Goal: Task Accomplishment & Management: Manage account settings

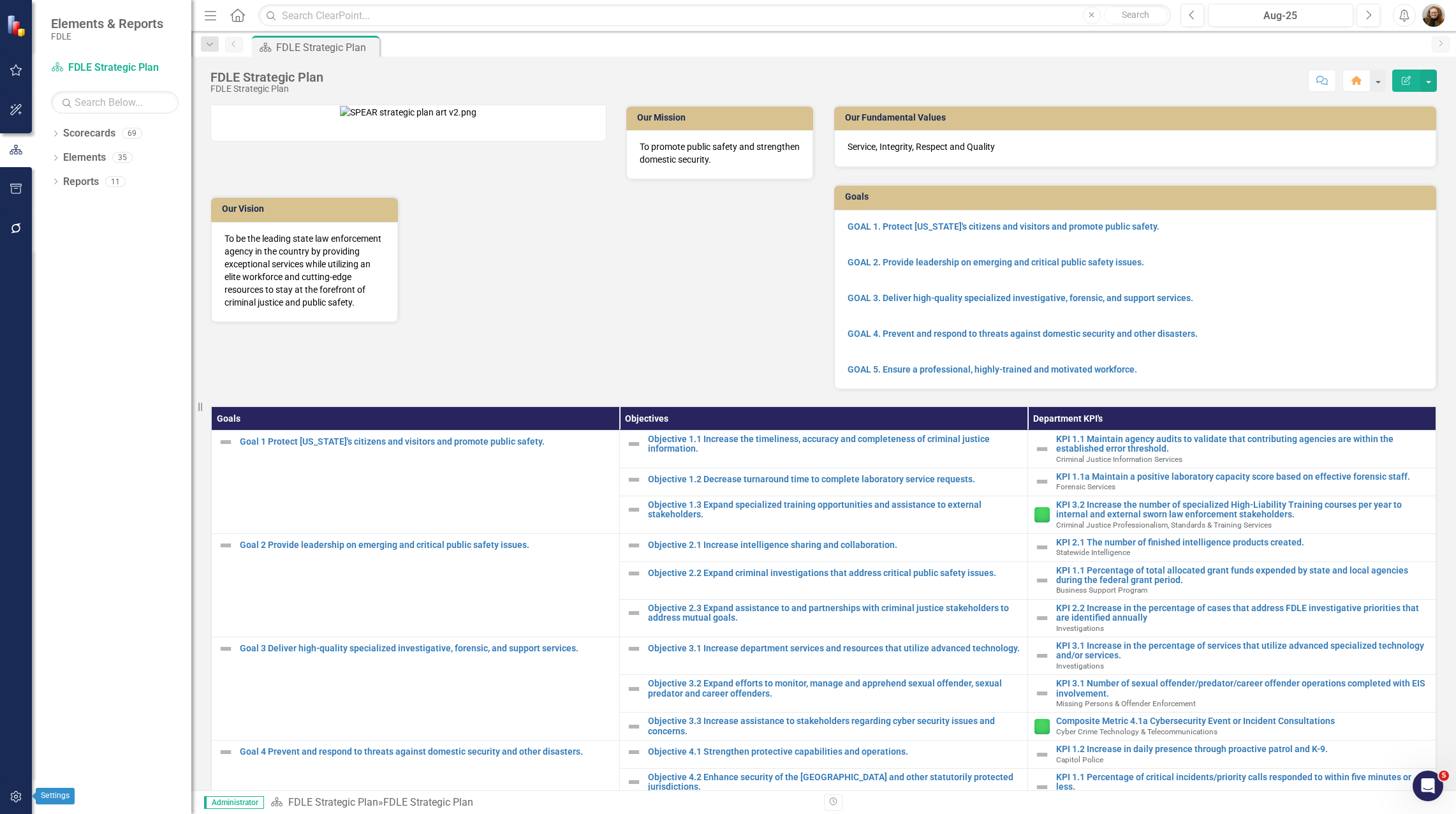
click at [20, 795] on icon "button" at bounding box center [16, 797] width 13 height 10
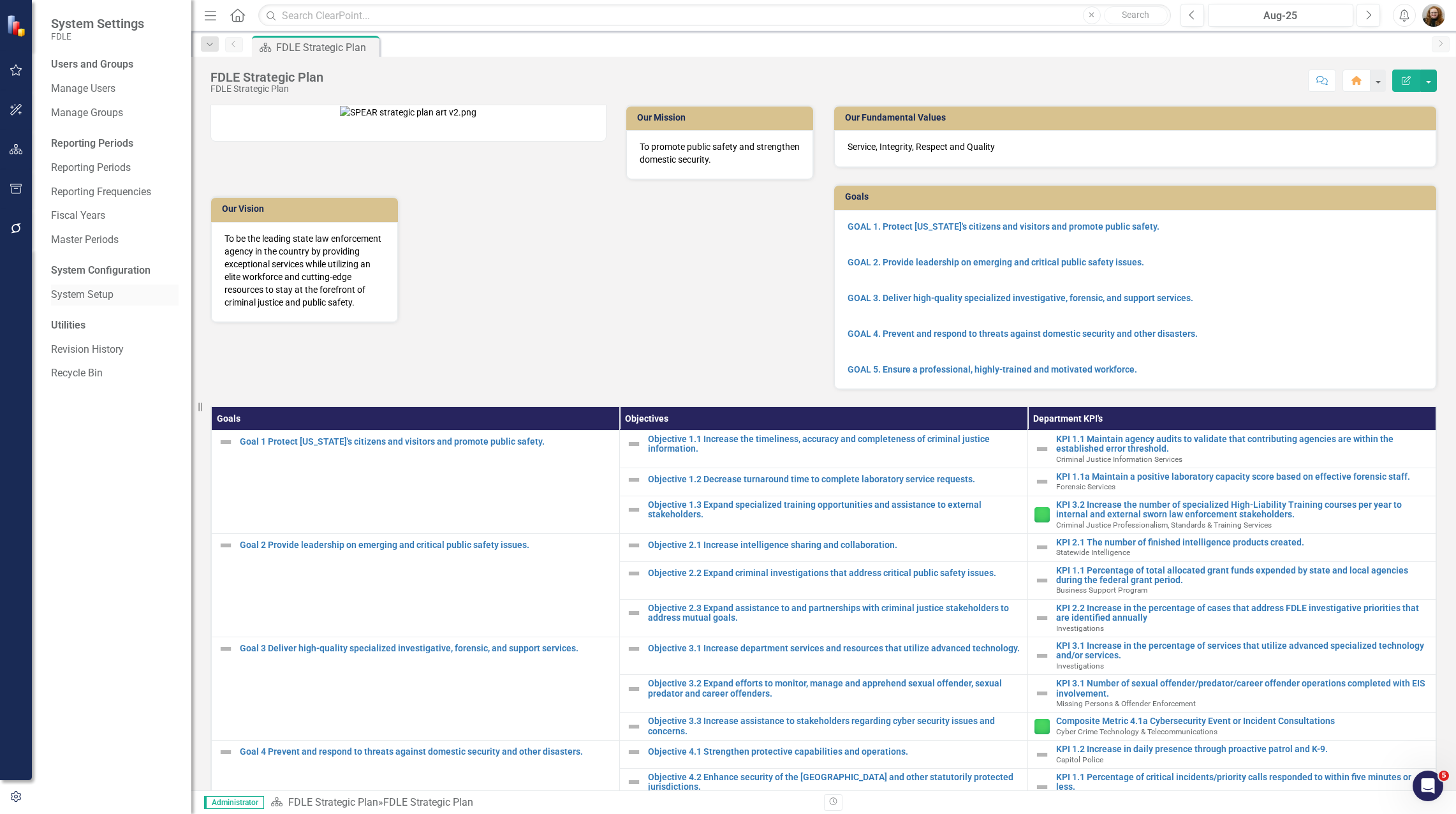
click at [69, 301] on link "System Setup" at bounding box center [114, 294] width 127 height 15
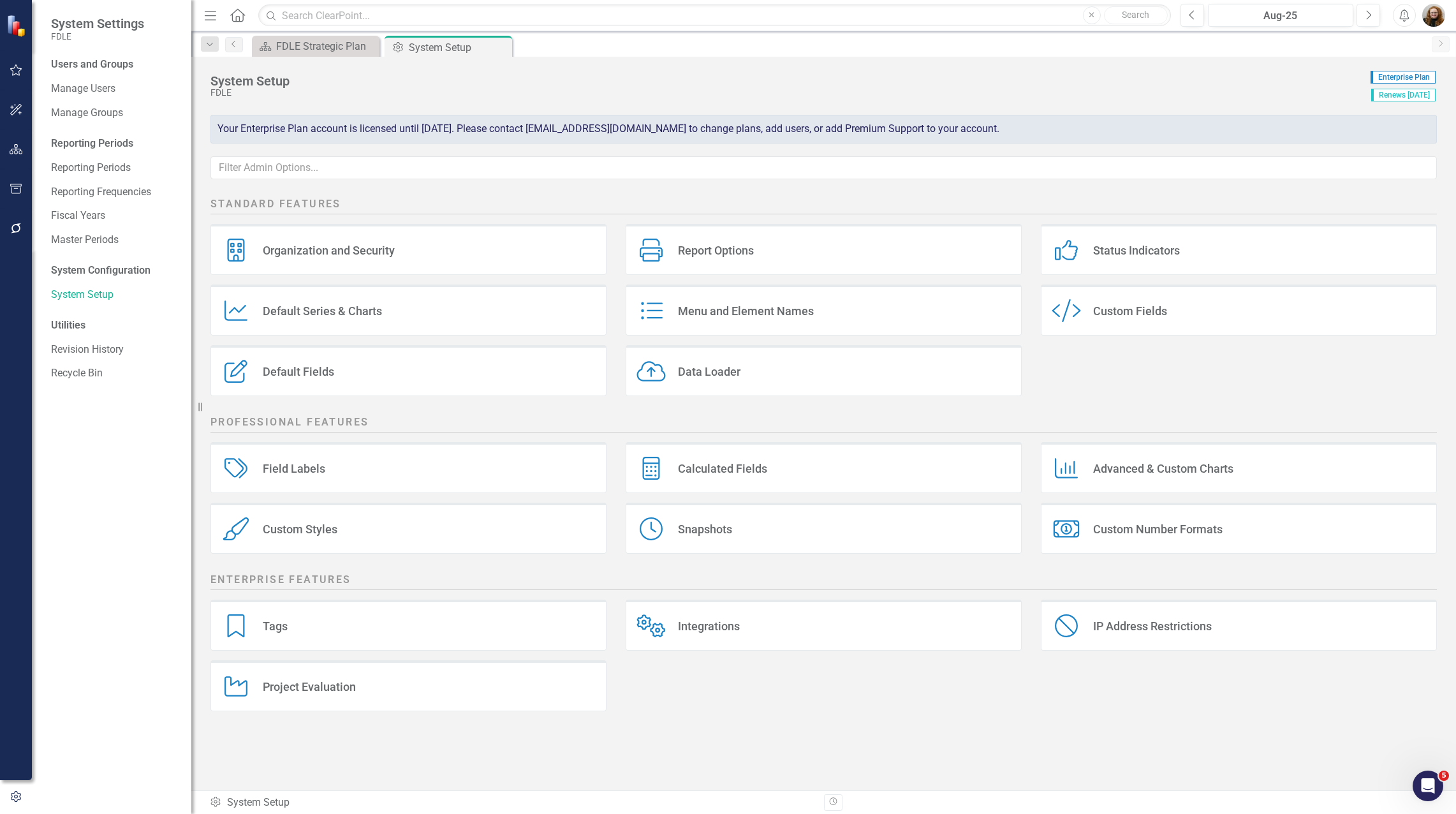
click at [303, 536] on div "Custom Styles" at bounding box center [300, 529] width 74 height 15
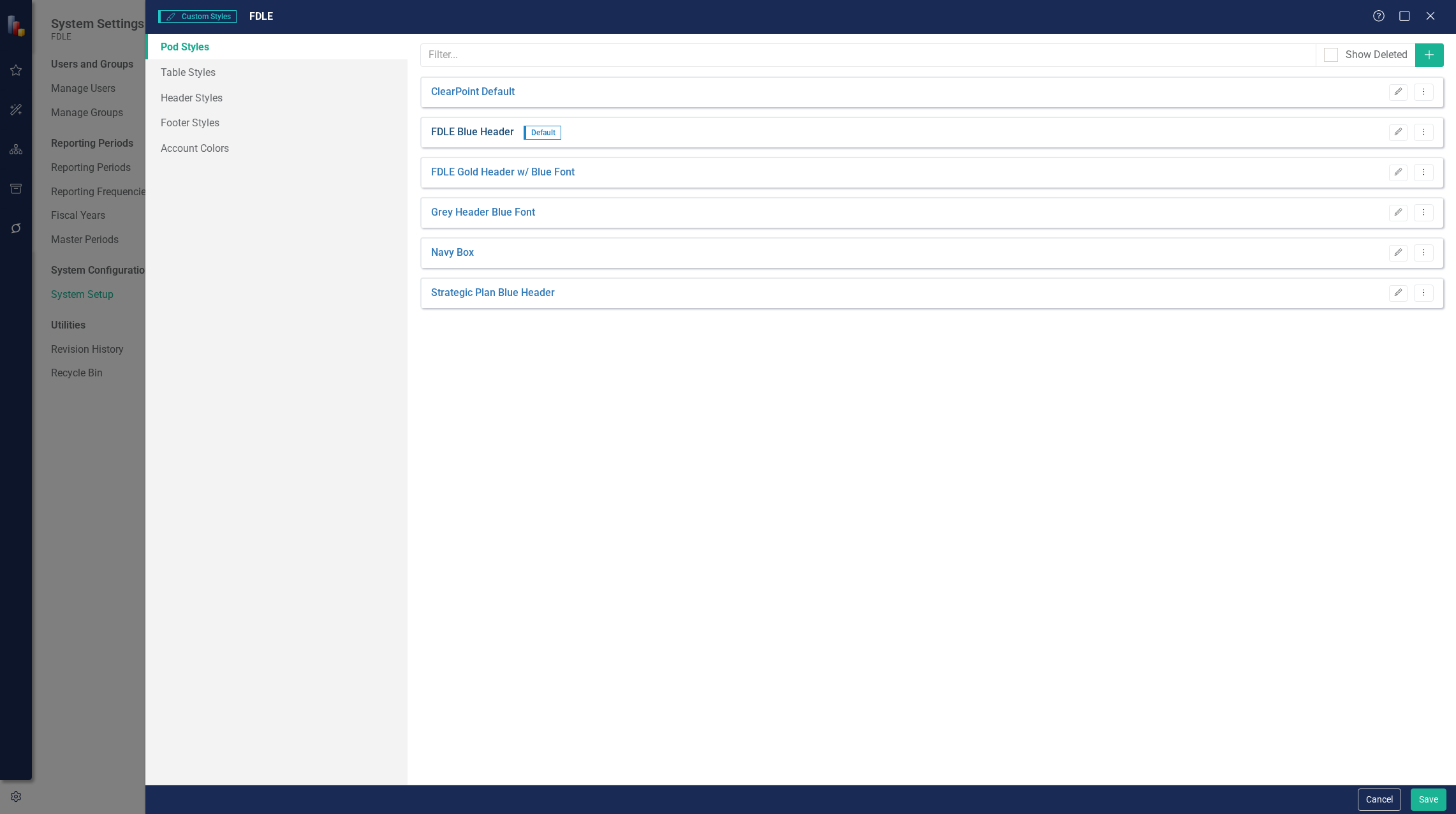
click at [468, 140] on link "FDLE Blue Header" at bounding box center [472, 132] width 83 height 15
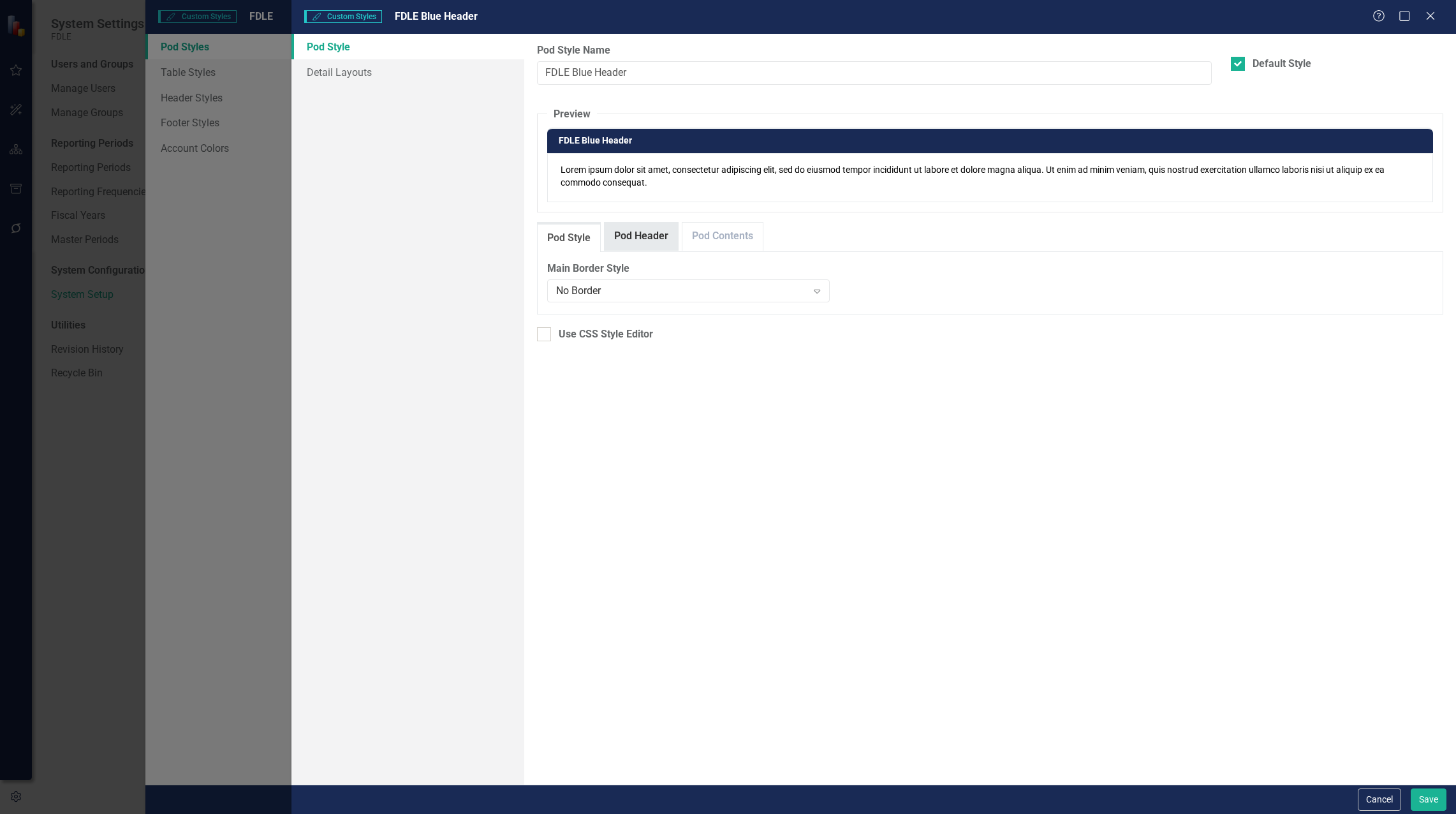
click at [657, 226] on link "Pod Header" at bounding box center [641, 236] width 73 height 27
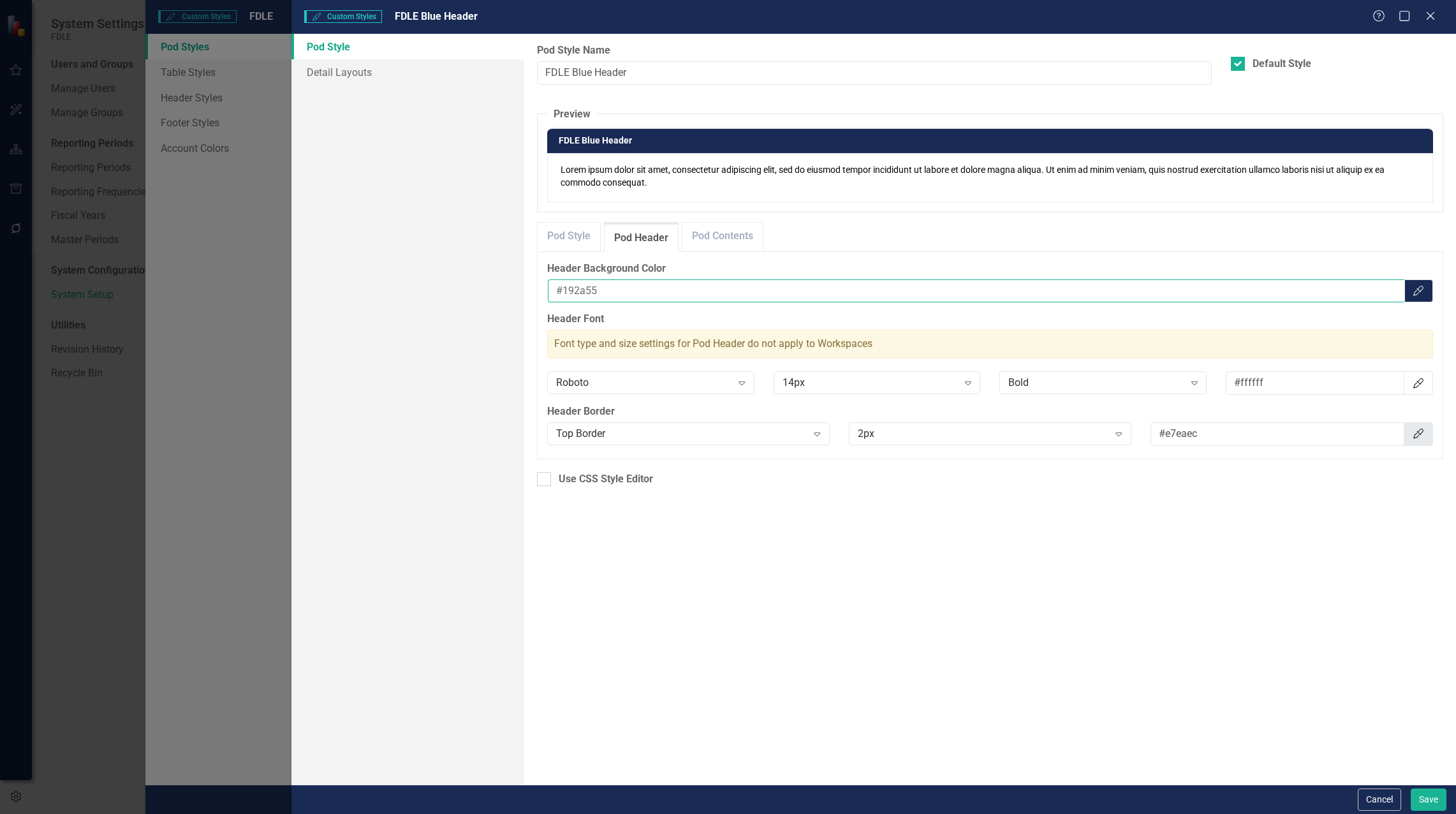
drag, startPoint x: 616, startPoint y: 294, endPoint x: 563, endPoint y: 294, distance: 53.0
click at [563, 294] on input "#192a55" at bounding box center [977, 292] width 857 height 24
click at [1426, 21] on icon "Close" at bounding box center [1430, 15] width 16 height 12
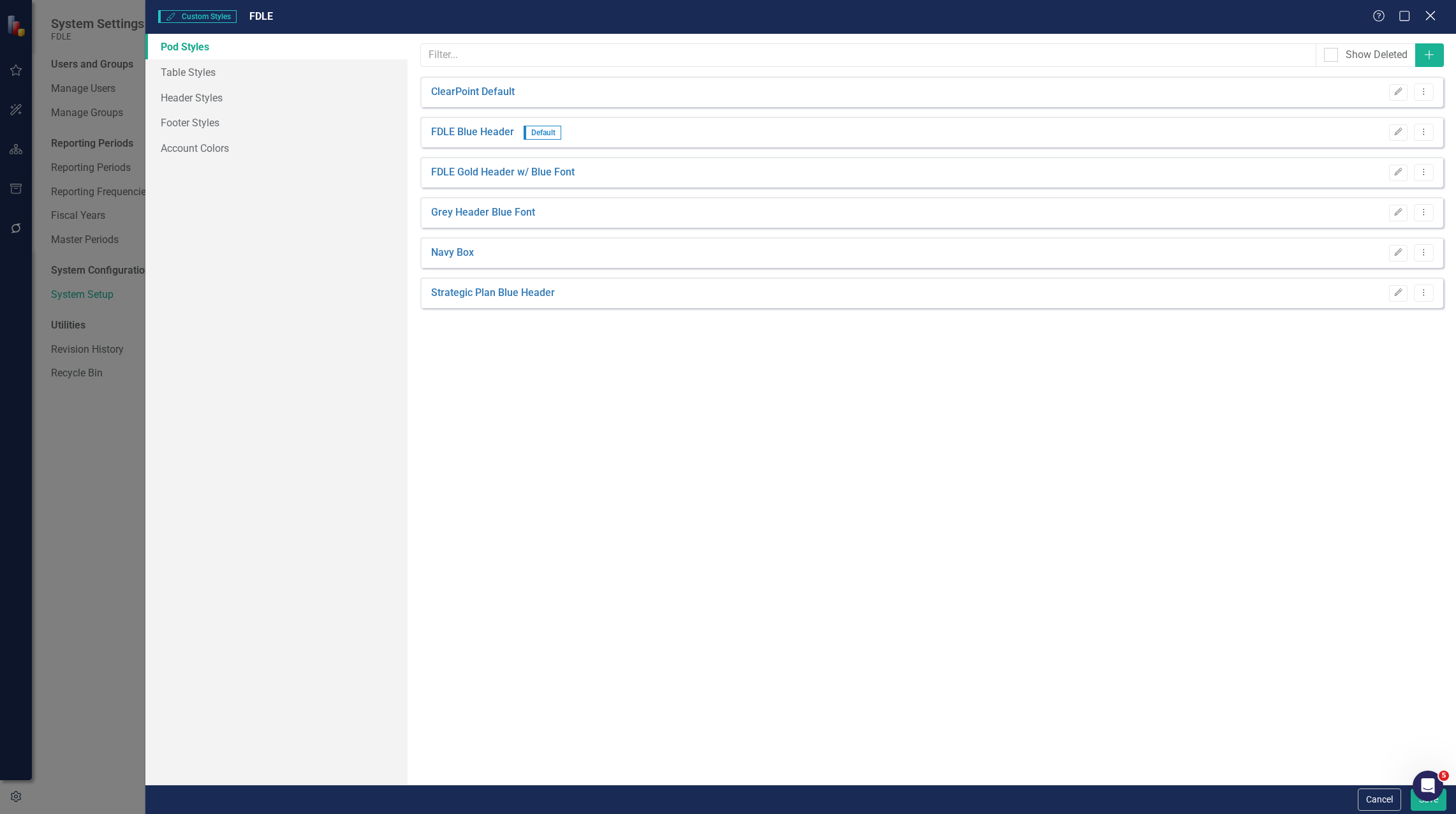
click at [1432, 16] on icon "Close" at bounding box center [1430, 15] width 16 height 12
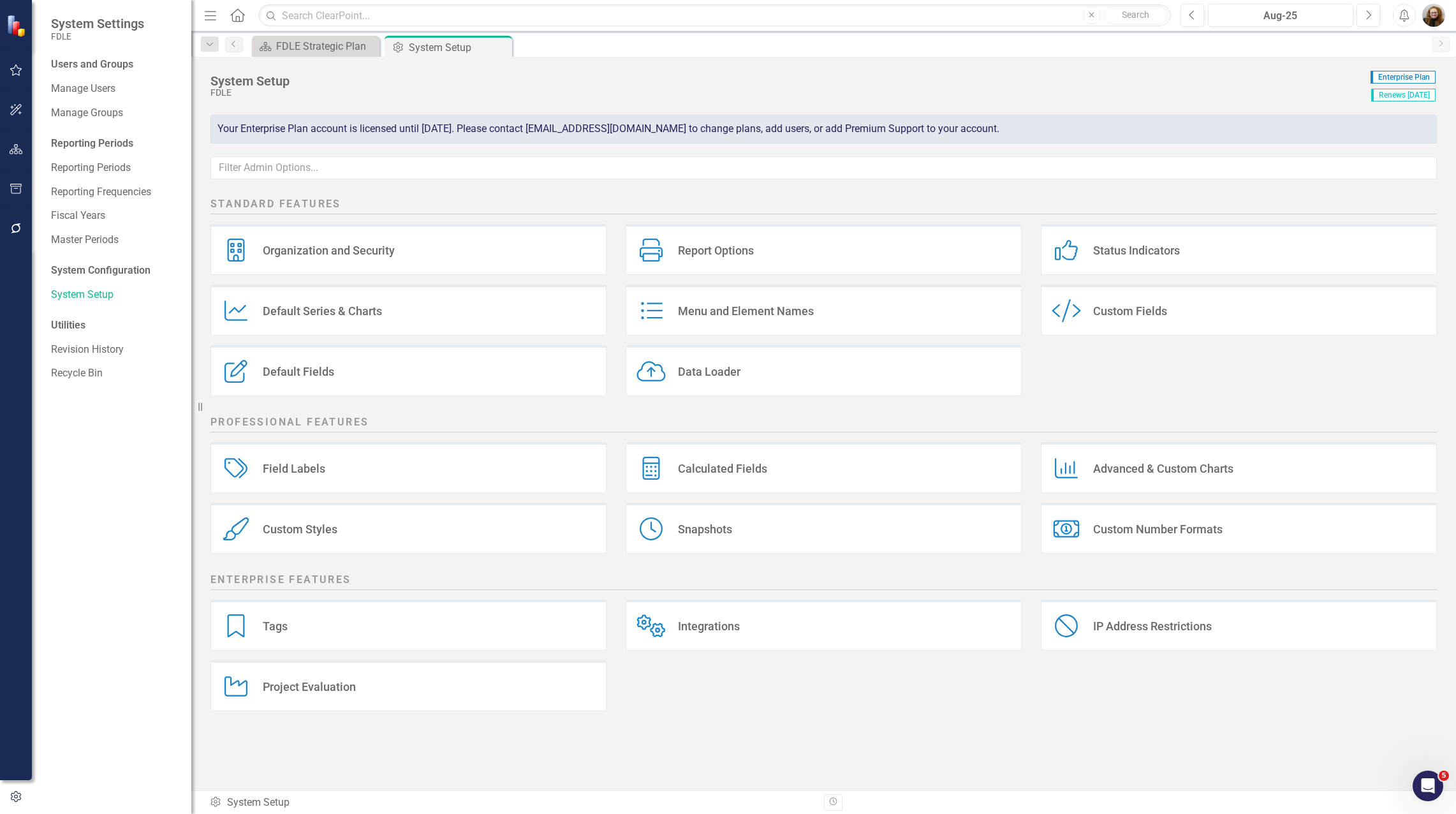
click at [14, 150] on icon "button" at bounding box center [16, 149] width 13 height 10
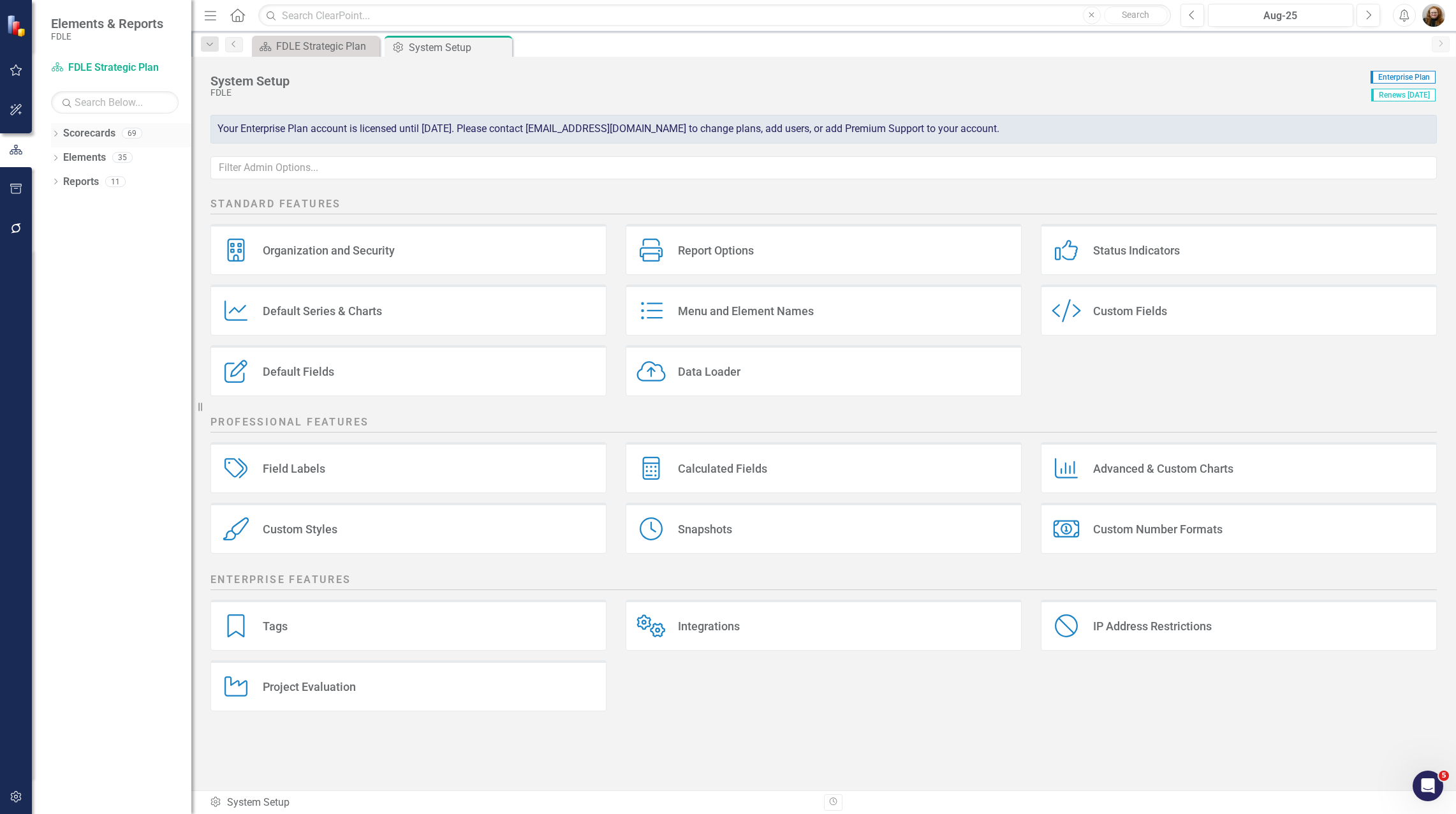
click at [58, 135] on icon "Dropdown" at bounding box center [55, 135] width 9 height 7
click at [60, 207] on icon "Dropdown" at bounding box center [63, 205] width 10 height 8
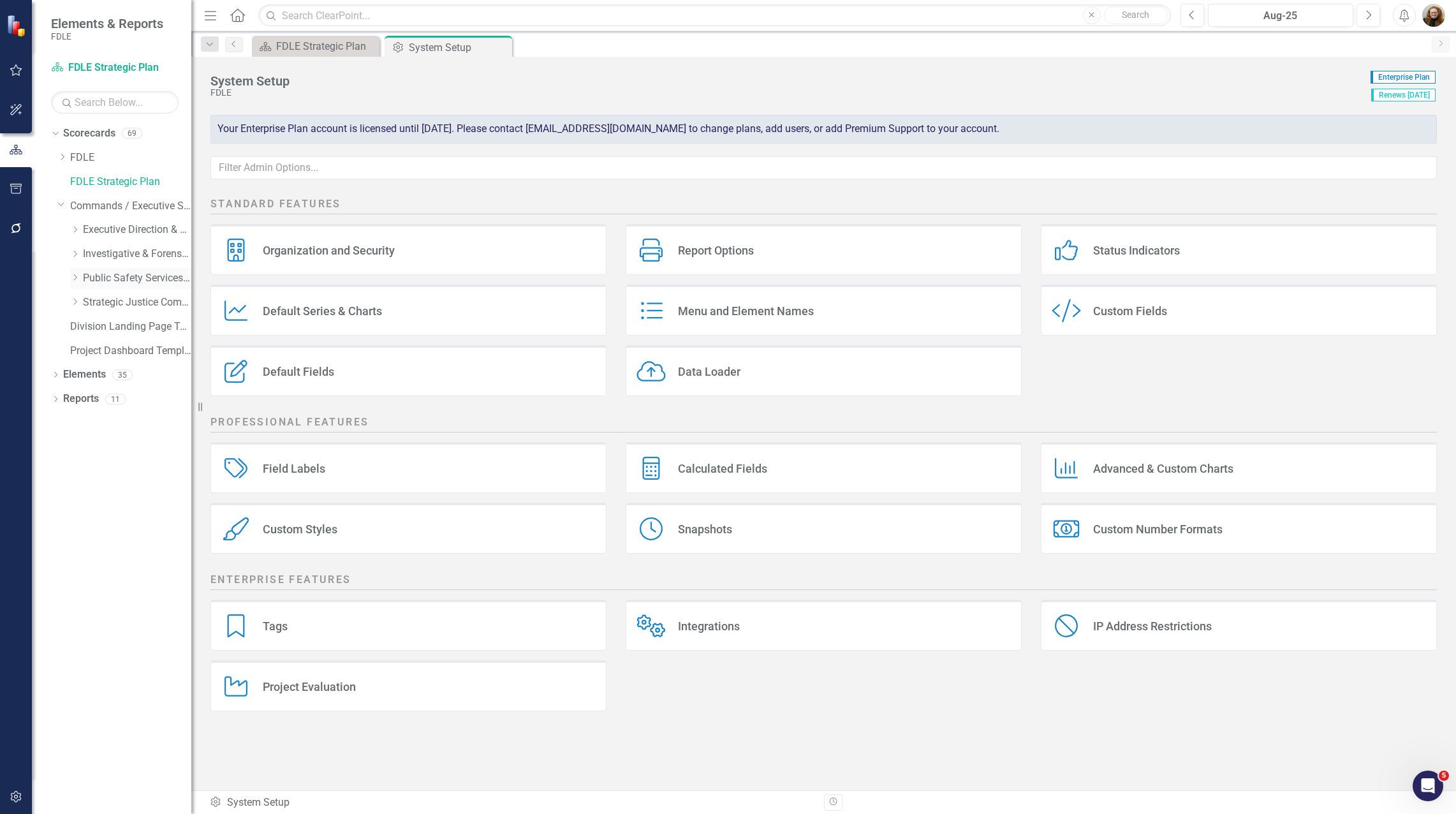
click at [72, 281] on icon "Dropdown" at bounding box center [75, 277] width 10 height 8
click at [98, 326] on link "Criminal Justice Information Services" at bounding box center [144, 326] width 96 height 15
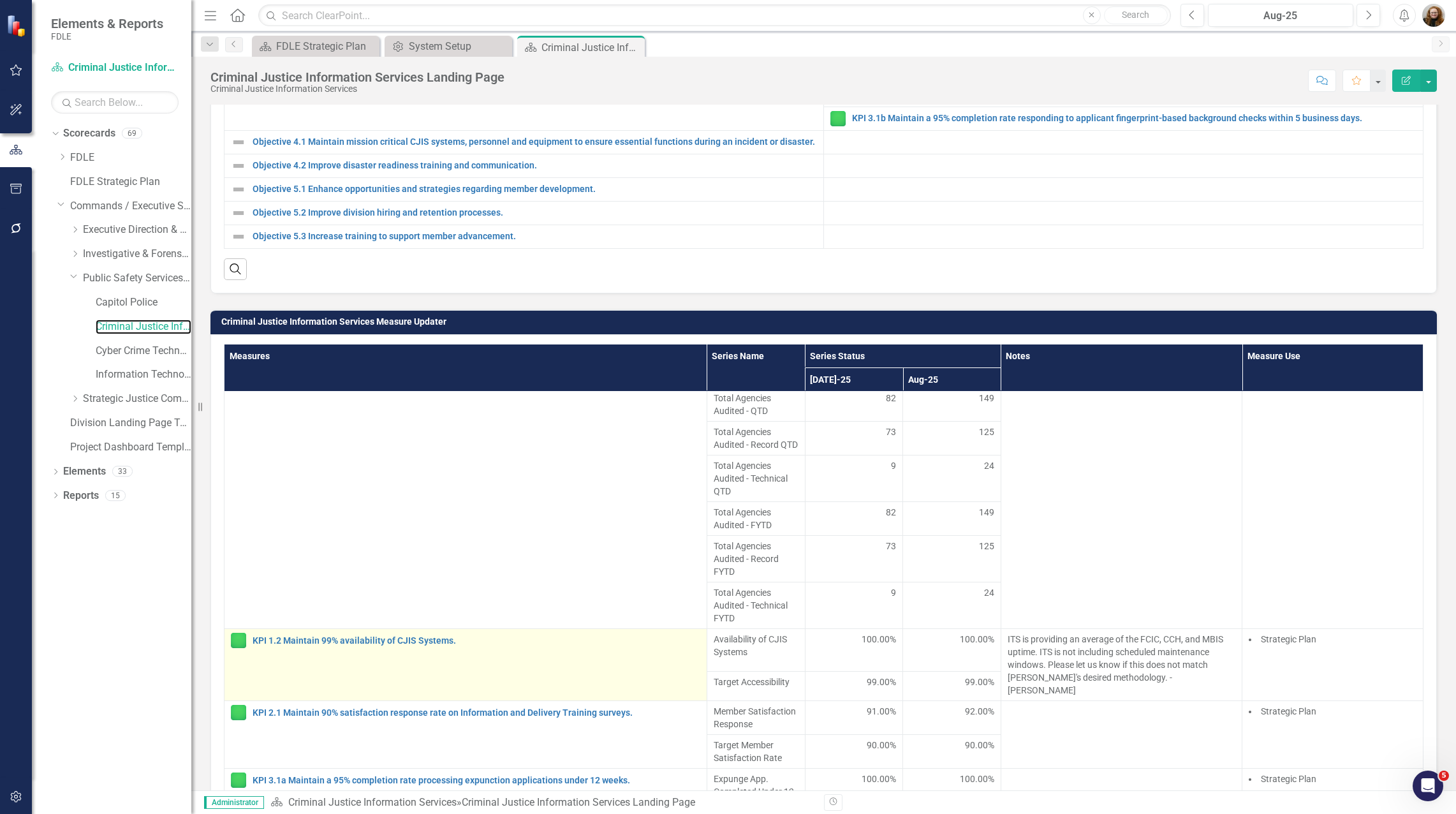
scroll to position [288, 0]
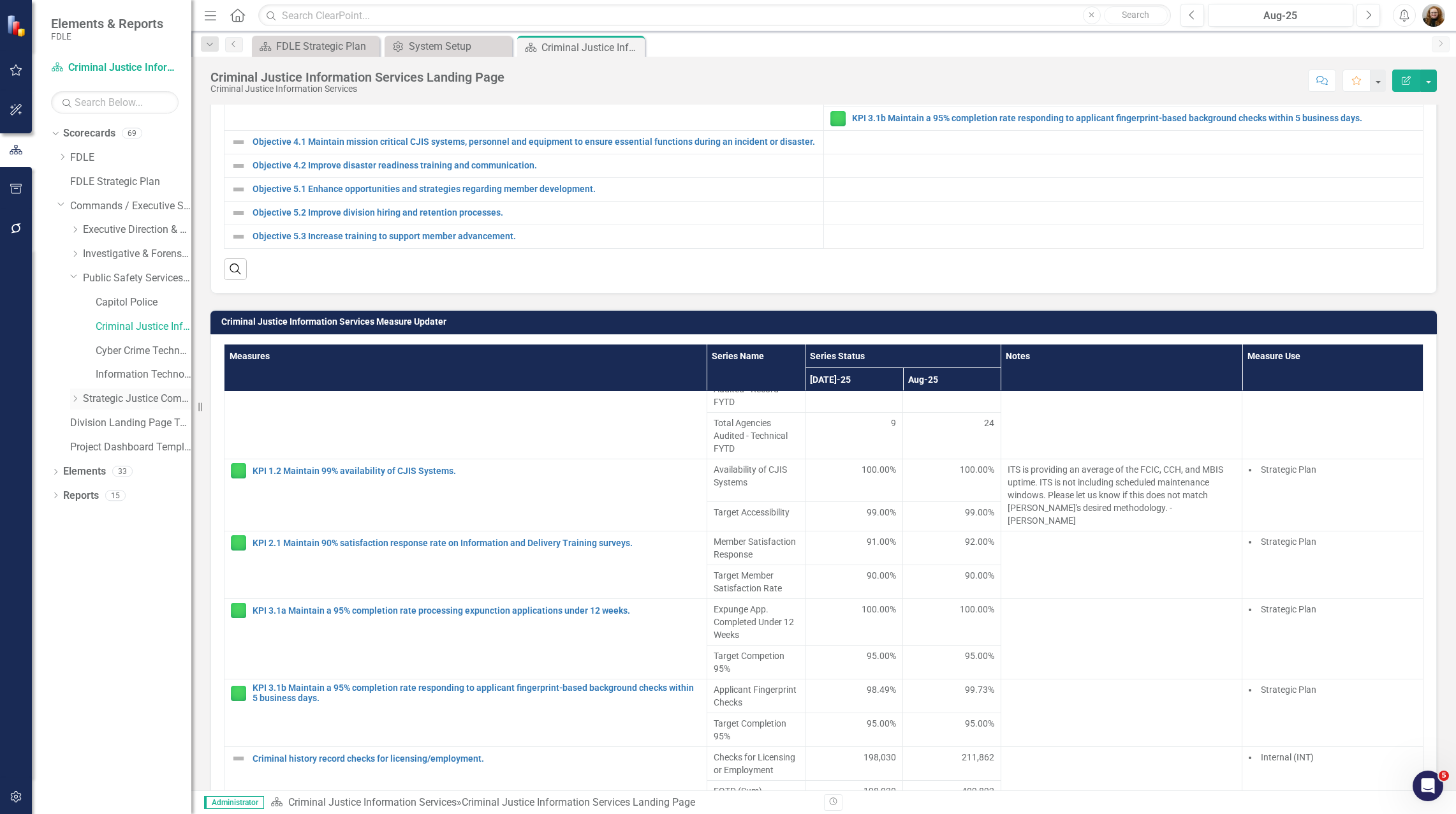
click at [74, 399] on icon "Dropdown" at bounding box center [75, 398] width 10 height 8
click at [151, 447] on link "Criminal Justice Professionalism, Standards & Training Services" at bounding box center [144, 447] width 96 height 15
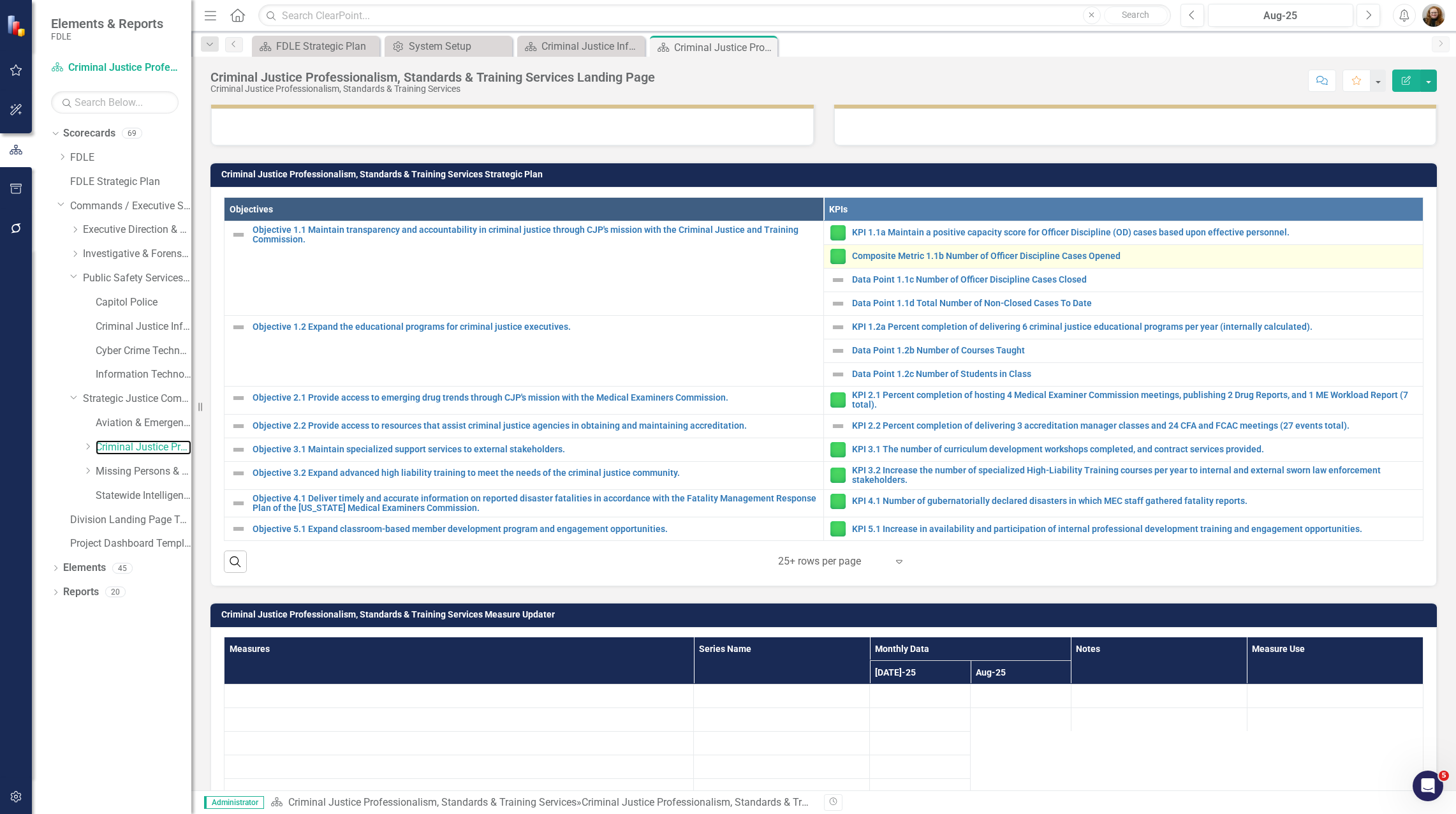
scroll to position [369, 0]
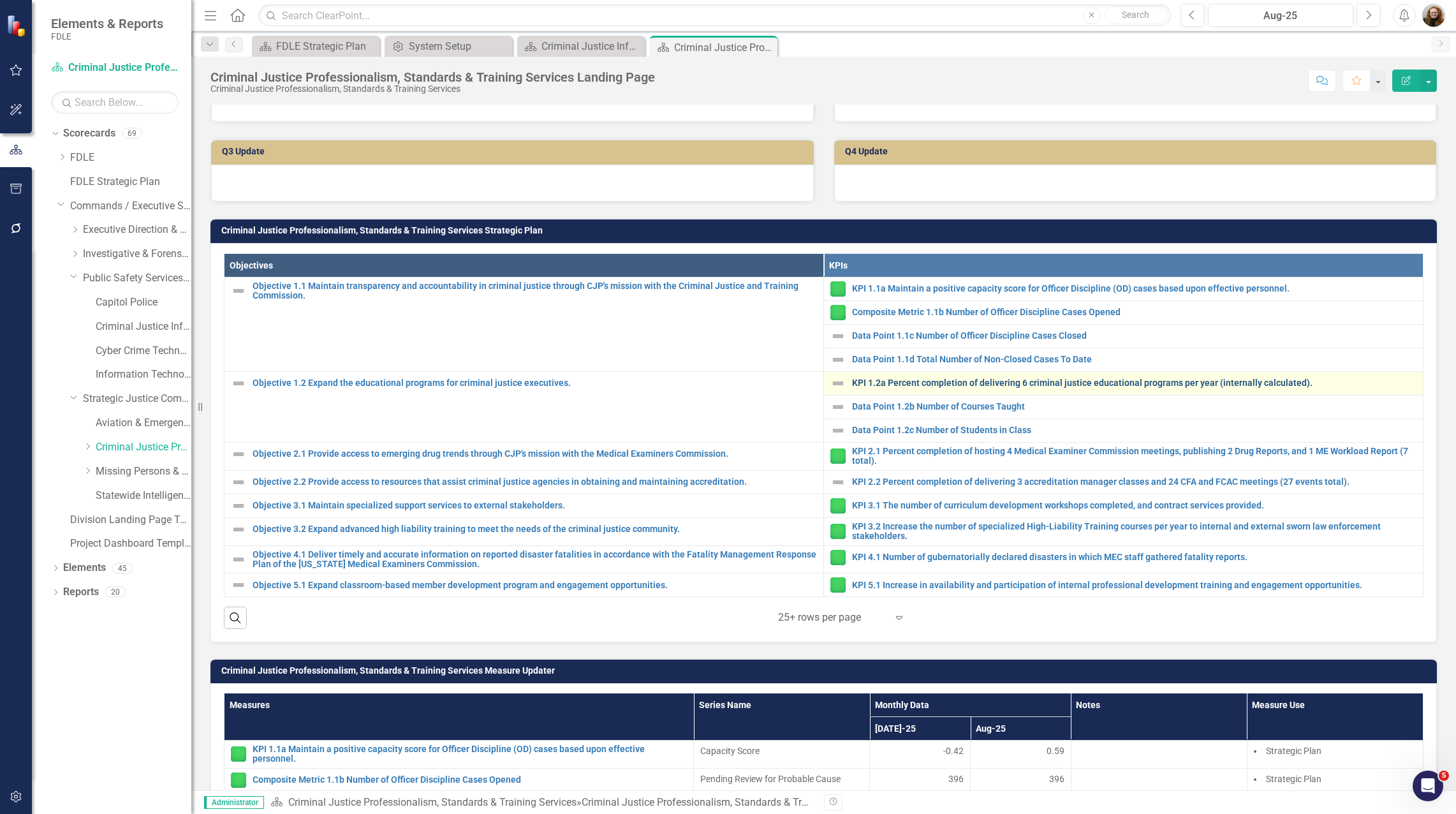
click at [881, 384] on link "KPI 1.2a Percent completion of delivering 6 criminal justice educational progra…" at bounding box center [1134, 383] width 564 height 10
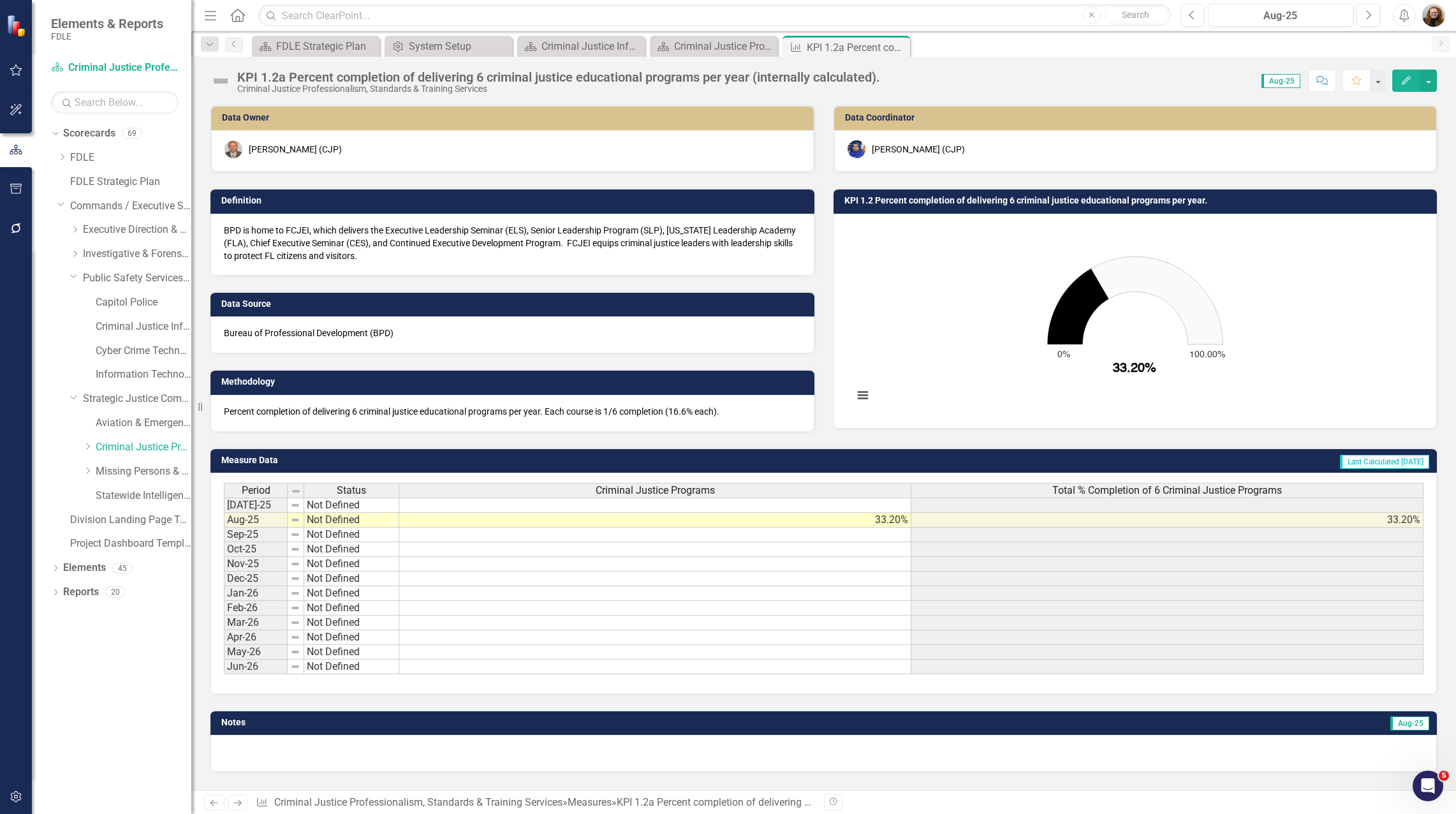
click at [1074, 304] on icon "33.2. Total % Completion of 6 Criminal Justice Programs ." at bounding box center [1078, 306] width 61 height 76
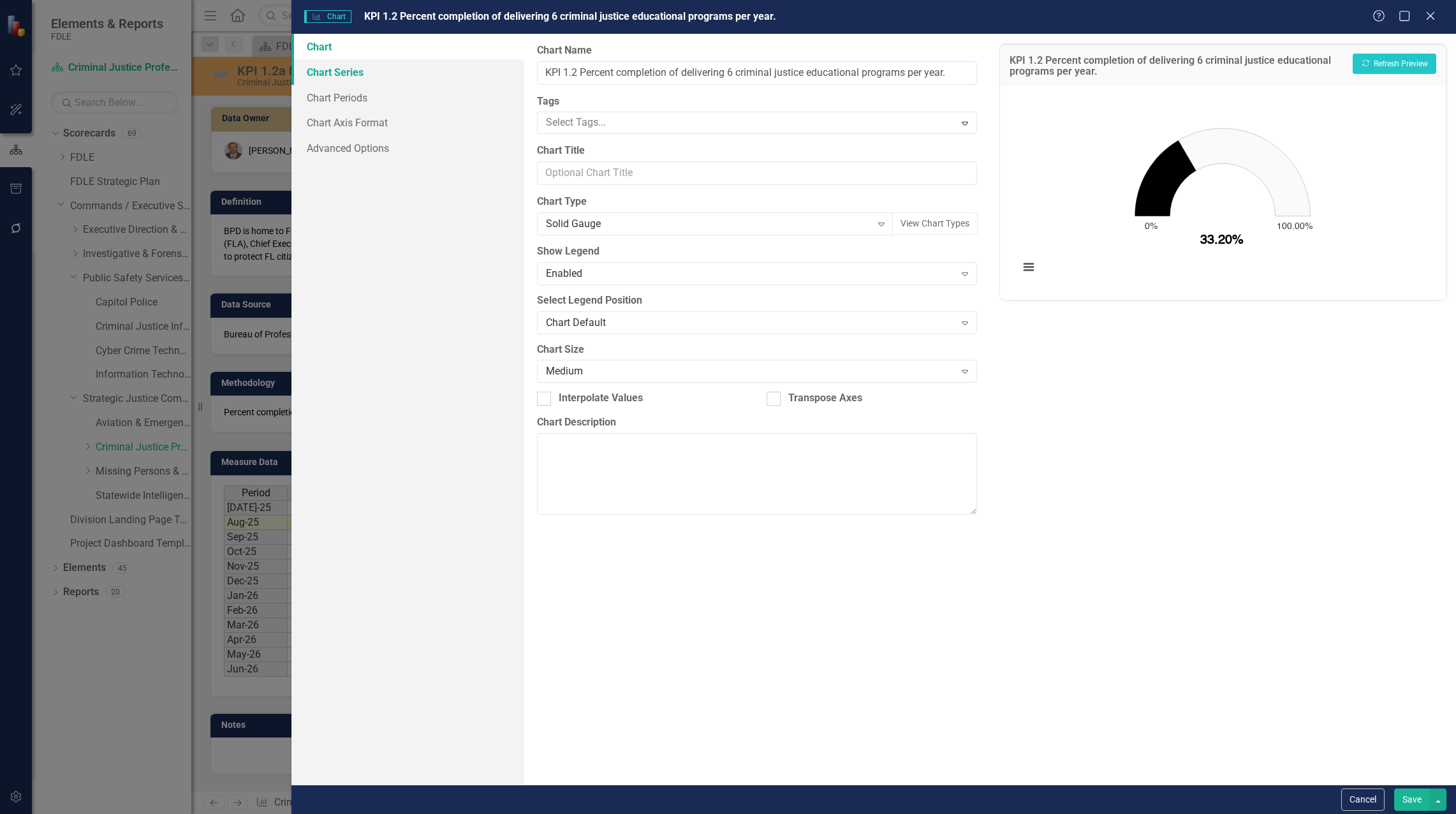
click at [329, 65] on link "Chart Series" at bounding box center [408, 72] width 233 height 26
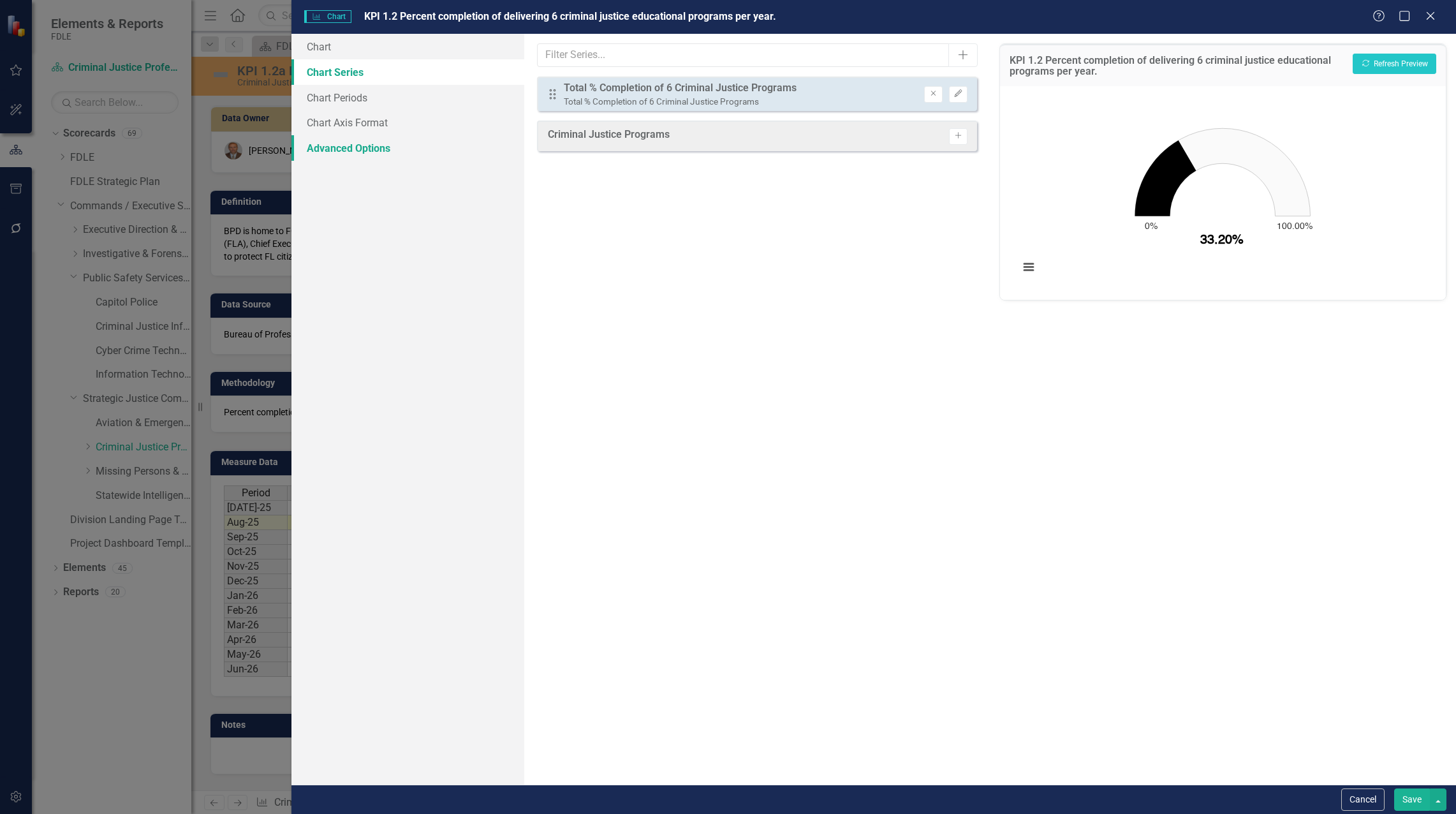
click at [346, 143] on link "Advanced Options" at bounding box center [408, 147] width 233 height 26
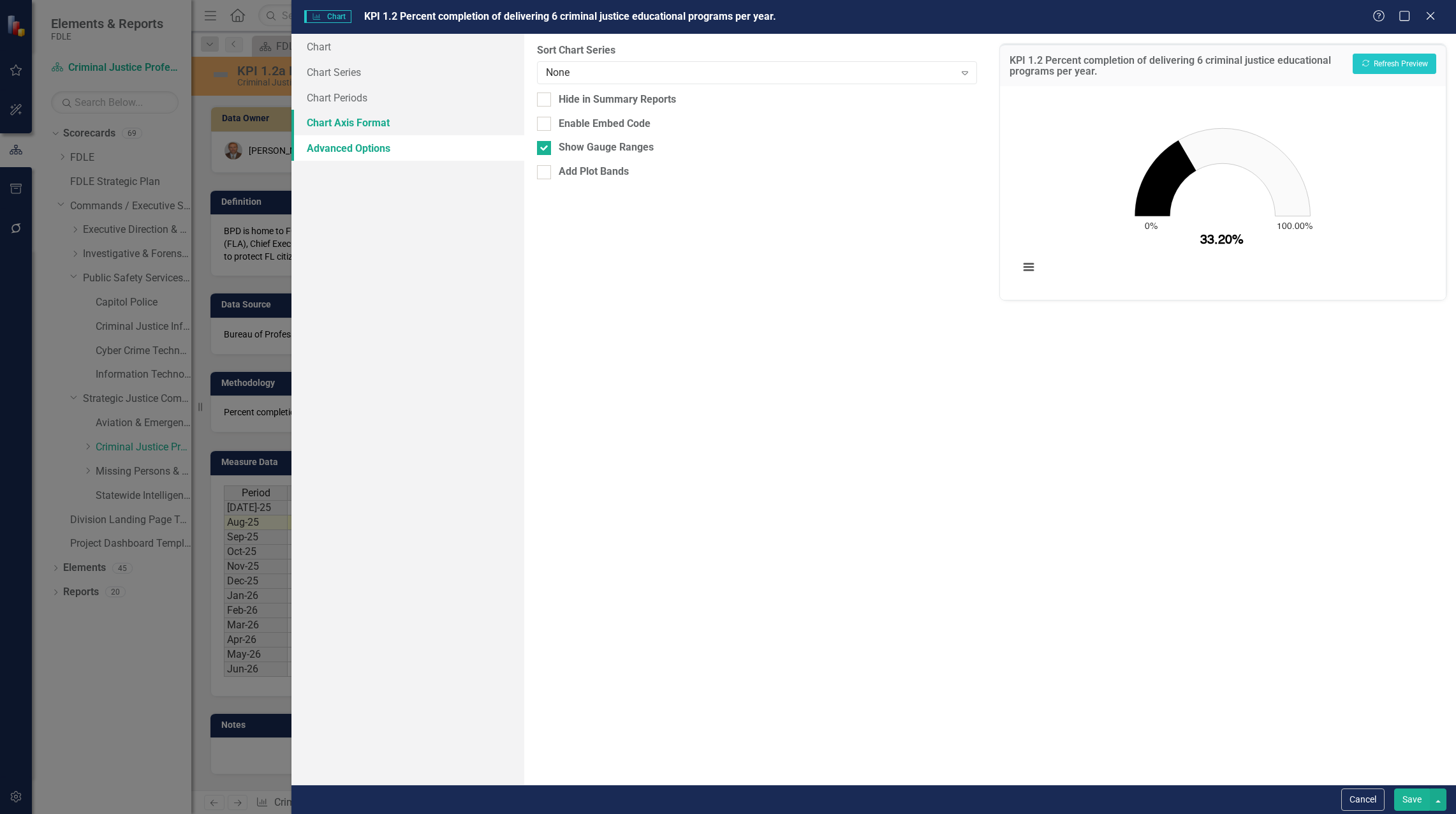
click at [344, 118] on link "Chart Axis Format" at bounding box center [408, 122] width 233 height 26
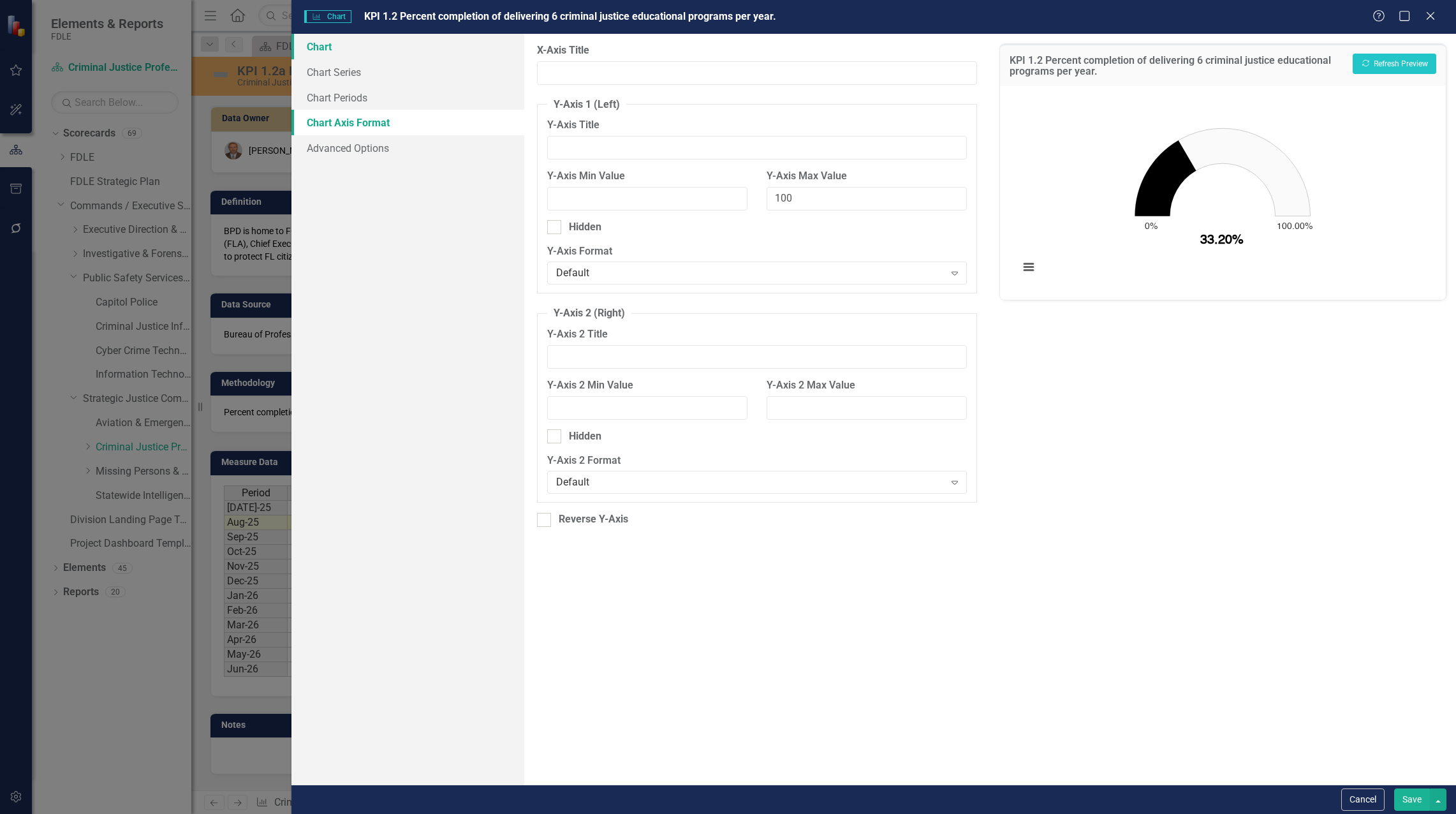
click at [329, 49] on link "Chart" at bounding box center [408, 47] width 233 height 26
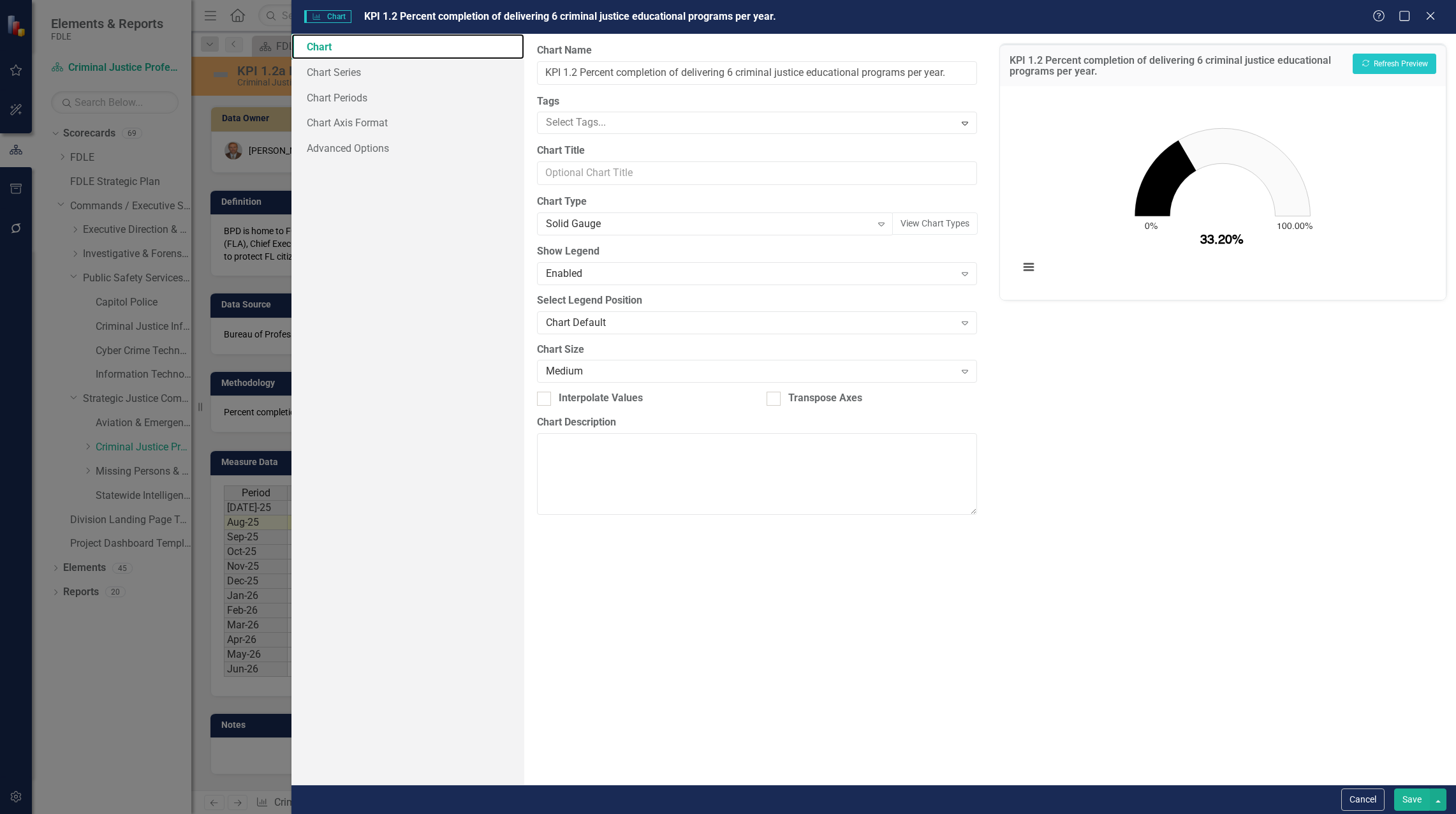
click at [1389, 122] on rect "Interactive chart" at bounding box center [1222, 191] width 419 height 191
drag, startPoint x: 1130, startPoint y: 154, endPoint x: 1034, endPoint y: 263, distance: 145.2
click at [1034, 263] on button "View chart menu, Chart" at bounding box center [1029, 267] width 18 height 18
click at [1026, 125] on rect "Interactive chart" at bounding box center [1222, 191] width 419 height 191
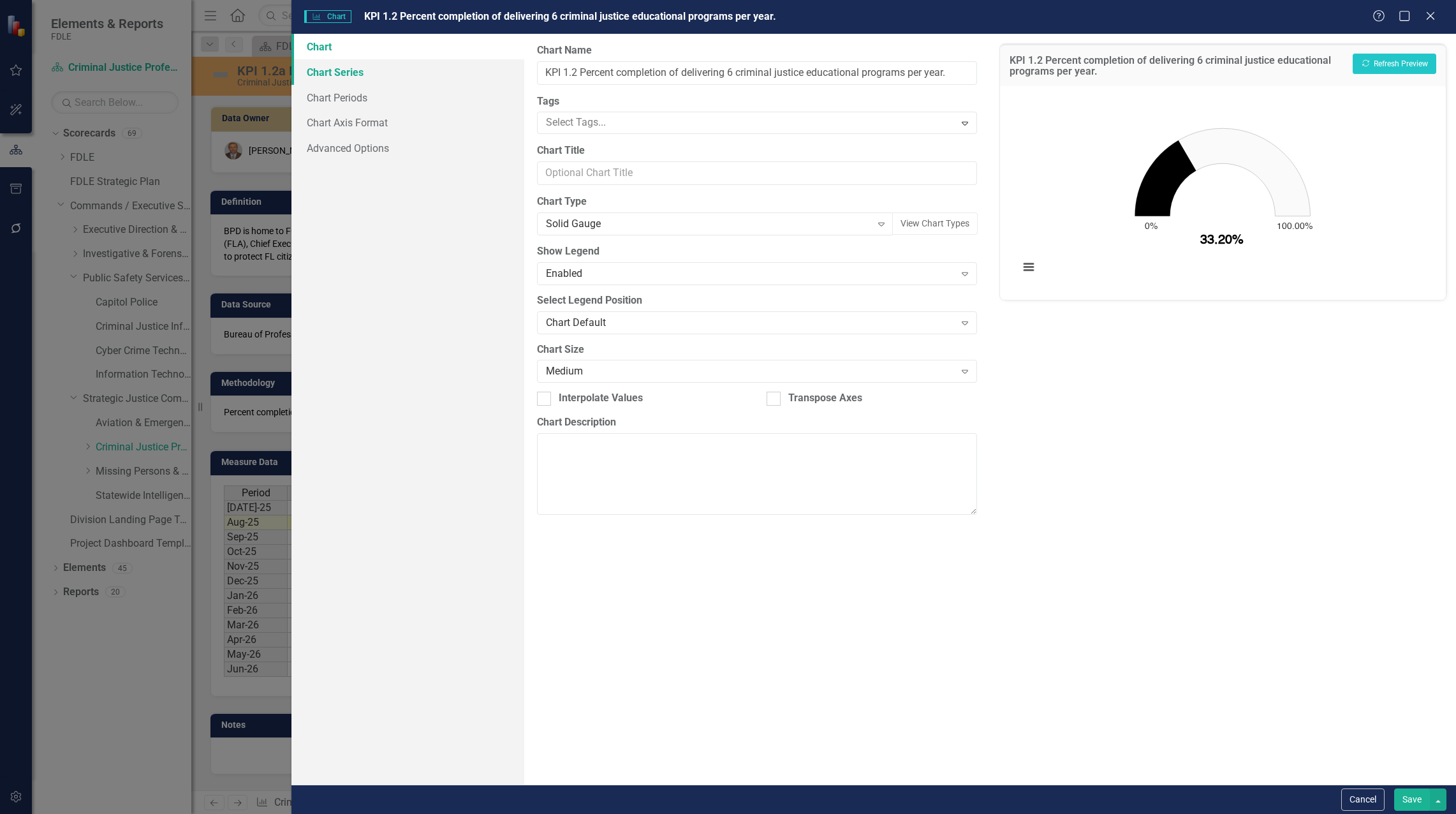
click at [320, 74] on link "Chart Series" at bounding box center [408, 72] width 233 height 26
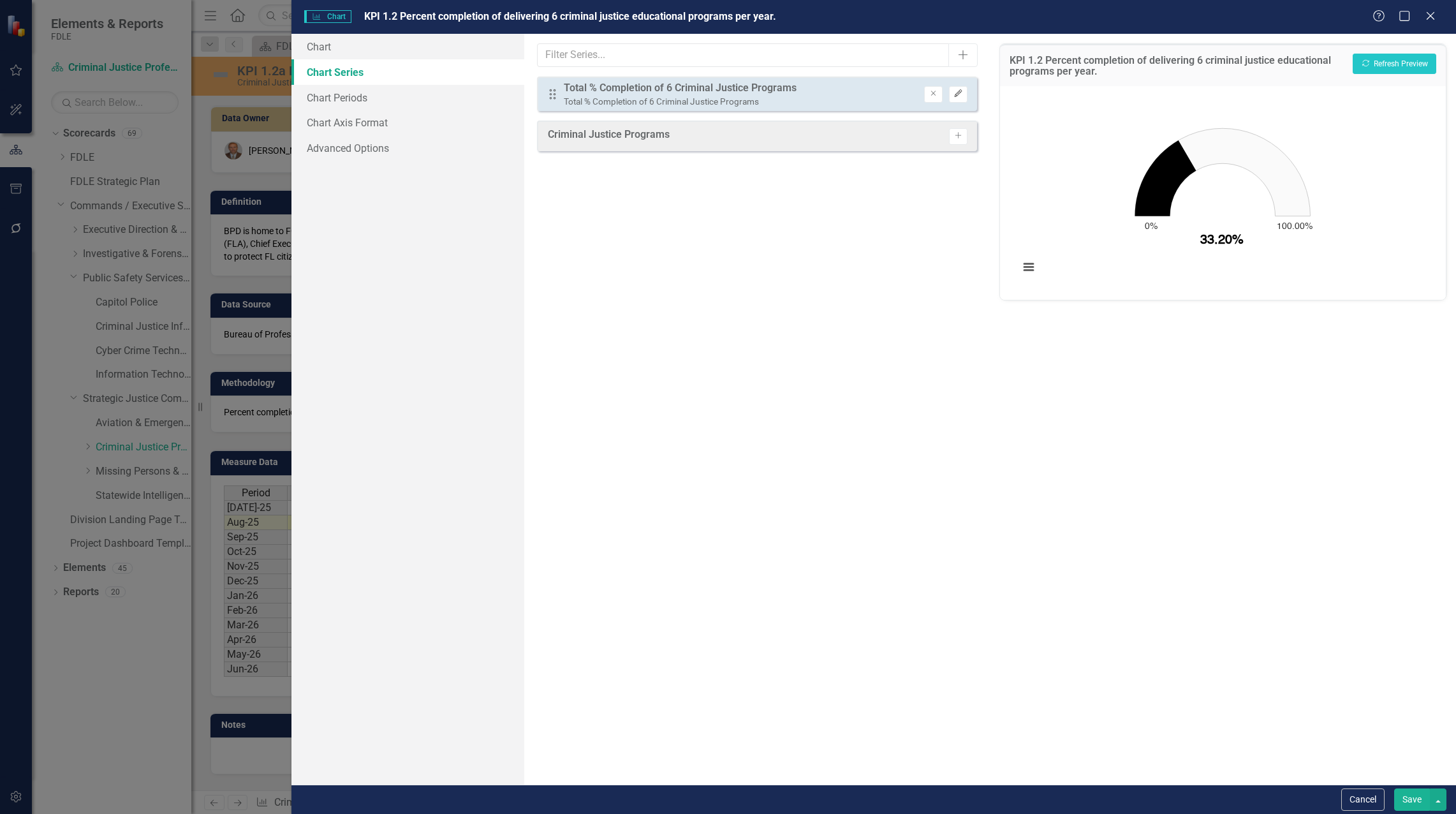
click at [962, 96] on icon "Edit" at bounding box center [959, 93] width 10 height 8
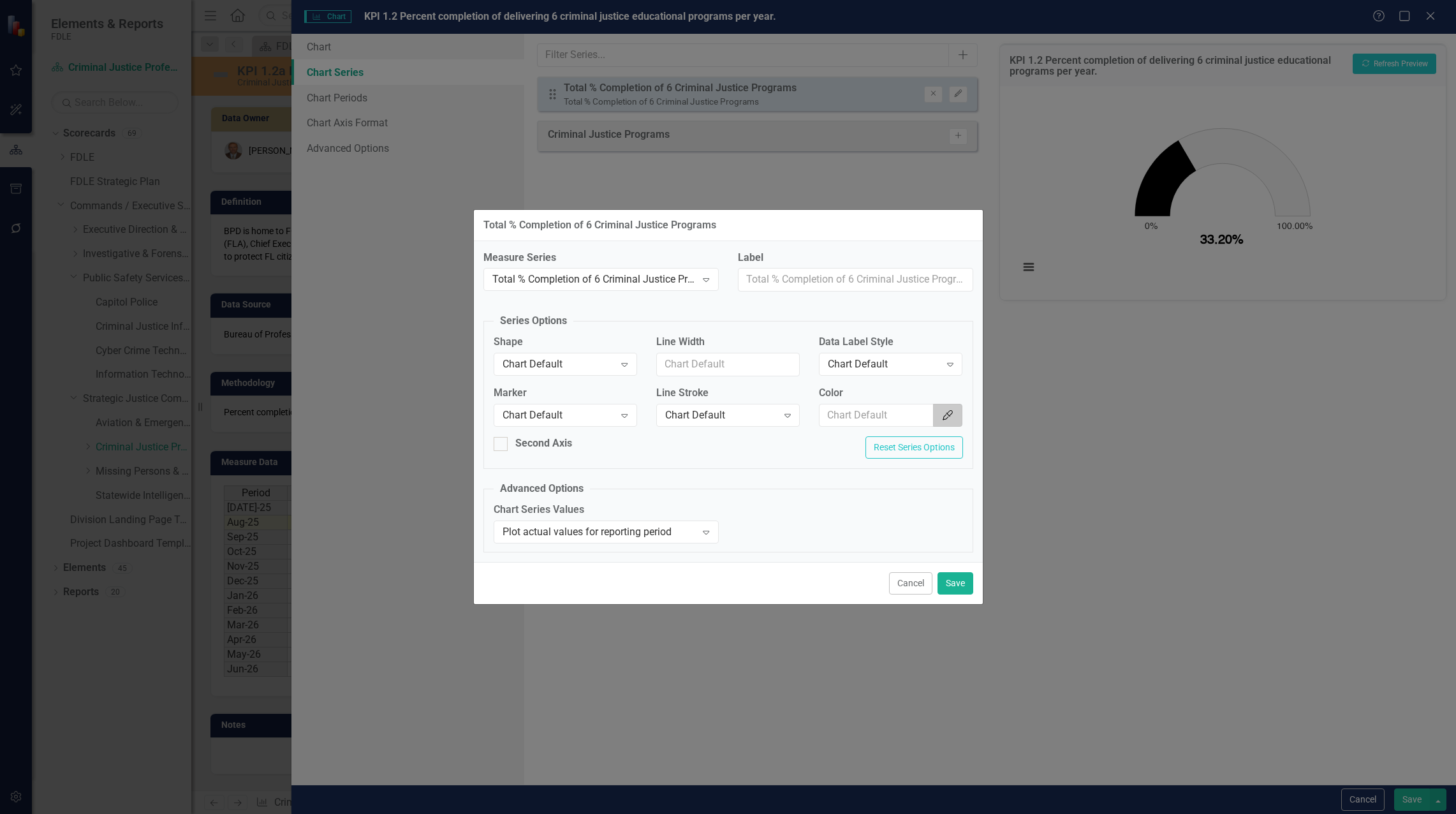
click at [950, 414] on icon "Color Picker" at bounding box center [947, 415] width 13 height 10
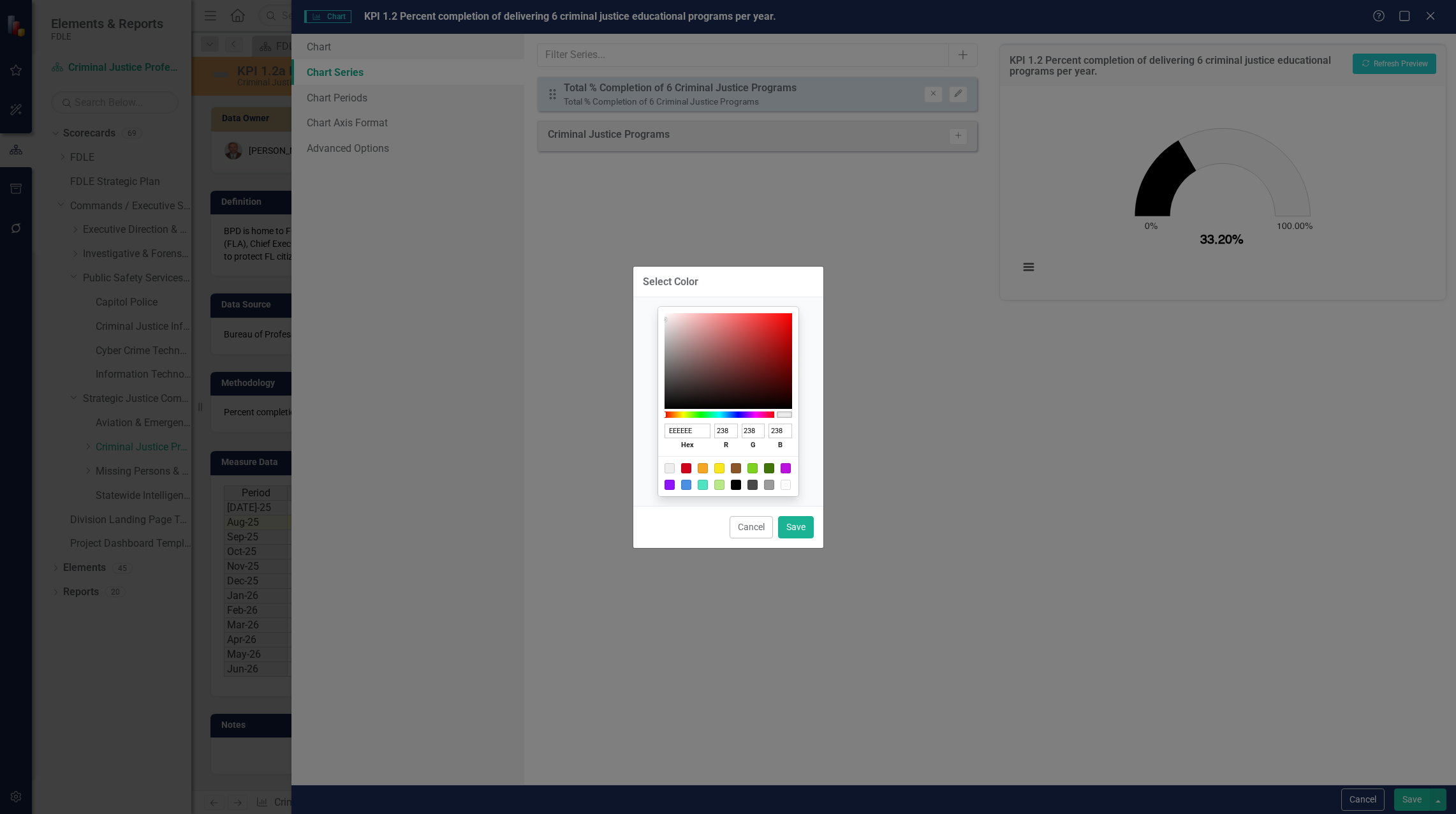
drag, startPoint x: 701, startPoint y: 433, endPoint x: 640, endPoint y: 429, distance: 61.1
click at [640, 429] on div "EEEEEE hex 238 r 238 g 238 b 100 a" at bounding box center [728, 401] width 190 height 208
paste input "192a55"
type input "192a55"
type input "25"
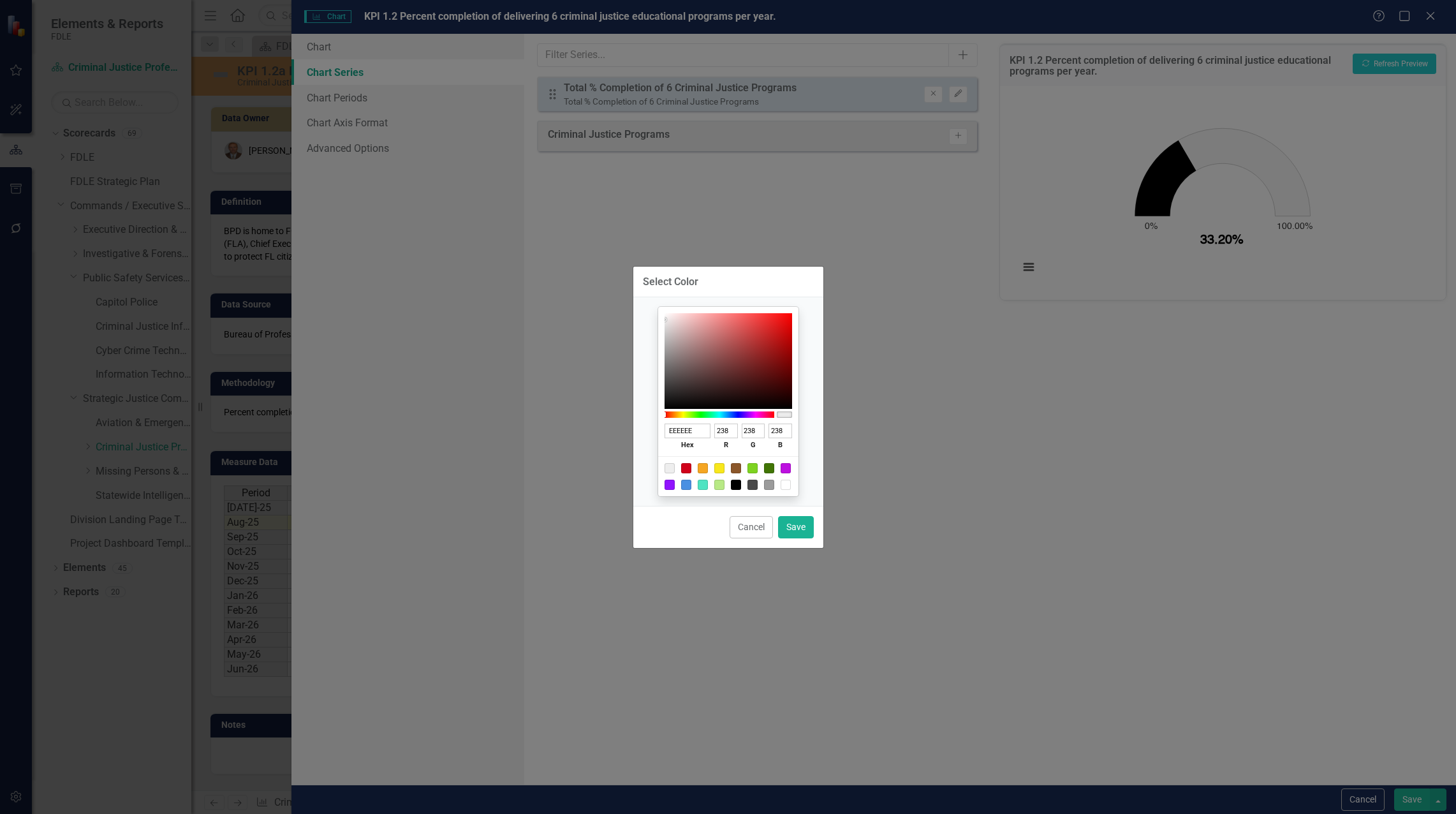
type input "42"
type input "85"
type input "192A55"
click at [790, 532] on button "Save" at bounding box center [795, 527] width 35 height 22
type input "#192a55"
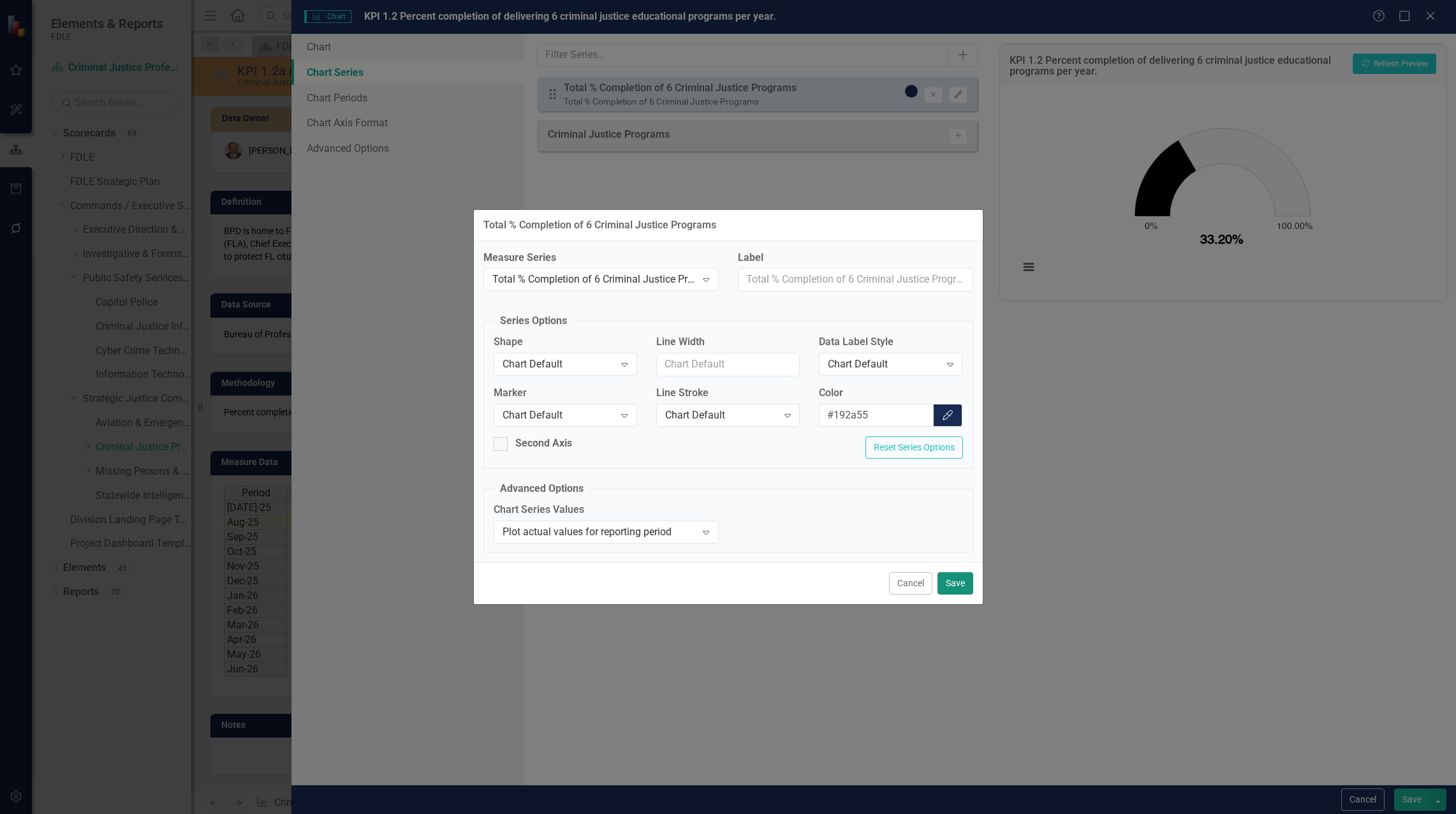
click at [950, 585] on button "Save" at bounding box center [955, 583] width 35 height 22
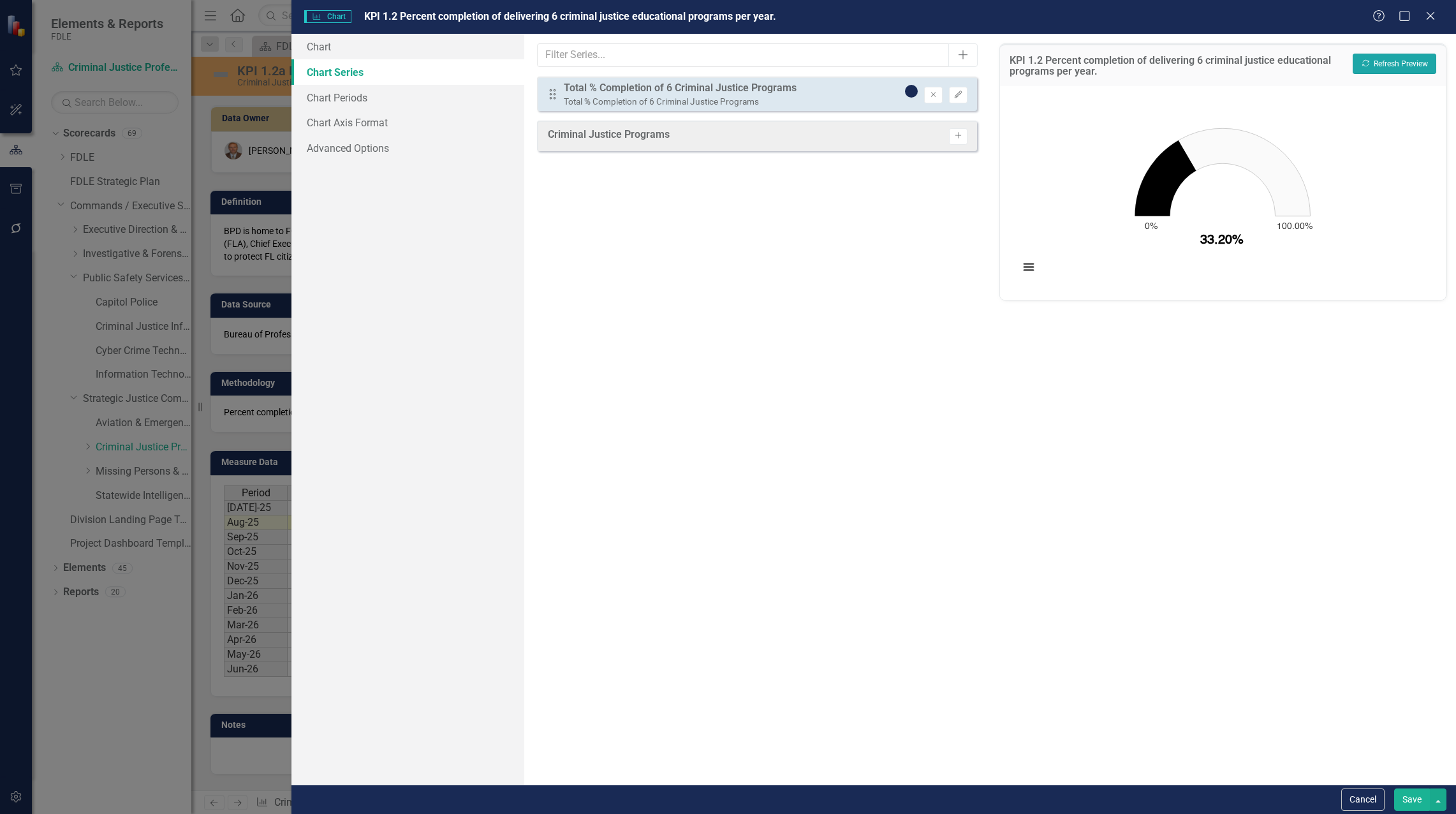
click at [1383, 60] on button "Recalculate Refresh Preview" at bounding box center [1394, 63] width 83 height 20
click at [1389, 65] on button "Recalculate Refresh Preview" at bounding box center [1394, 63] width 83 height 20
click at [957, 95] on icon "Edit" at bounding box center [959, 95] width 10 height 8
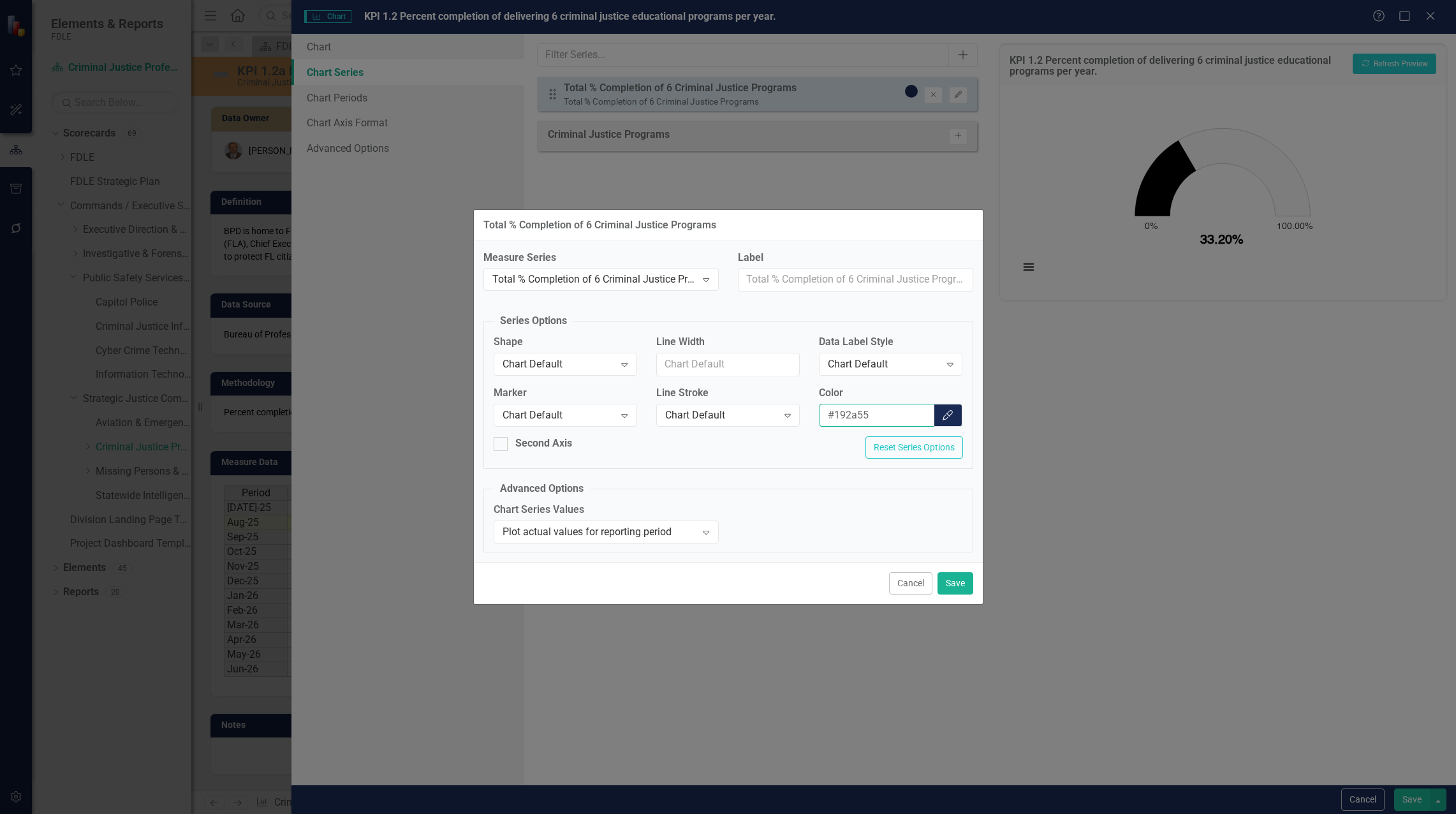
drag, startPoint x: 902, startPoint y: 417, endPoint x: 811, endPoint y: 410, distance: 91.3
click at [811, 410] on div "Color #192a55 Color Picker" at bounding box center [890, 411] width 163 height 51
click at [708, 531] on icon "Expand" at bounding box center [706, 532] width 13 height 10
click at [839, 529] on div "Chart Series Values Plot actual values for reporting period Expand" at bounding box center [728, 527] width 488 height 49
drag, startPoint x: 718, startPoint y: 372, endPoint x: 779, endPoint y: 366, distance: 61.3
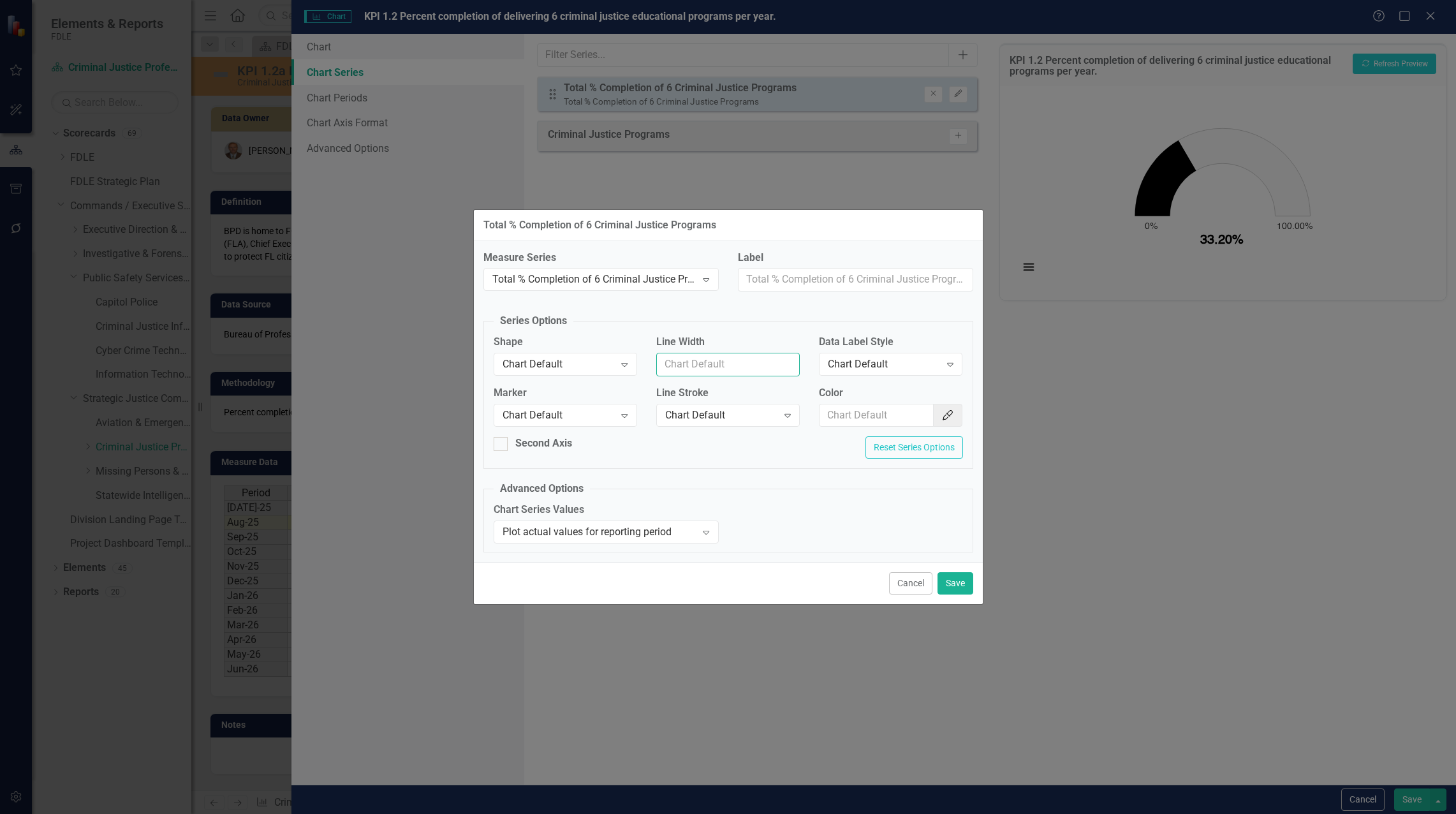
click at [723, 372] on input "Line Width" at bounding box center [728, 365] width 143 height 24
click at [912, 365] on div "Chart Default" at bounding box center [883, 364] width 112 height 15
click at [712, 349] on div "Line Width" at bounding box center [728, 356] width 143 height 42
drag, startPoint x: 670, startPoint y: 458, endPoint x: 690, endPoint y: 463, distance: 20.6
click at [690, 463] on div "Second Axis Reset Series Options" at bounding box center [728, 452] width 488 height 32
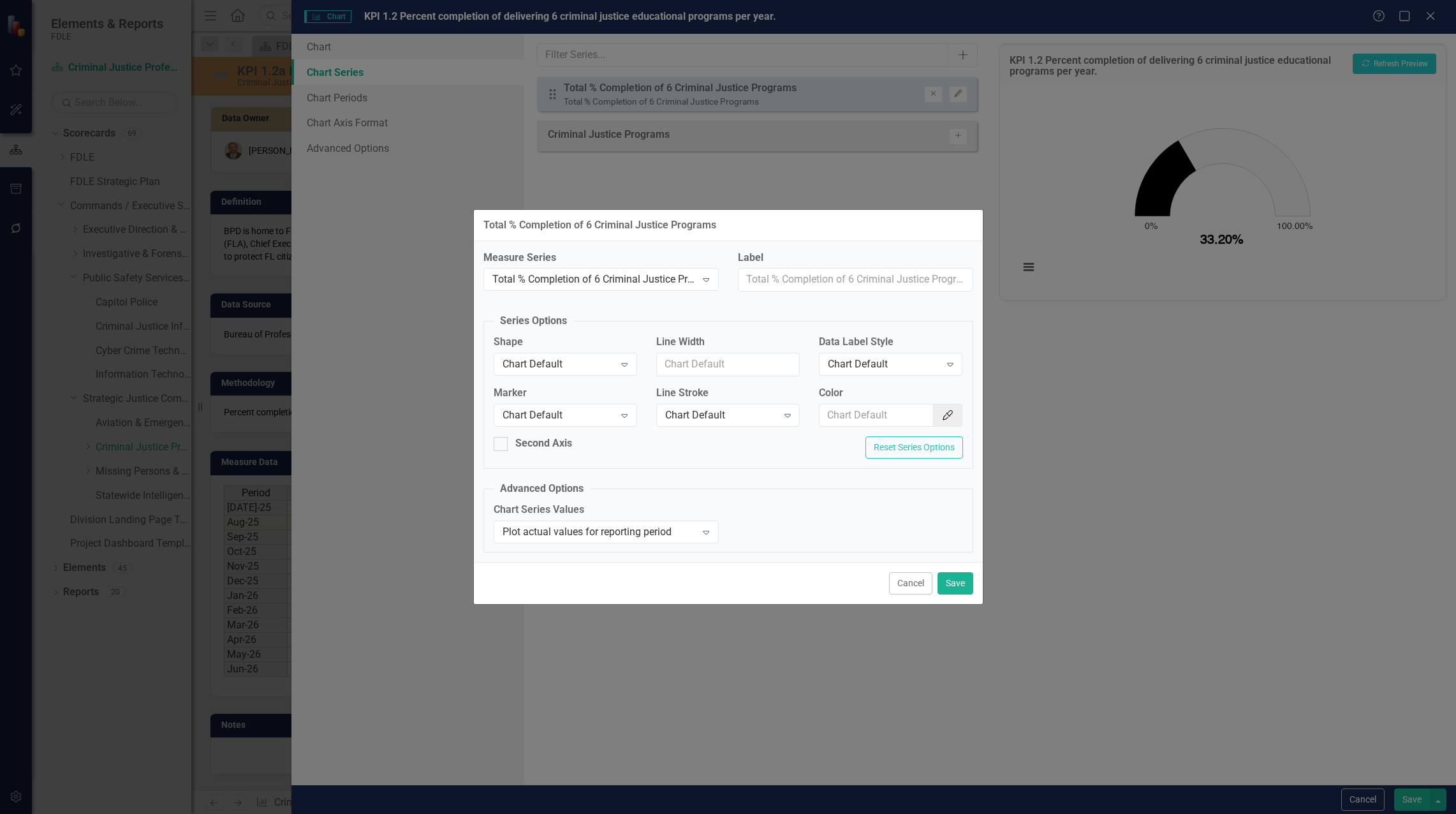
click at [915, 580] on button "Cancel" at bounding box center [911, 583] width 43 height 22
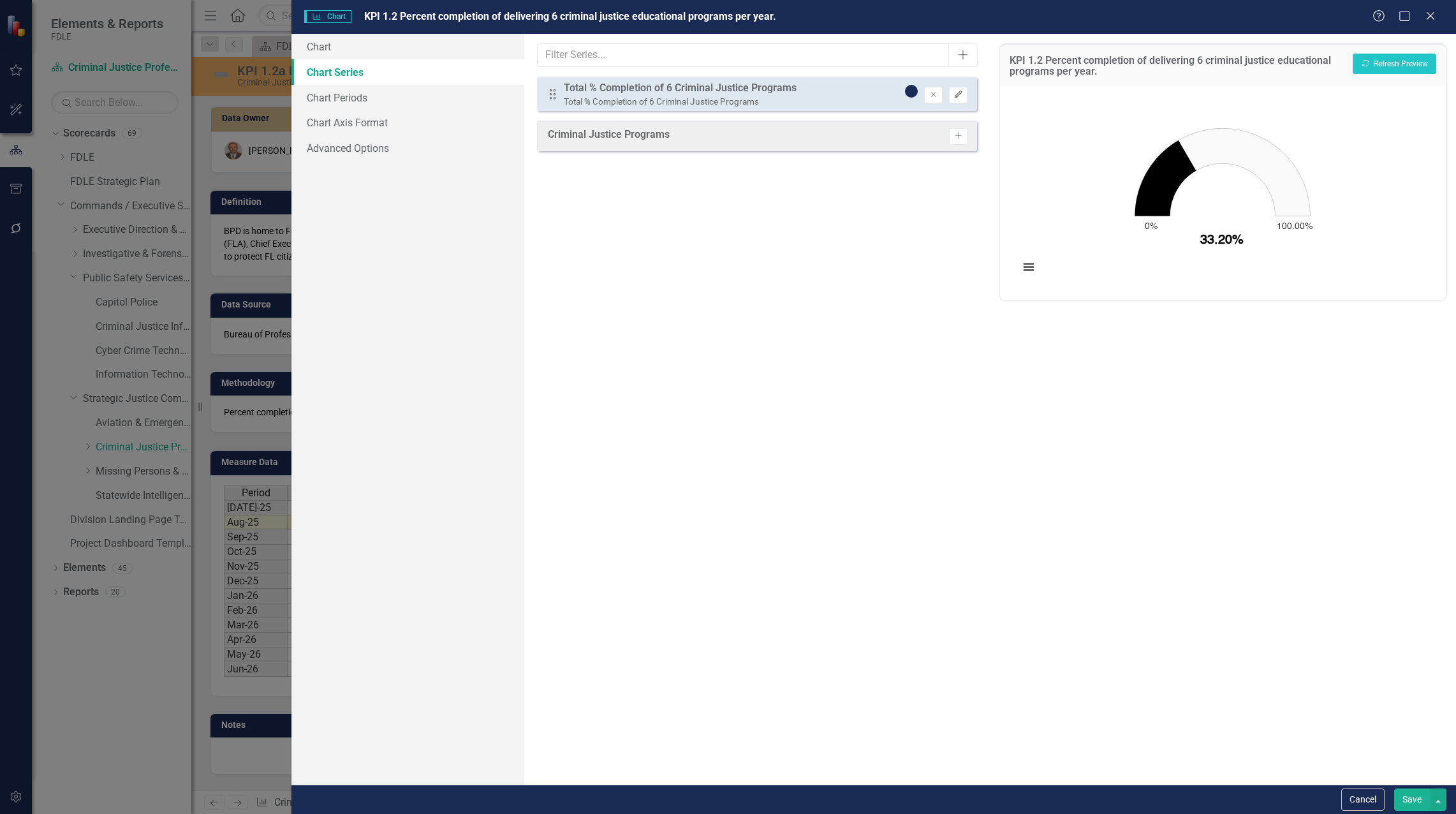
click at [954, 96] on icon "Edit" at bounding box center [959, 95] width 10 height 8
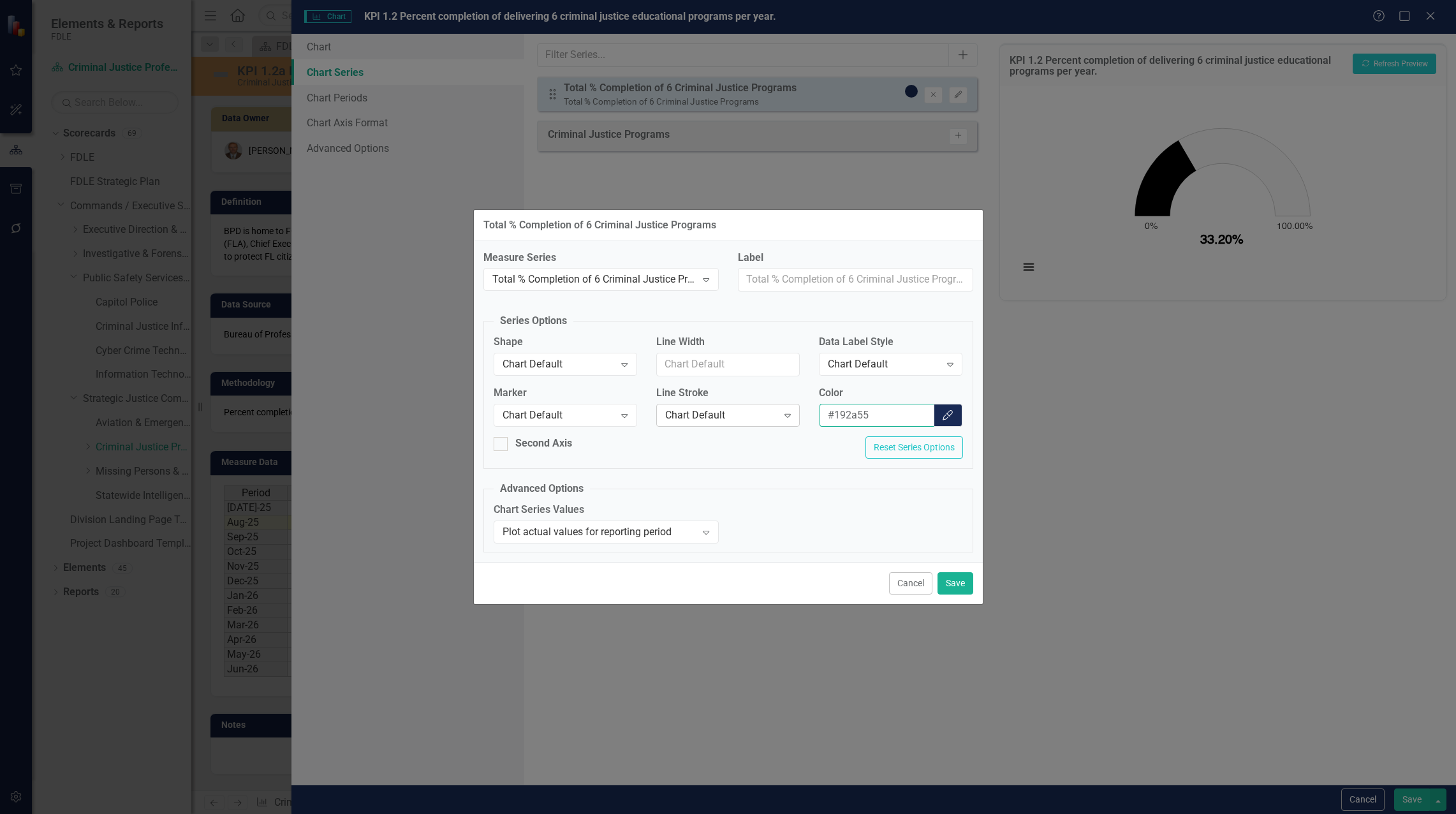
drag, startPoint x: 896, startPoint y: 414, endPoint x: 775, endPoint y: 413, distance: 121.0
click at [775, 413] on div "Marker Chart Default Expand Line Stroke Chart Default Expand Color #192a55 Colo…" at bounding box center [728, 411] width 488 height 51
click at [955, 592] on button "Save" at bounding box center [955, 583] width 35 height 22
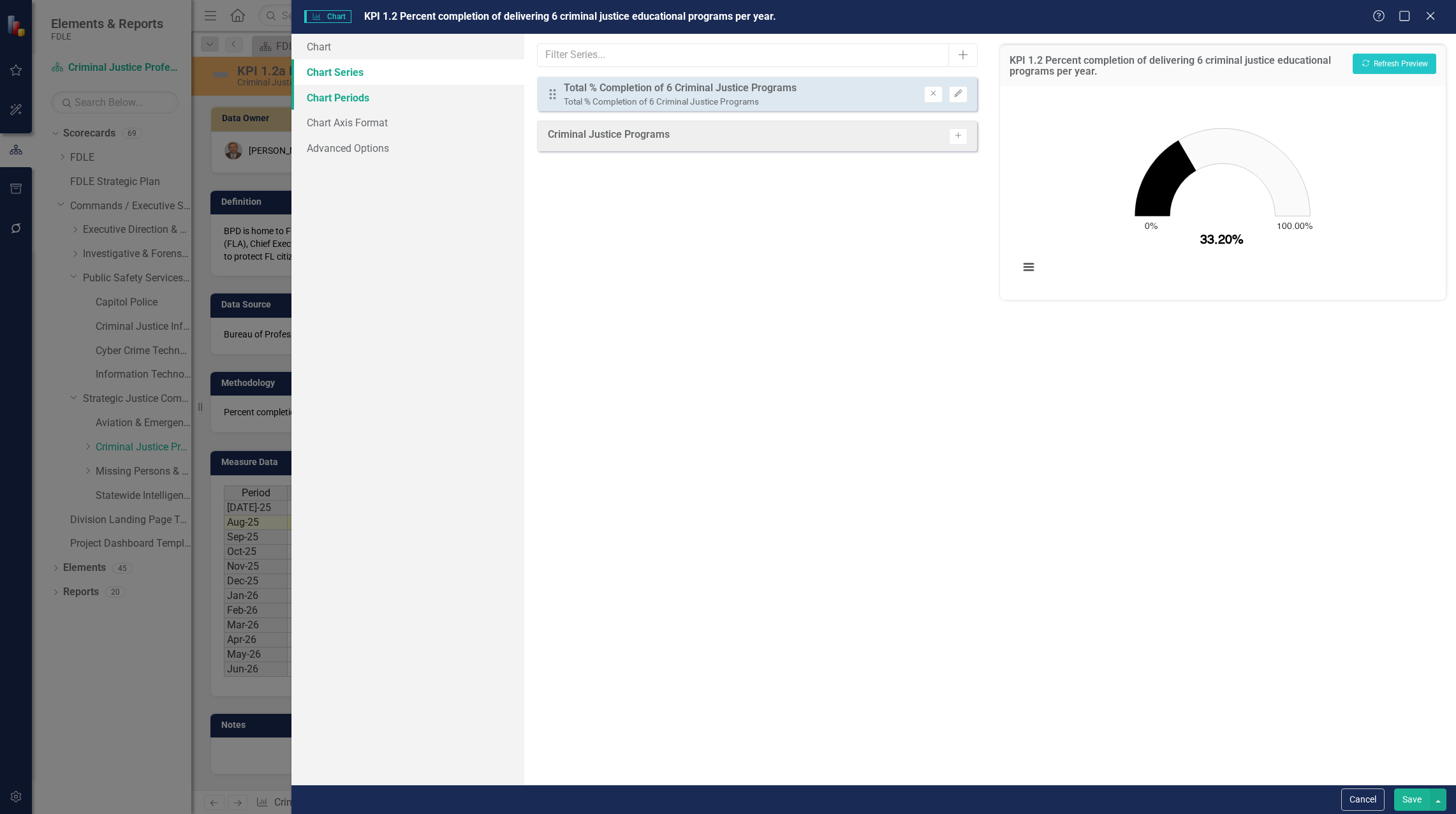
click at [328, 95] on link "Chart Periods" at bounding box center [408, 97] width 233 height 26
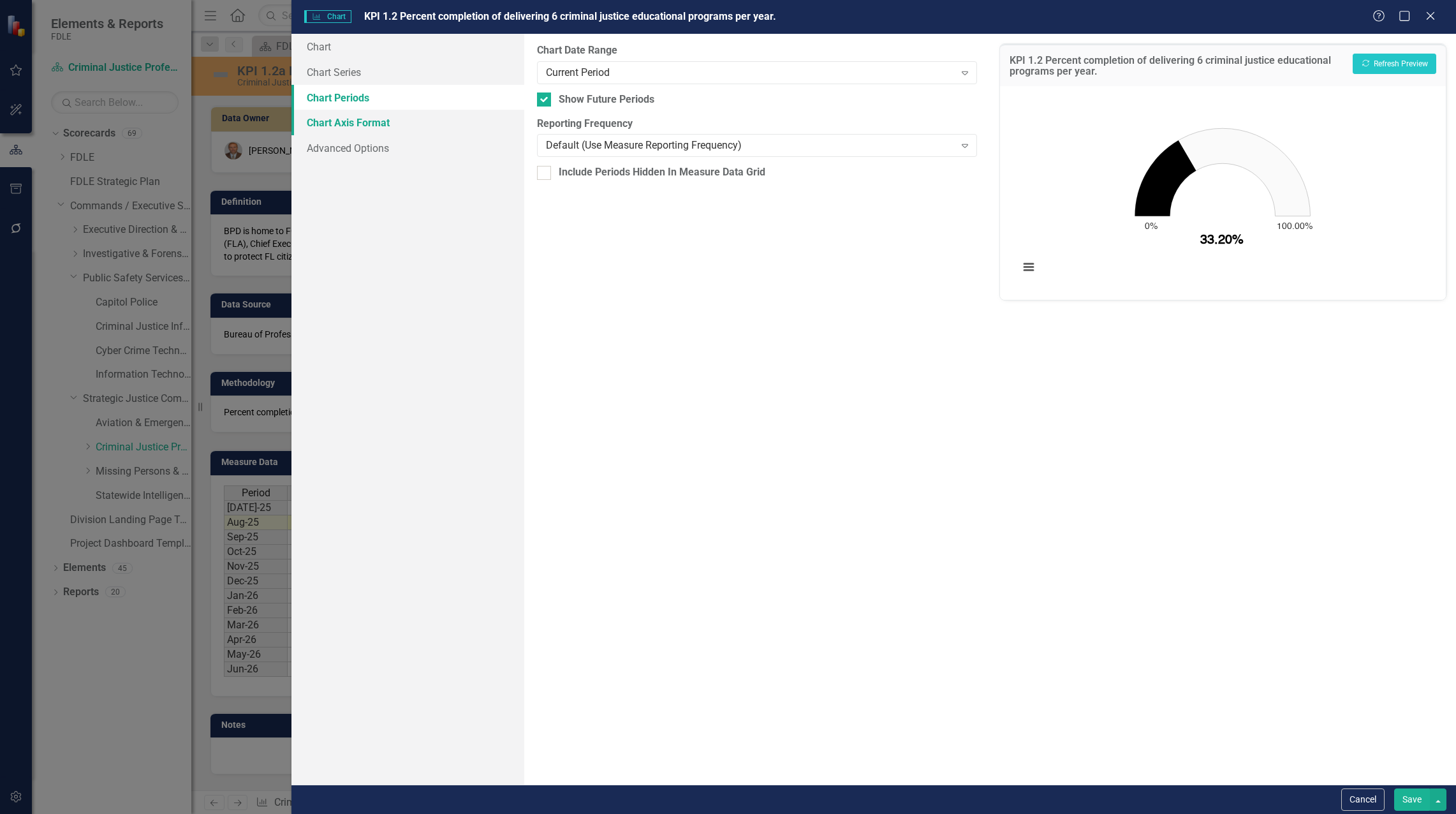
click at [339, 117] on link "Chart Axis Format" at bounding box center [408, 122] width 233 height 26
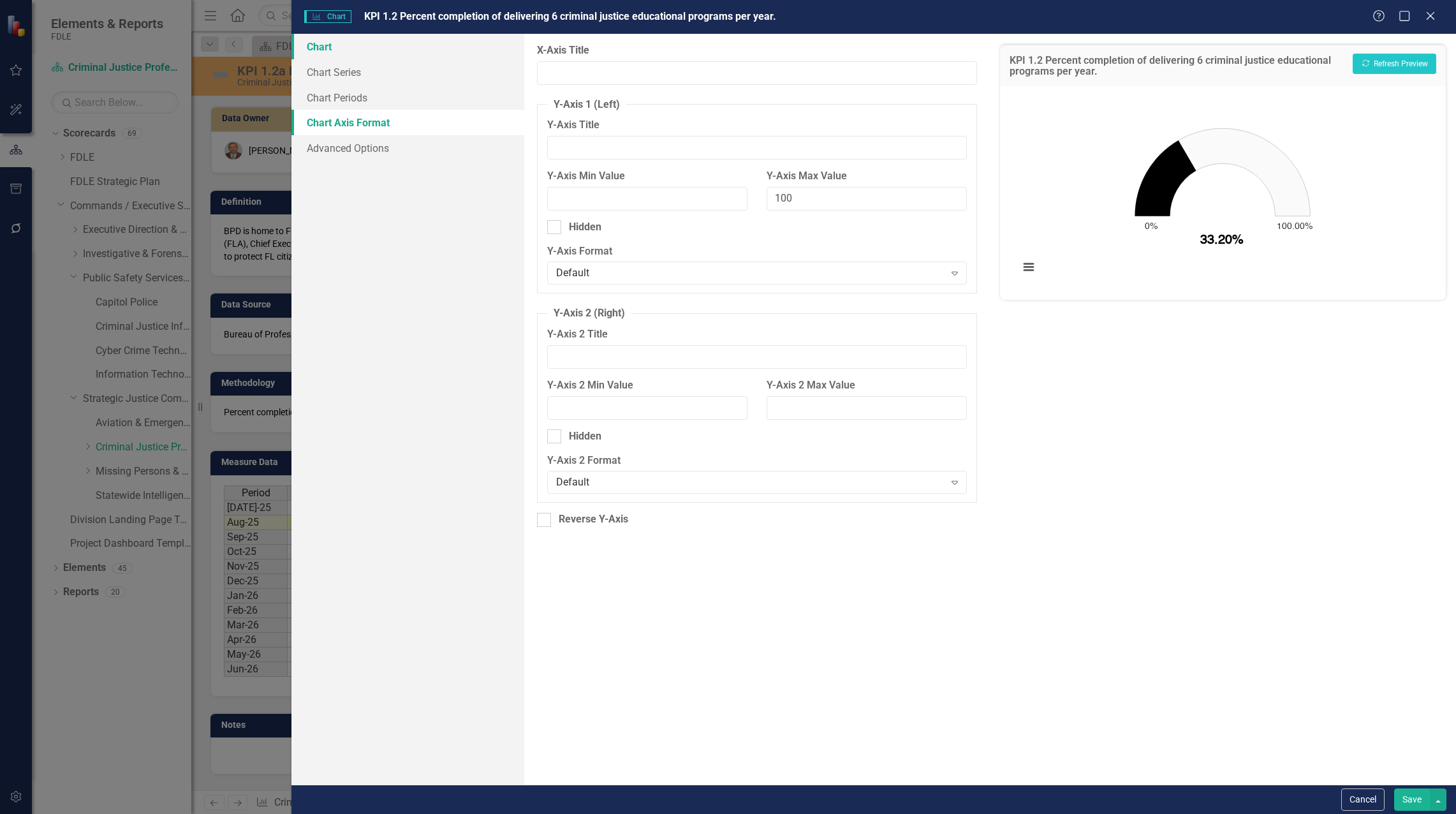
click at [316, 46] on link "Chart" at bounding box center [408, 47] width 233 height 26
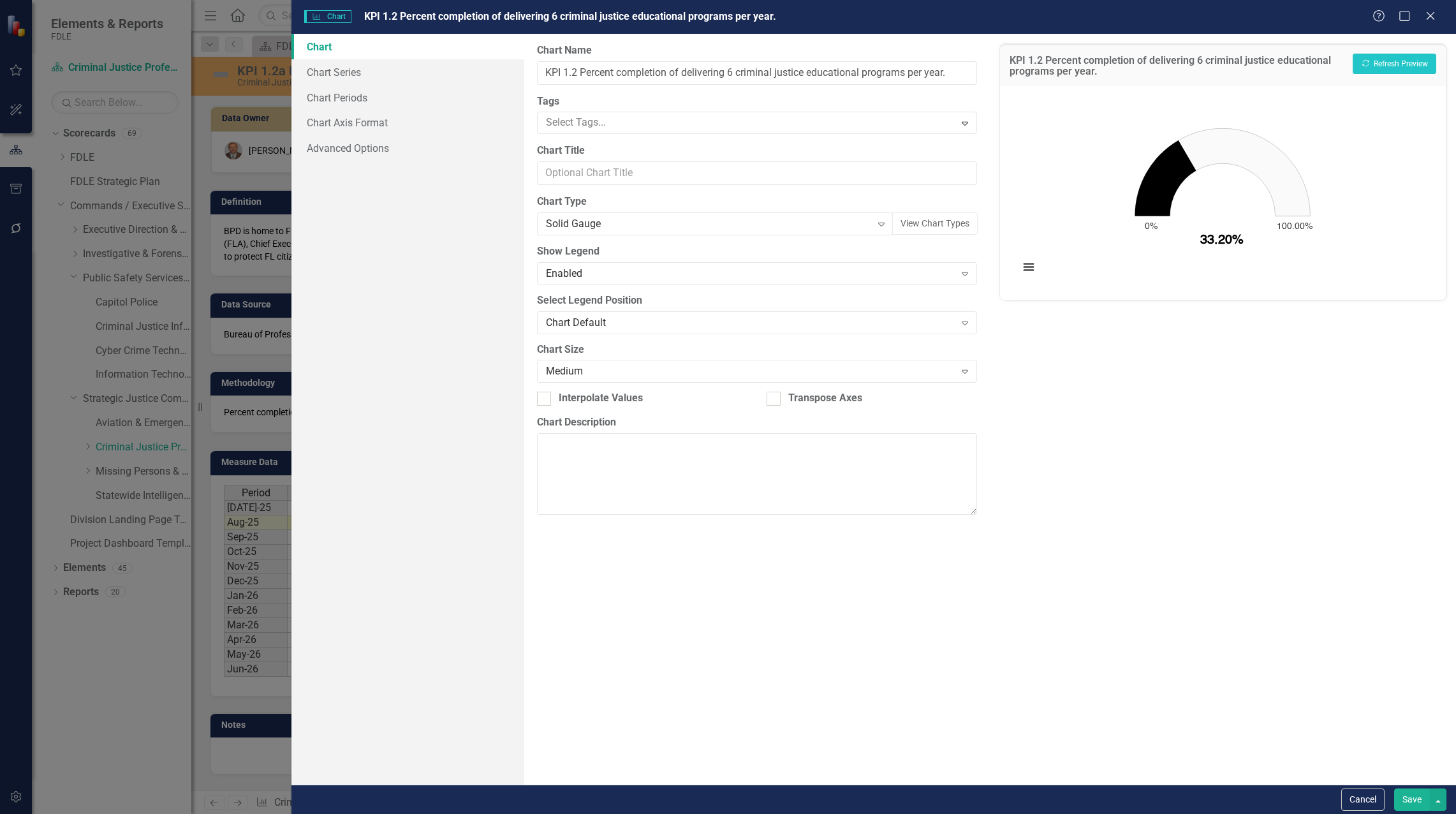
click at [899, 102] on label "Tags" at bounding box center [757, 102] width 440 height 15
drag, startPoint x: 1384, startPoint y: 173, endPoint x: 1407, endPoint y: 156, distance: 28.6
click at [1386, 173] on rect "Interactive chart" at bounding box center [1222, 191] width 419 height 191
click at [1435, 105] on div "Chart Chart with 1 data point. KPI 1.2 Percent completion of delivering 6 crimi…" at bounding box center [1222, 193] width 446 height 214
drag, startPoint x: 638, startPoint y: 417, endPoint x: 596, endPoint y: 426, distance: 43.0
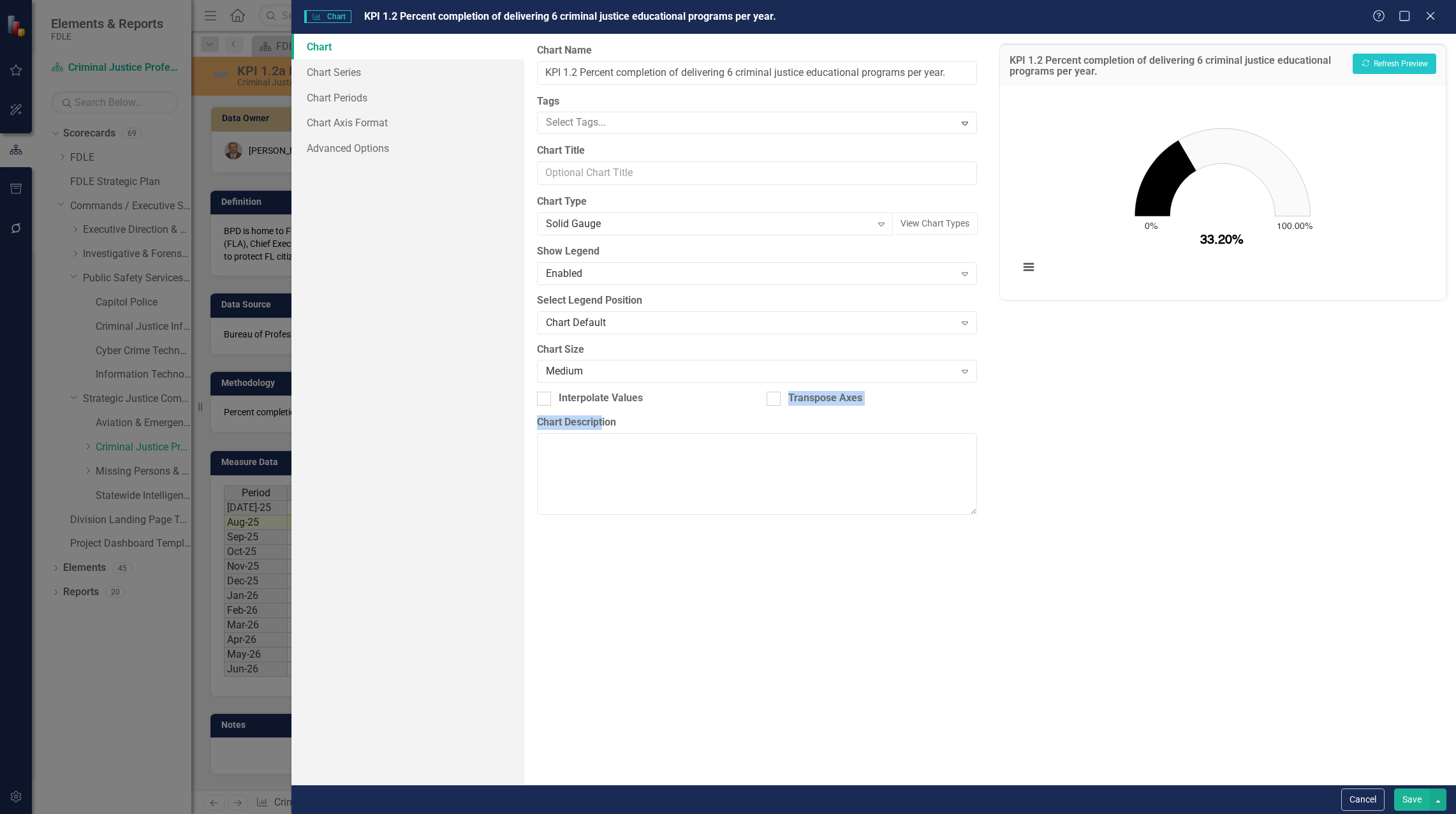
click at [596, 426] on div "From this page, you can define the name, type, and size of the chart. You can a…" at bounding box center [758, 409] width 466 height 751
click at [1041, 538] on div "KPI 1.2 Percent completion of delivering 6 criminal justice educational program…" at bounding box center [1223, 409] width 466 height 751
click at [771, 222] on div "Solid Gauge" at bounding box center [709, 224] width 326 height 15
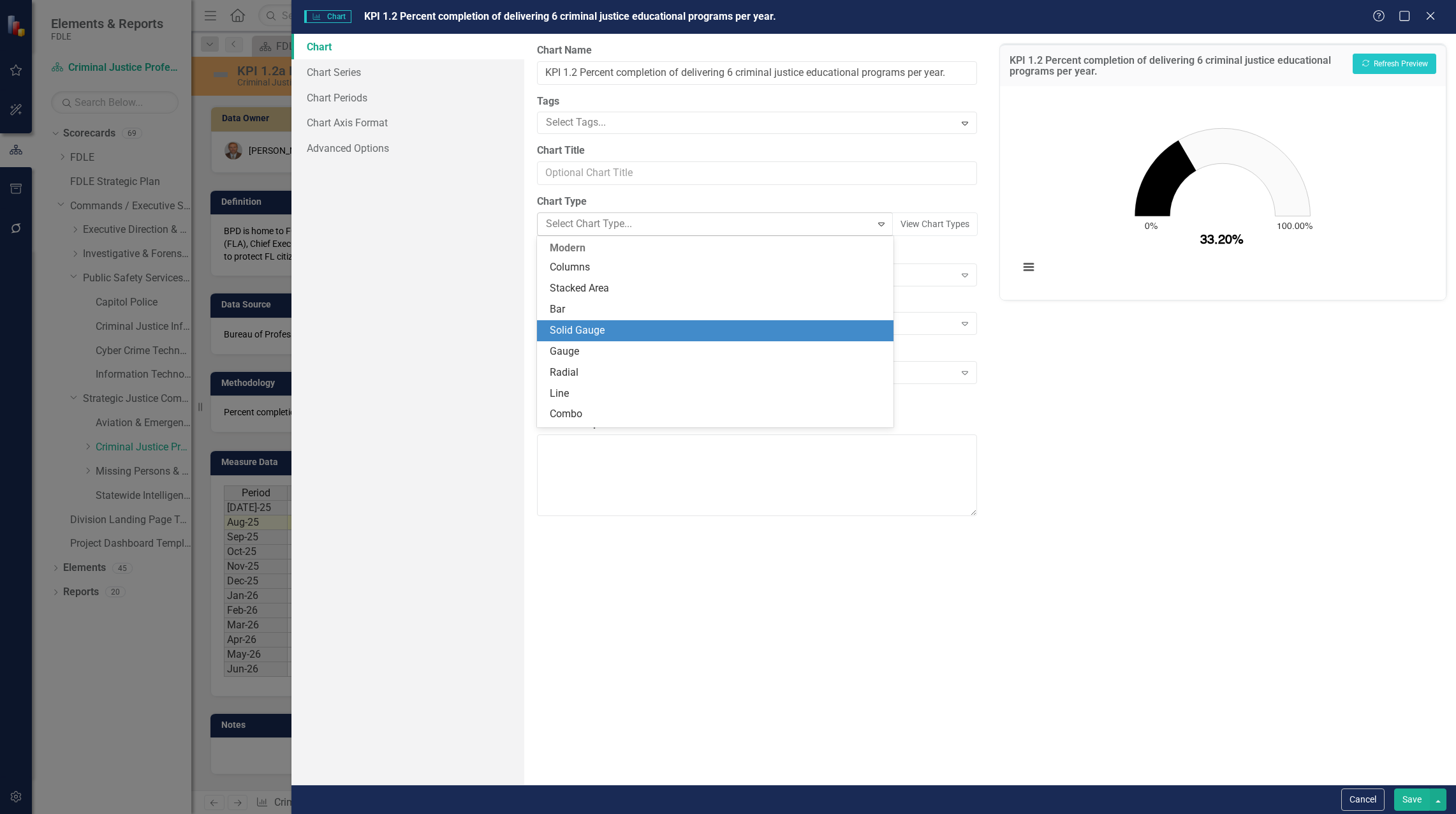
scroll to position [84, 0]
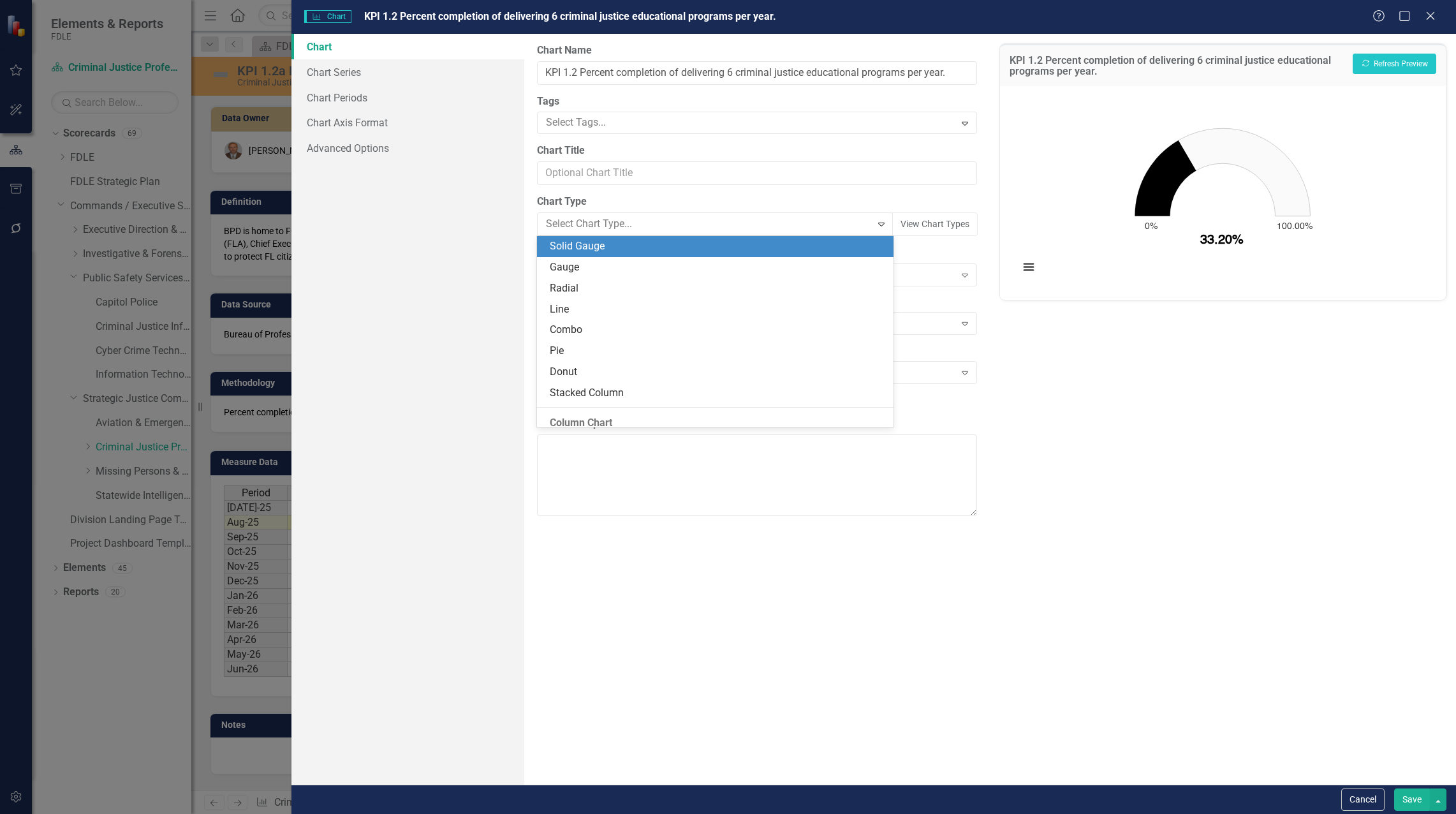
click at [783, 252] on div "Solid Gauge" at bounding box center [718, 246] width 337 height 15
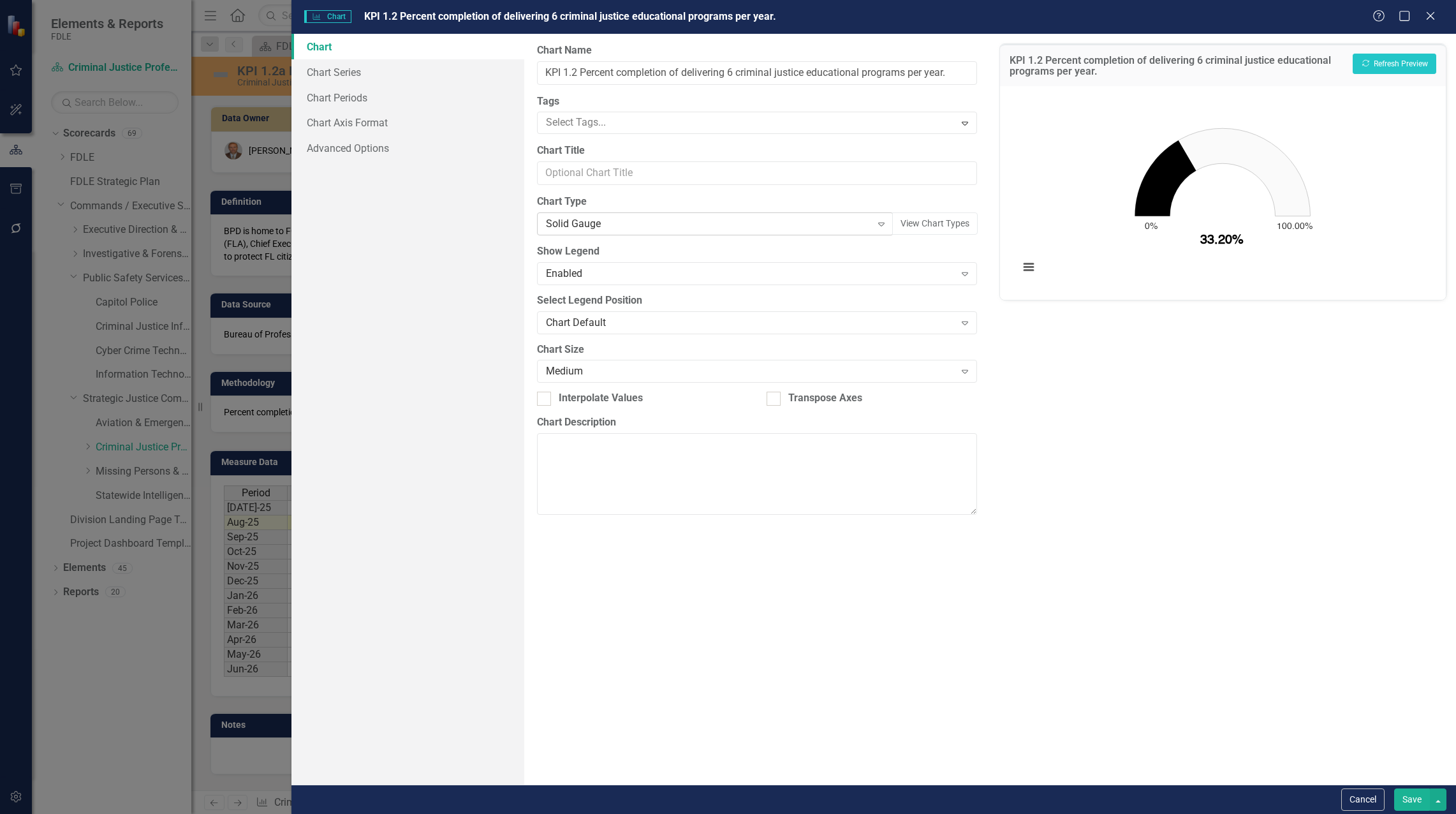
drag, startPoint x: 675, startPoint y: 231, endPoint x: 600, endPoint y: 214, distance: 76.9
click at [600, 214] on div "Solid Gauge Expand" at bounding box center [715, 223] width 357 height 23
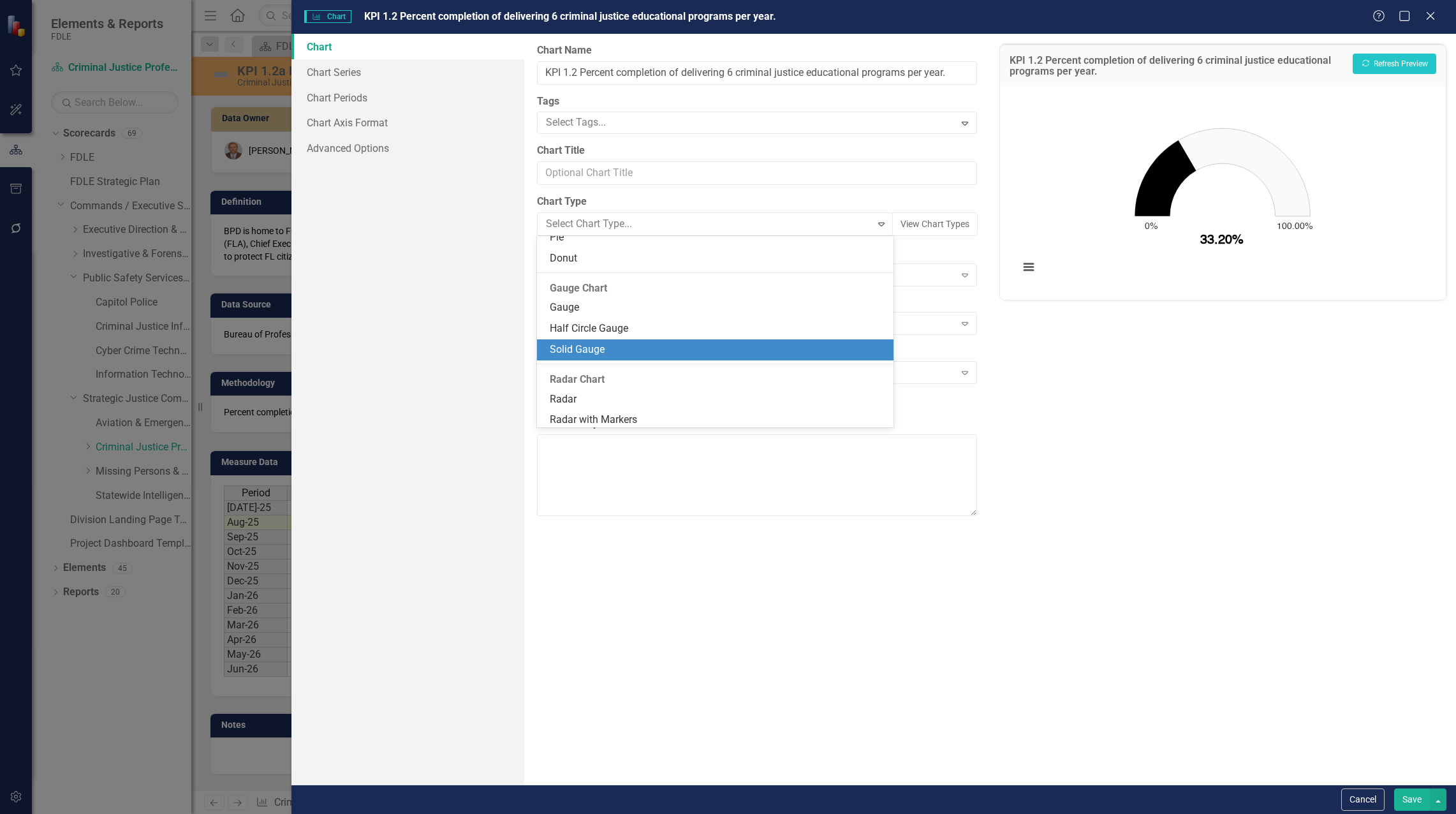
click at [612, 345] on div "Solid Gauge" at bounding box center [718, 349] width 337 height 15
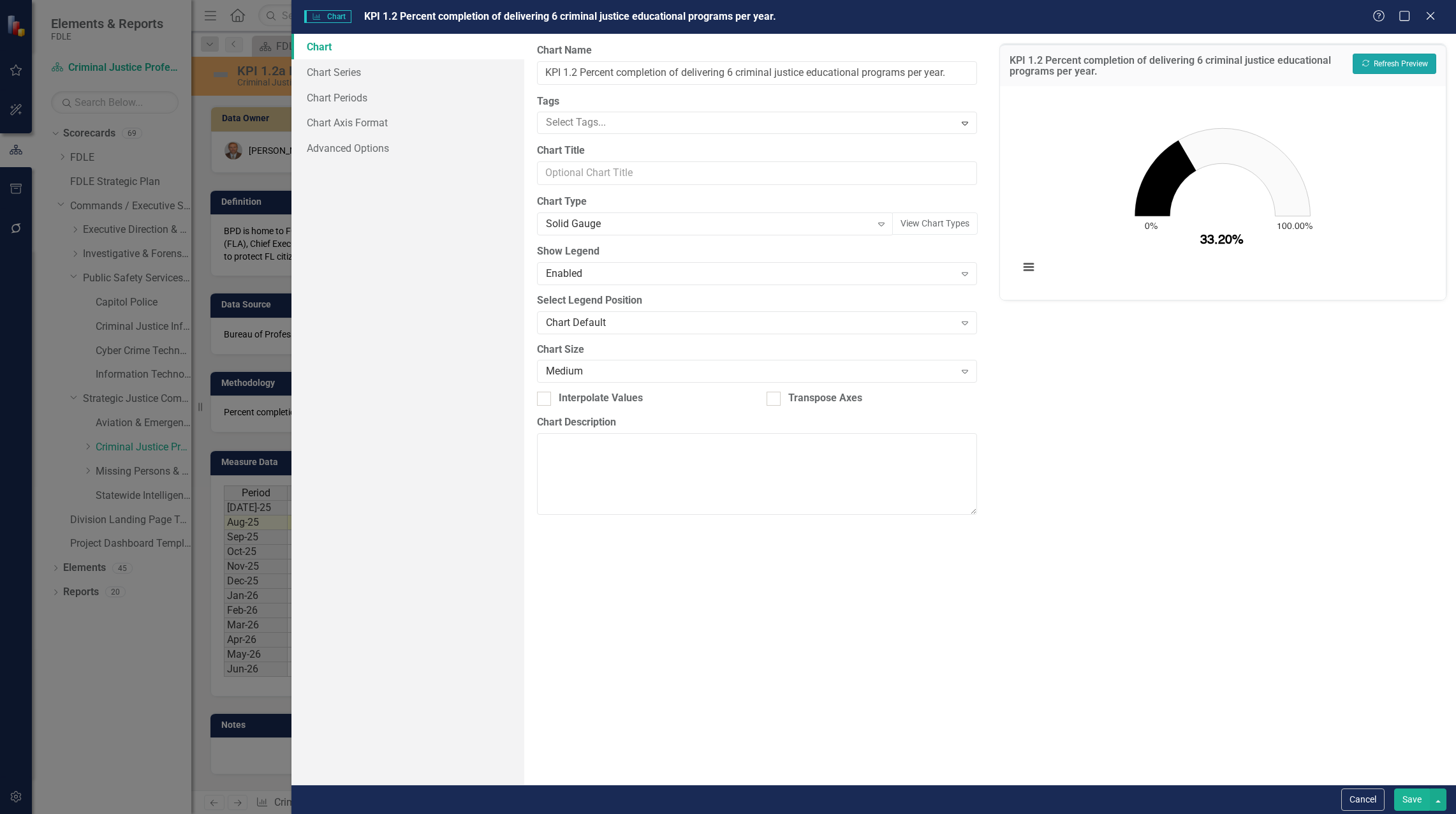
click at [1412, 64] on button "Recalculate Refresh Preview" at bounding box center [1394, 63] width 83 height 20
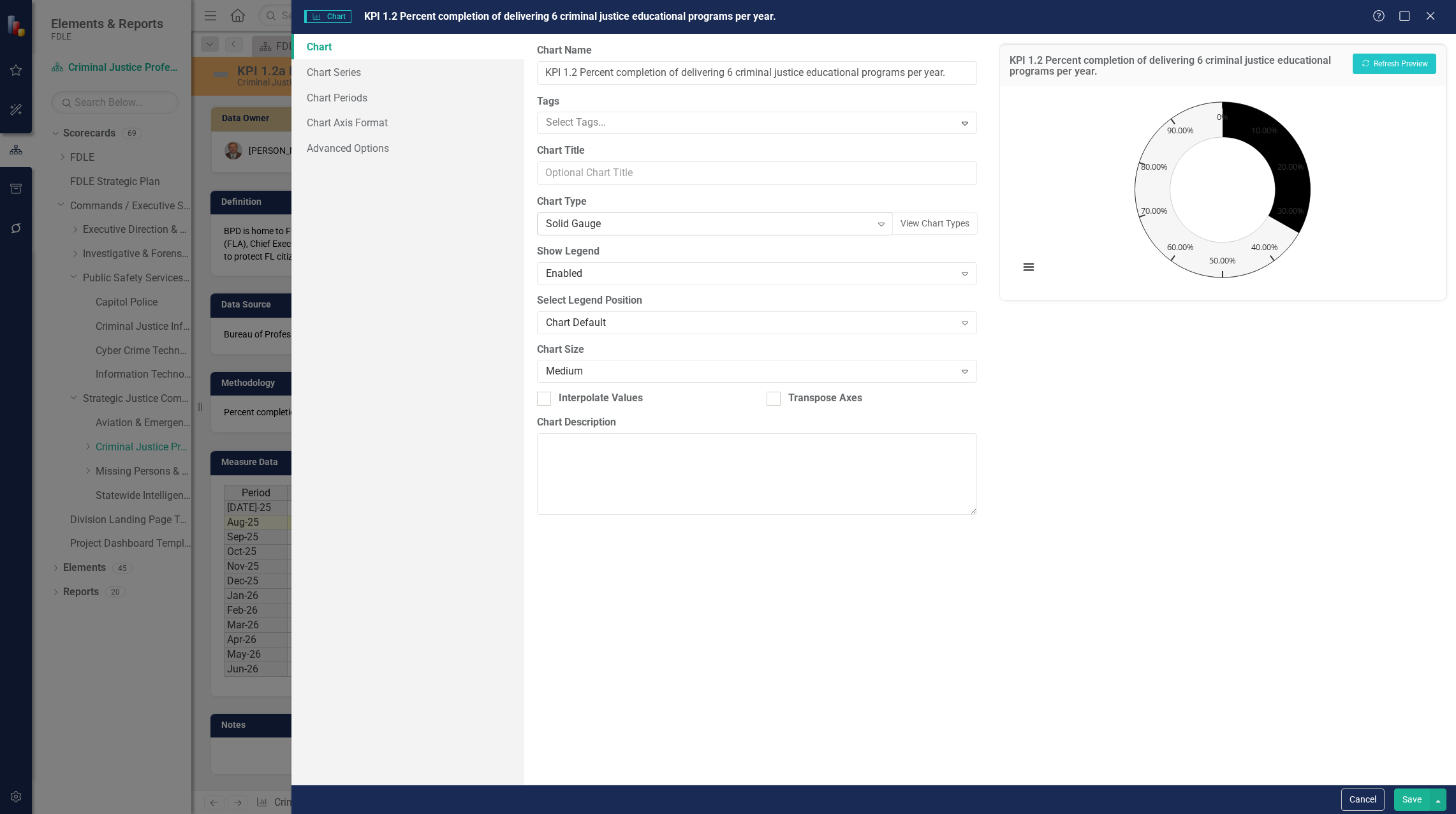
click at [630, 230] on div "Solid Gauge" at bounding box center [709, 224] width 326 height 15
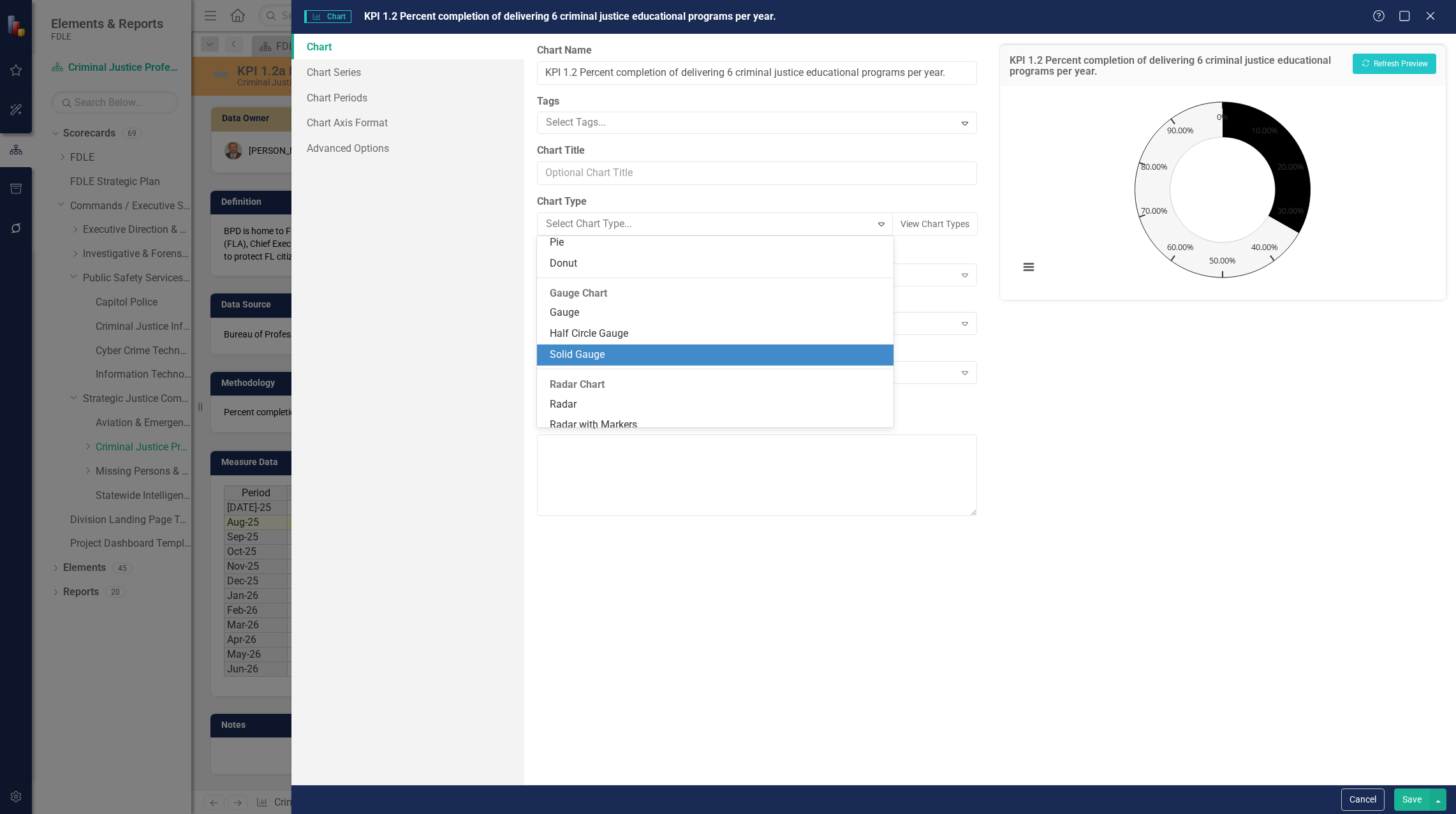
scroll to position [827, 0]
click at [598, 351] on div "Half Circle Gauge" at bounding box center [718, 353] width 337 height 15
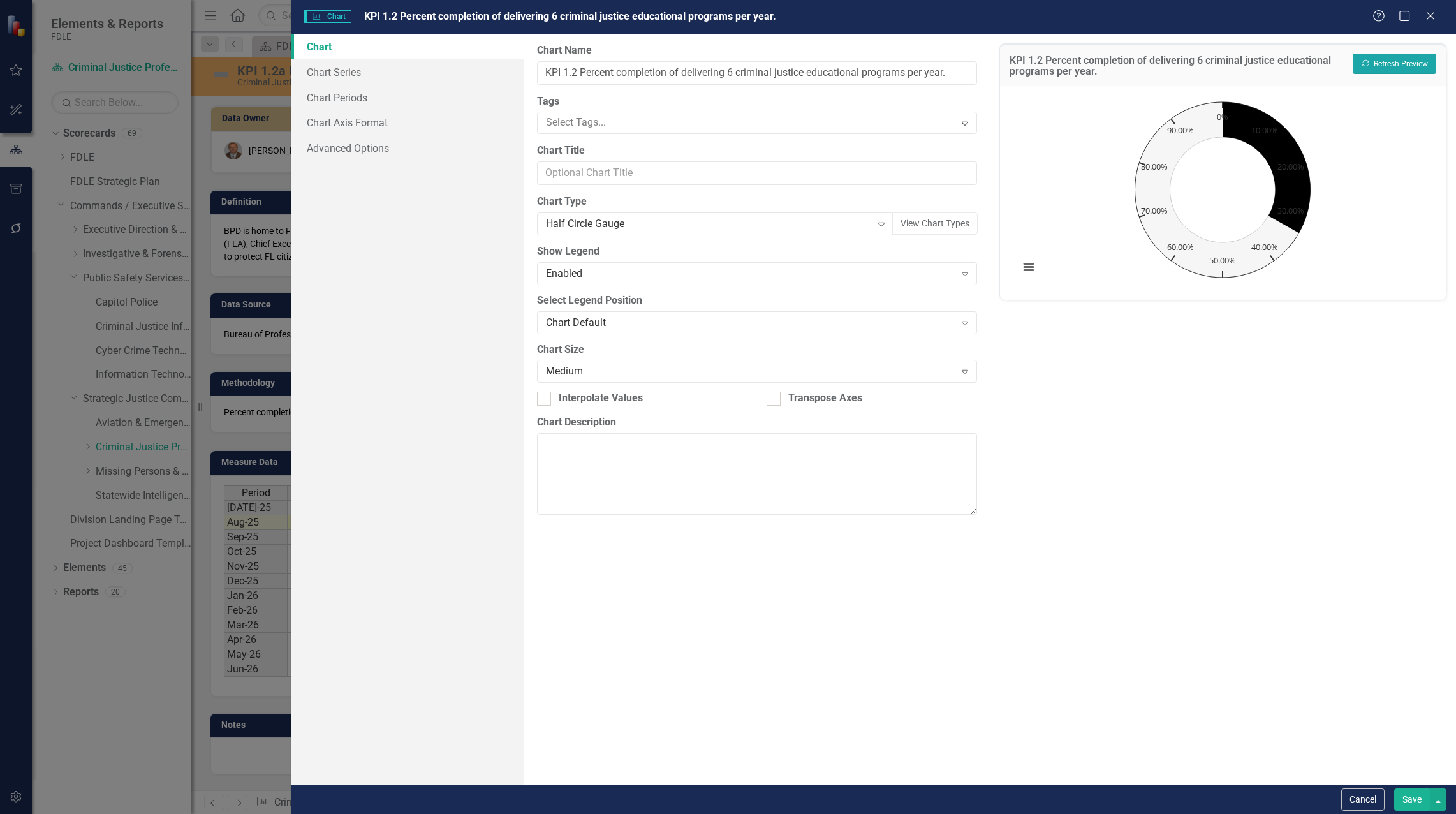
click at [1407, 65] on button "Recalculate Refresh Preview" at bounding box center [1394, 63] width 83 height 20
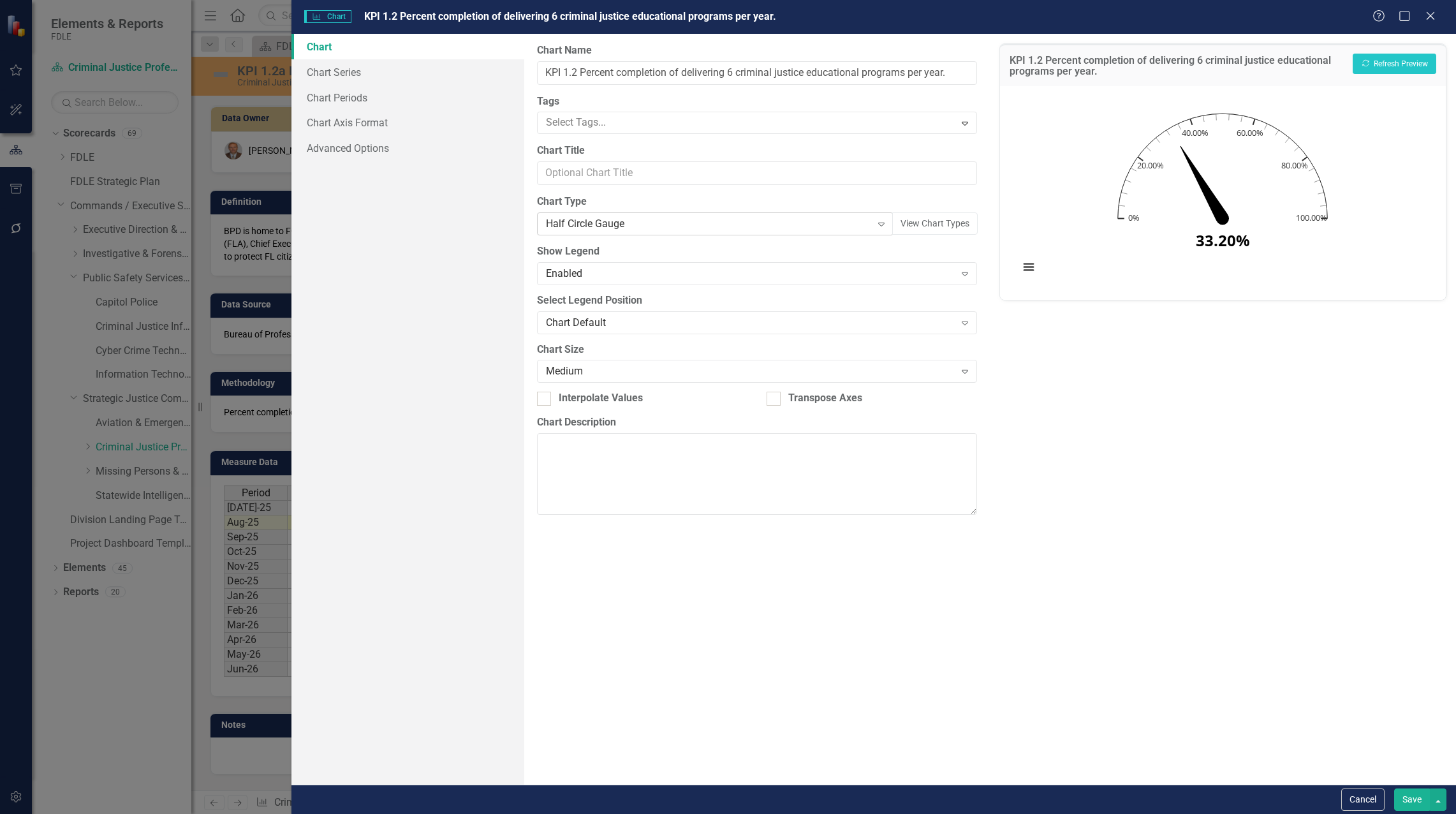
click at [618, 219] on div "Half Circle Gauge" at bounding box center [709, 224] width 326 height 15
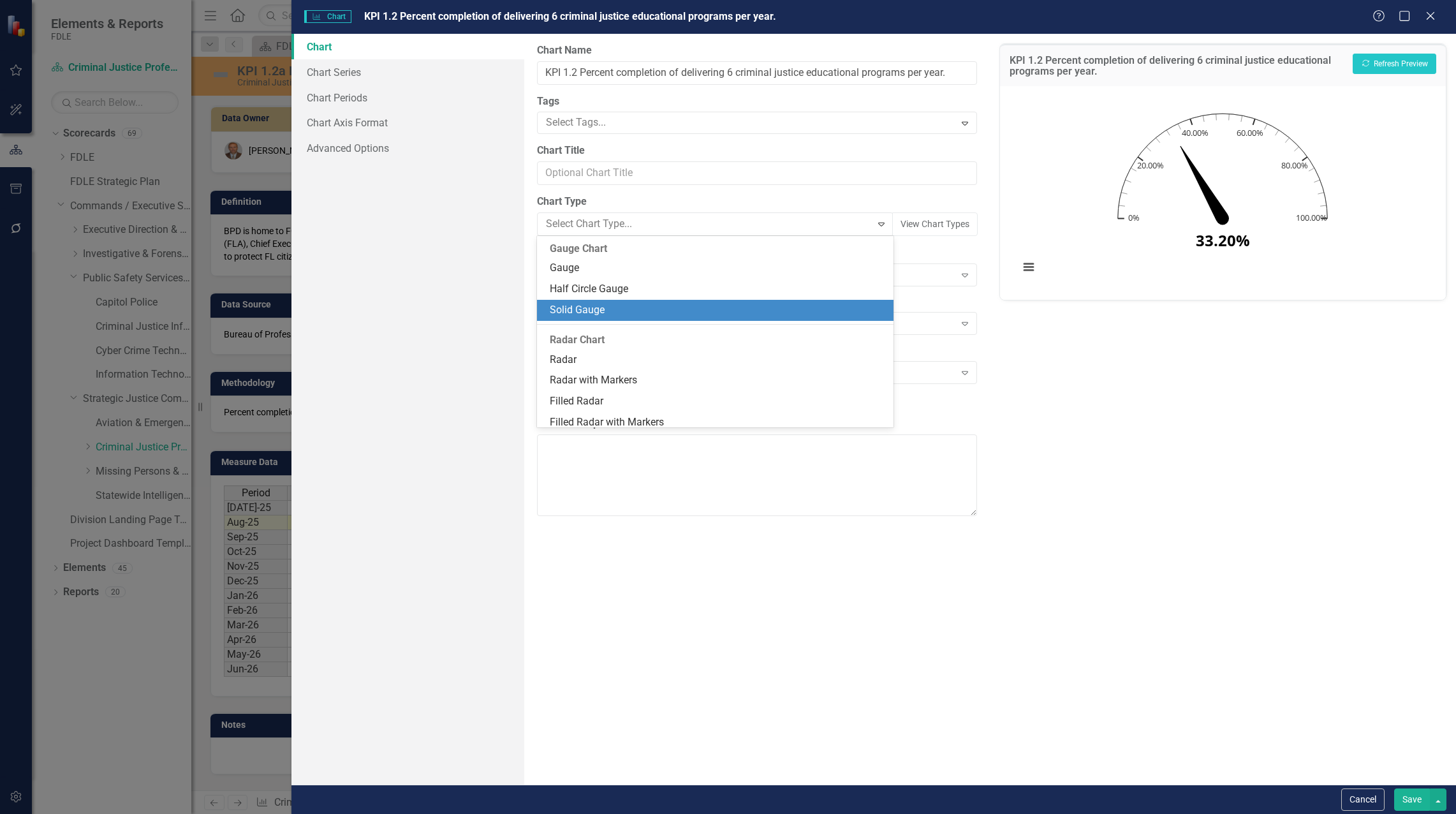
scroll to position [870, 0]
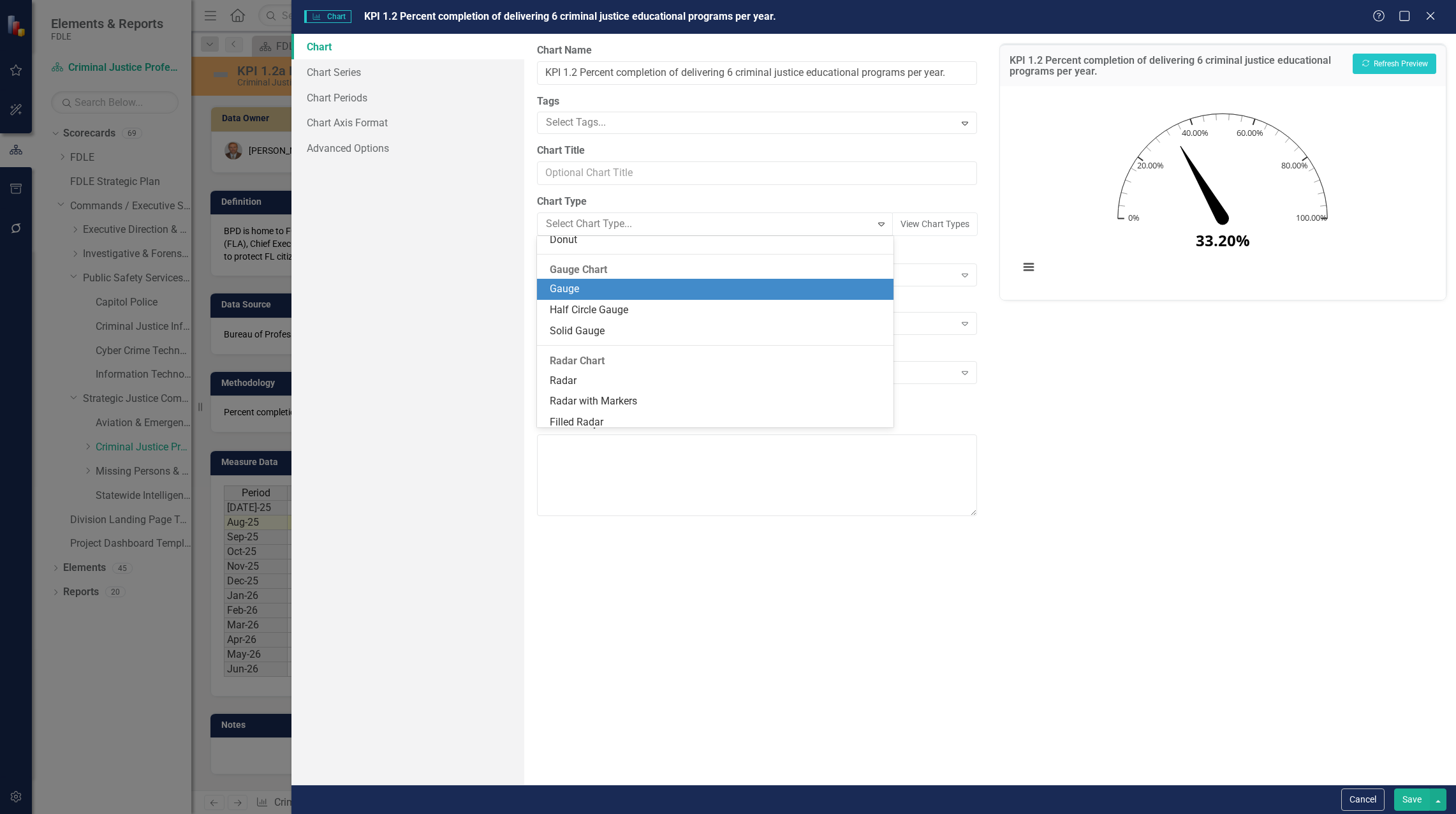
click at [605, 290] on div "Gauge" at bounding box center [718, 289] width 337 height 15
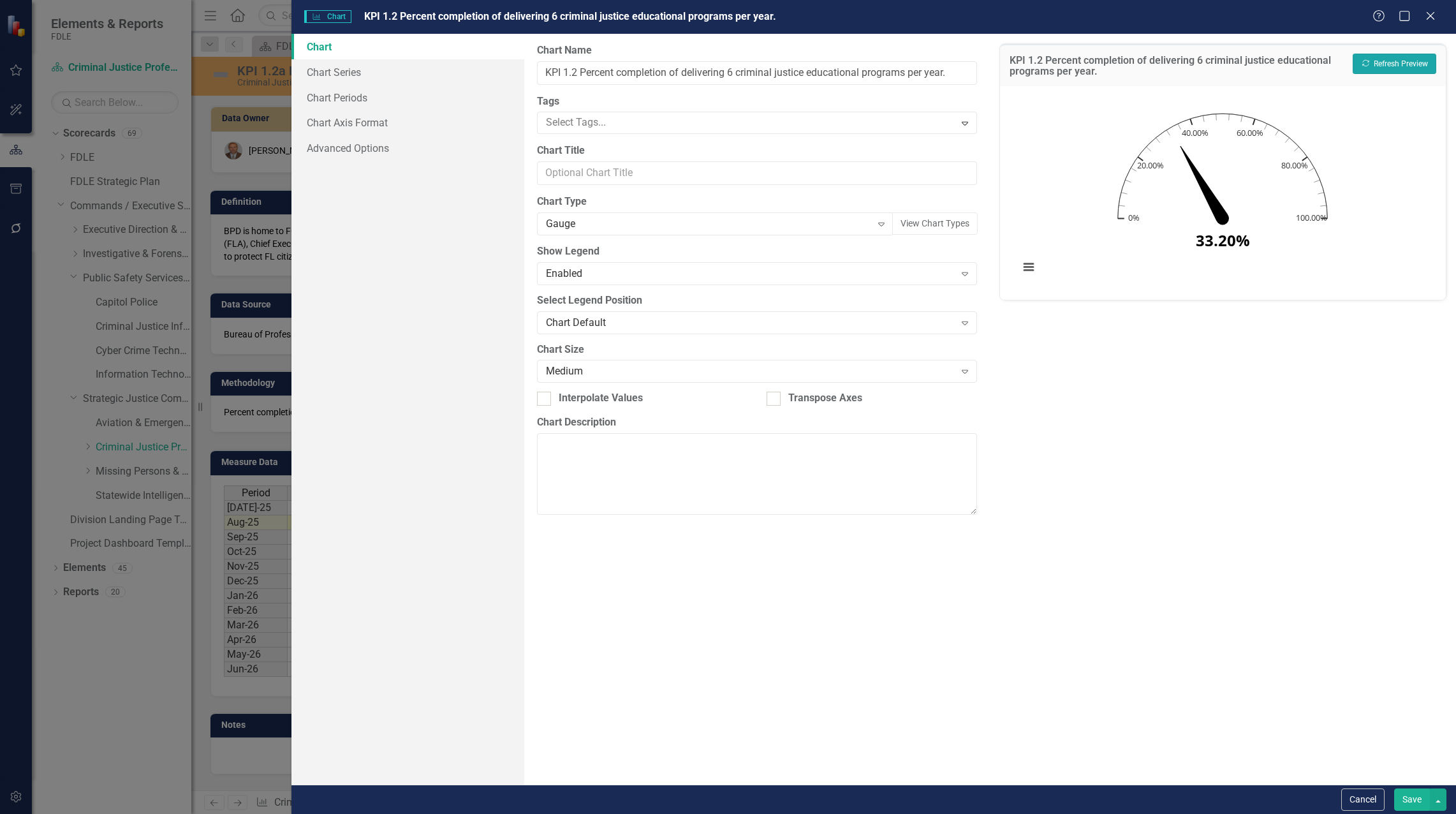
click at [1402, 57] on button "Recalculate Refresh Preview" at bounding box center [1394, 63] width 83 height 20
click at [613, 234] on div "Gauge Expand" at bounding box center [715, 223] width 357 height 23
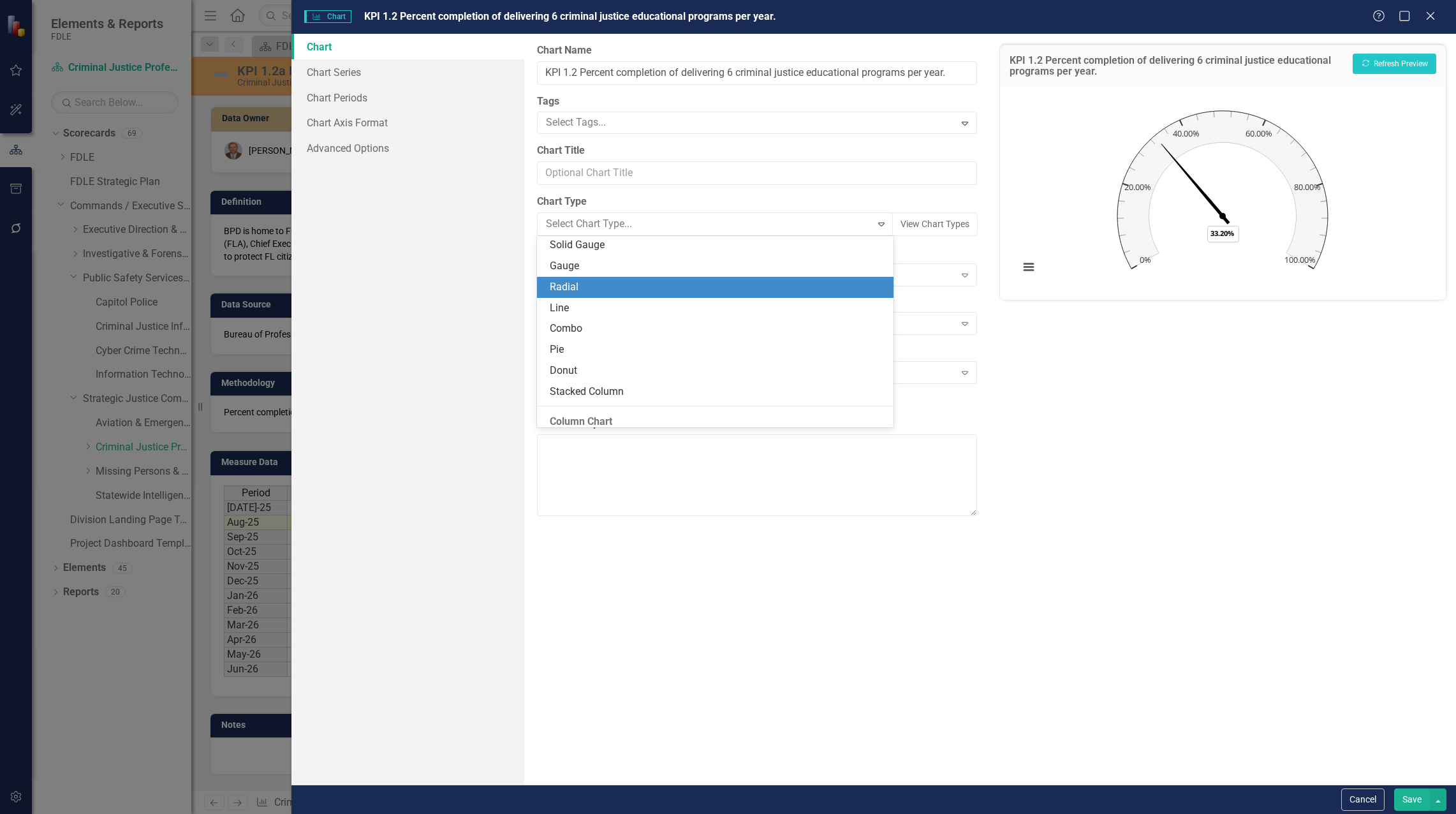
scroll to position [0, 0]
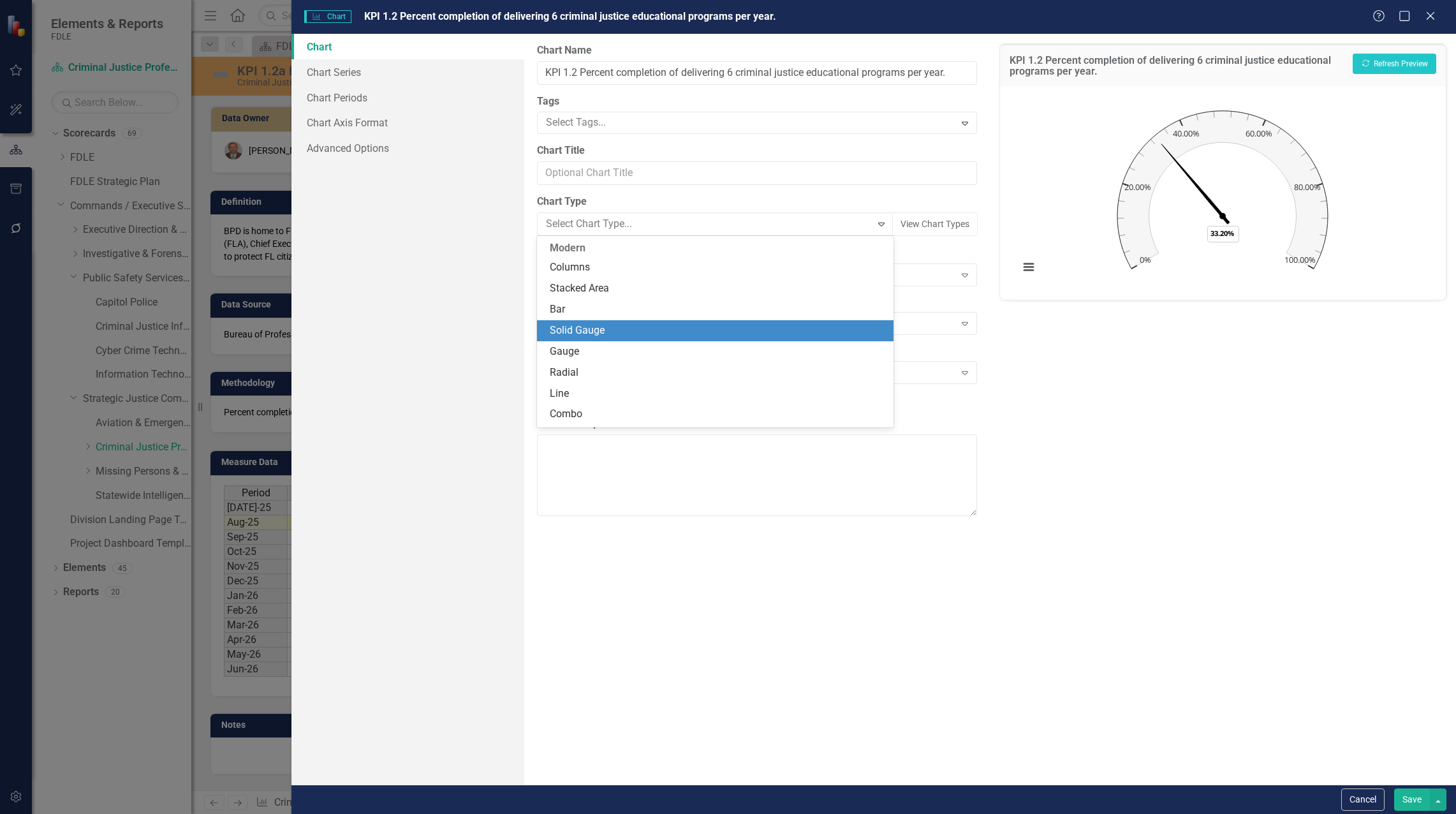
click at [624, 325] on div "Solid Gauge" at bounding box center [718, 330] width 337 height 15
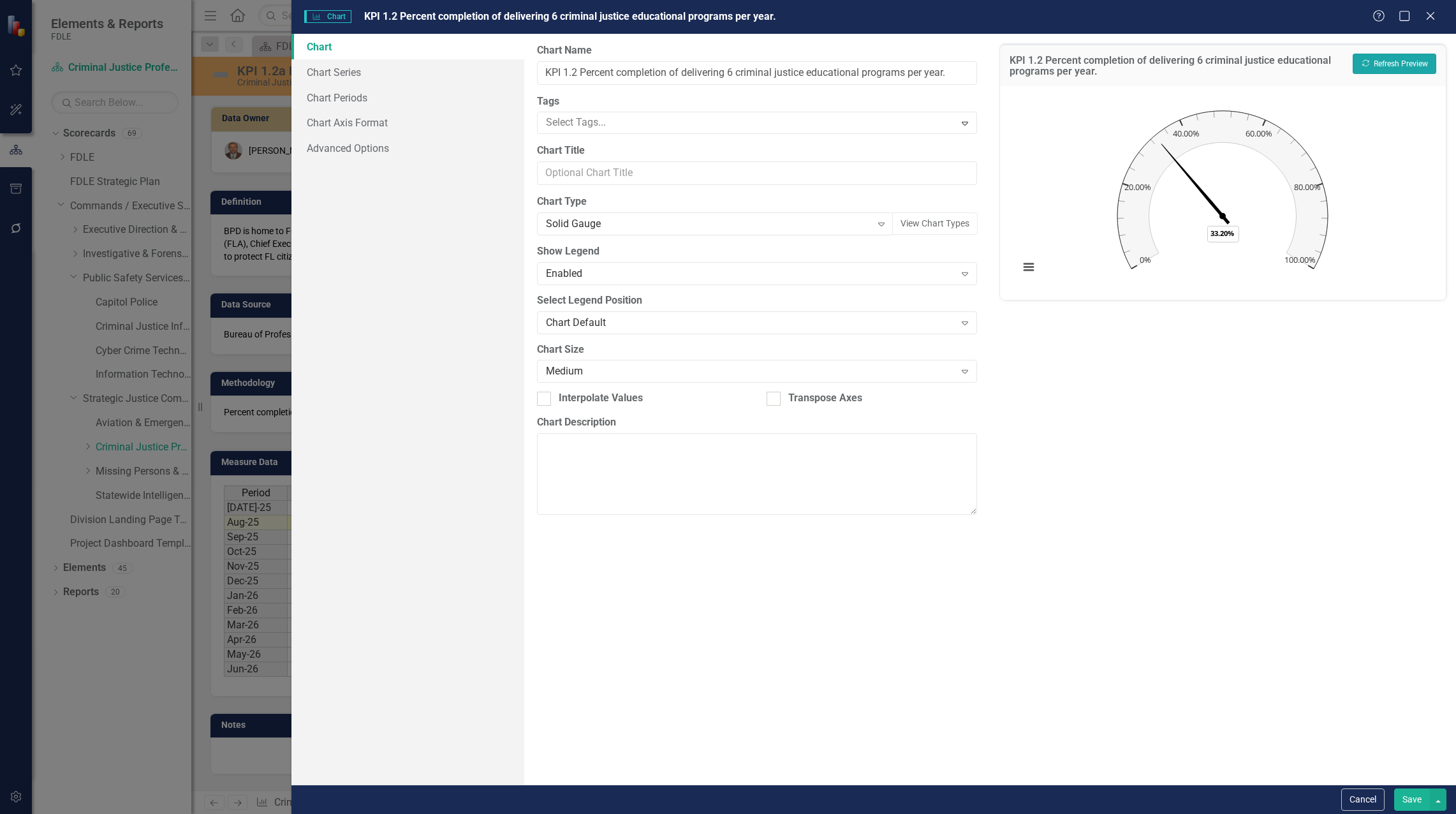
click at [1403, 66] on button "Recalculate Refresh Preview" at bounding box center [1394, 63] width 83 height 20
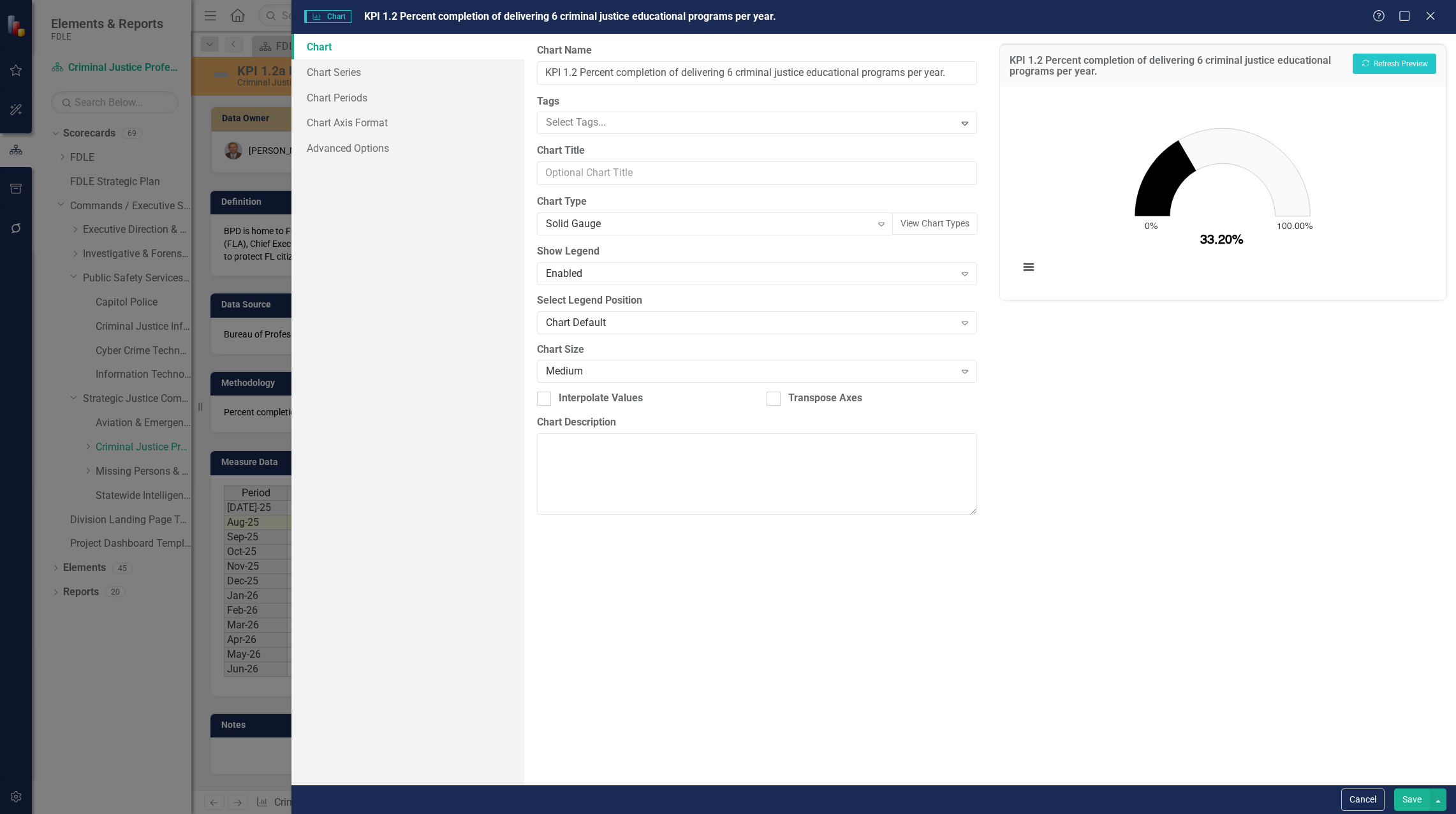
drag, startPoint x: 822, startPoint y: 228, endPoint x: 589, endPoint y: 243, distance: 233.5
drag, startPoint x: 589, startPoint y: 243, endPoint x: 333, endPoint y: 71, distance: 308.4
click at [333, 71] on link "Chart Series" at bounding box center [408, 72] width 233 height 26
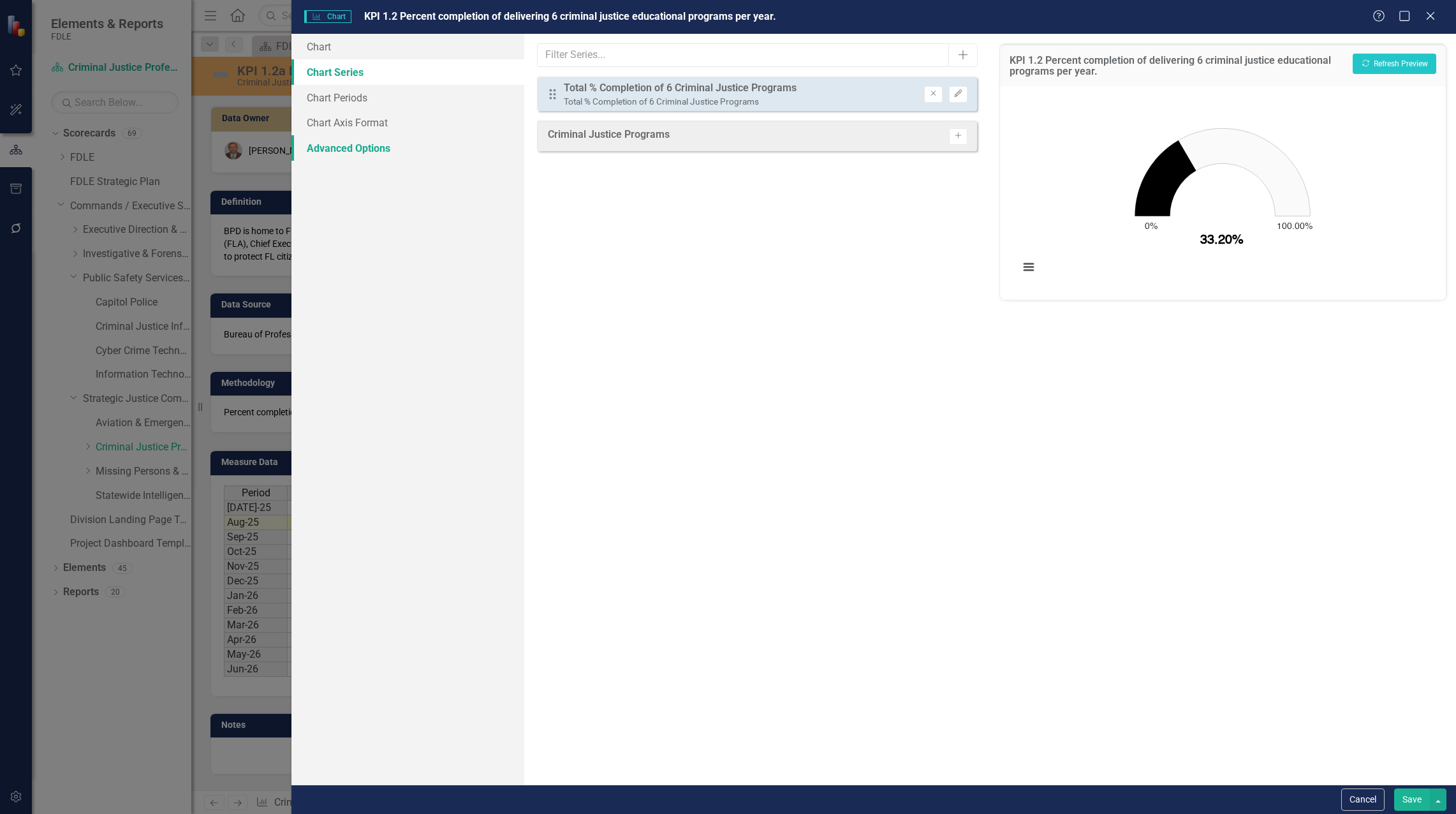
click at [339, 150] on link "Advanced Options" at bounding box center [408, 147] width 233 height 26
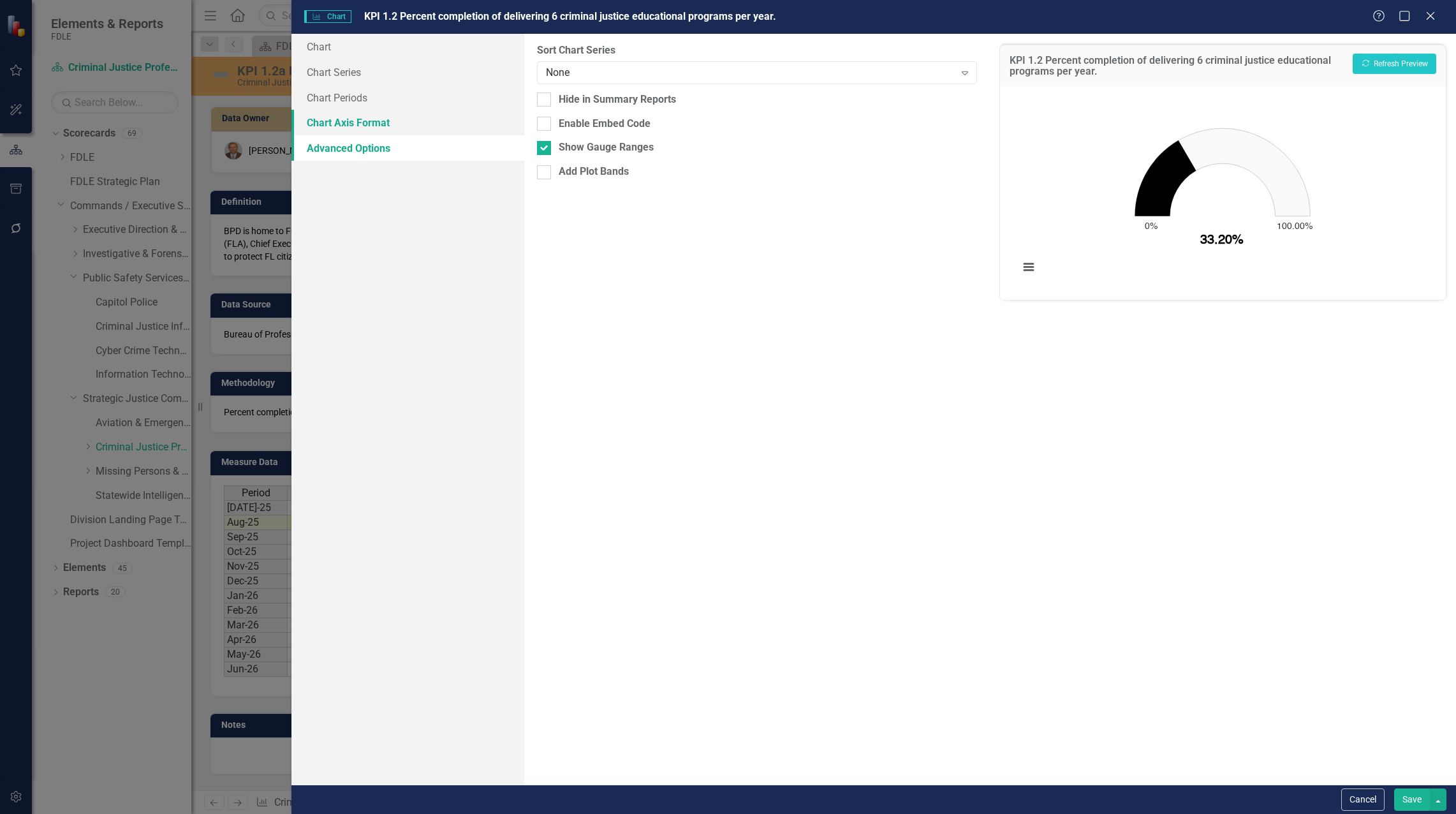
click at [342, 125] on link "Chart Axis Format" at bounding box center [408, 122] width 233 height 26
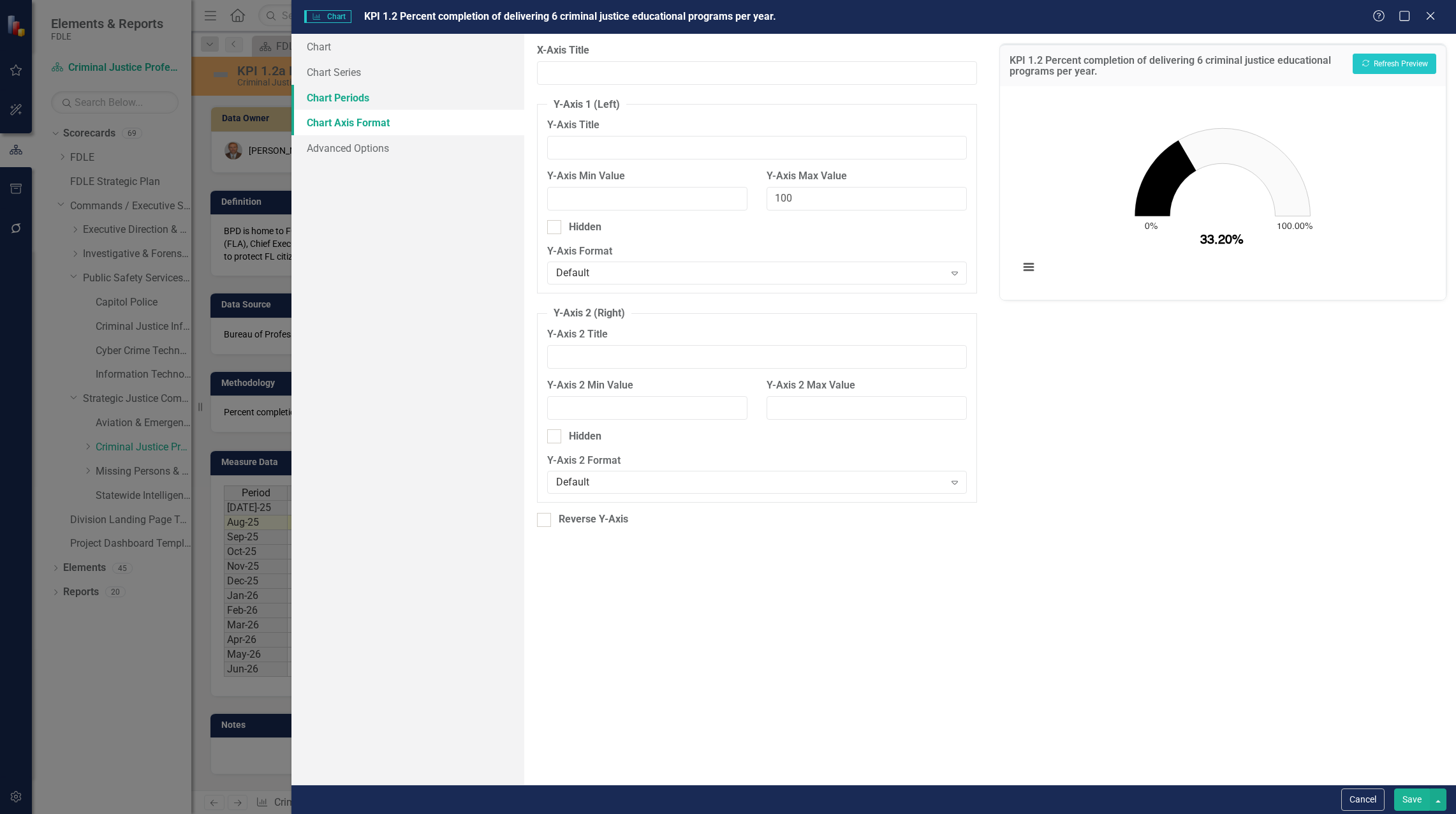
click at [342, 105] on link "Chart Periods" at bounding box center [408, 97] width 233 height 26
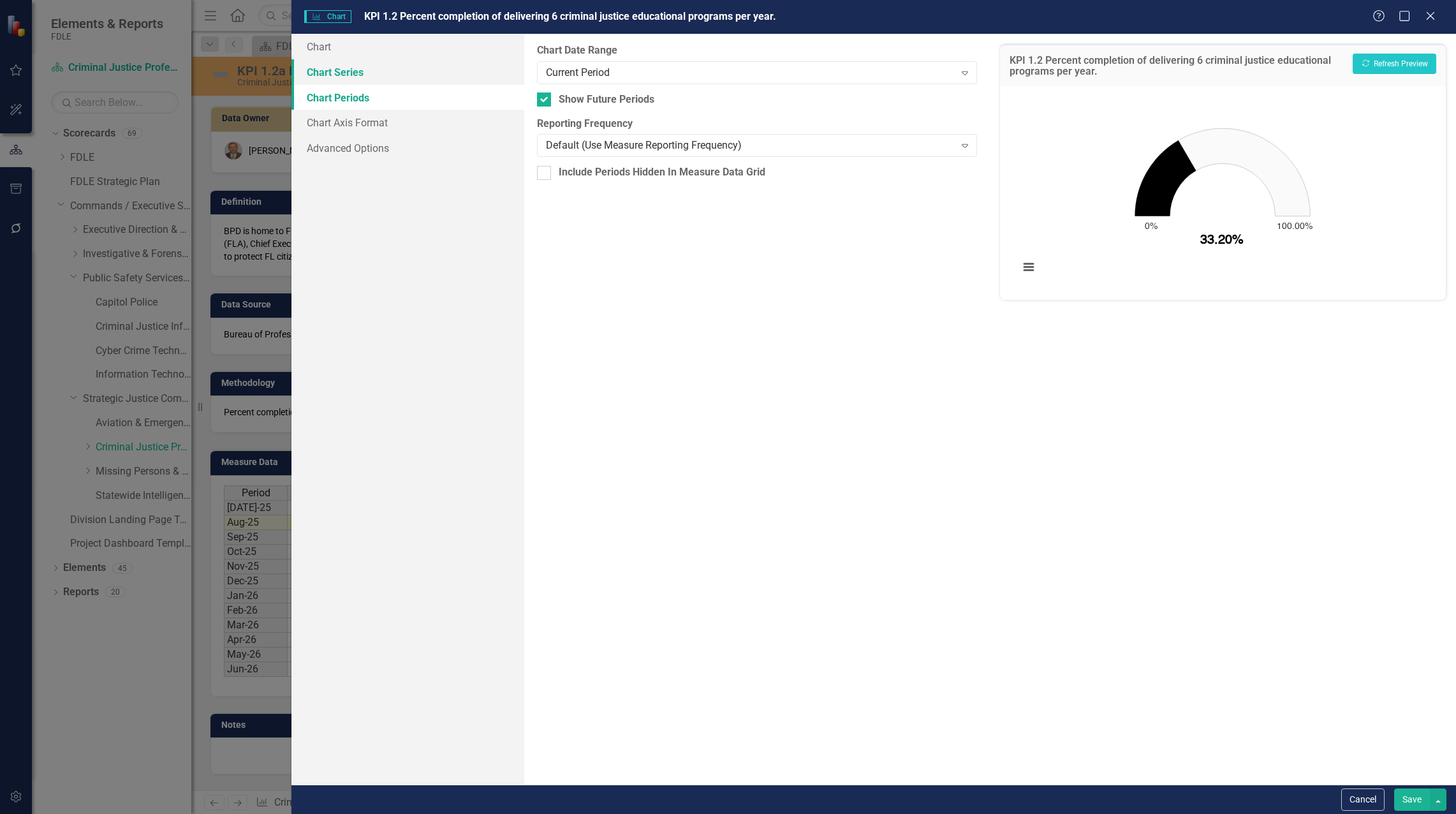
click at [333, 81] on link "Chart Series" at bounding box center [408, 72] width 233 height 26
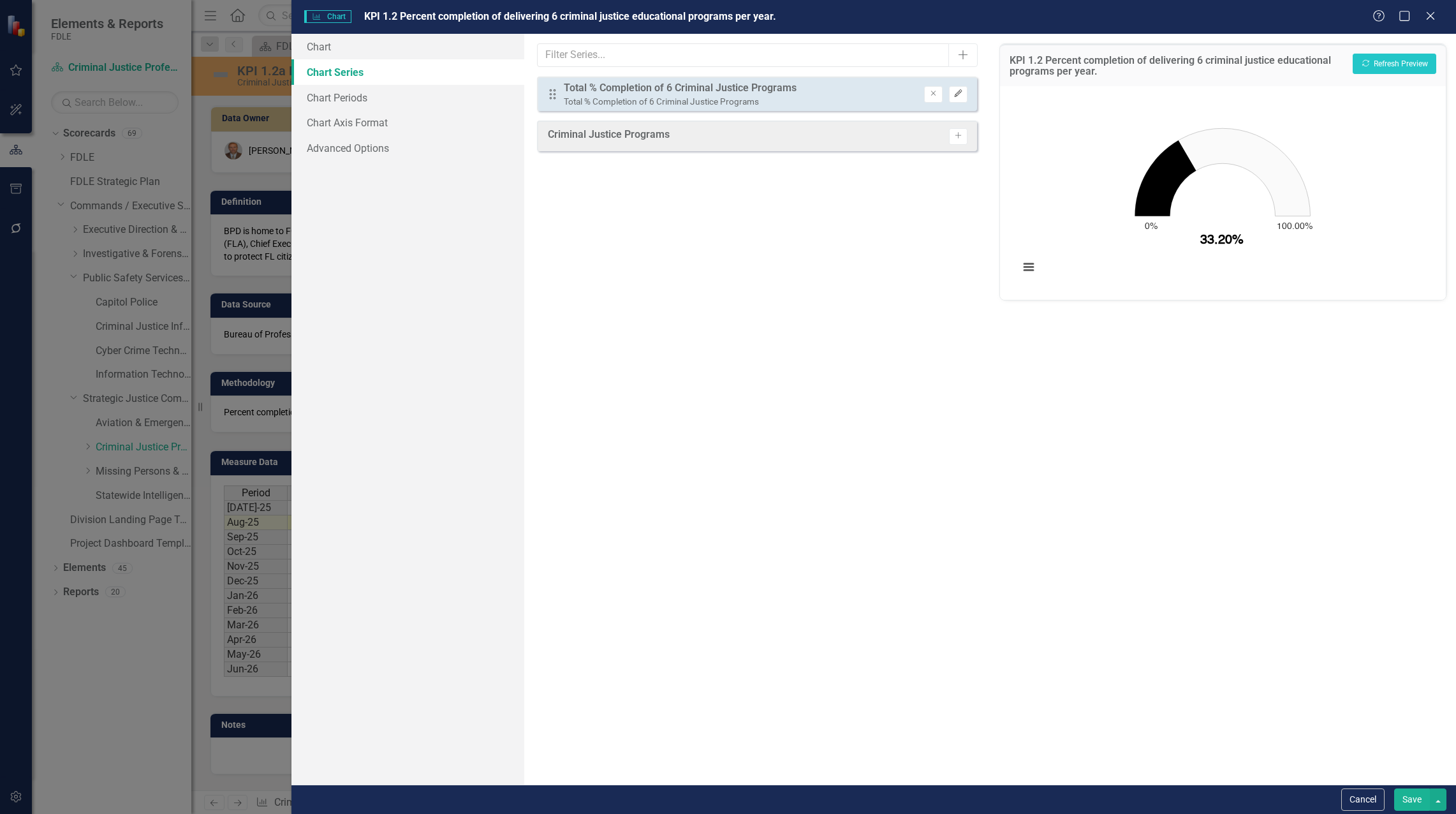
click at [963, 93] on icon "Edit" at bounding box center [959, 93] width 10 height 8
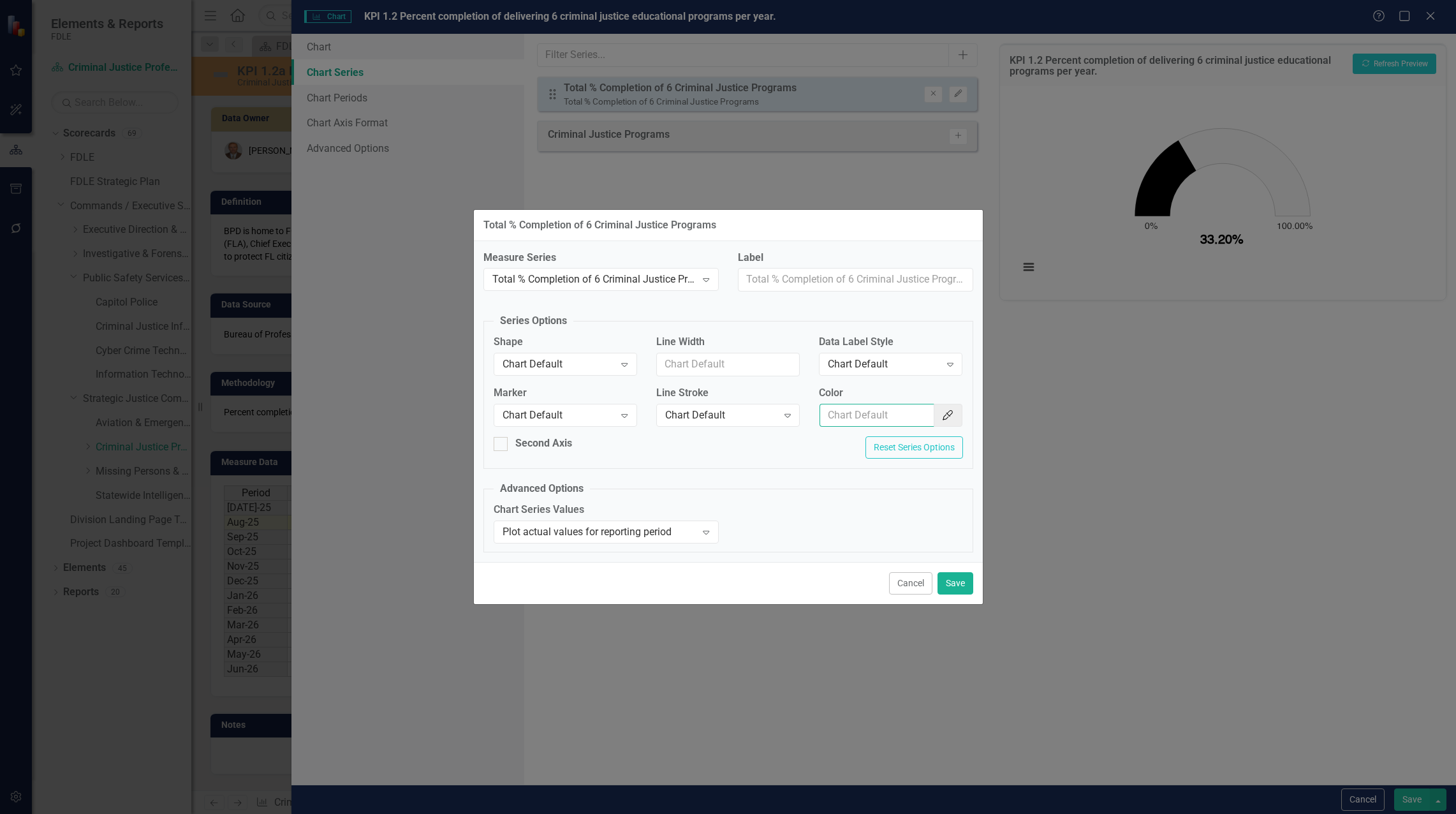
click at [933, 420] on input "Color" at bounding box center [877, 415] width 115 height 24
click at [950, 417] on icon "Color Picker" at bounding box center [947, 415] width 13 height 10
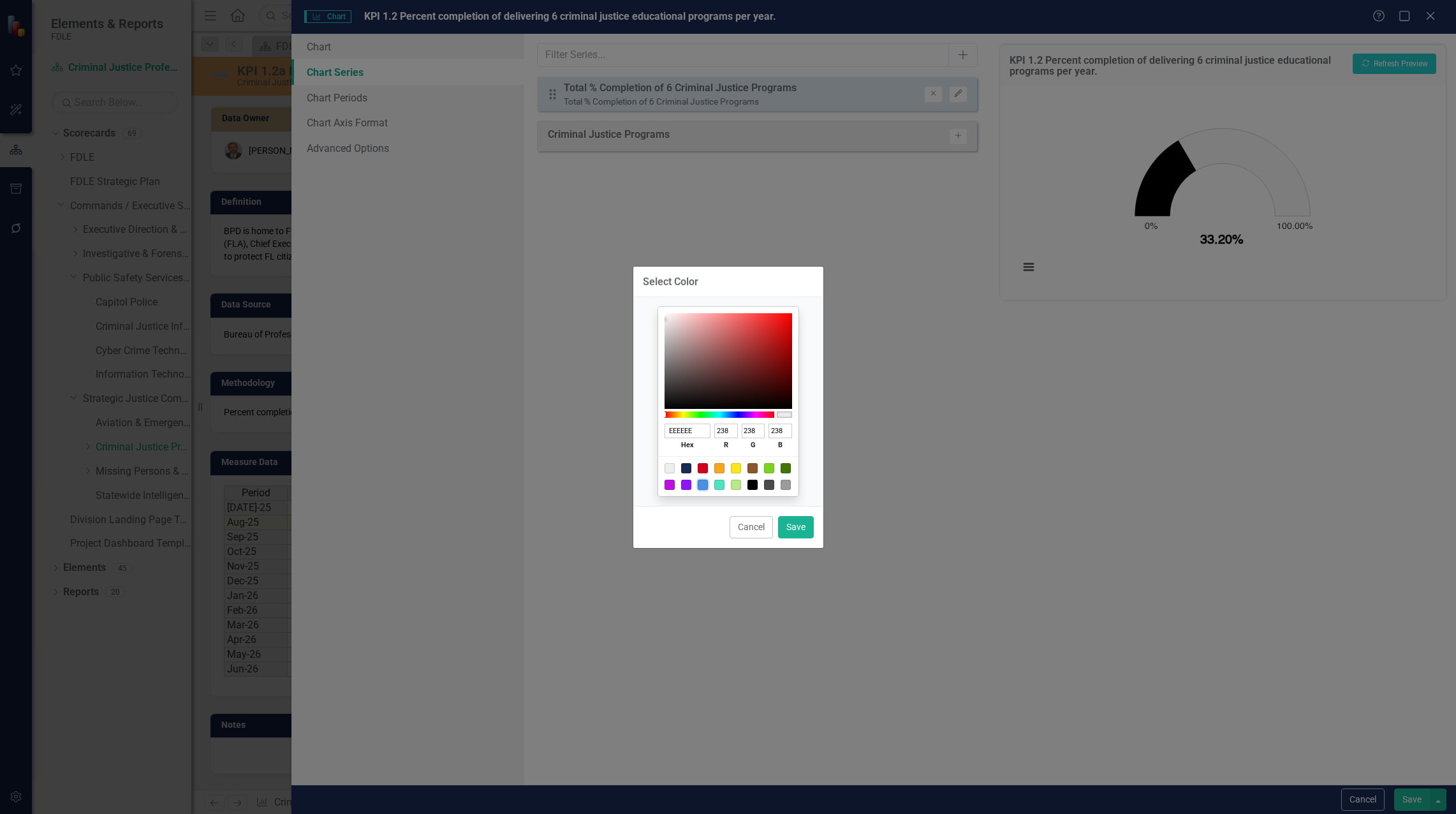
click at [703, 485] on div at bounding box center [703, 484] width 10 height 10
type input "4A90E2"
type input "74"
type input "144"
type input "226"
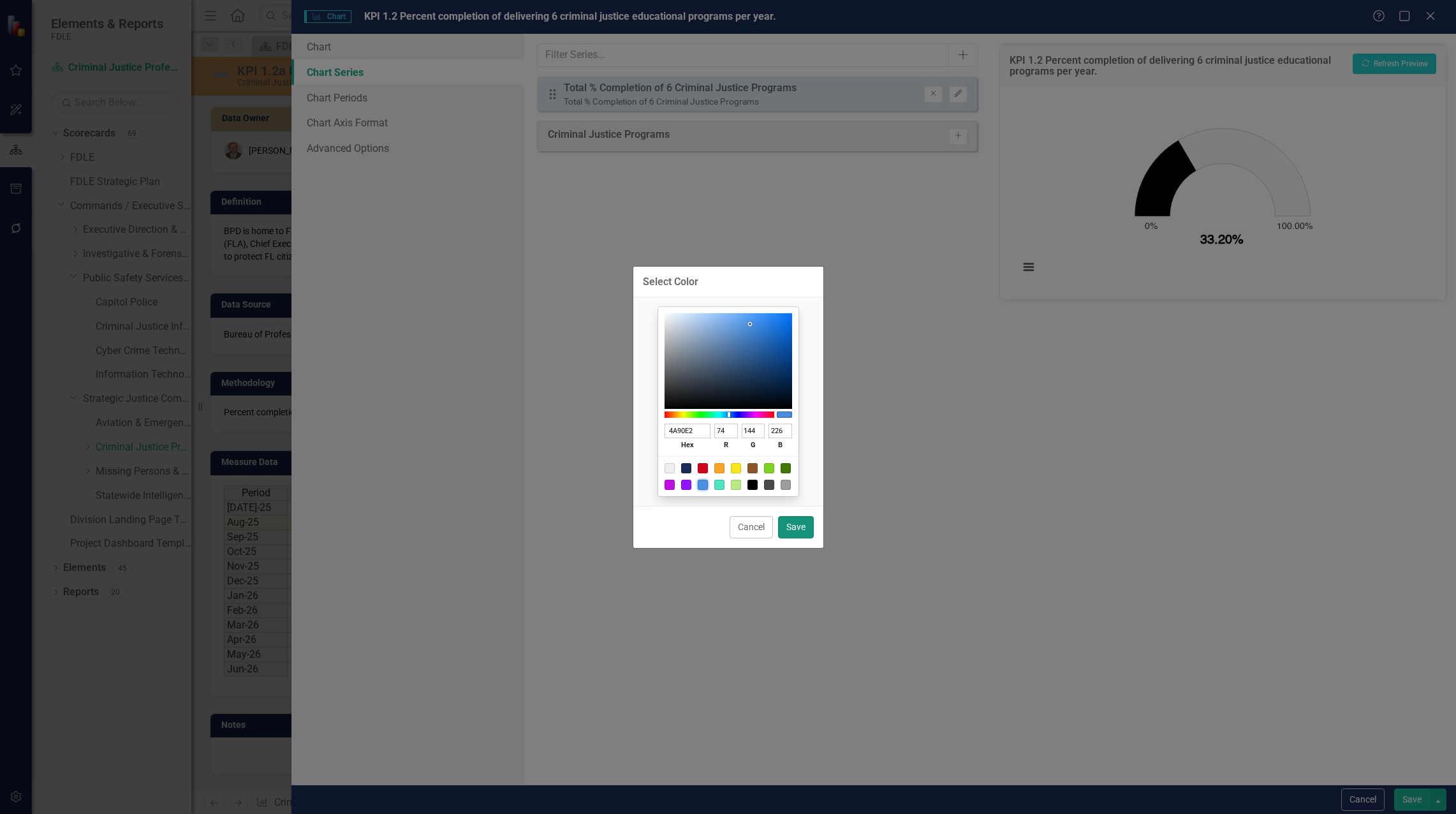
click at [801, 525] on button "Save" at bounding box center [795, 527] width 35 height 22
type input "#4a90e2"
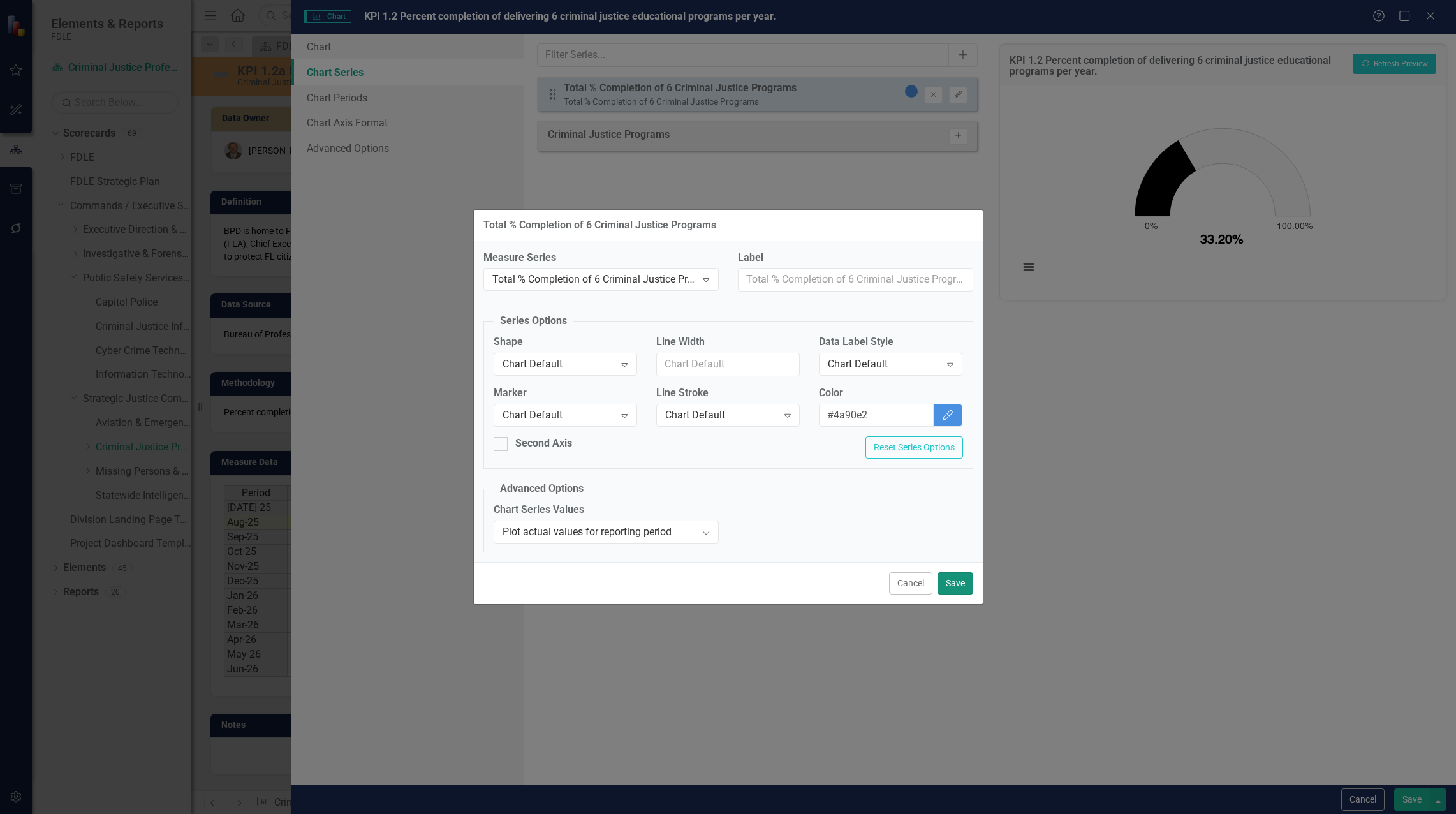
click at [951, 587] on button "Save" at bounding box center [955, 583] width 35 height 22
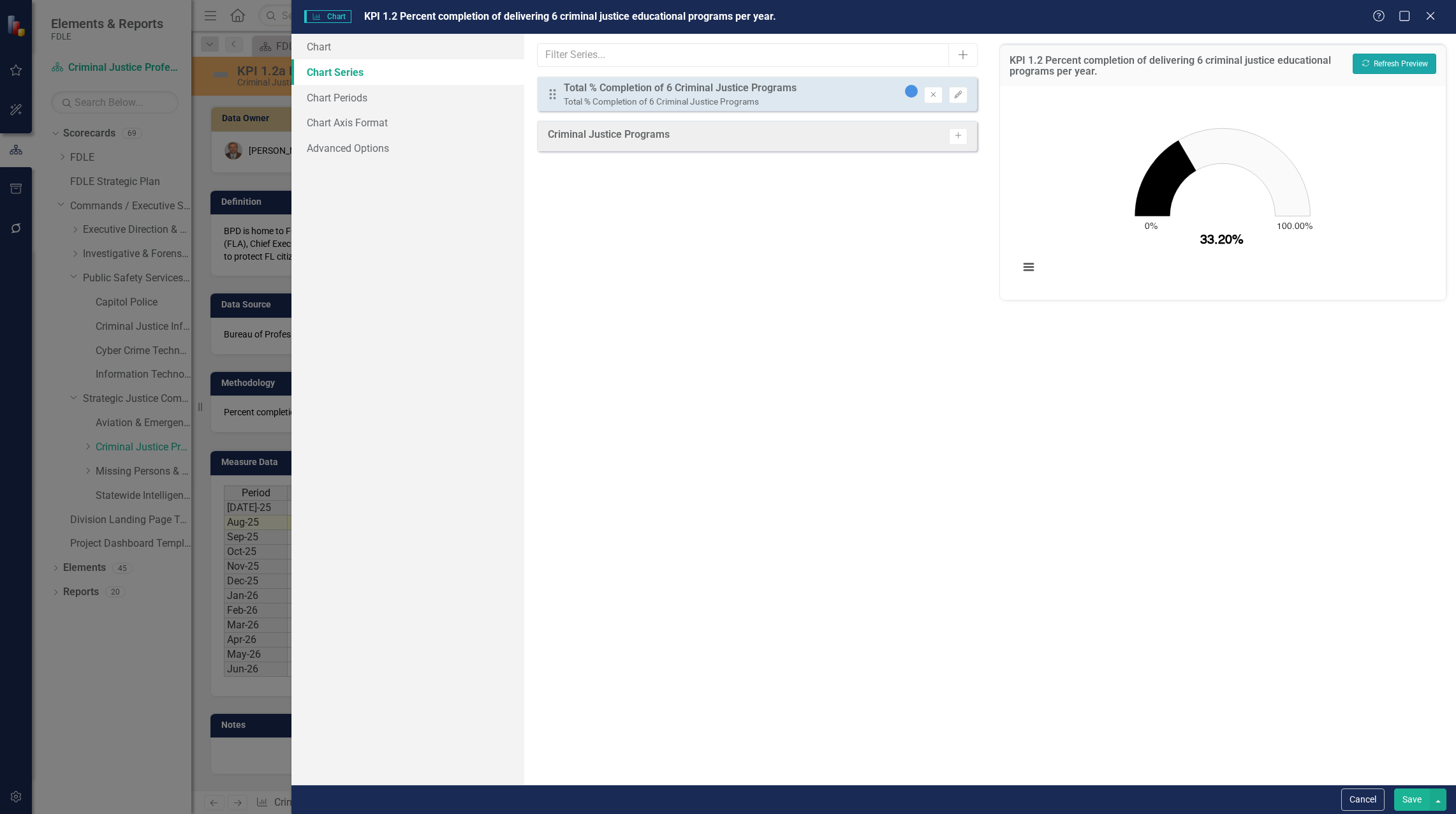
click at [1386, 60] on button "Recalculate Refresh Preview" at bounding box center [1394, 63] width 83 height 20
click at [1418, 801] on button "Save" at bounding box center [1411, 799] width 35 height 22
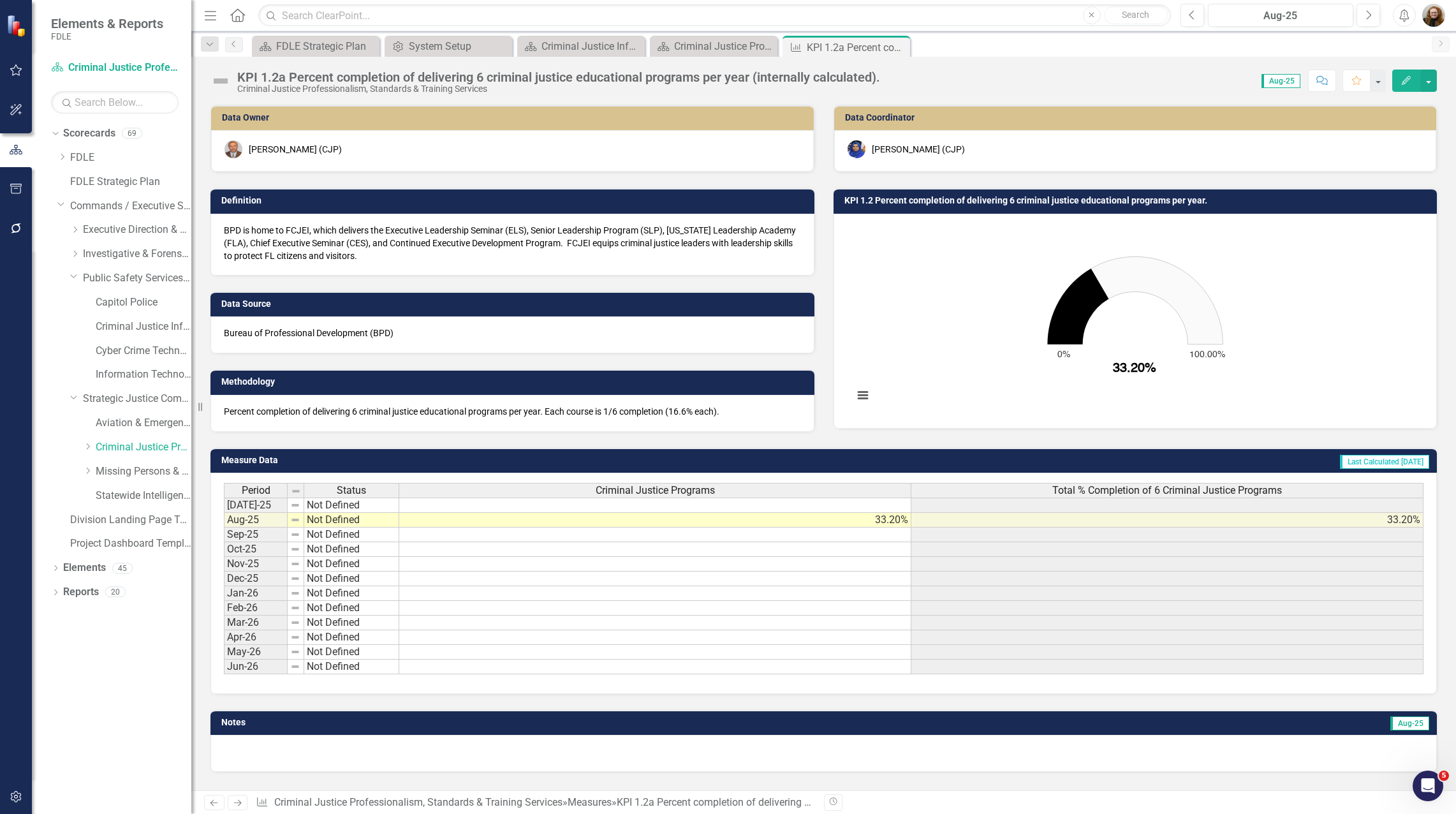
click at [1112, 341] on rect "Interactive chart" at bounding box center [1135, 319] width 577 height 191
click at [1083, 323] on icon "33.2. Total % Completion of 6 Criminal Justice Programs ." at bounding box center [1078, 306] width 61 height 76
click at [1091, 294] on icon "33.2. Total % Completion of 6 Criminal Justice Programs ." at bounding box center [1078, 306] width 61 height 76
click at [1091, 294] on icon "33.2. Total % Completion of 6 Criminal Justice Programs ." at bounding box center [1078, 306] width 61 height 76
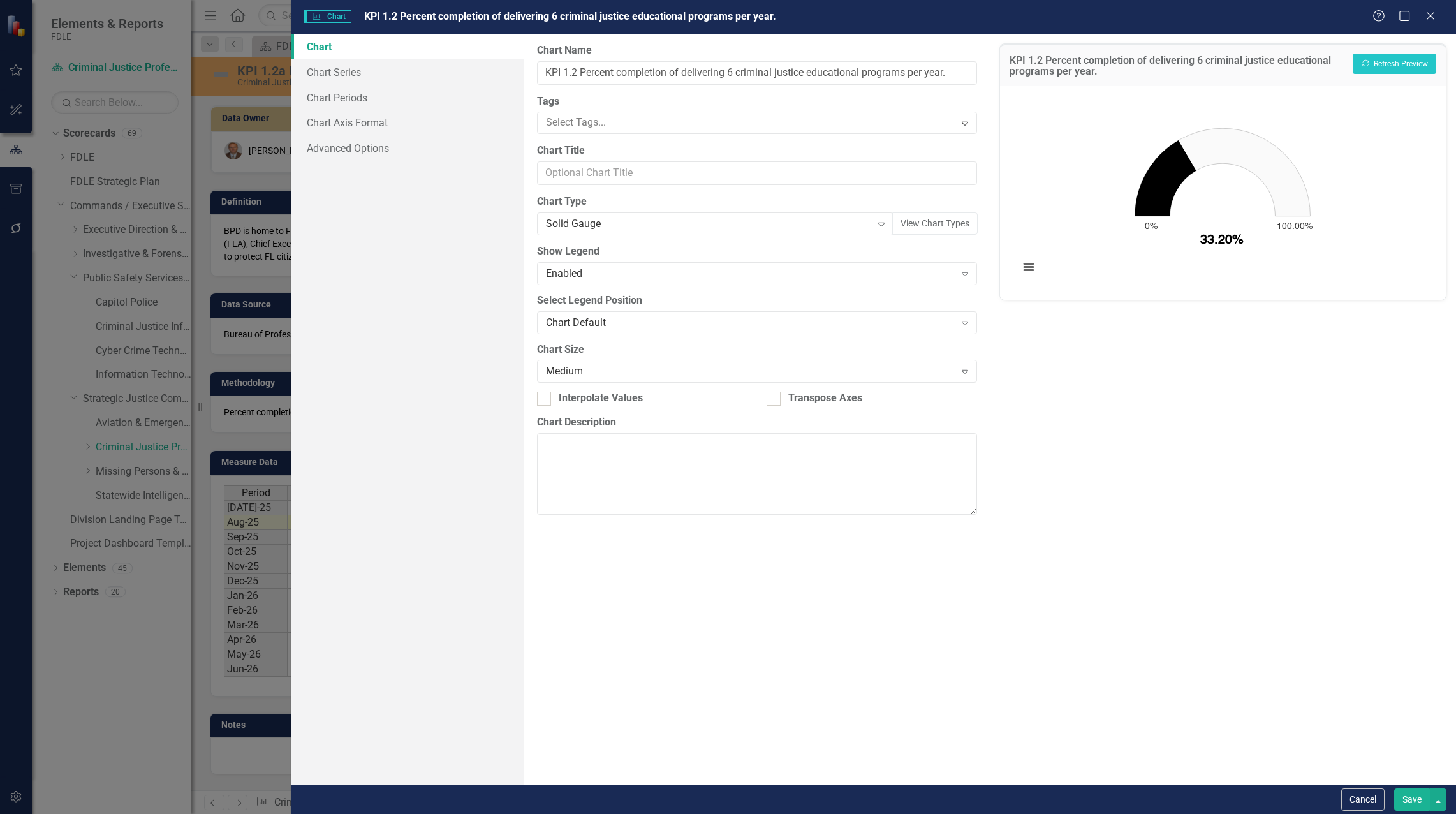
click at [1173, 207] on rect "Interactive chart" at bounding box center [1222, 191] width 419 height 191
click at [335, 70] on link "Chart Series" at bounding box center [408, 72] width 233 height 26
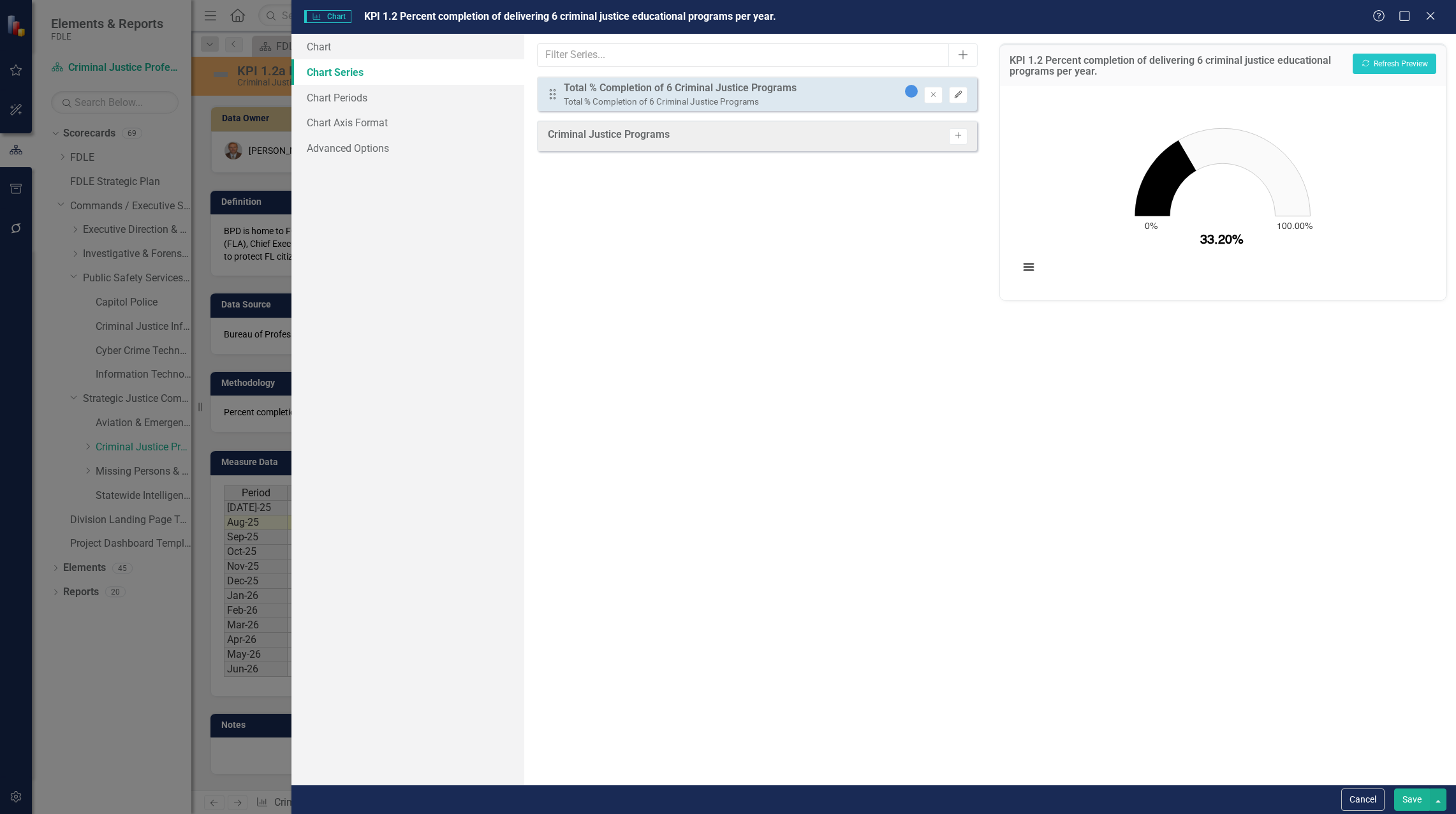
click at [954, 95] on icon "Edit" at bounding box center [959, 95] width 10 height 8
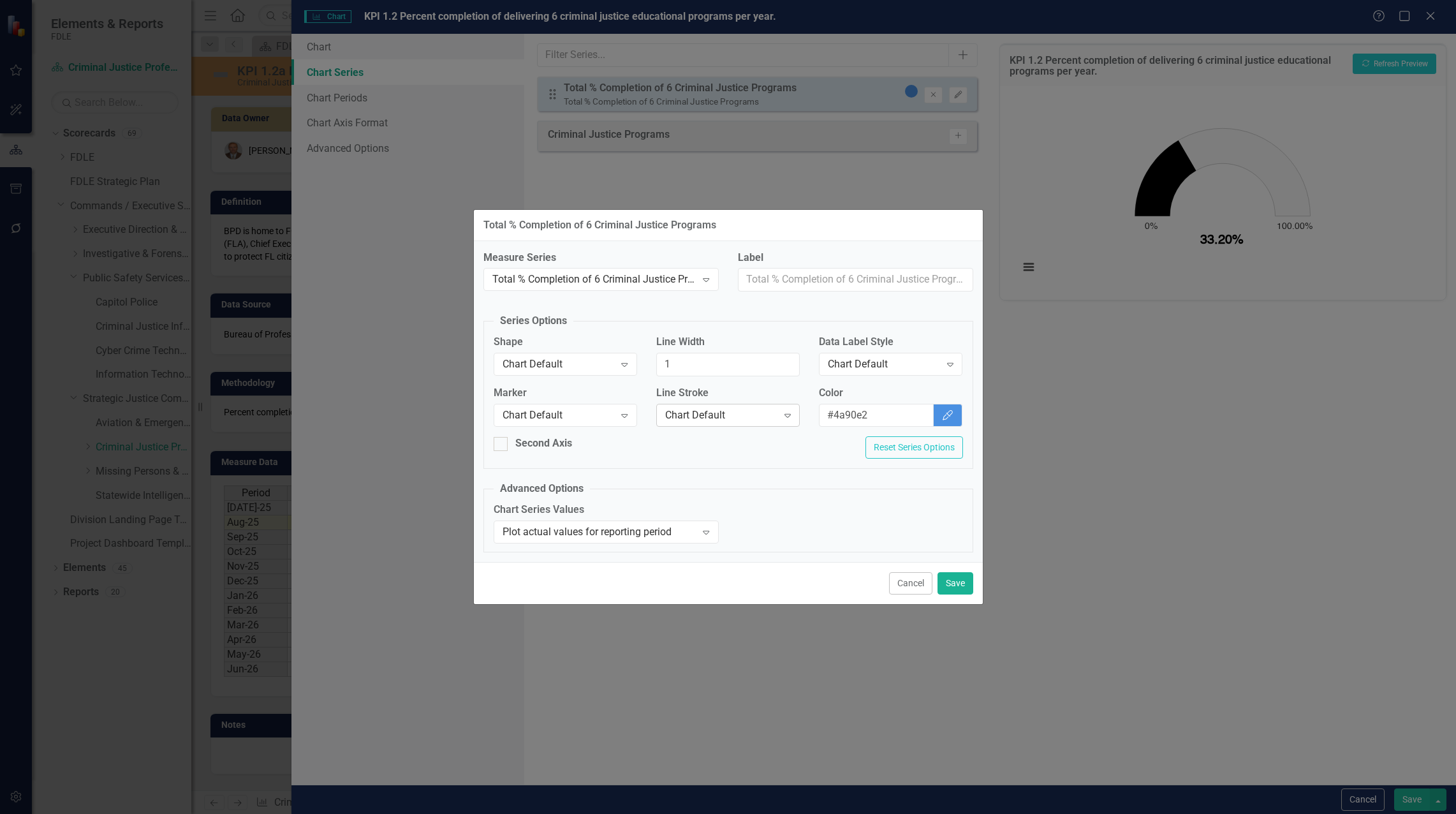
click at [792, 413] on icon "Expand" at bounding box center [787, 415] width 13 height 10
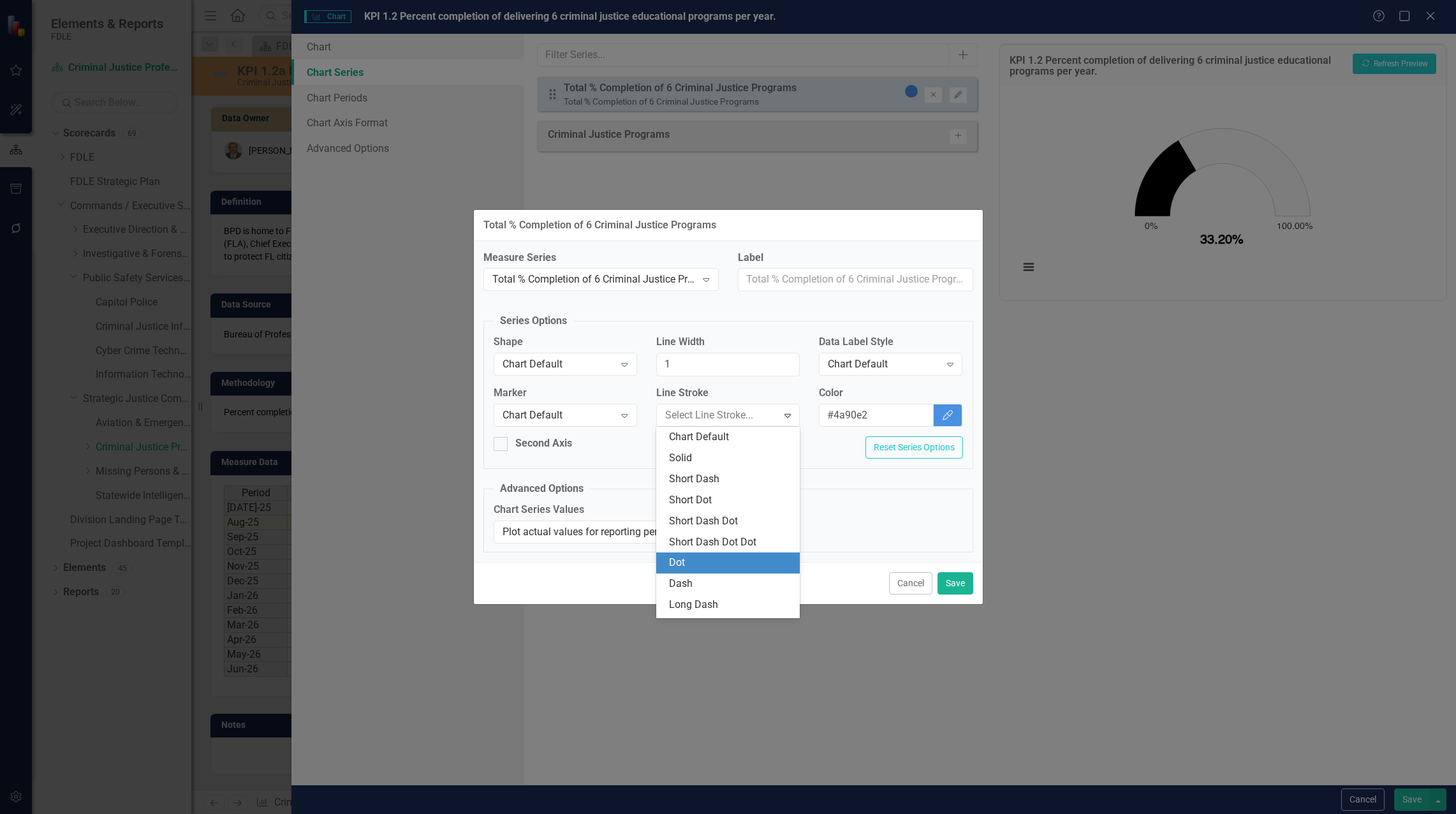
click at [723, 567] on div "Dot" at bounding box center [730, 563] width 123 height 15
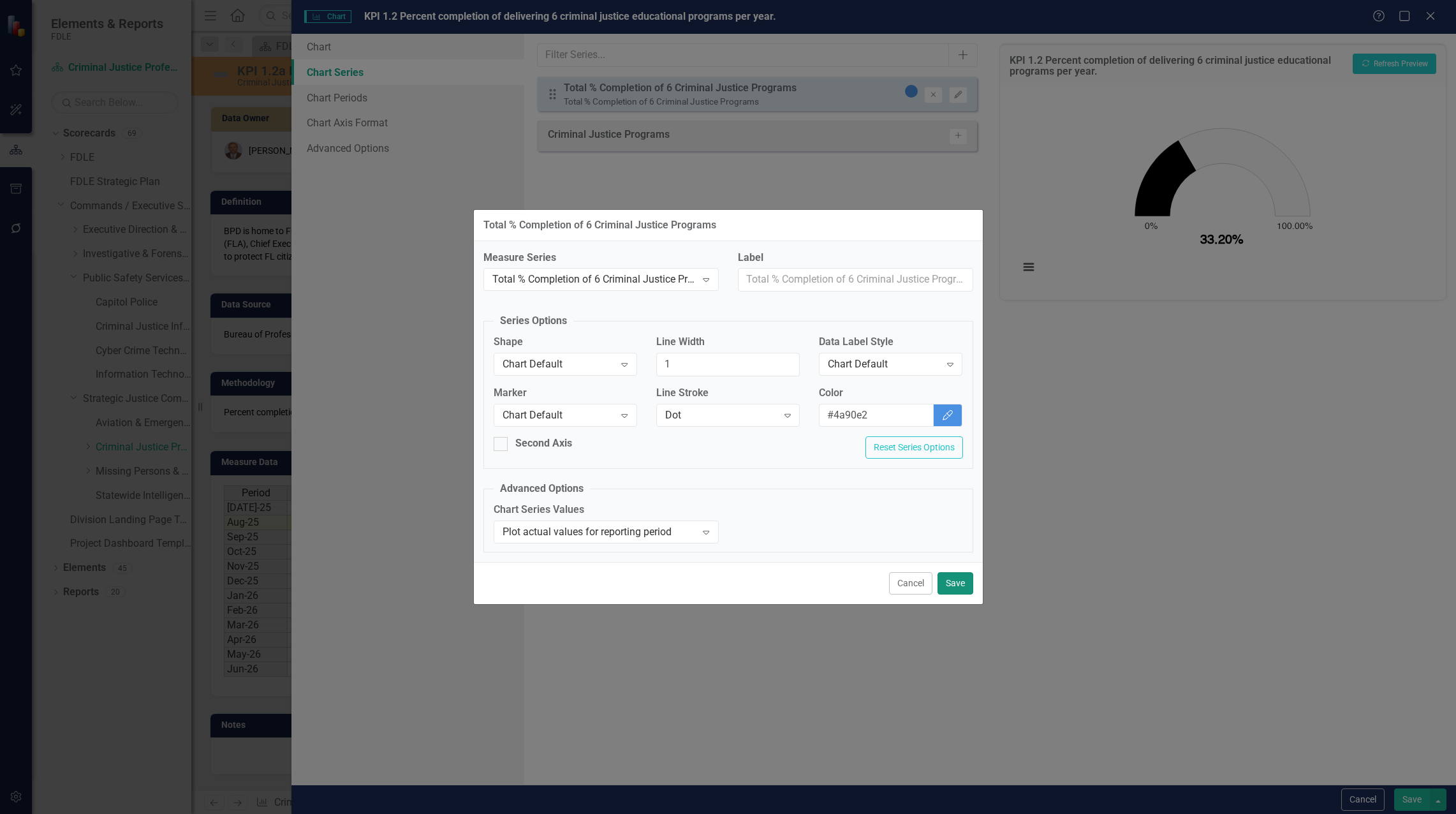
click at [956, 585] on button "Save" at bounding box center [955, 583] width 35 height 22
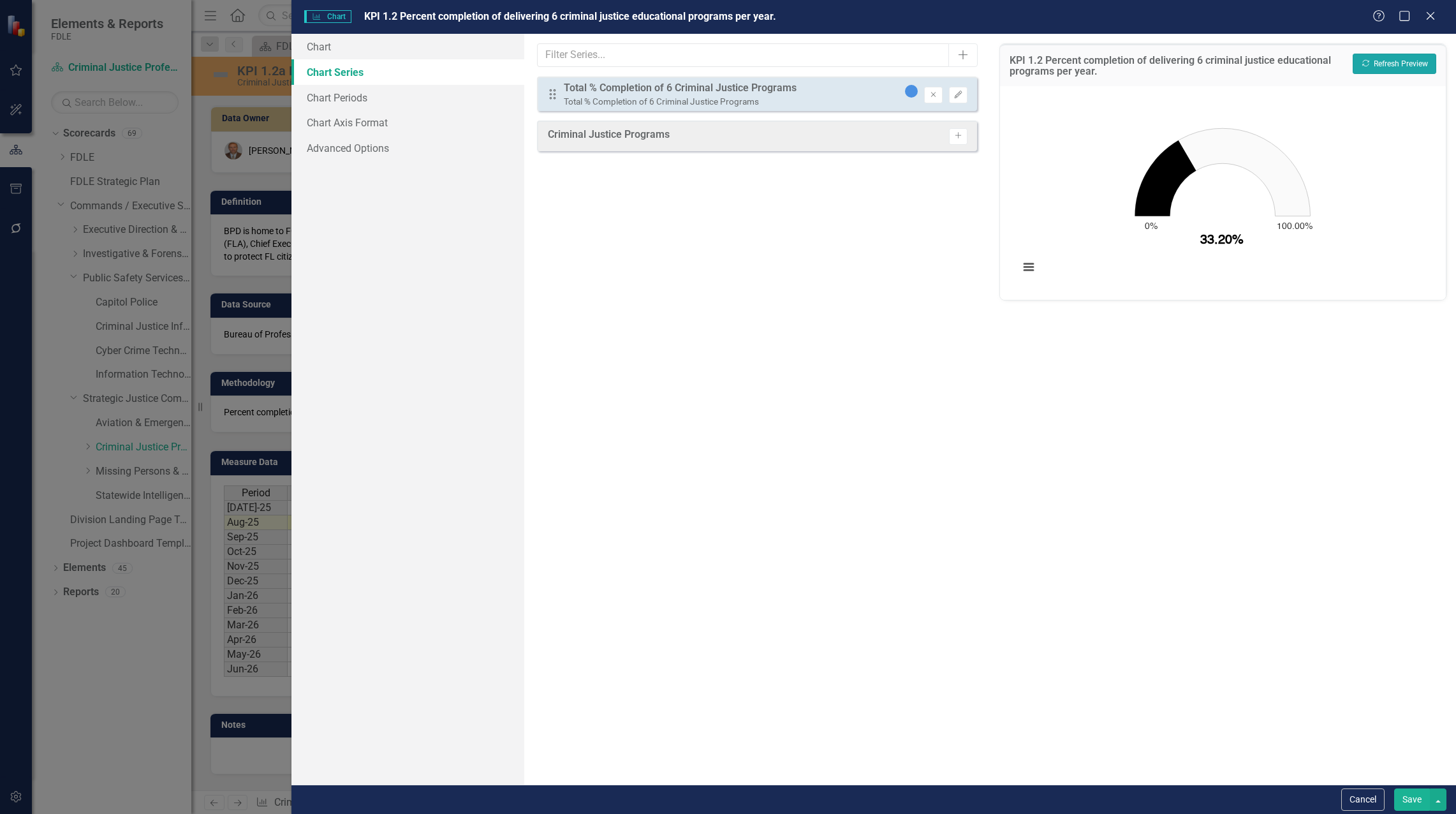
click at [1404, 61] on button "Recalculate Refresh Preview" at bounding box center [1394, 63] width 83 height 20
click at [960, 100] on button "Edit" at bounding box center [958, 95] width 19 height 17
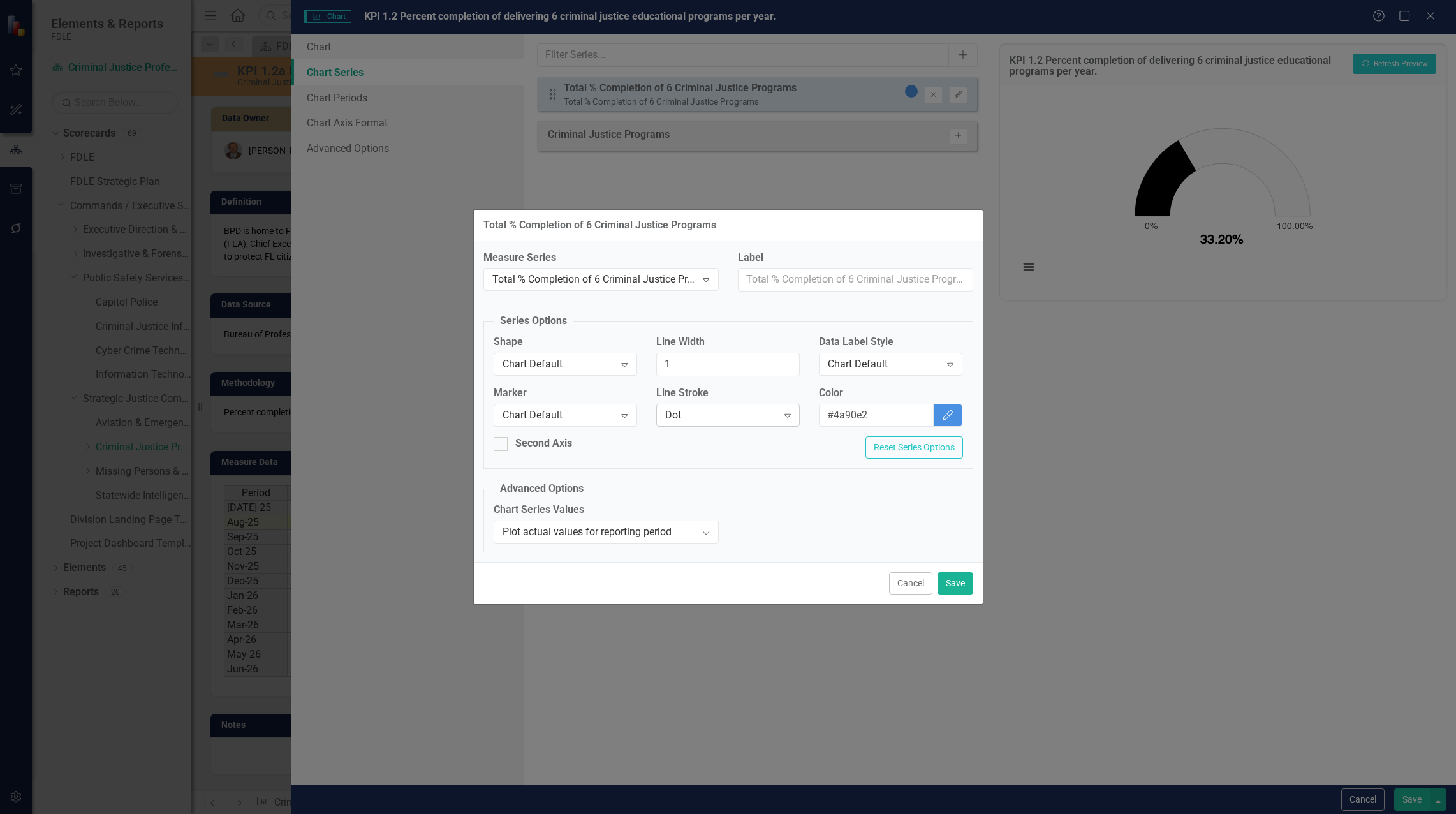
click at [699, 413] on div "Dot" at bounding box center [721, 415] width 112 height 15
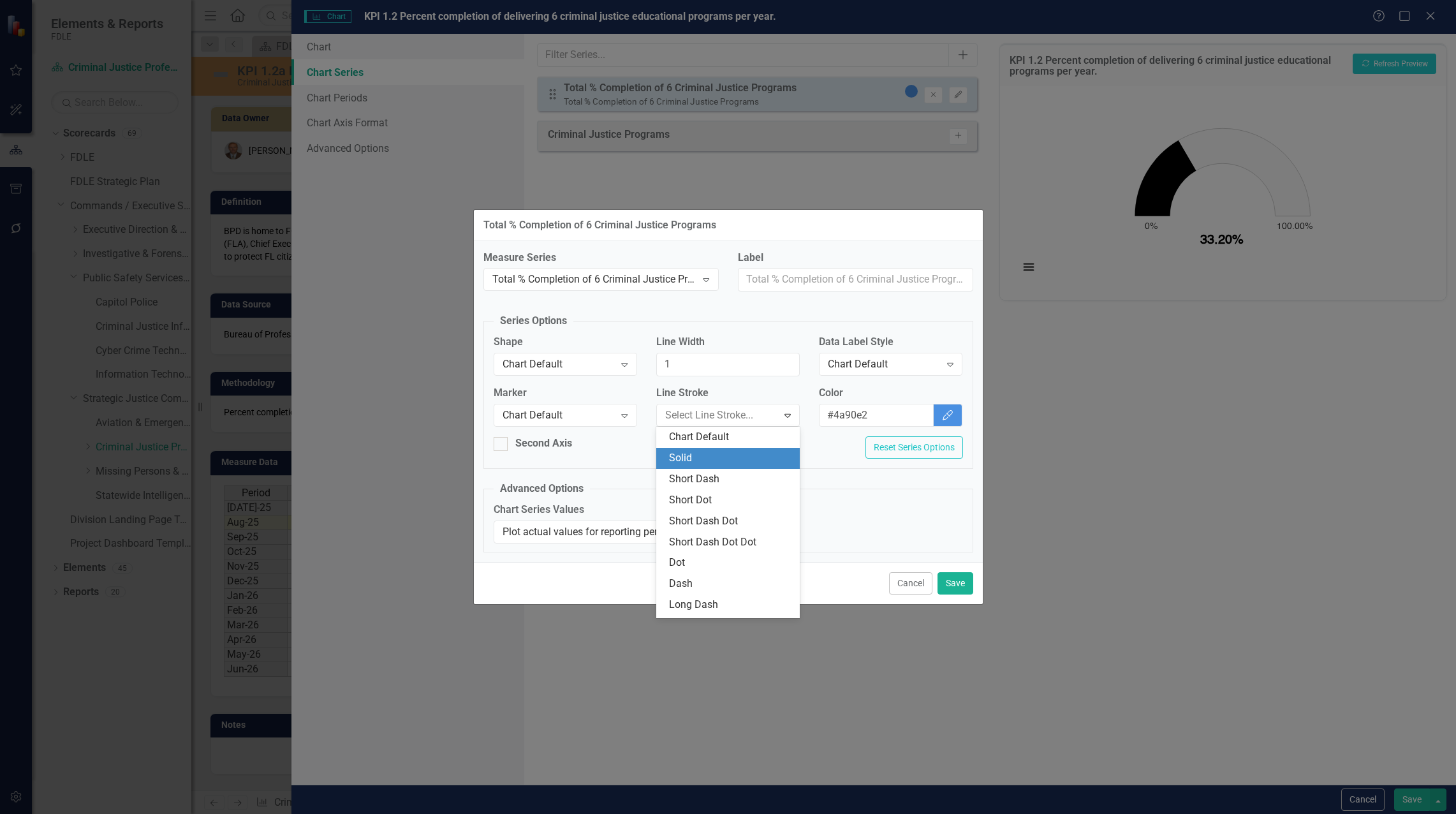
drag, startPoint x: 730, startPoint y: 438, endPoint x: 732, endPoint y: 466, distance: 28.1
click at [732, 466] on div "Chart Default Solid Short Dash Short Dot Short Dash Dot Short Dash Dot Dot Dot …" at bounding box center [728, 522] width 143 height 191
click at [731, 456] on div "Solid" at bounding box center [730, 458] width 123 height 15
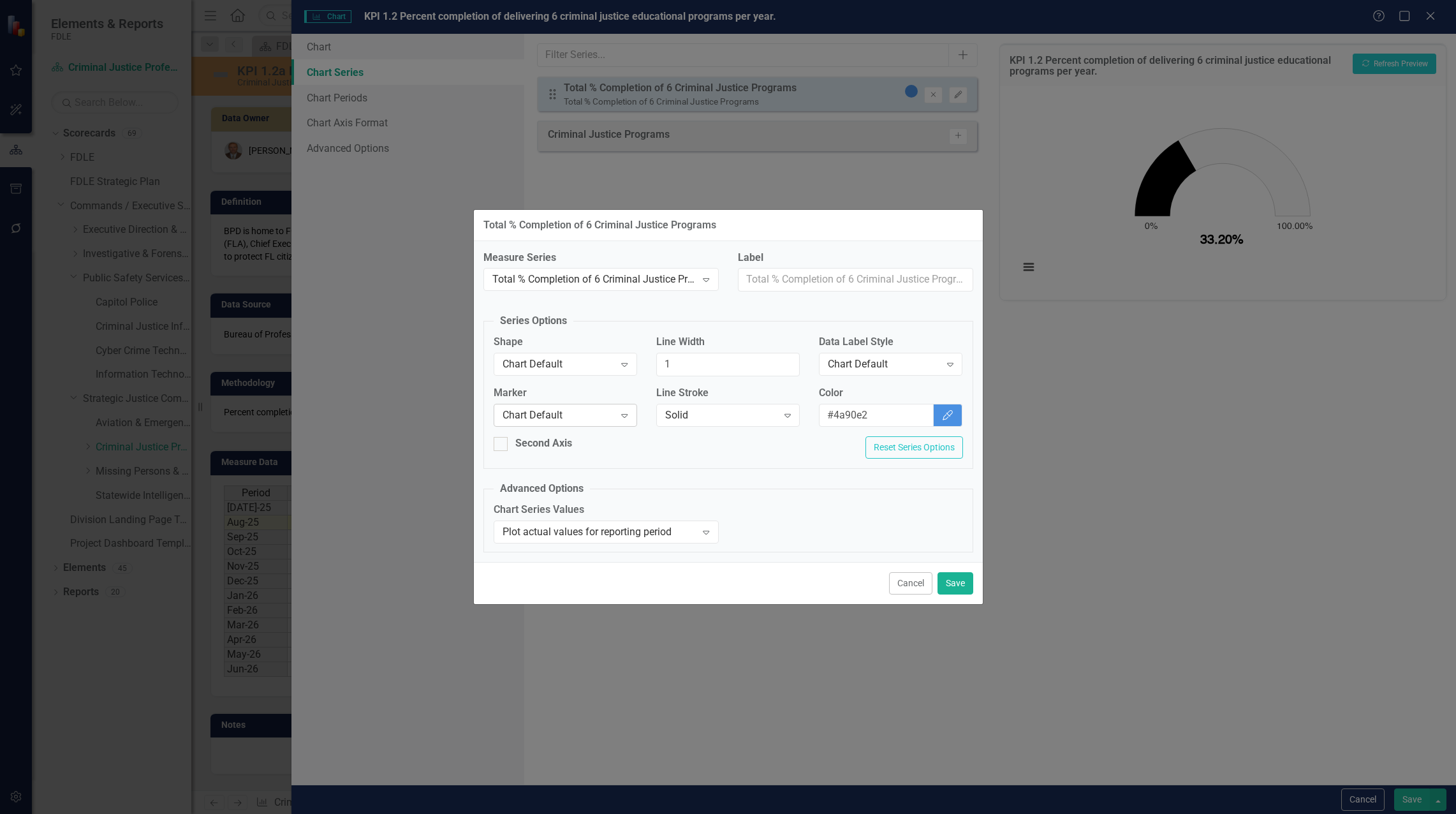
click at [609, 424] on div "Chart Default Expand" at bounding box center [566, 415] width 143 height 23
click at [852, 465] on div "Second Axis Reset Series Options" at bounding box center [728, 452] width 488 height 32
click at [559, 363] on div "Chart Default" at bounding box center [558, 364] width 112 height 15
click at [858, 478] on div "Measure Series Total % Completion of 6 Criminal Justice Programs Expand Label S…" at bounding box center [728, 402] width 509 height 321
click at [941, 444] on button "Reset Series Options" at bounding box center [914, 447] width 97 height 22
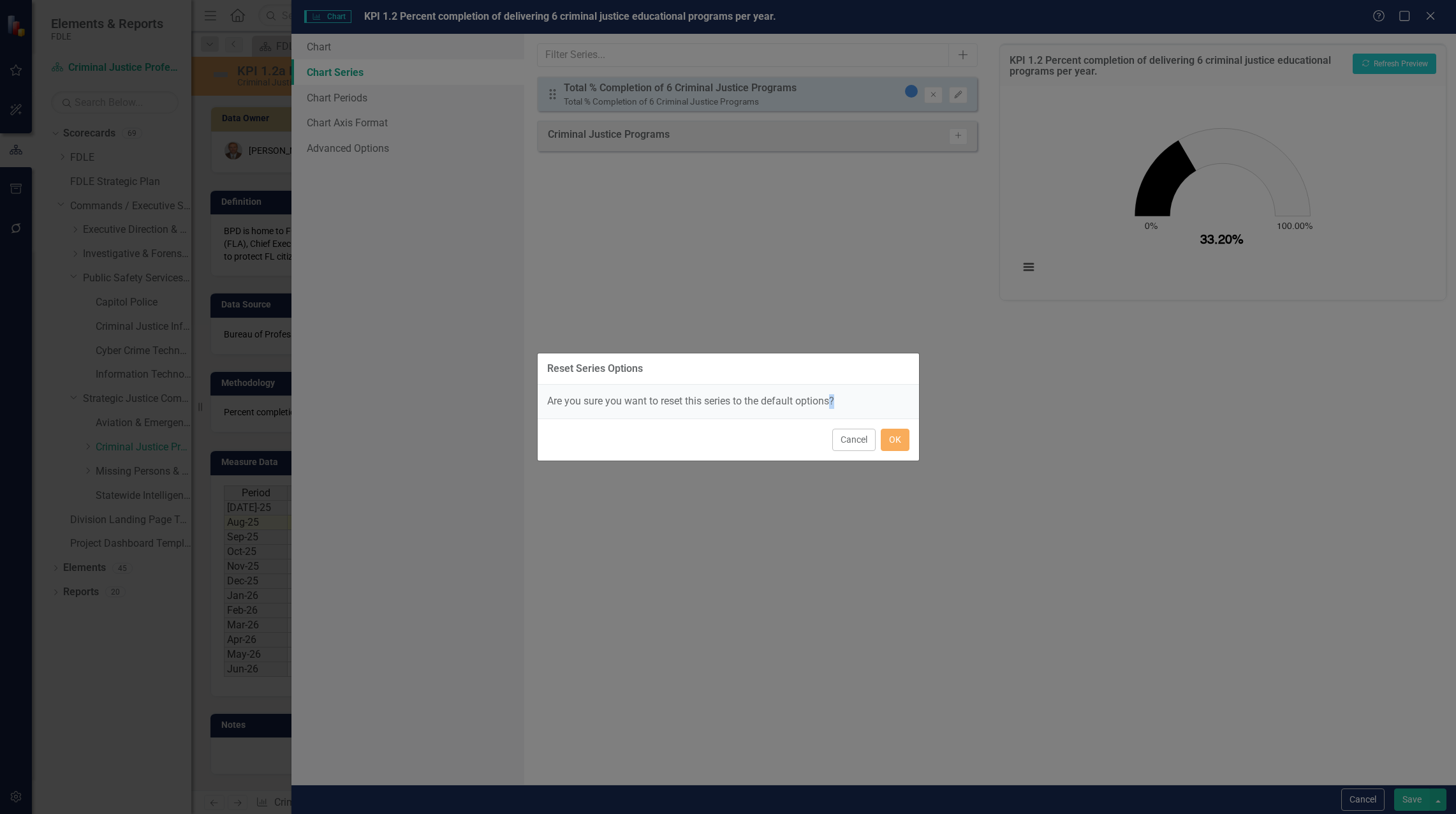
click at [941, 444] on div "Reset Series Options Are you sure you want to reset this series to the default …" at bounding box center [728, 407] width 1456 height 814
drag, startPoint x: 941, startPoint y: 444, endPoint x: 893, endPoint y: 439, distance: 48.3
click at [893, 439] on button "OK" at bounding box center [895, 440] width 29 height 22
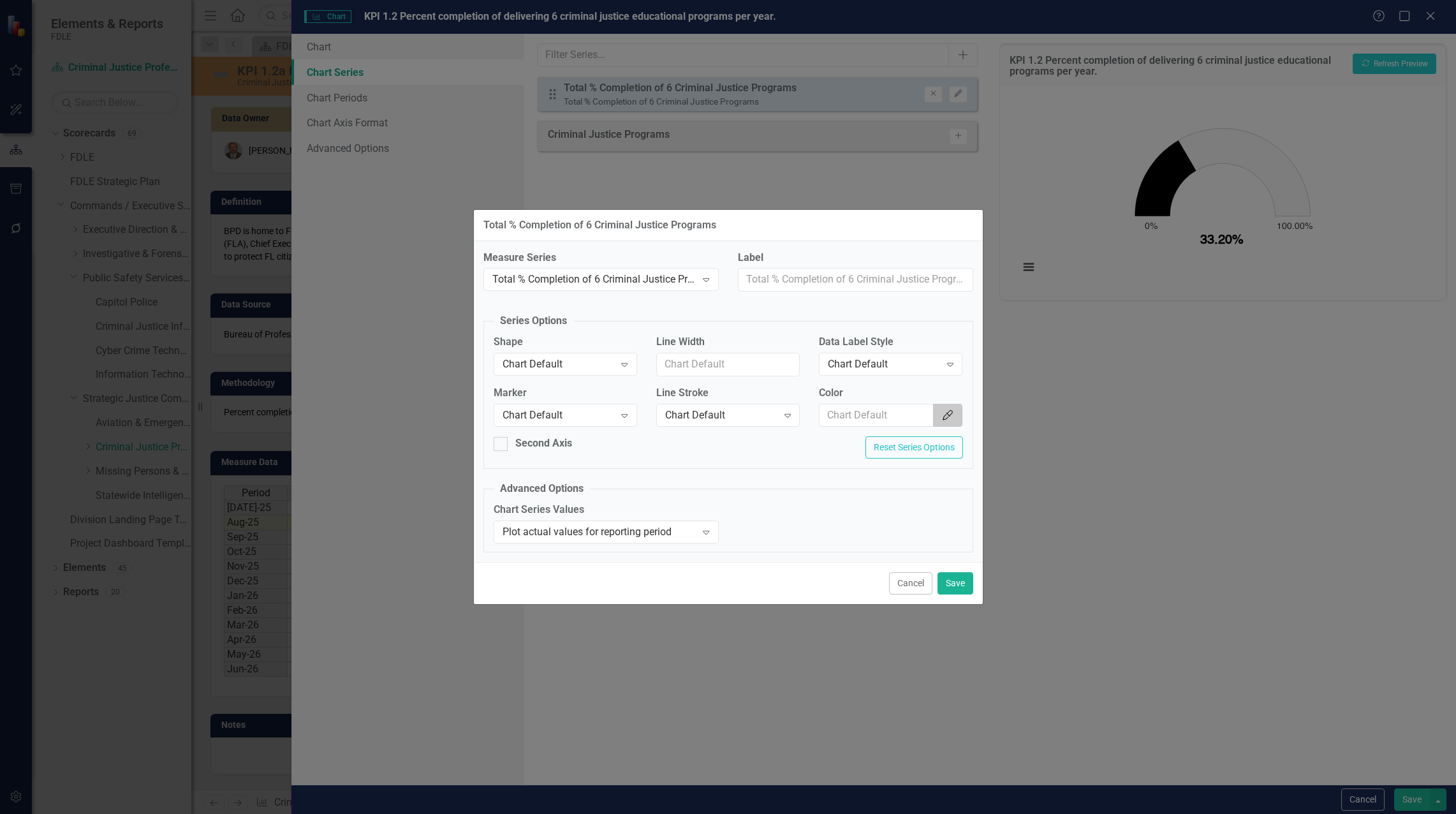
click at [936, 419] on button "Color Picker" at bounding box center [947, 415] width 29 height 24
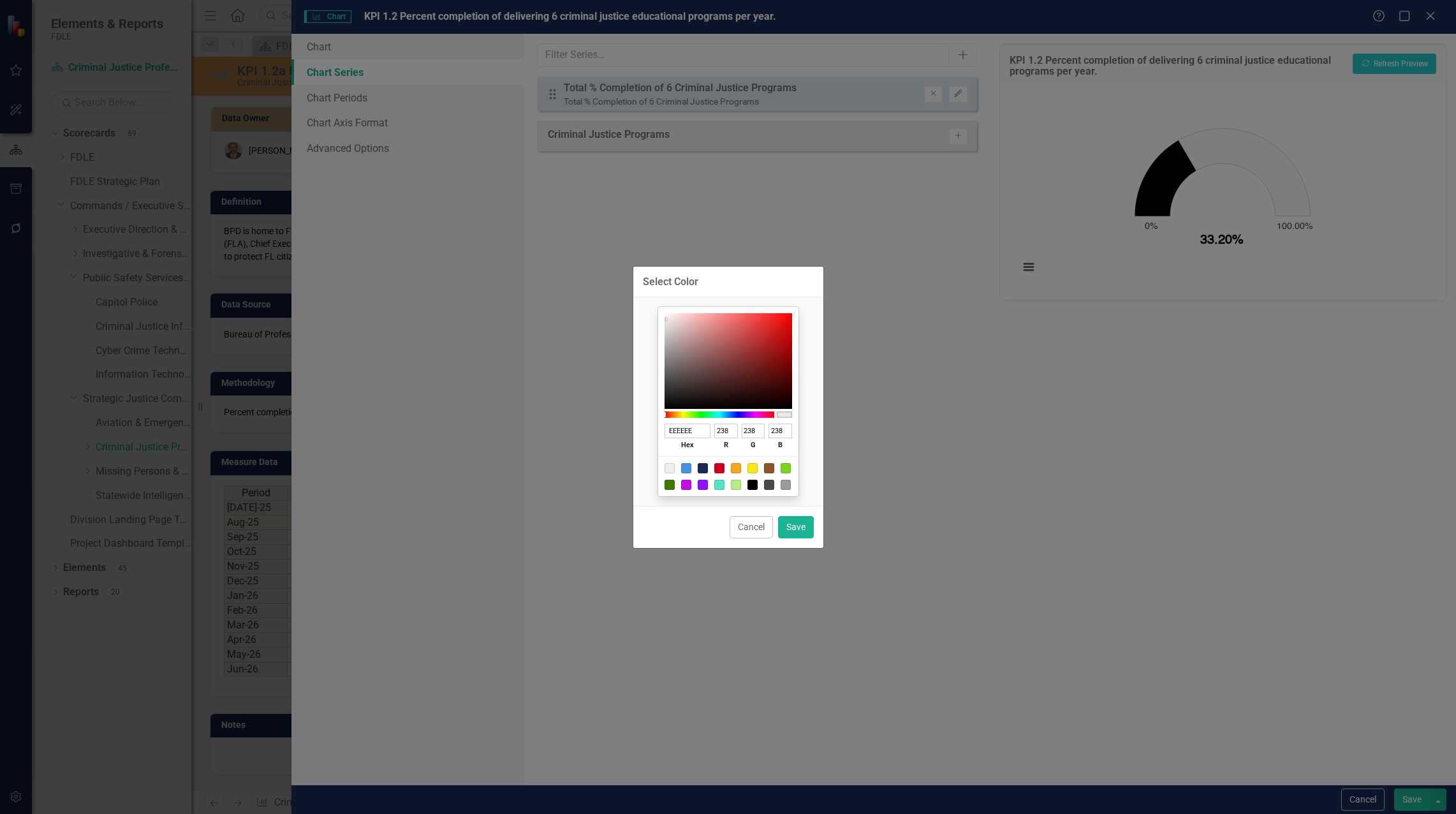
click at [685, 468] on div at bounding box center [686, 468] width 10 height 10
type input "4A90E2"
type input "74"
type input "144"
type input "226"
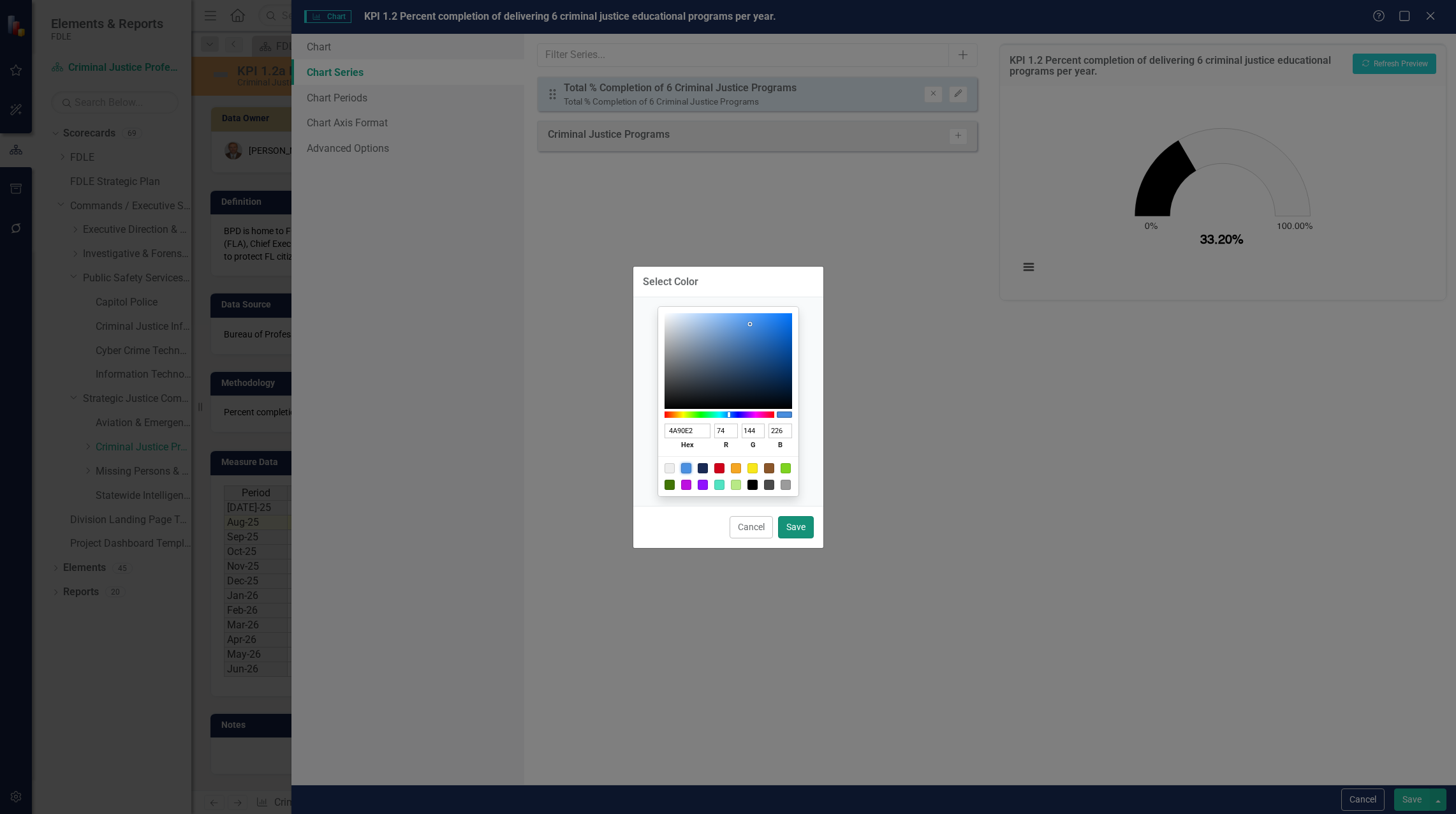
click at [792, 525] on button "Save" at bounding box center [795, 527] width 35 height 22
type input "#4a90e2"
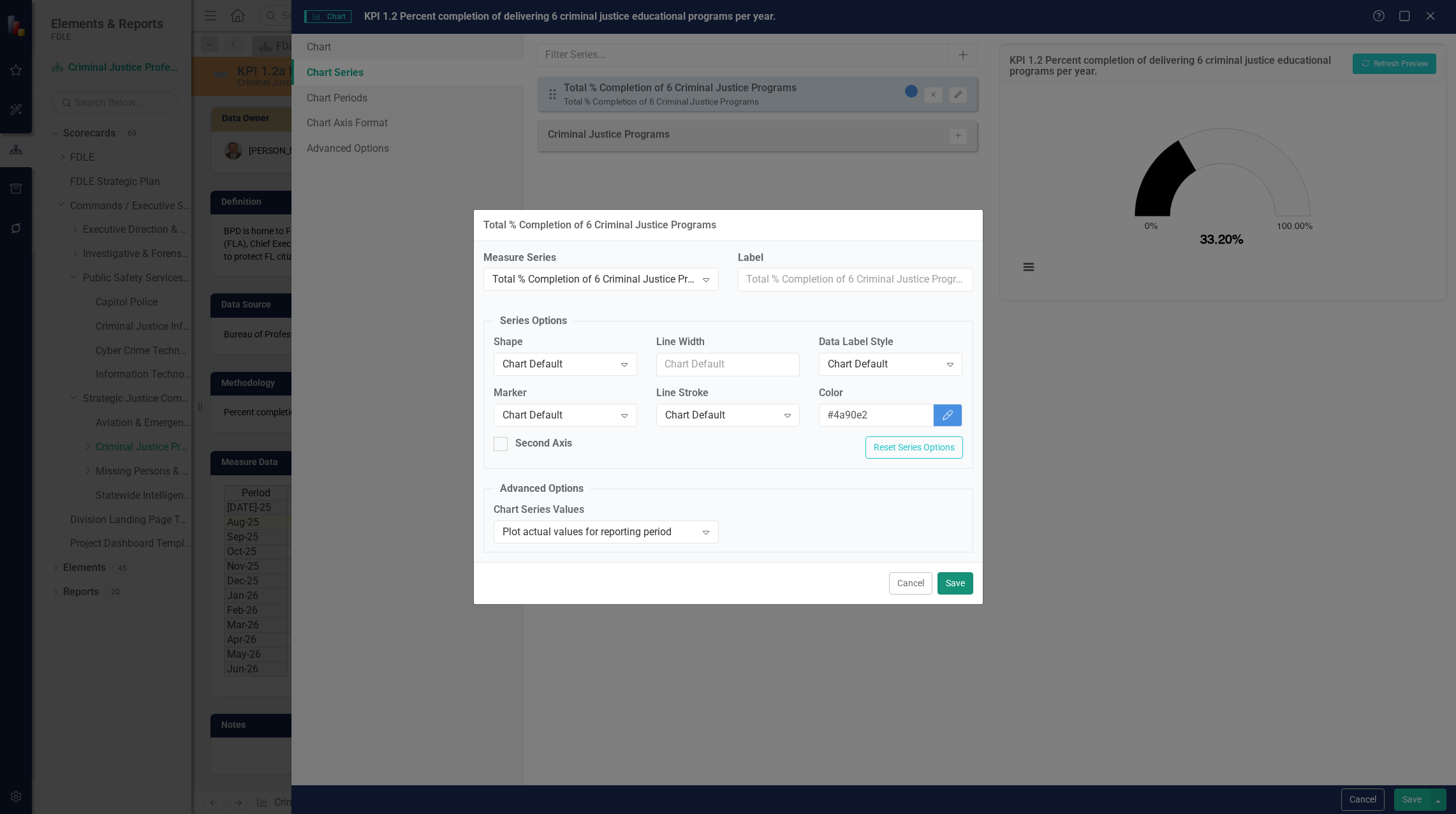
click at [952, 585] on button "Save" at bounding box center [955, 583] width 35 height 22
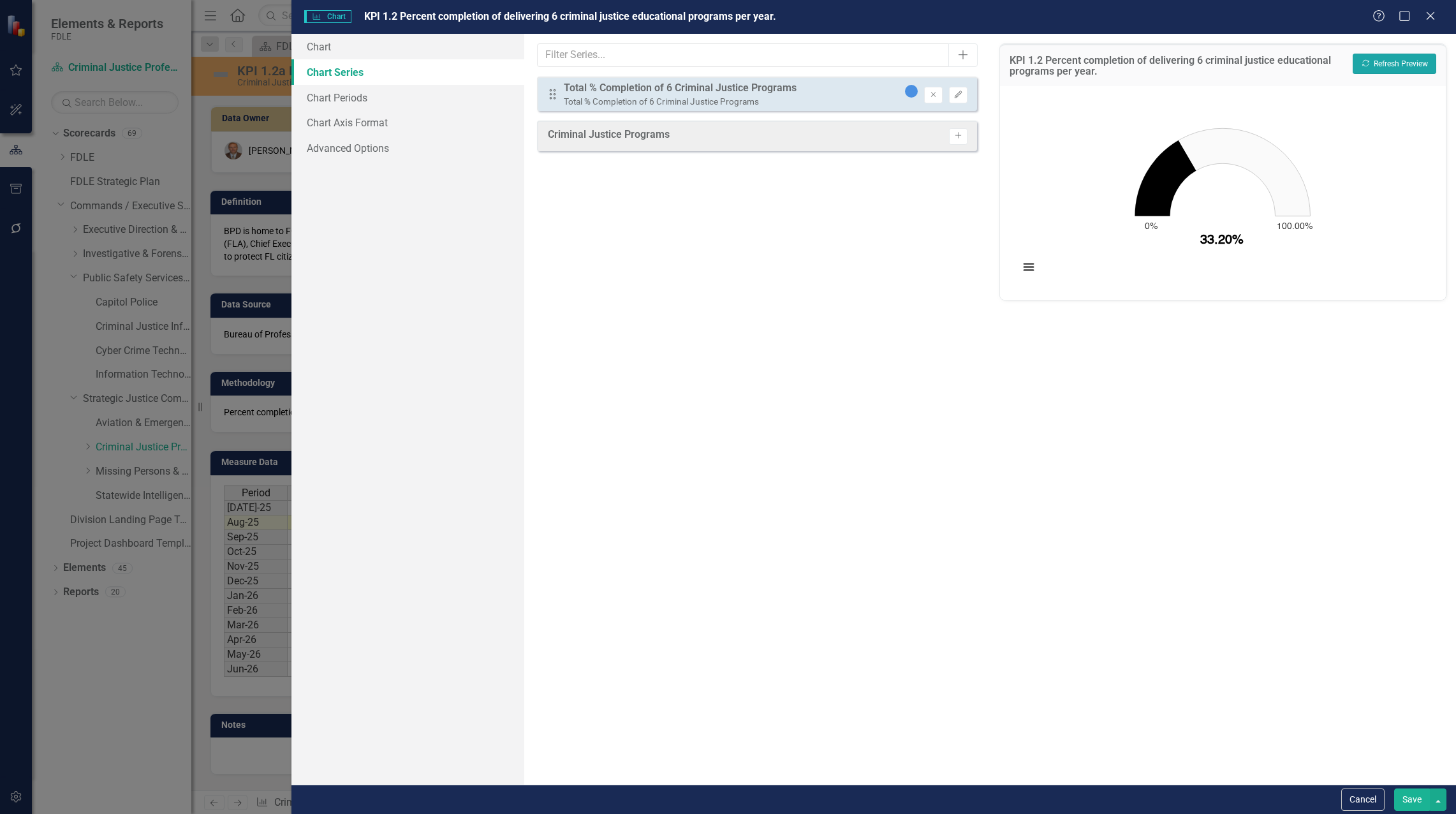
click at [1421, 67] on button "Recalculate Refresh Preview" at bounding box center [1394, 63] width 83 height 20
drag, startPoint x: 1389, startPoint y: 65, endPoint x: 1380, endPoint y: 65, distance: 9.0
click at [1381, 65] on button "Recalculate Refresh Preview" at bounding box center [1394, 63] width 83 height 20
drag, startPoint x: 1165, startPoint y: 168, endPoint x: 1173, endPoint y: 150, distance: 19.7
click at [1173, 150] on icon "33.2. Total % Completion of 6 Criminal Justice Programs ." at bounding box center [1166, 178] width 61 height 76
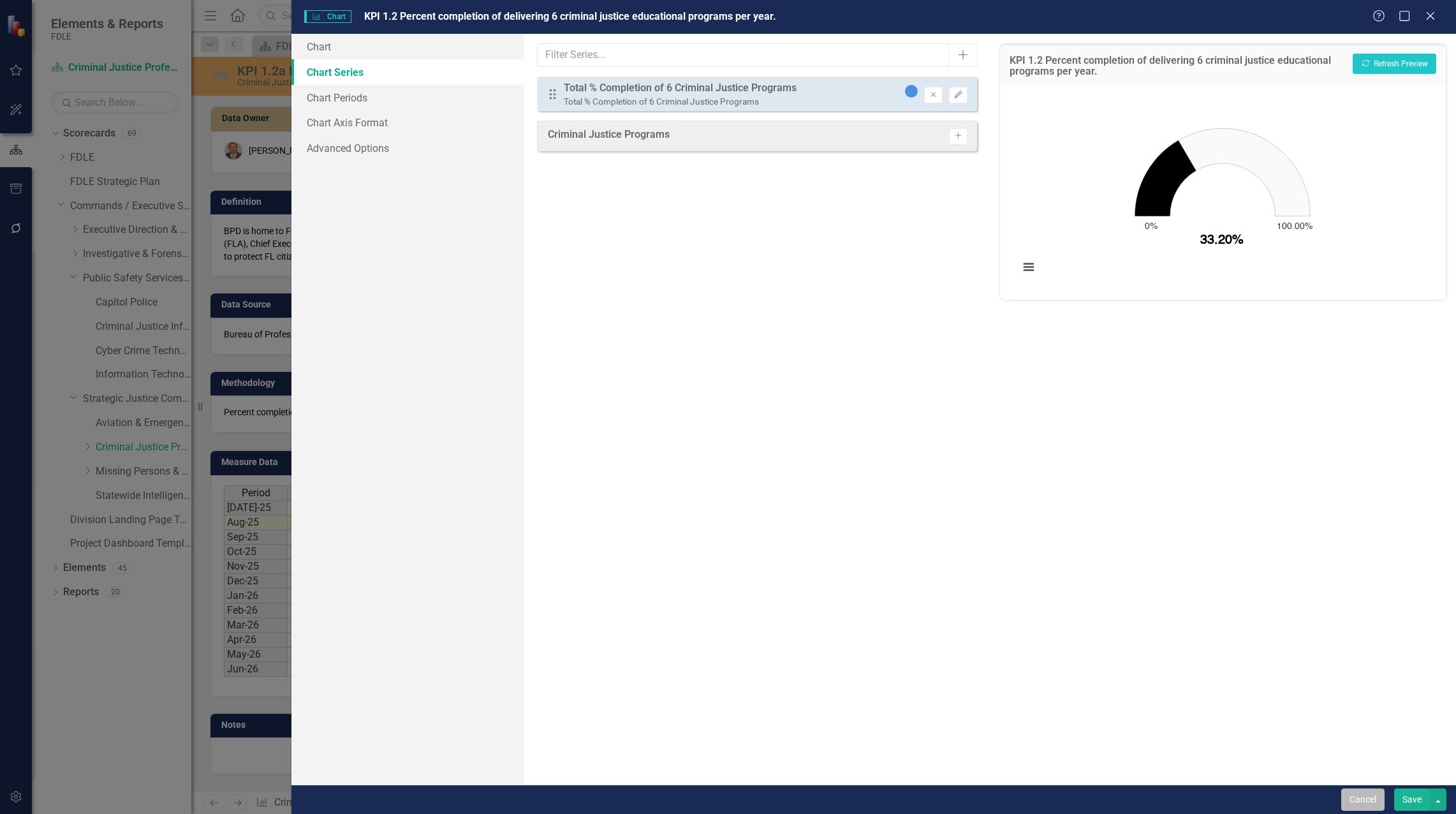
click at [1373, 802] on button "Cancel" at bounding box center [1363, 799] width 43 height 22
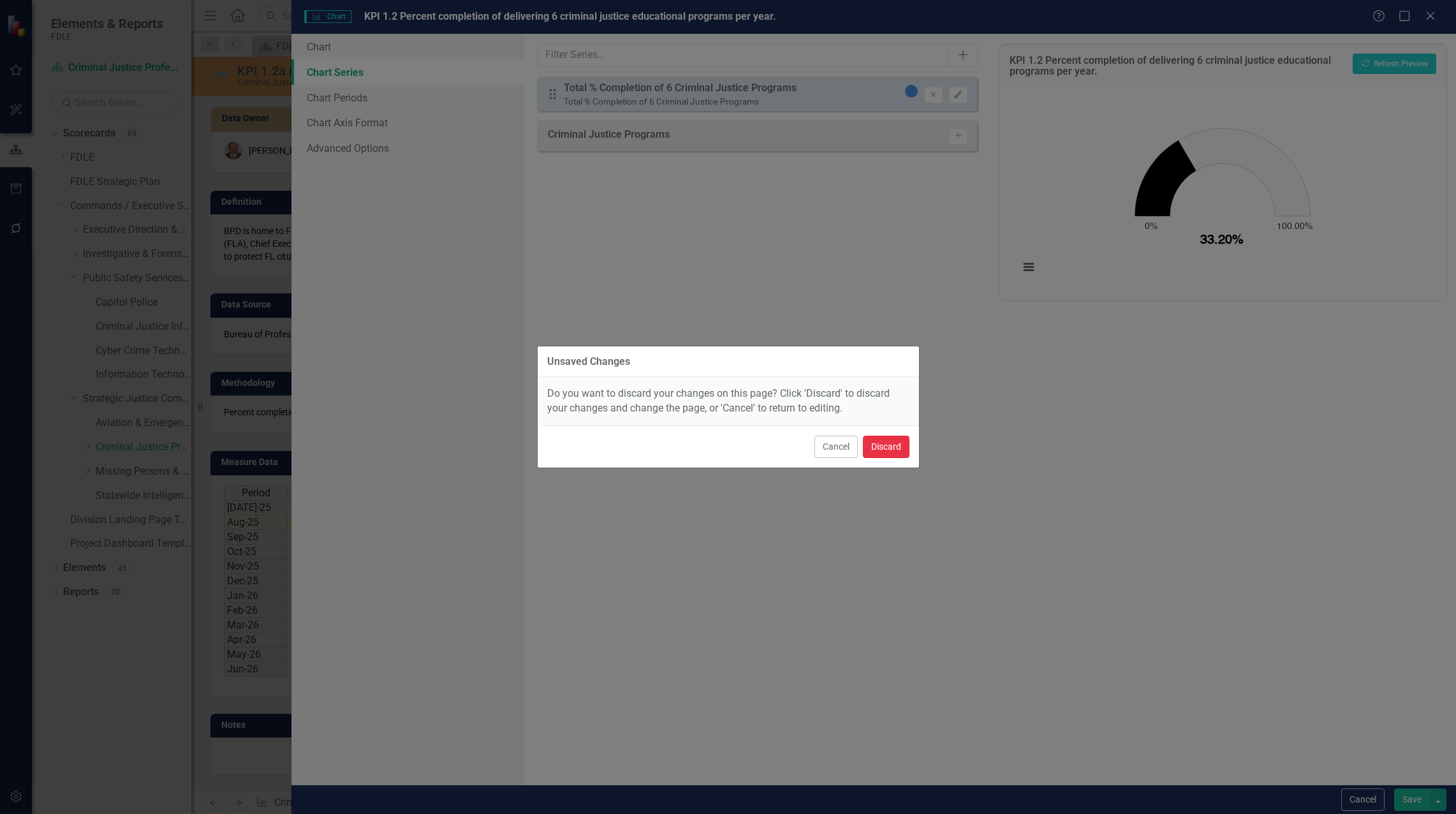
click at [881, 455] on button "Discard" at bounding box center [886, 447] width 47 height 22
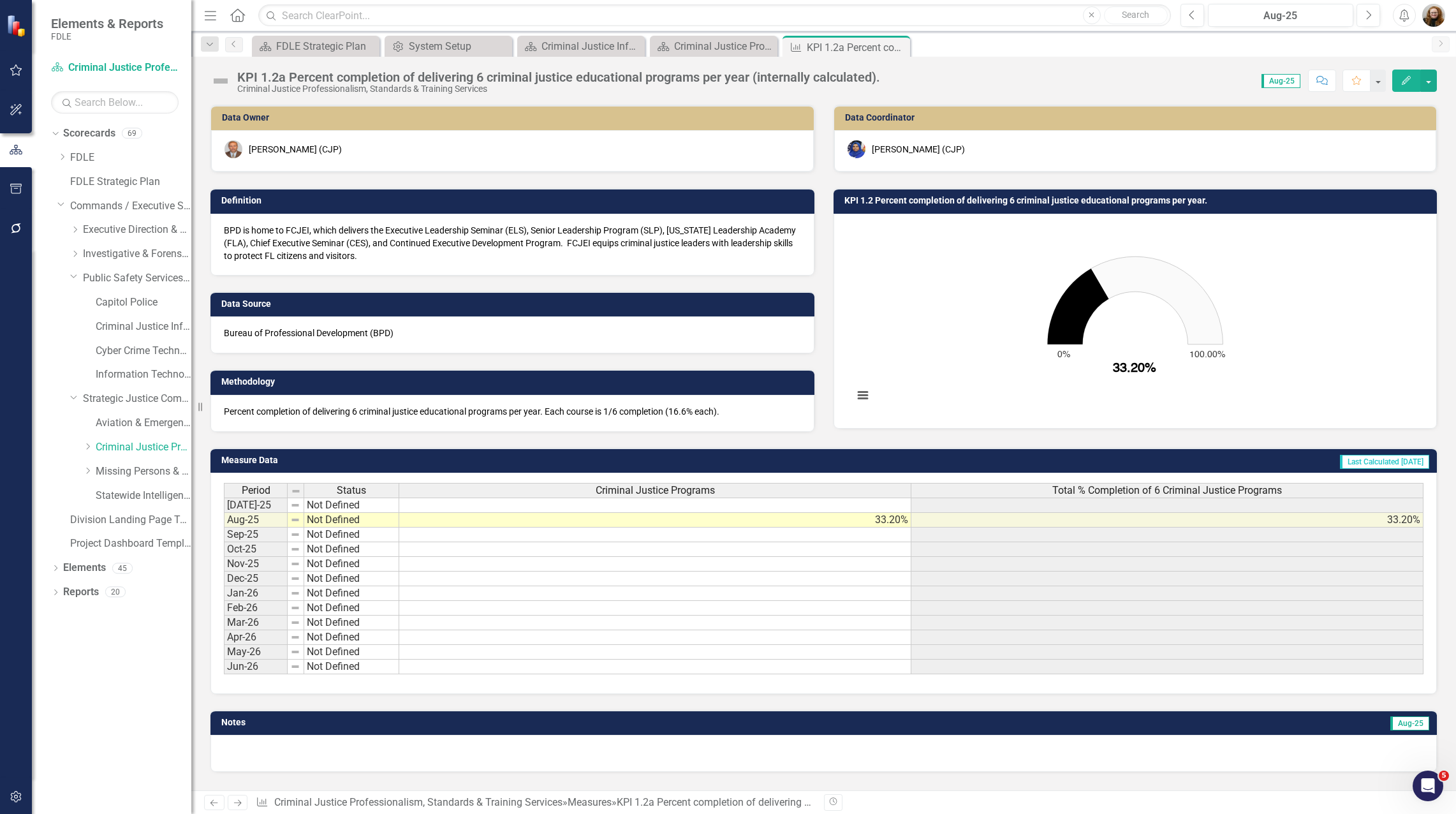
drag, startPoint x: 157, startPoint y: 686, endPoint x: 154, endPoint y: 678, distance: 8.5
click at [157, 685] on div "Dropdown Scorecards 69 Dropdown FDLE Commissioner's Initiative Team Project Das…" at bounding box center [111, 468] width 159 height 691
click at [96, 470] on link "Missing Persons & Offender Enforcement" at bounding box center [144, 471] width 96 height 15
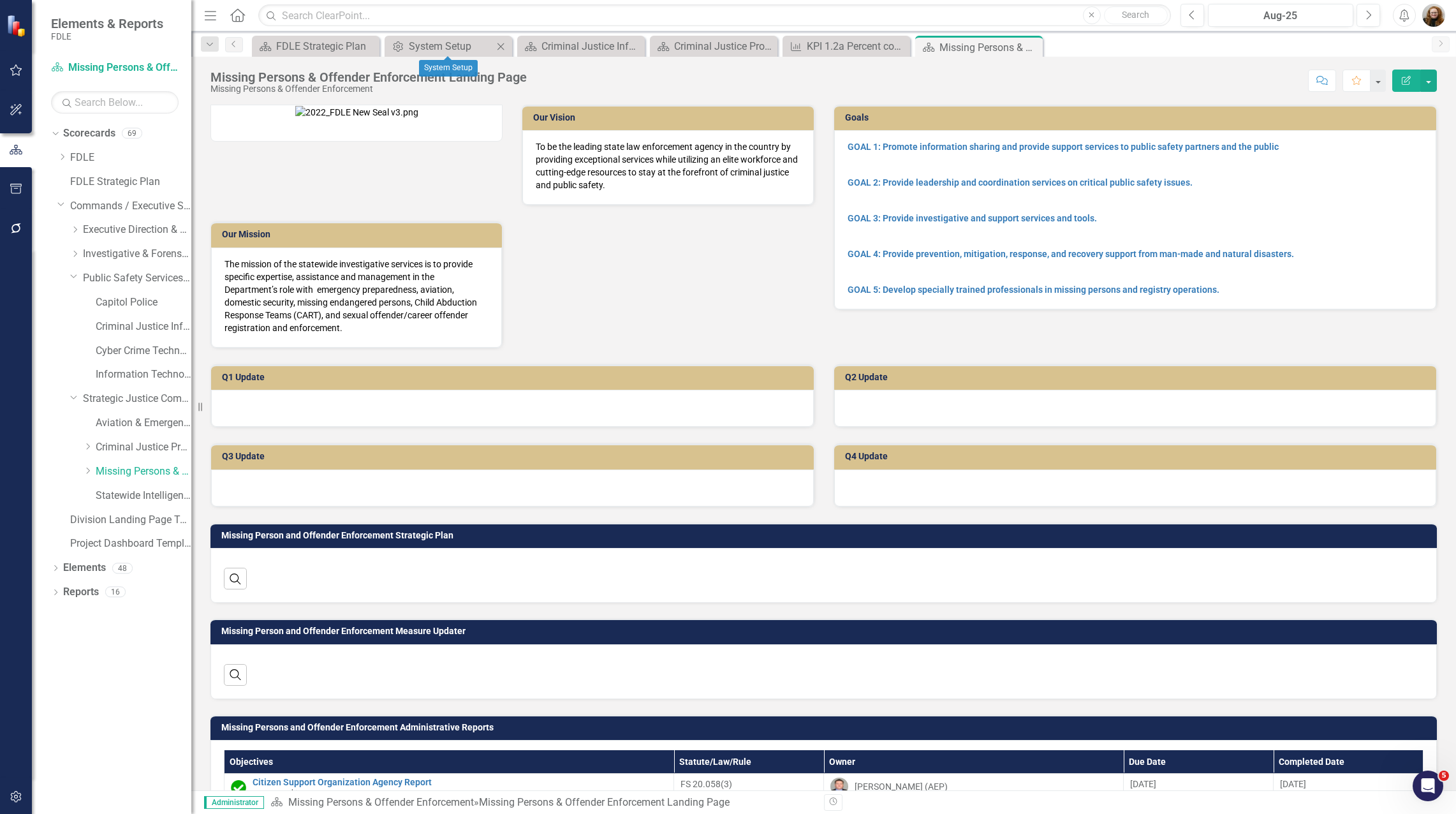
click at [508, 46] on div "Close" at bounding box center [501, 46] width 16 height 16
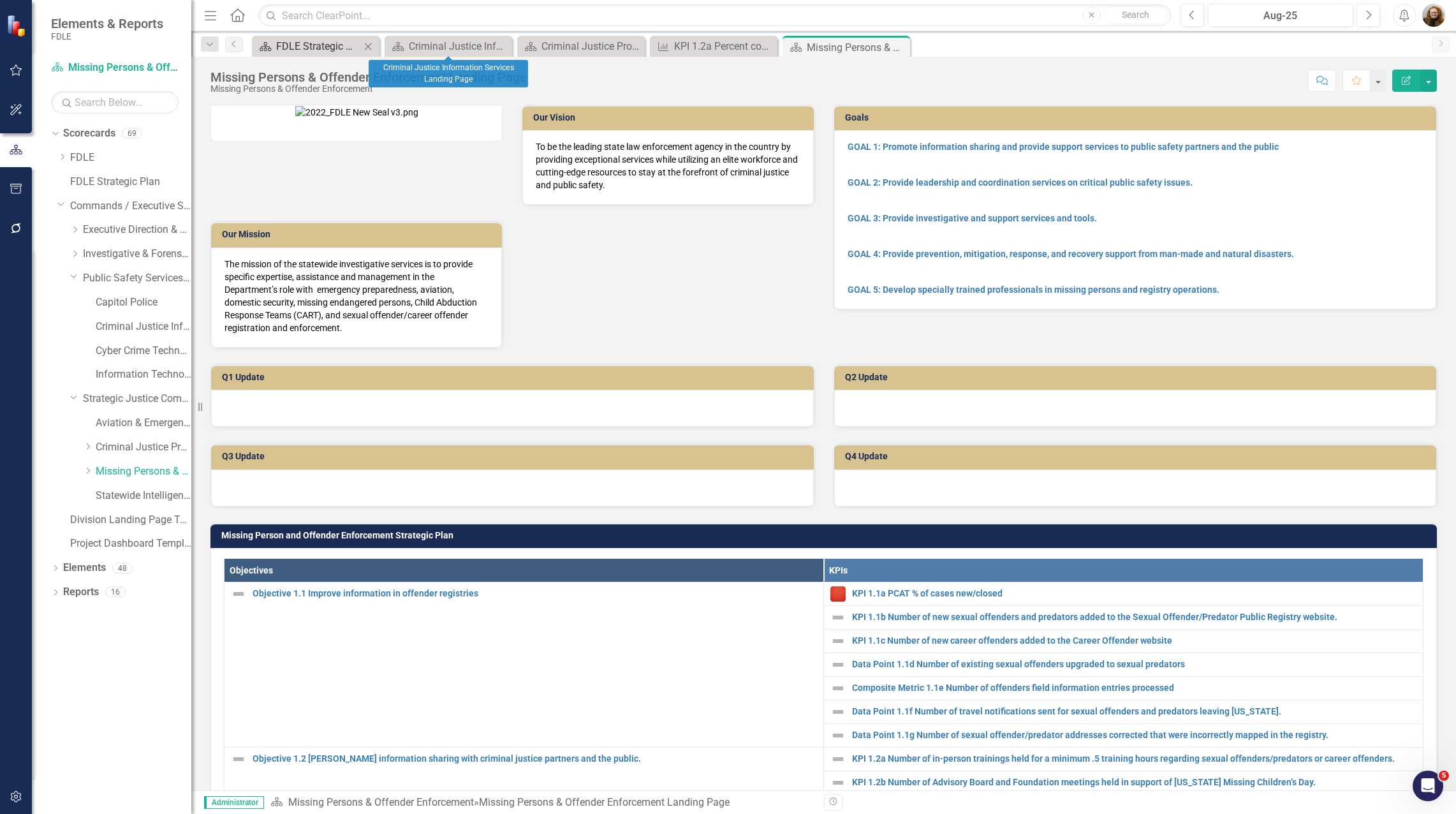
click at [370, 46] on icon "Close" at bounding box center [368, 47] width 13 height 10
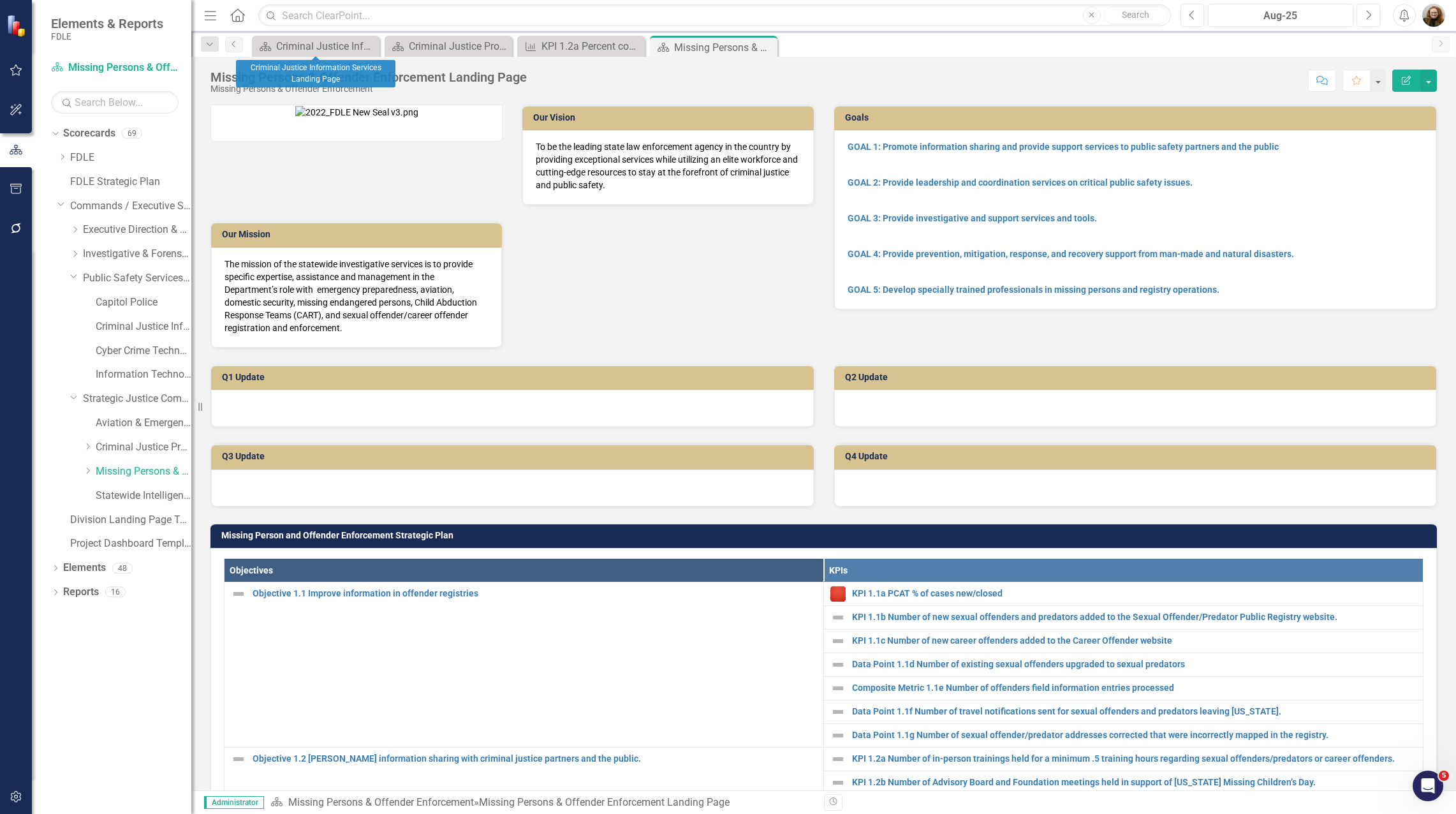
click at [0, 0] on icon "Close" at bounding box center [0, 0] width 0 height 0
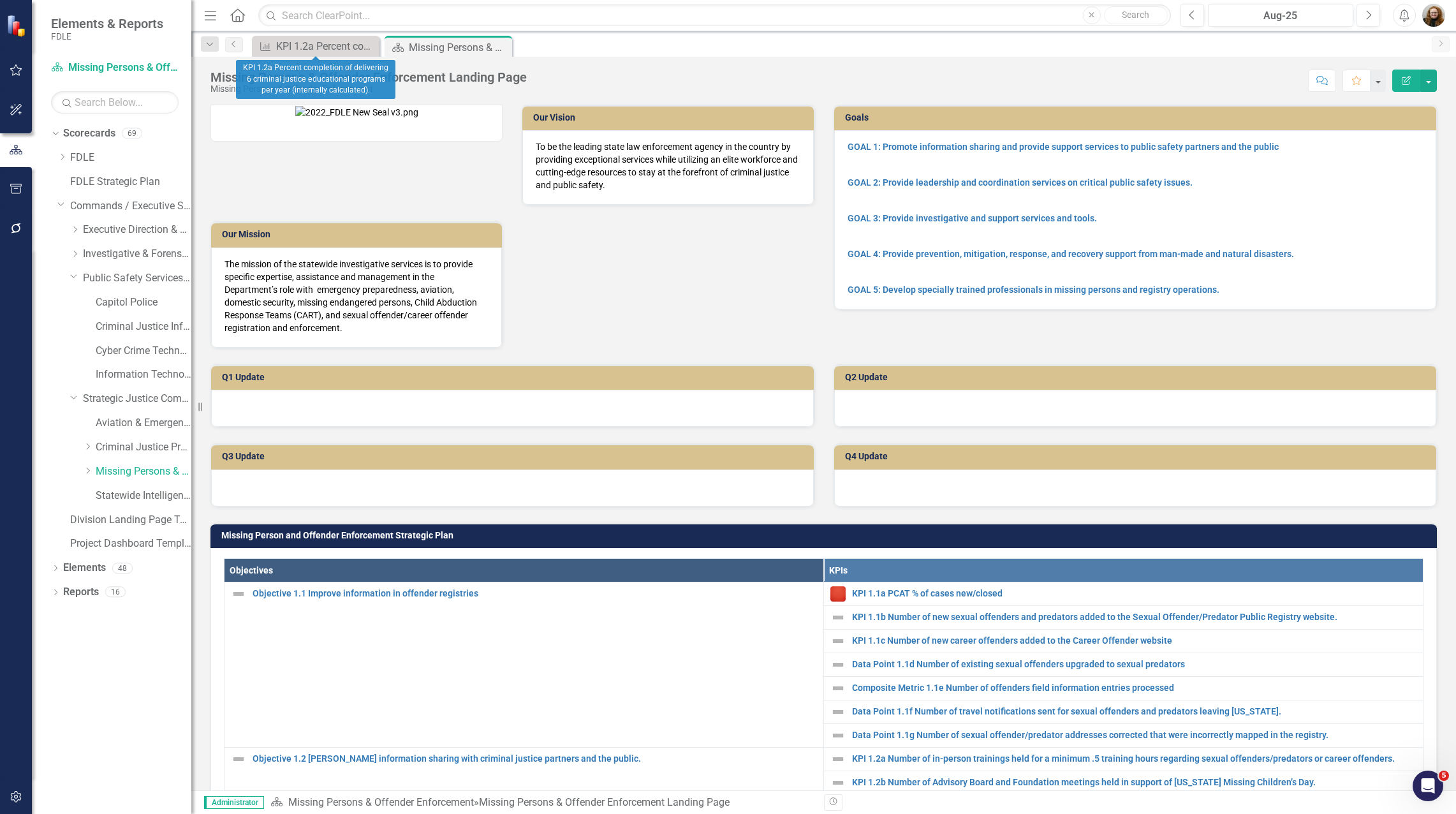
click at [0, 0] on icon "Close" at bounding box center [0, 0] width 0 height 0
click at [55, 562] on div "Dropdown Elements 48" at bounding box center [121, 569] width 141 height 24
click at [54, 572] on icon "Dropdown" at bounding box center [55, 569] width 9 height 7
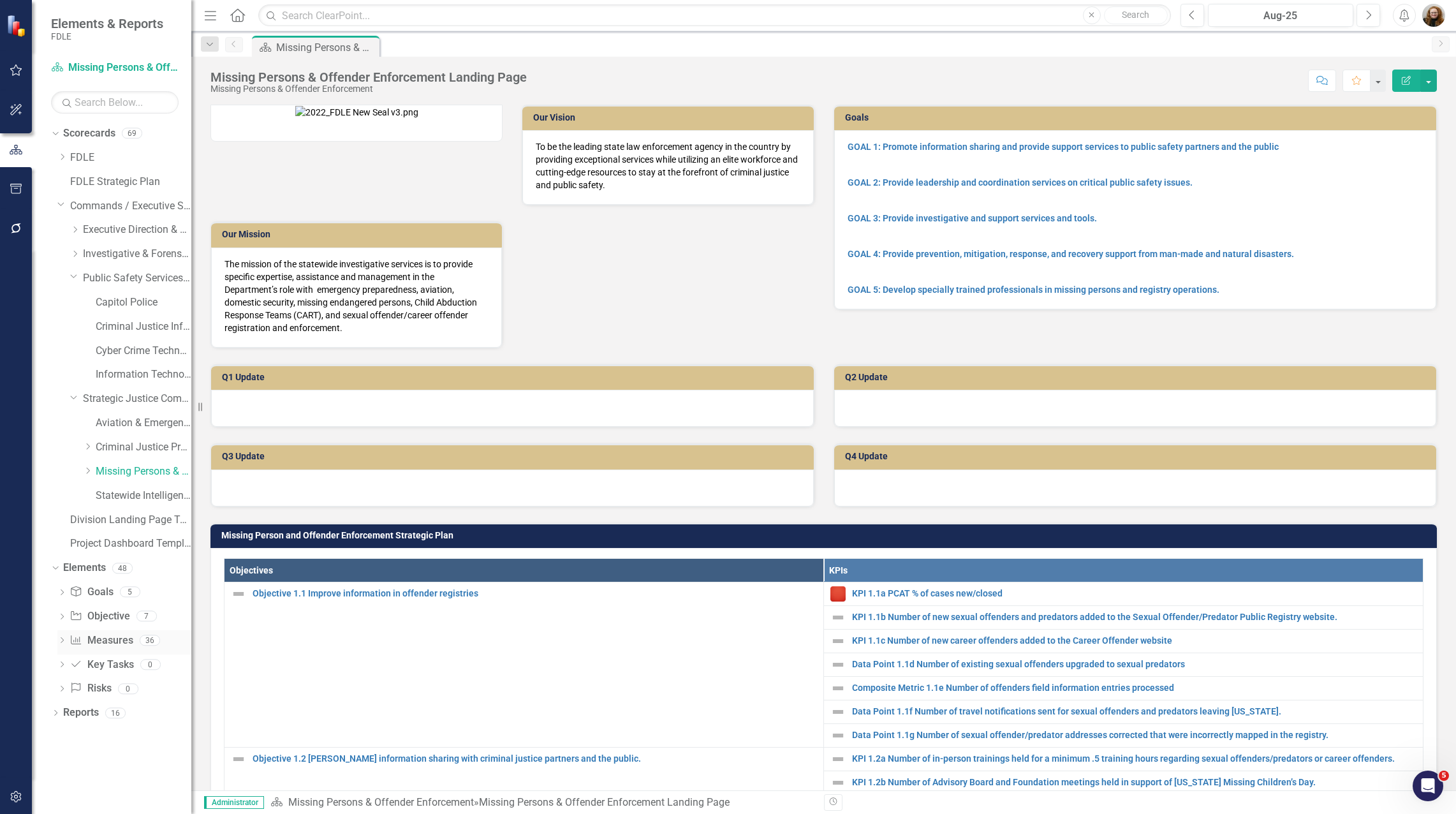
click at [61, 641] on icon "Dropdown" at bounding box center [62, 641] width 9 height 7
click at [104, 642] on link "Measure Measures" at bounding box center [101, 640] width 63 height 15
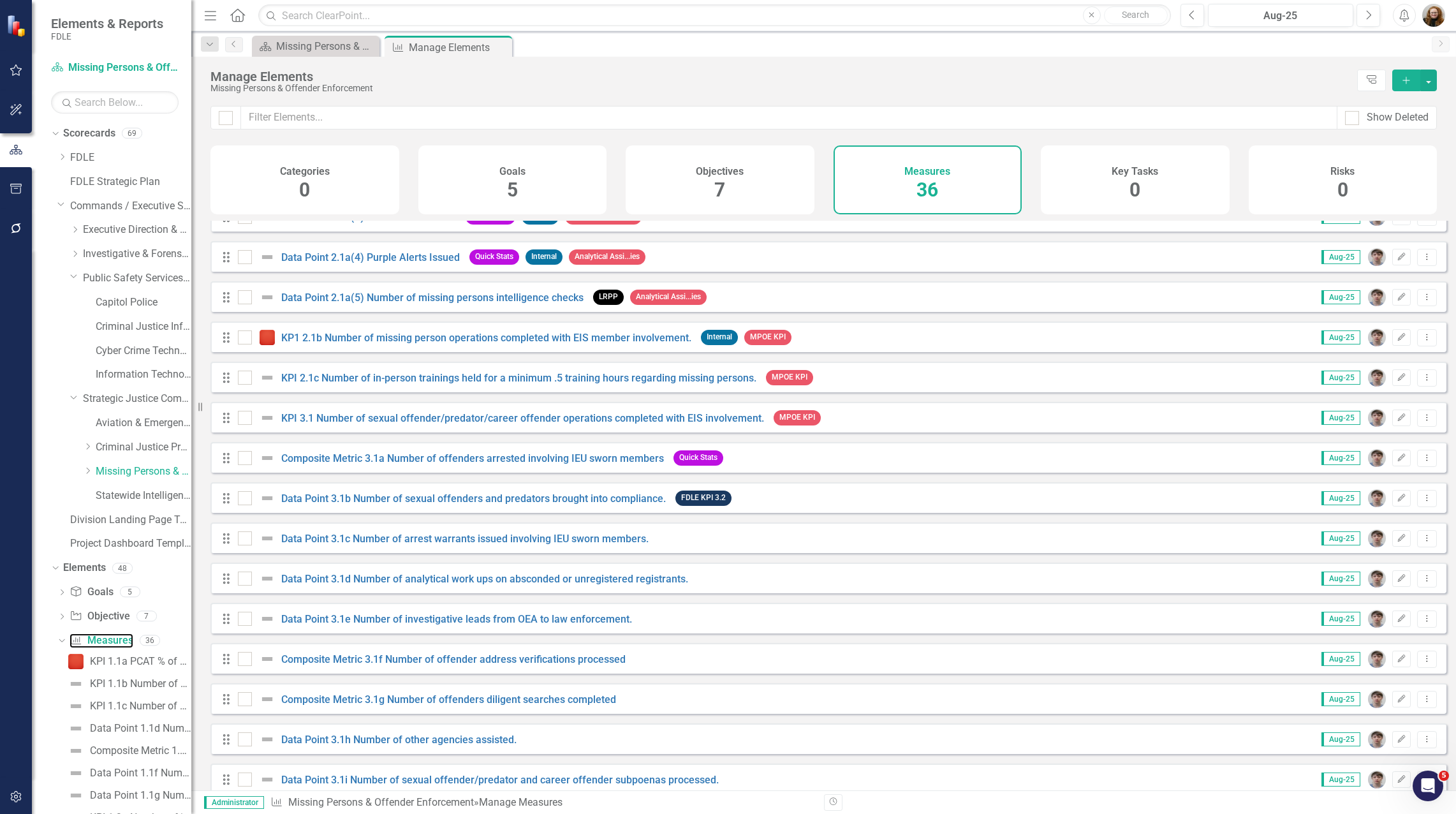
scroll to position [886, 0]
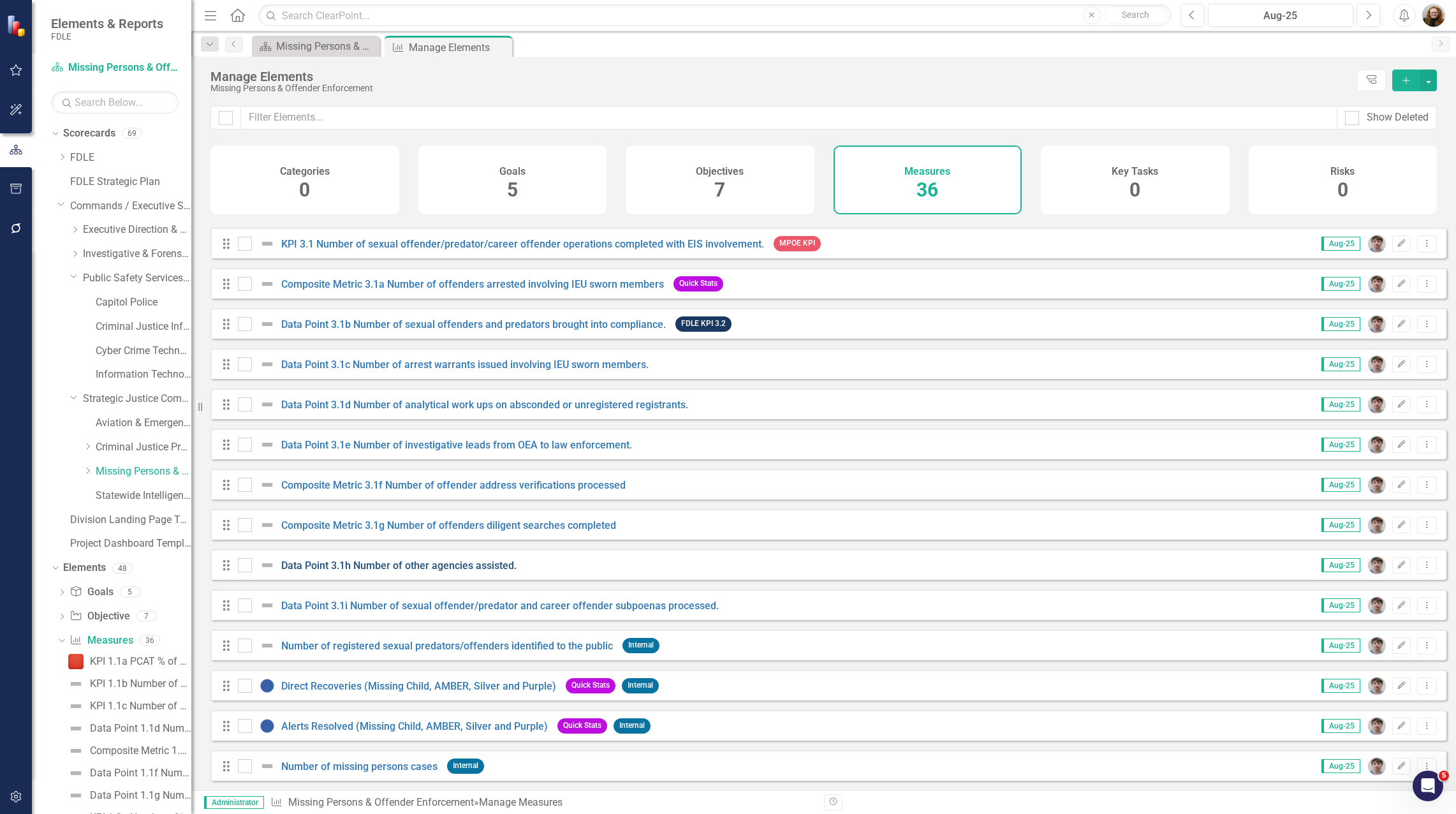
click at [445, 568] on link "Data Point 3.1h Number of other agencies assisted." at bounding box center [399, 565] width 235 height 12
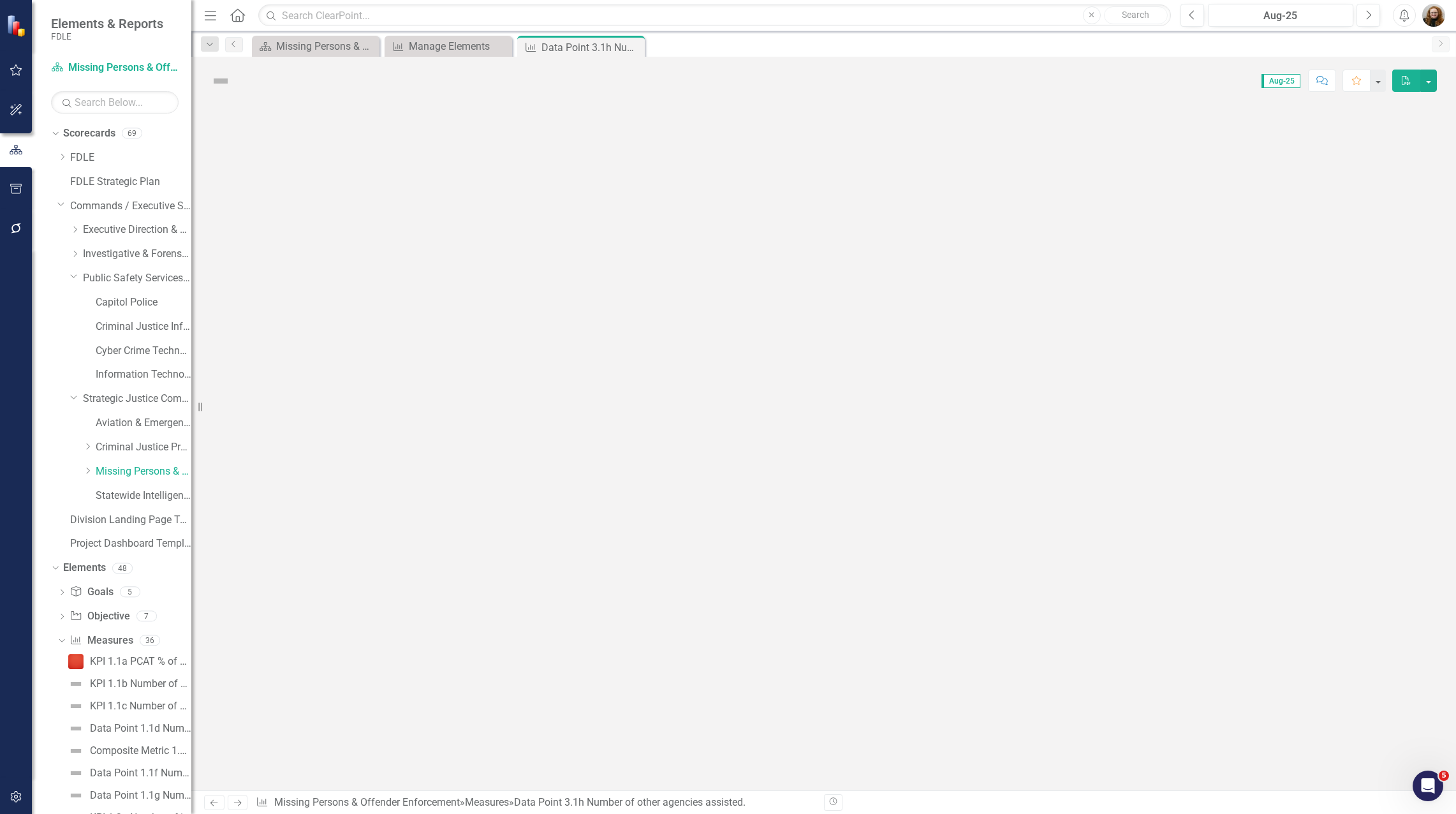
click at [445, 568] on div at bounding box center [824, 447] width 1265 height 686
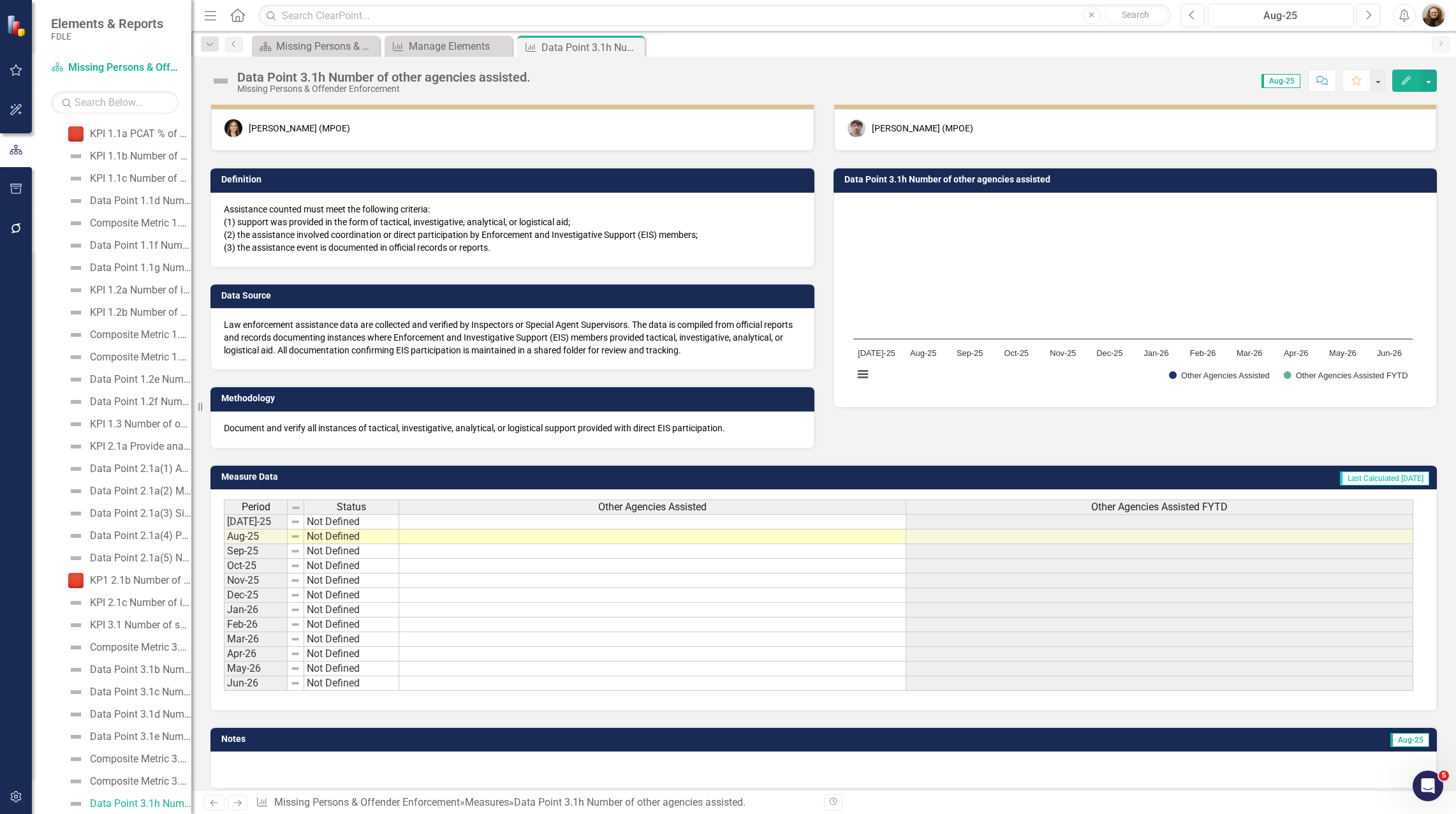
scroll to position [32, 0]
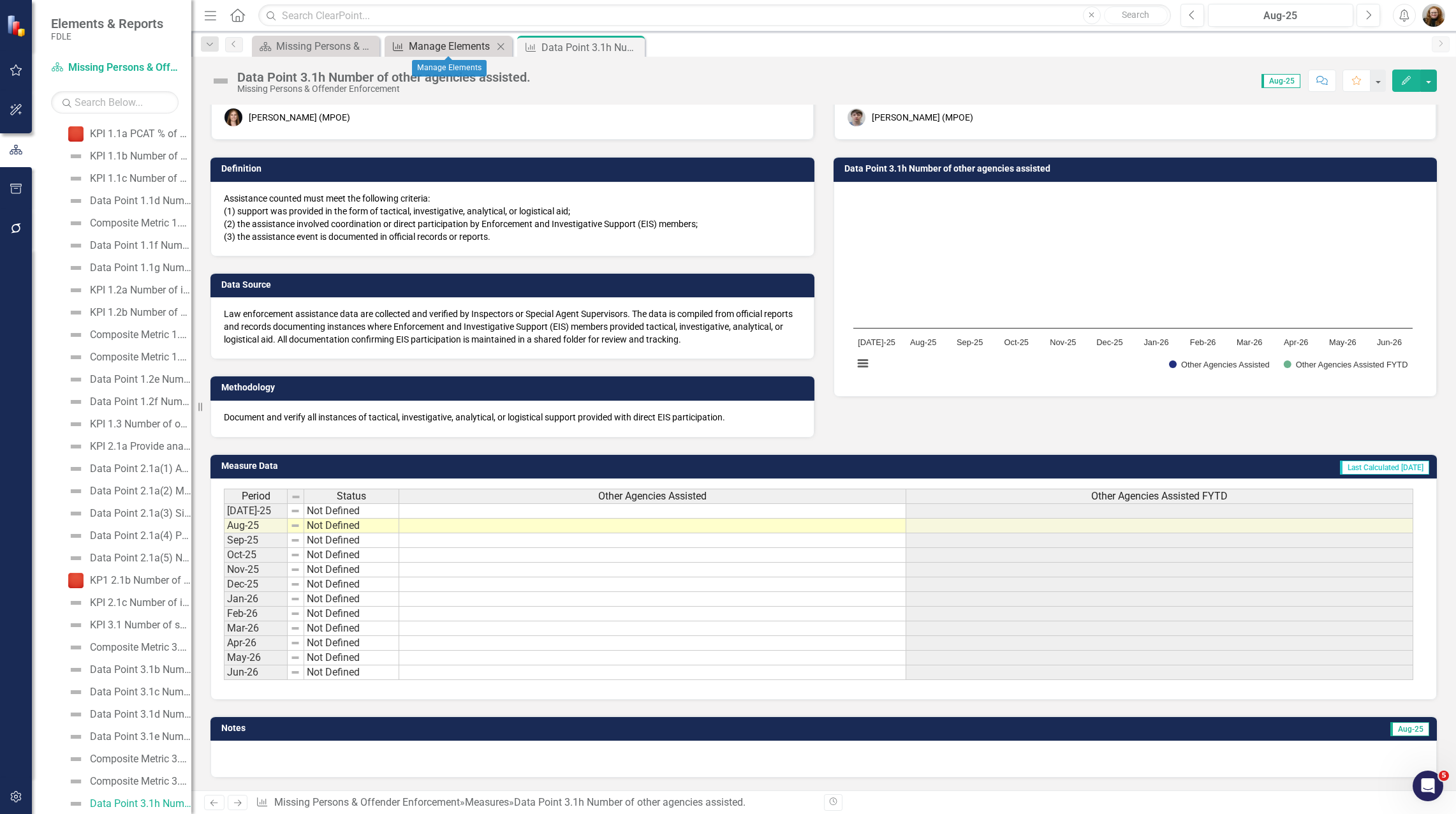
click at [467, 47] on div "Manage Elements" at bounding box center [451, 46] width 84 height 16
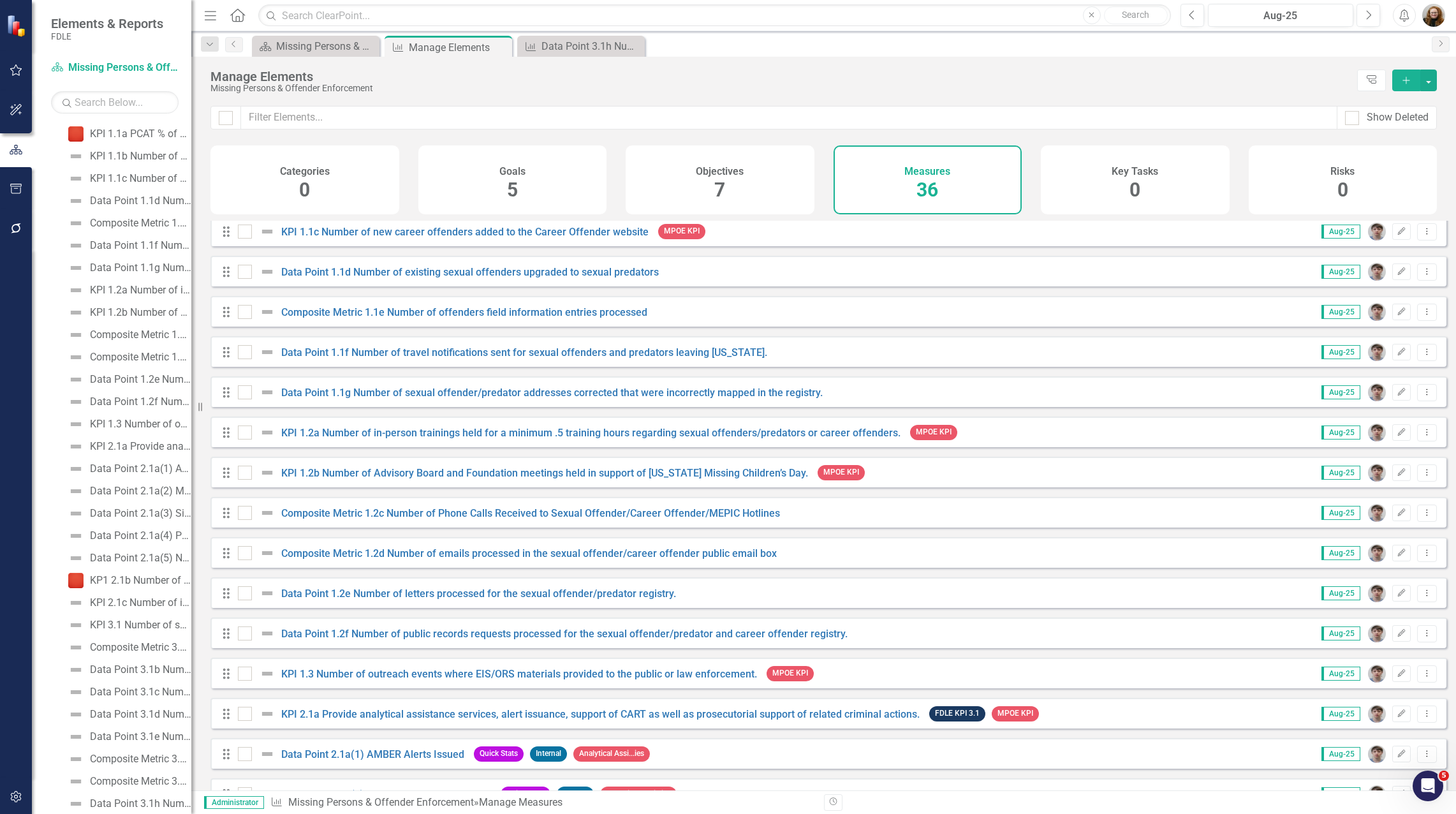
scroll to position [447, 0]
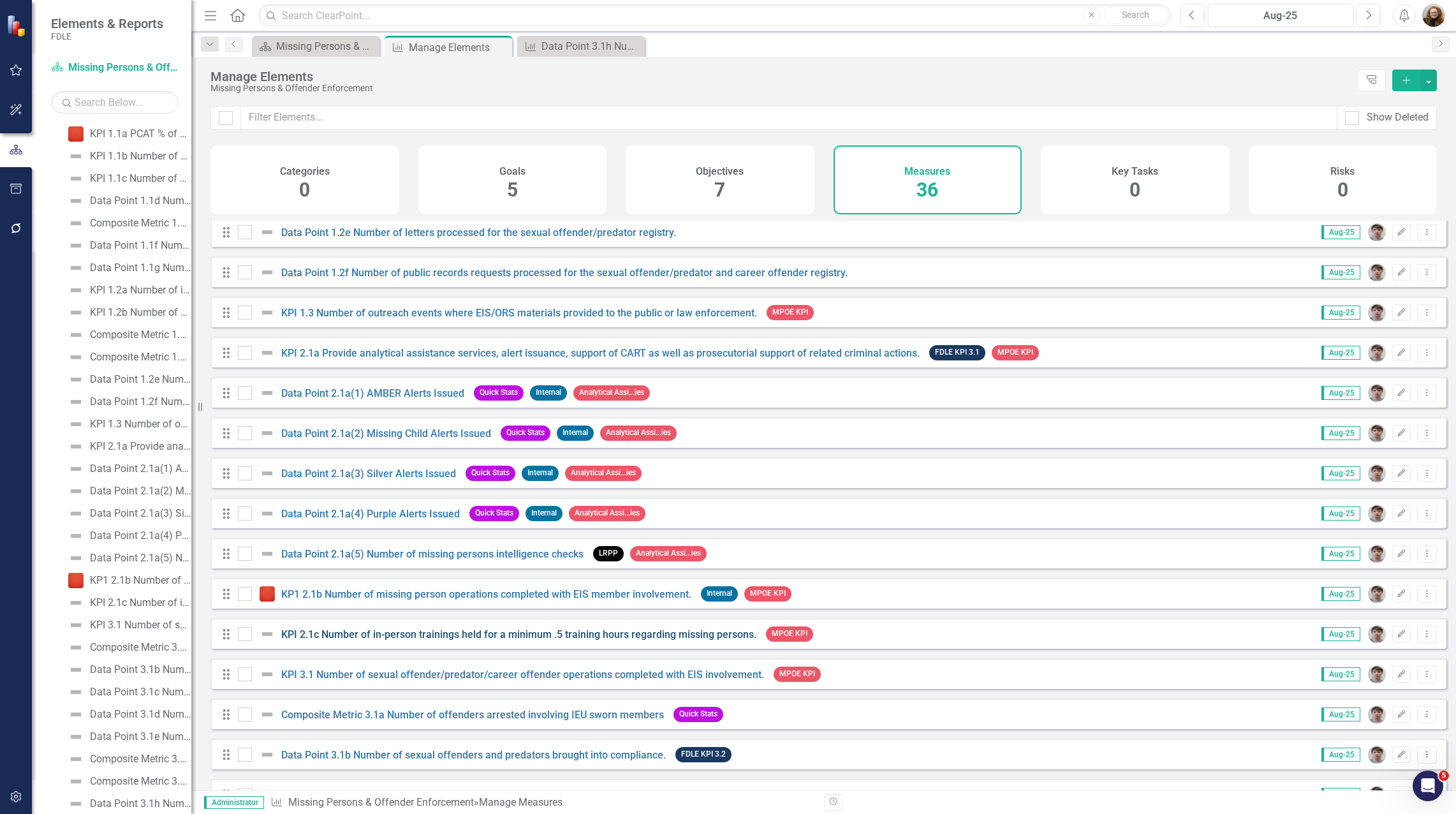
click at [311, 640] on link "KPI 2.1c Number of in-person trainings held for a minimum .5 training hours reg…" at bounding box center [518, 634] width 475 height 12
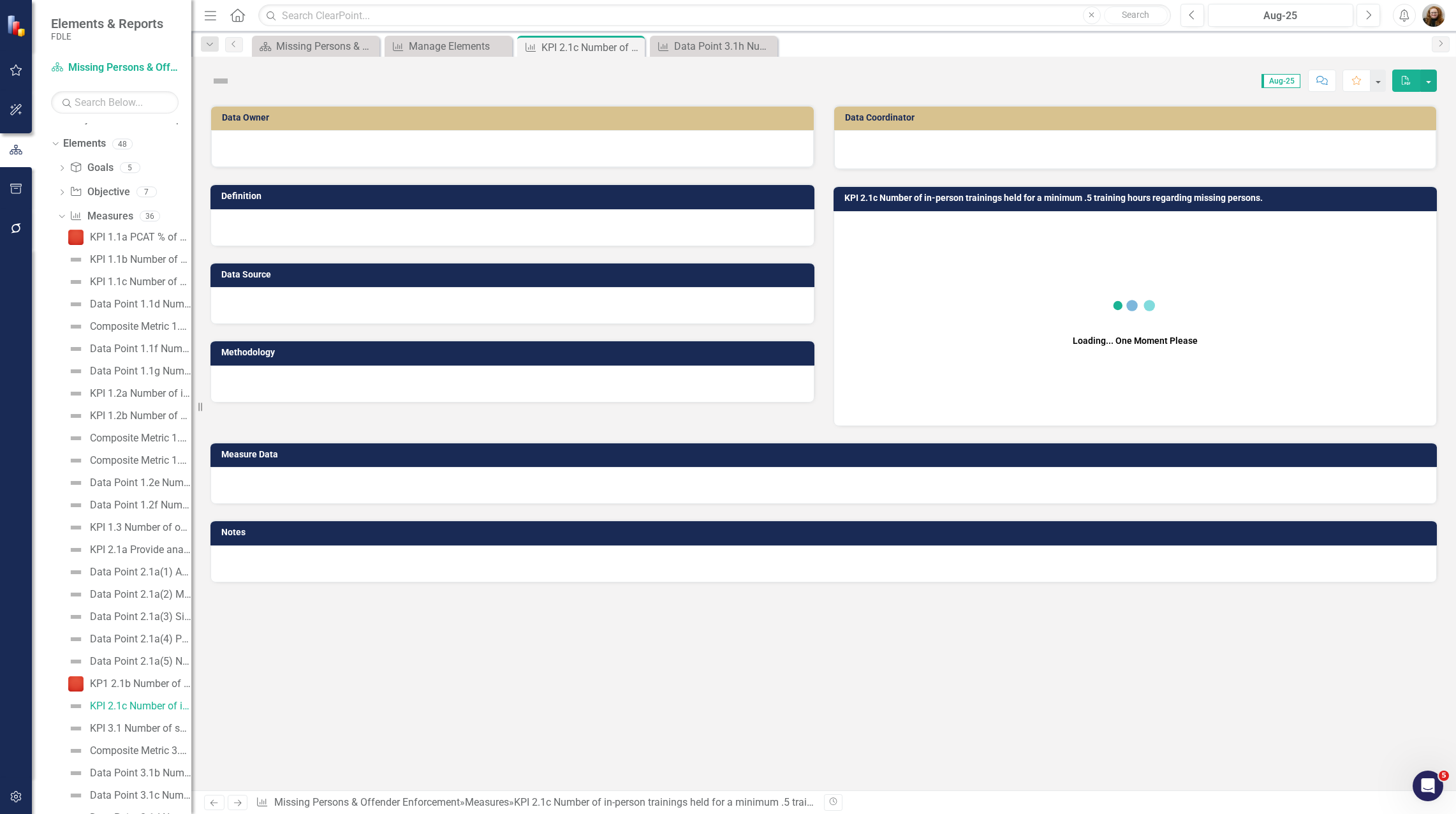
scroll to position [326, 0]
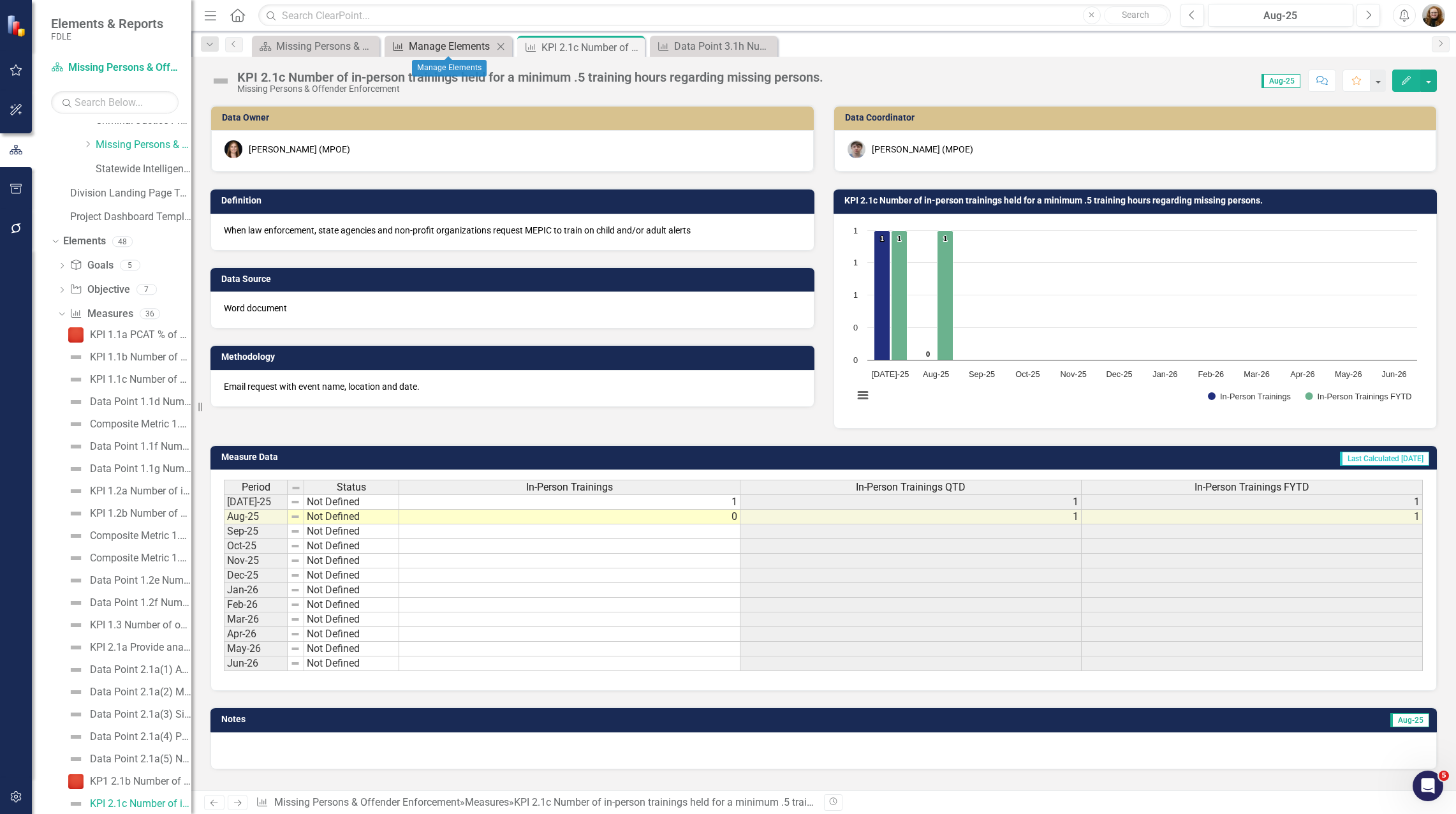
click at [439, 42] on div "Manage Elements" at bounding box center [451, 46] width 84 height 16
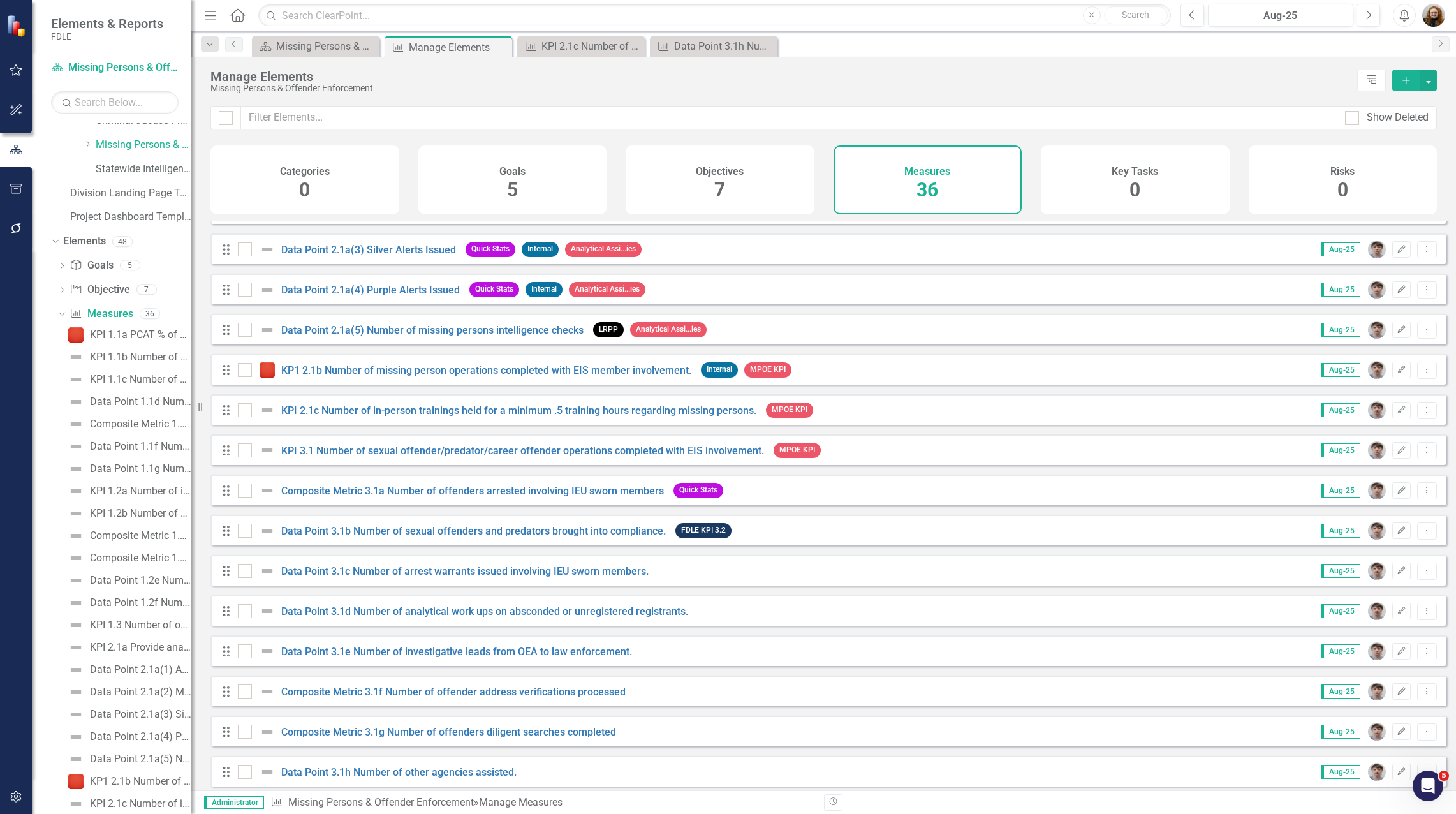
scroll to position [886, 0]
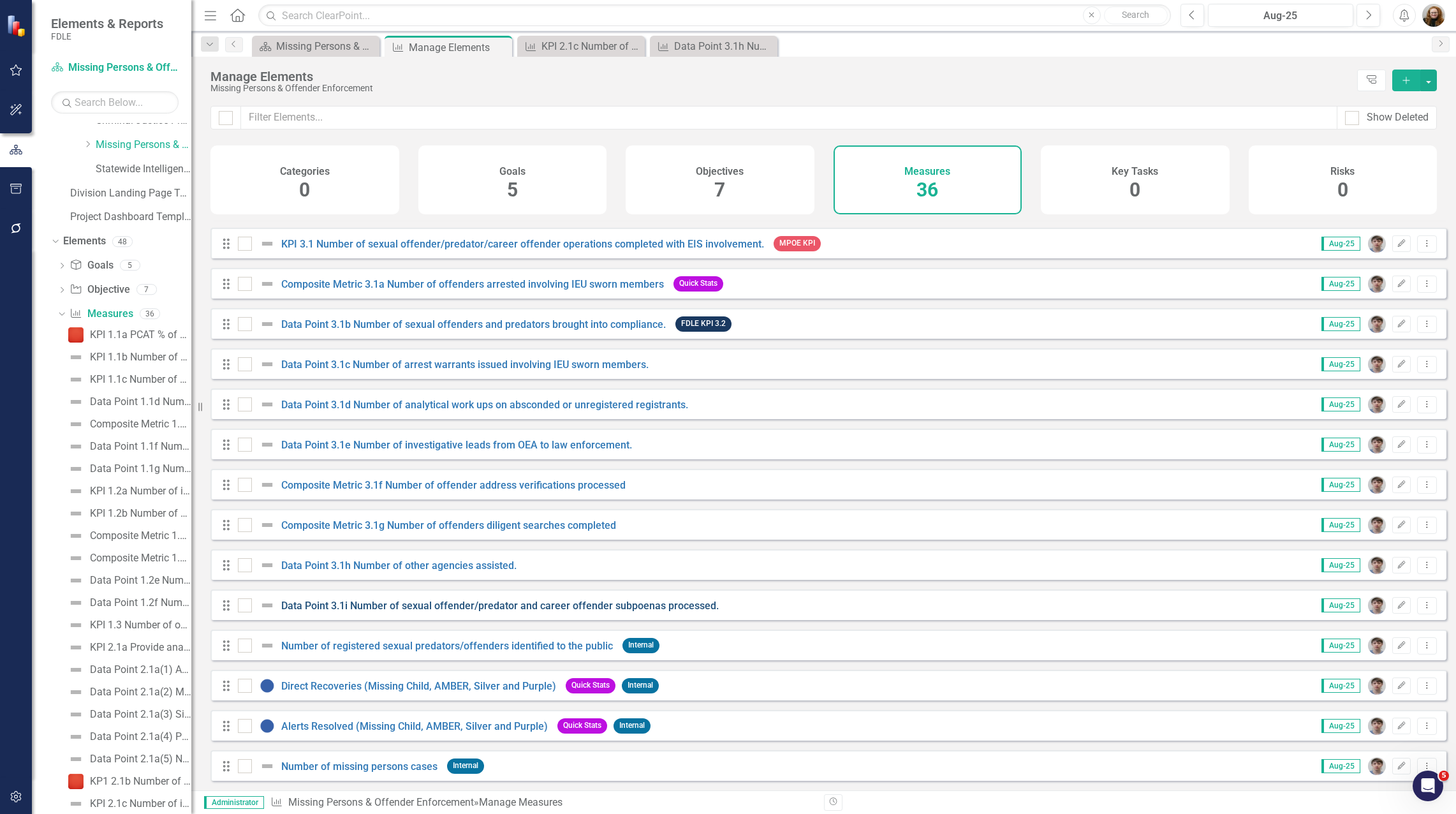
click at [371, 605] on link "Data Point 3.1i Number of sexual offender/predator and career offender subpoena…" at bounding box center [499, 605] width 438 height 12
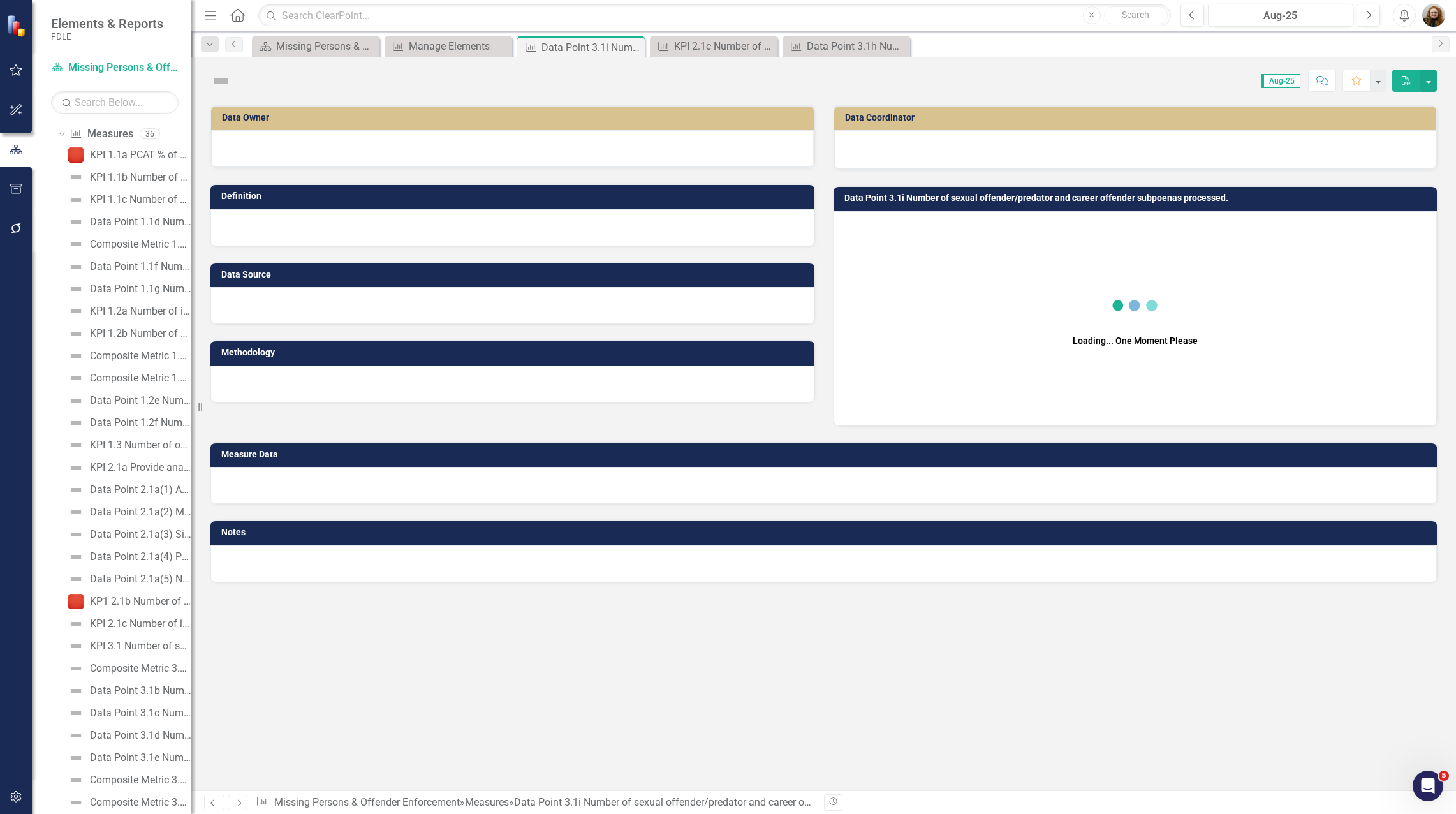
scroll to position [550, 0]
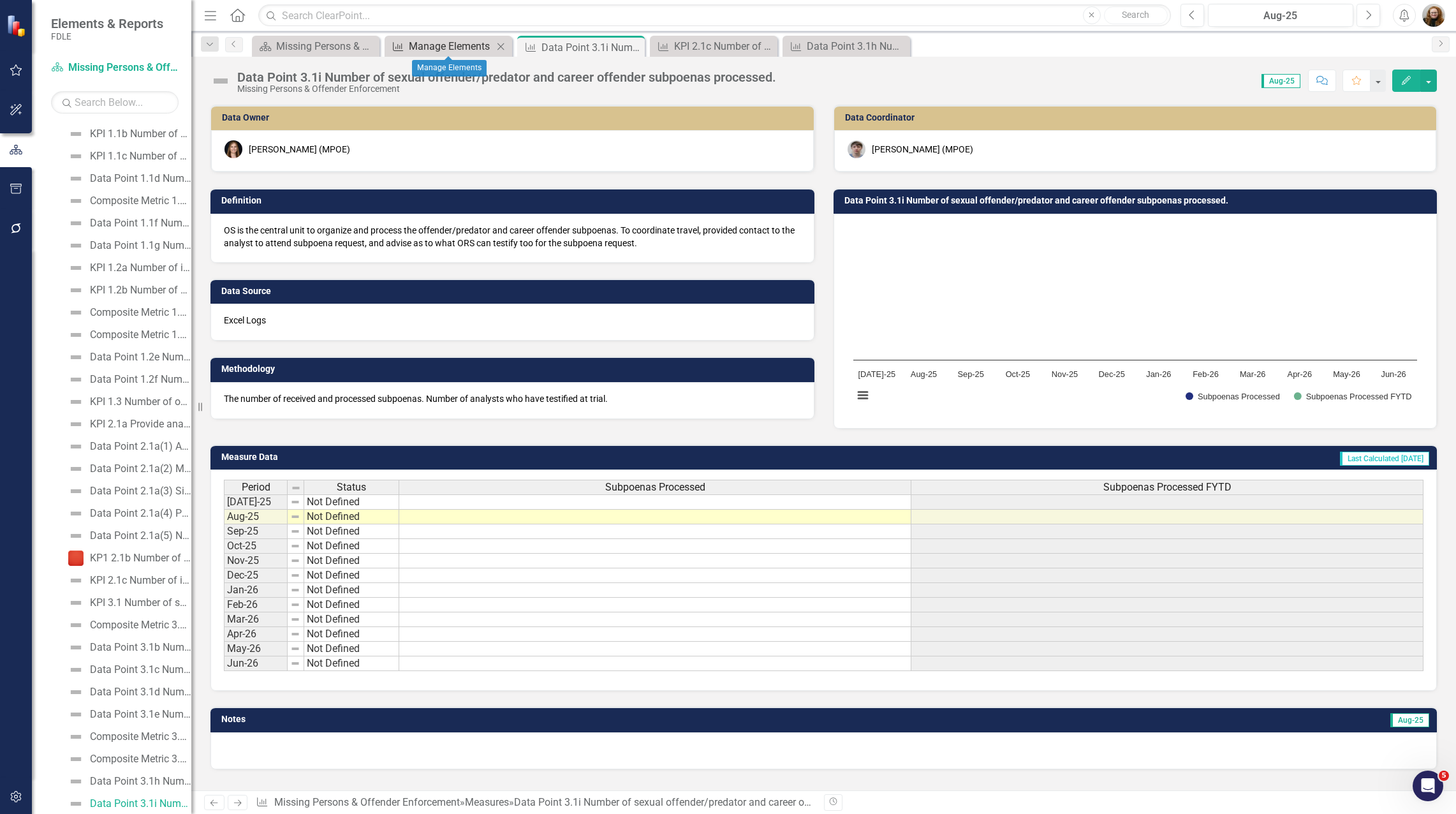
click at [443, 50] on div "Manage Elements" at bounding box center [451, 46] width 84 height 16
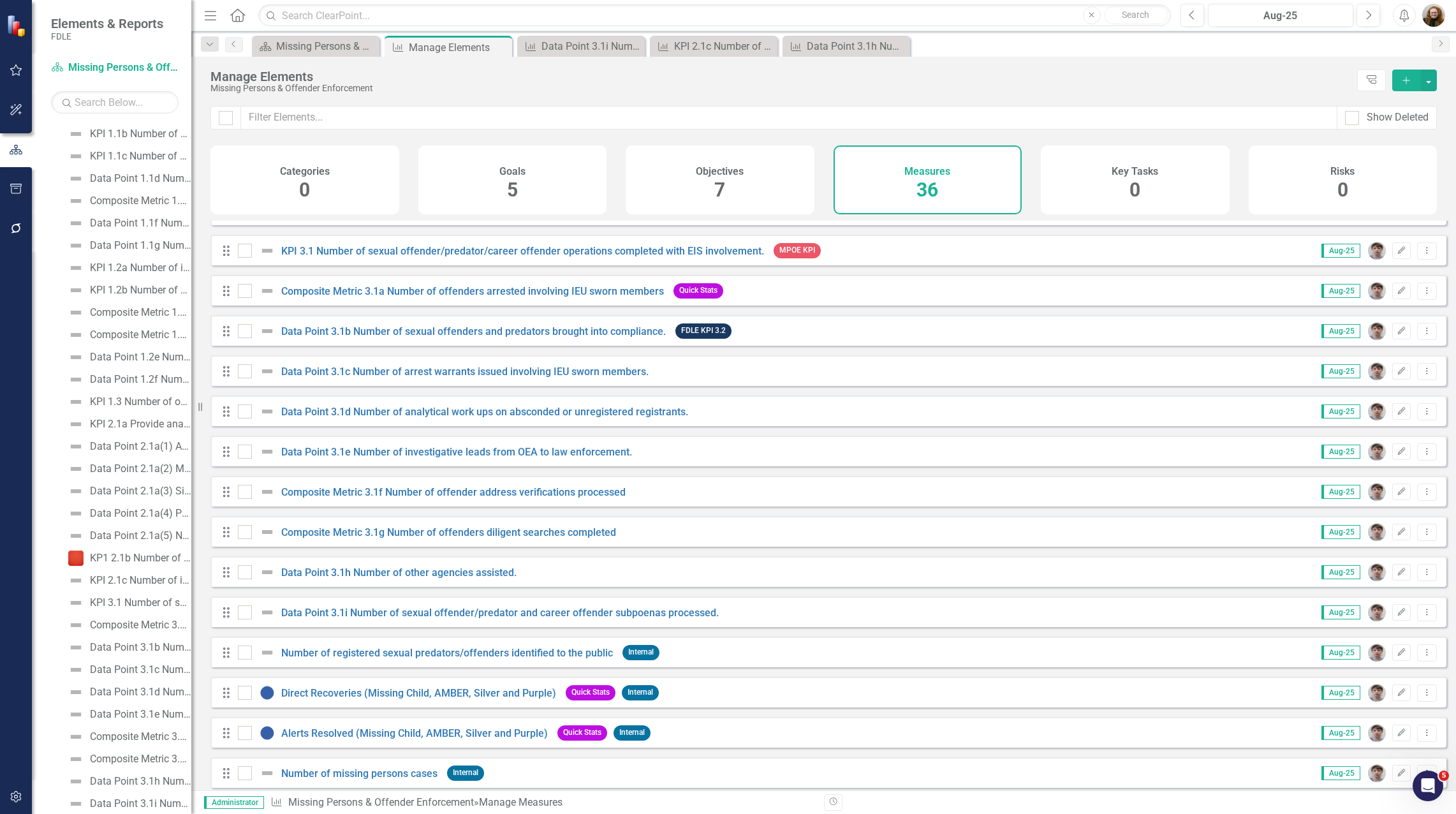
scroll to position [886, 0]
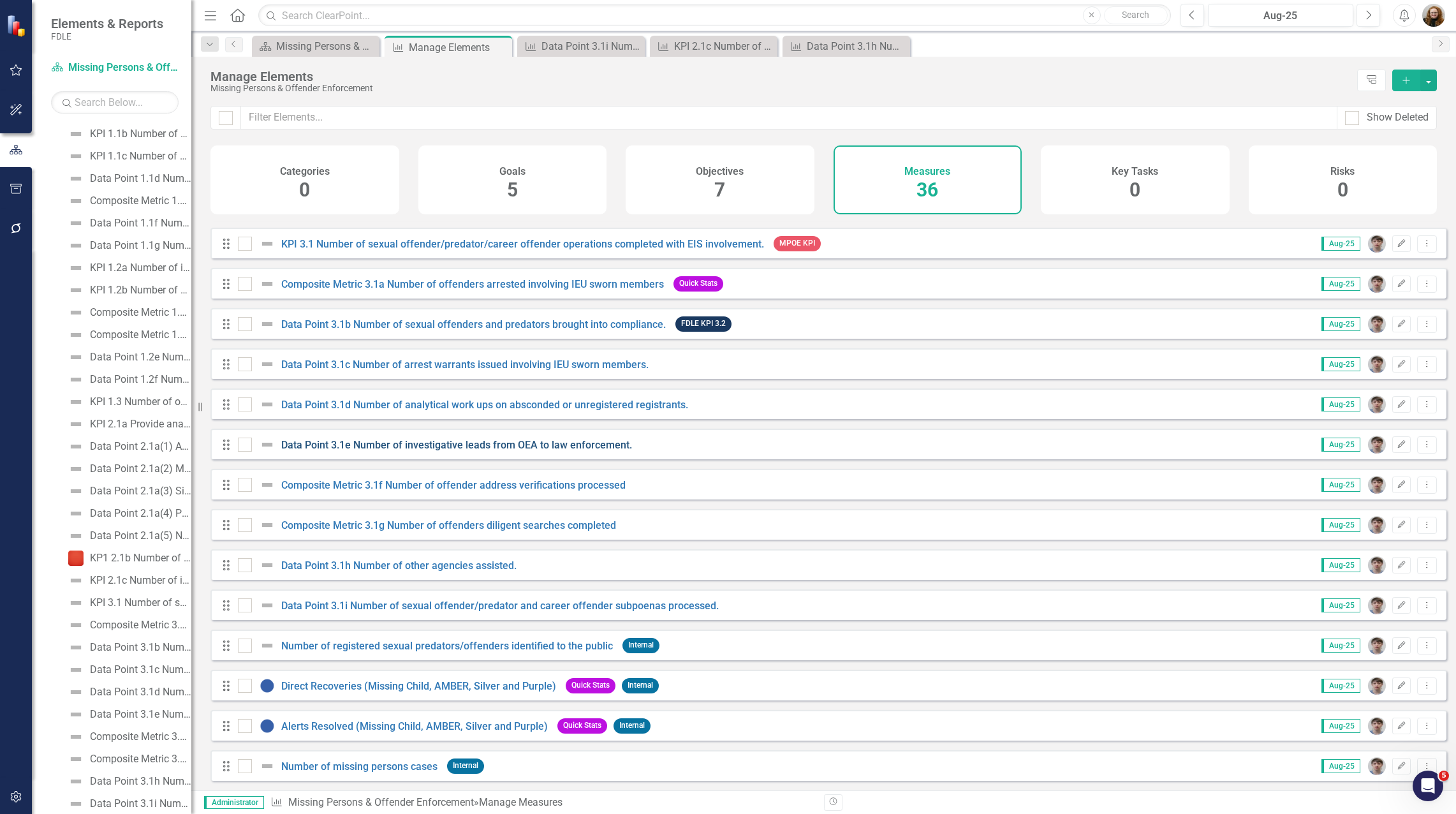
click at [379, 445] on link "Data Point 3.1e Number of investigative leads from OEA to law enforcement." at bounding box center [456, 445] width 351 height 12
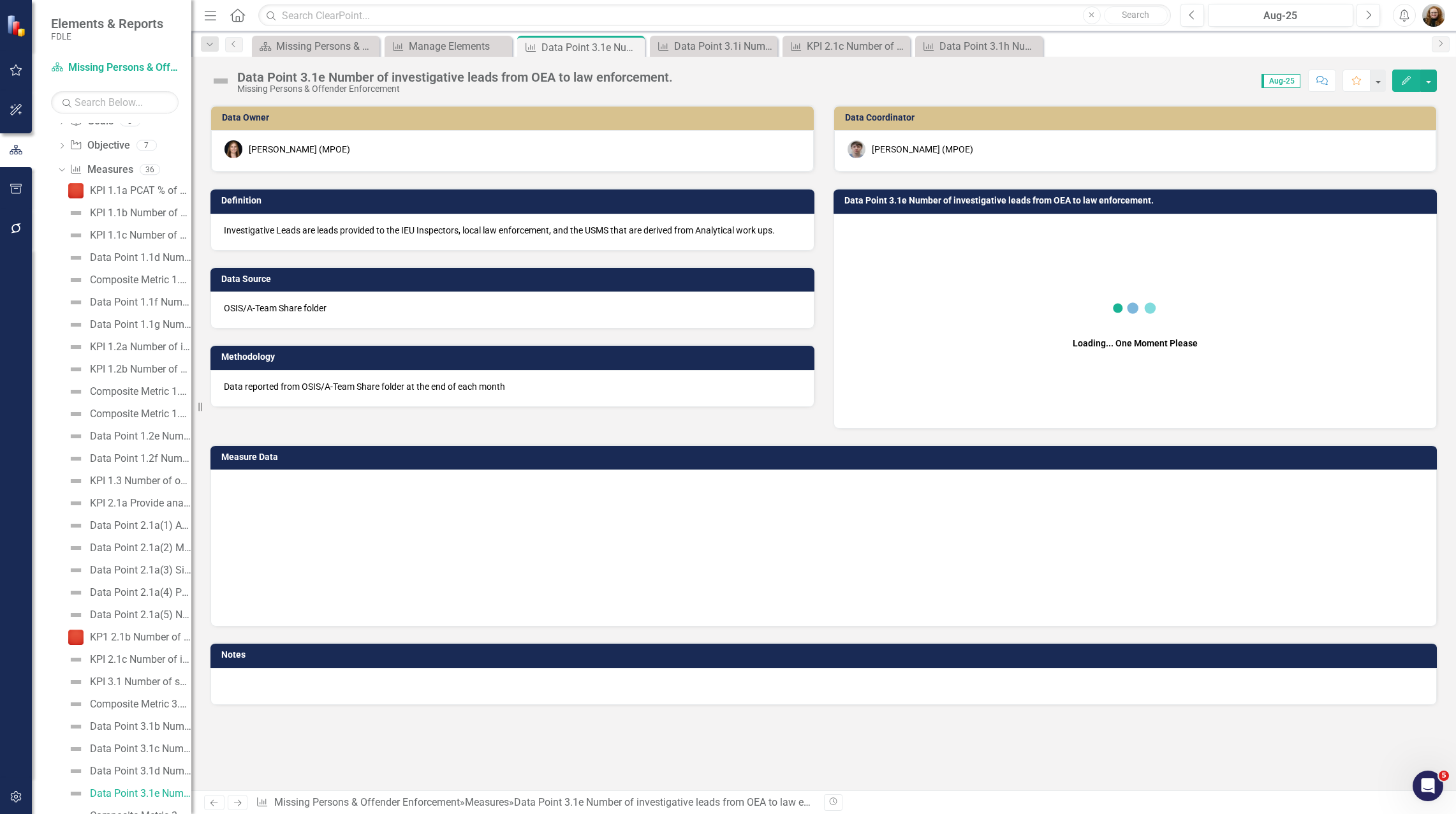
scroll to position [461, 0]
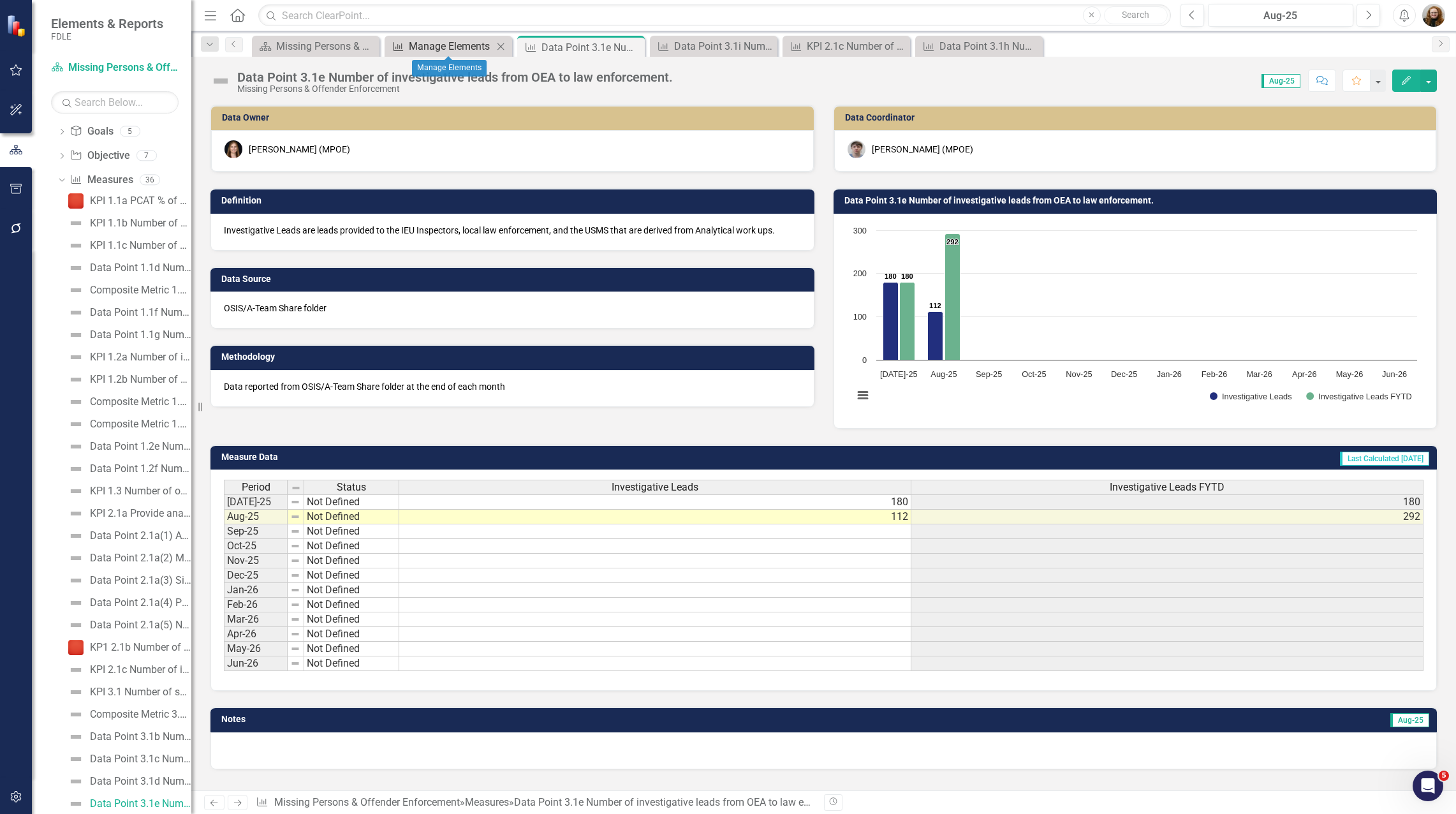
click at [474, 40] on div "Manage Elements" at bounding box center [451, 46] width 84 height 16
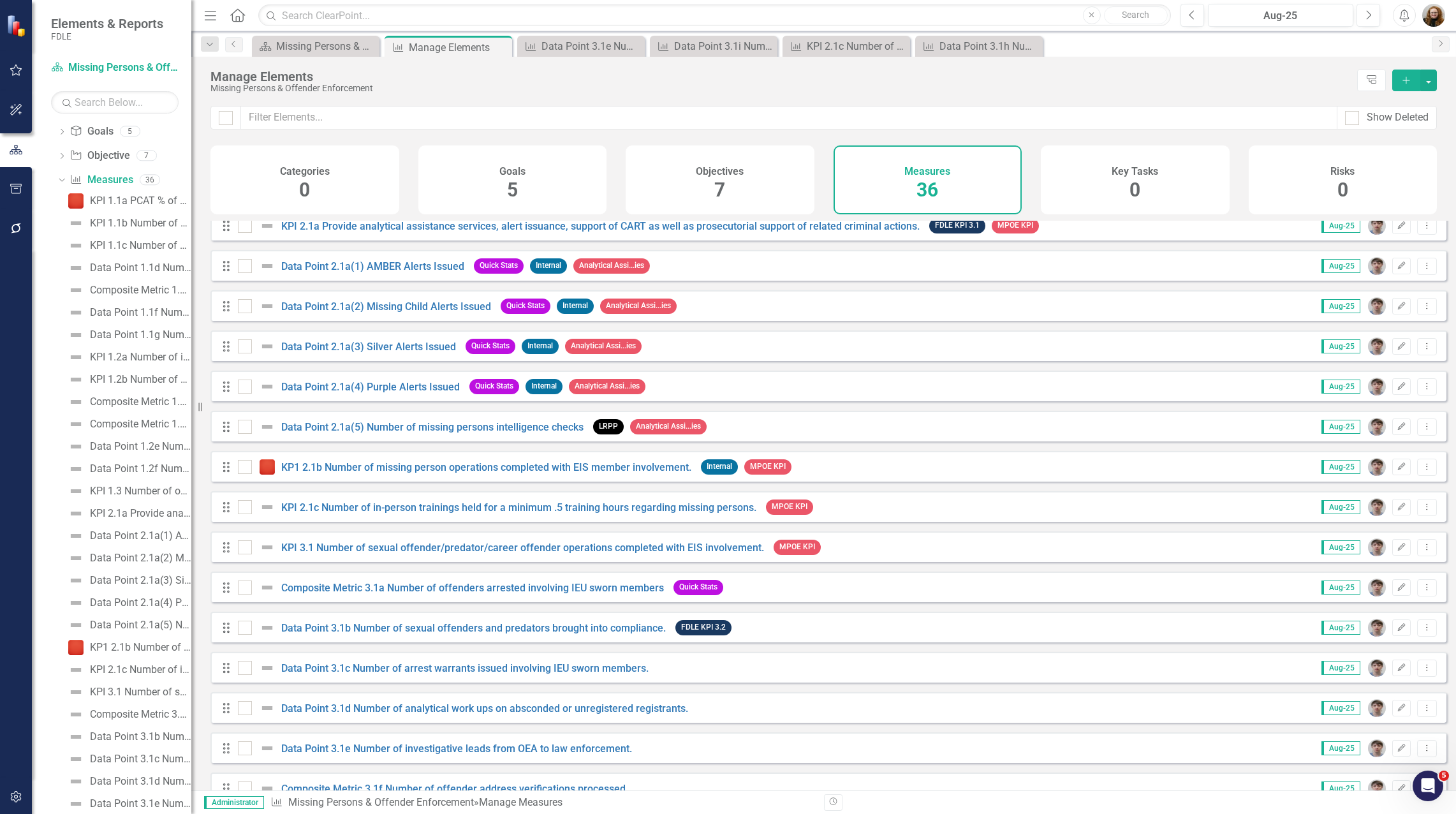
scroll to position [574, 0]
click at [351, 714] on link "Data Point 3.1d Number of analytical work ups on absconded or unregistered regi…" at bounding box center [484, 707] width 407 height 12
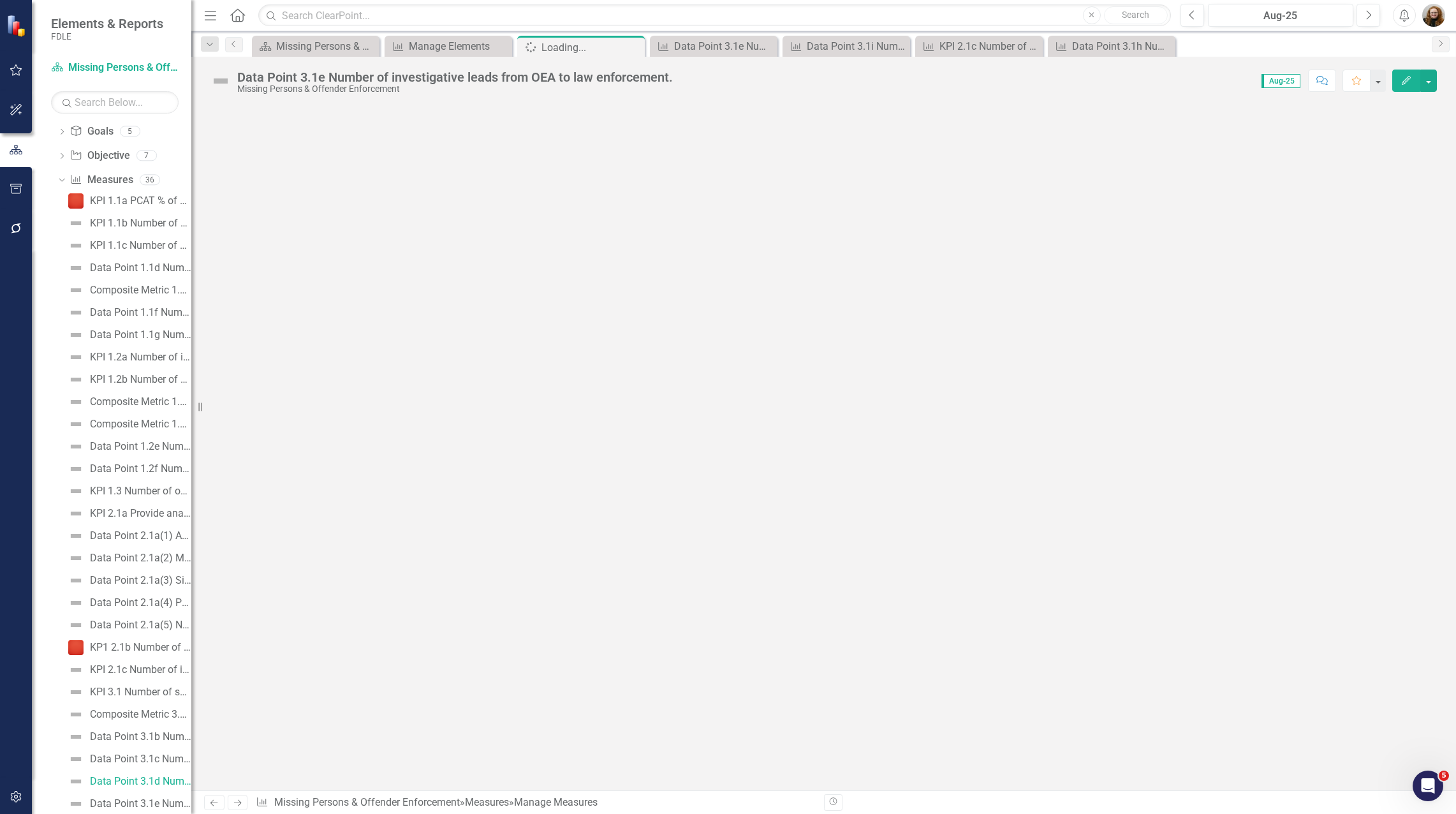
scroll to position [438, 0]
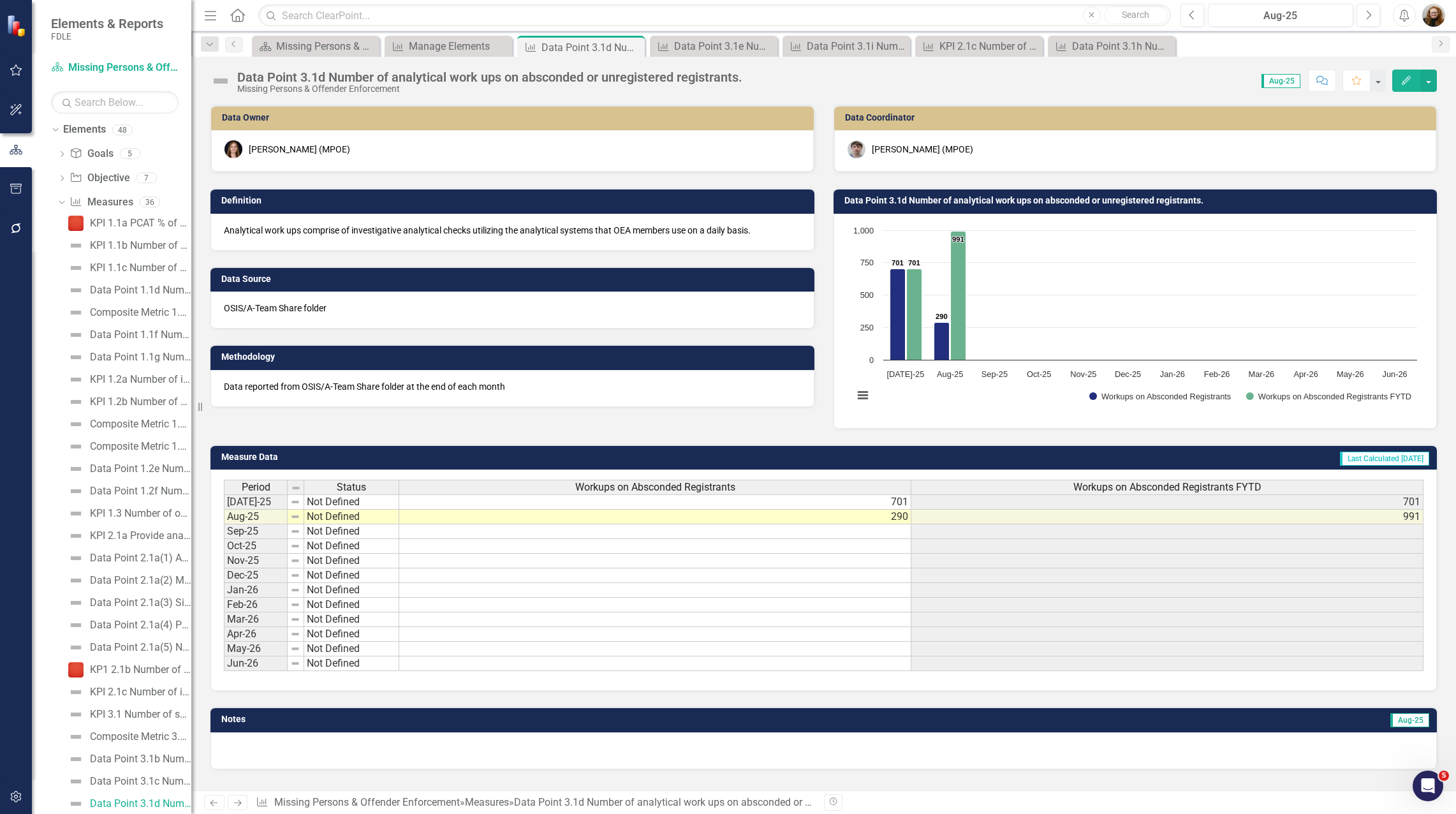
click at [443, 35] on div "Dropdown Search Scorecard Missing Persons & Offender Enforcement Landing Page C…" at bounding box center [824, 44] width 1265 height 26
drag, startPoint x: 443, startPoint y: 35, endPoint x: 446, endPoint y: 46, distance: 11.4
click at [446, 46] on div "Manage Elements" at bounding box center [451, 46] width 84 height 16
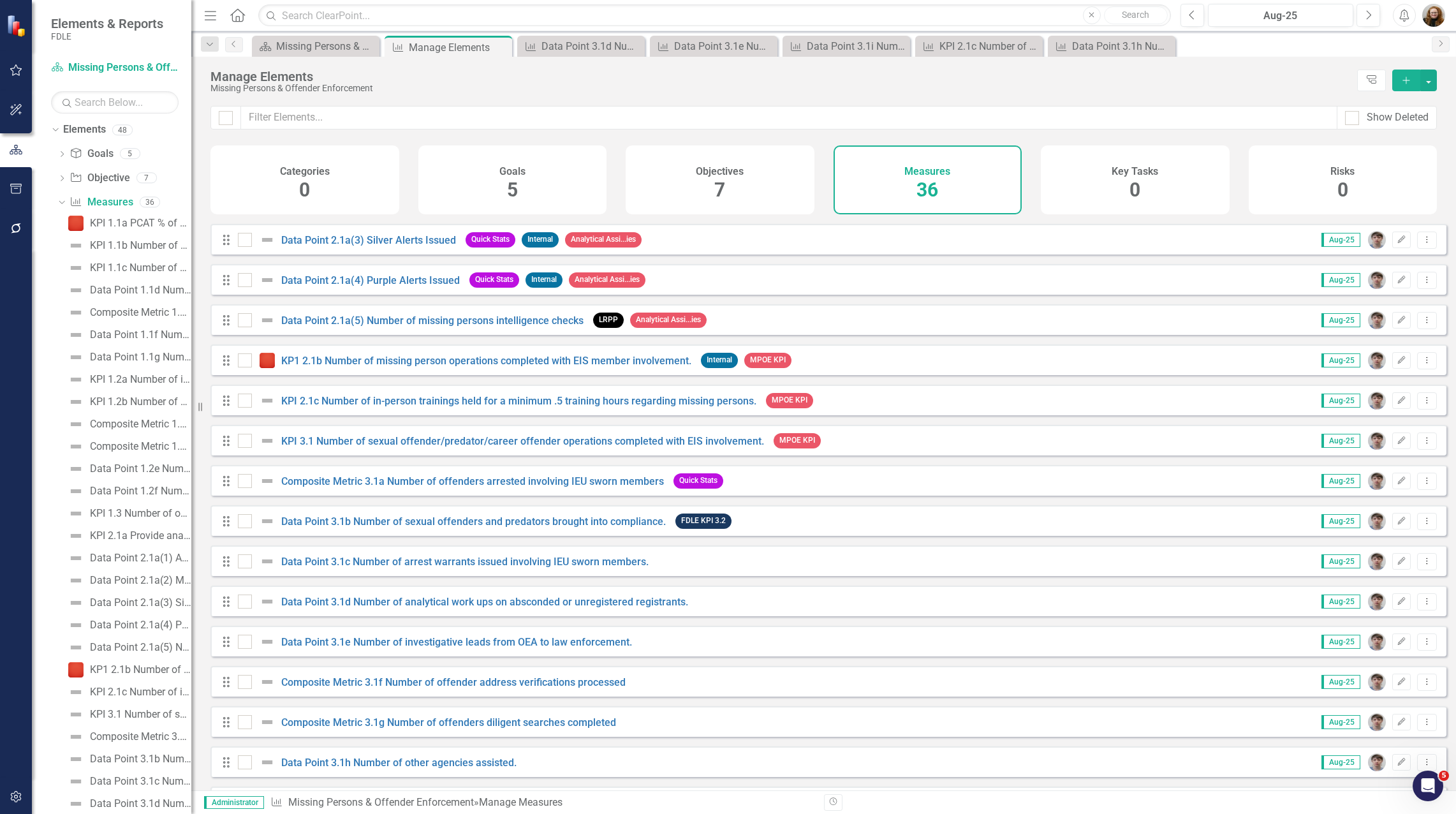
scroll to position [701, 0]
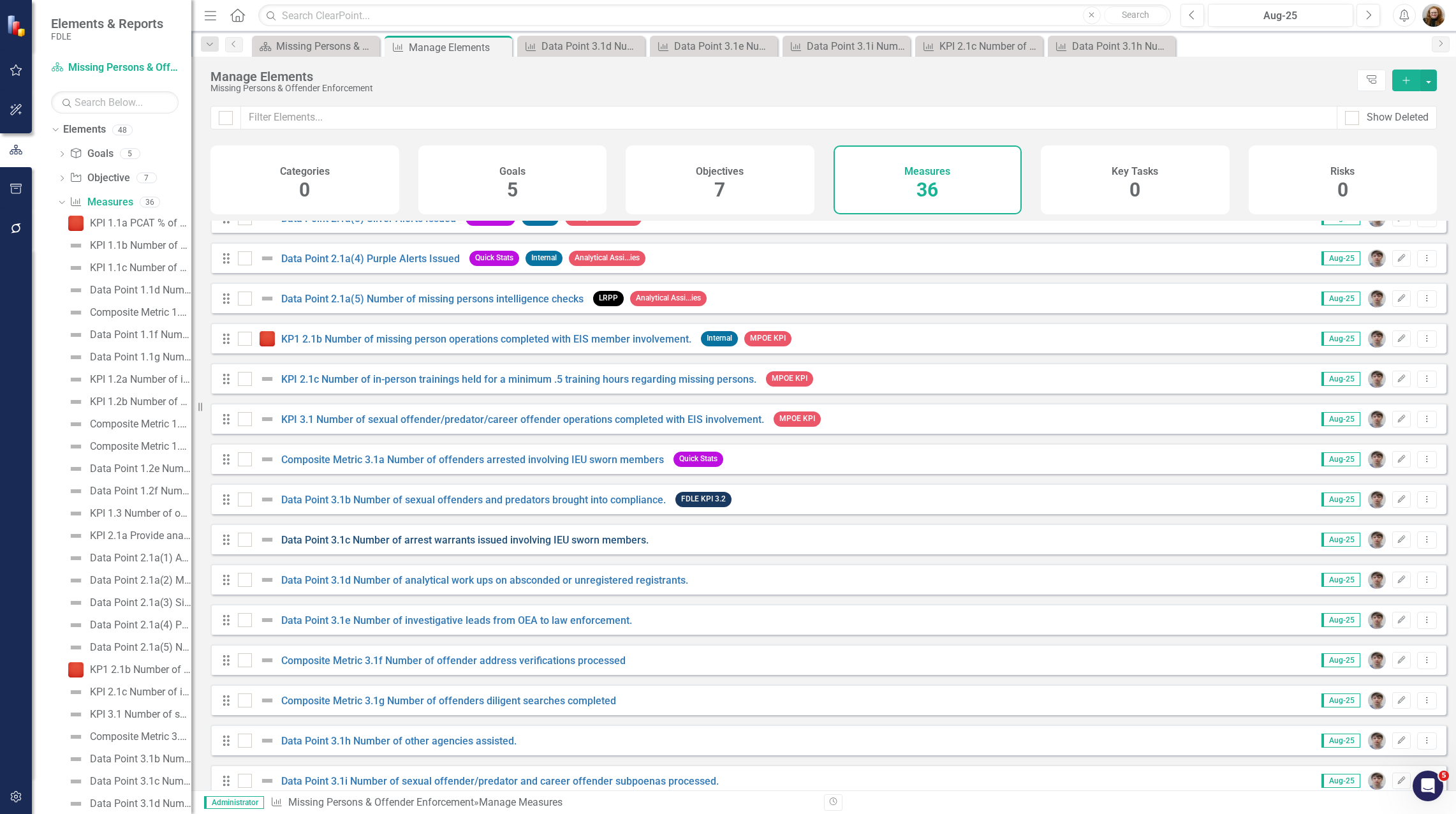
click at [423, 546] on link "Data Point 3.1c Number of arrest warrants issued involving IEU sworn members." at bounding box center [465, 539] width 367 height 12
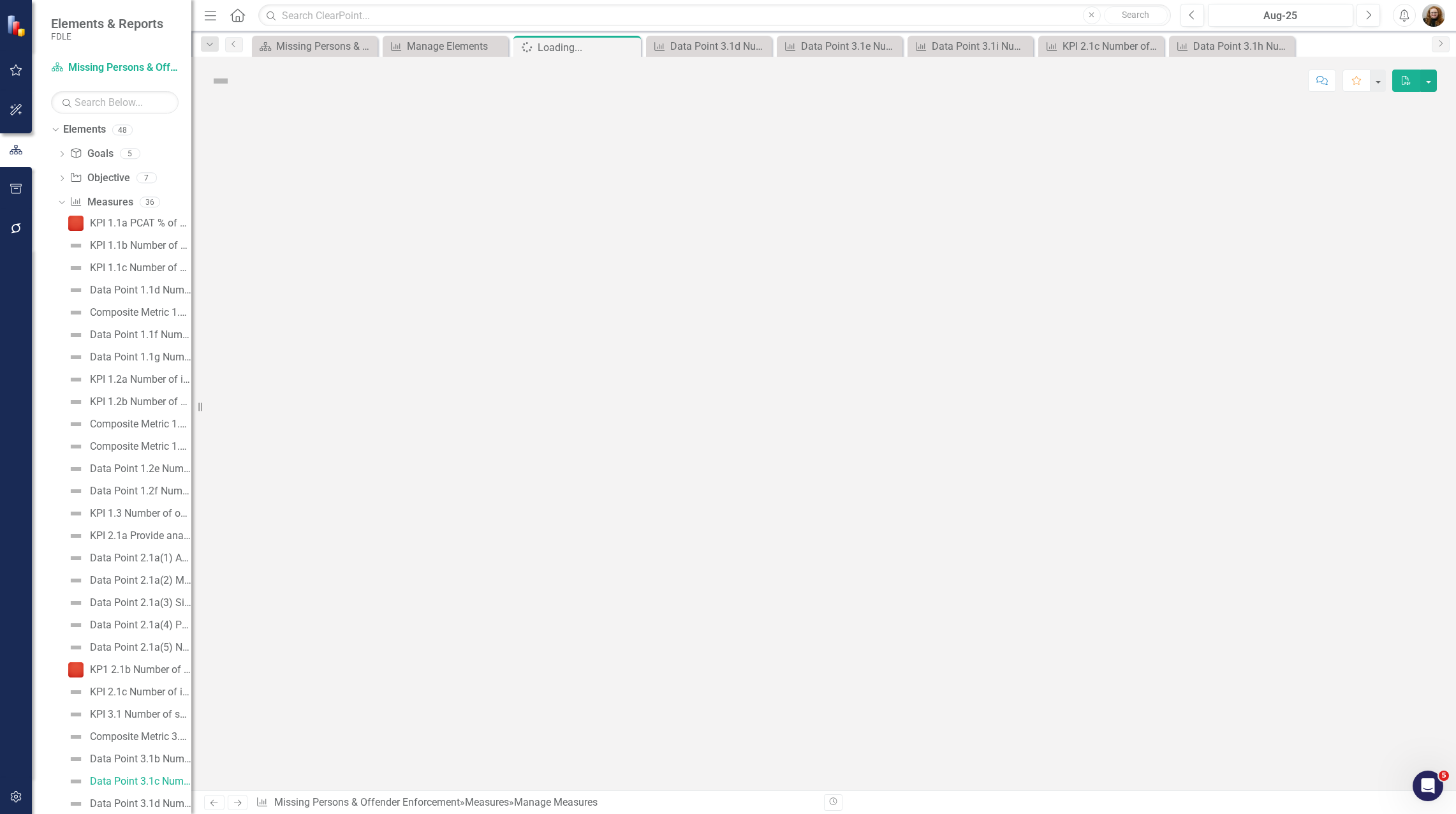
scroll to position [416, 0]
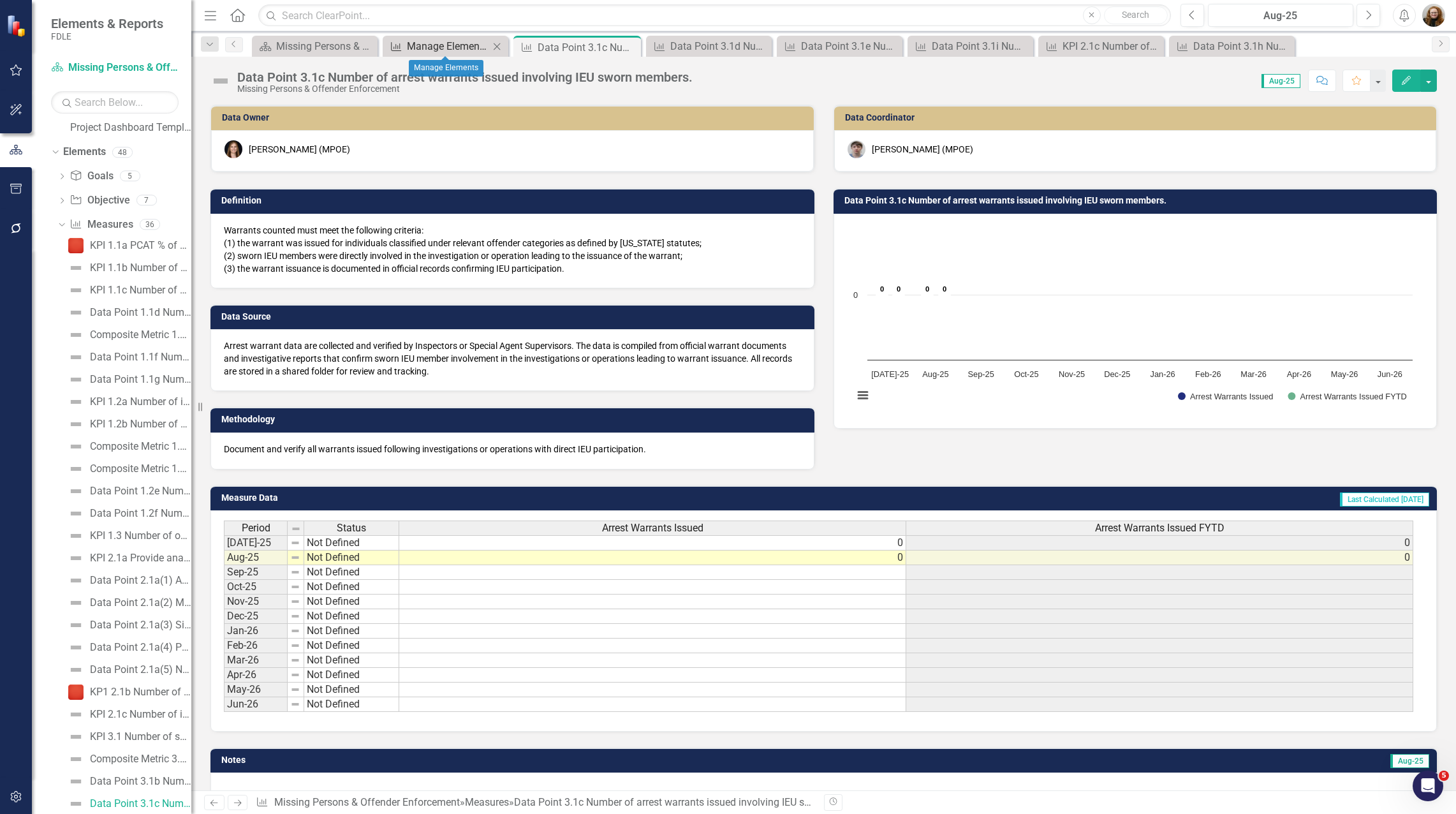
click at [450, 48] on div "Manage Elements" at bounding box center [448, 46] width 82 height 16
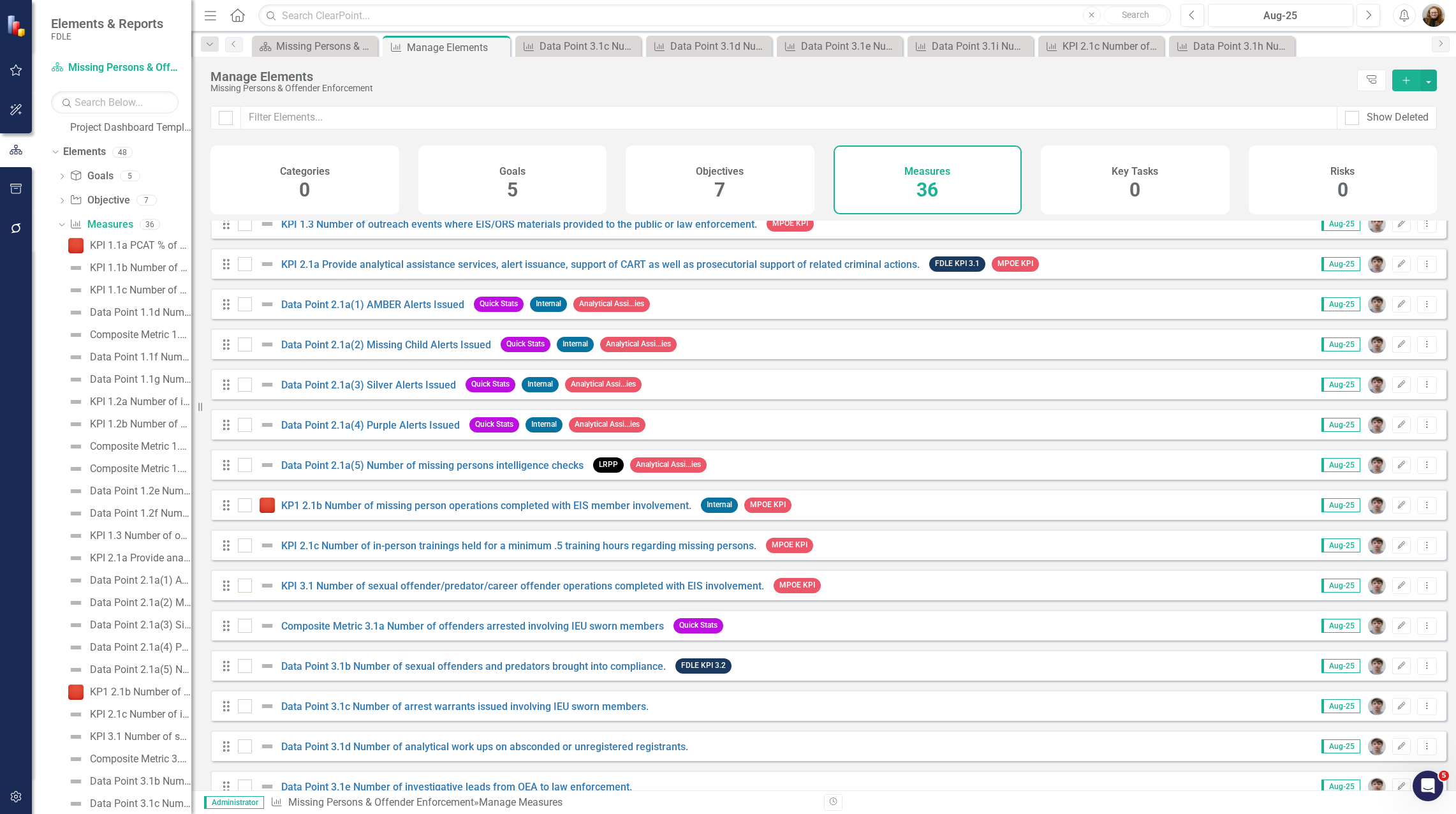
scroll to position [510, 0]
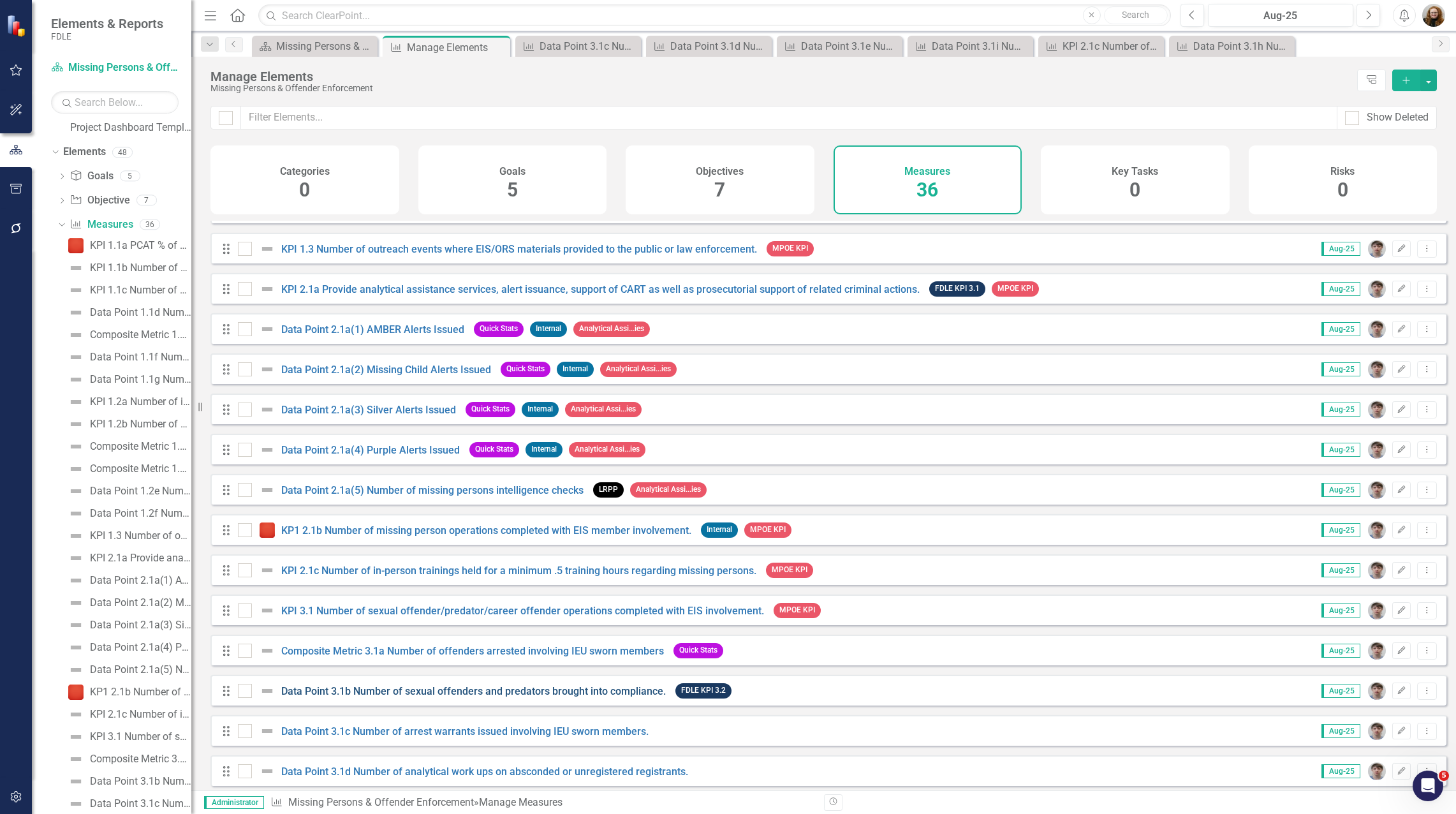
click at [389, 697] on link "Data Point 3.1b Number of sexual offenders and predators brought into complianc…" at bounding box center [473, 691] width 385 height 12
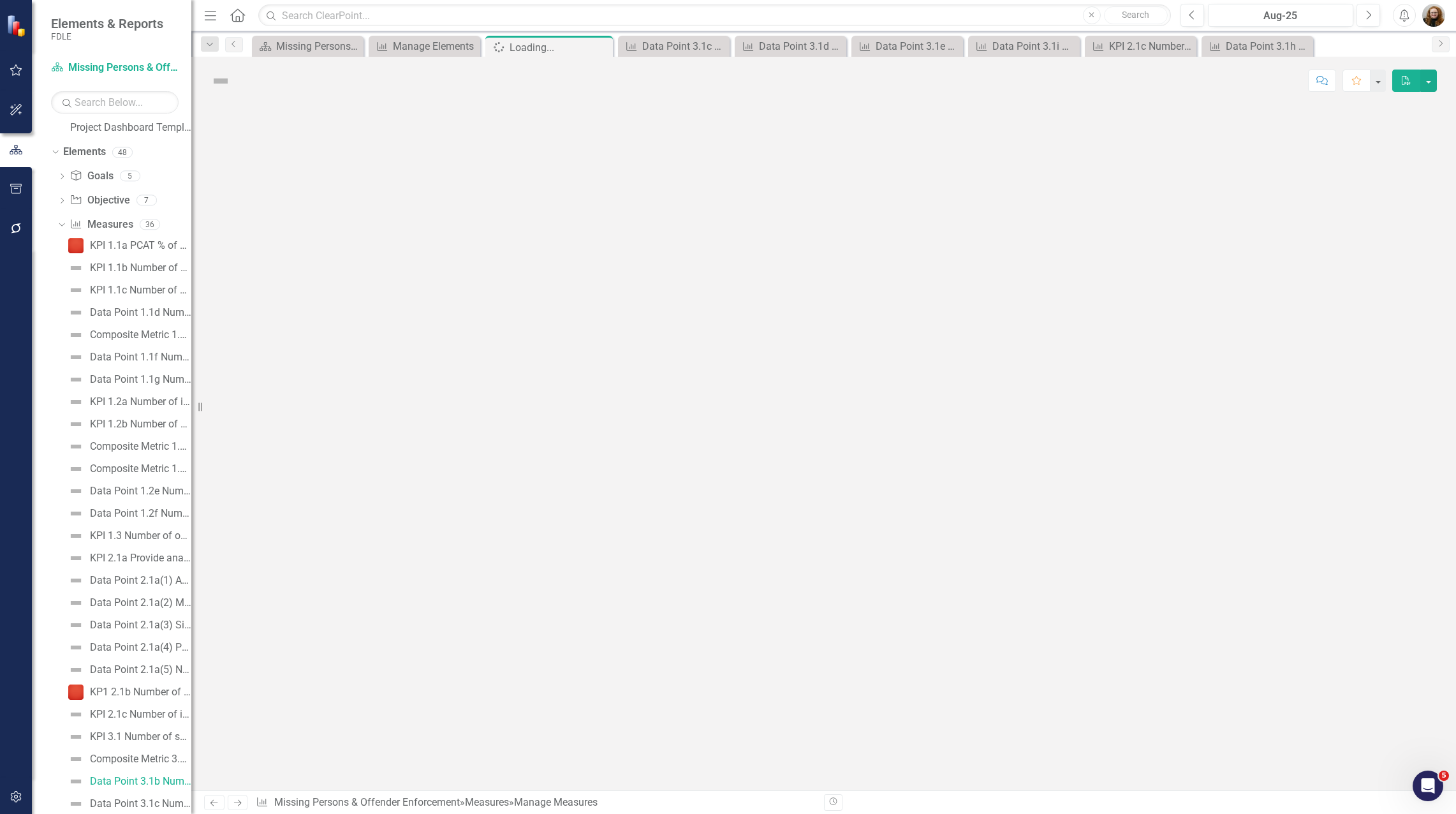
scroll to position [394, 0]
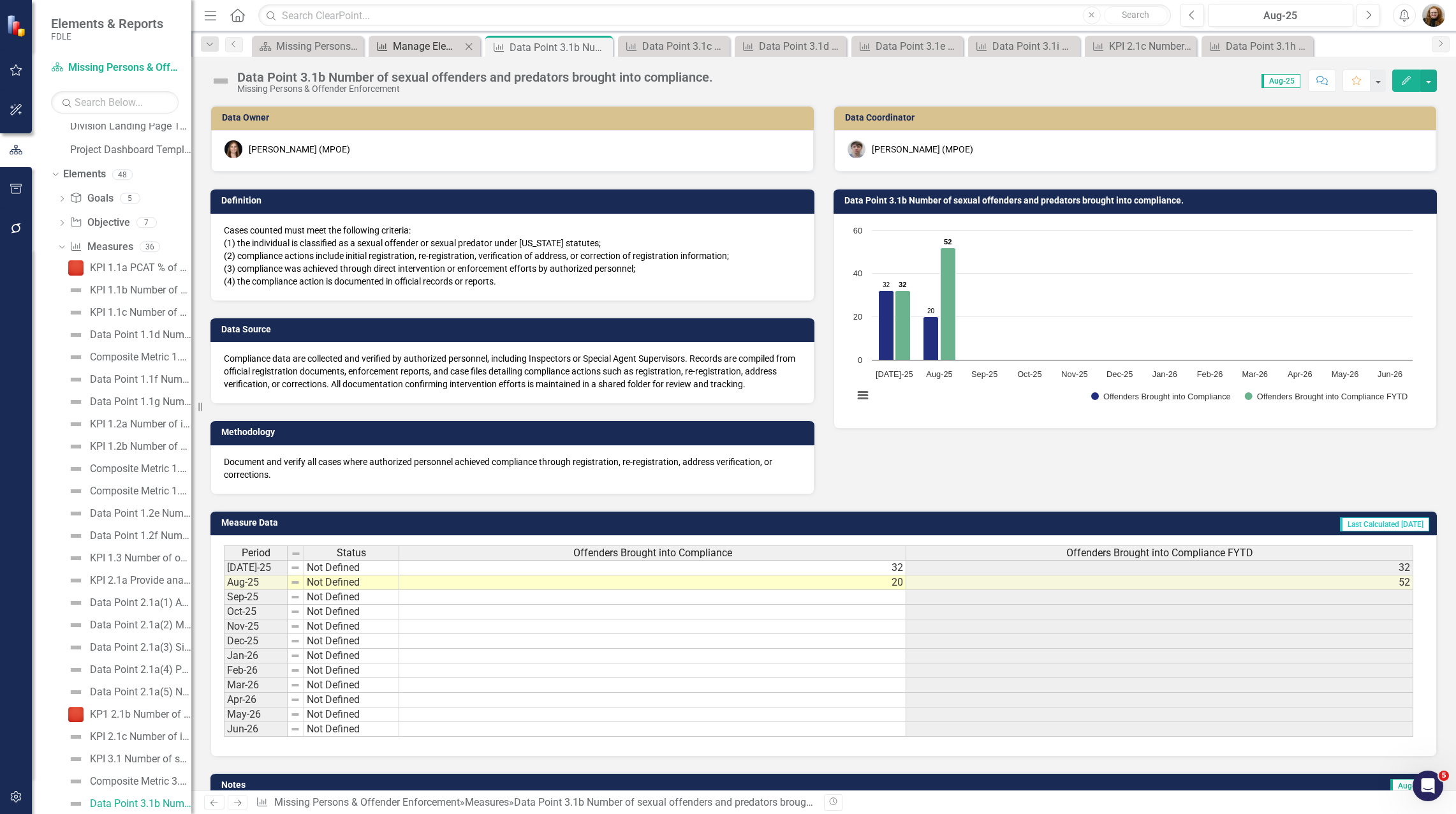
click at [403, 40] on div "Manage Elements" at bounding box center [427, 46] width 68 height 16
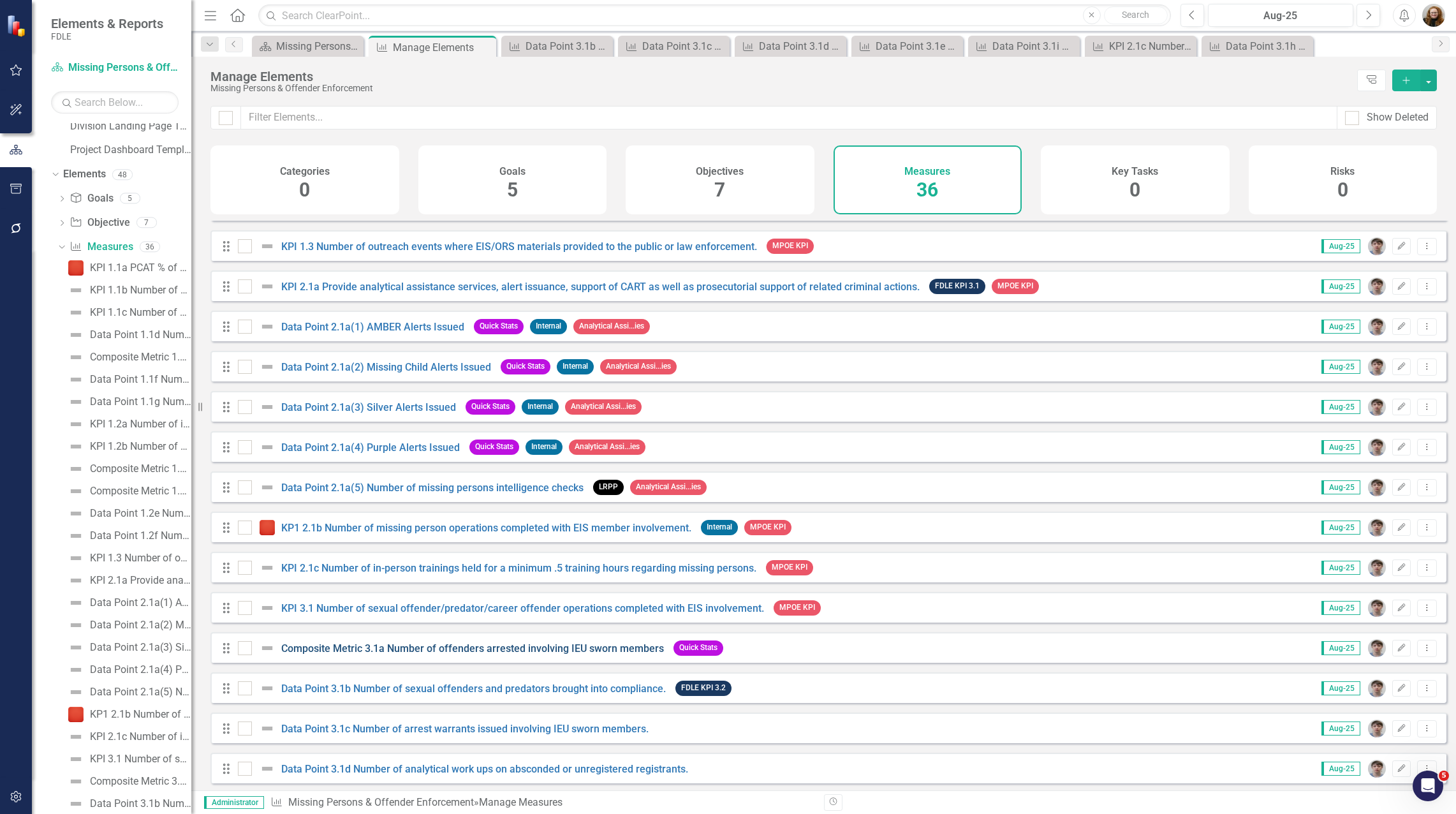
scroll to position [574, 0]
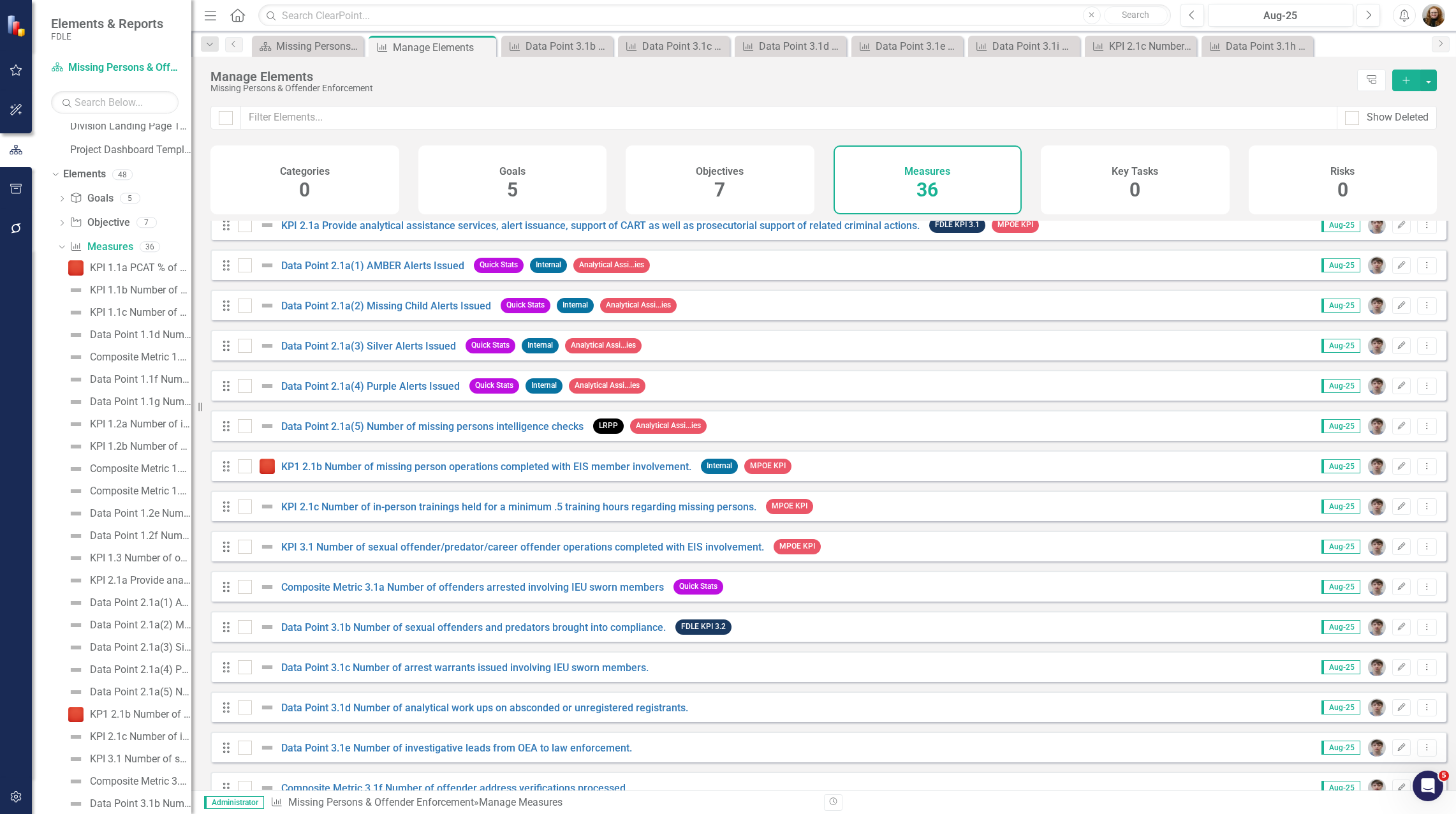
click at [357, 590] on div "Composite Metric 3.1a Number of offenders arrested involving IEU sworn members" at bounding box center [452, 586] width 429 height 15
click at [357, 593] on link "Composite Metric 3.1a Number of offenders arrested involving IEU sworn members" at bounding box center [472, 586] width 383 height 12
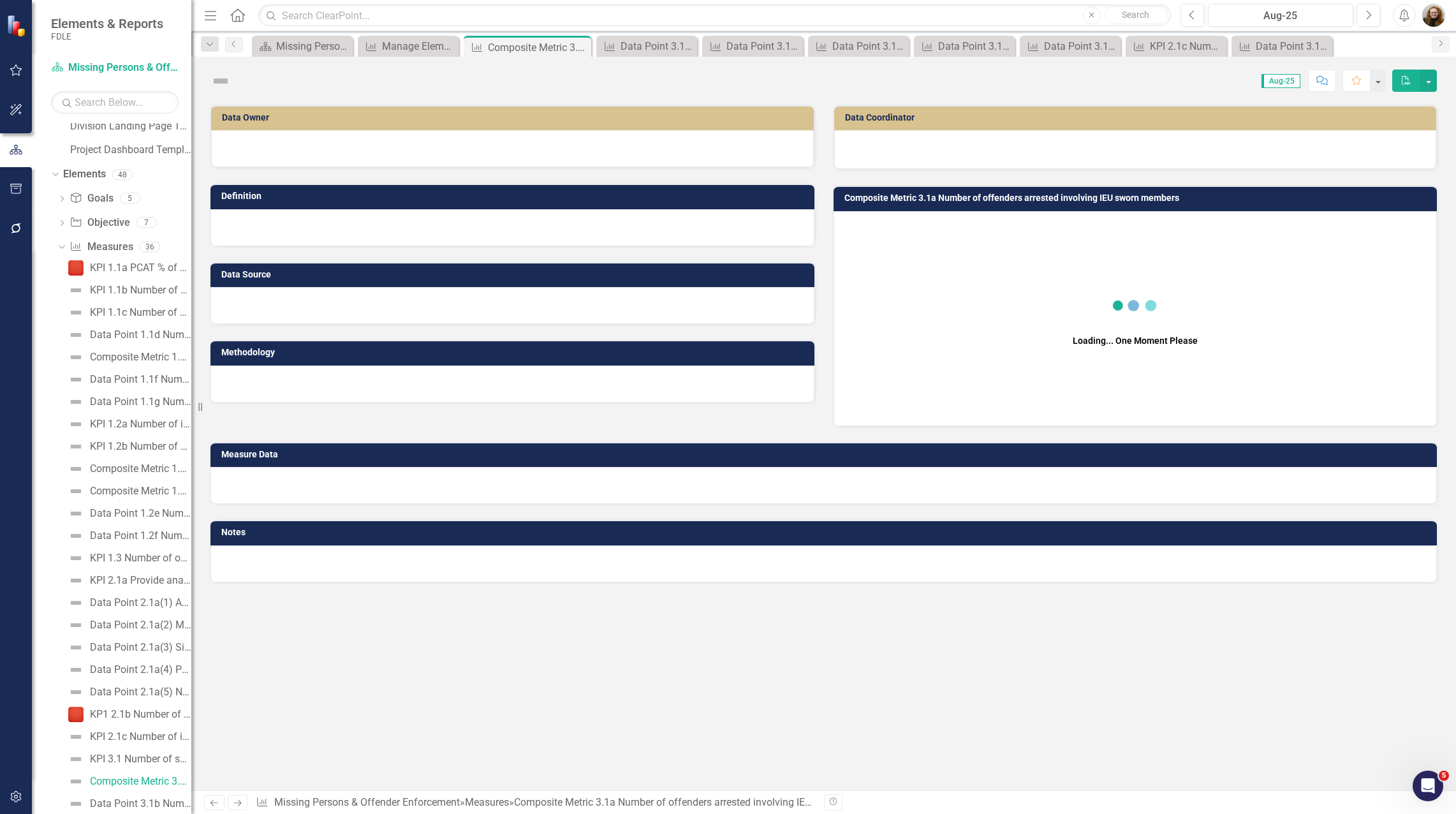
scroll to position [372, 0]
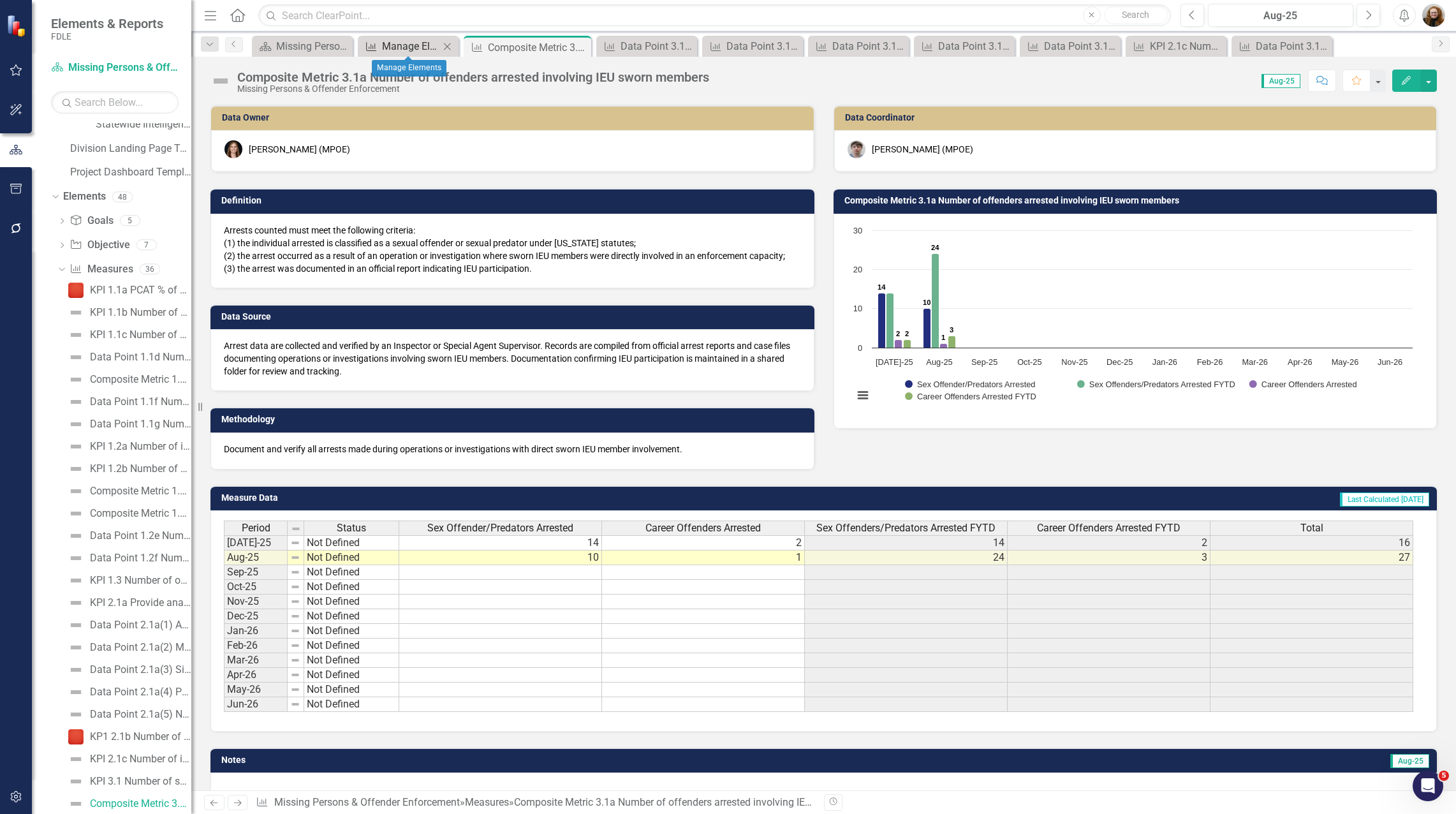
click at [416, 39] on div "Manage Elements" at bounding box center [410, 46] width 58 height 16
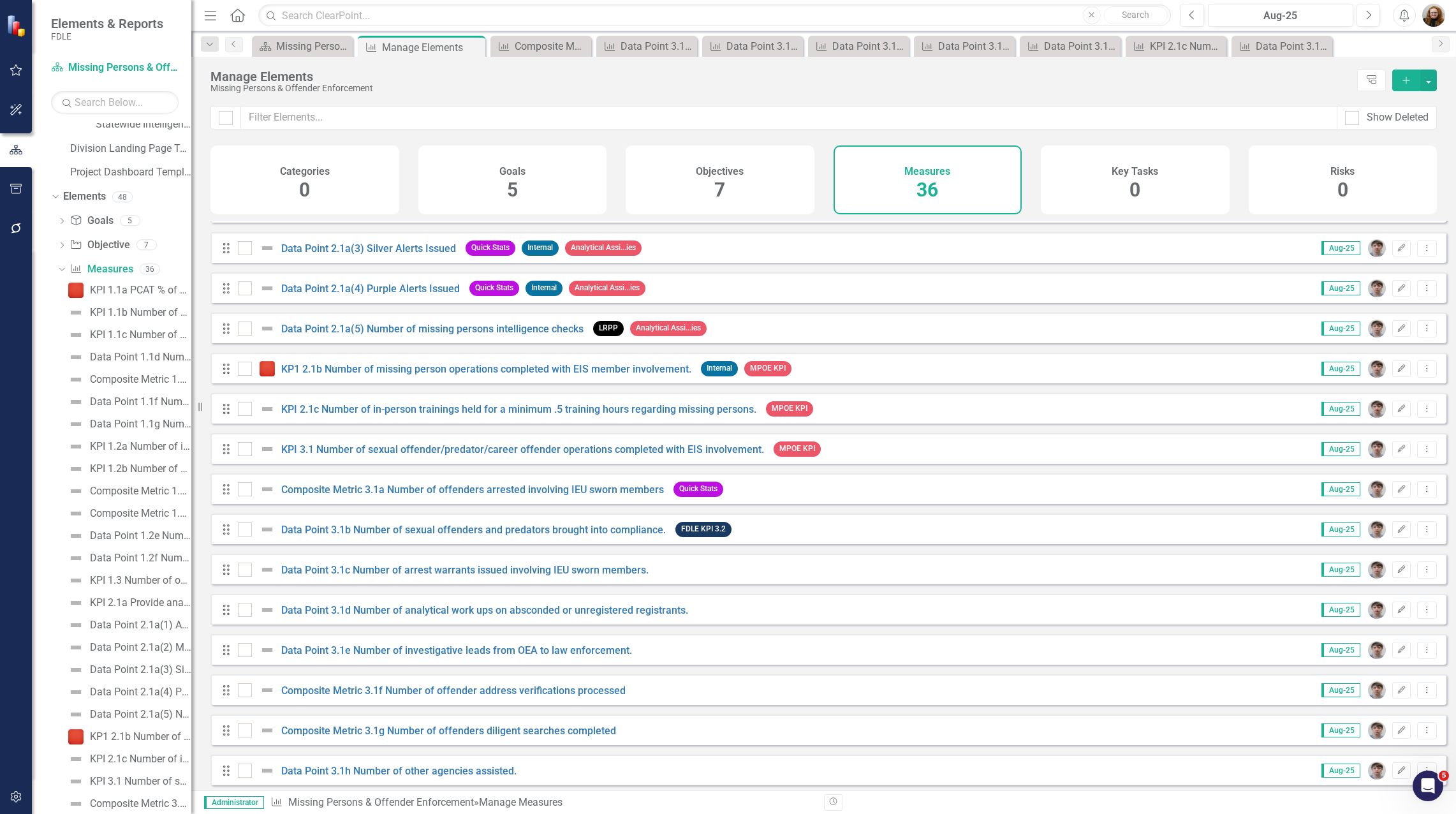
scroll to position [701, 0]
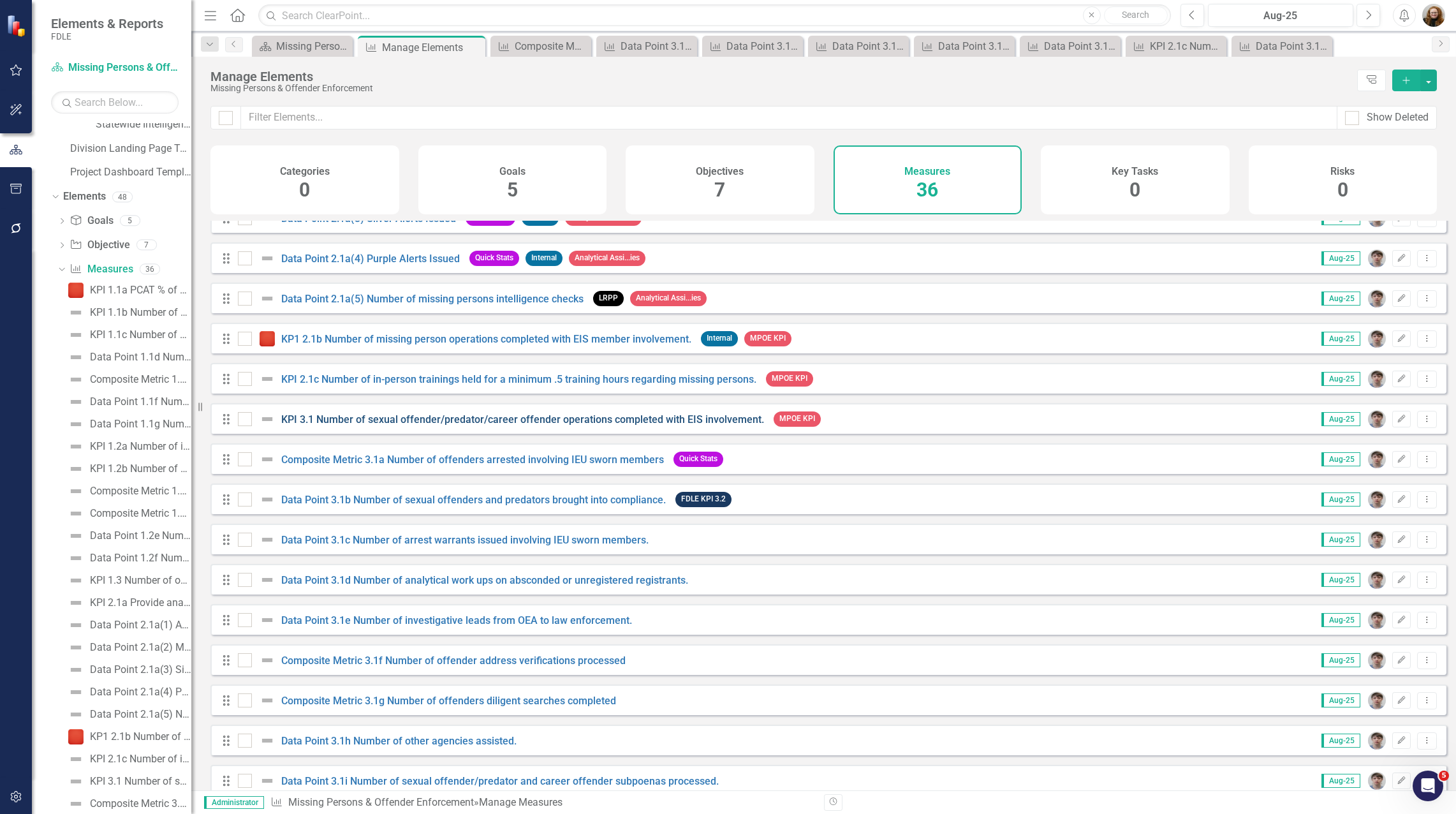
click at [301, 425] on link "KPI 3.1 Number of sexual offender/predator/career offender operations completed…" at bounding box center [522, 419] width 483 height 12
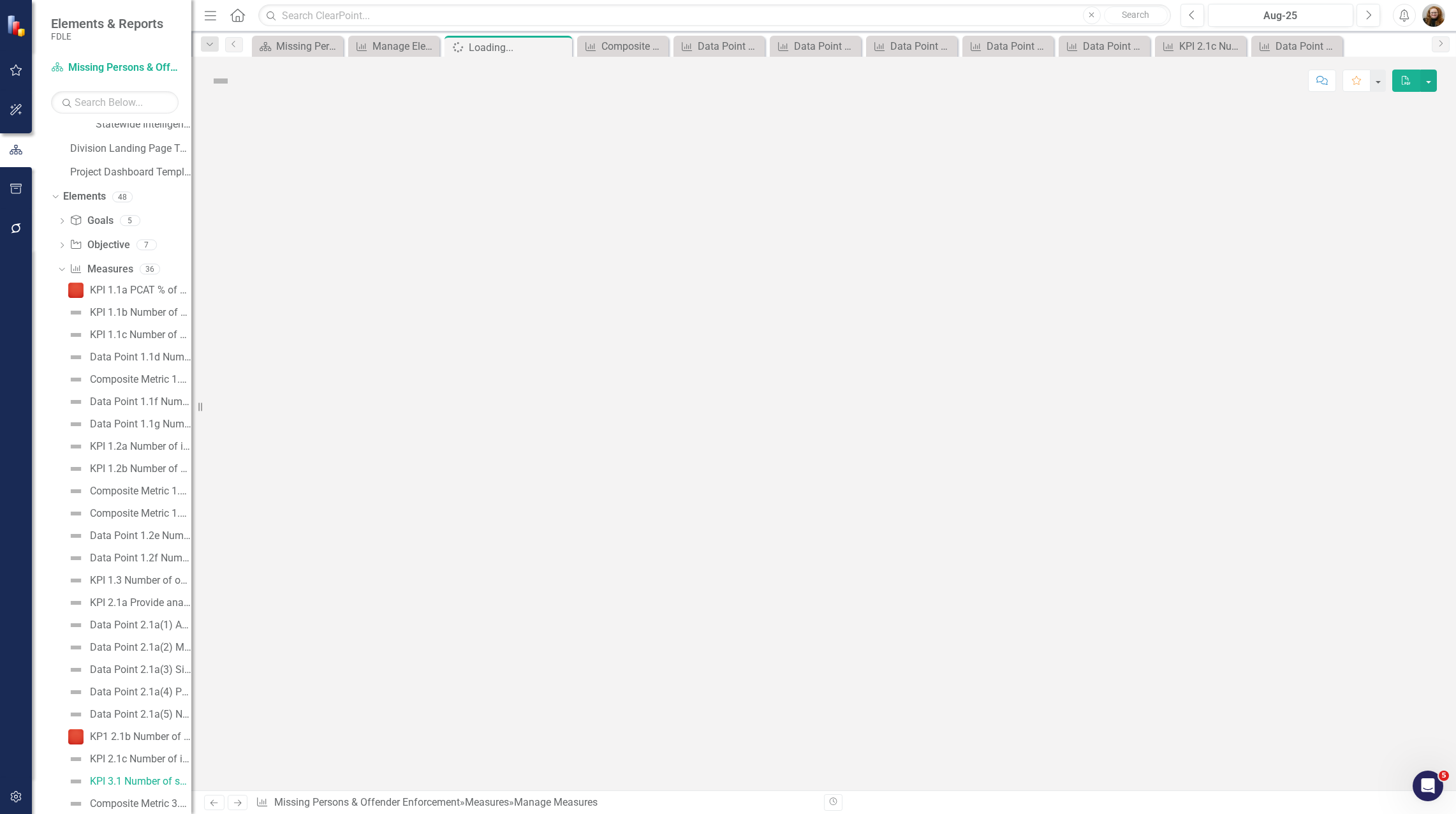
scroll to position [349, 0]
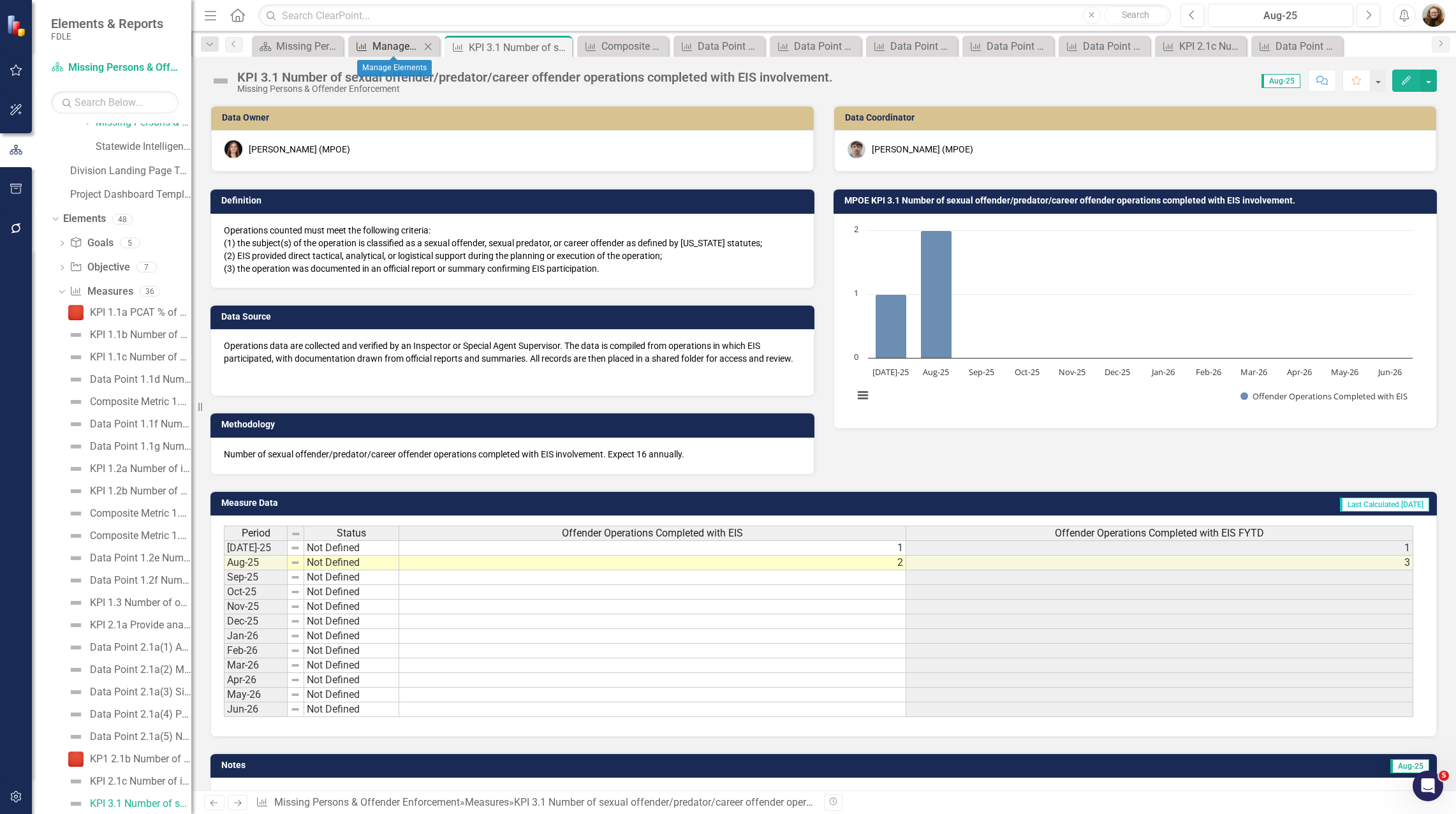
click at [383, 46] on div "Manage Elements" at bounding box center [396, 46] width 48 height 16
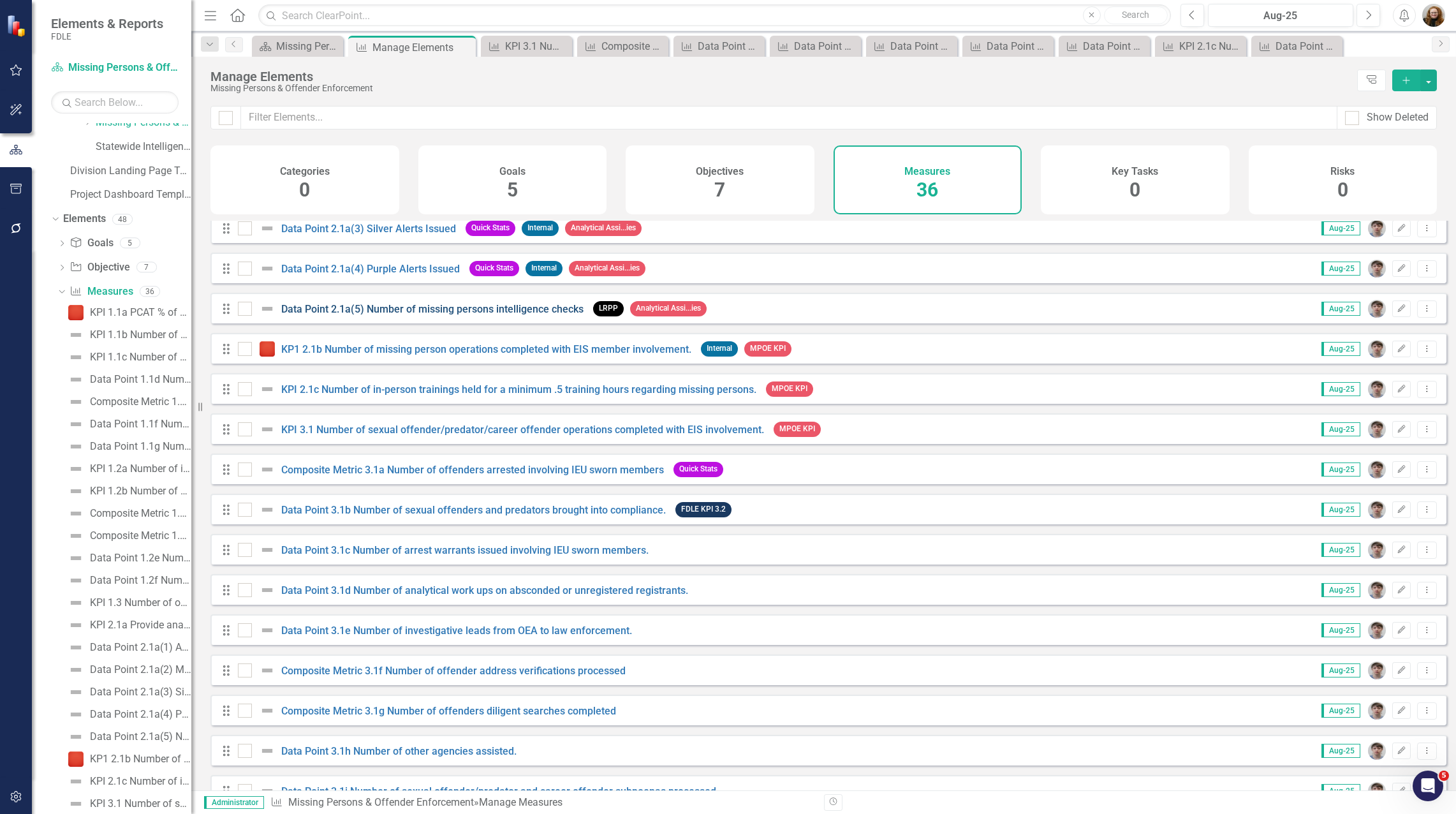
scroll to position [765, 0]
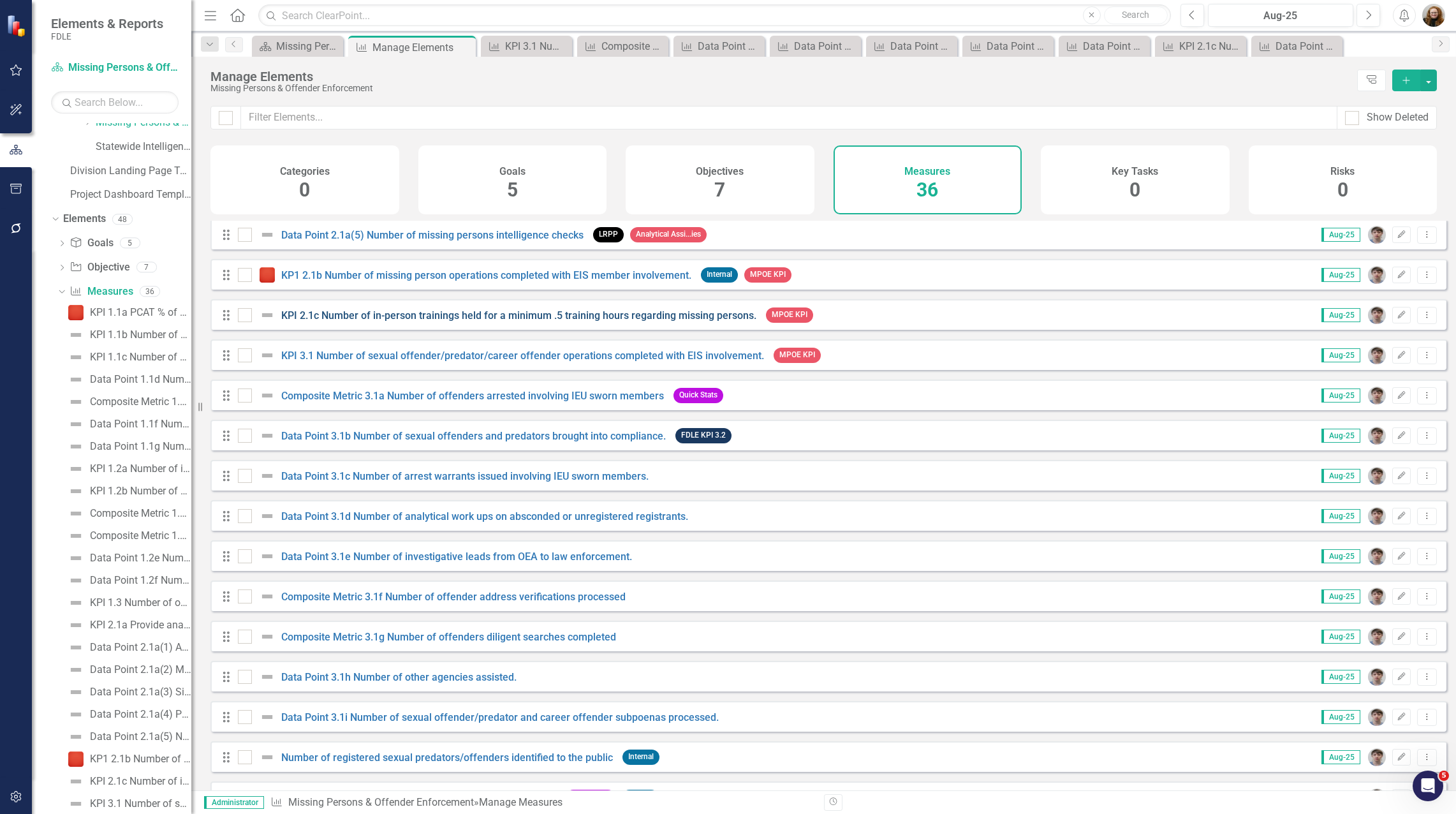
click at [335, 321] on link "KPI 2.1c Number of in-person trainings held for a minimum .5 training hours reg…" at bounding box center [518, 315] width 475 height 12
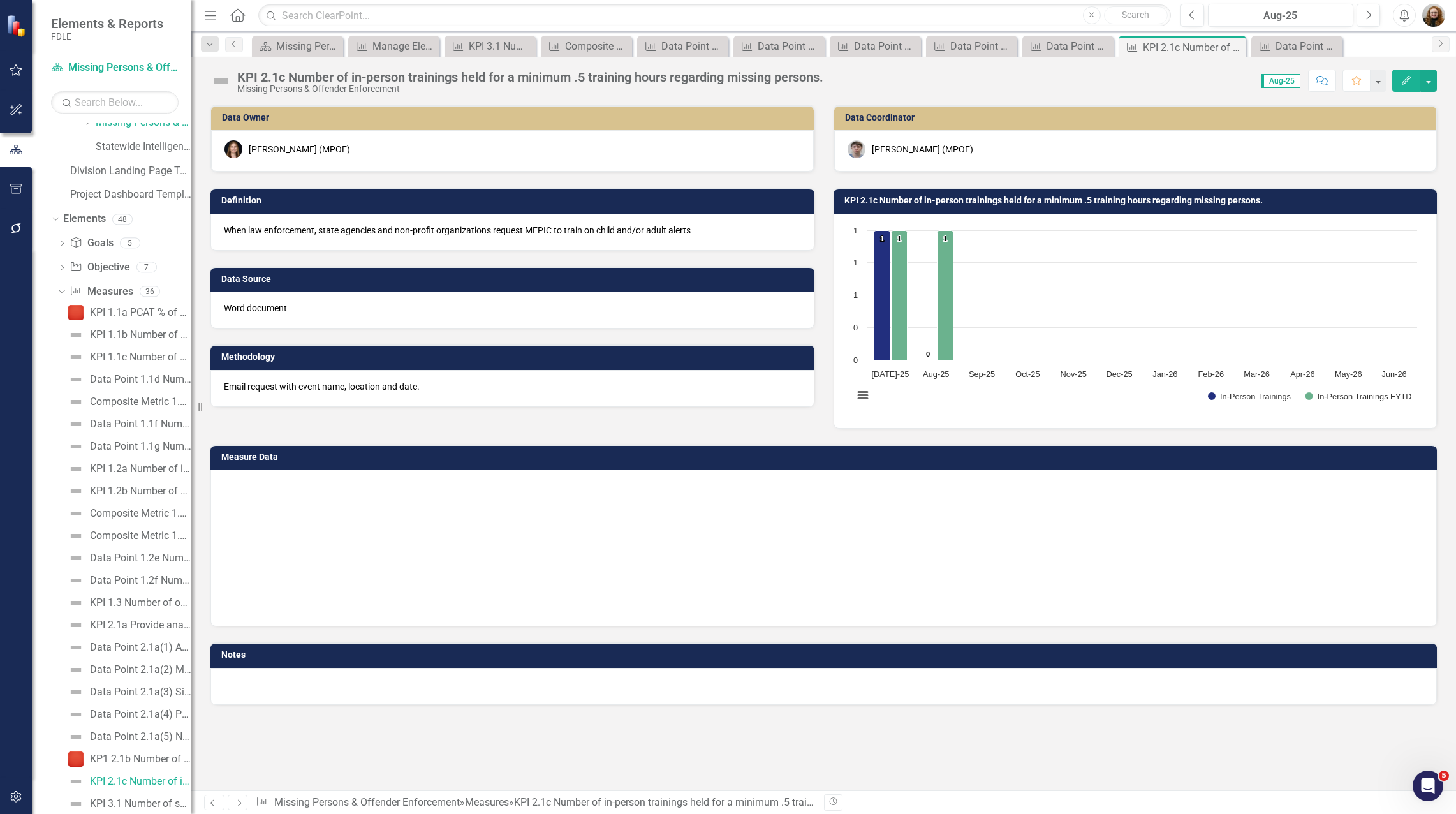
scroll to position [326, 0]
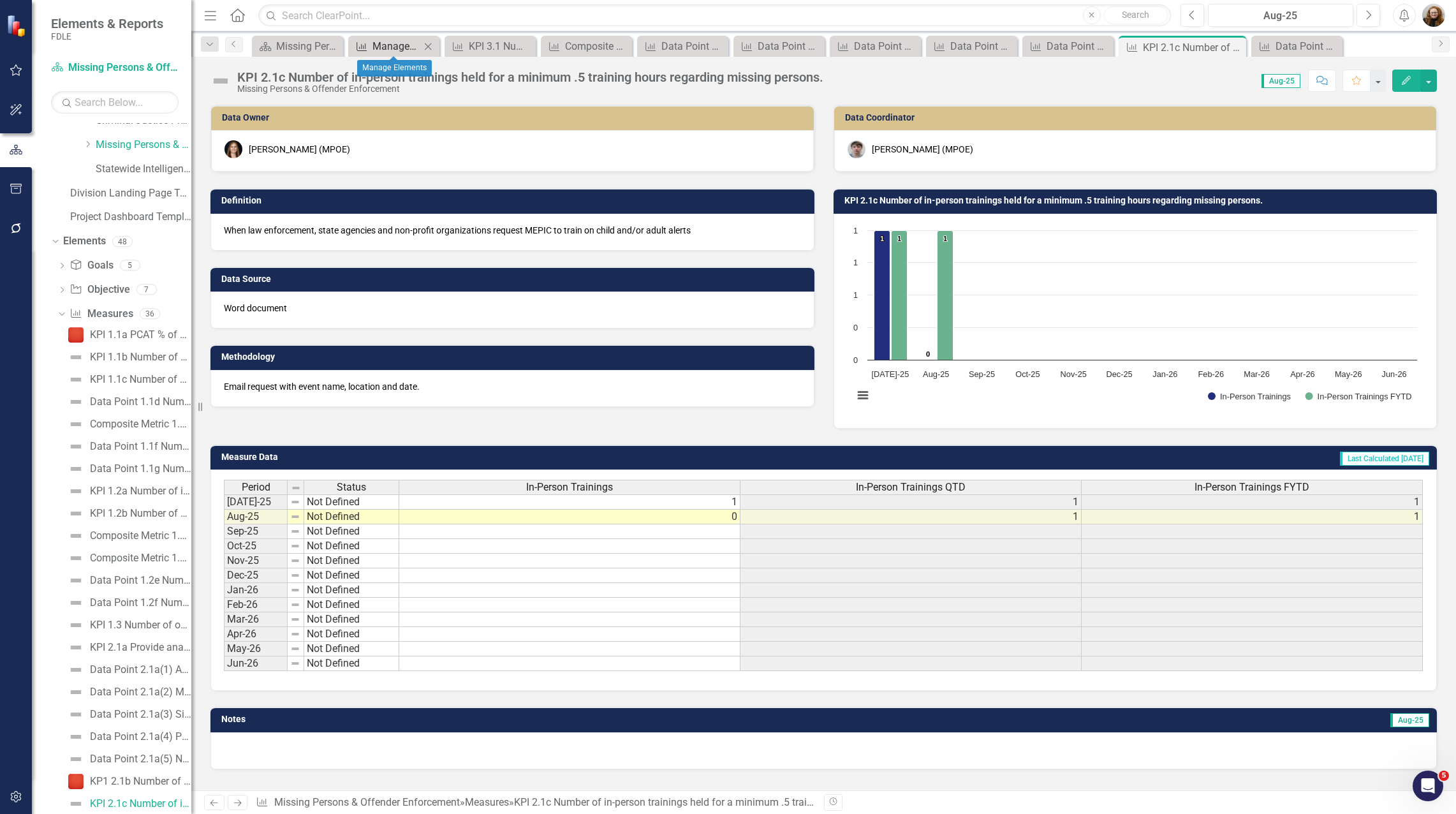
click at [378, 45] on div "Manage Elements" at bounding box center [396, 46] width 48 height 16
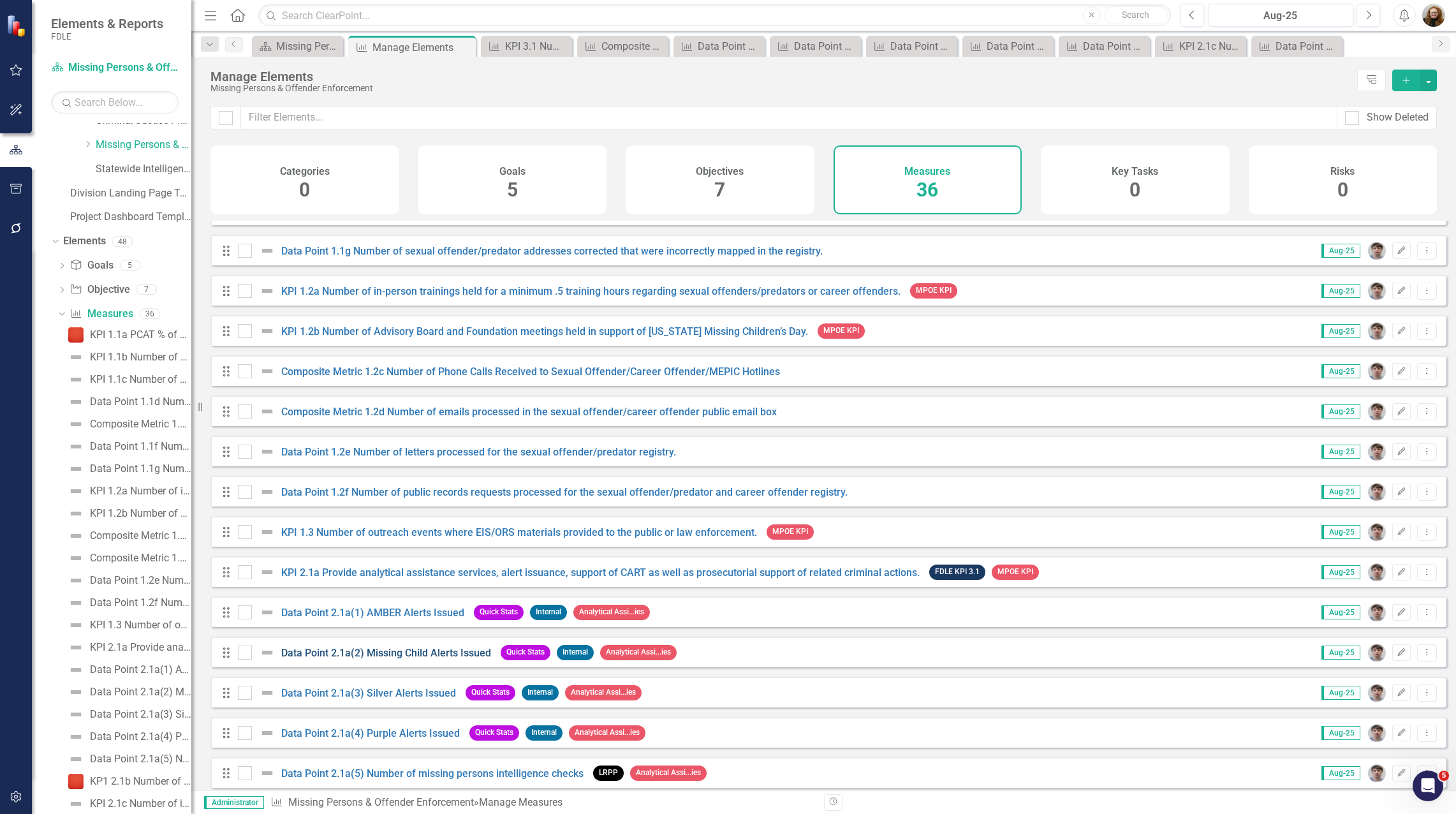
scroll to position [255, 0]
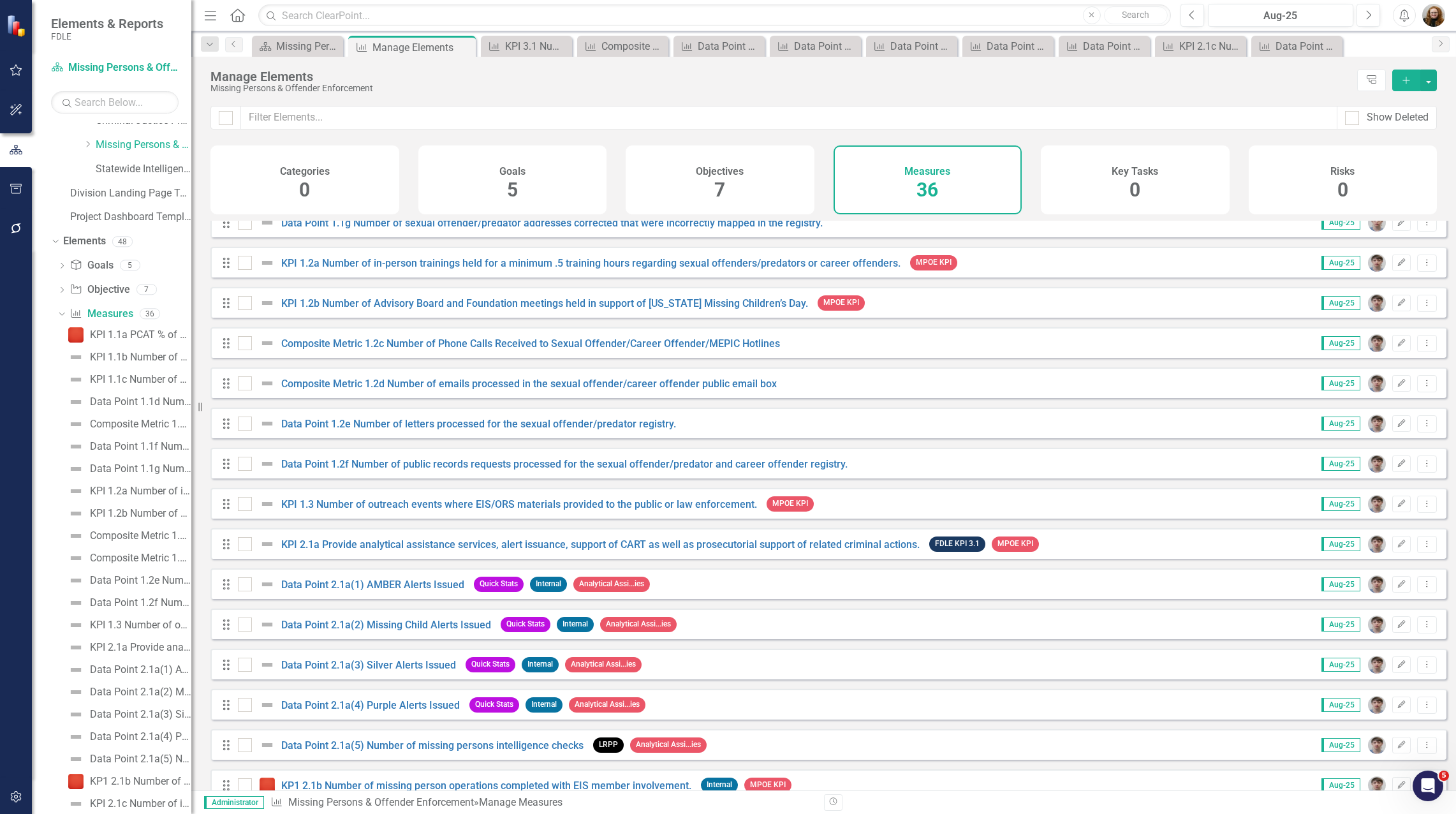
click at [402, 666] on div "Drag Data Point 2.1a(3) Silver Alerts Issued Quick Stats Internal Analytical As…" at bounding box center [434, 664] width 426 height 23
click at [400, 671] on link "Data Point 2.1a(3) Silver Alerts Issued" at bounding box center [368, 664] width 175 height 12
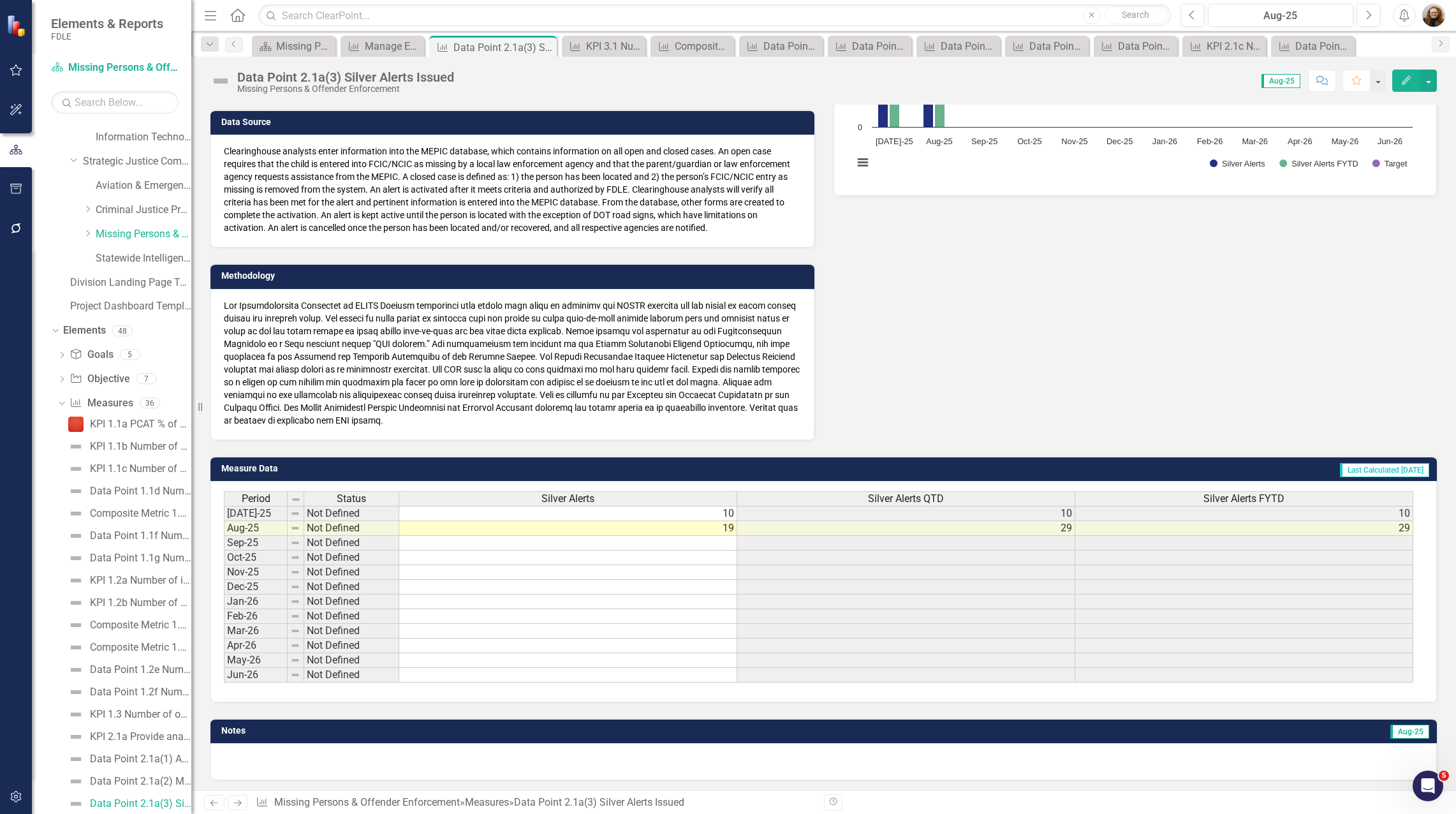
scroll to position [235, 0]
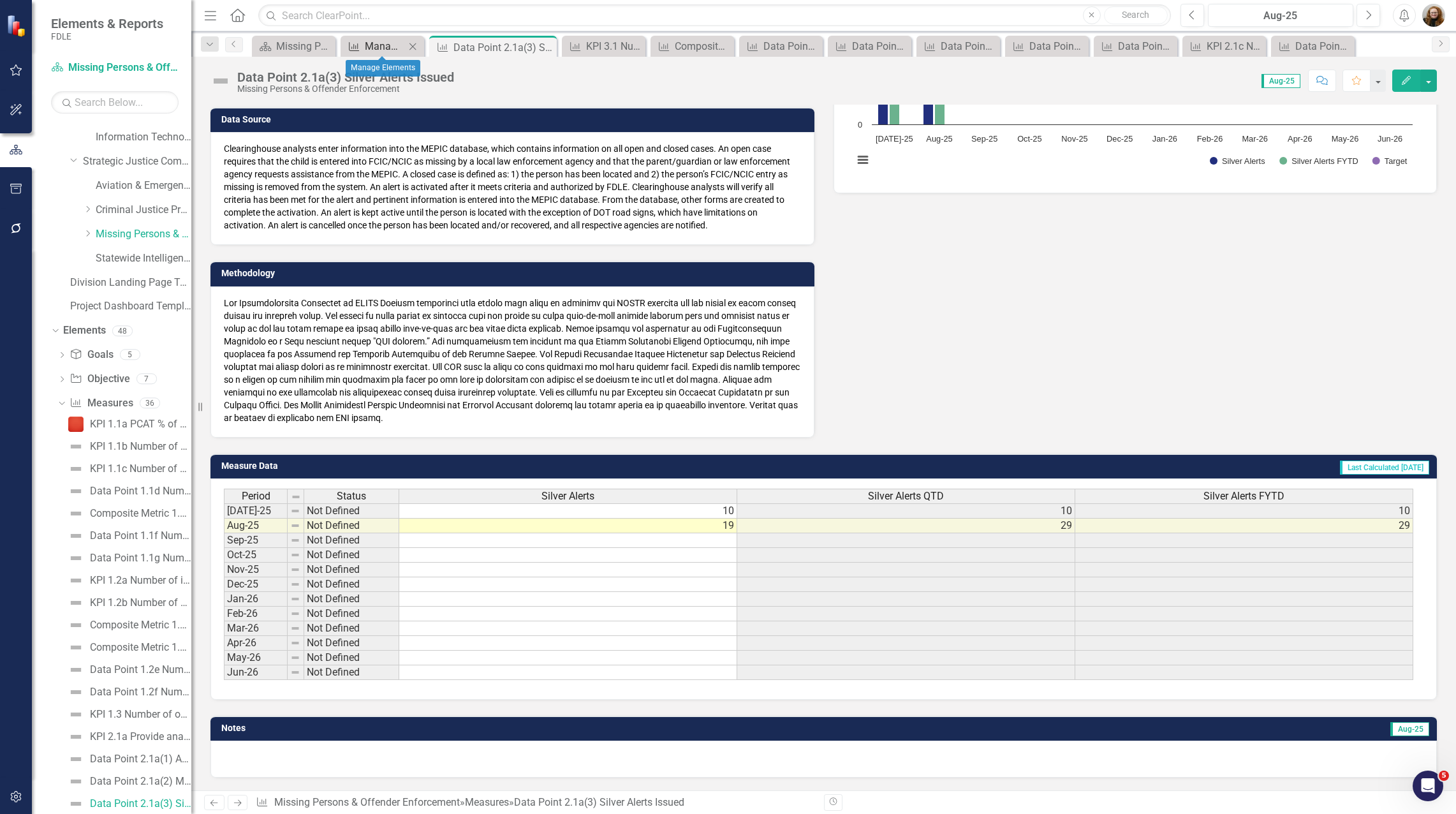
click at [385, 45] on div "Manage Elements" at bounding box center [385, 46] width 40 height 16
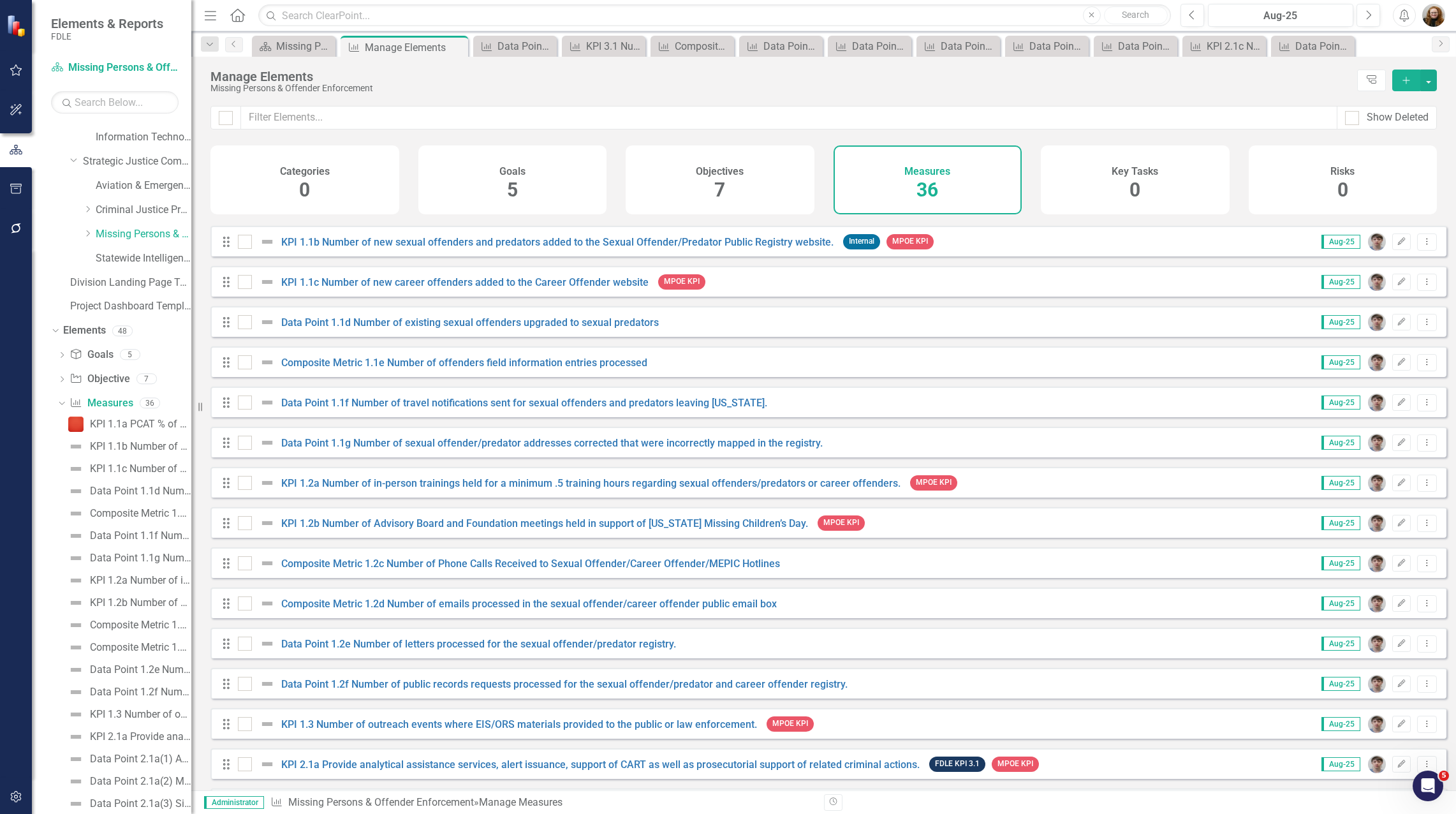
scroll to position [64, 0]
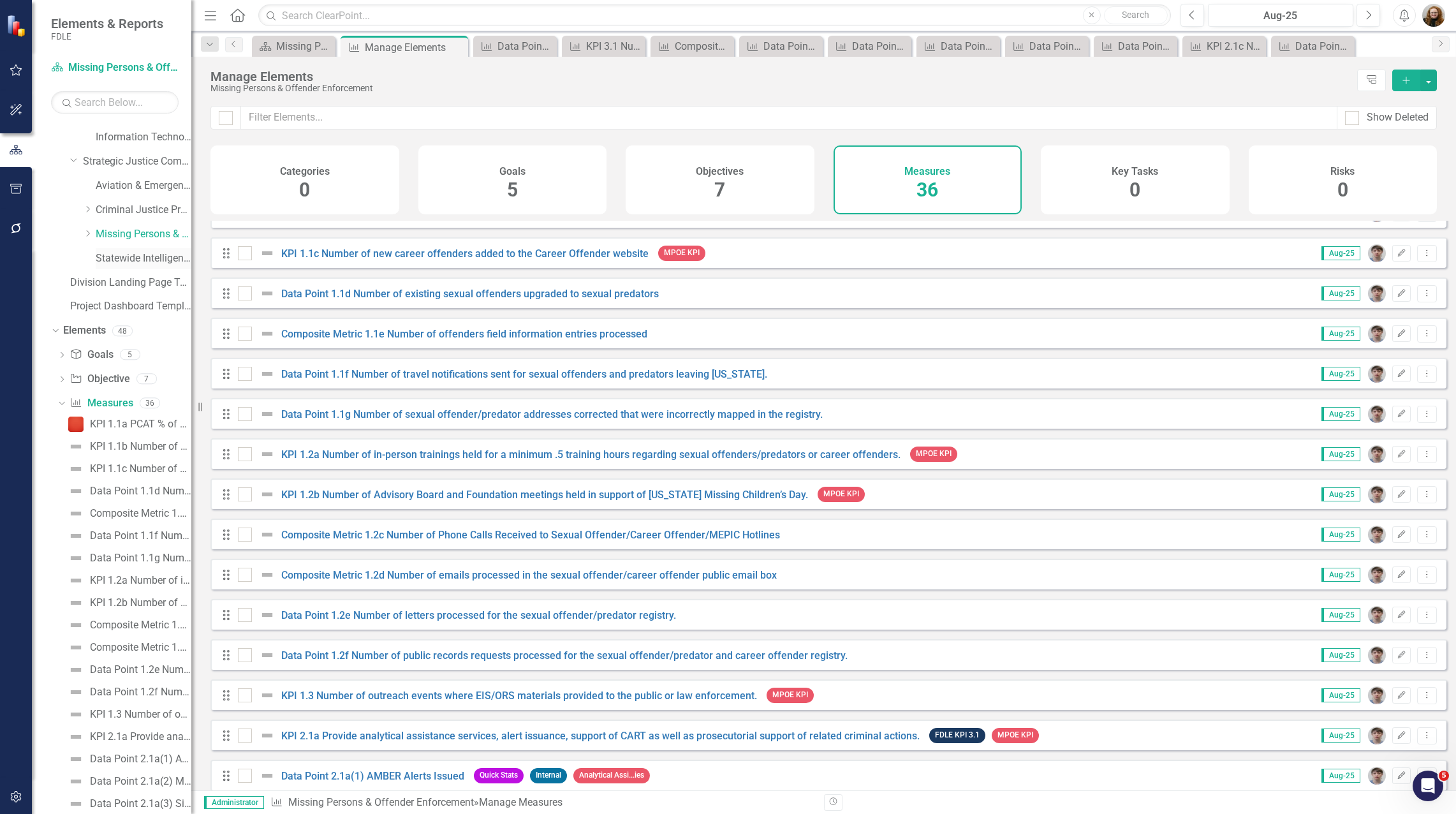
click at [100, 258] on link "Statewide Intelligence" at bounding box center [144, 258] width 96 height 15
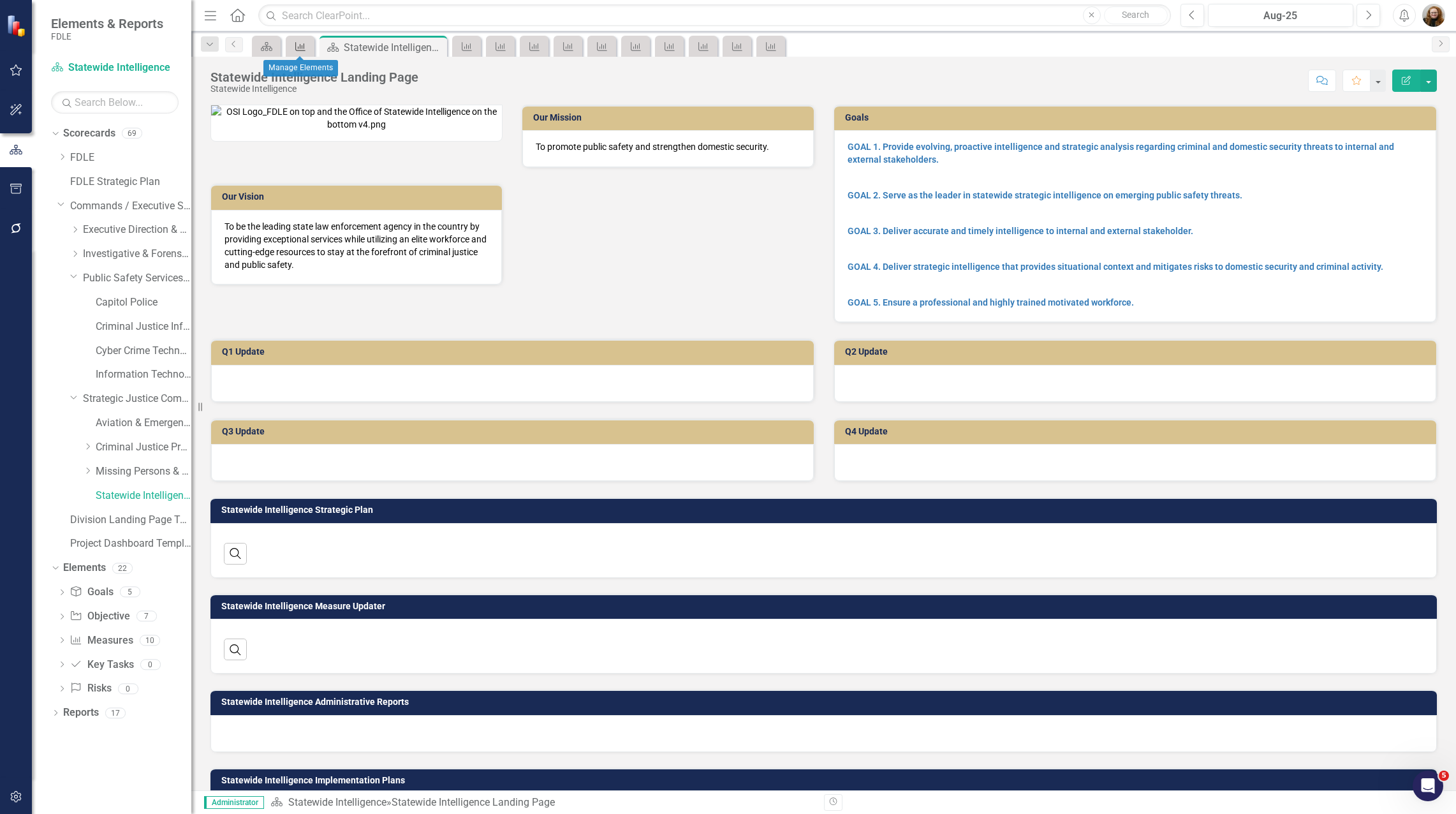
click at [301, 47] on icon at bounding box center [300, 47] width 10 height 9
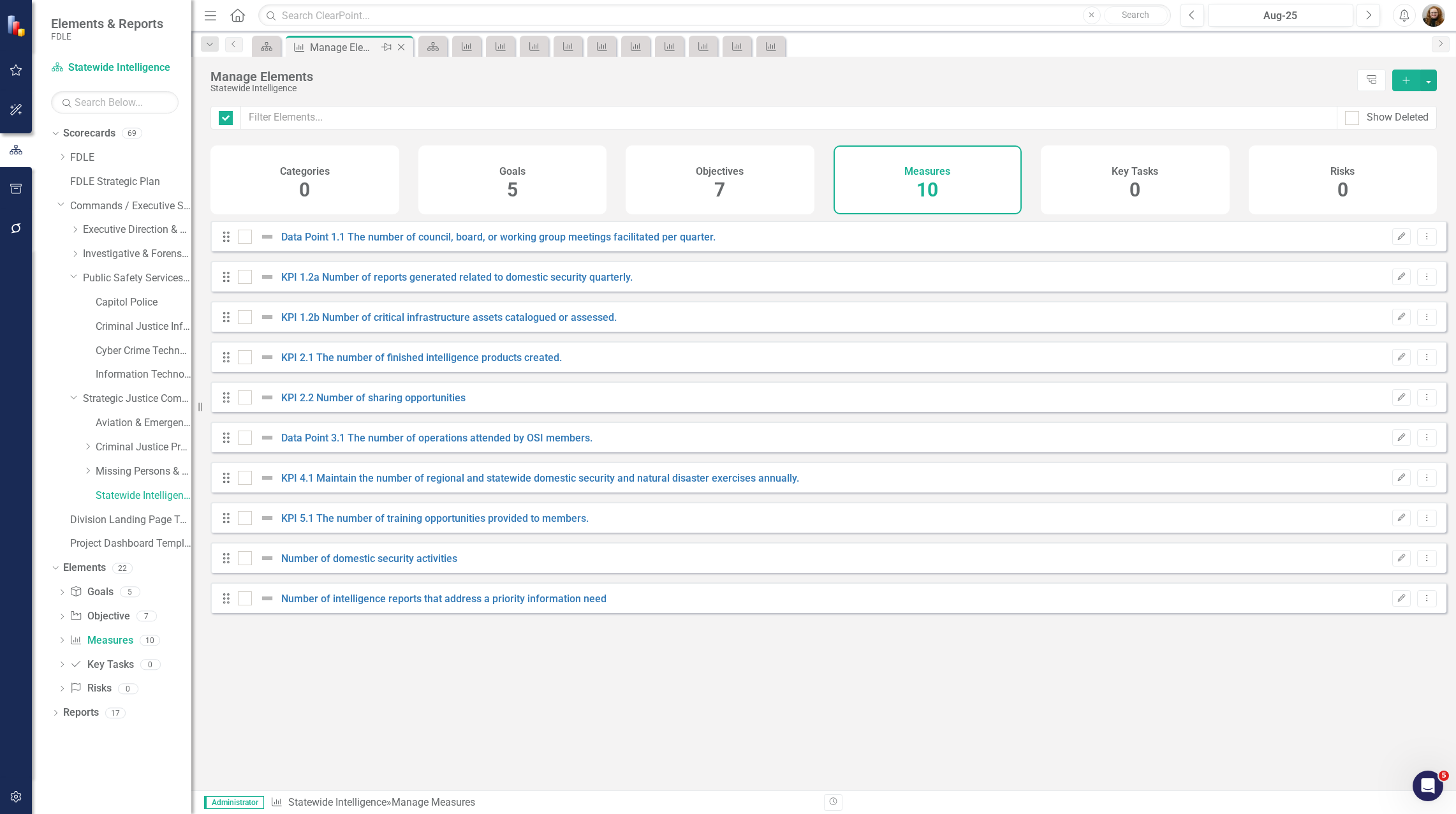
checkbox input "false"
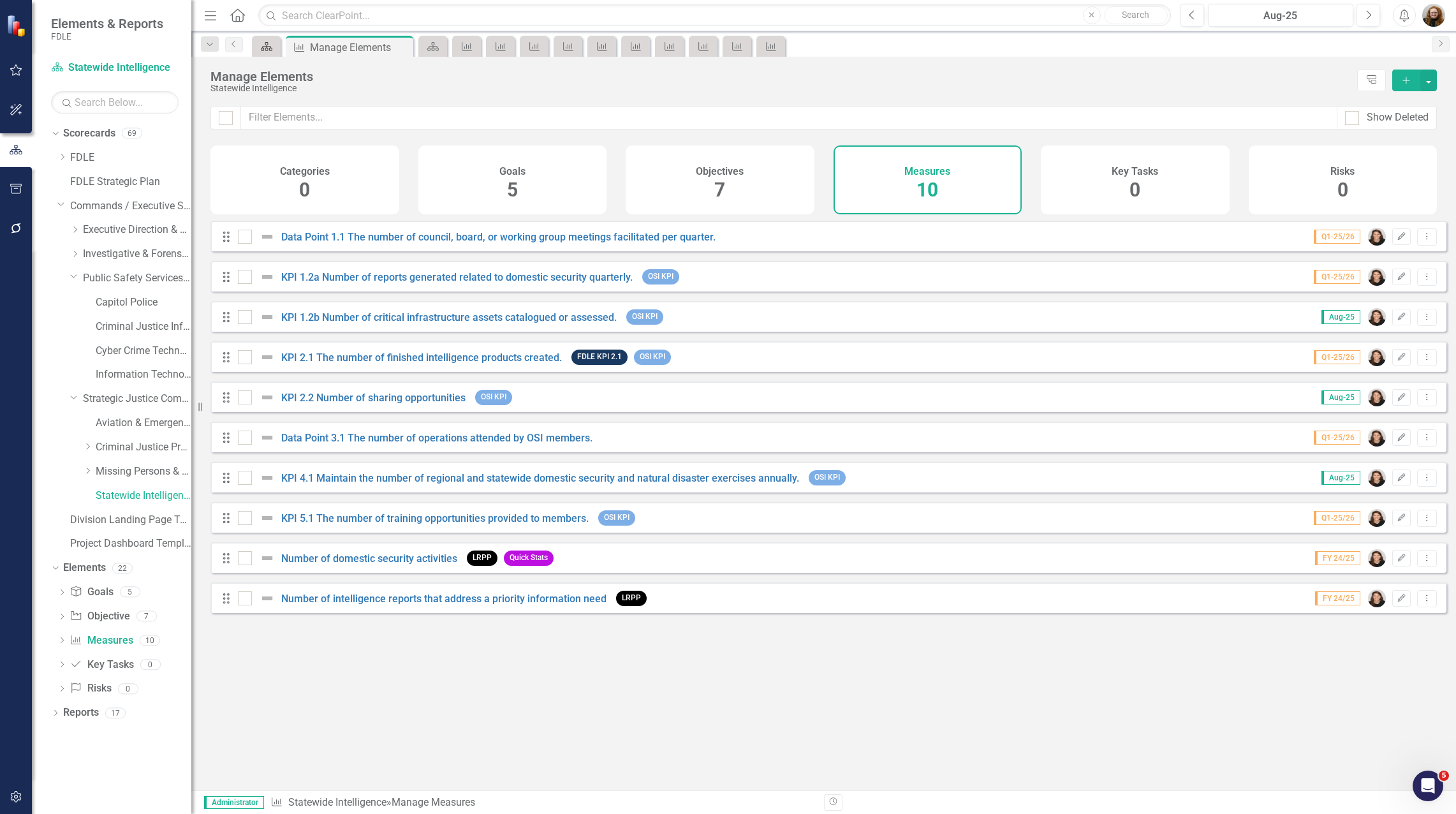
click at [271, 45] on icon "Scorecard" at bounding box center [266, 47] width 13 height 10
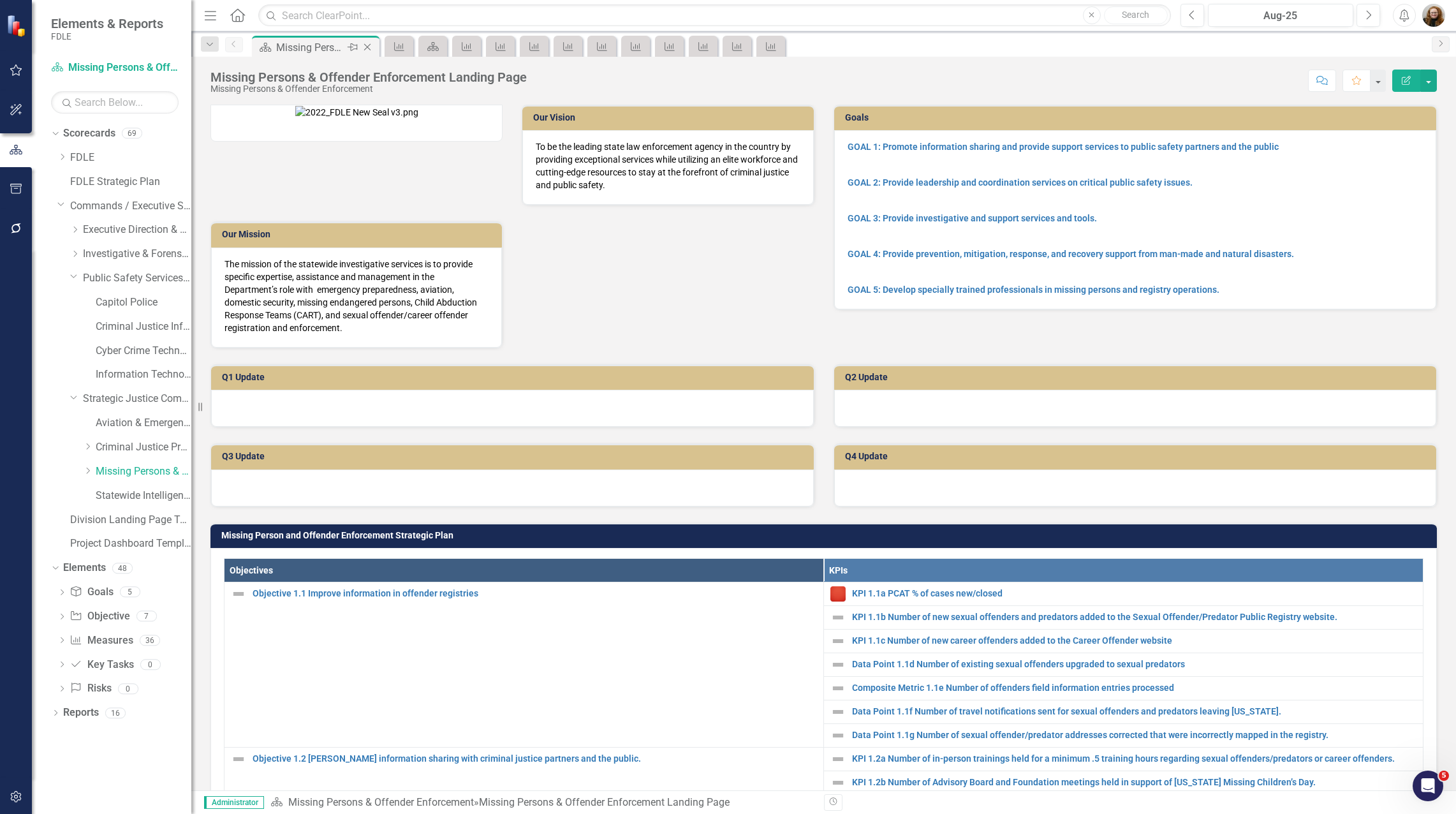
click at [366, 46] on icon at bounding box center [367, 47] width 7 height 7
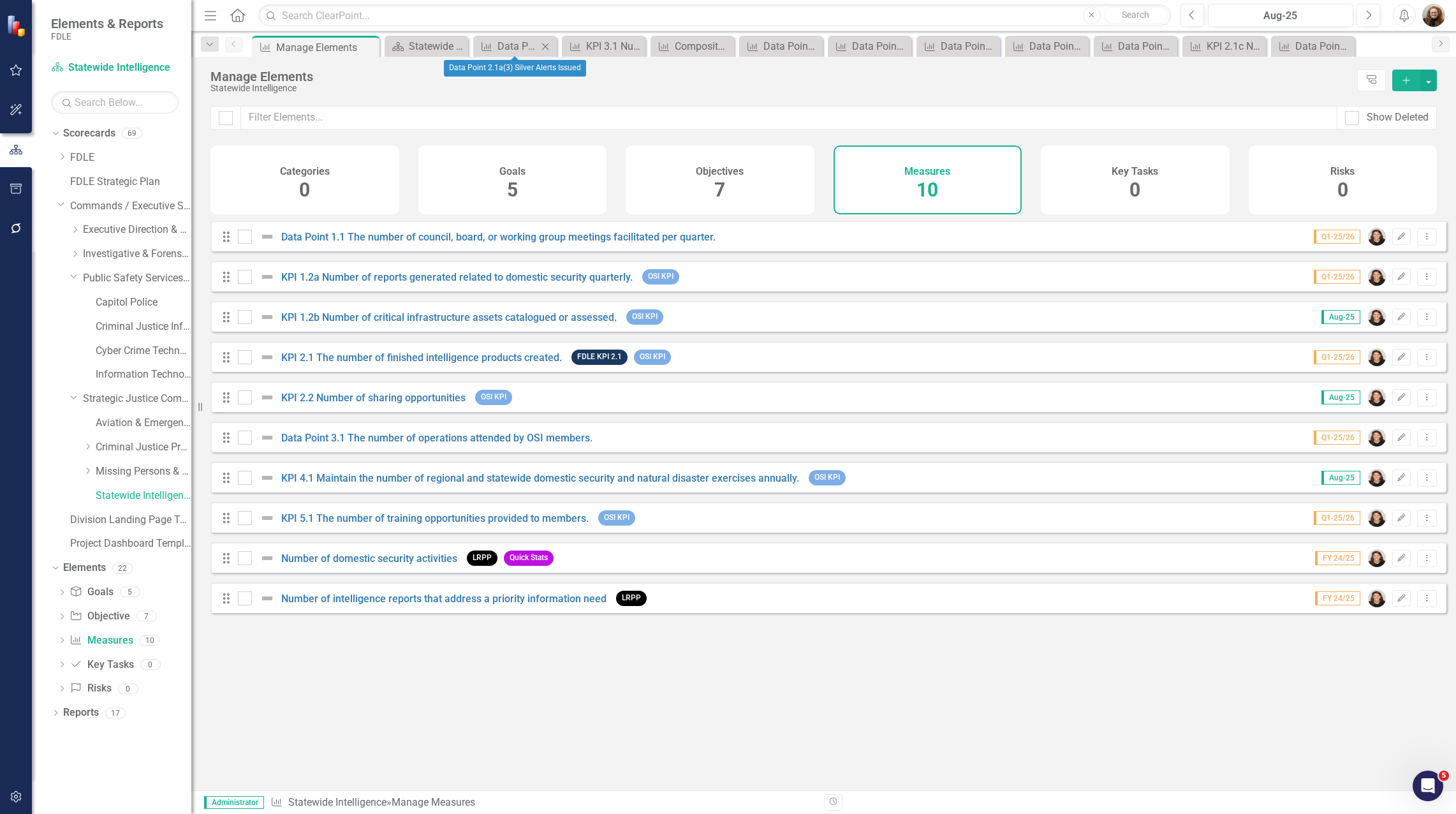
click at [547, 45] on icon "Close" at bounding box center [545, 47] width 13 height 10
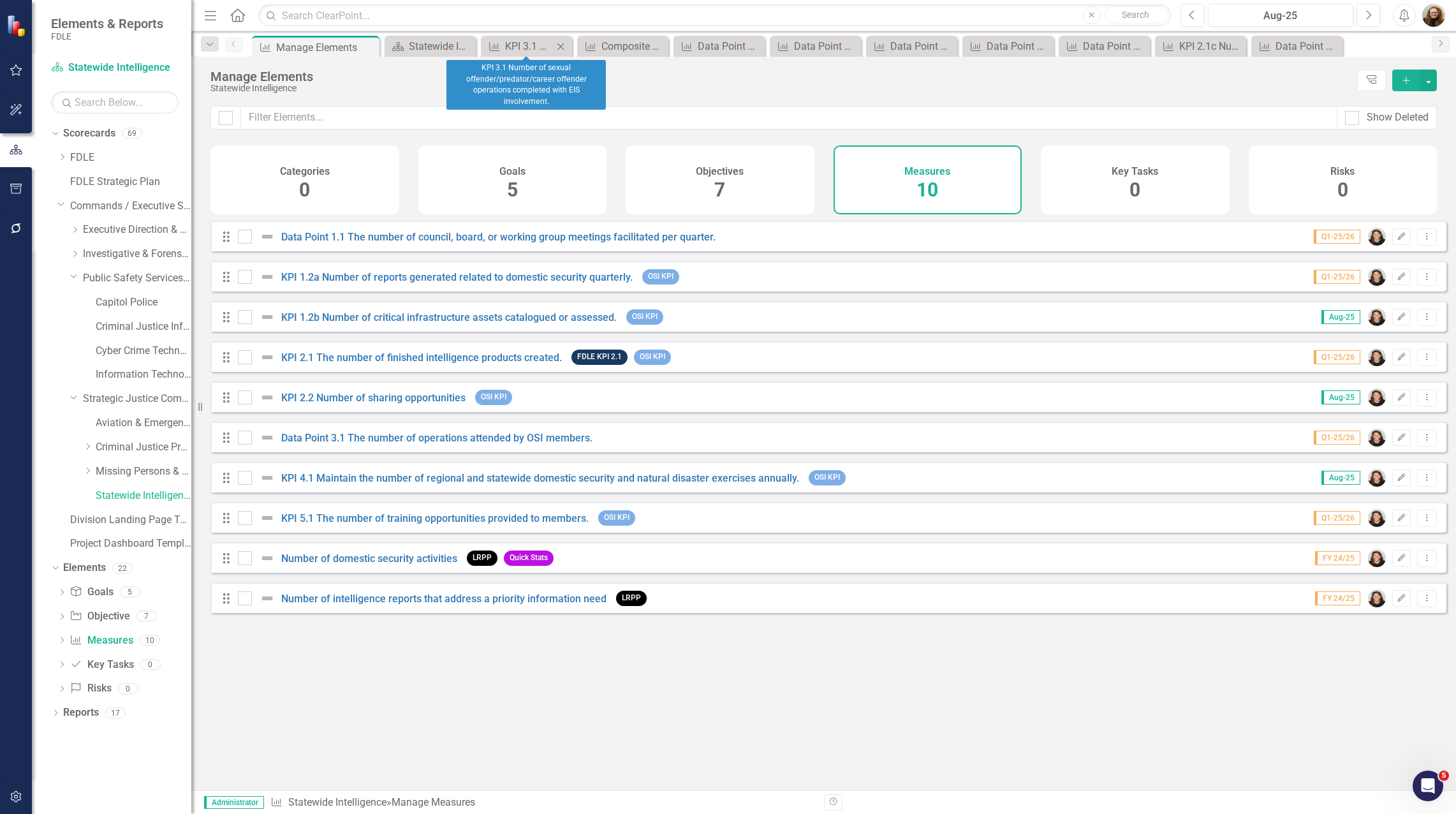
click at [570, 42] on div "Measure KPI 3.1 Number of sexual offender/predator/career offender operations c…" at bounding box center [526, 46] width 91 height 21
click at [566, 45] on icon "Close" at bounding box center [561, 47] width 13 height 10
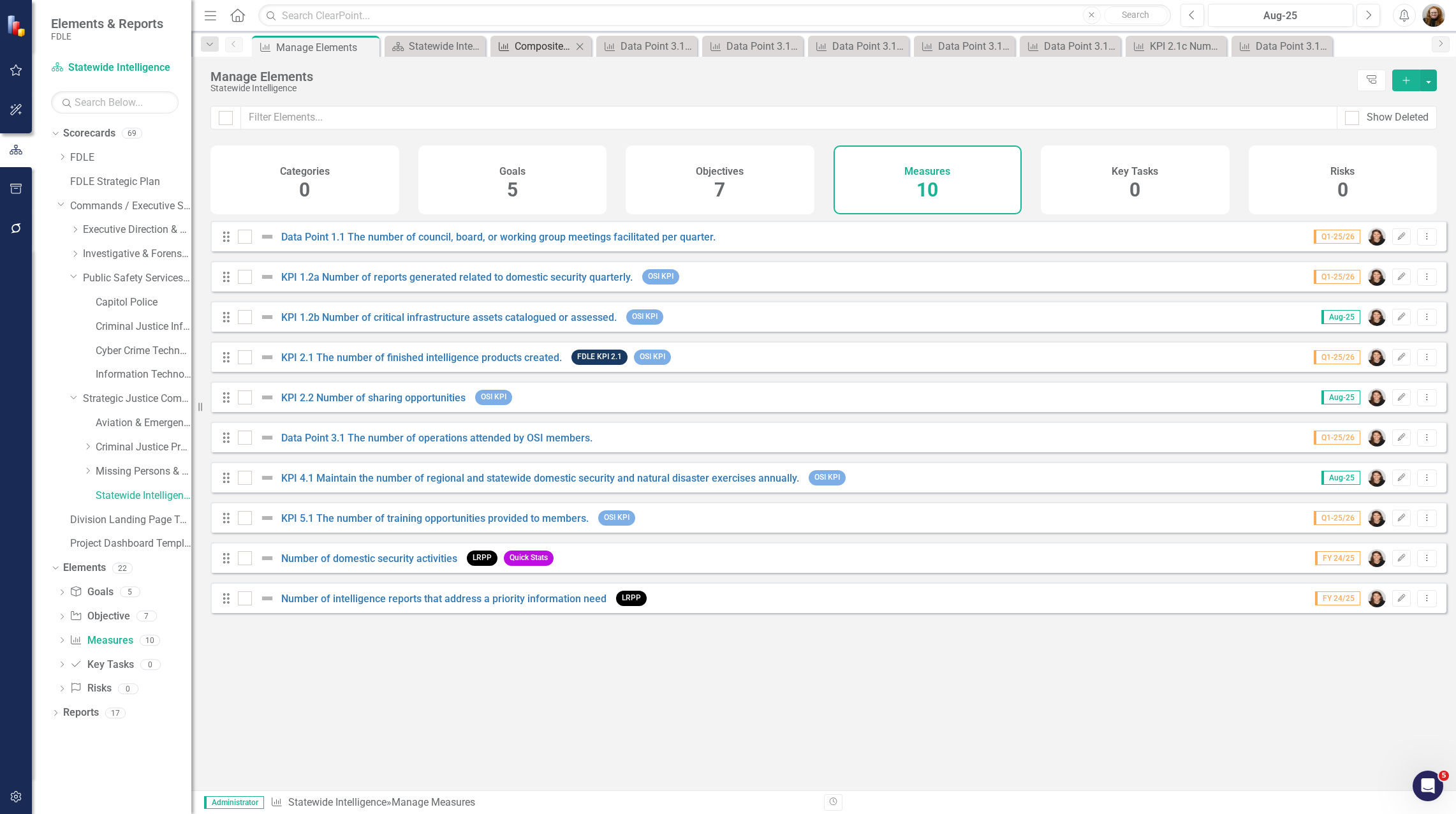
click at [566, 45] on div "Composite Metric 3.1a Number of offenders arrested involving IEU sworn members" at bounding box center [543, 46] width 58 height 16
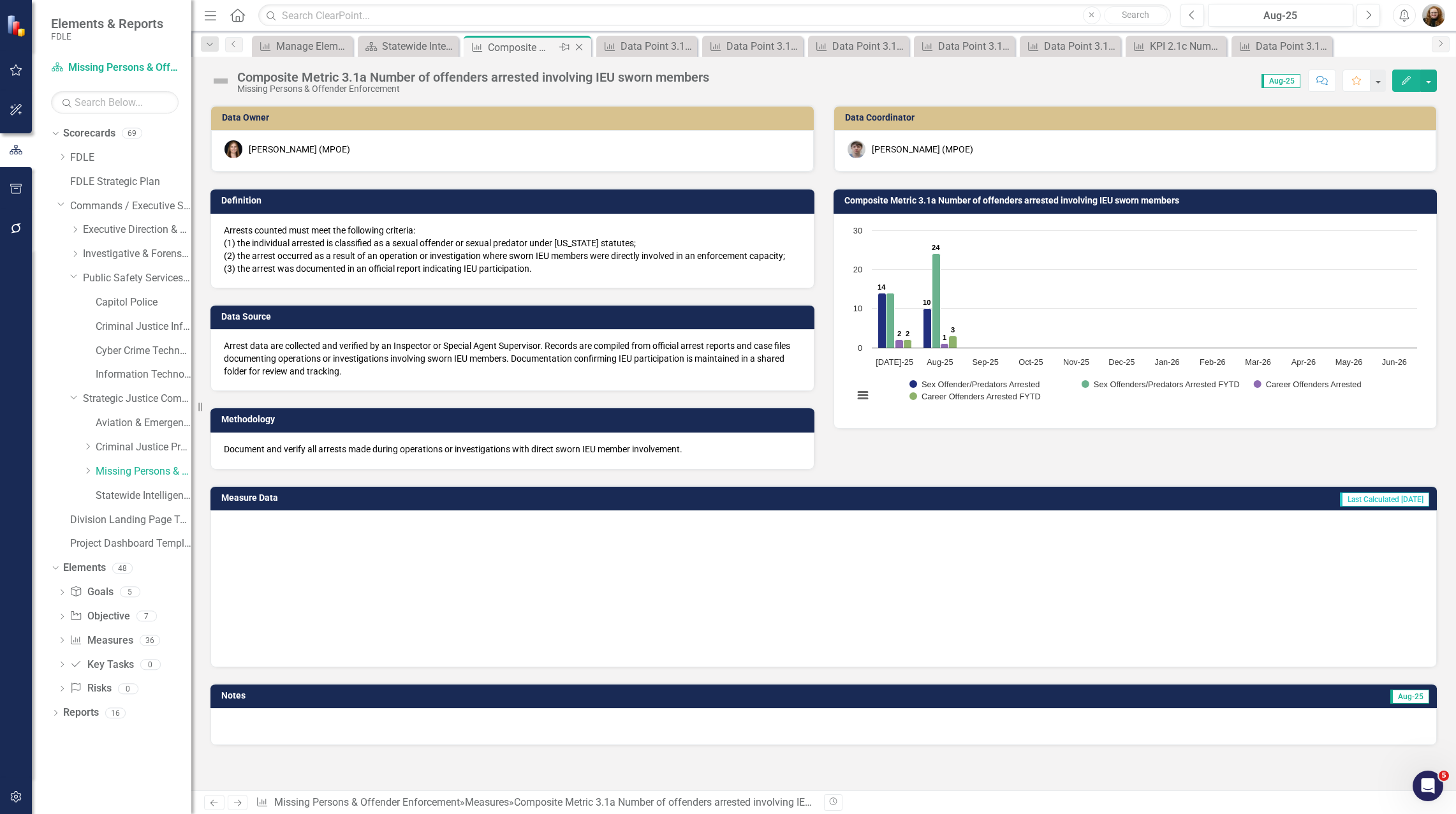
click at [582, 42] on icon "Close" at bounding box center [579, 47] width 13 height 10
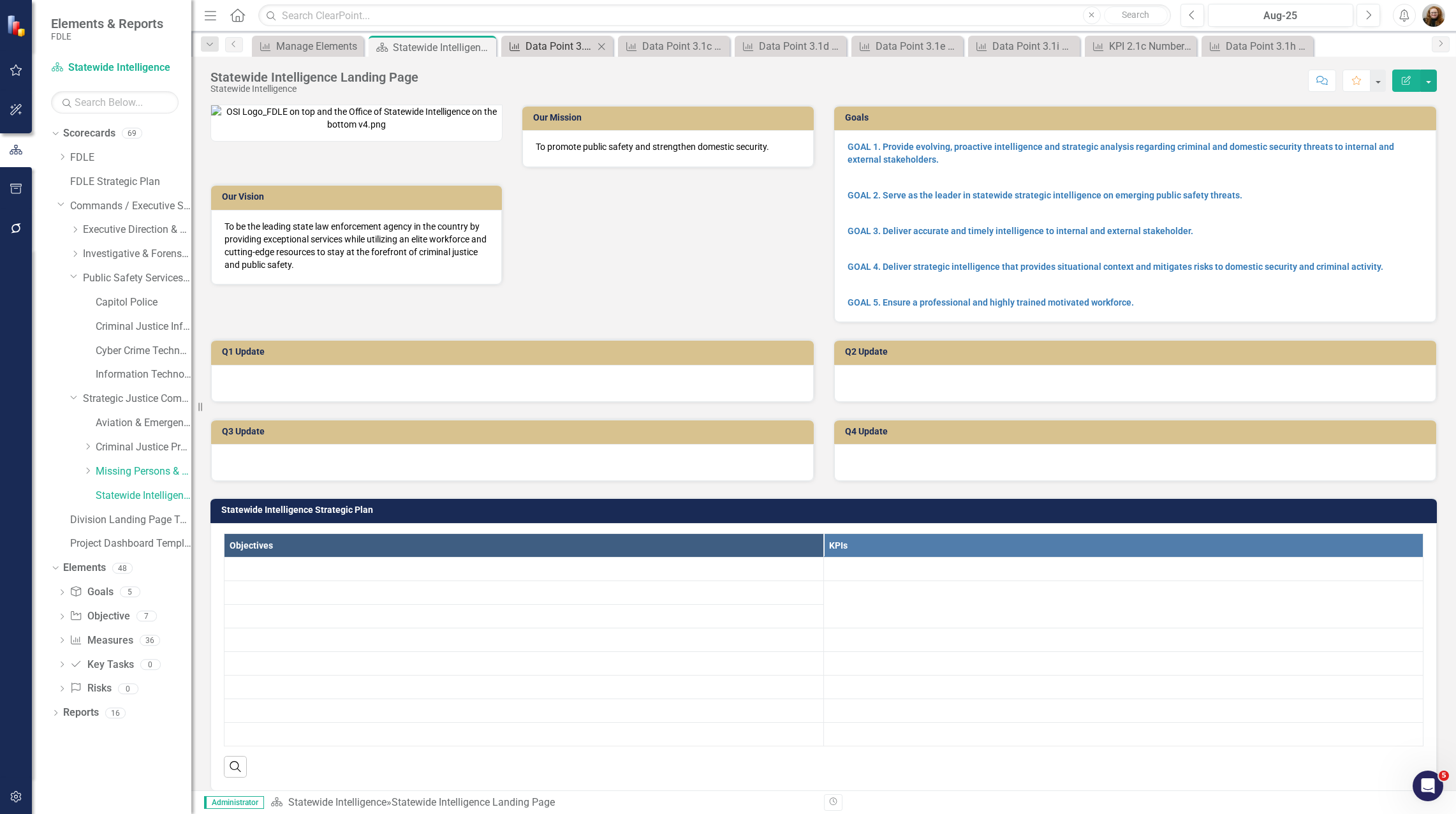
click at [582, 42] on div "Data Point 3.1b Number of sexual offenders and predators brought into complianc…" at bounding box center [559, 46] width 68 height 16
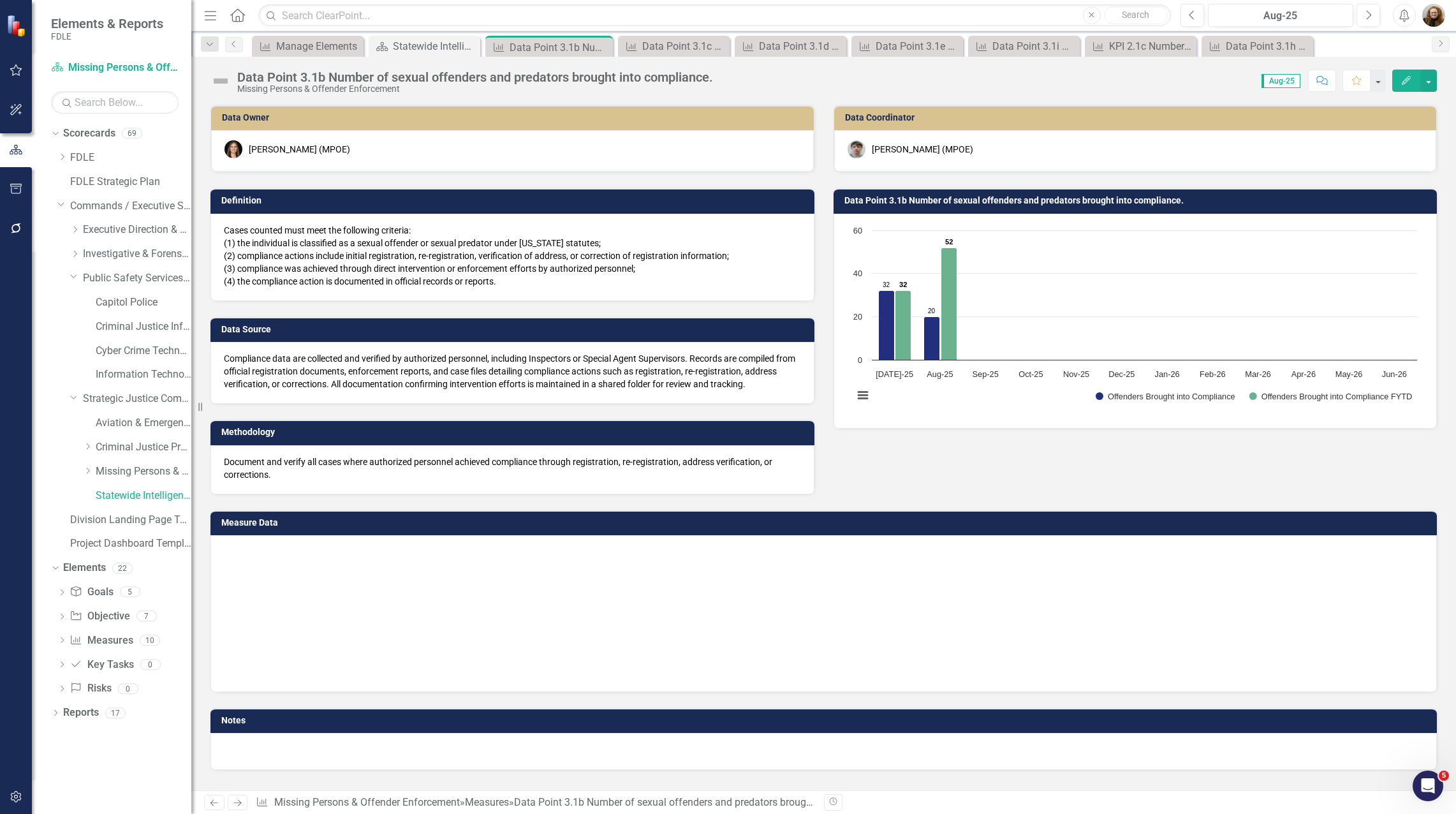
drag, startPoint x: 582, startPoint y: 42, endPoint x: 601, endPoint y: 42, distance: 19.0
click at [601, 42] on icon "Close" at bounding box center [600, 47] width 13 height 10
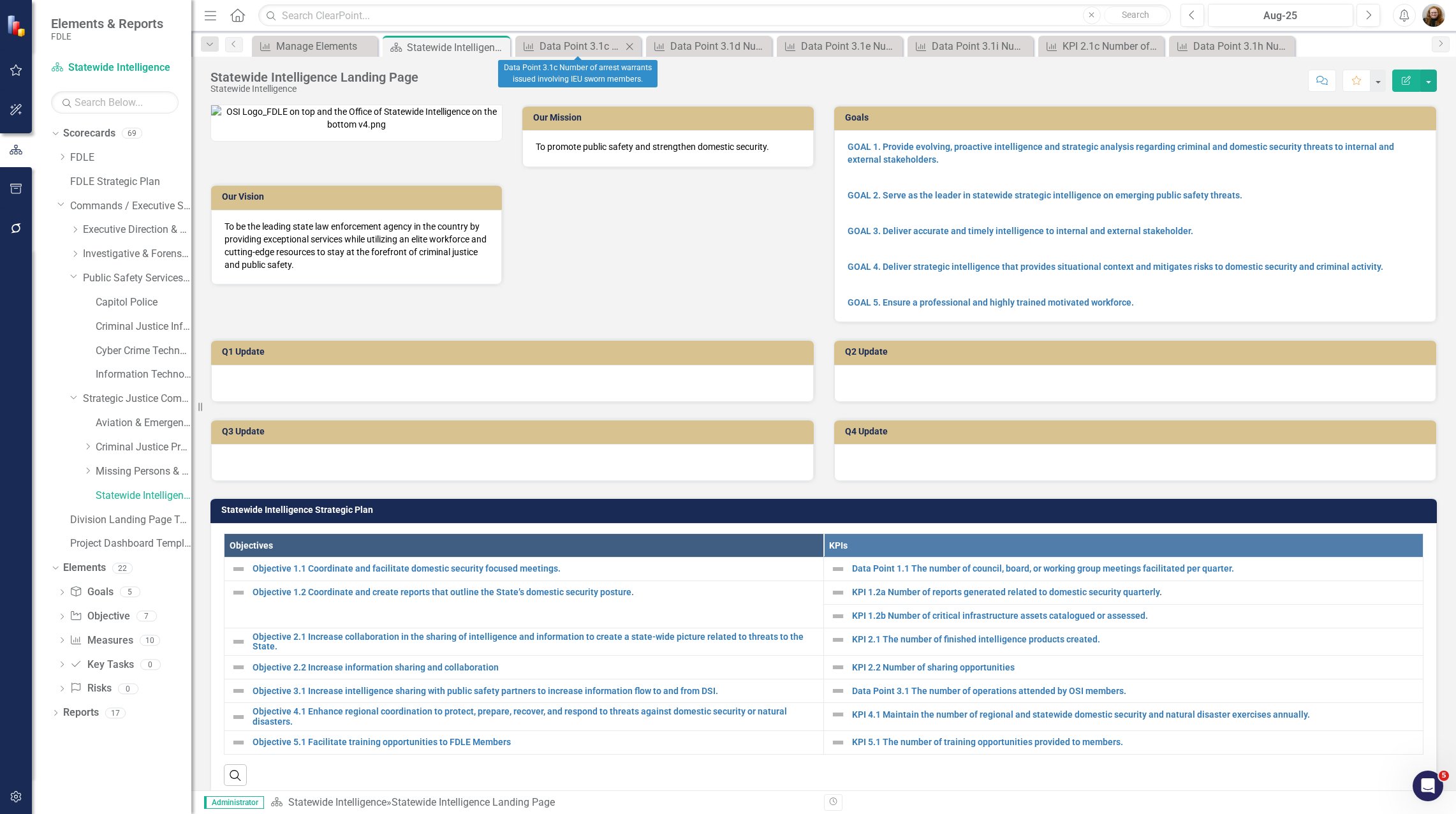
click at [631, 47] on icon "Close" at bounding box center [630, 47] width 13 height 10
click at [641, 46] on div "Close" at bounding box center [633, 46] width 16 height 16
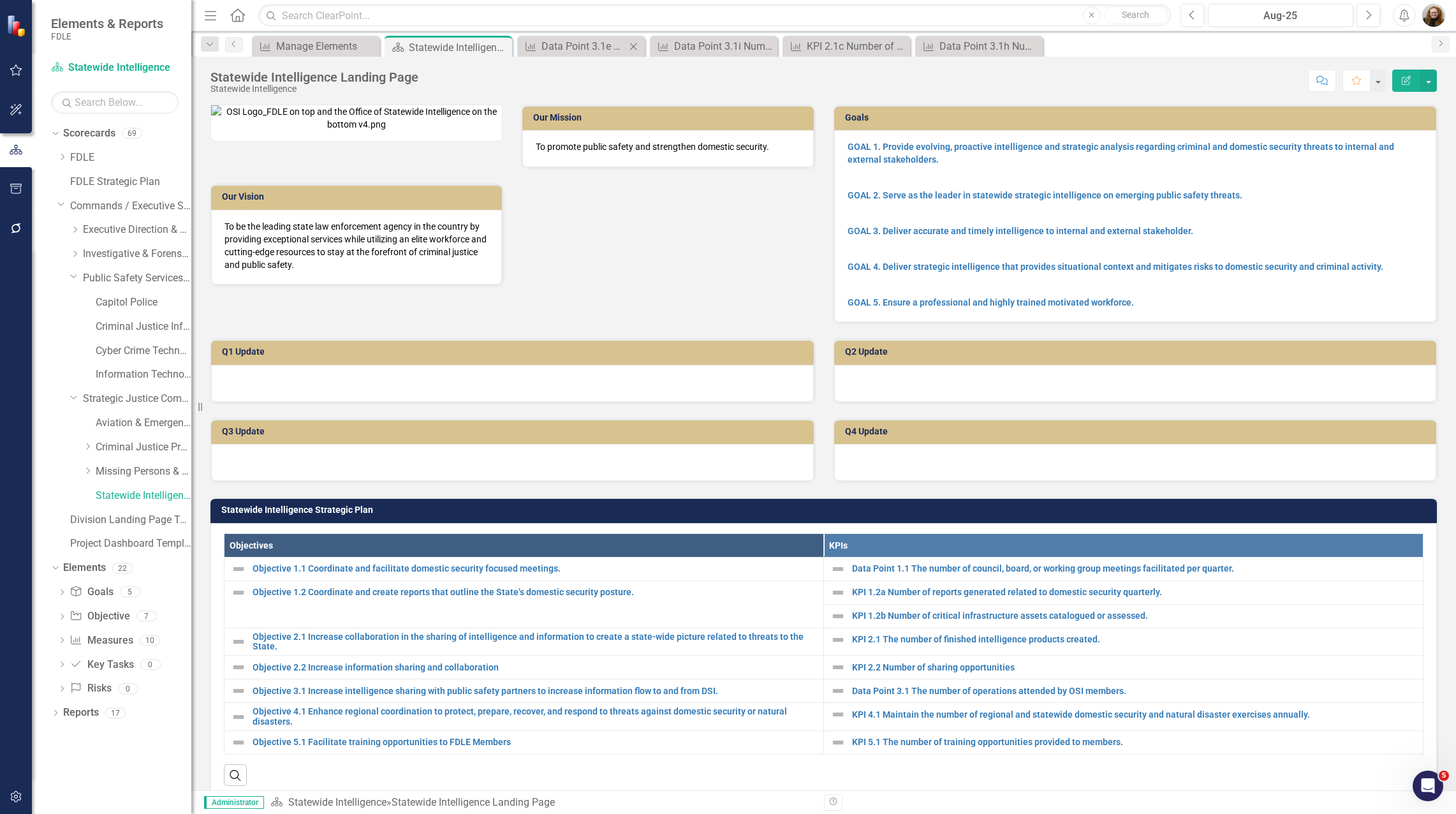
click at [636, 46] on icon "Close" at bounding box center [633, 47] width 13 height 10
click at [636, 47] on icon "Close" at bounding box center [633, 47] width 13 height 10
click at [0, 0] on icon "Close" at bounding box center [0, 0] width 0 height 0
click at [92, 641] on link "Measure Measures" at bounding box center [101, 640] width 63 height 15
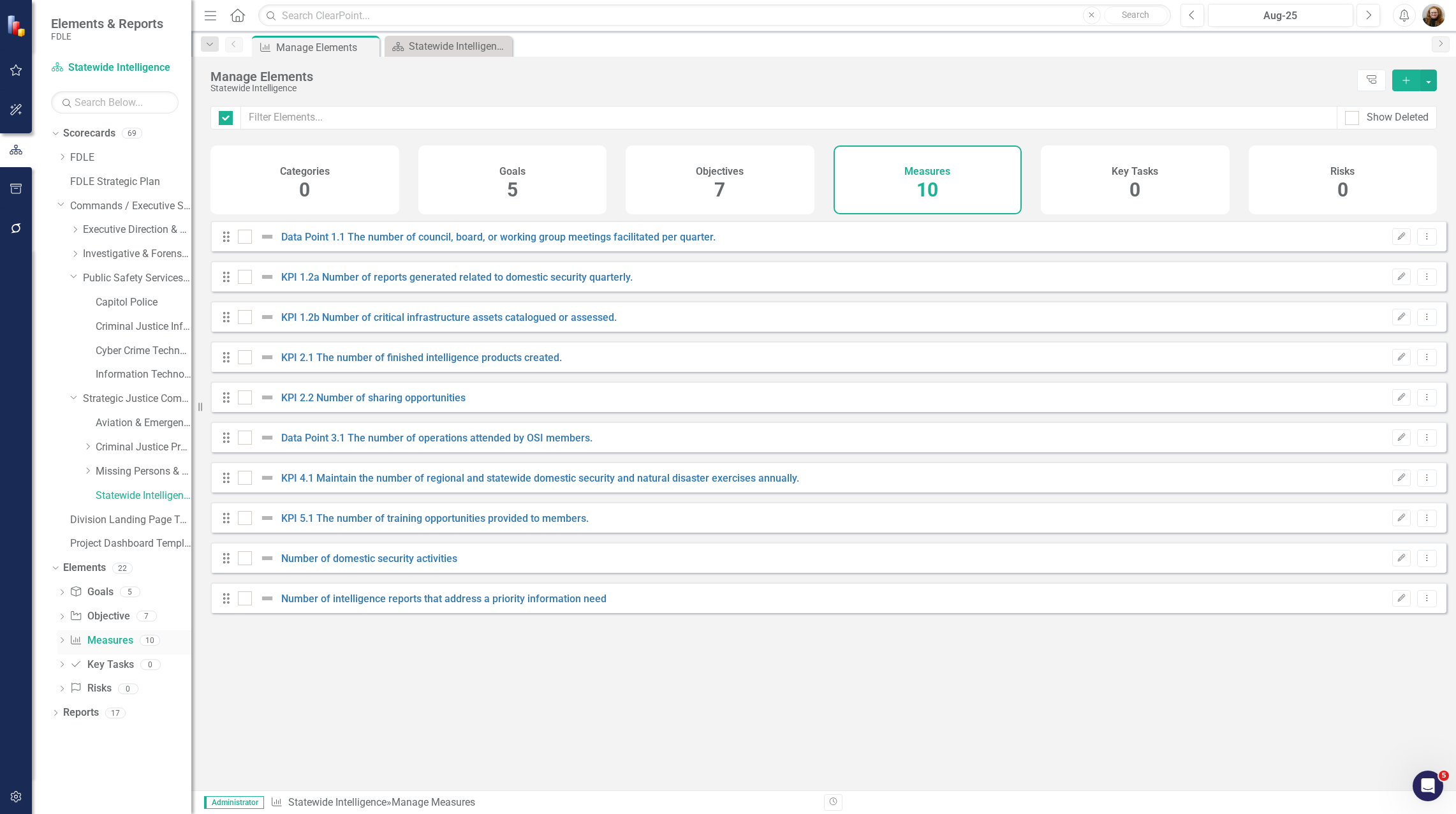
checkbox input "false"
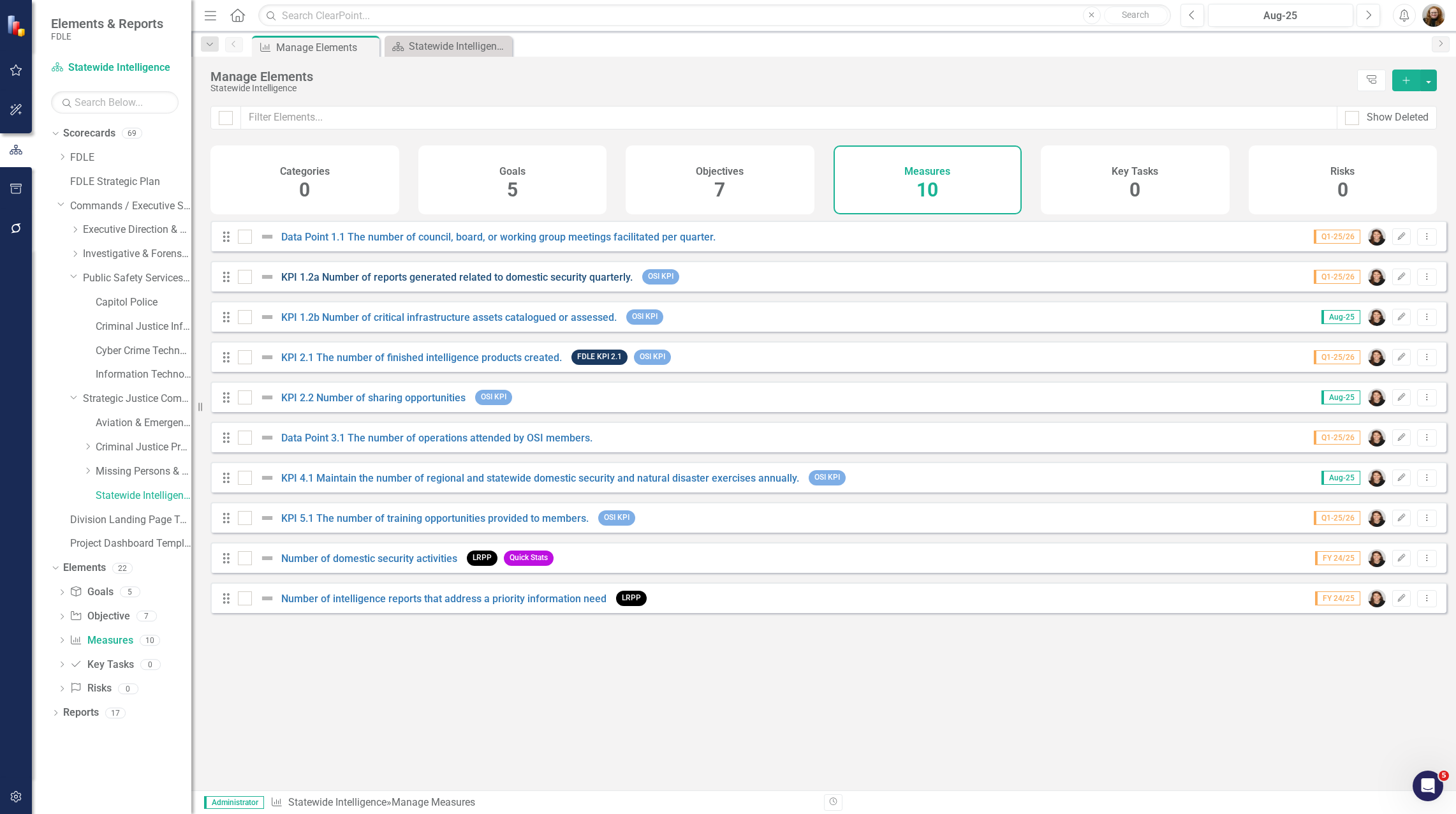
click at [456, 280] on link "KPI 1.2a Number of reports generated related to domestic security quarterly." at bounding box center [456, 277] width 351 height 12
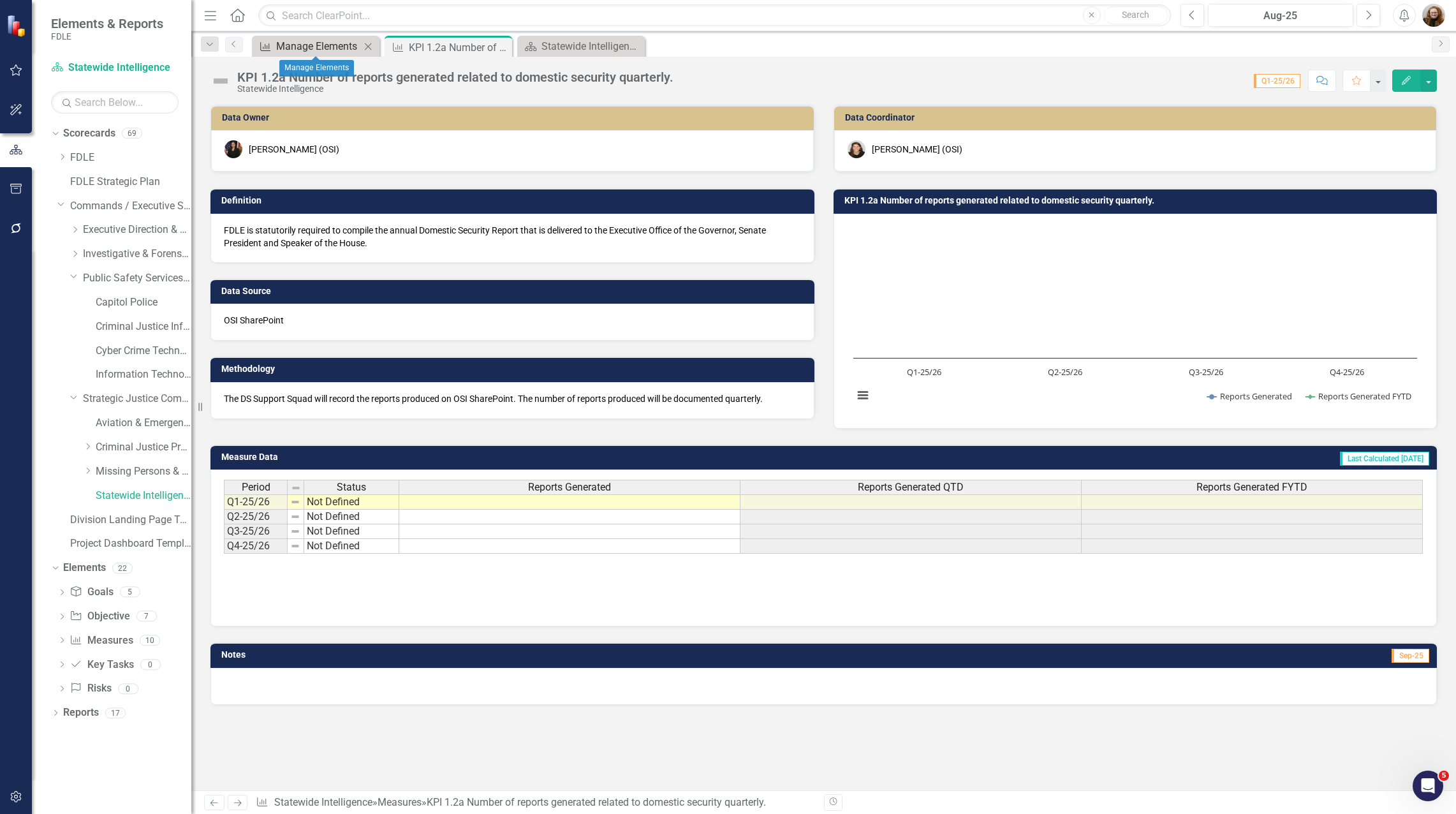
click at [304, 54] on div "Manage Elements" at bounding box center [318, 46] width 84 height 16
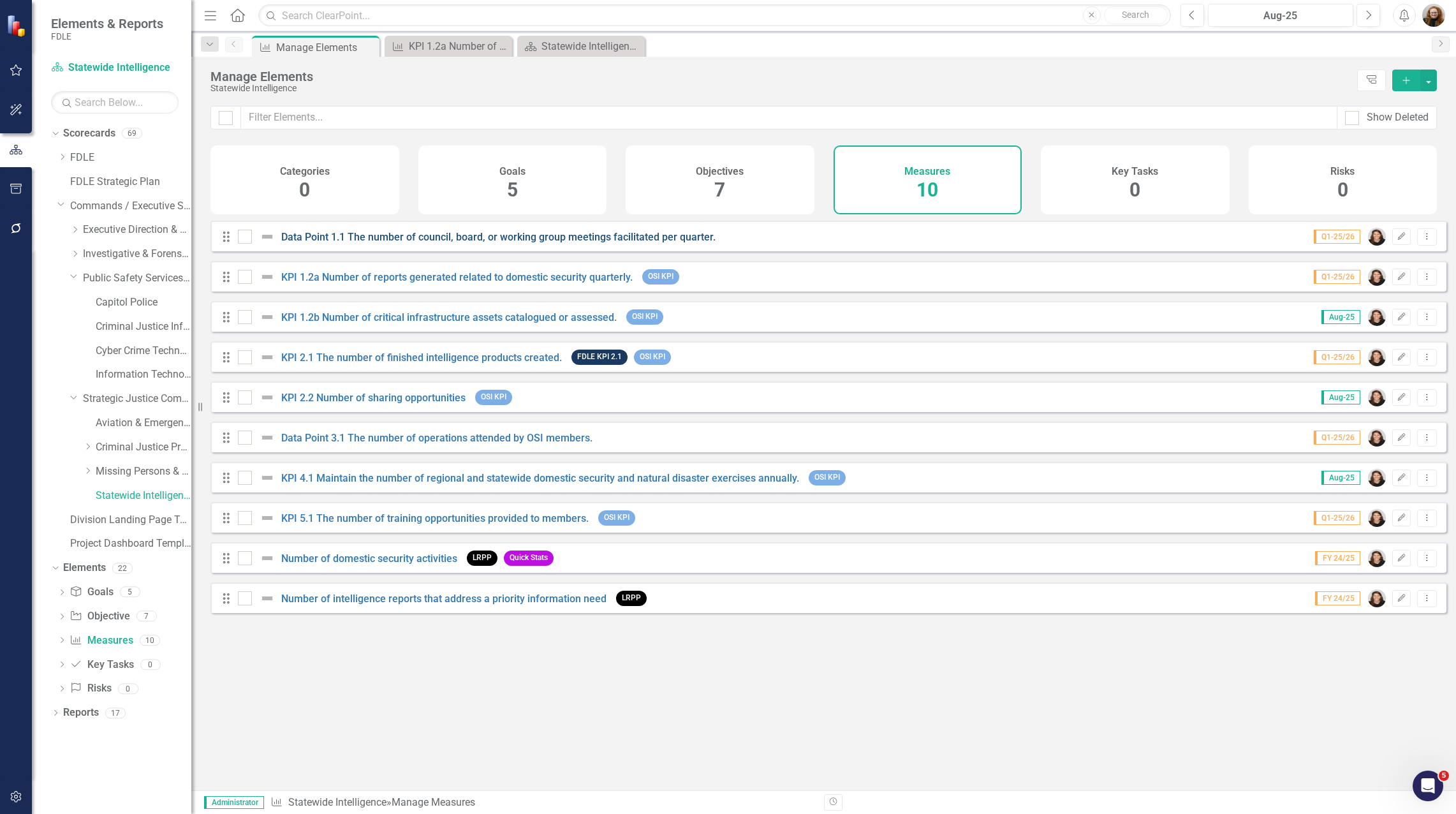
click at [401, 243] on link "Data Point 1.1 The number of council, board, or working group meetings facilita…" at bounding box center [498, 237] width 434 height 12
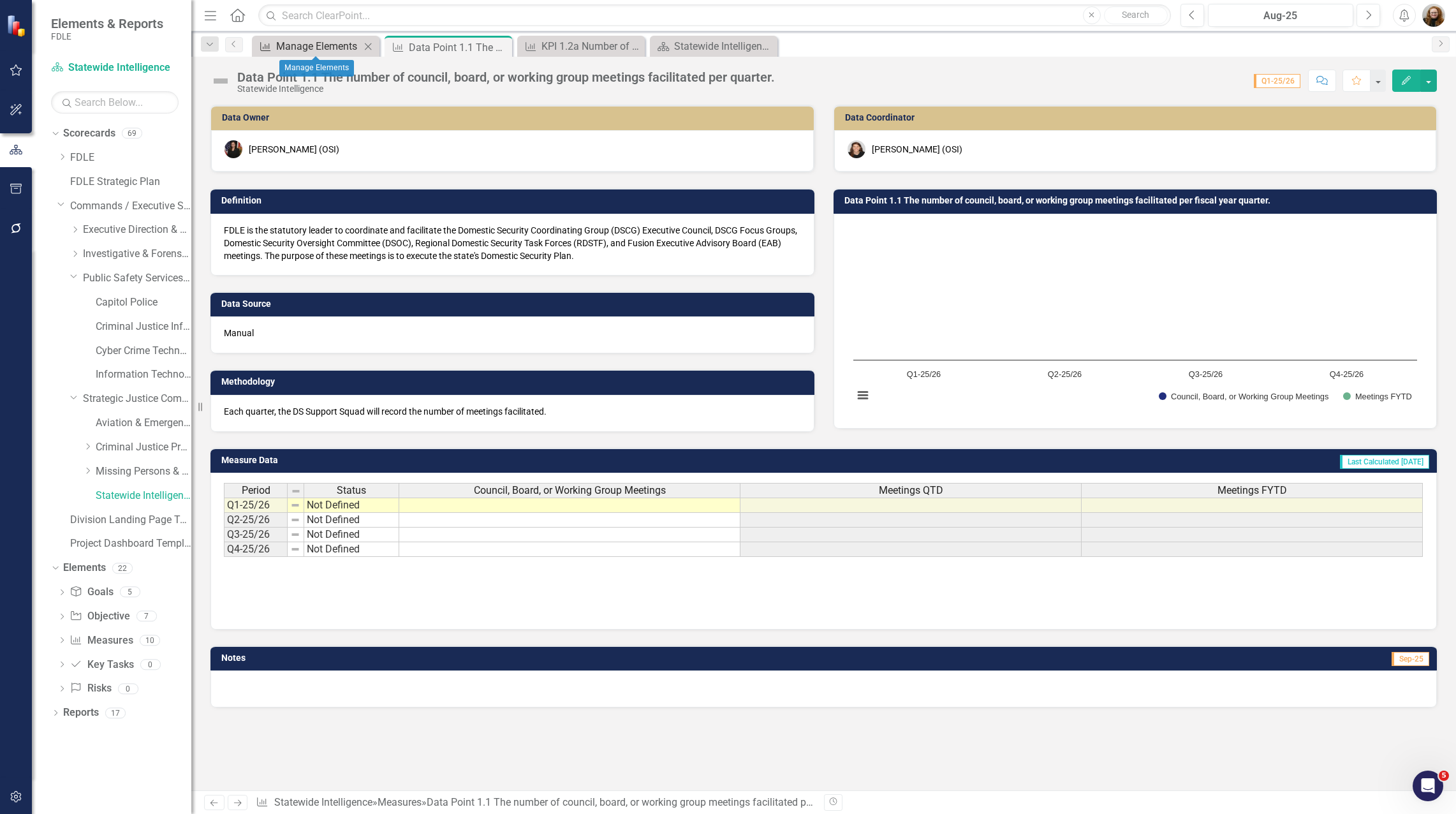
click at [303, 52] on div "Manage Elements" at bounding box center [318, 46] width 84 height 16
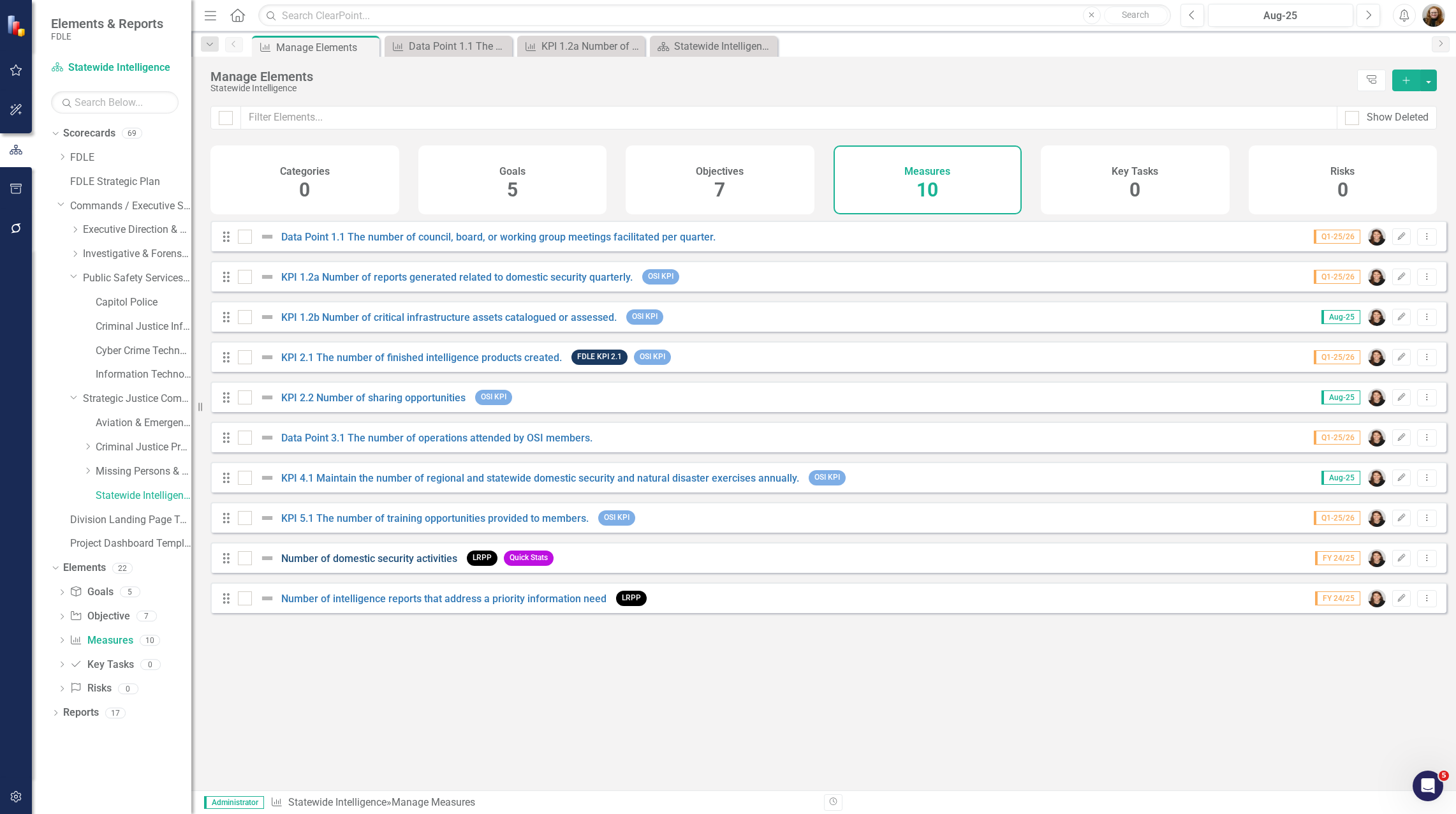
click at [404, 566] on div "Number of domestic security activities" at bounding box center [349, 558] width 223 height 15
click at [406, 564] on link "Number of domestic security activities" at bounding box center [369, 558] width 176 height 12
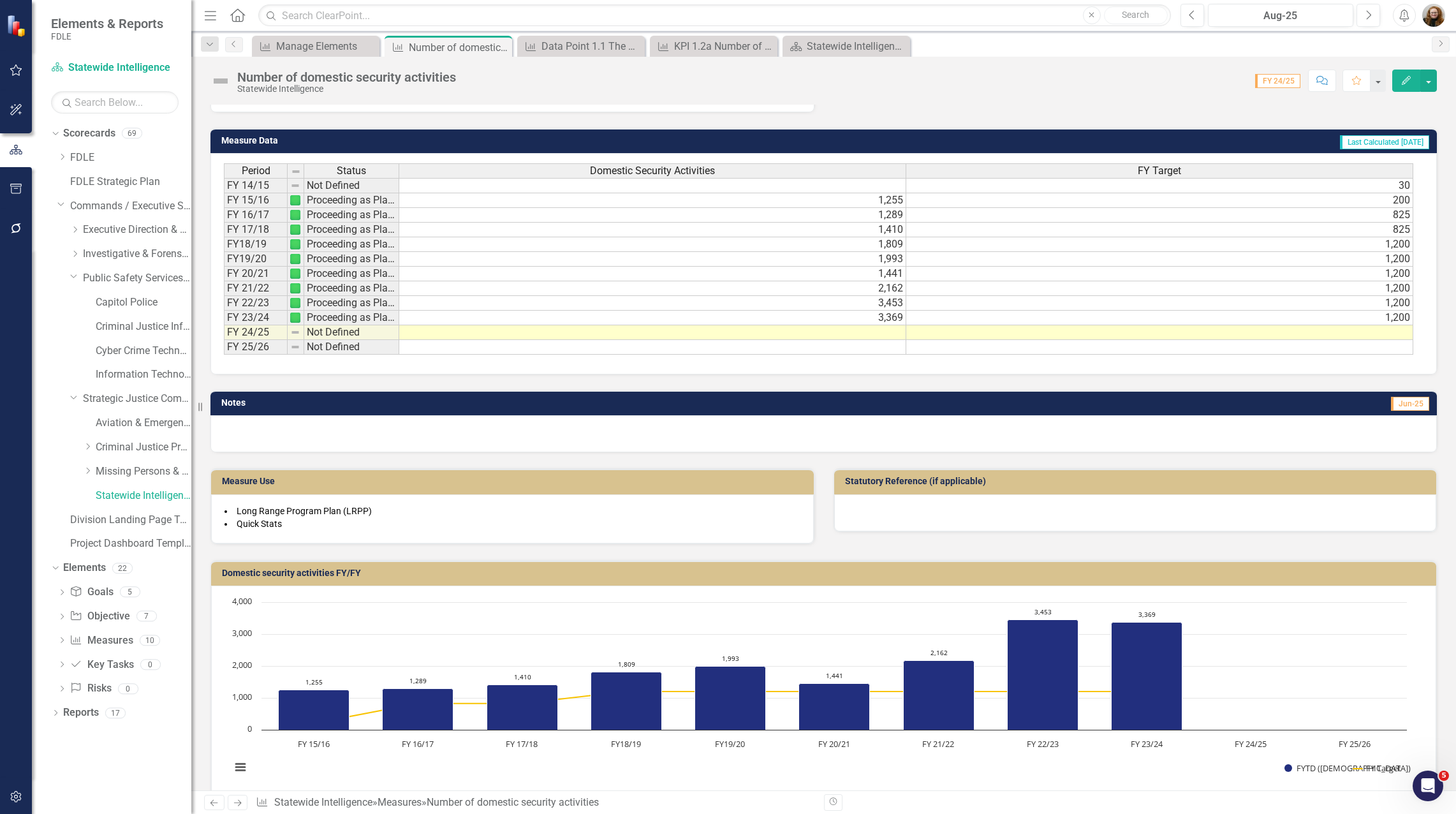
scroll to position [447, 0]
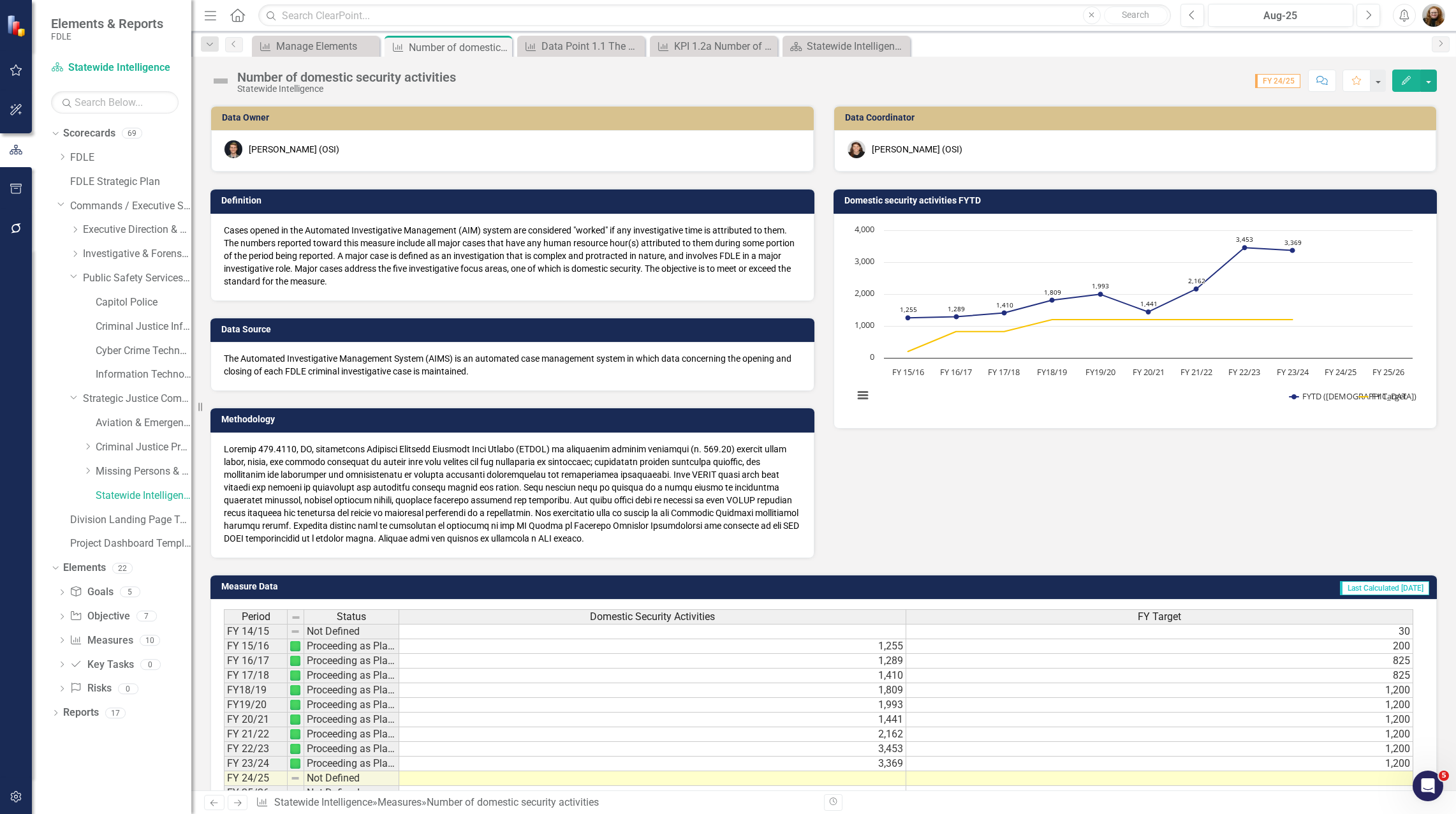
scroll to position [447, 0]
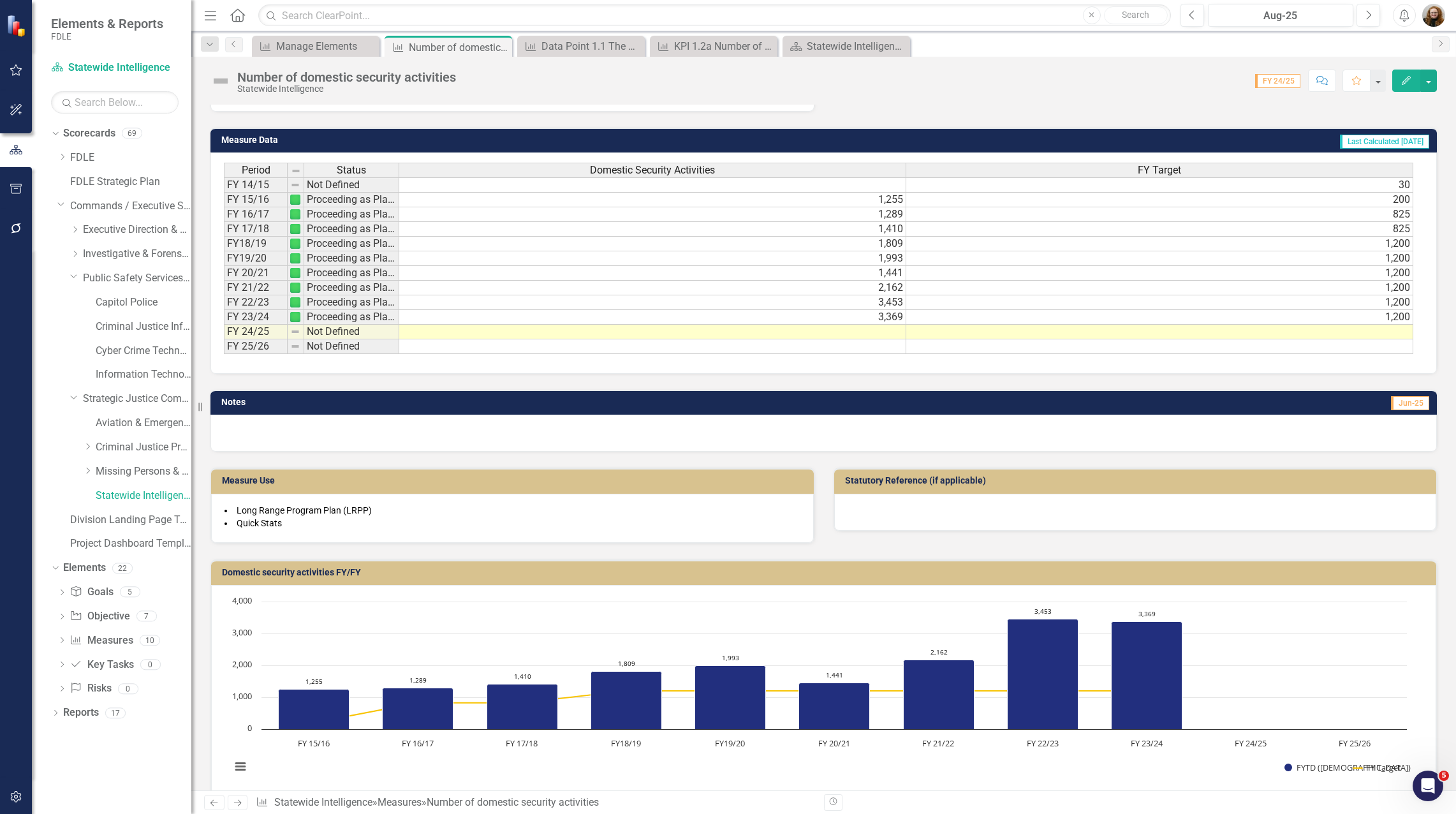
click at [143, 809] on div "Dropdown Scorecards 69 Dropdown FDLE Commissioner's Initiative Team Project Das…" at bounding box center [111, 468] width 159 height 691
click at [1365, 599] on rect "Interactive chart" at bounding box center [819, 690] width 1189 height 191
click at [225, 688] on rect "Interactive chart" at bounding box center [819, 690] width 1189 height 191
click at [1441, 318] on div "Data Owner [PERSON_NAME] (OSI) Definition Cases opened in the Automated Investi…" at bounding box center [824, 228] width 1265 height 1171
click at [888, 328] on td at bounding box center [653, 332] width 507 height 15
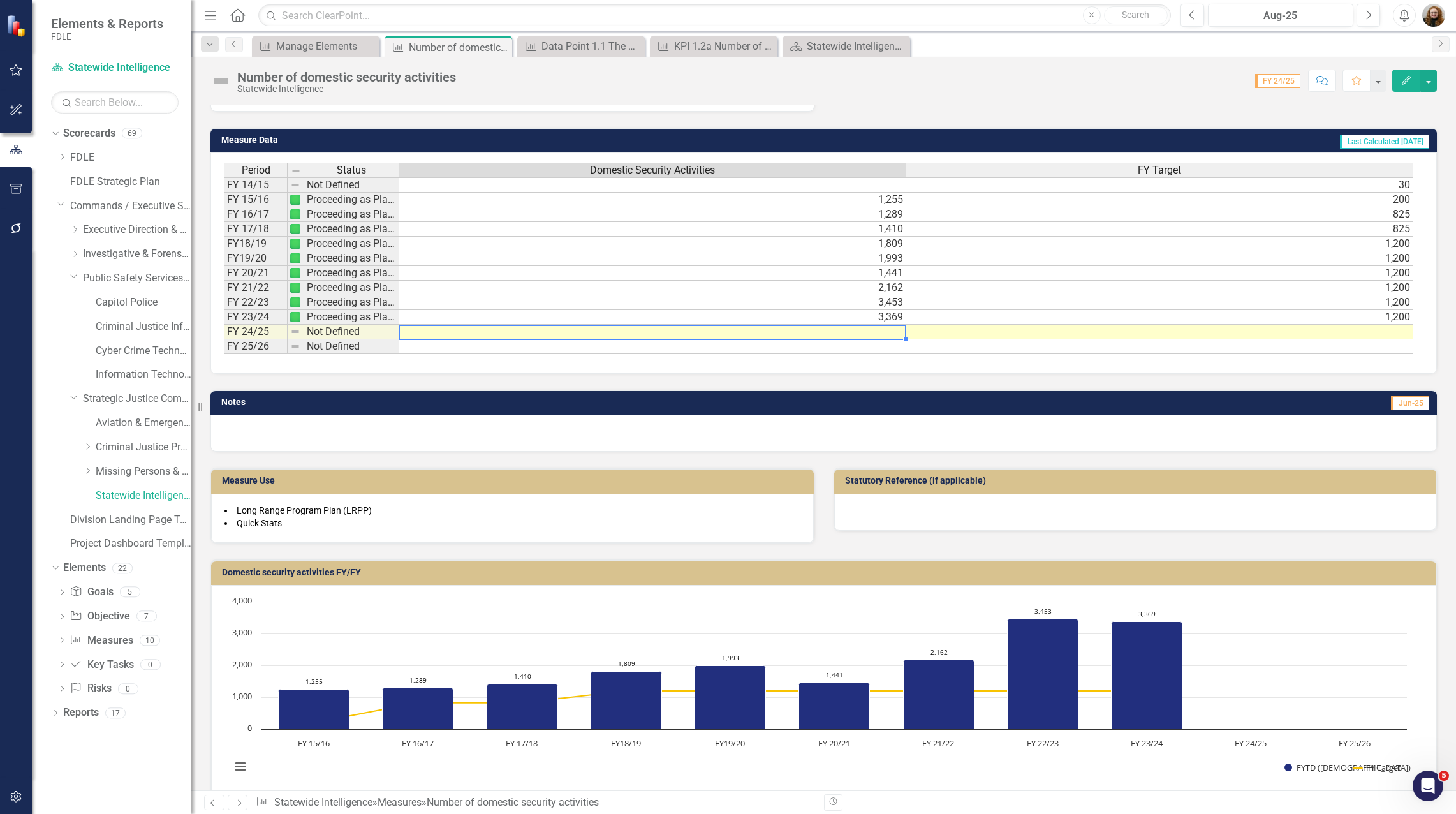
click at [884, 335] on td at bounding box center [653, 332] width 507 height 15
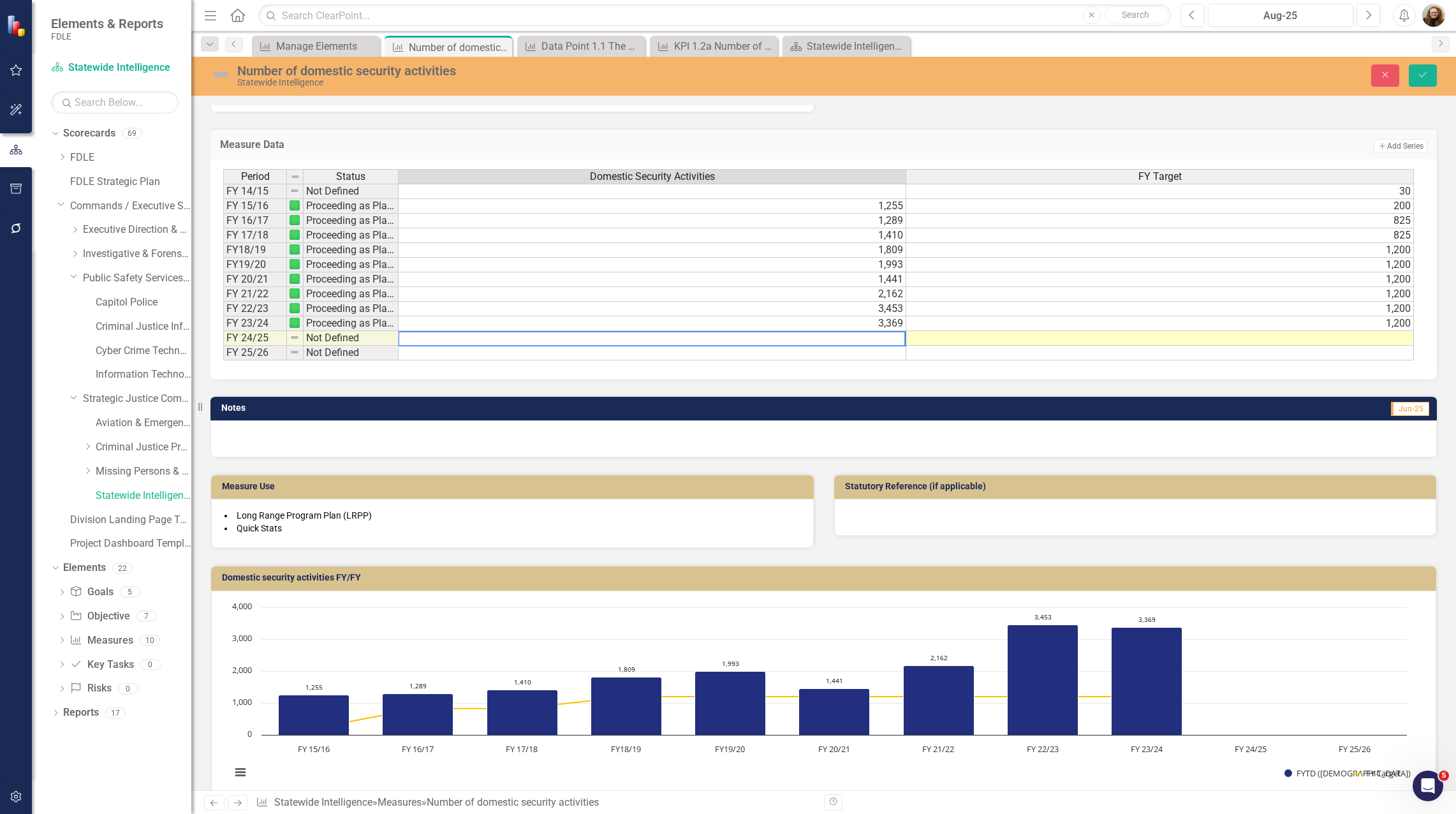
click at [888, 340] on textarea at bounding box center [652, 339] width 508 height 15
click at [888, 340] on textarea at bounding box center [652, 339] width 508 height 15
type textarea "256"
click at [1064, 369] on div "Period Status Domestic Security Activities FY Target FY 14/15 Not Defined 30 FY…" at bounding box center [824, 269] width 1226 height 220
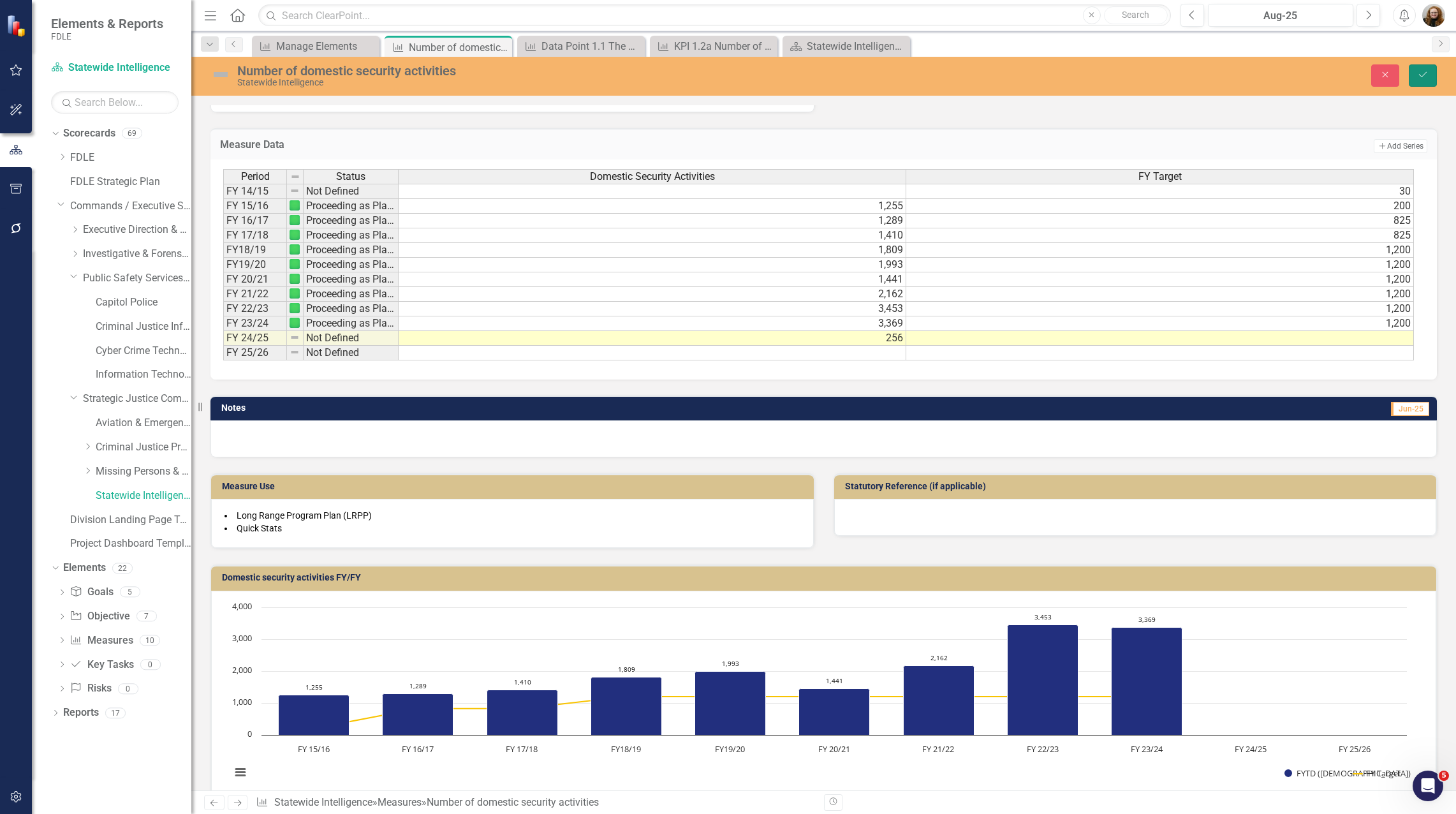
click at [1423, 80] on button "Save" at bounding box center [1423, 76] width 28 height 22
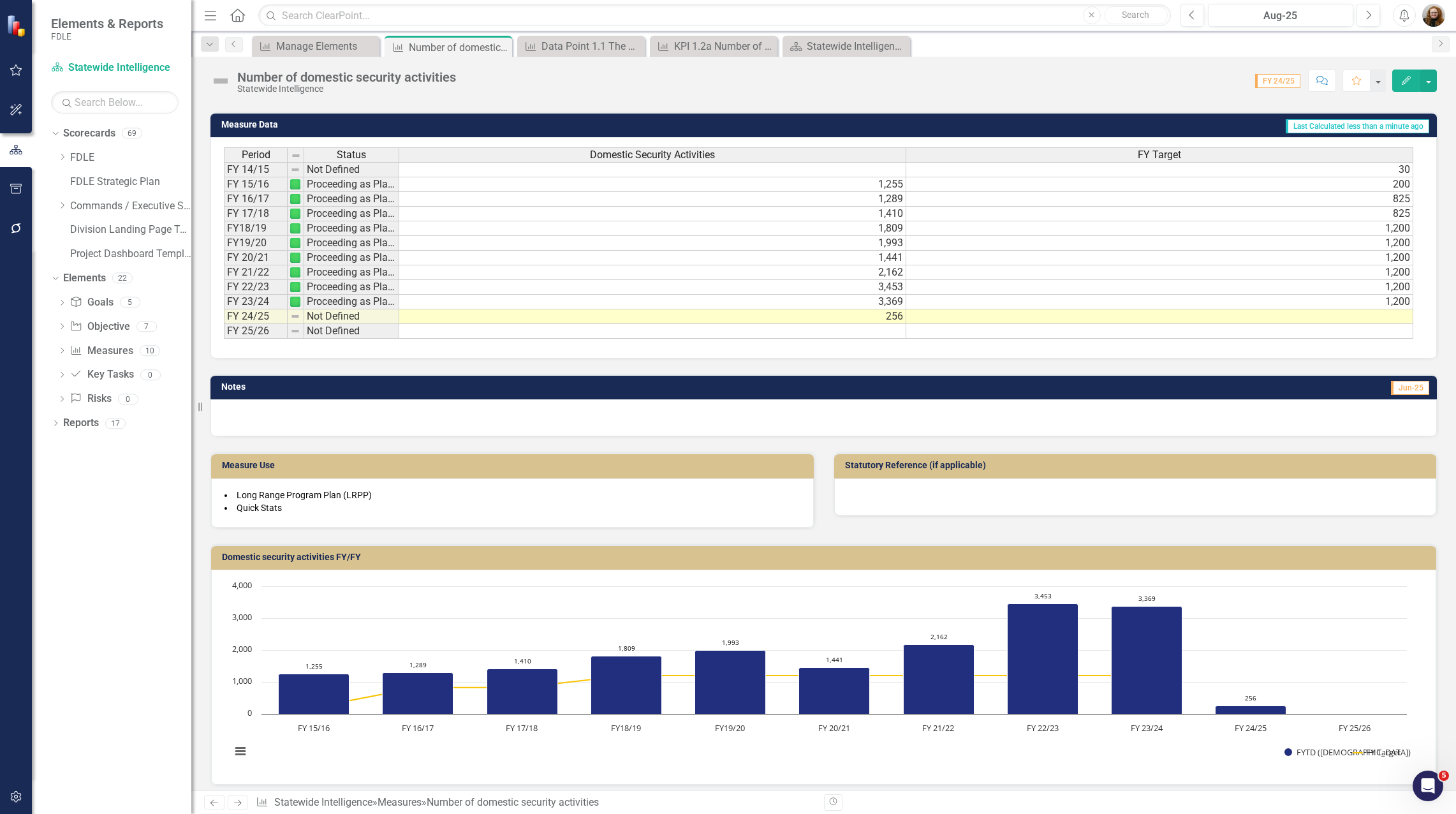
scroll to position [470, 0]
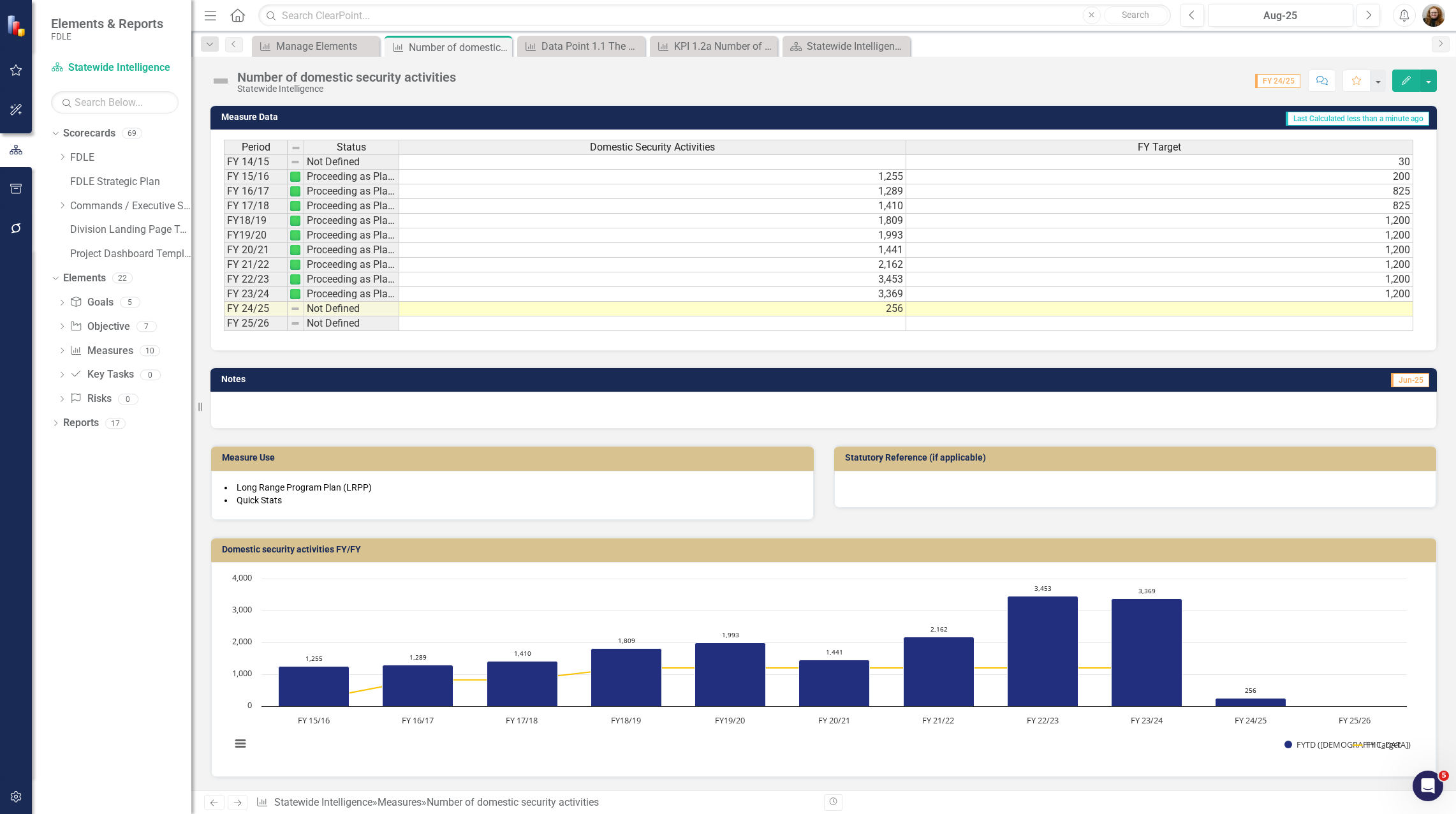
click at [200, 408] on div "Resize" at bounding box center [196, 407] width 10 height 814
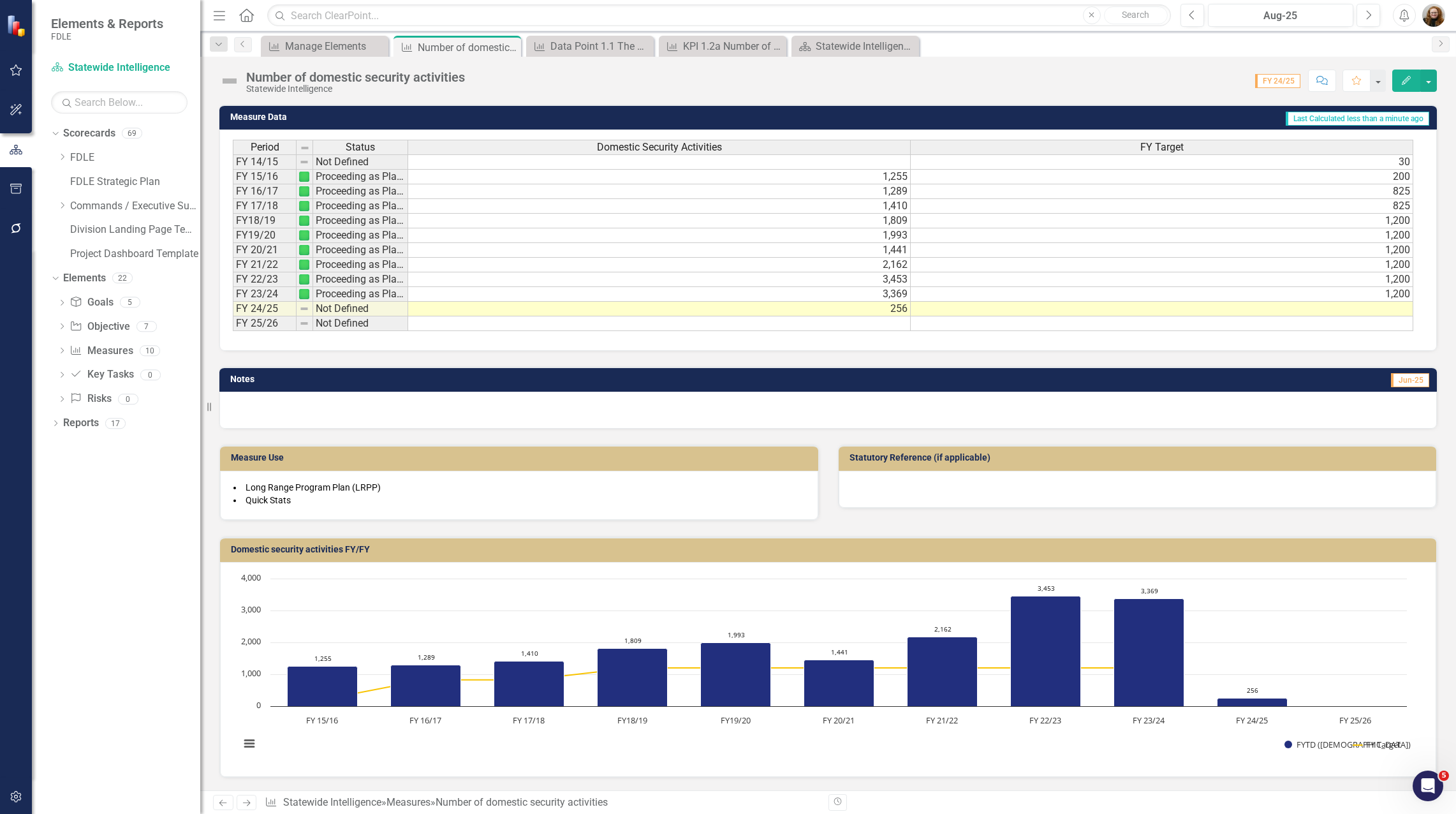
click at [201, 409] on div "Resize" at bounding box center [205, 407] width 10 height 814
click at [232, 402] on div at bounding box center [828, 410] width 1217 height 37
click at [201, 408] on div "Resize" at bounding box center [205, 407] width 10 height 814
click at [456, 401] on div at bounding box center [828, 410] width 1217 height 37
click at [1418, 390] on td "Jun-25" at bounding box center [1058, 381] width 744 height 19
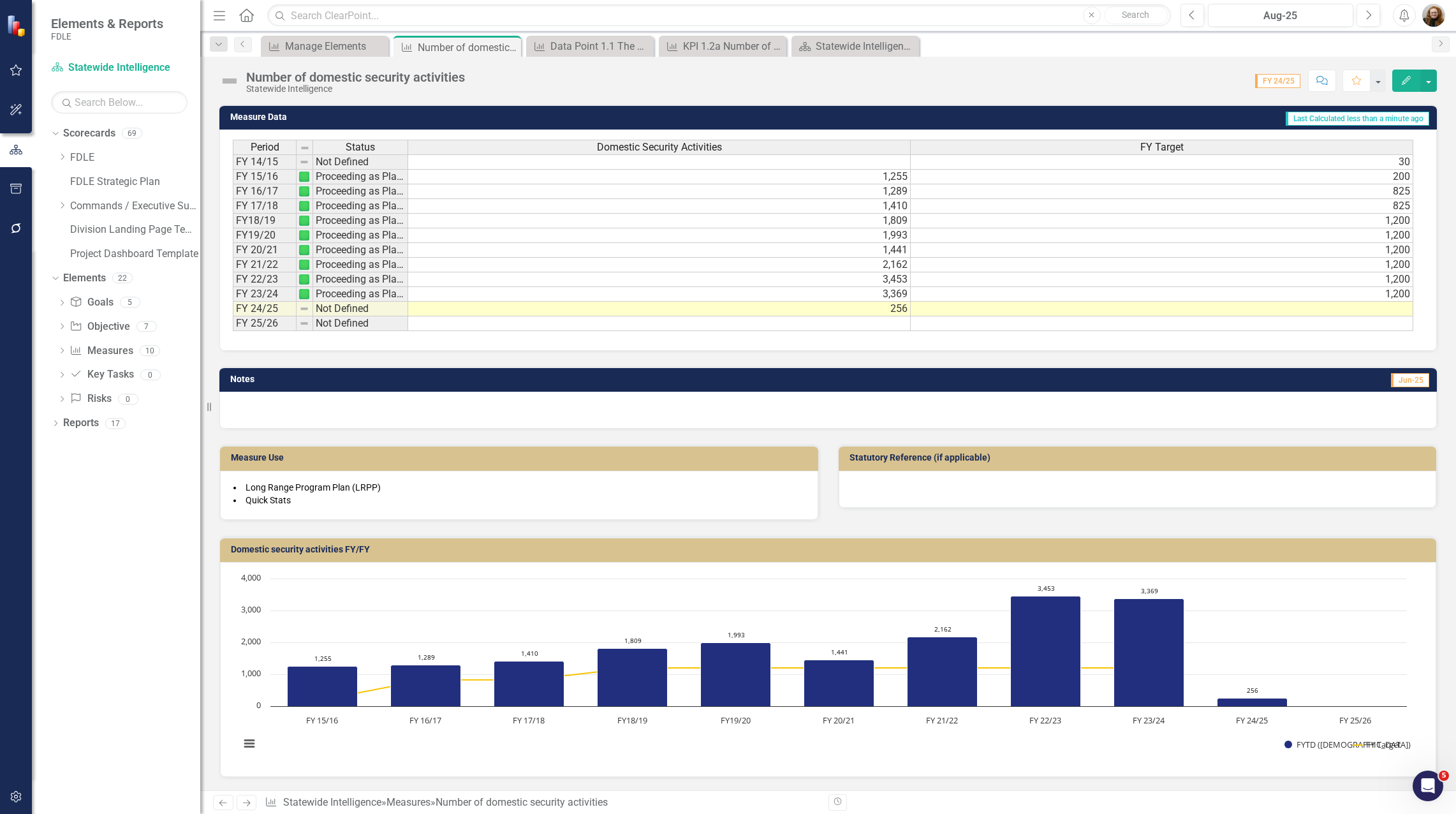
click at [1400, 380] on span "Jun-25" at bounding box center [1409, 380] width 38 height 14
click at [1197, 9] on button "Previous" at bounding box center [1192, 15] width 24 height 23
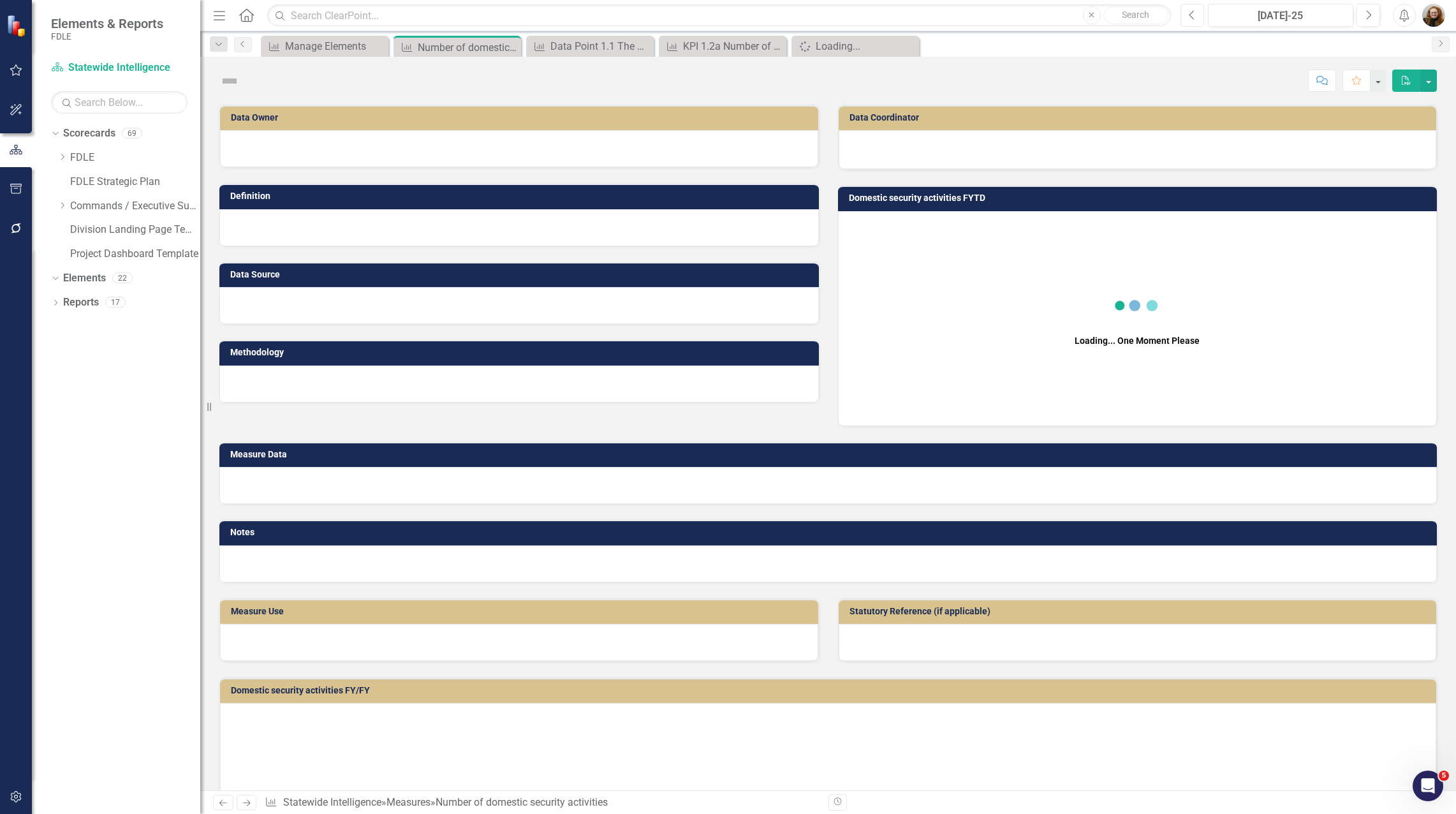
click at [1196, 10] on button "Previous" at bounding box center [1192, 15] width 24 height 23
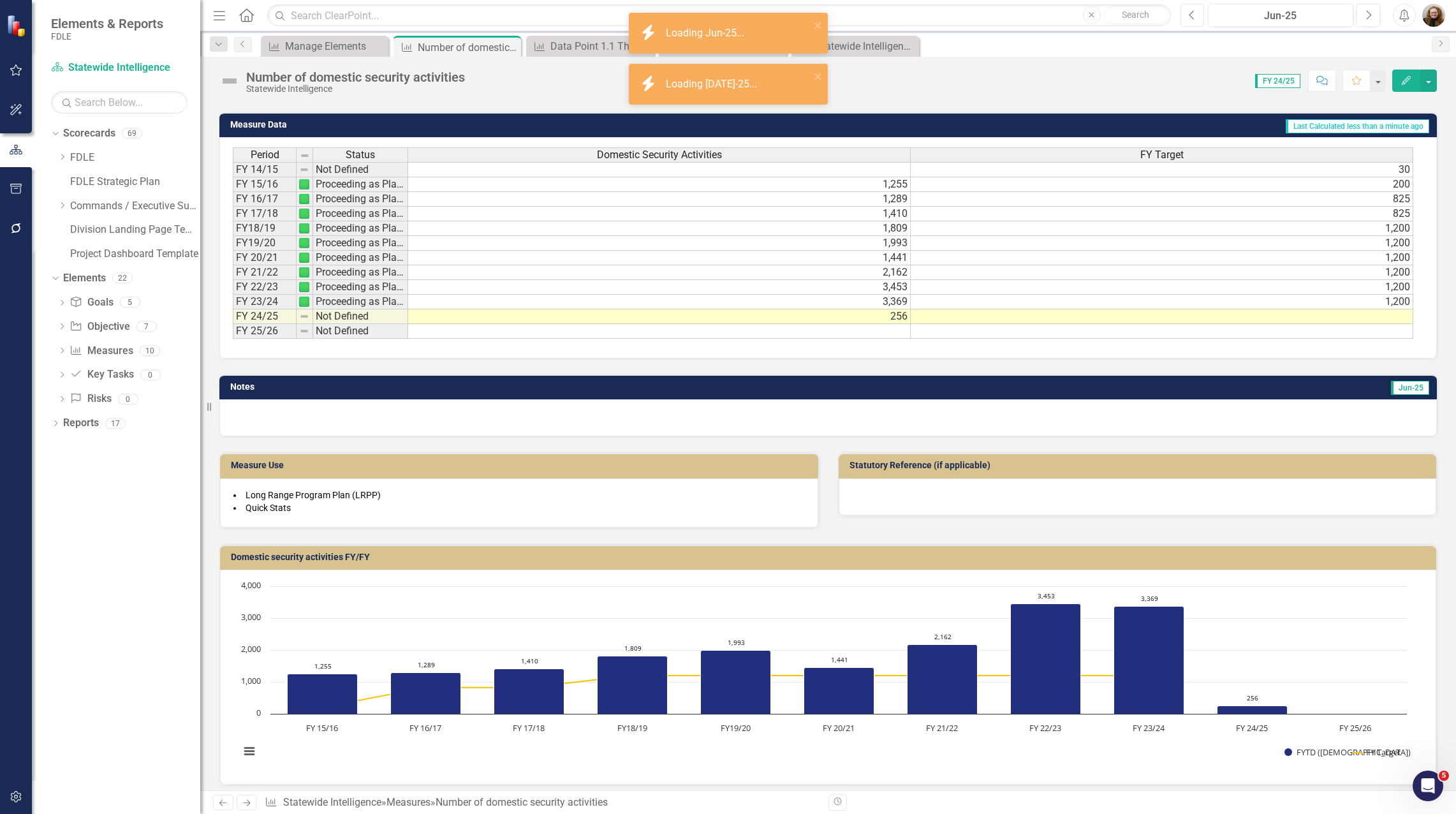
scroll to position [470, 0]
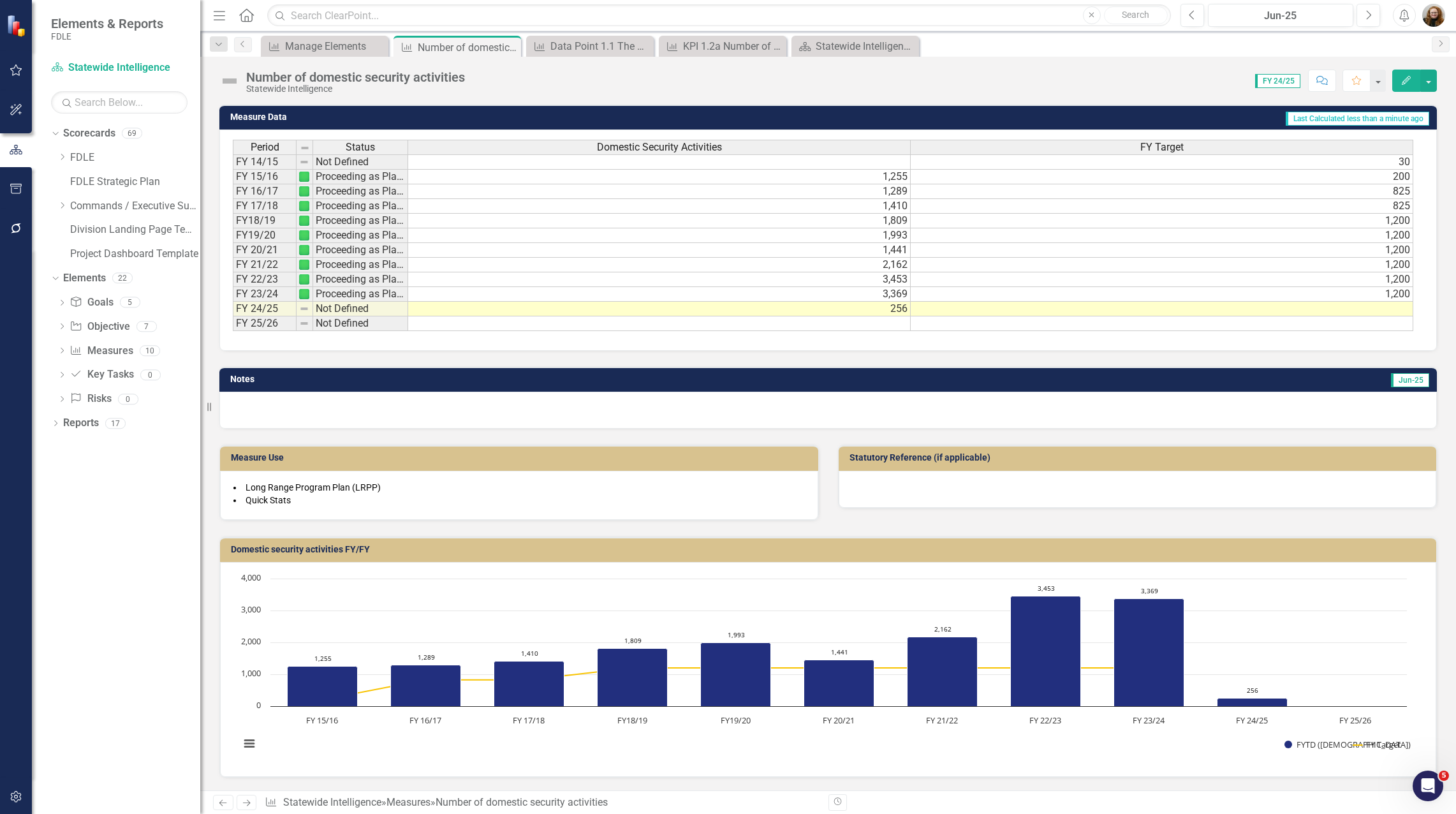
click at [717, 397] on div at bounding box center [828, 410] width 1217 height 37
click at [358, 314] on td "Not Defined" at bounding box center [360, 309] width 95 height 15
click at [502, 408] on div at bounding box center [828, 410] width 1217 height 37
click at [1354, 716] on text "FY 25/26" at bounding box center [1355, 720] width 32 height 12
click at [127, 486] on div "Dropdown Scorecards 69 Dropdown FDLE Commissioner's Initiative Team Project Das…" at bounding box center [116, 468] width 168 height 691
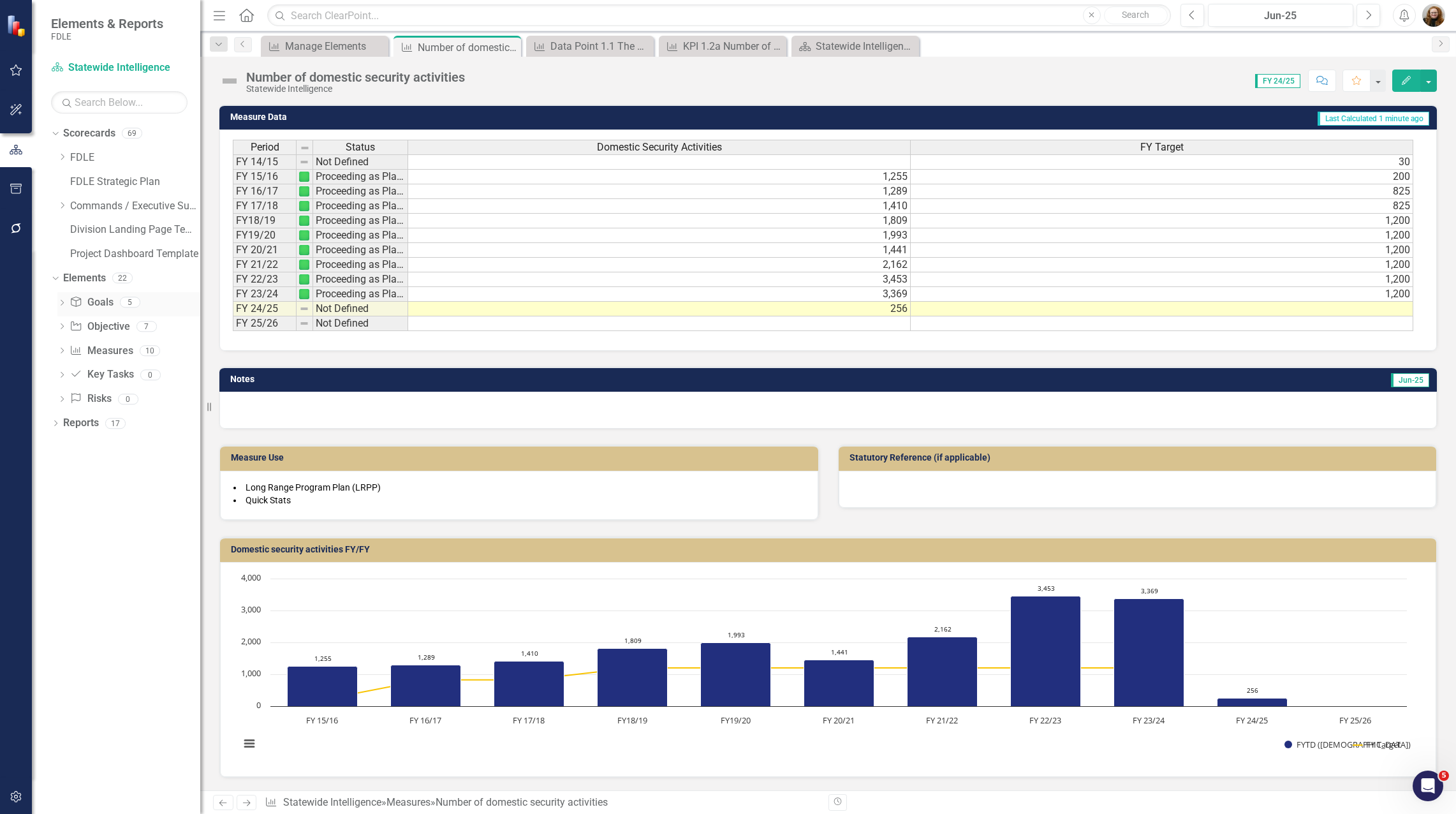
click at [60, 303] on icon "Dropdown" at bounding box center [62, 304] width 9 height 7
click at [63, 206] on icon "Dropdown" at bounding box center [63, 205] width 10 height 8
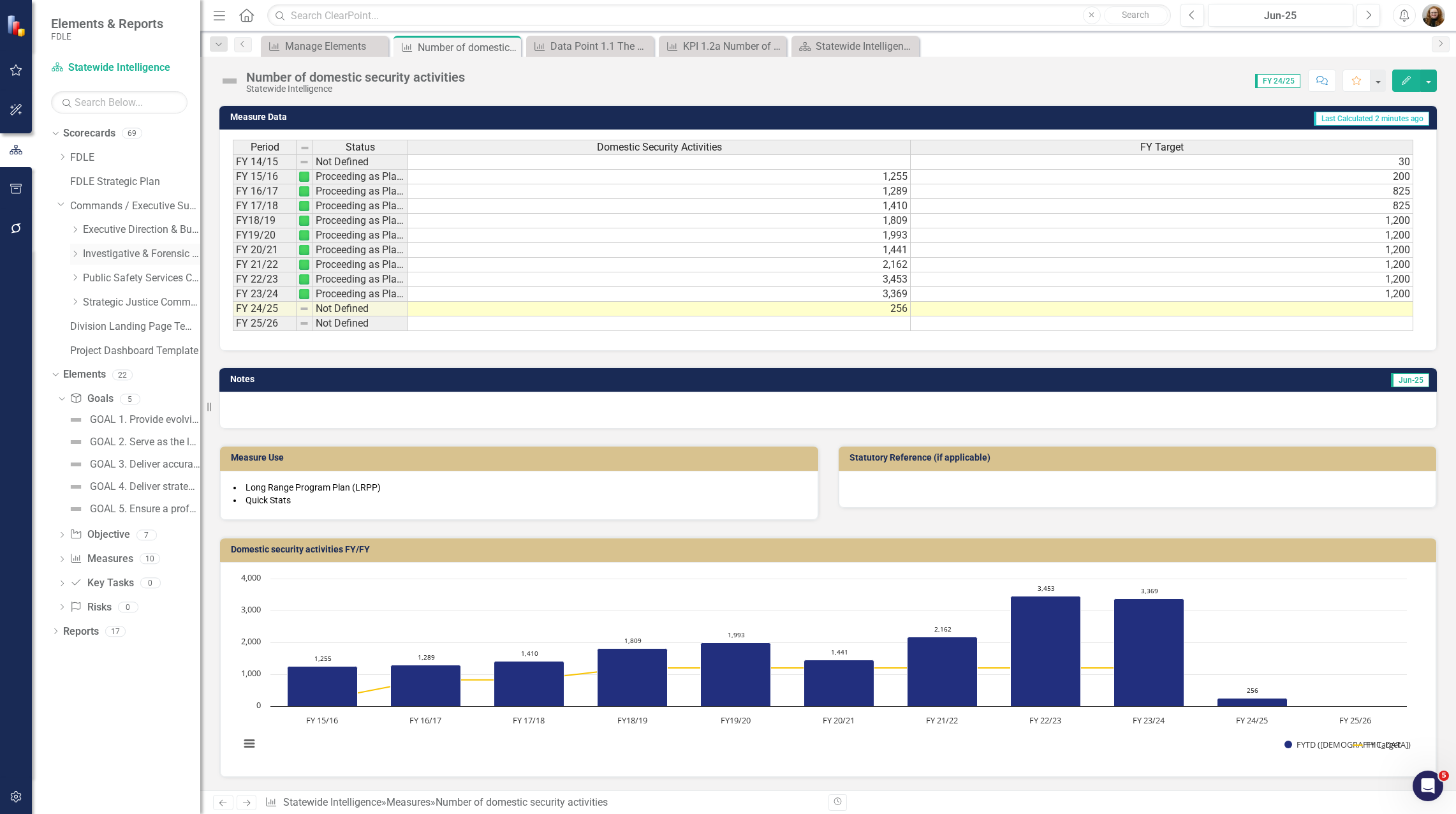
click at [73, 256] on icon "Dropdown" at bounding box center [75, 253] width 10 height 8
click at [112, 284] on link "Forensic Services" at bounding box center [148, 278] width 104 height 15
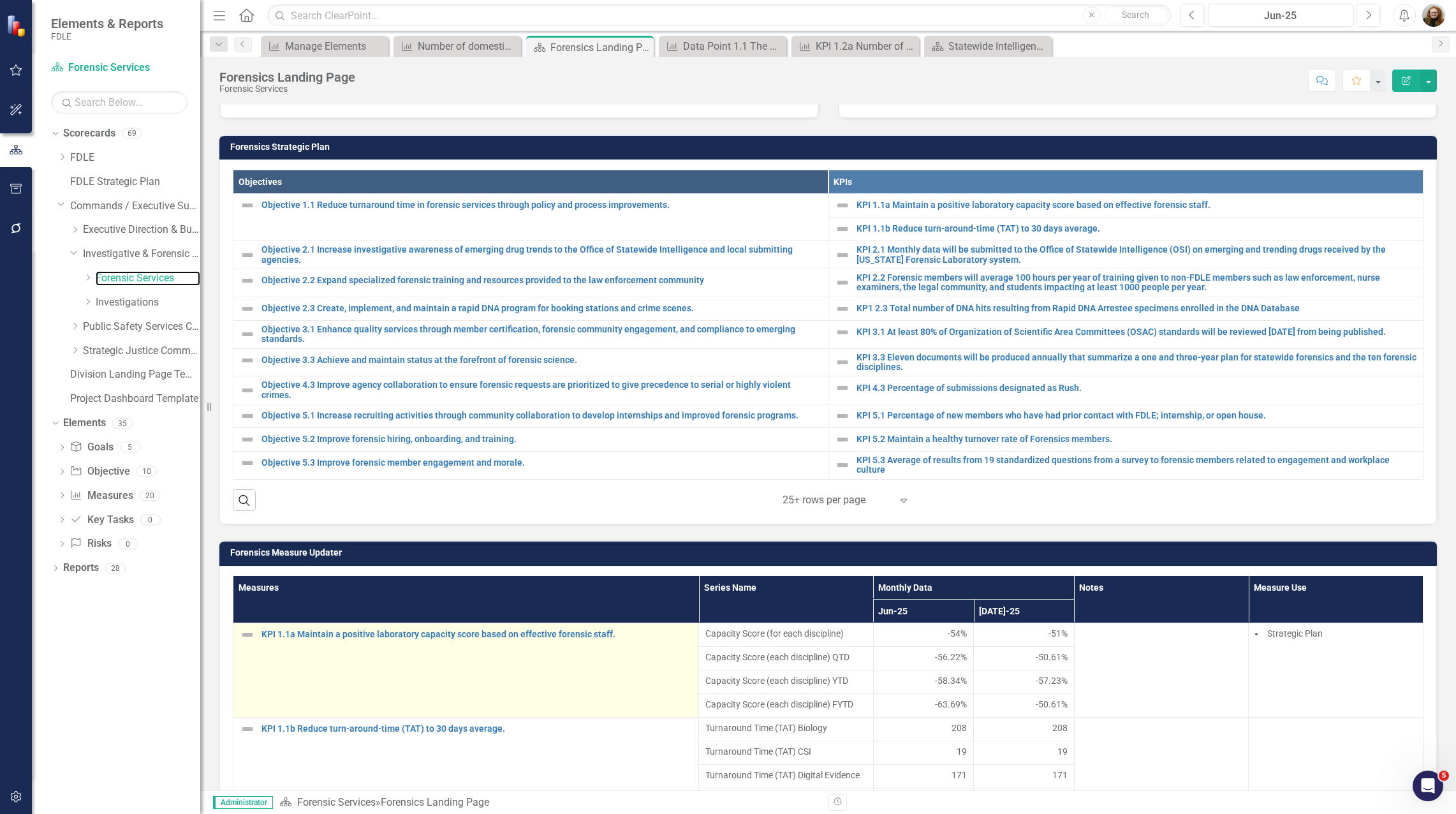
scroll to position [309, 0]
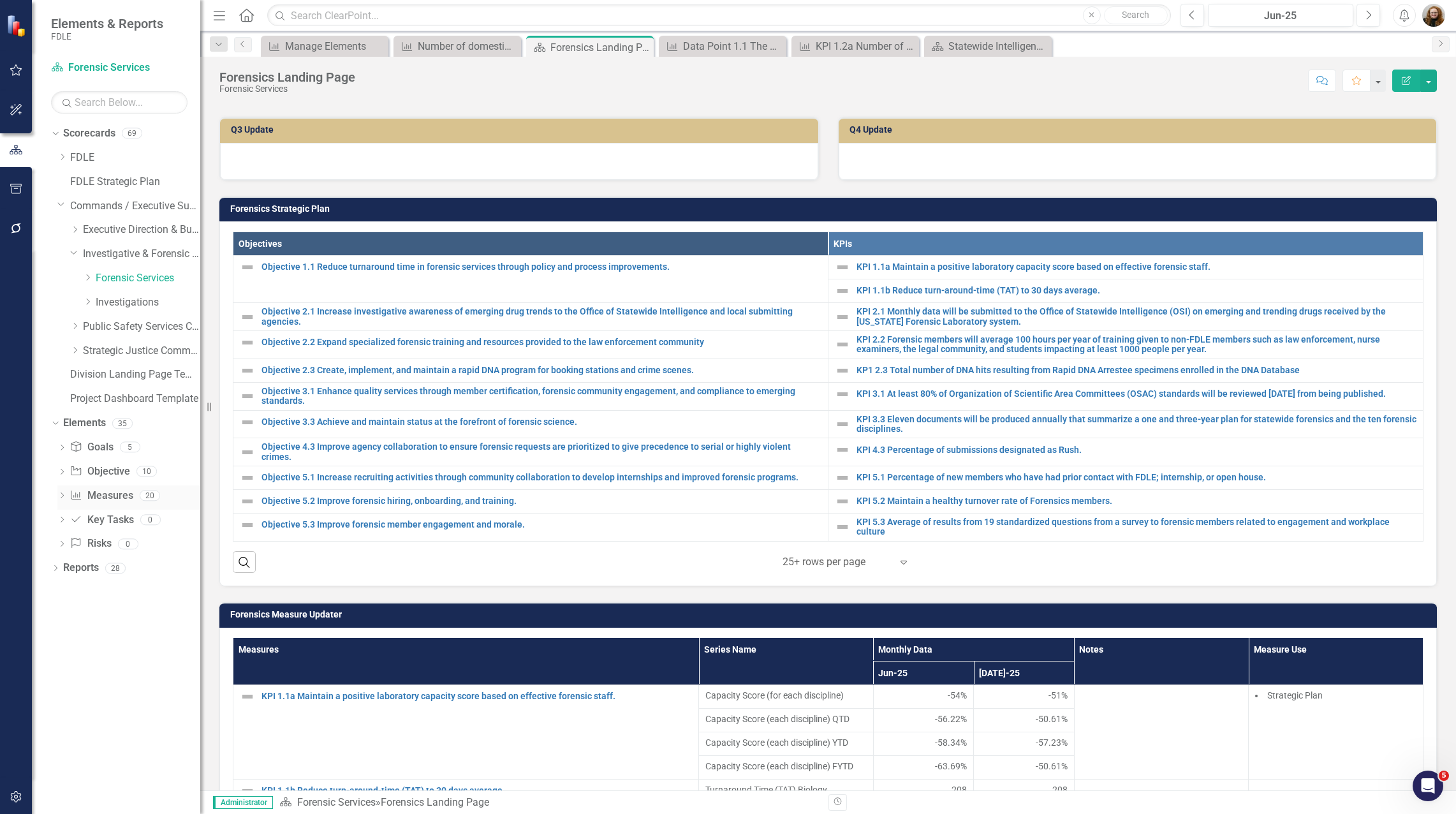
click at [131, 500] on link "Measure Measures" at bounding box center [101, 495] width 63 height 15
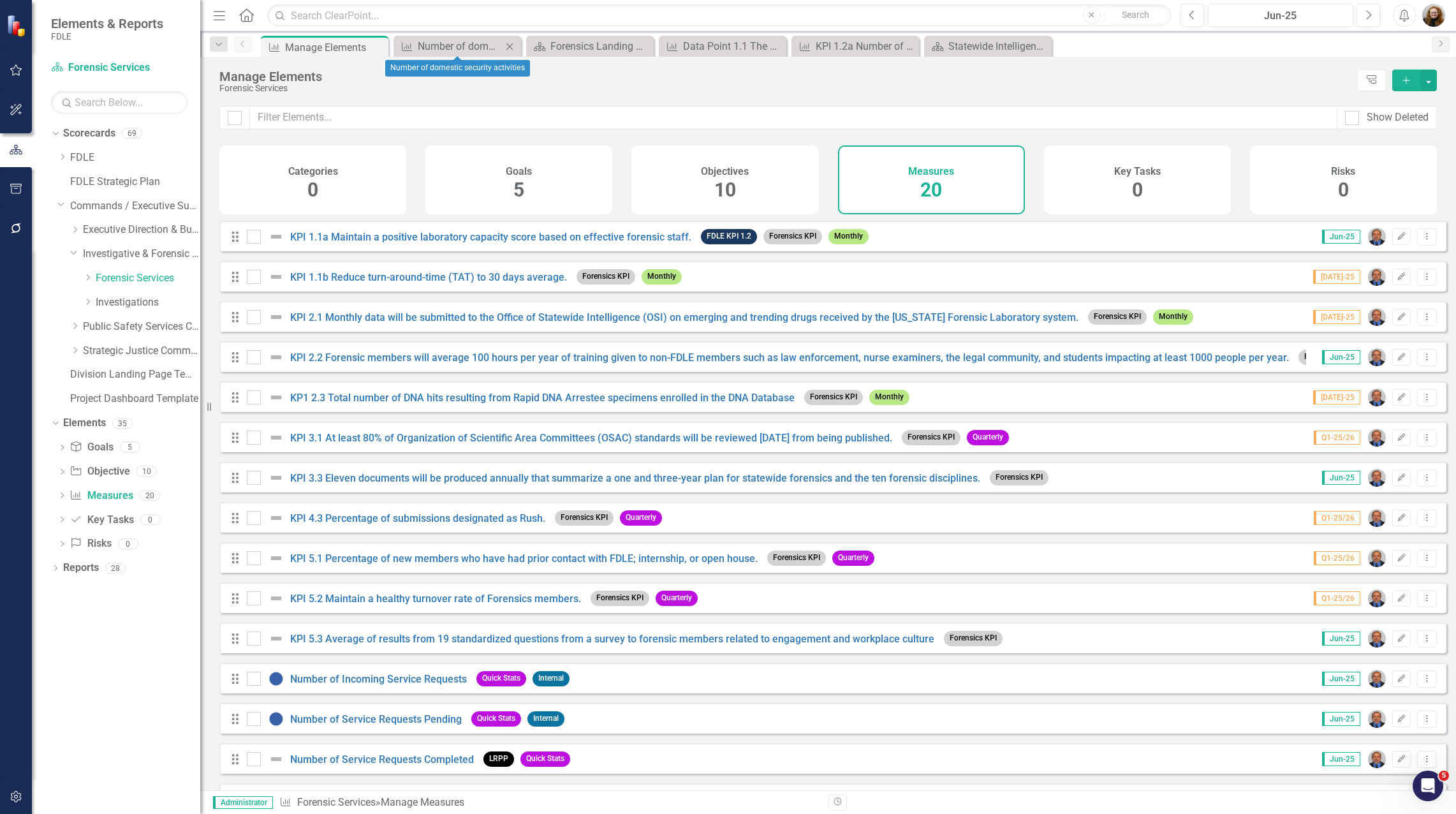
click at [506, 47] on icon "Close" at bounding box center [509, 47] width 13 height 10
click at [513, 47] on icon "Close" at bounding box center [509, 47] width 13 height 10
click at [0, 0] on icon "Close" at bounding box center [0, 0] width 0 height 0
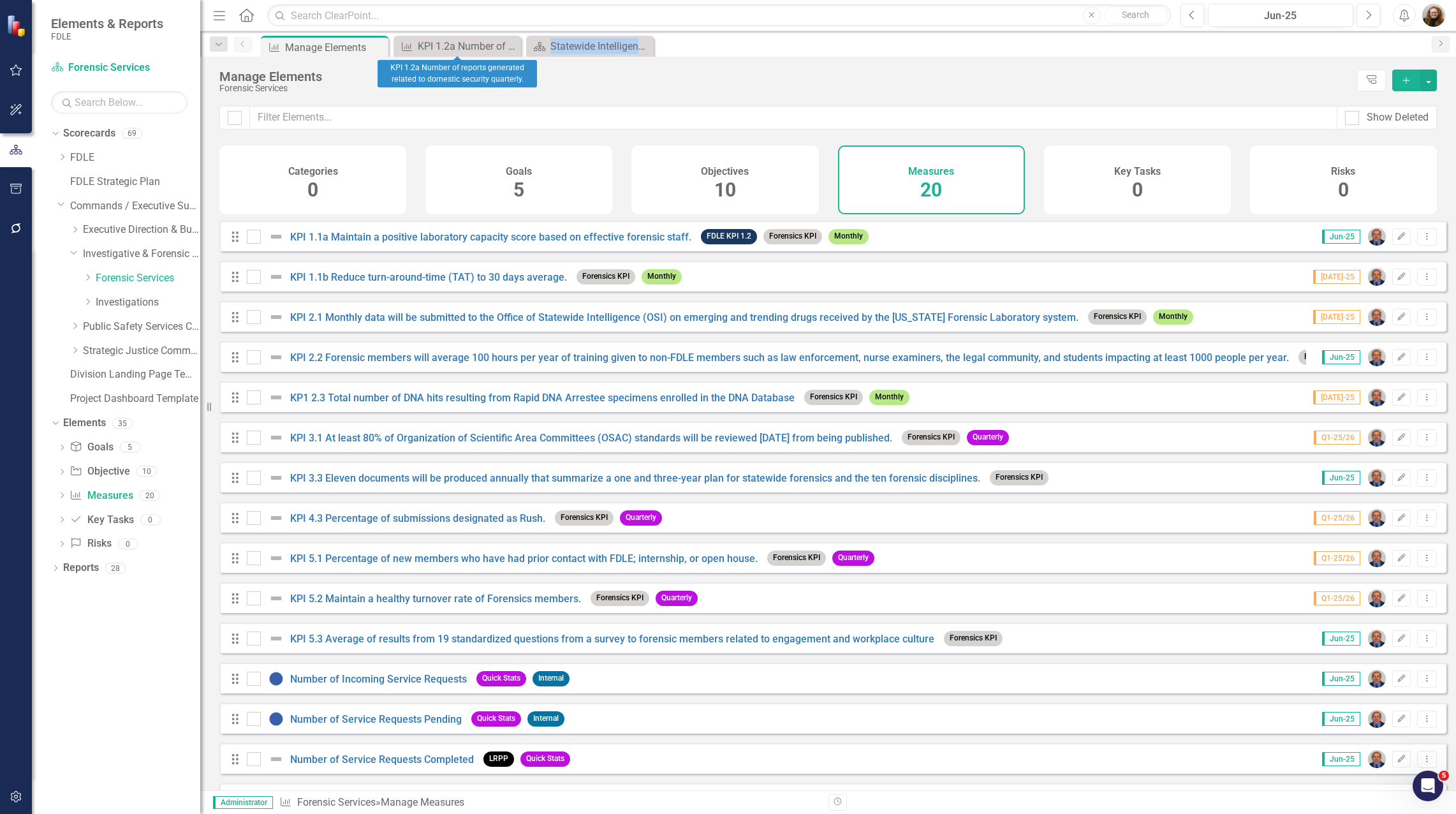
click at [0, 0] on icon "Close" at bounding box center [0, 0] width 0 height 0
click at [542, 243] on link "KPI 1.1a Maintain a positive laboratory capacity score based on effective foren…" at bounding box center [490, 237] width 401 height 12
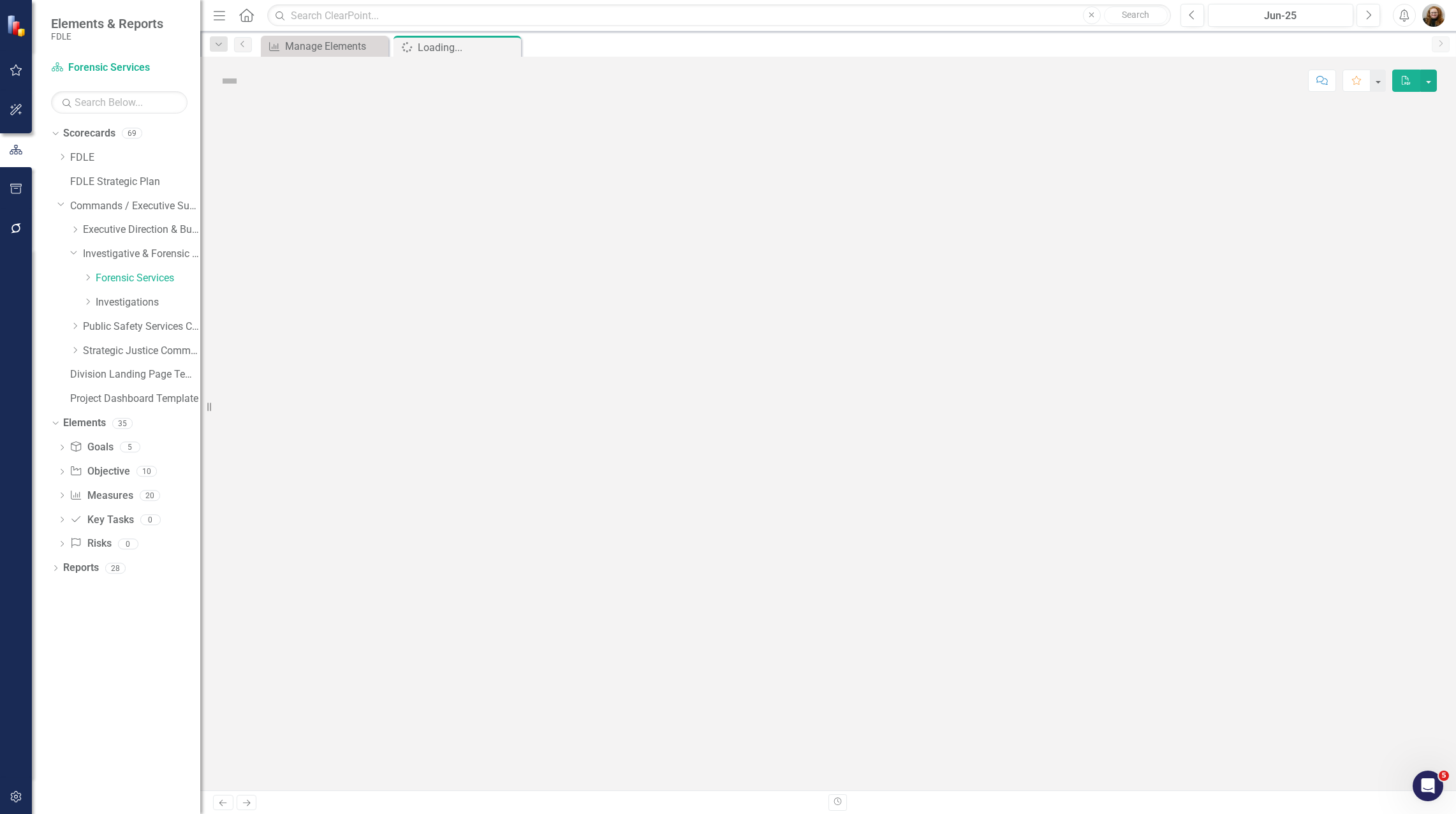
click at [542, 249] on div at bounding box center [828, 447] width 1256 height 686
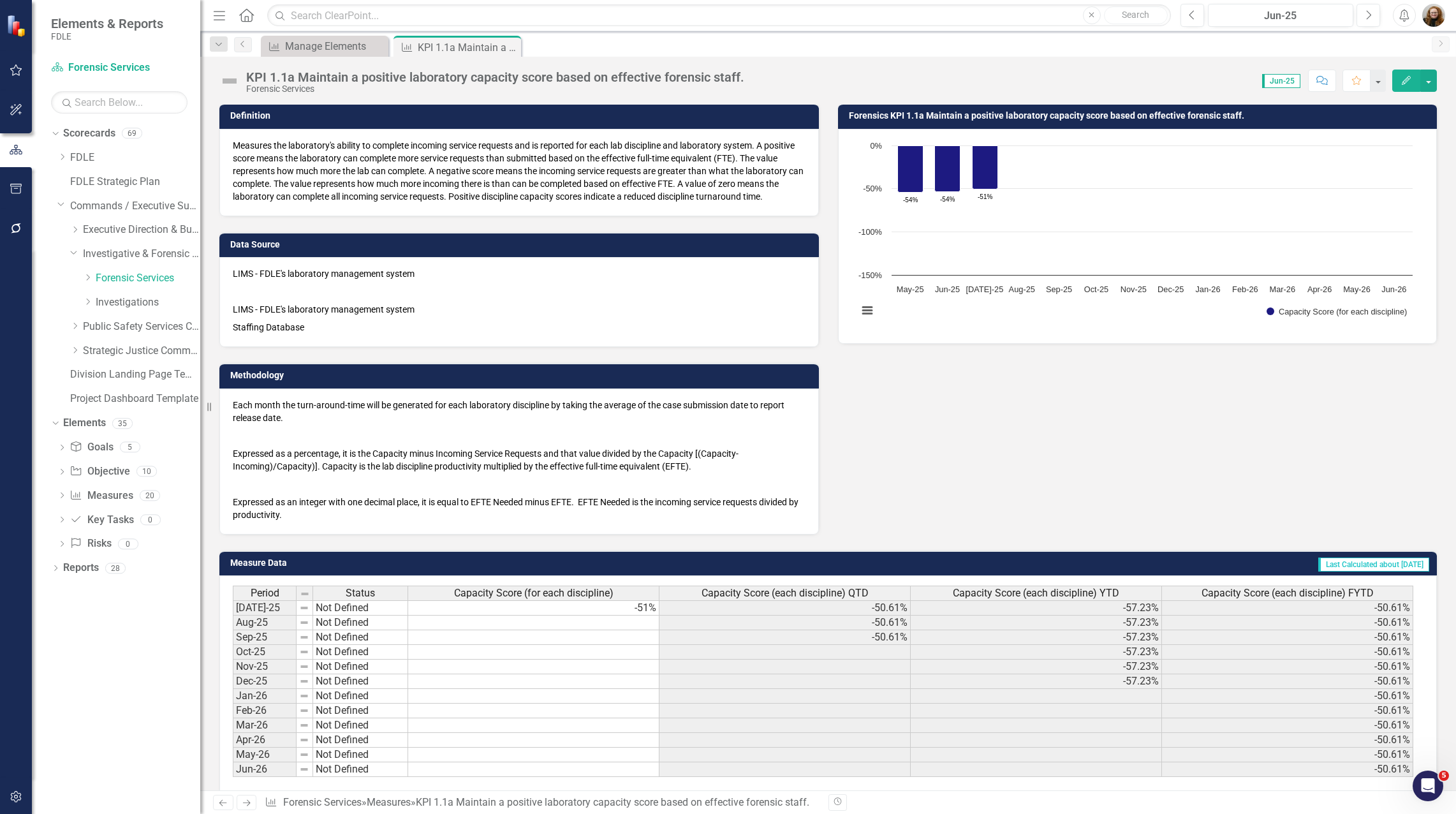
scroll to position [195, 0]
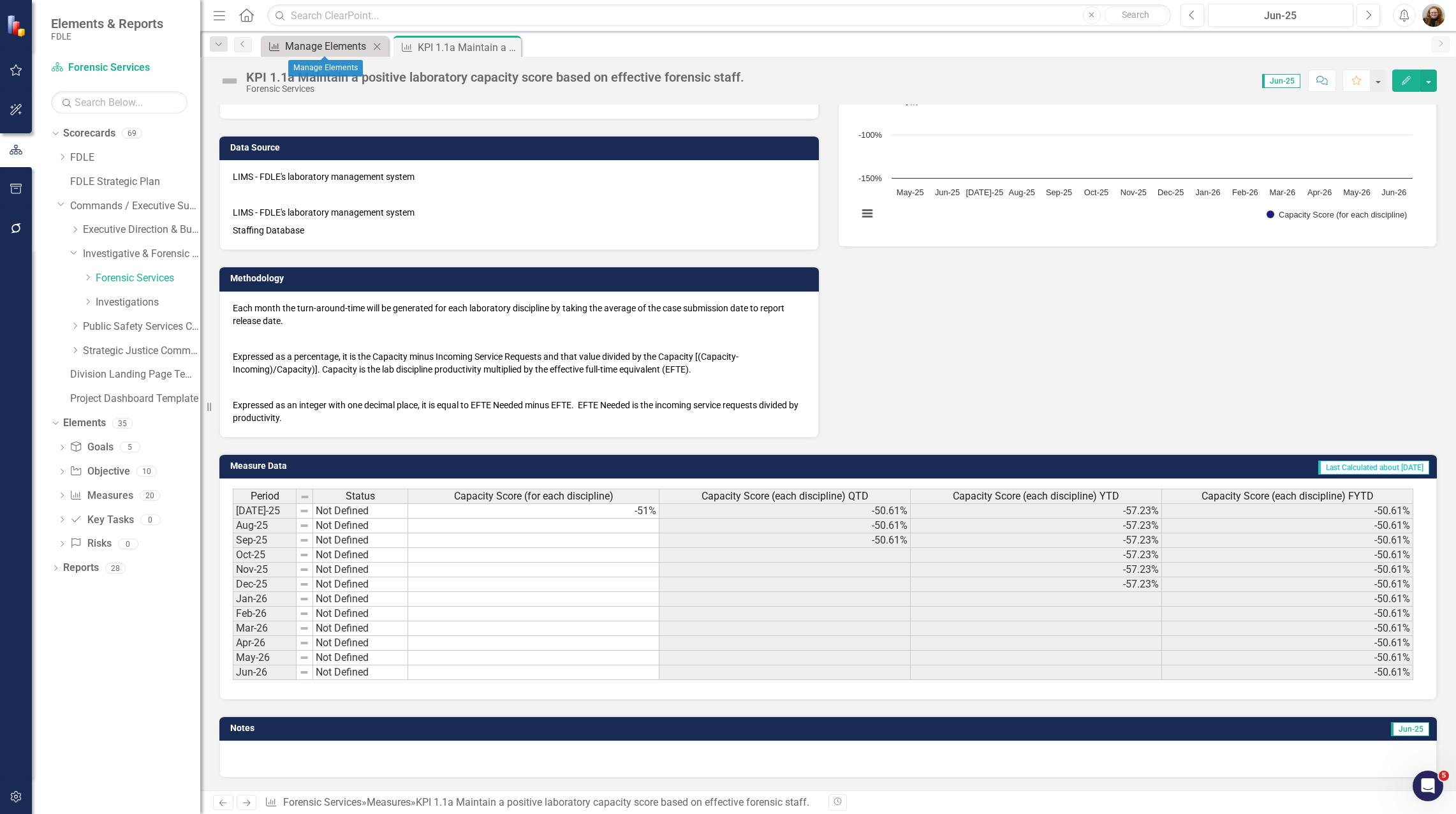
click at [330, 43] on div "Manage Elements" at bounding box center [327, 46] width 84 height 16
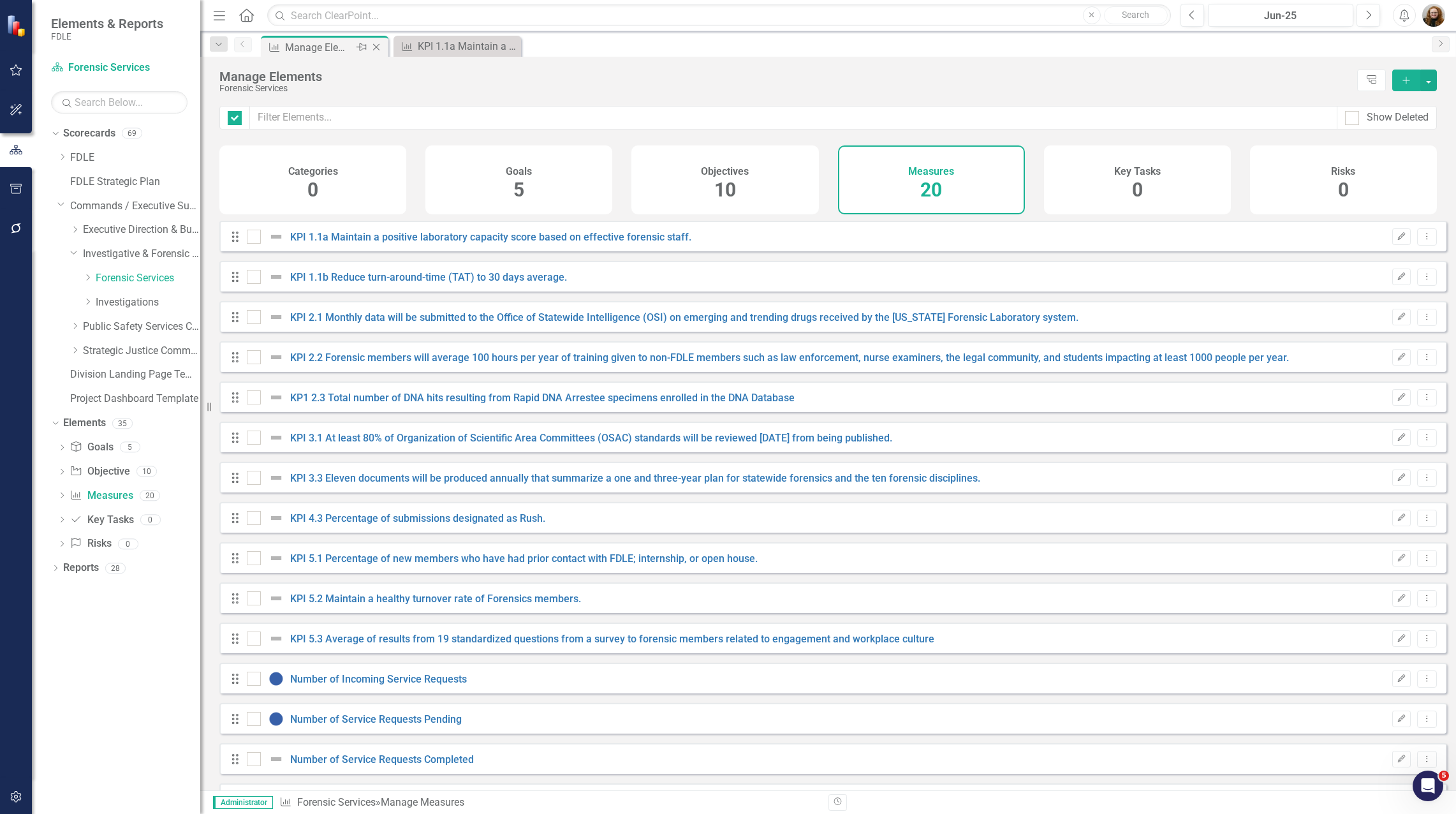
checkbox input "false"
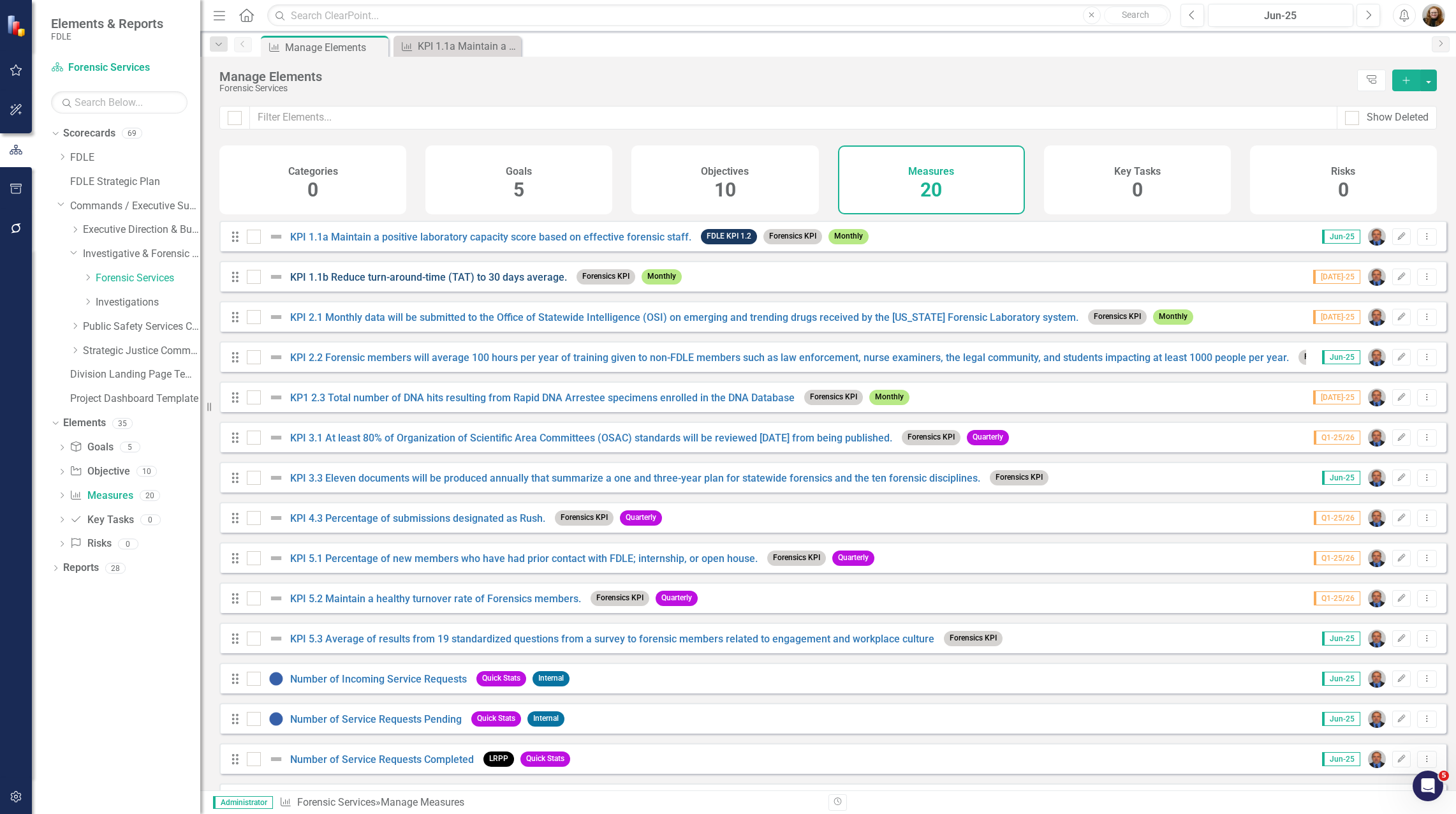
click at [463, 283] on link "KPI 1.1b Reduce turn-around-time (TAT) to 30 days average." at bounding box center [429, 277] width 277 height 12
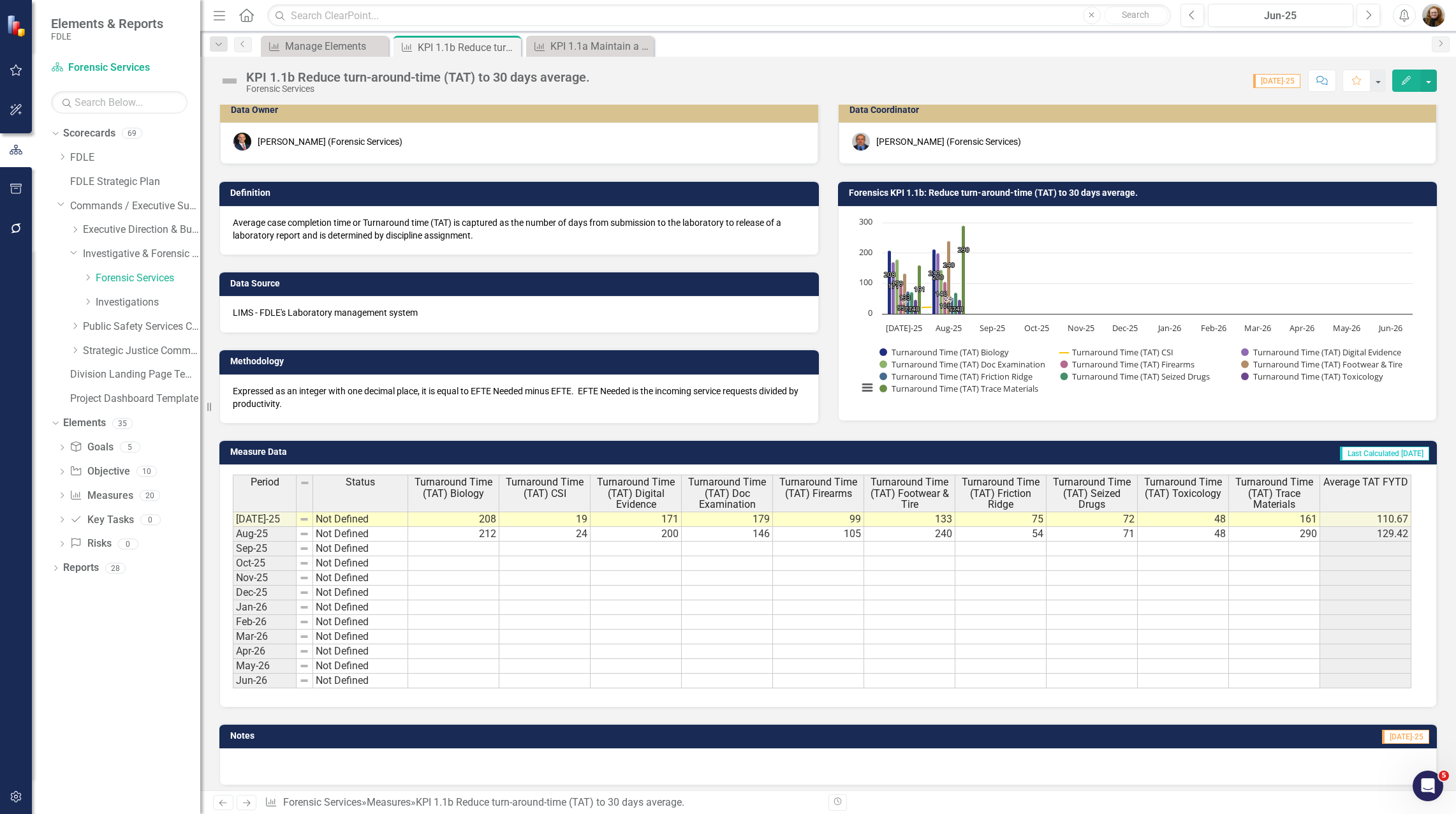
scroll to position [15, 0]
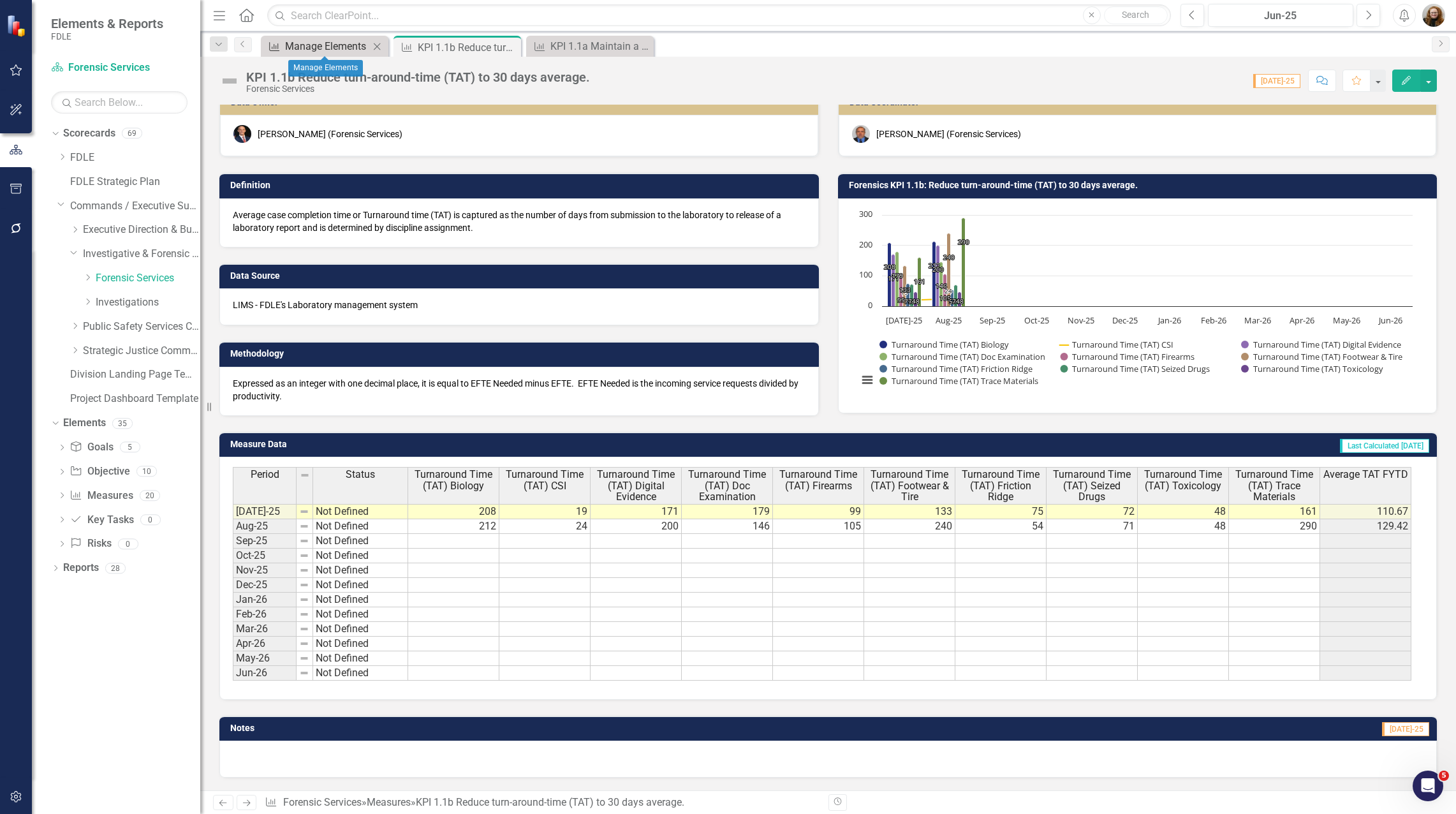
click at [305, 45] on div "Manage Elements" at bounding box center [327, 46] width 84 height 16
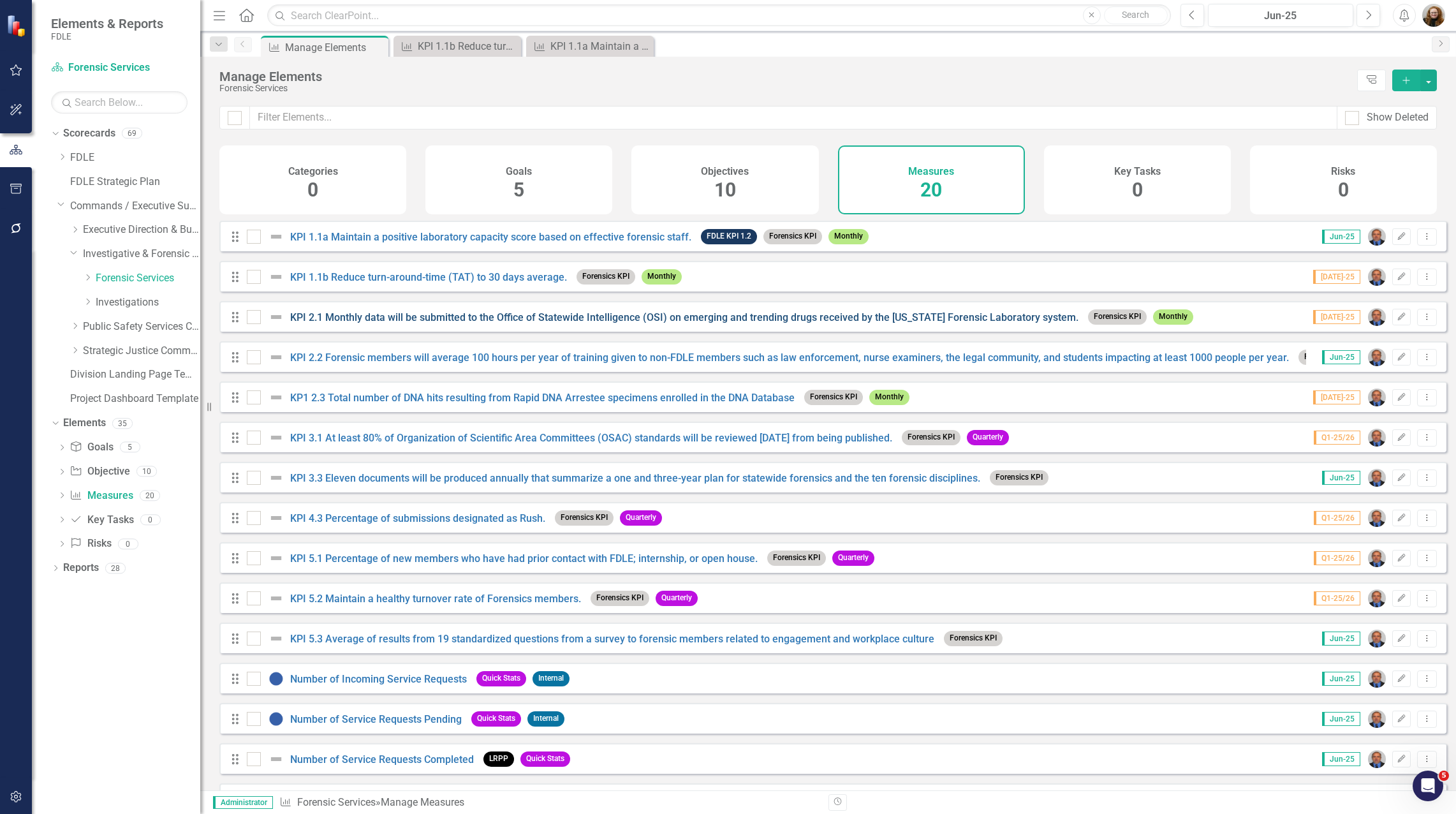
click at [397, 324] on link "KPI 2.1 Monthly data will be submitted to the Office of Statewide Intelligence …" at bounding box center [684, 317] width 788 height 12
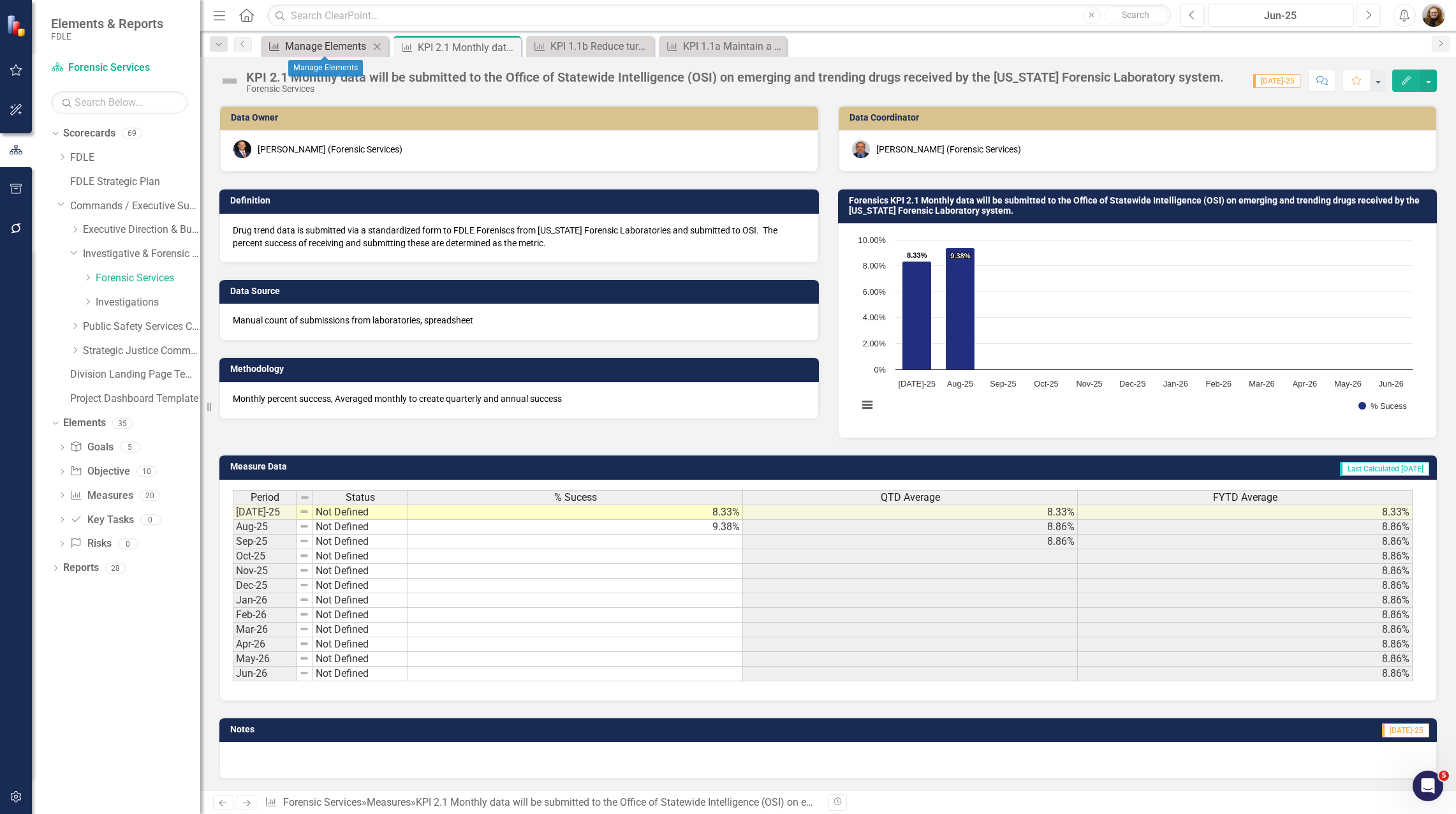
click at [324, 43] on div "Manage Elements" at bounding box center [327, 46] width 84 height 16
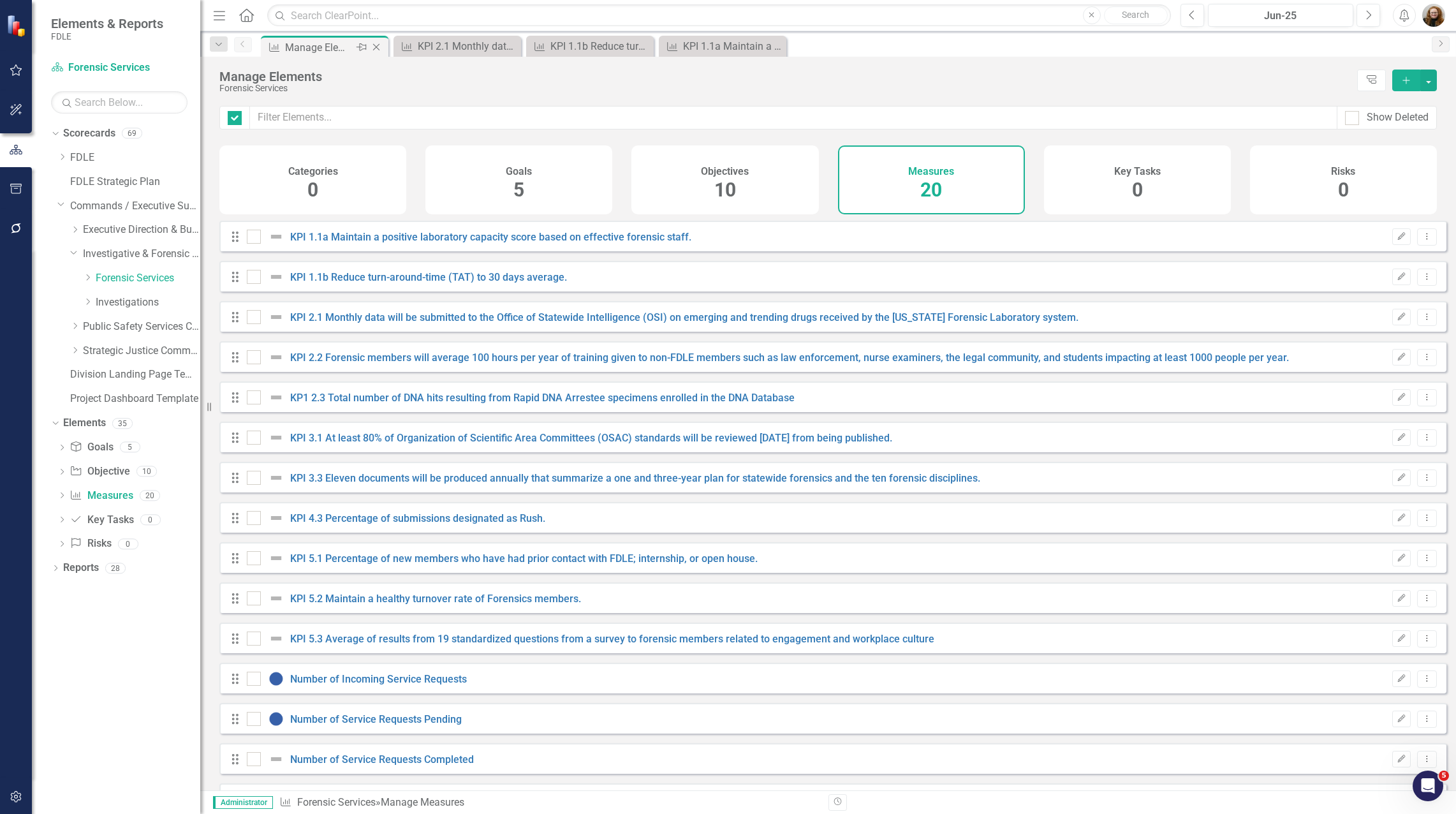
checkbox input "false"
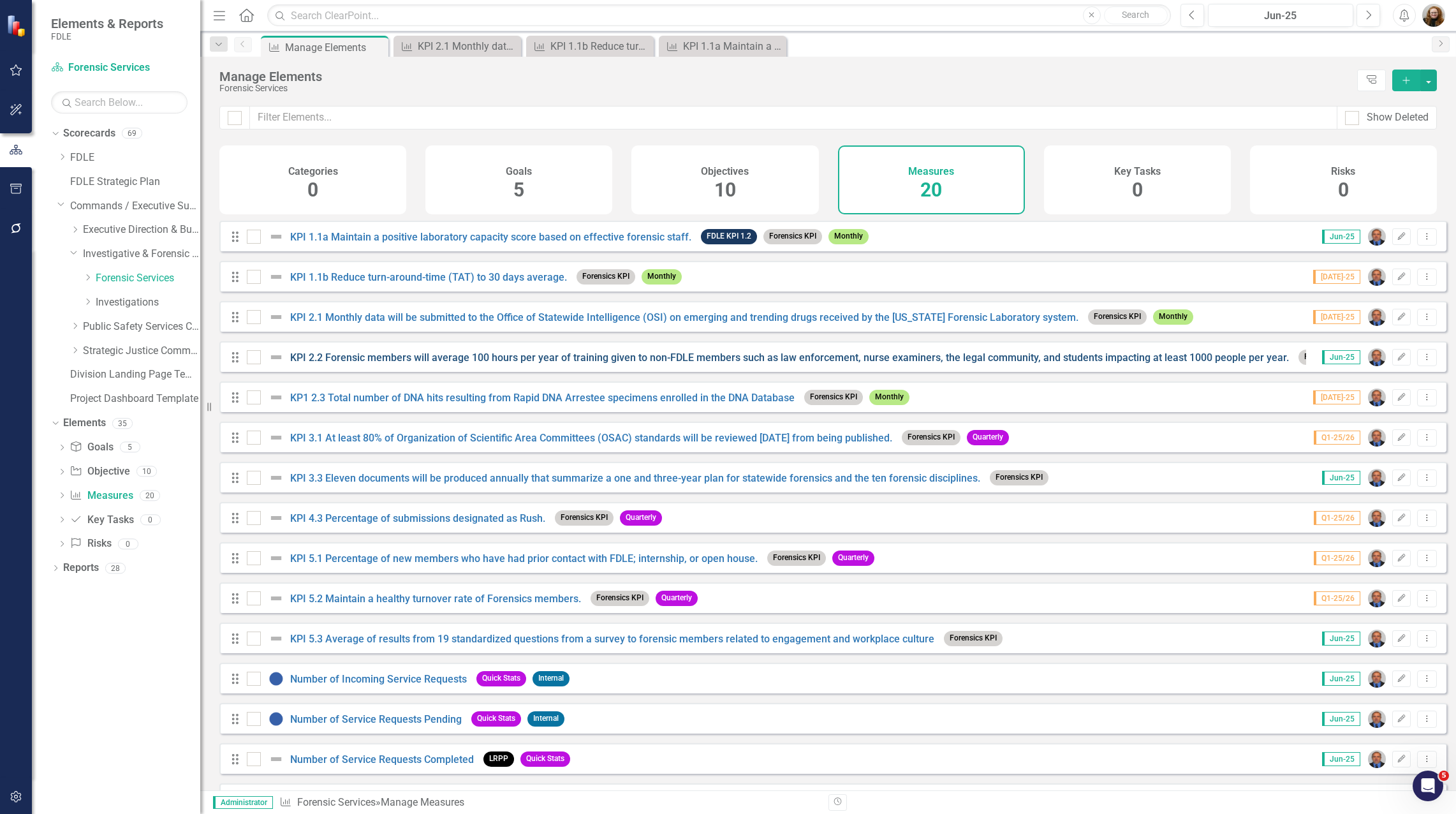
click at [356, 364] on link "KPI 2.2 Forensic members will average 100 hours per year of training given to n…" at bounding box center [790, 357] width 999 height 12
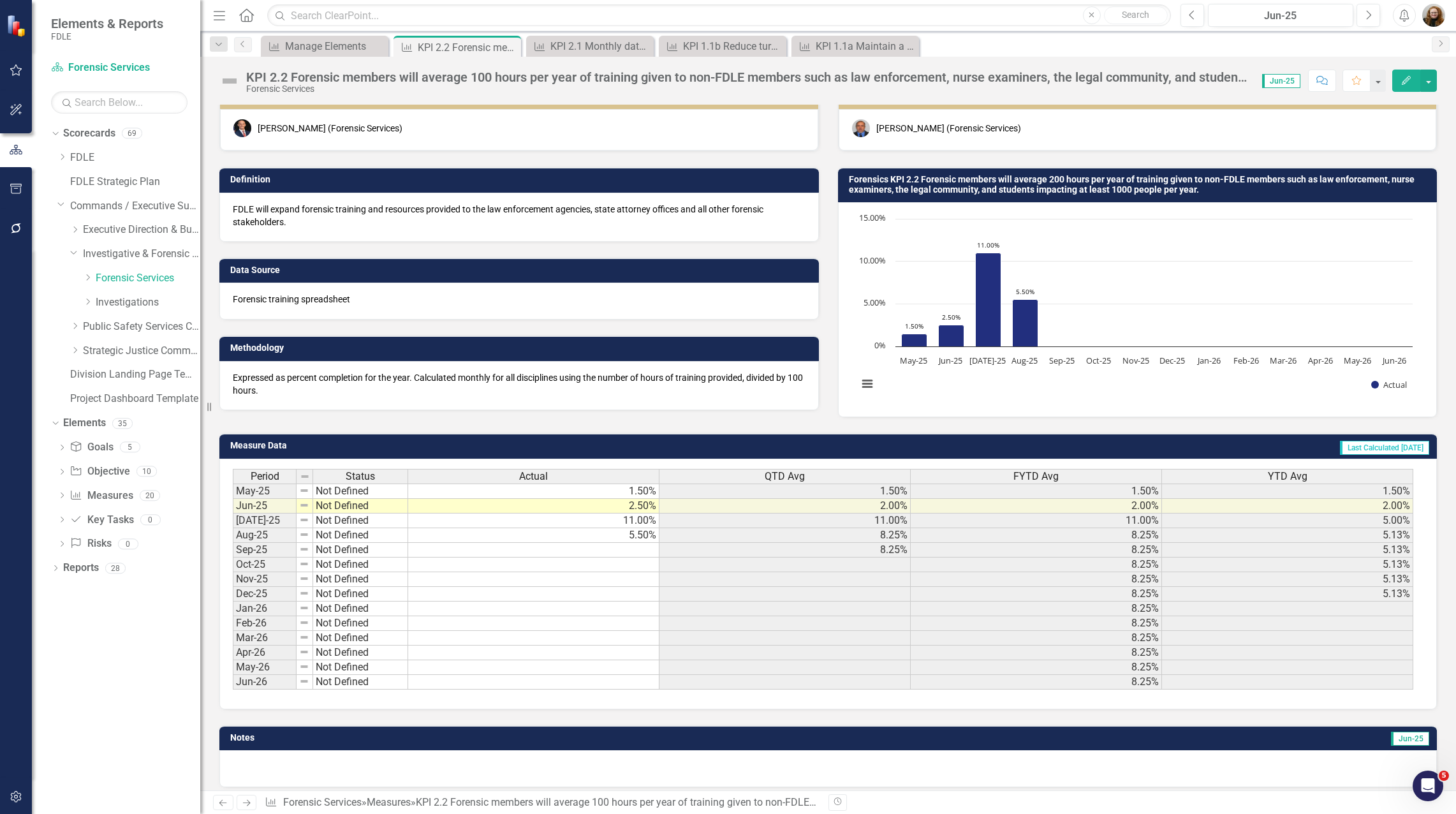
scroll to position [31, 0]
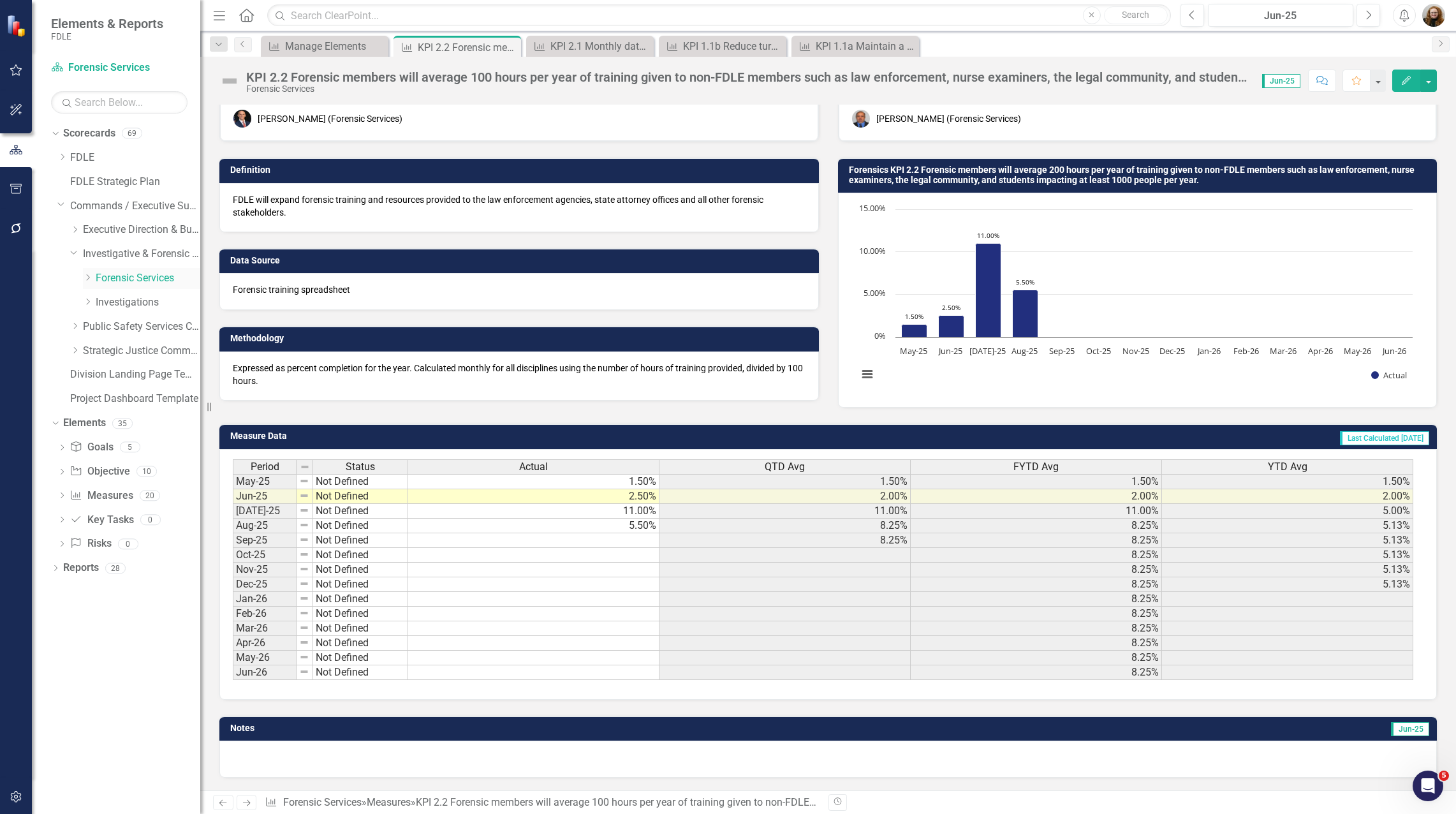
click at [88, 273] on icon "Dropdown" at bounding box center [88, 277] width 10 height 8
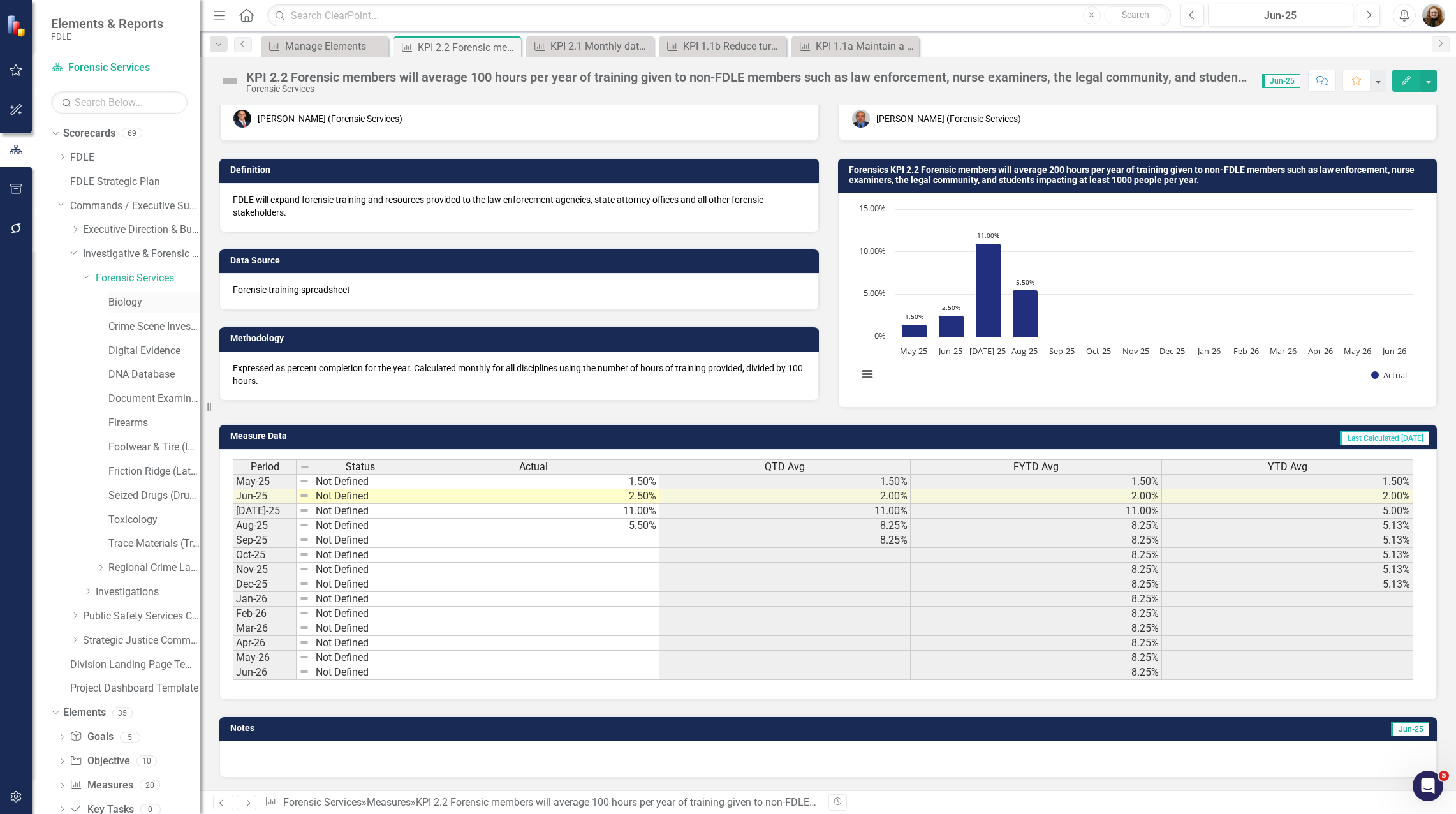
click at [119, 298] on link "Biology" at bounding box center [154, 302] width 92 height 15
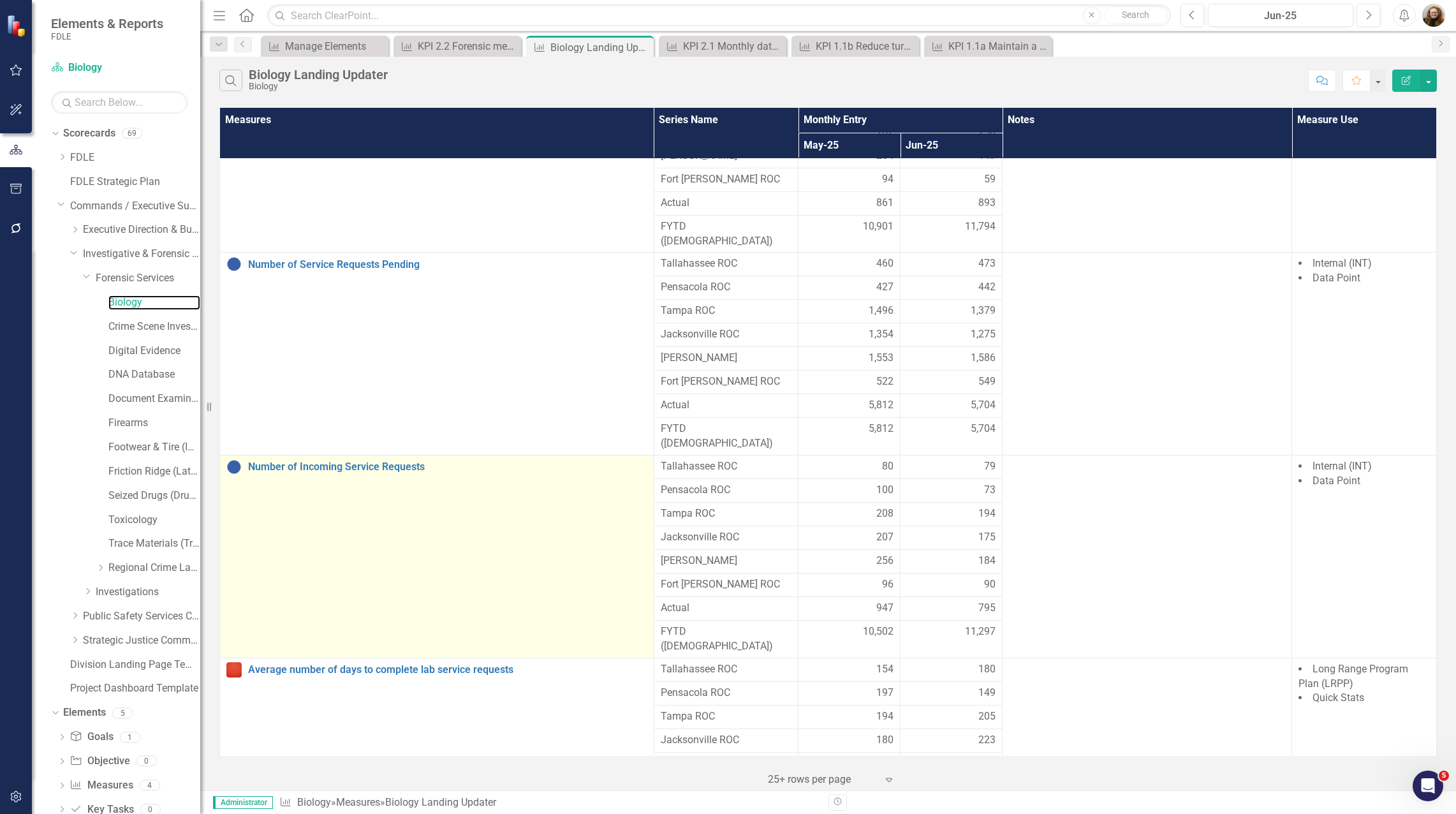
scroll to position [134, 0]
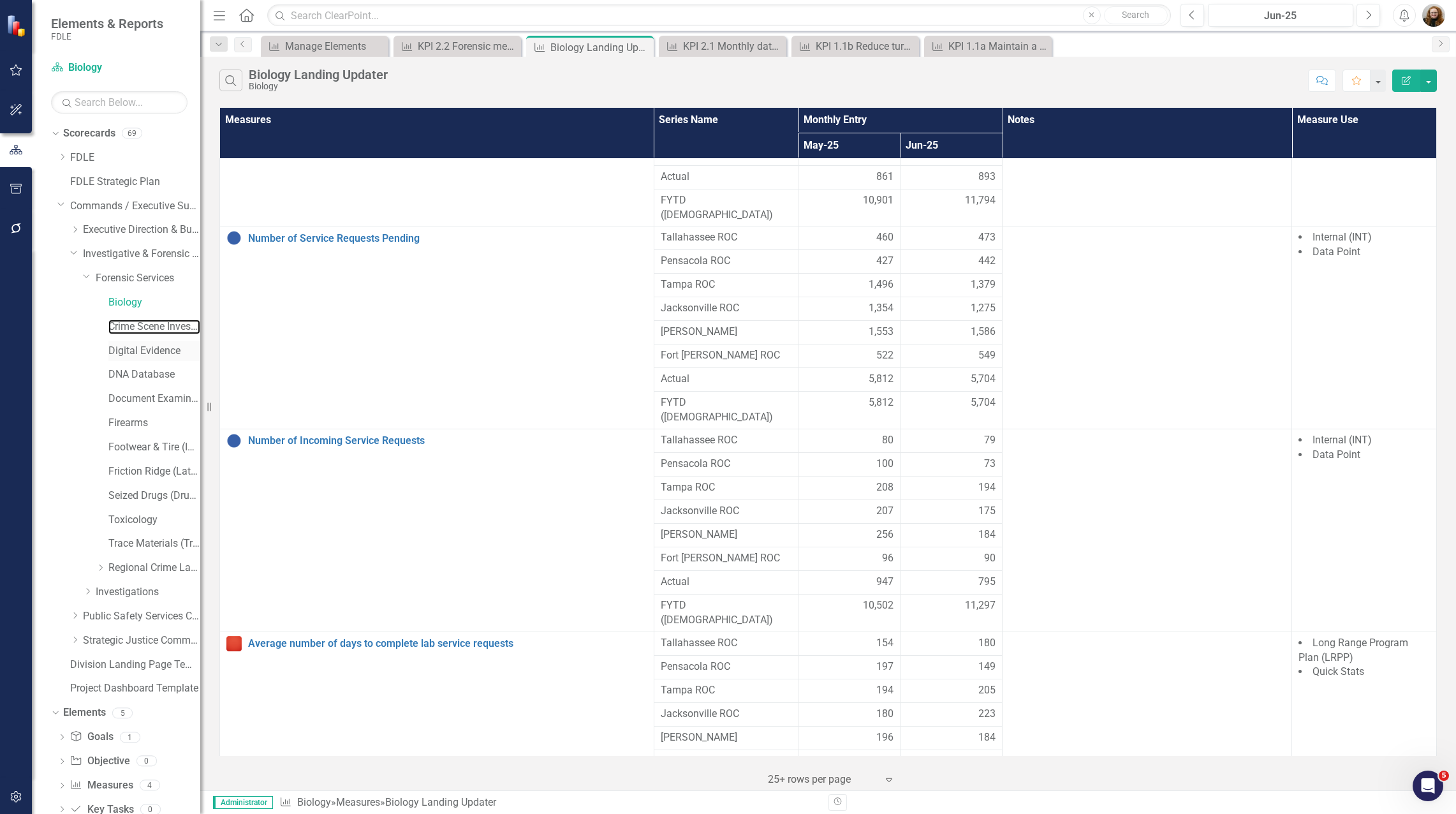
drag, startPoint x: 180, startPoint y: 330, endPoint x: 178, endPoint y: 345, distance: 15.1
click at [180, 330] on link "Crime Scene Investigation" at bounding box center [154, 326] width 92 height 15
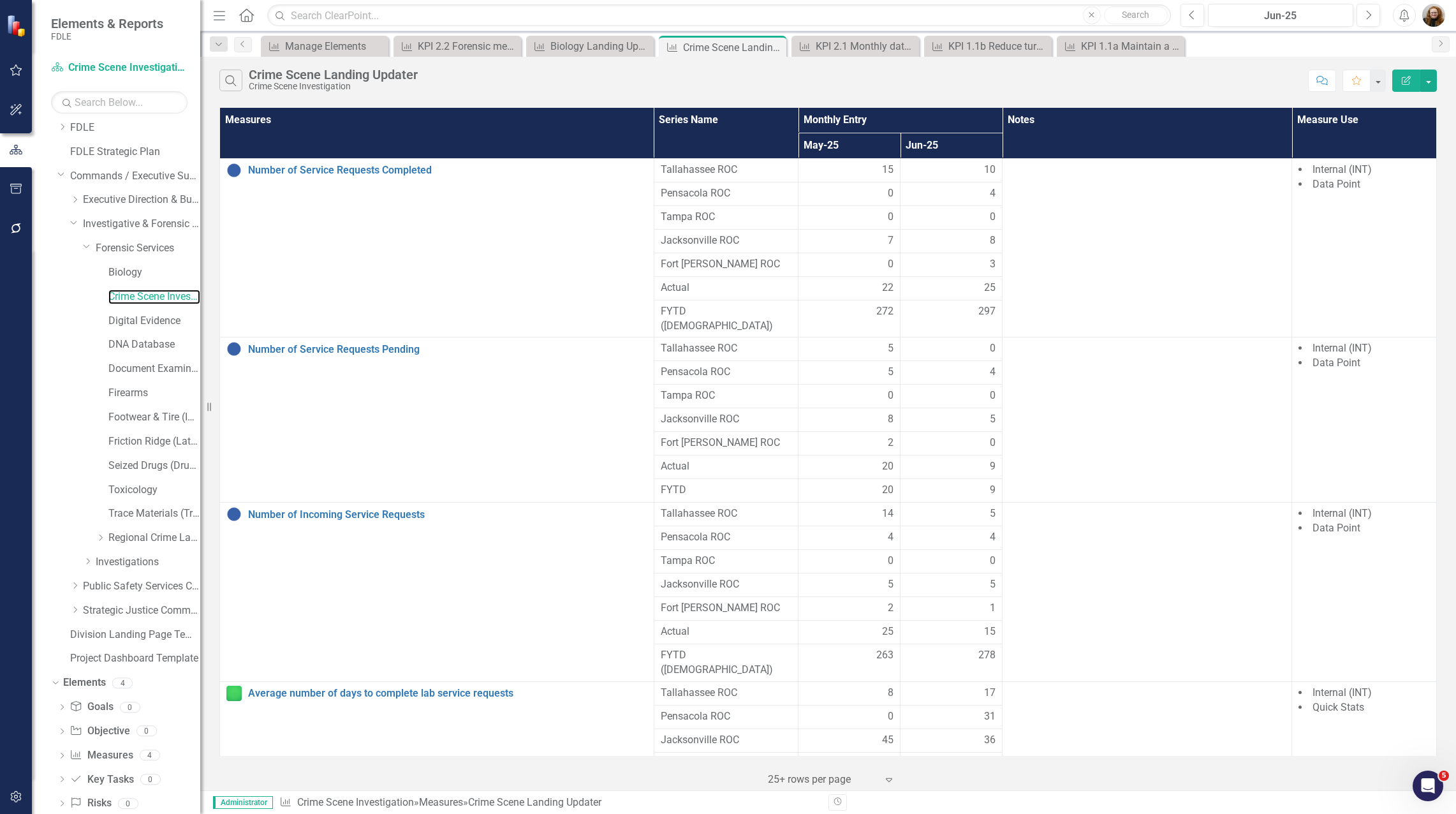
scroll to position [58, 0]
click at [141, 458] on link "Toxicology" at bounding box center [154, 463] width 92 height 15
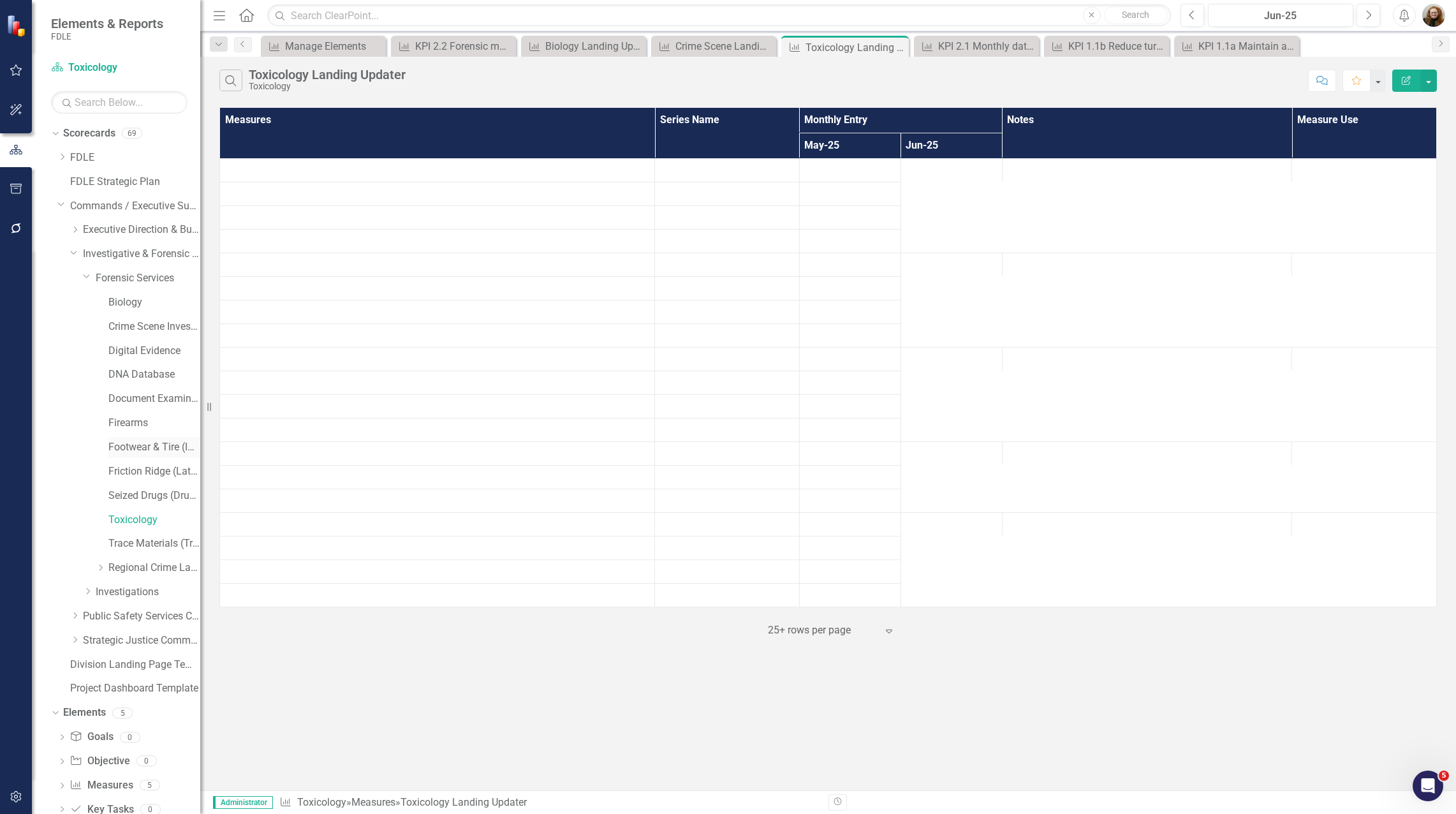
click at [138, 438] on div "Footwear & Tire (Impression Evidence)" at bounding box center [154, 447] width 92 height 21
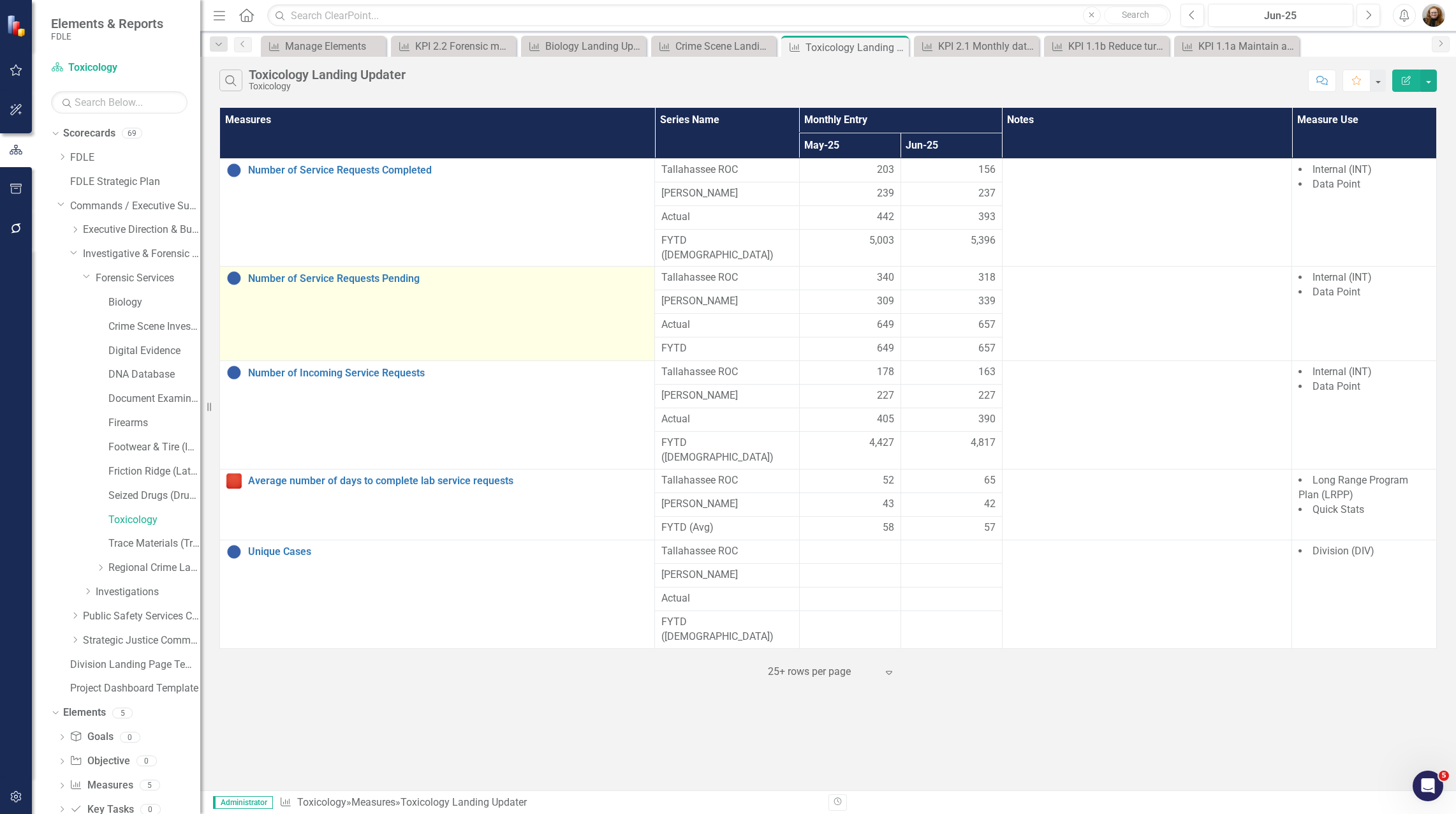
click at [281, 271] on div "Number of Service Requests Pending" at bounding box center [437, 278] width 422 height 15
click at [277, 273] on link "Number of Service Requests Pending" at bounding box center [448, 278] width 400 height 12
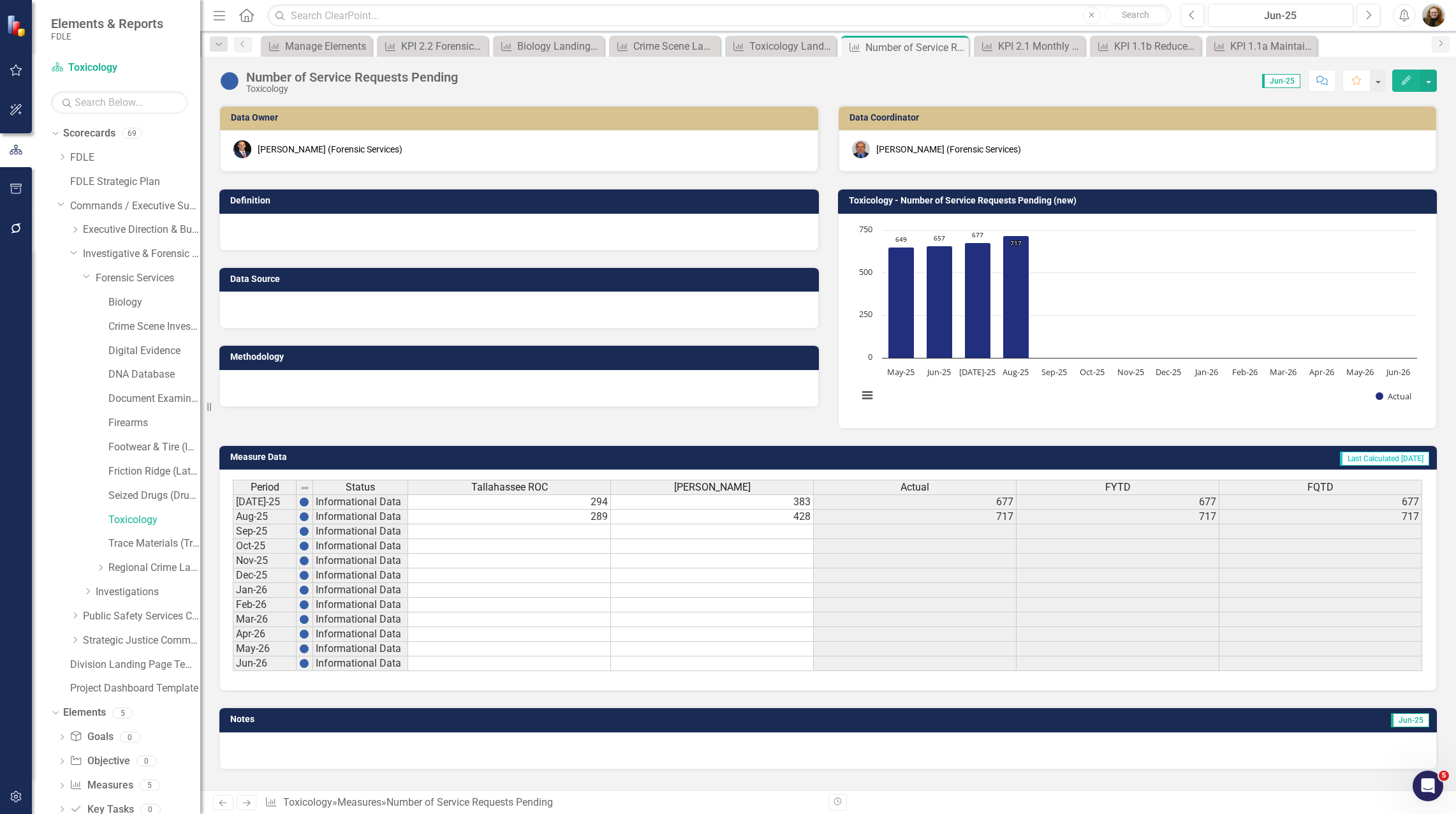
click at [1405, 80] on icon "button" at bounding box center [1406, 80] width 9 height 9
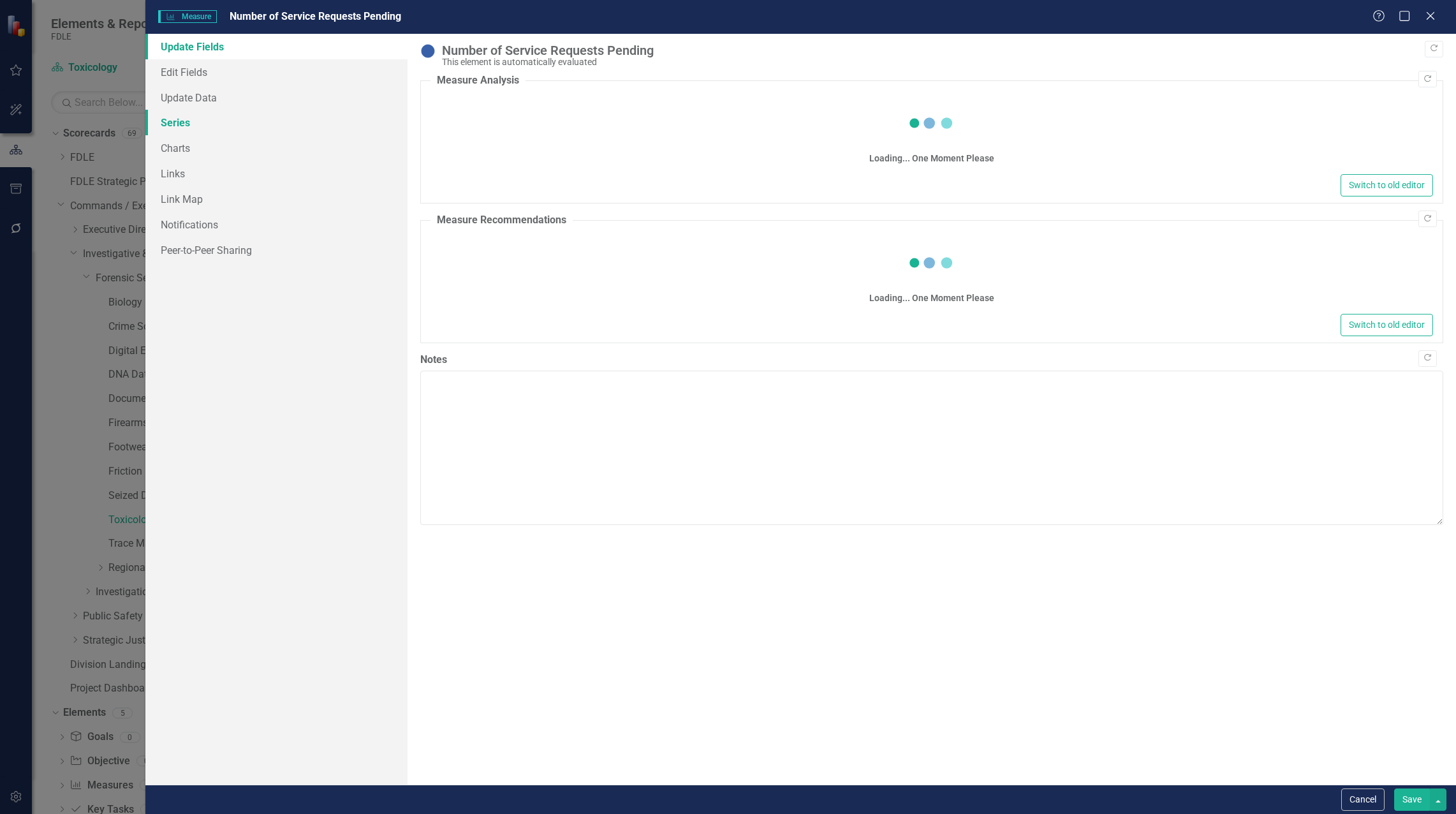
click at [184, 122] on link "Series" at bounding box center [276, 122] width 262 height 26
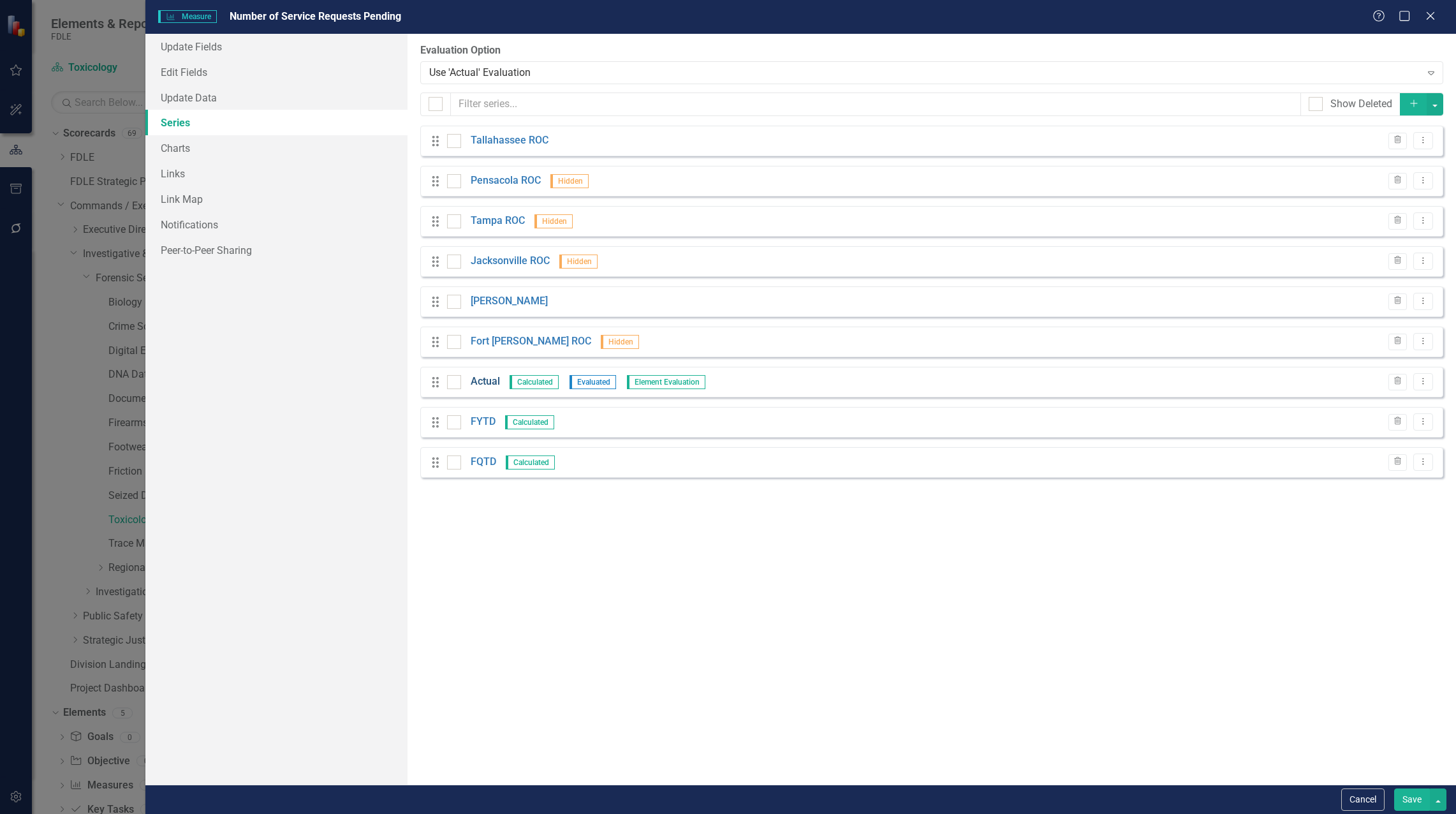
click at [486, 381] on link "Actual" at bounding box center [486, 381] width 29 height 15
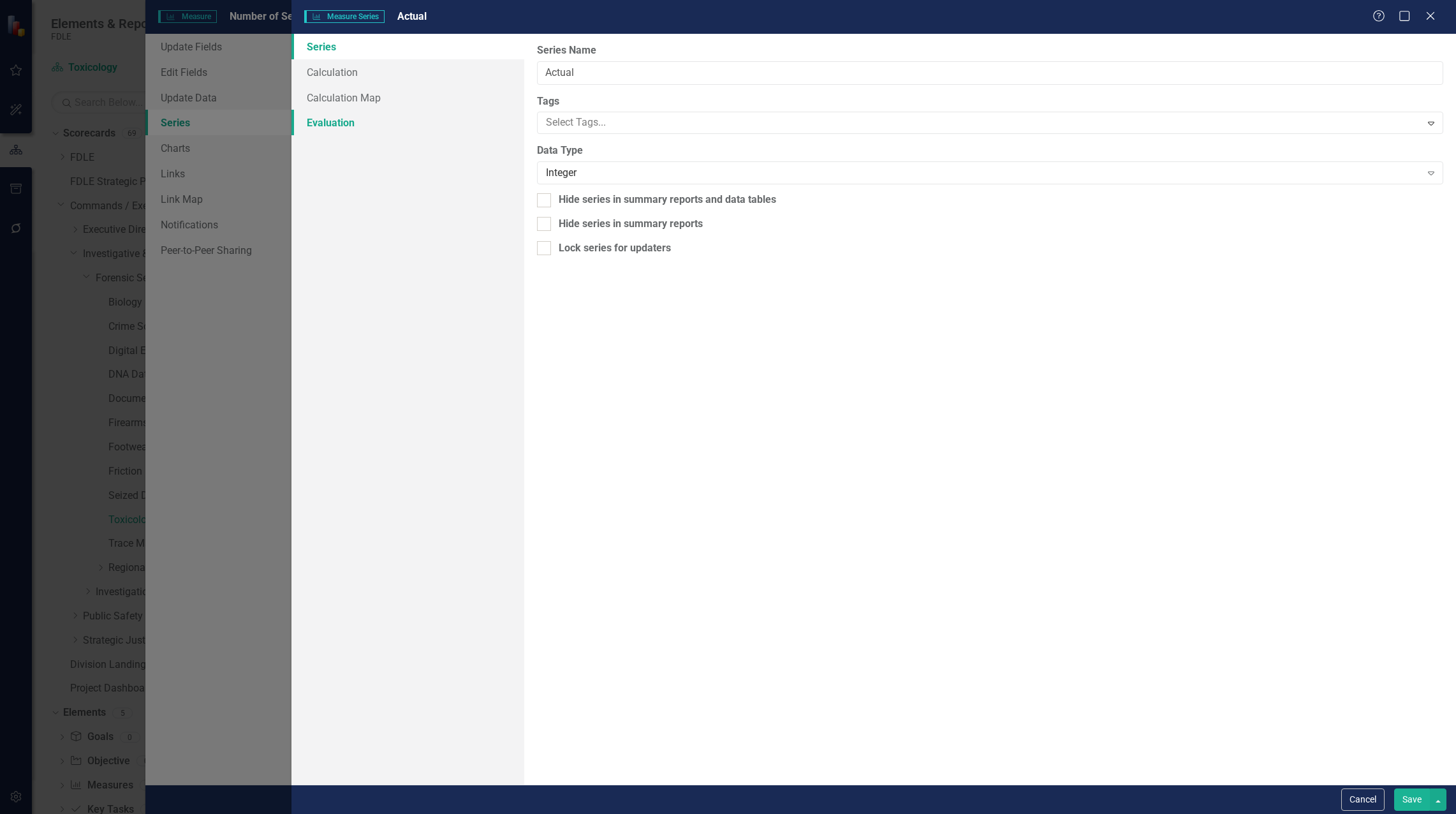
click at [327, 127] on link "Evaluation" at bounding box center [408, 122] width 233 height 26
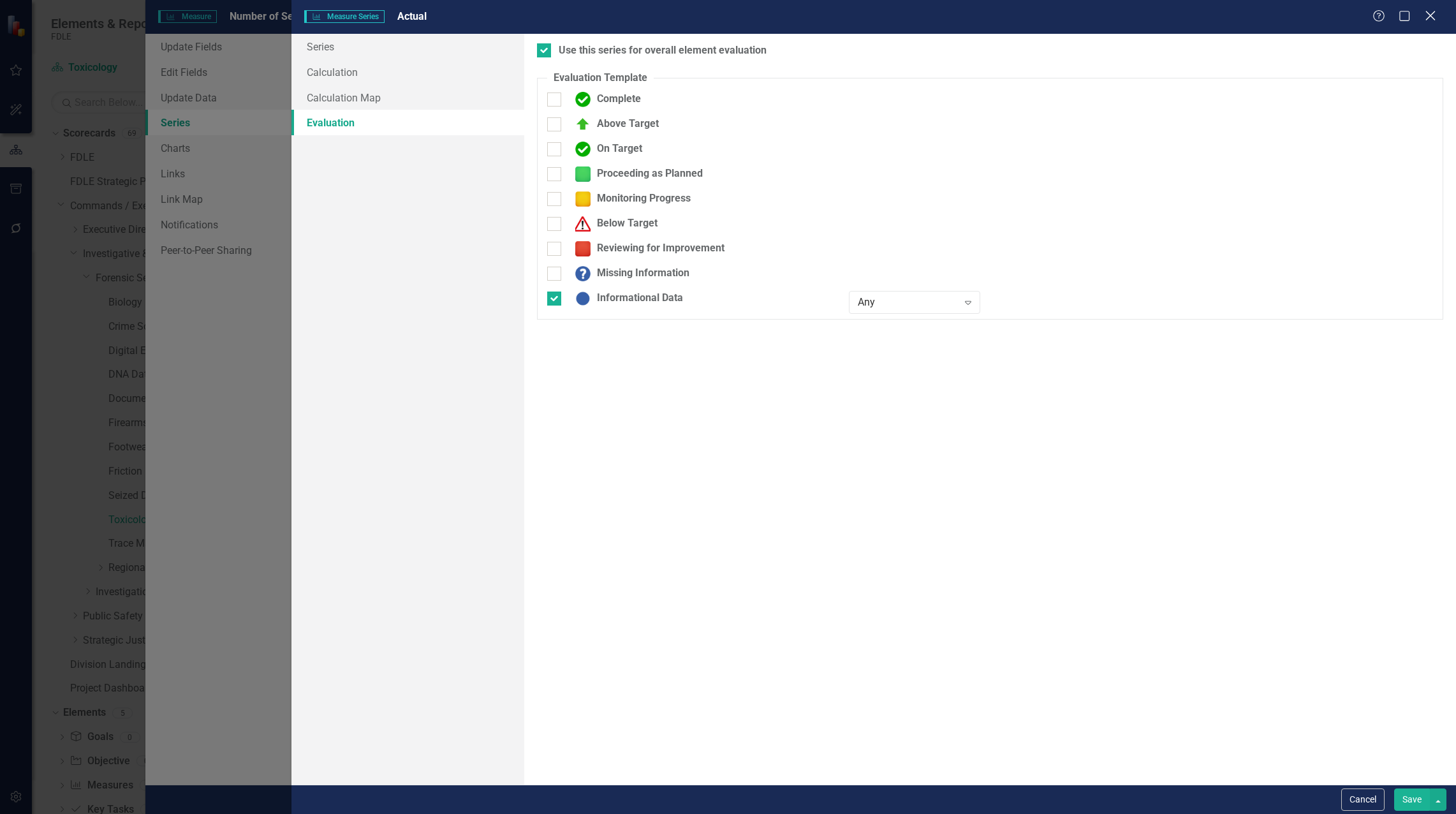
click at [1427, 10] on icon "Close" at bounding box center [1430, 15] width 16 height 12
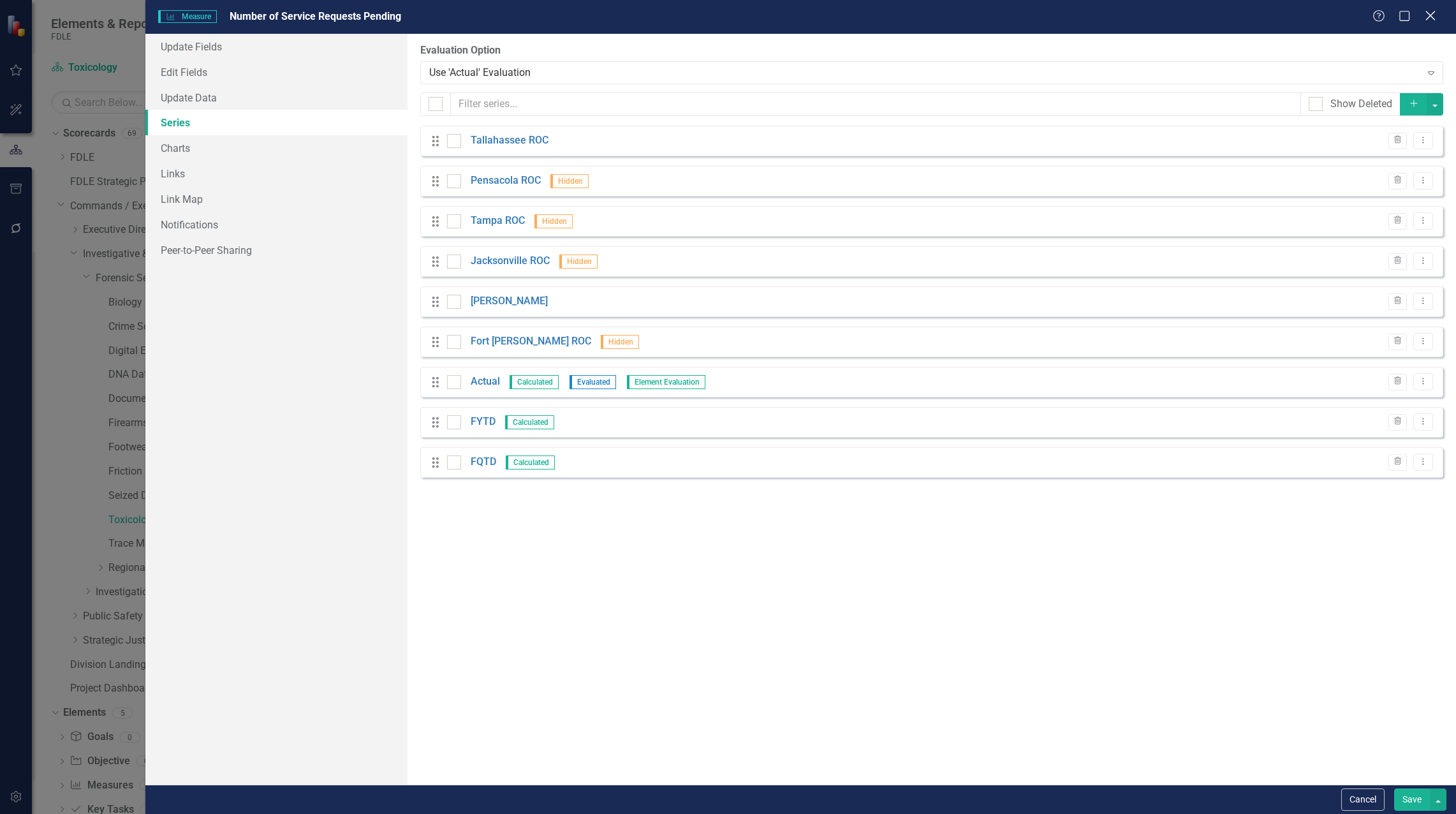
click at [1432, 18] on icon "Close" at bounding box center [1430, 15] width 16 height 12
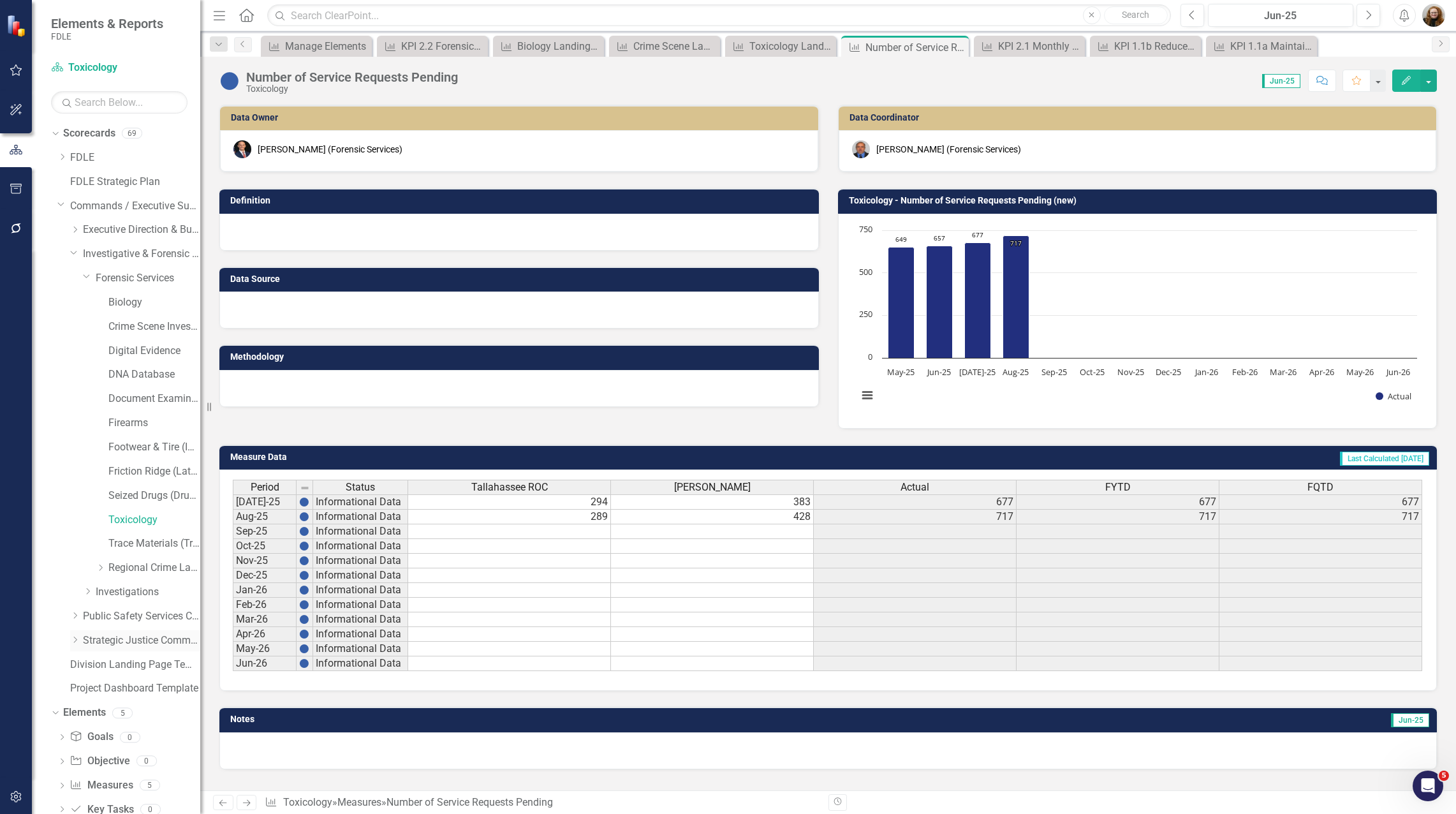
click at [73, 640] on icon "Dropdown" at bounding box center [75, 639] width 10 height 8
click at [104, 716] on link "Missing Persons & Offender Enforcement" at bounding box center [148, 712] width 104 height 15
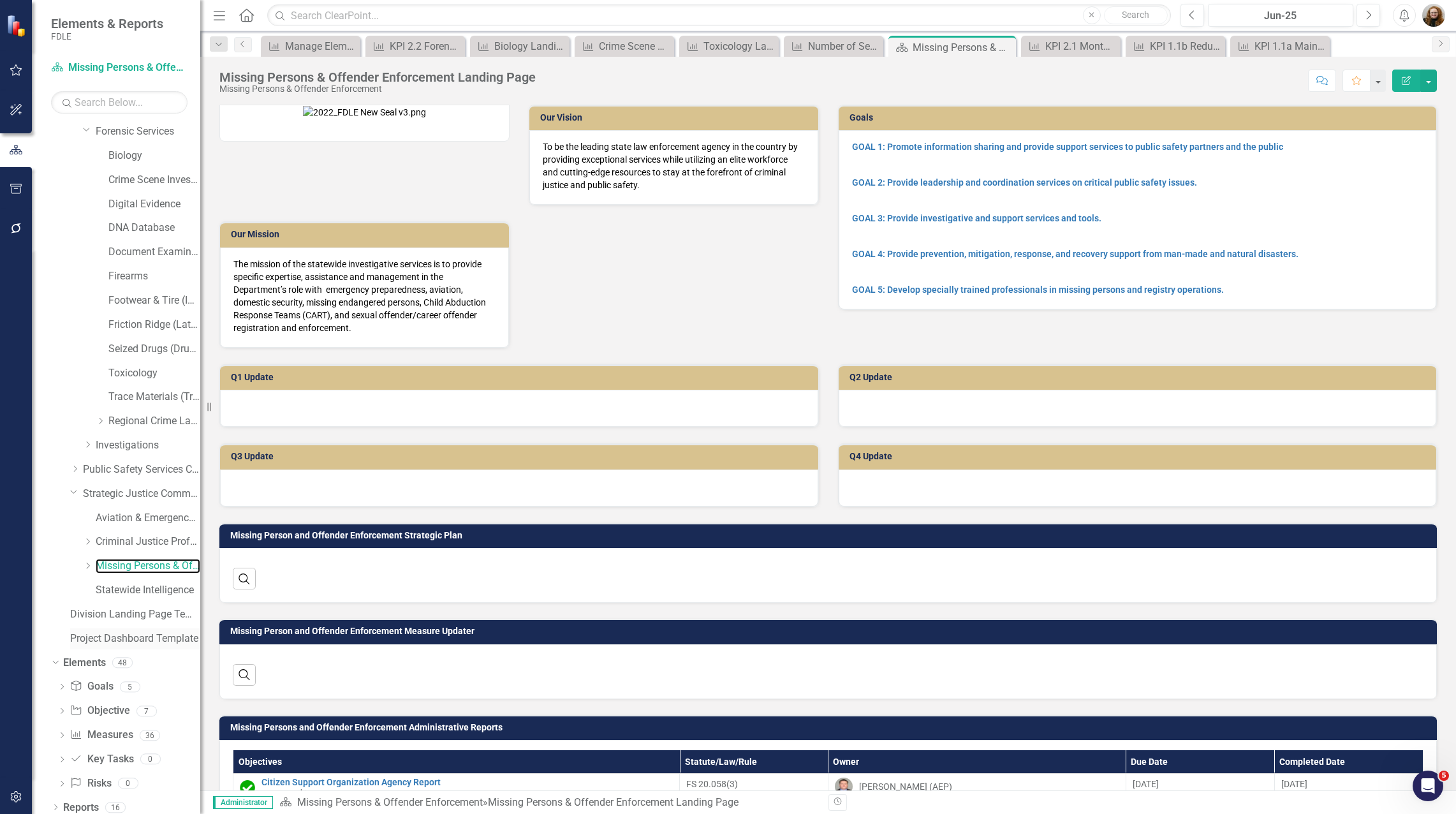
scroll to position [154, 0]
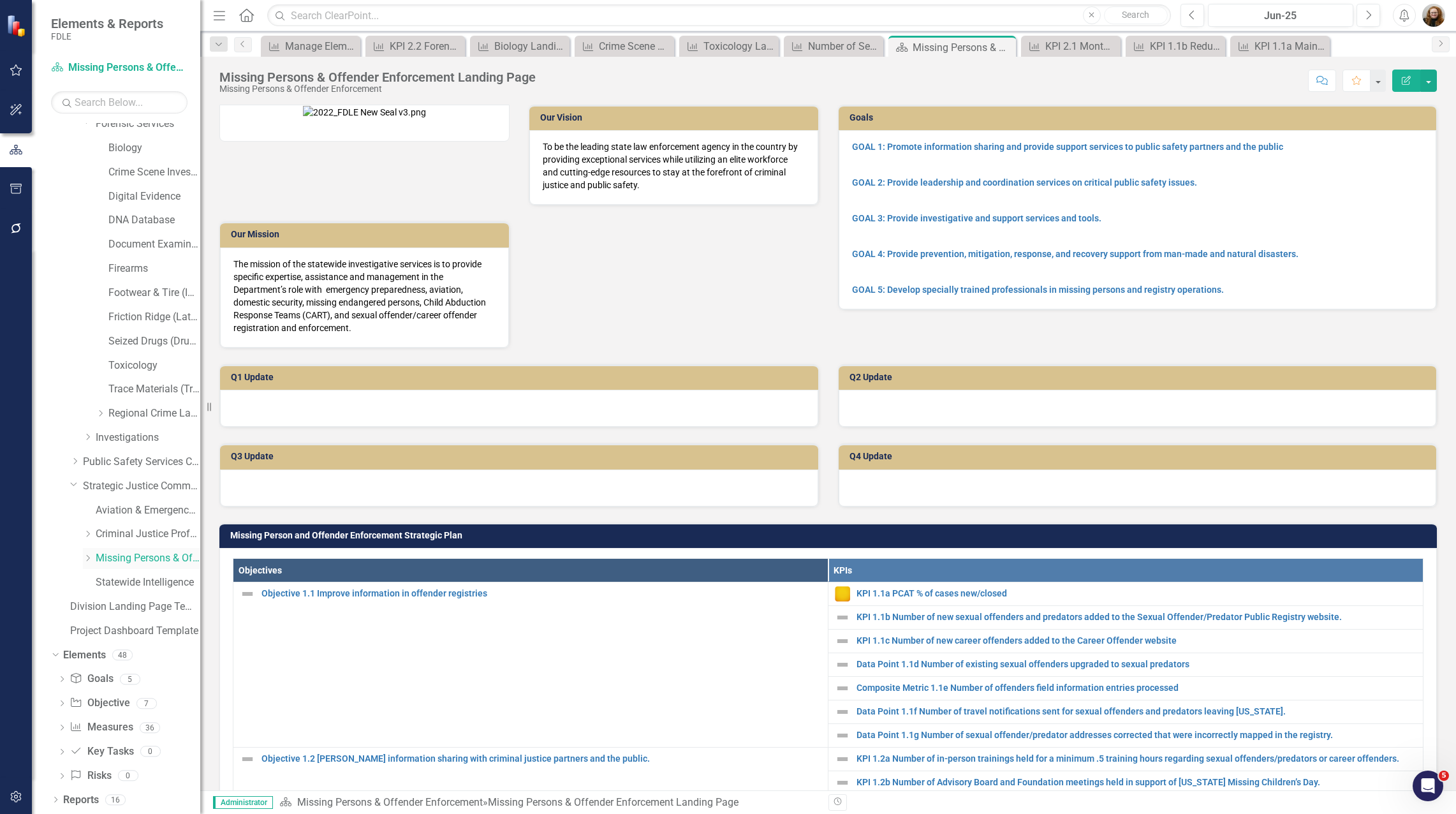
click at [90, 562] on div "Dropdown" at bounding box center [88, 559] width 10 height 11
click at [113, 733] on link "Measure Measures" at bounding box center [101, 728] width 63 height 15
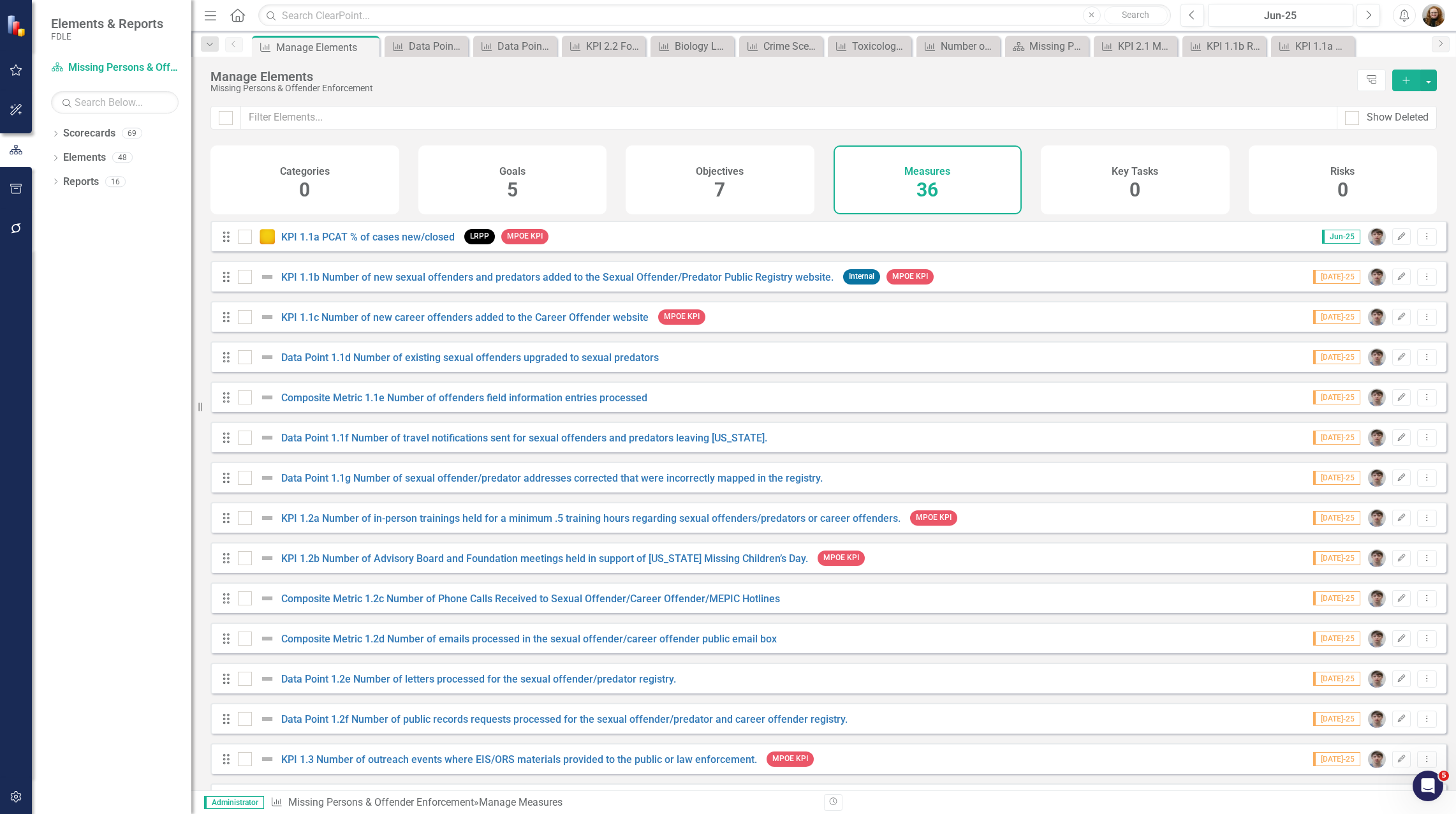
scroll to position [447, 0]
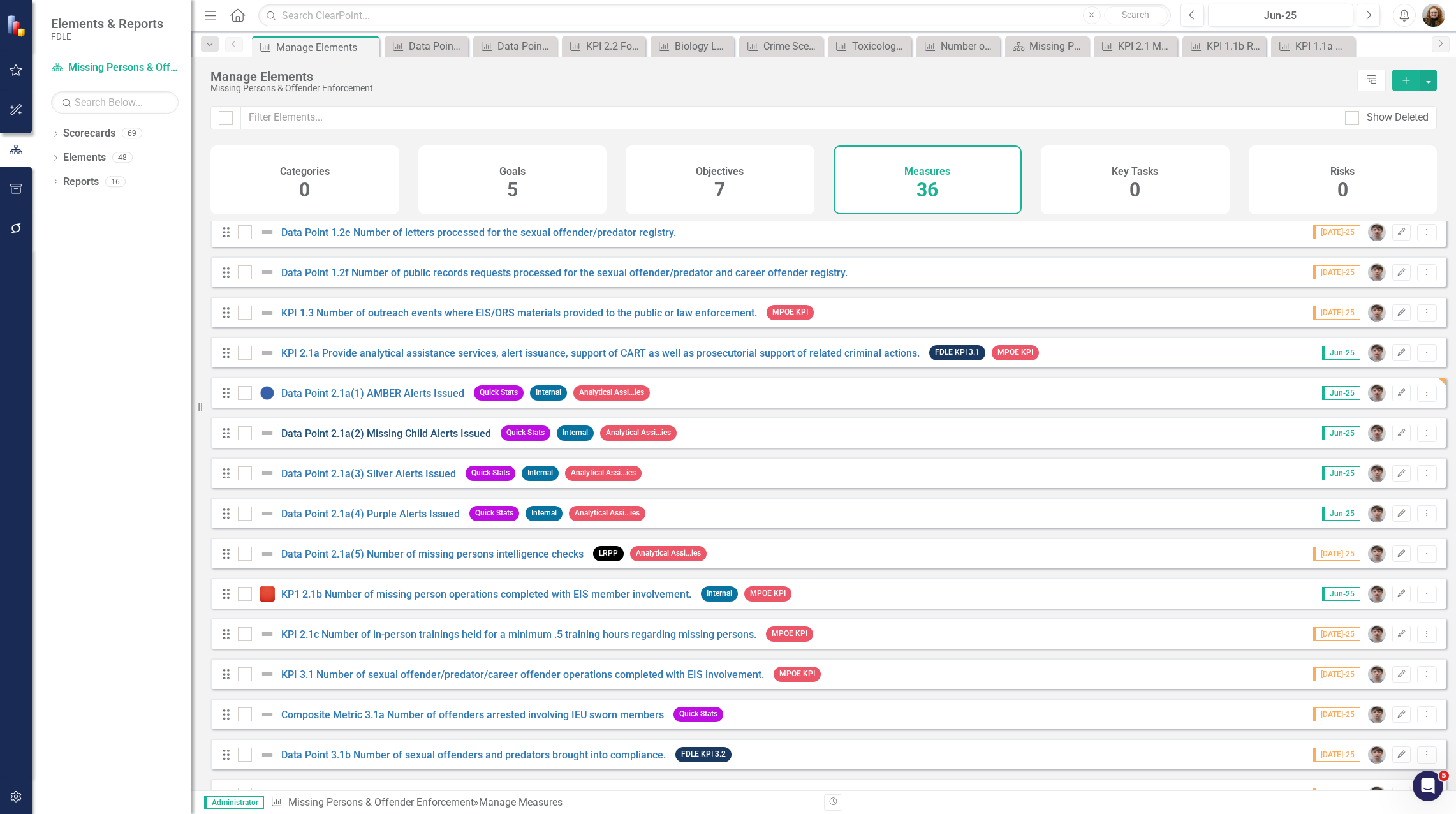
click at [353, 440] on link "Data Point 2.1a(2) Missing Child Alerts Issued" at bounding box center [386, 433] width 210 height 12
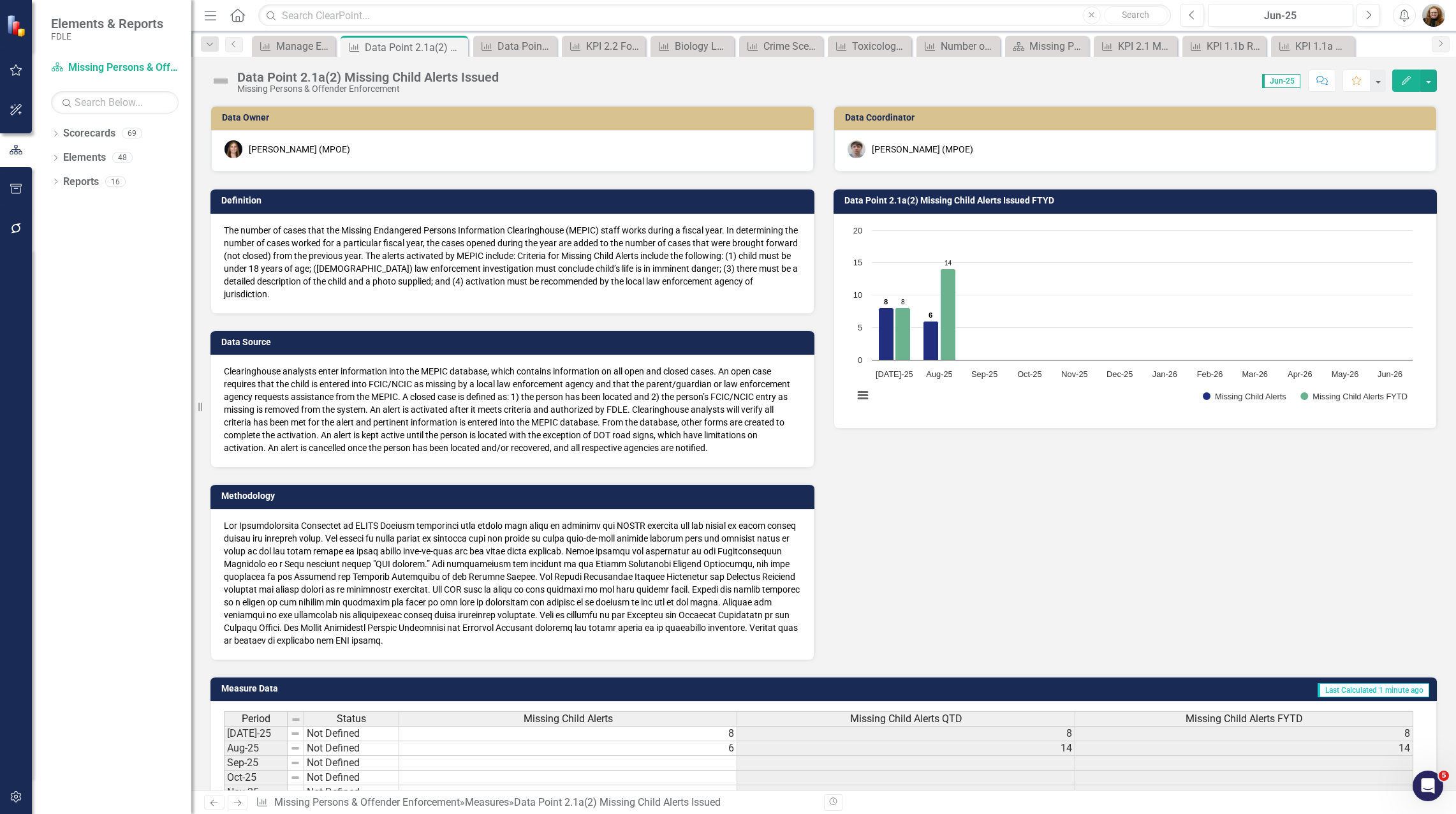
click at [1401, 81] on icon "Edit" at bounding box center [1406, 80] width 12 height 9
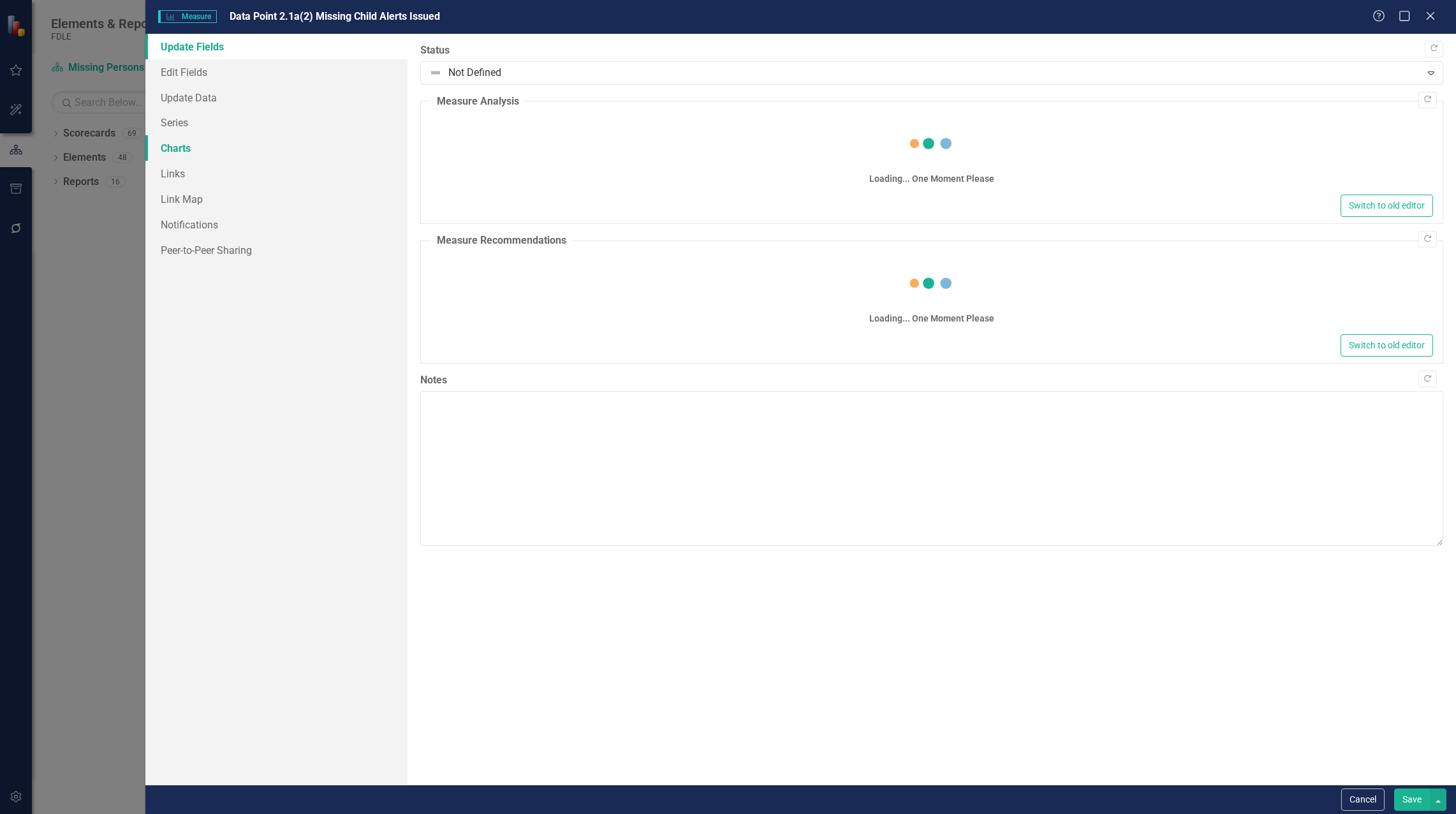
click at [204, 150] on link "Charts" at bounding box center [276, 147] width 262 height 26
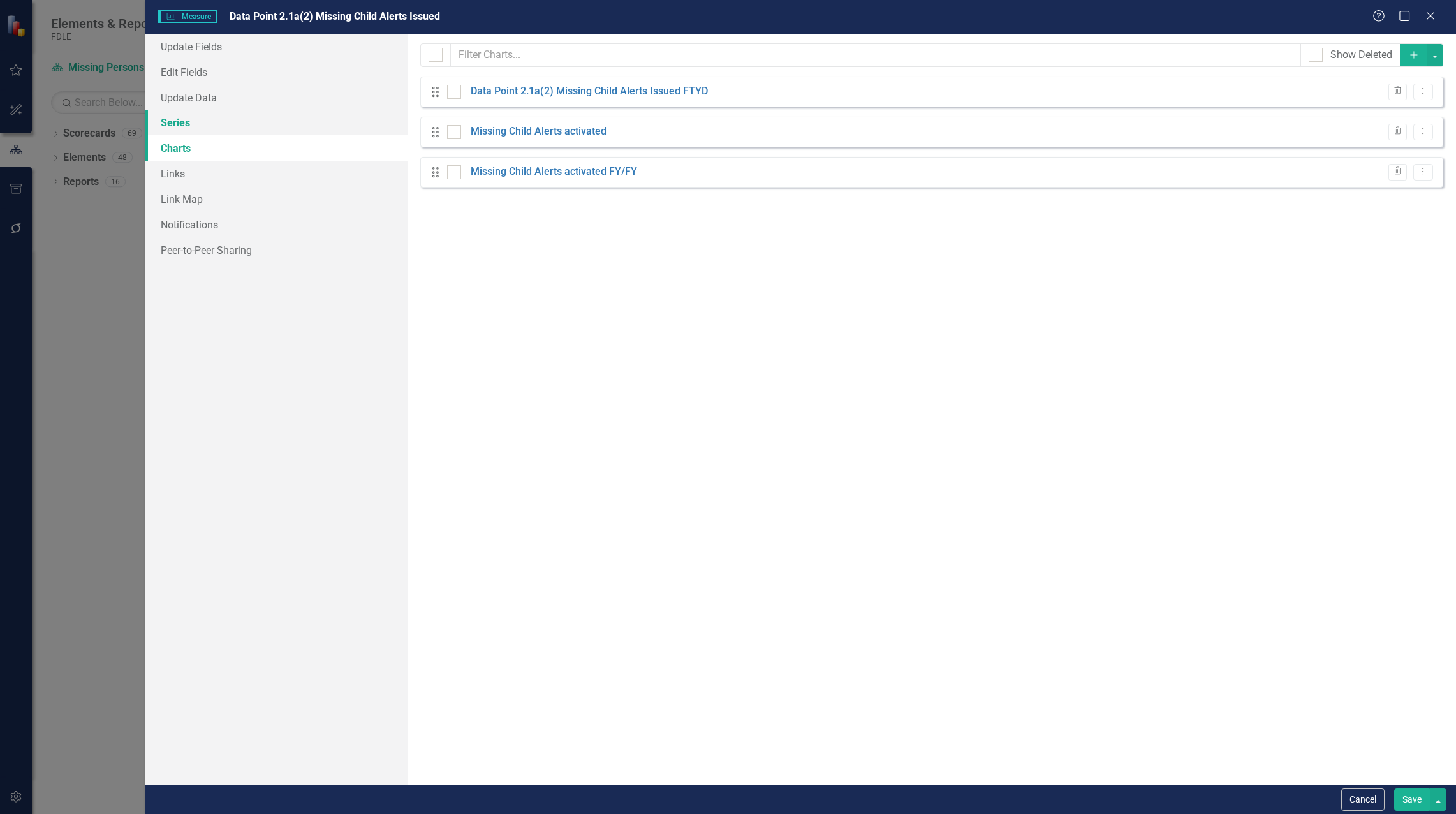
click at [150, 130] on link "Series" at bounding box center [276, 122] width 262 height 26
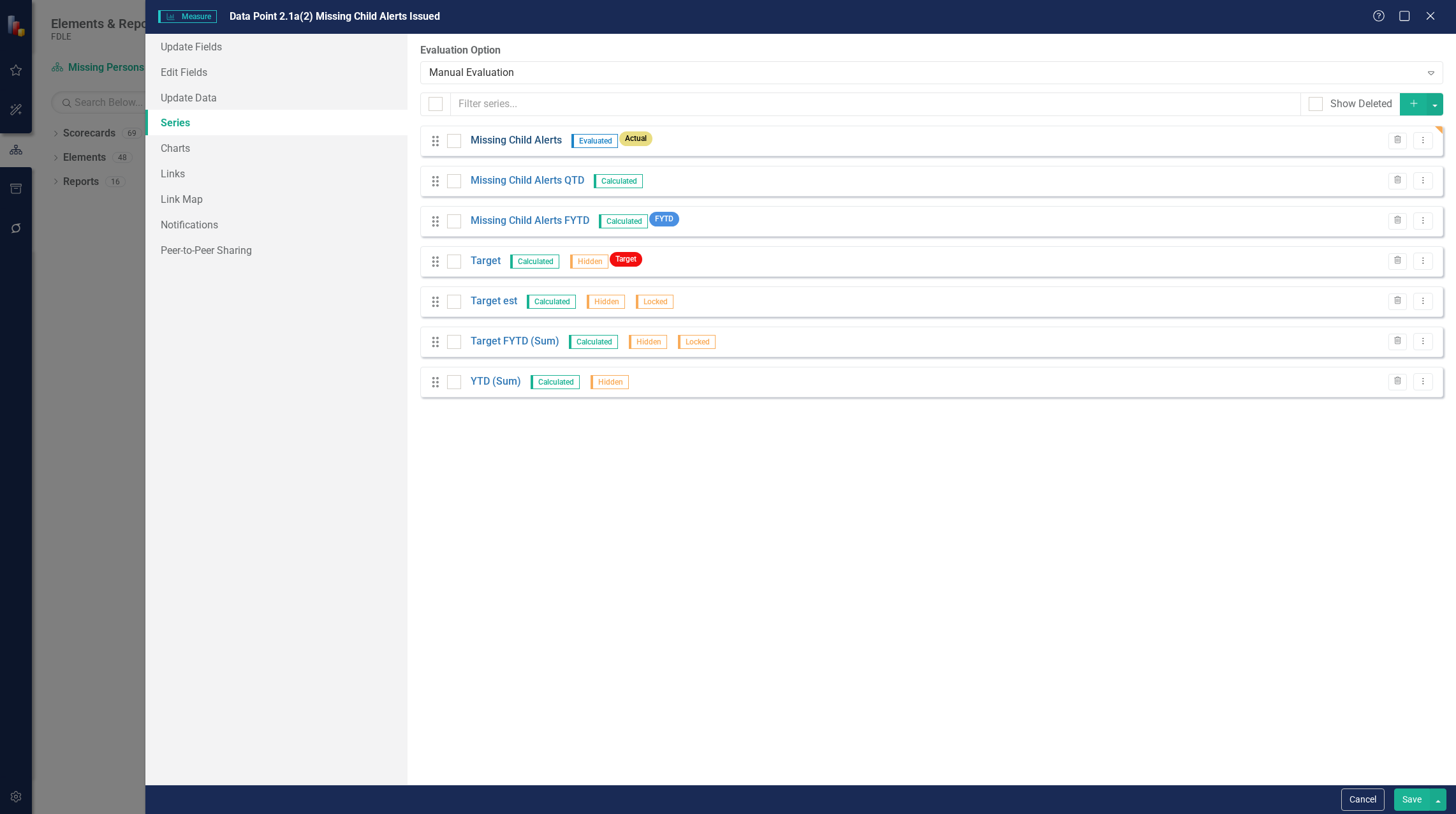
click at [513, 142] on link "Missing Child Alerts" at bounding box center [516, 141] width 91 height 15
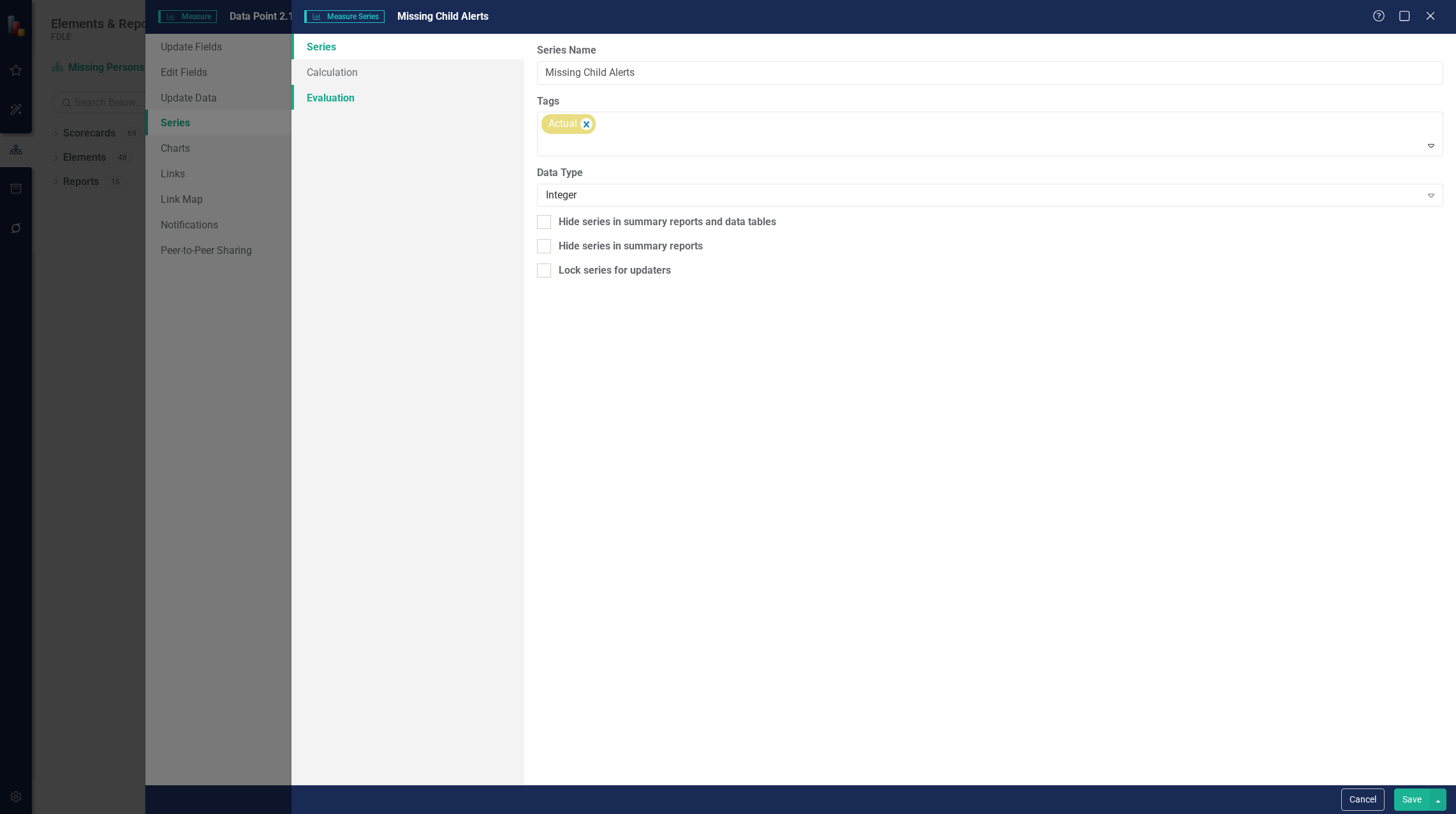
click at [342, 104] on link "Evaluation" at bounding box center [408, 97] width 233 height 26
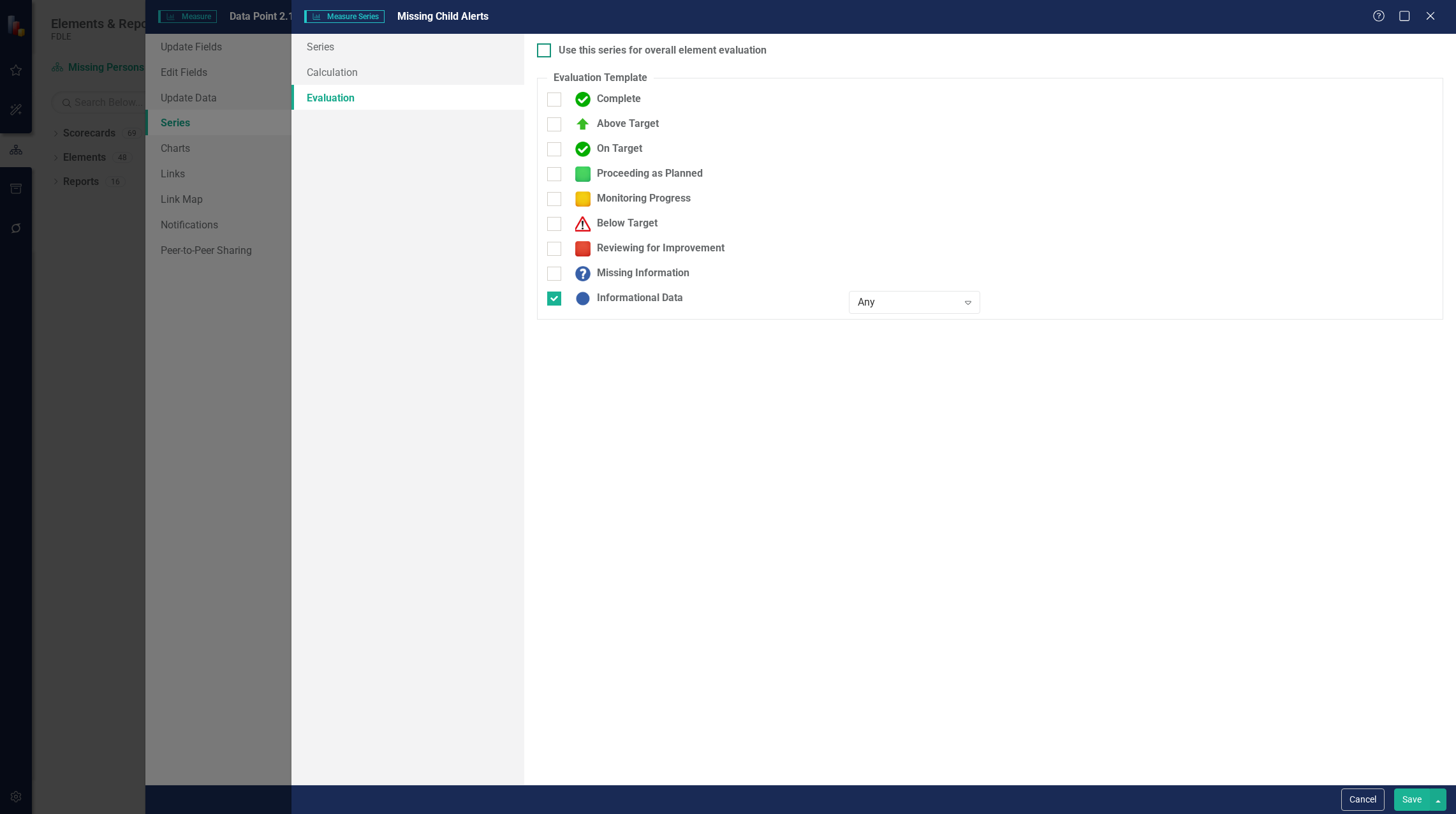
click at [546, 54] on div at bounding box center [544, 50] width 14 height 14
click at [545, 51] on input "Use this series for overall element evaluation" at bounding box center [541, 47] width 8 height 8
checkbox input "true"
click at [1418, 801] on button "Save" at bounding box center [1411, 799] width 35 height 22
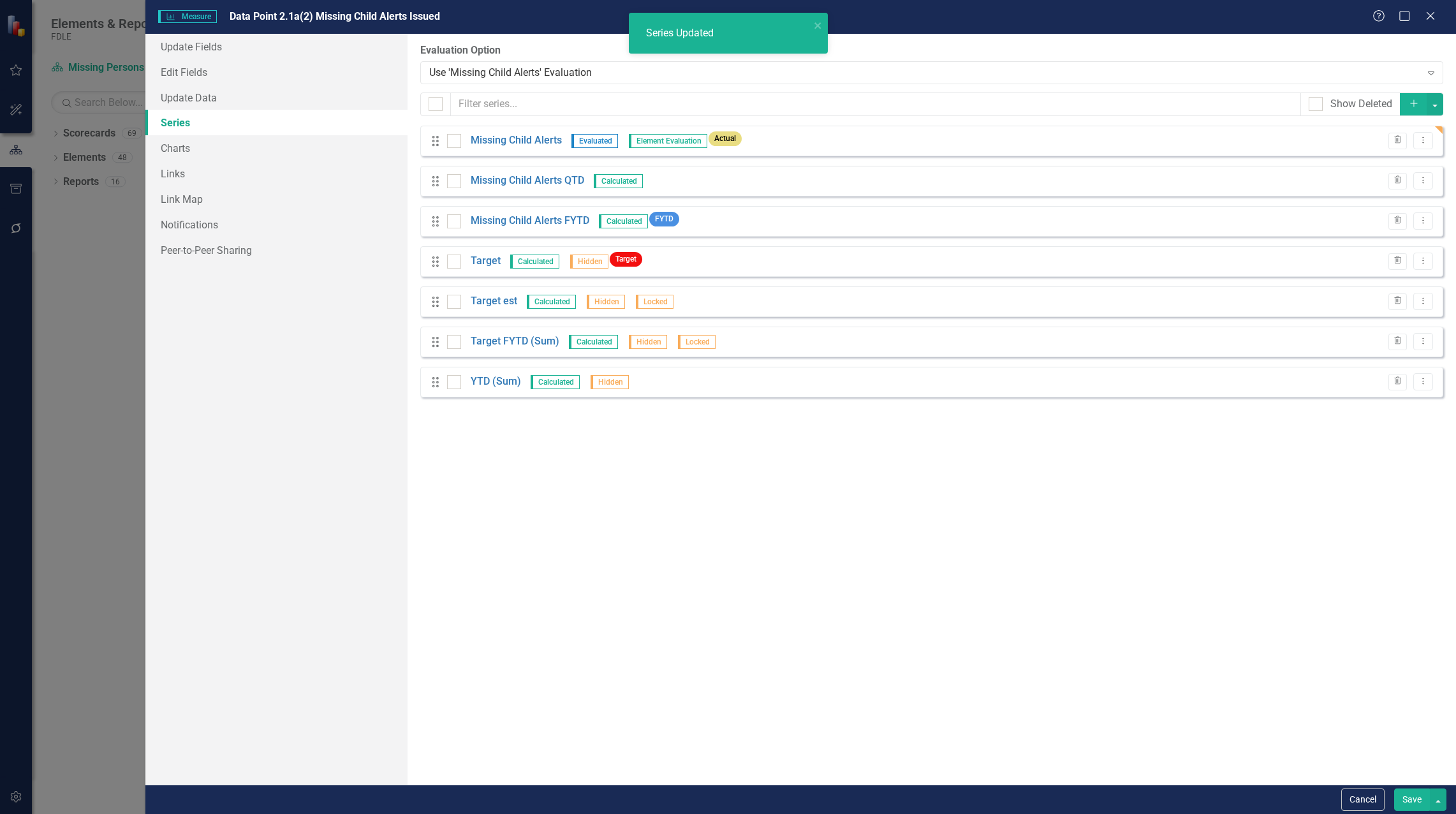
click at [1401, 804] on button "Save" at bounding box center [1411, 799] width 35 height 22
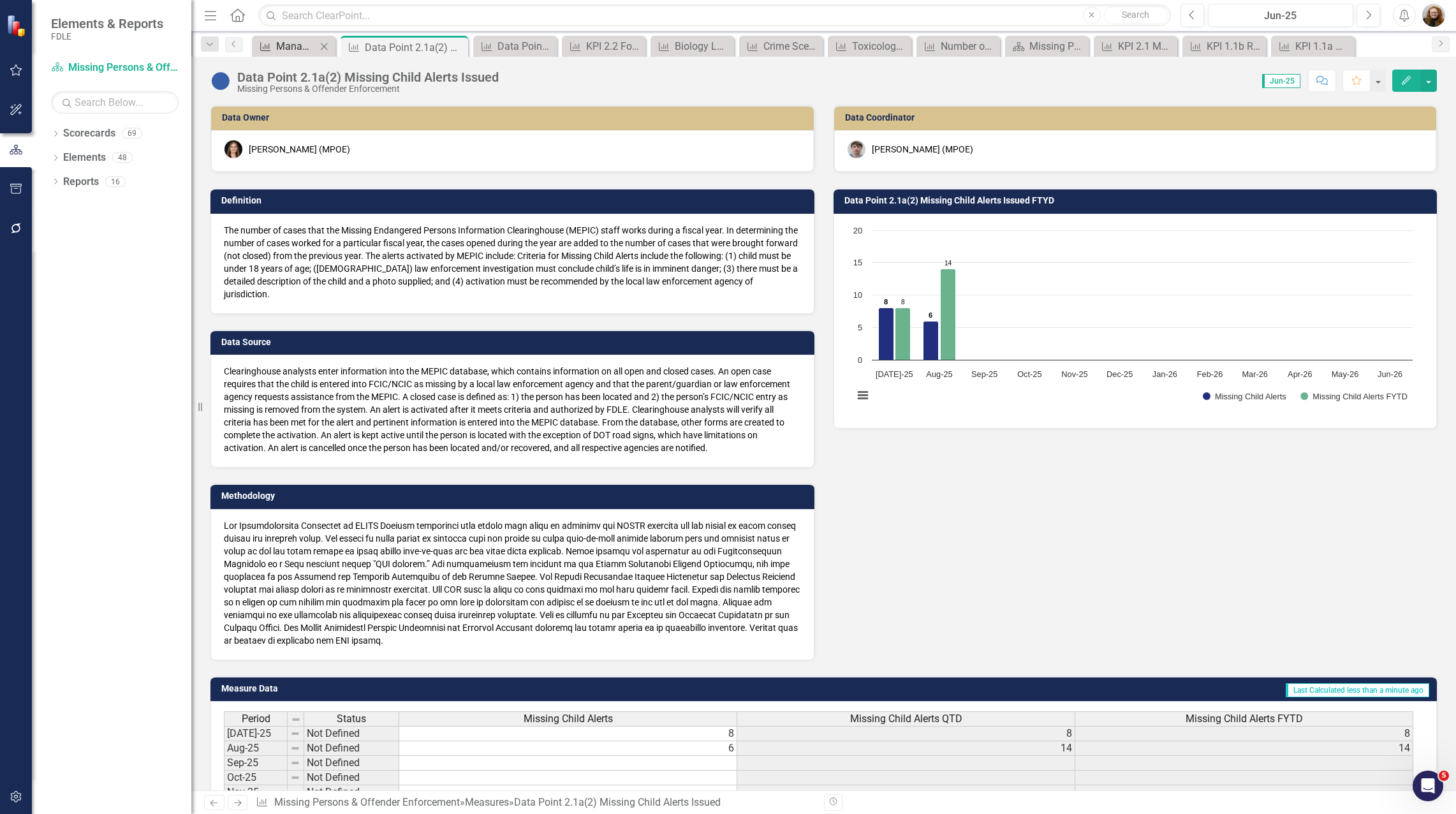
click at [291, 45] on div "Manage Elements" at bounding box center [296, 46] width 40 height 16
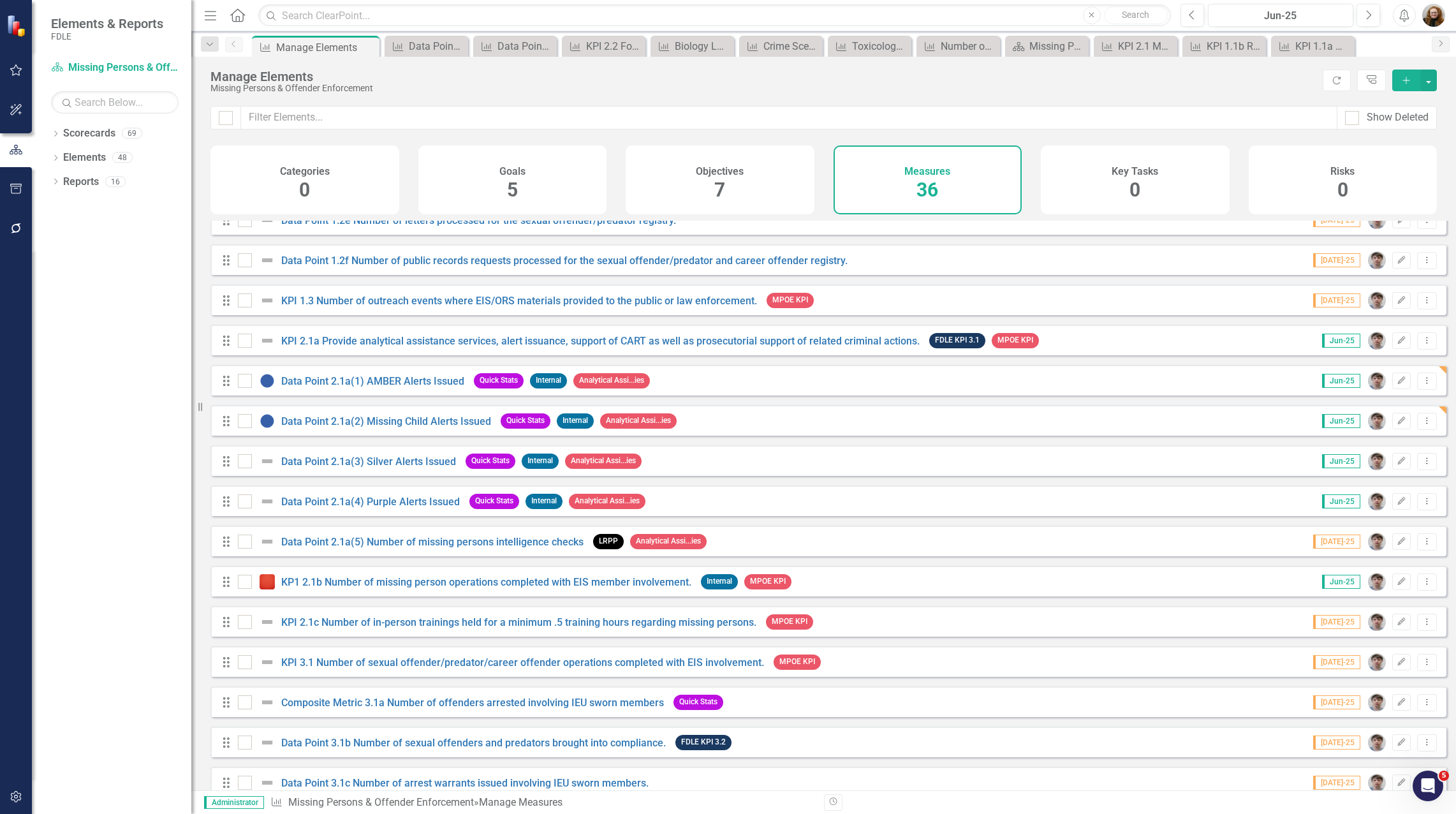
scroll to position [510, 0]
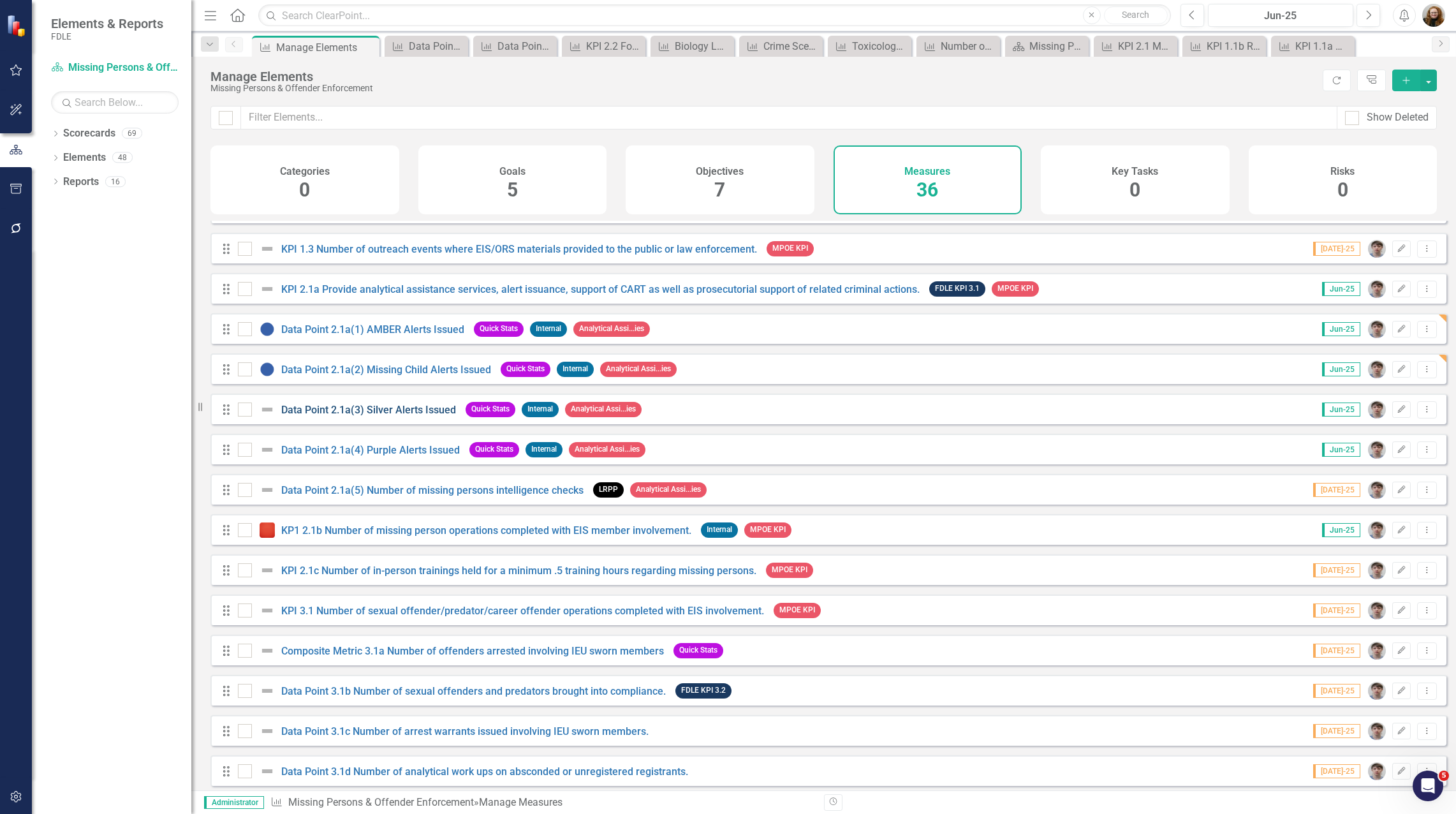
click at [350, 416] on link "Data Point 2.1a(3) Silver Alerts Issued" at bounding box center [368, 409] width 175 height 12
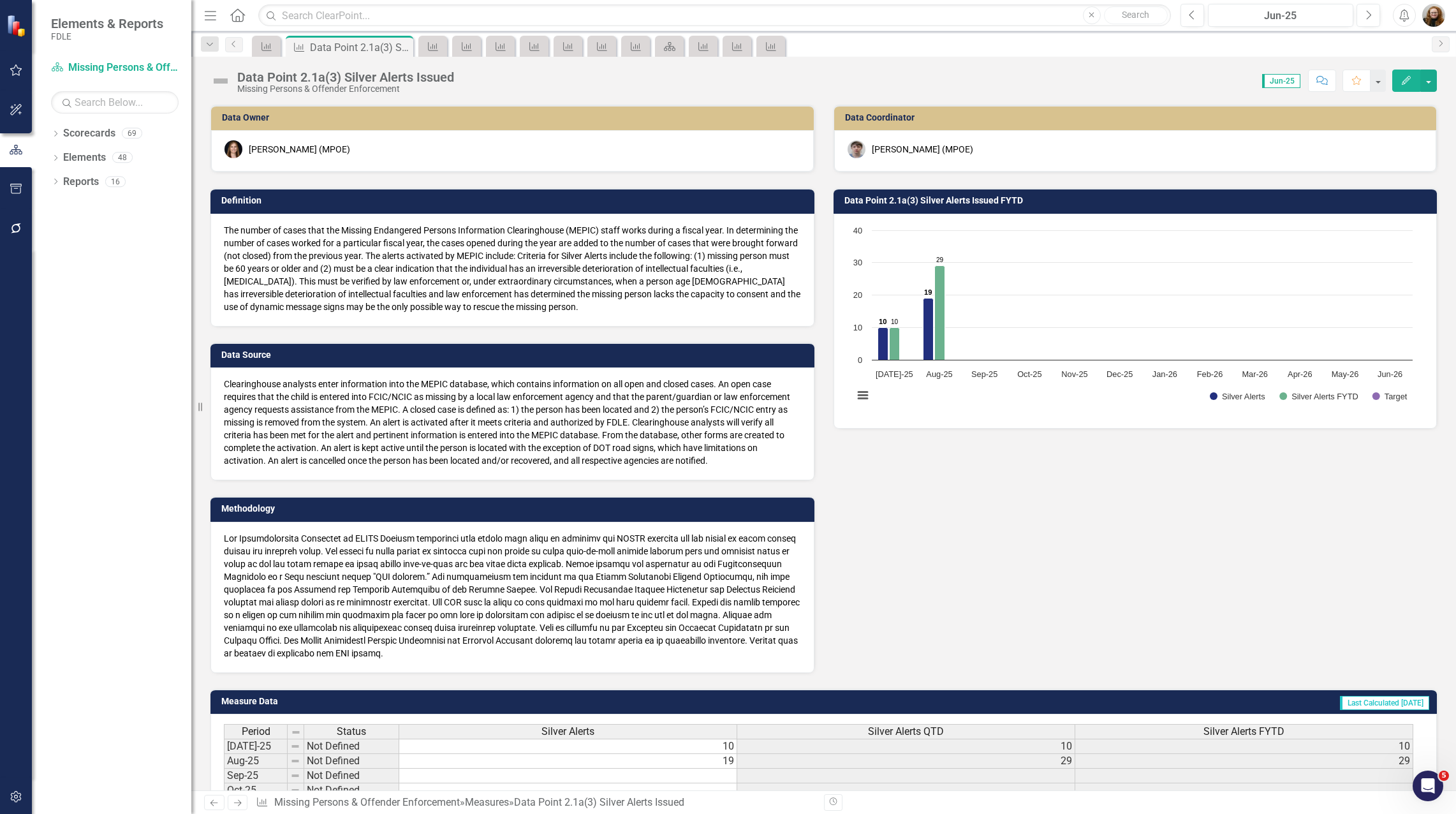
click at [1398, 87] on button "Edit" at bounding box center [1406, 81] width 28 height 22
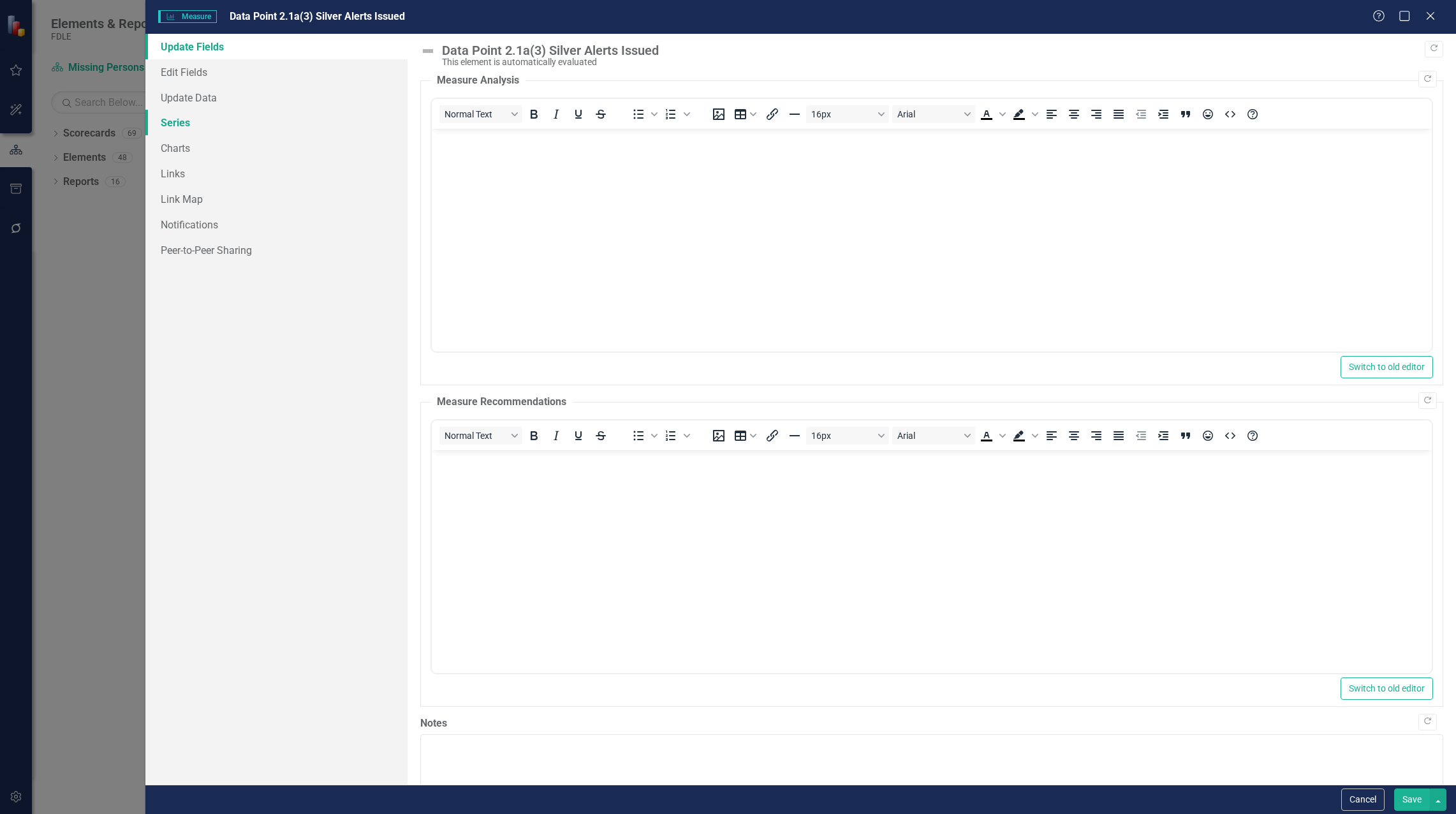
click at [191, 118] on link "Series" at bounding box center [276, 122] width 262 height 26
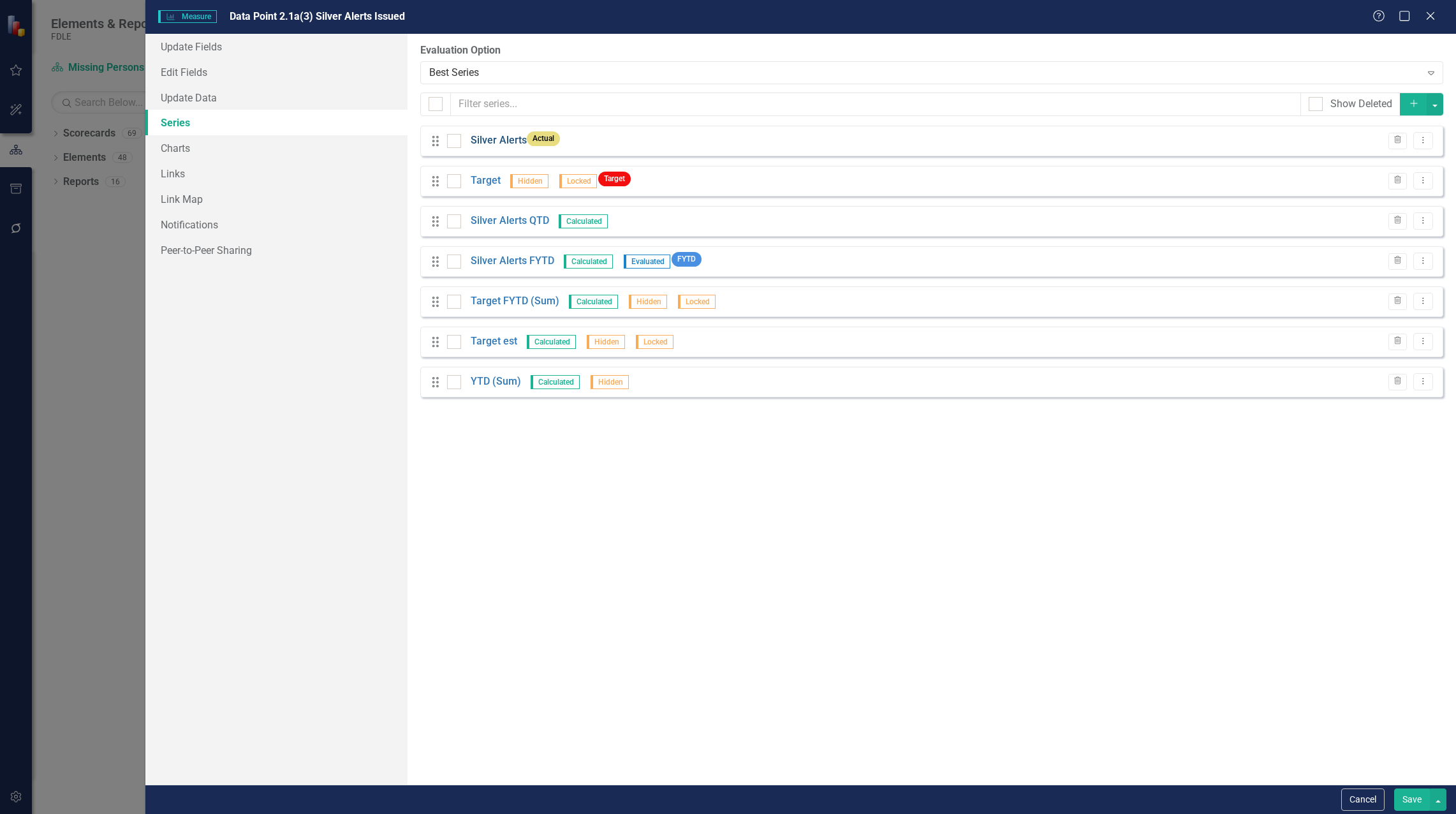
click at [488, 143] on link "Silver Alerts" at bounding box center [499, 141] width 56 height 15
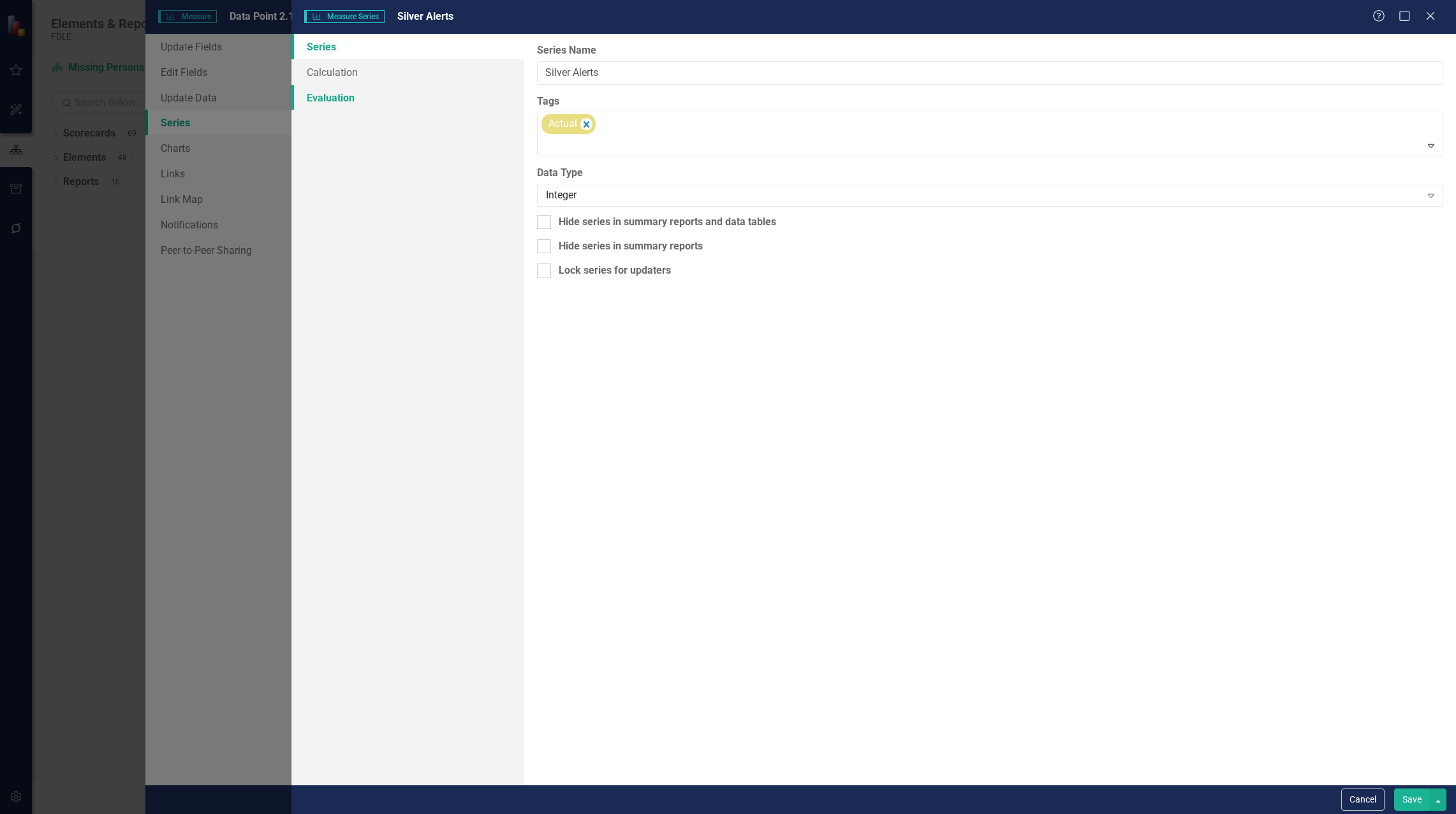
click at [341, 97] on link "Evaluation" at bounding box center [408, 97] width 233 height 26
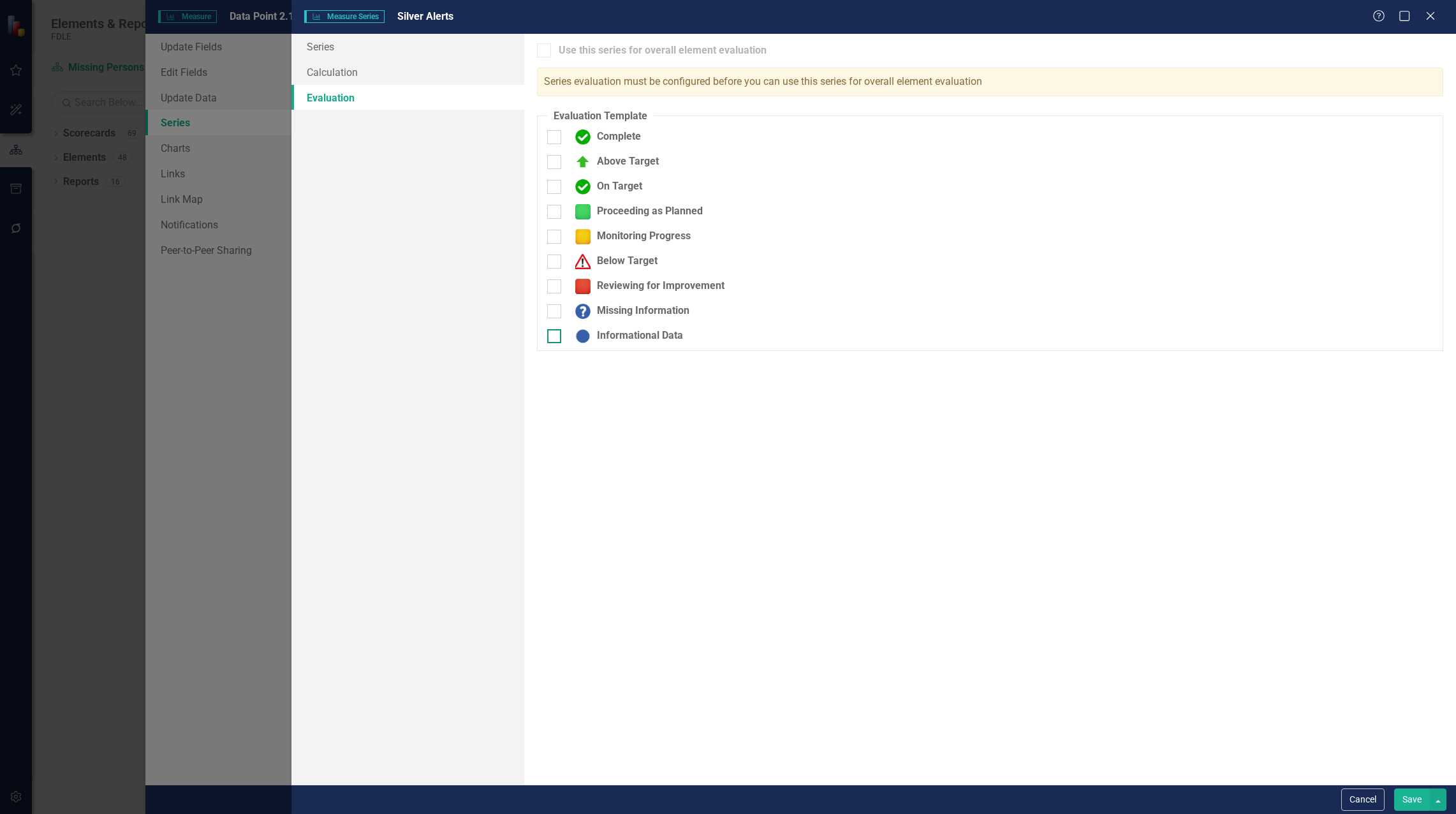
click at [557, 333] on div at bounding box center [554, 336] width 14 height 14
click at [556, 333] on input "Informational Data" at bounding box center [552, 333] width 8 height 8
checkbox input "true"
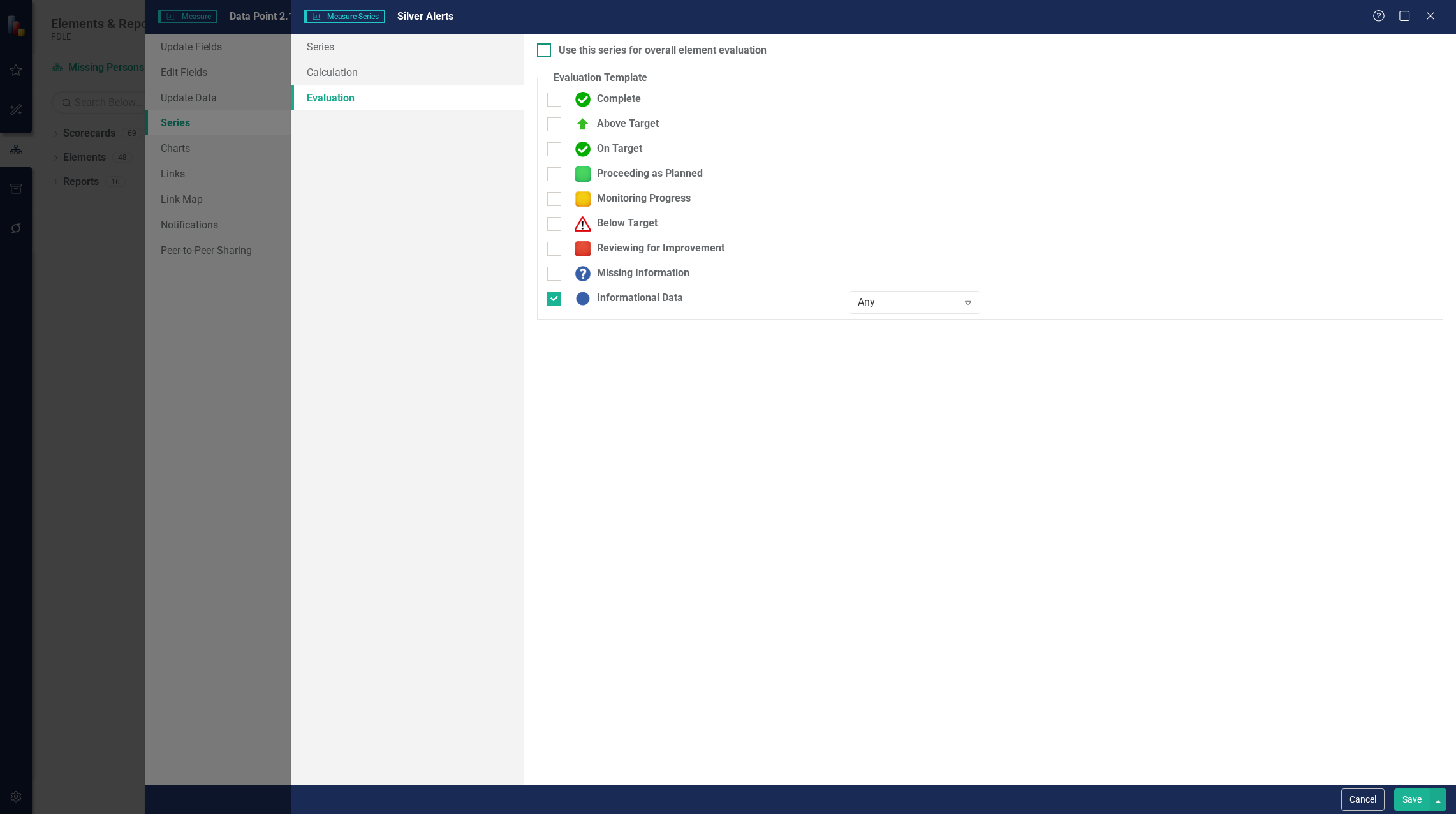
click at [574, 50] on div "Use this series for overall element evaluation" at bounding box center [662, 50] width 208 height 15
click at [545, 50] on input "Use this series for overall element evaluation" at bounding box center [541, 47] width 8 height 8
checkbox input "true"
click at [1409, 800] on button "Save" at bounding box center [1411, 799] width 35 height 22
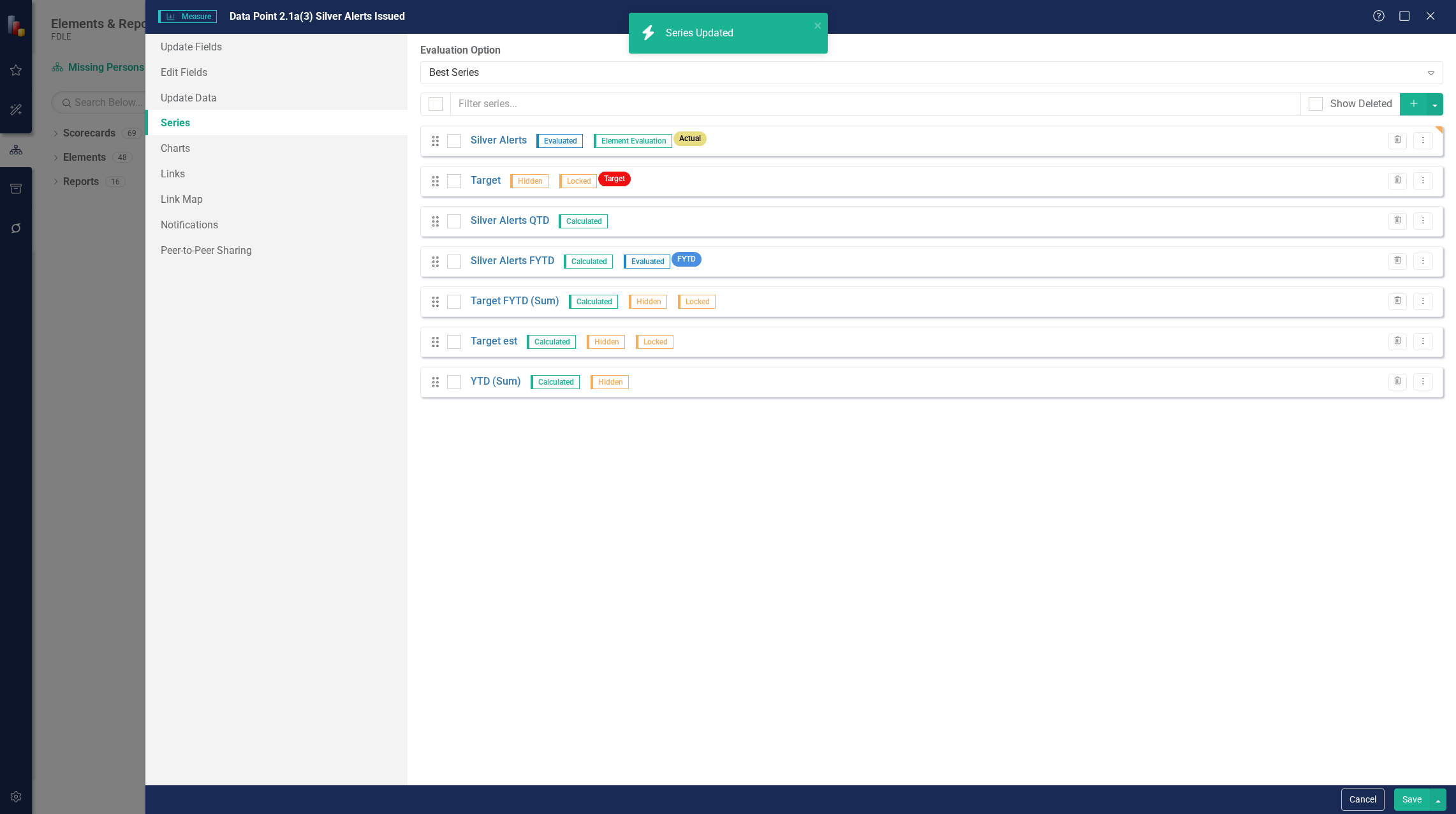
click at [1412, 801] on button "Save" at bounding box center [1411, 799] width 35 height 22
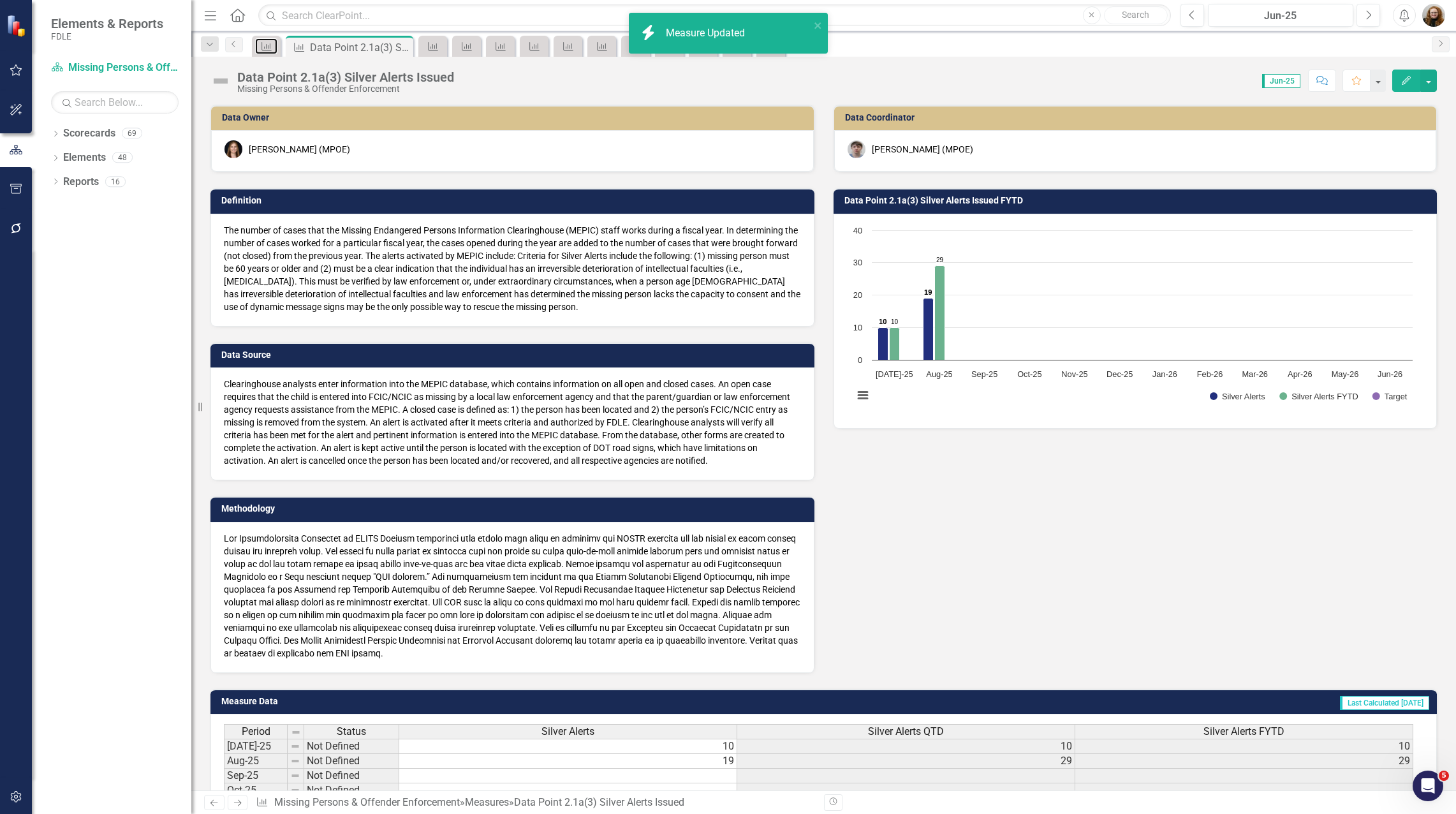
drag, startPoint x: 262, startPoint y: 46, endPoint x: 272, endPoint y: 54, distance: 12.8
click at [262, 46] on icon "Measure" at bounding box center [266, 47] width 13 height 10
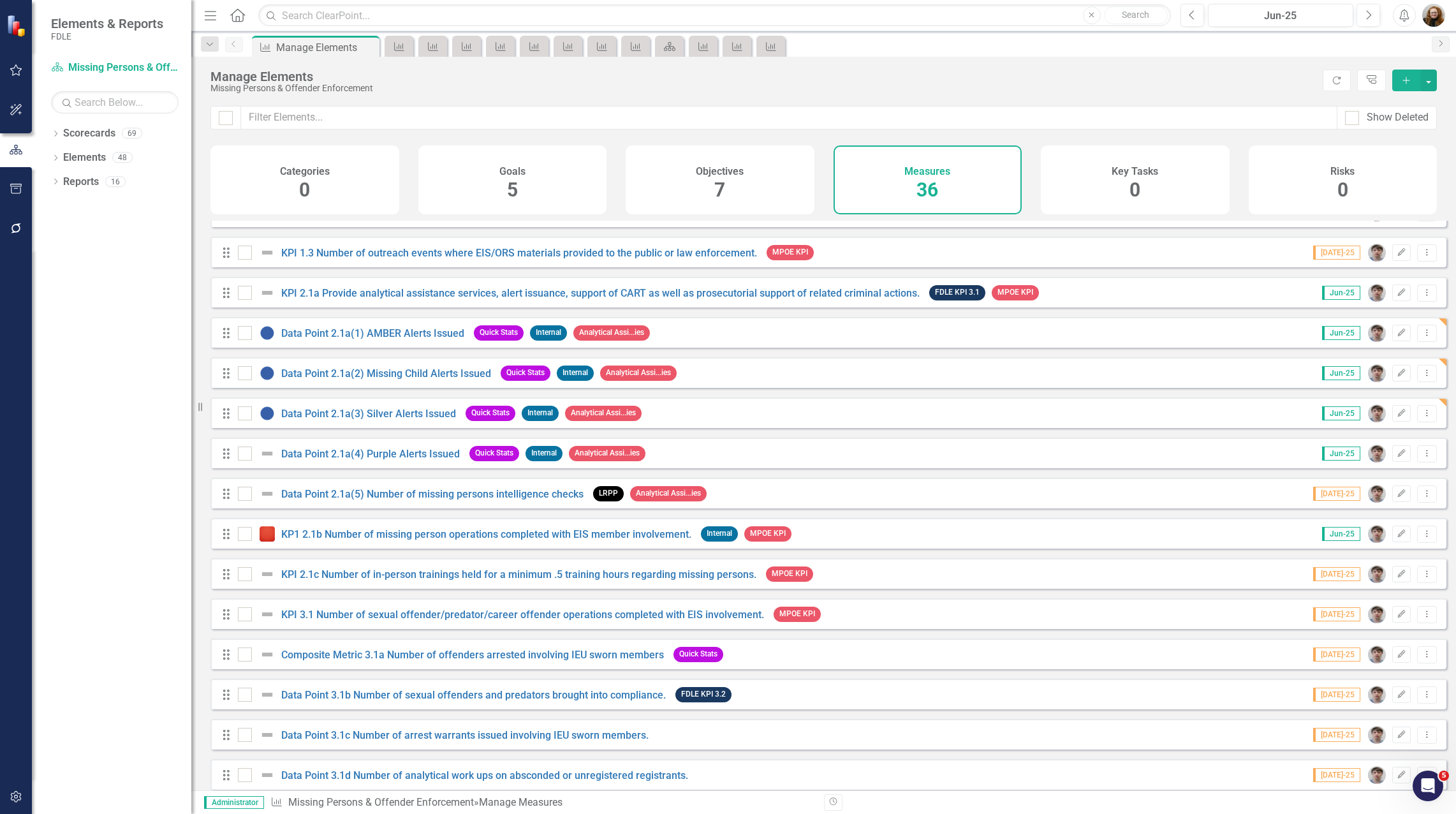
scroll to position [447, 0]
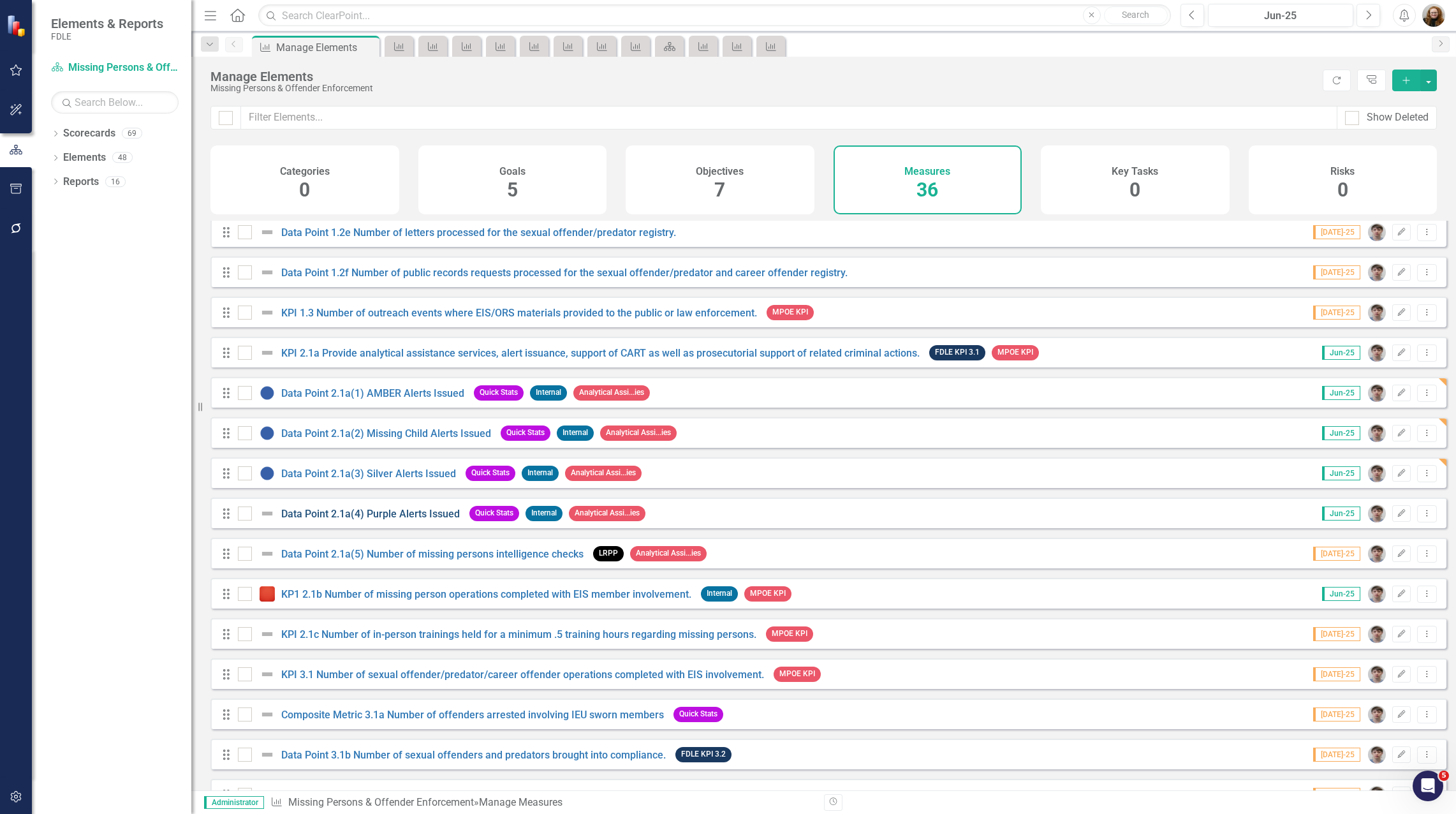
click at [326, 520] on link "Data Point 2.1a(4) Purple Alerts Issued" at bounding box center [370, 513] width 179 height 12
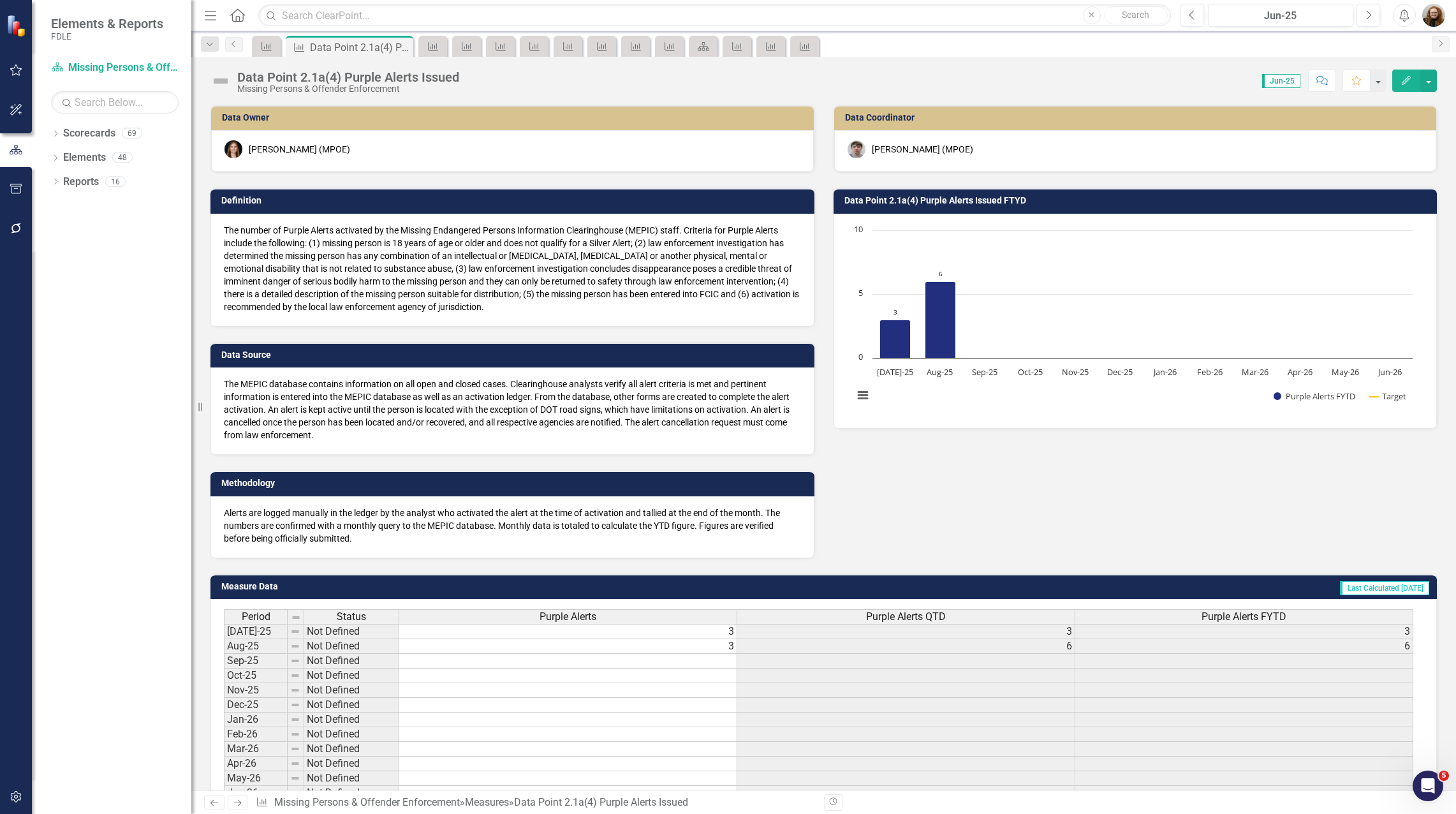
click at [1407, 81] on icon "button" at bounding box center [1406, 80] width 9 height 9
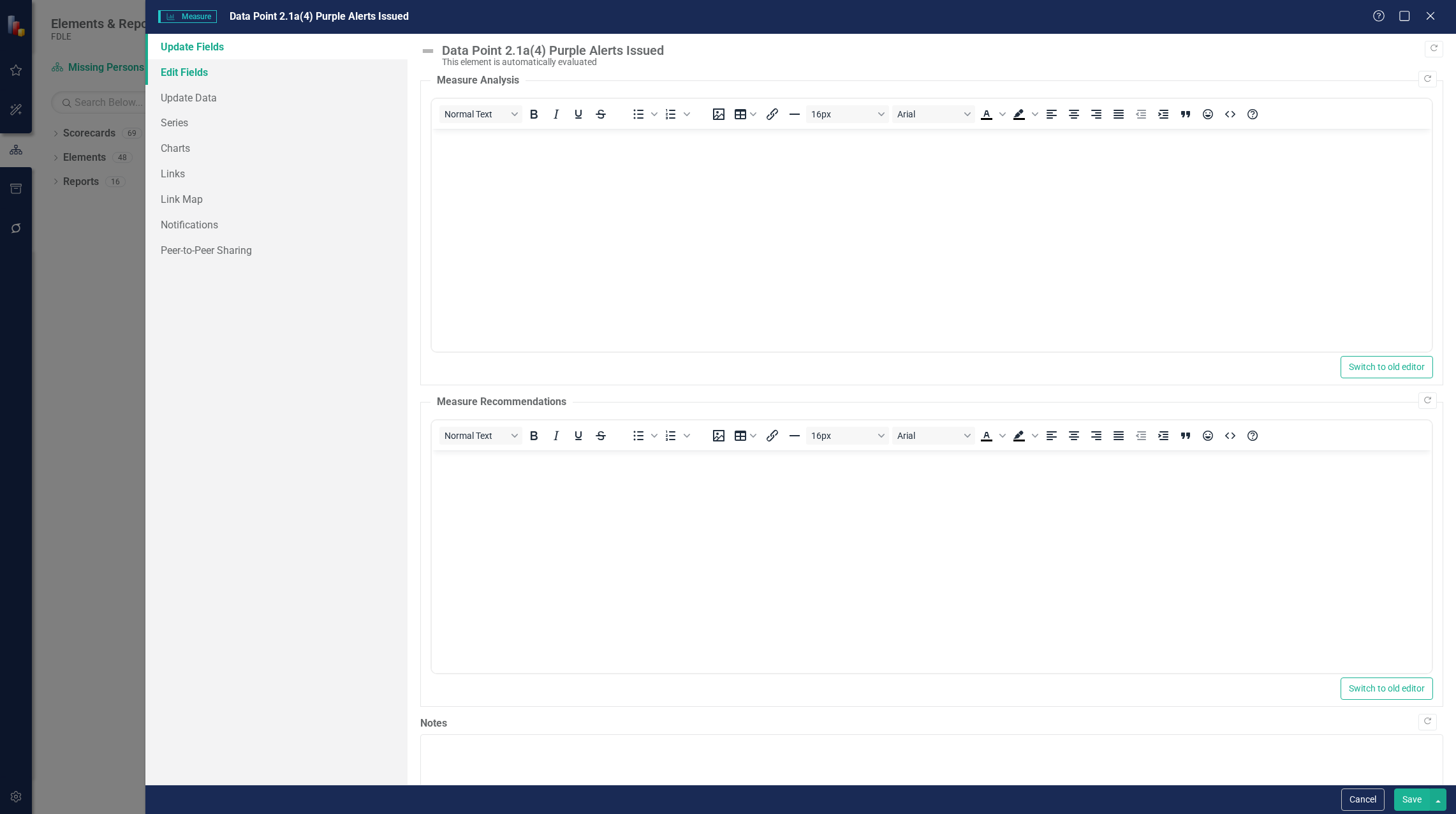
click at [188, 71] on link "Edit Fields" at bounding box center [276, 72] width 262 height 26
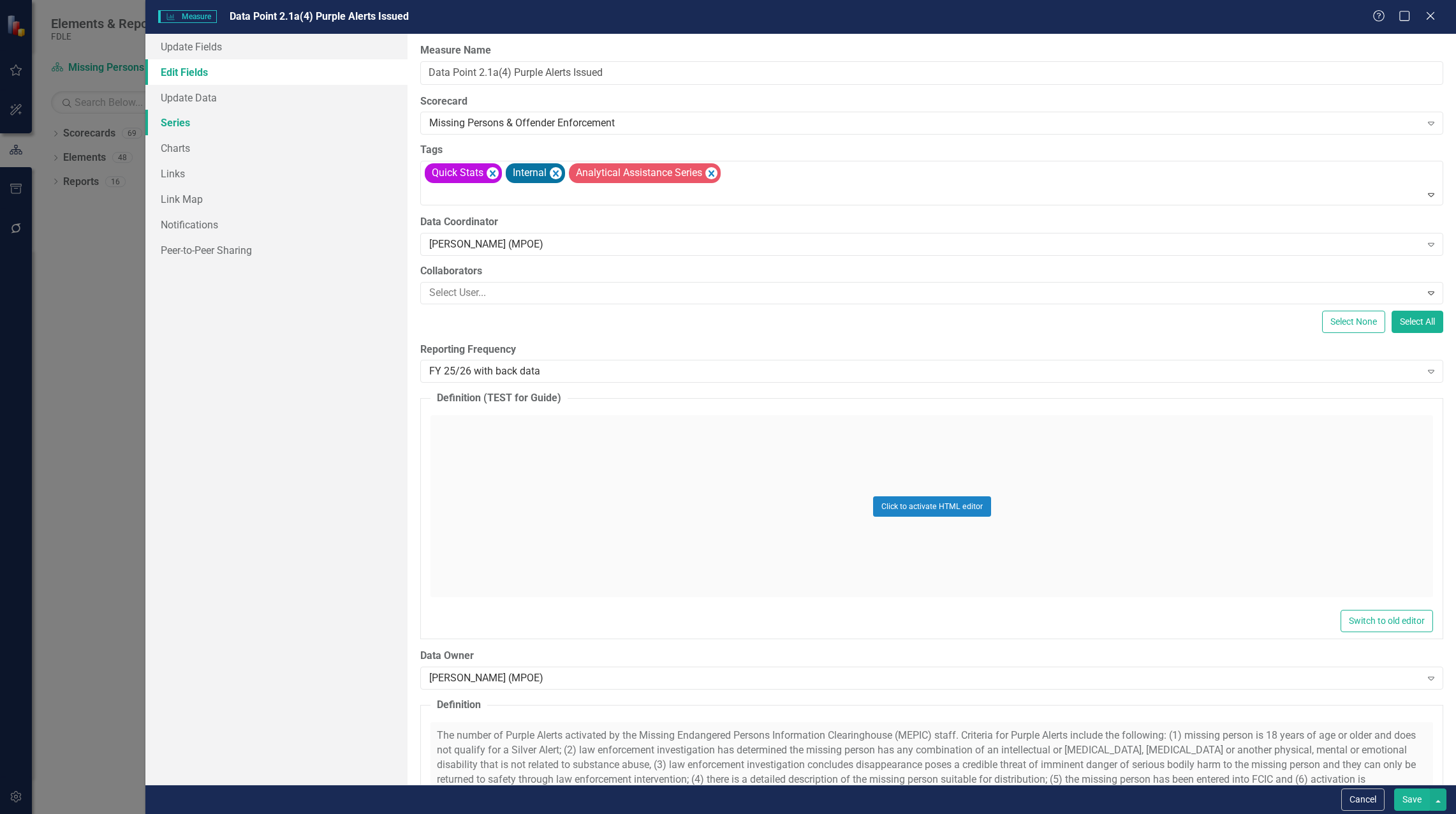
click at [181, 134] on link "Series" at bounding box center [276, 122] width 262 height 26
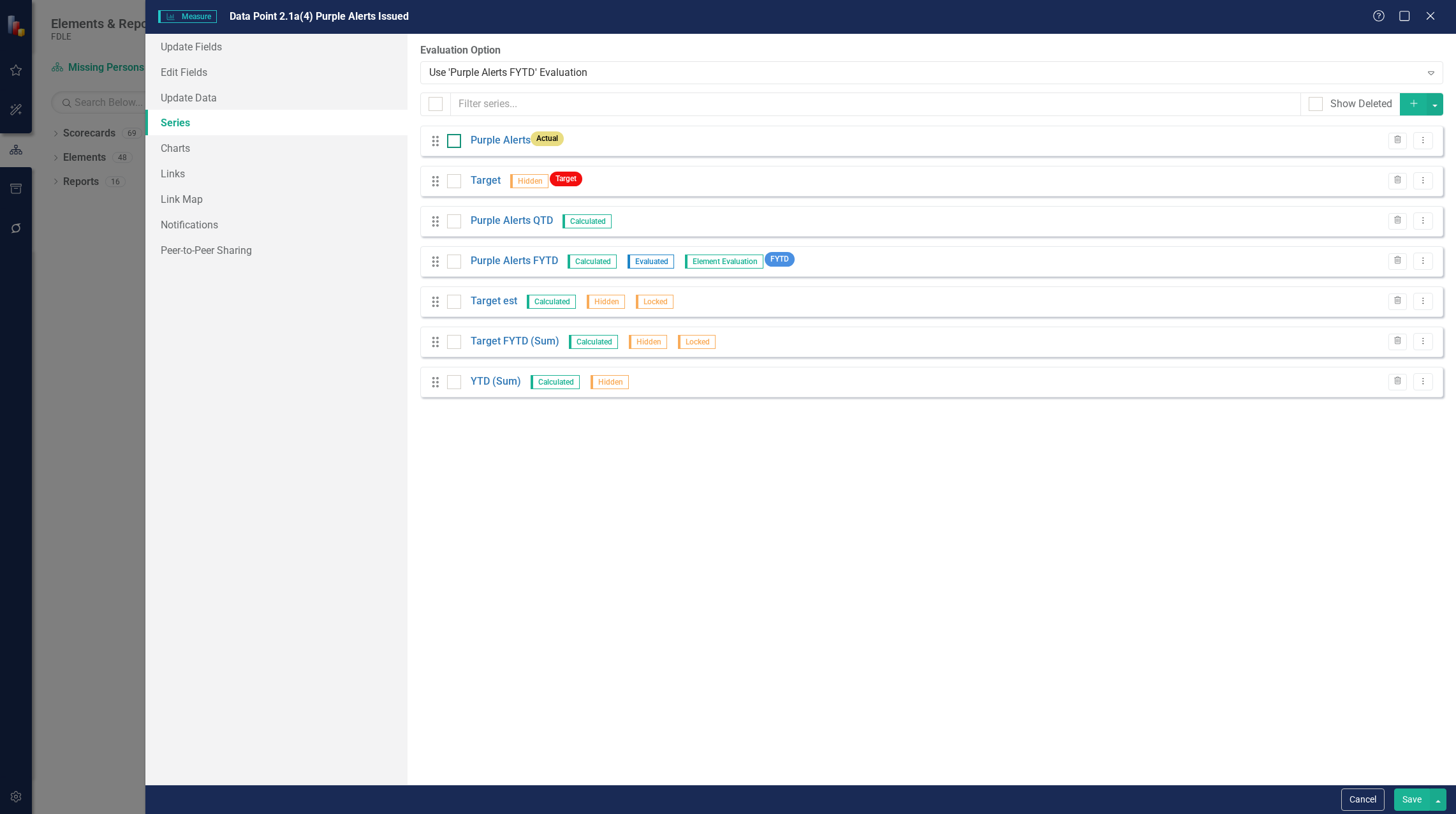
click at [449, 145] on div at bounding box center [454, 141] width 14 height 14
click at [449, 142] on input "checkbox" at bounding box center [451, 138] width 8 height 8
checkbox input "true"
click at [1419, 798] on button "Save" at bounding box center [1411, 799] width 35 height 22
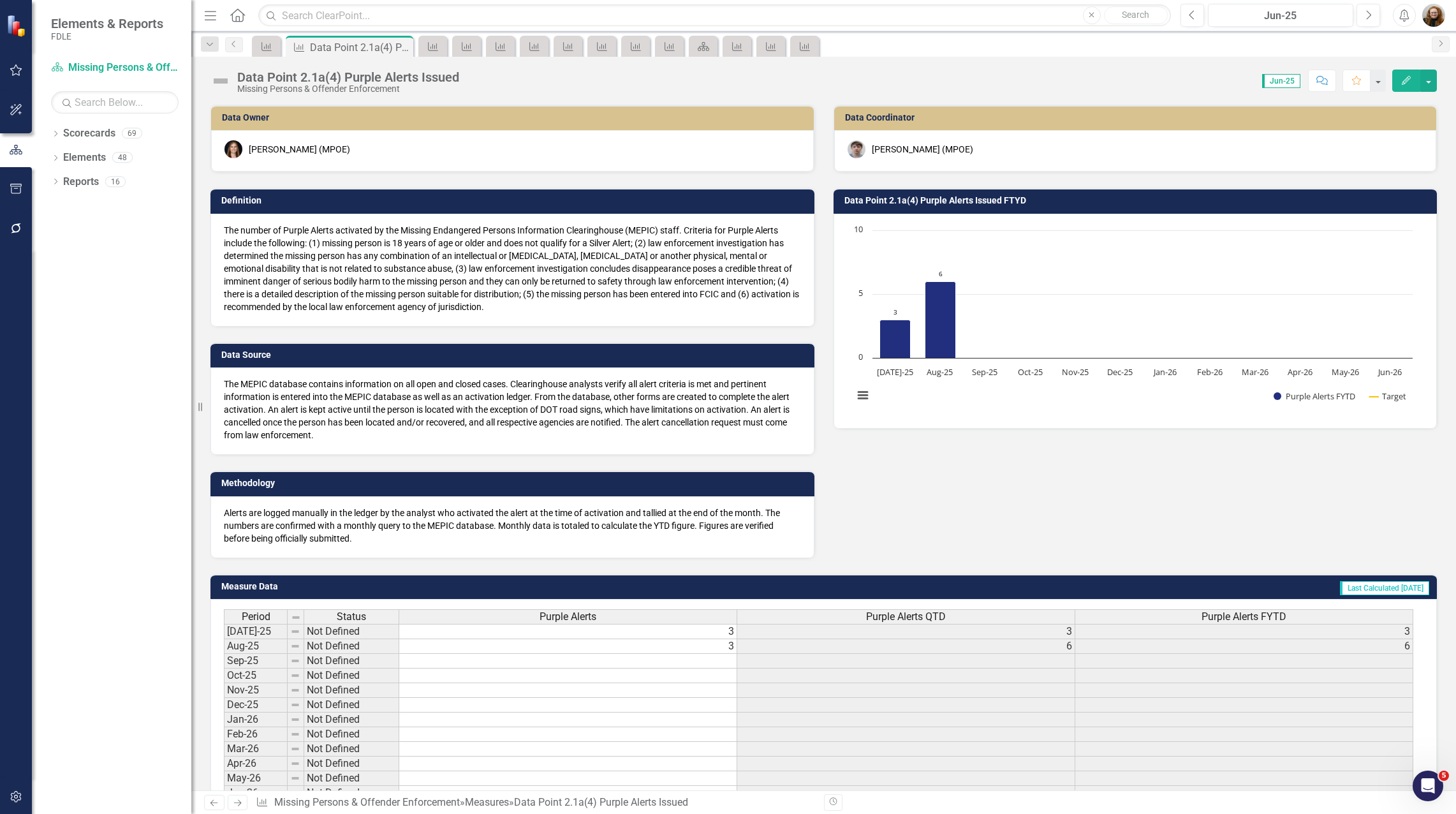
click at [1406, 85] on button "Edit" at bounding box center [1406, 81] width 28 height 22
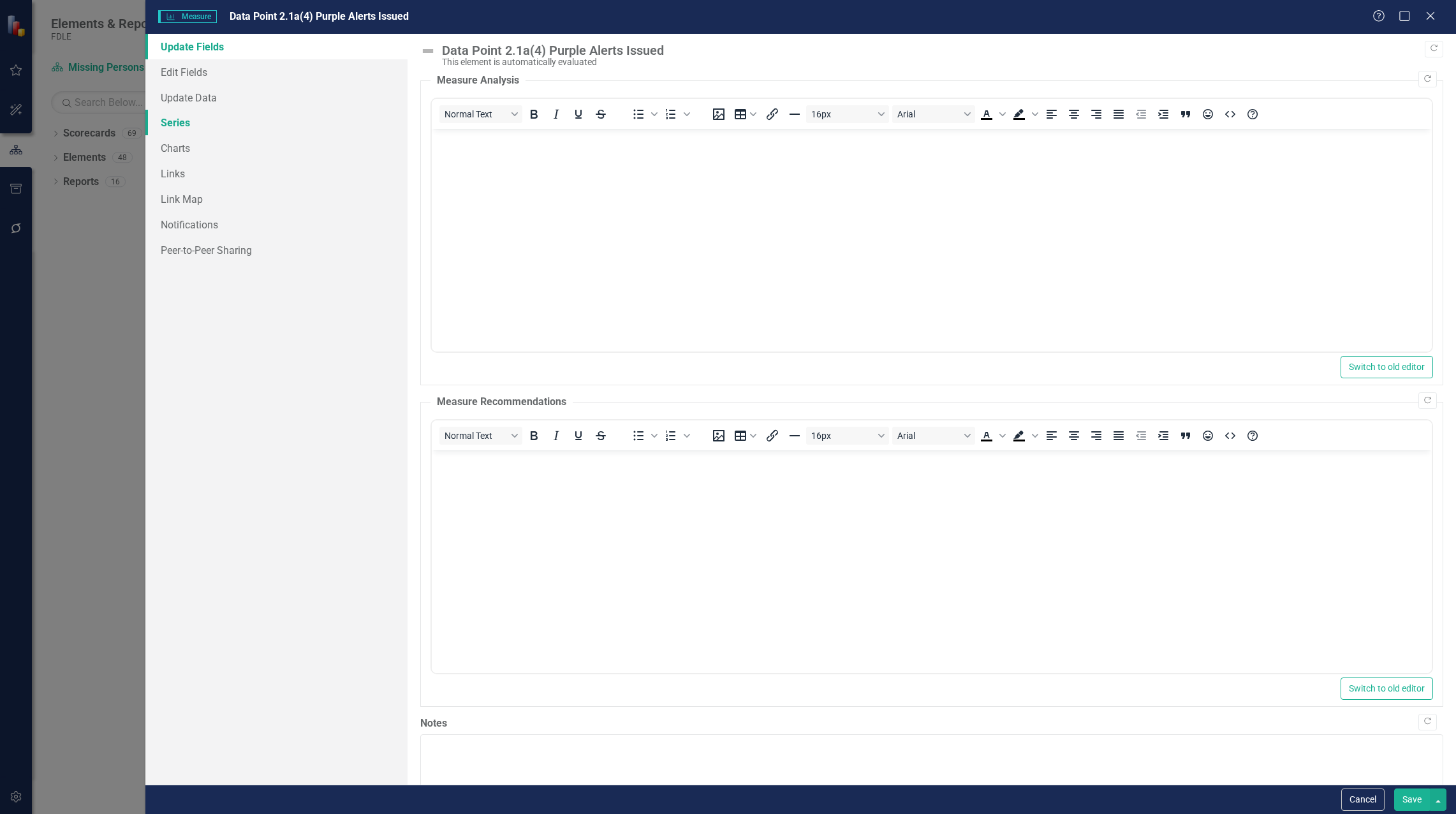
click at [177, 120] on link "Series" at bounding box center [276, 122] width 262 height 26
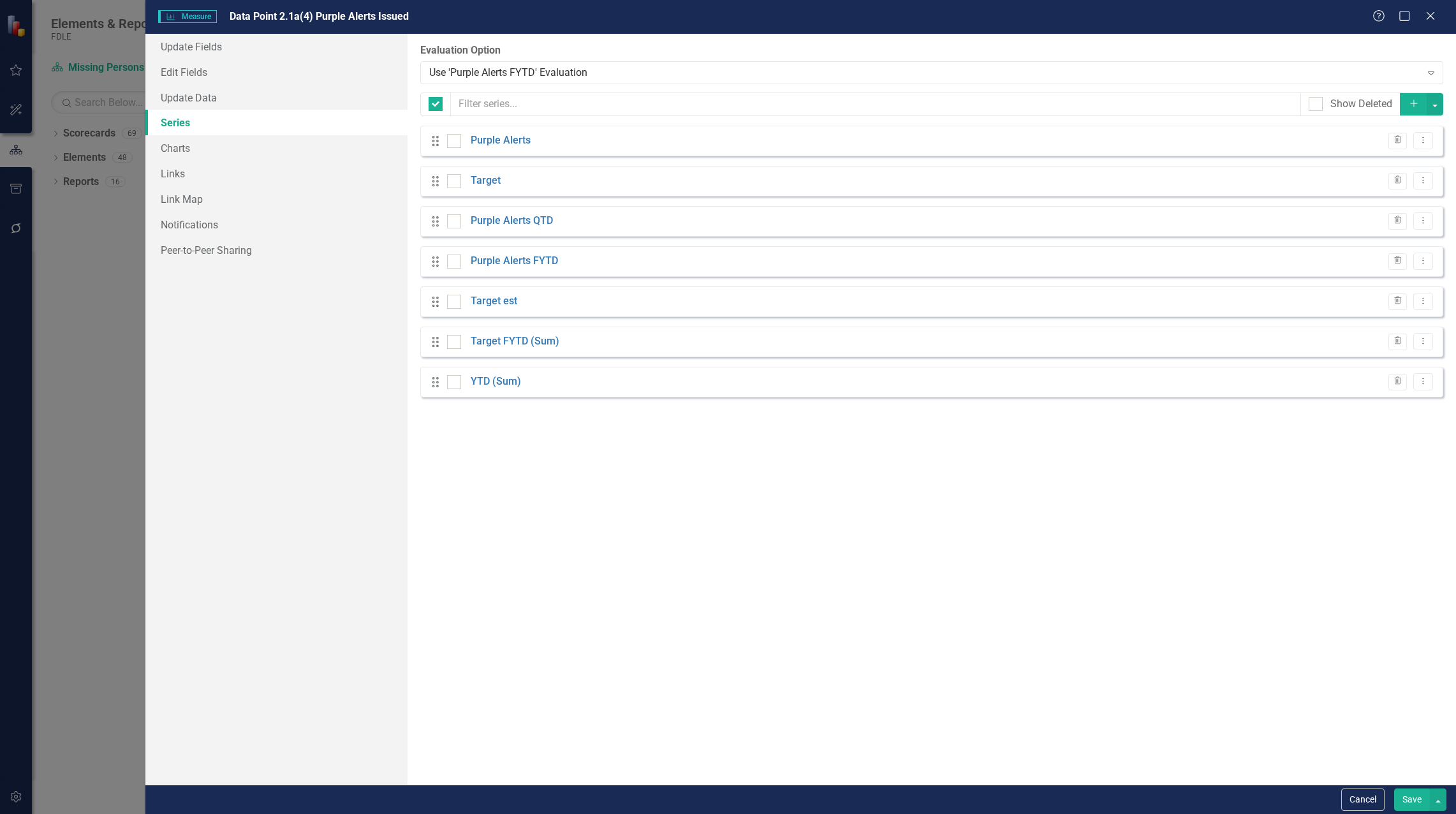
checkbox input "false"
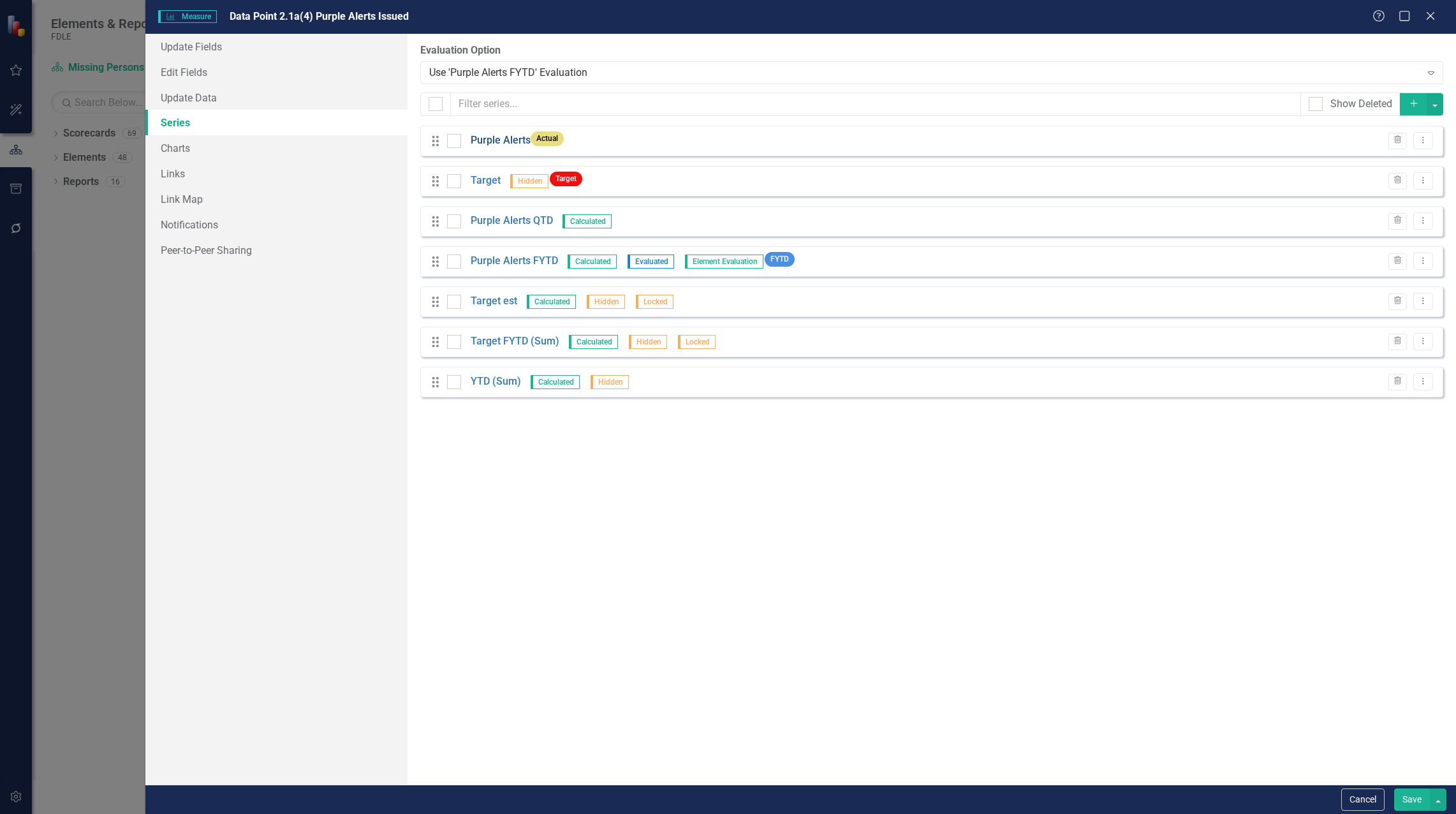
click at [493, 141] on link "Purple Alerts" at bounding box center [501, 141] width 60 height 15
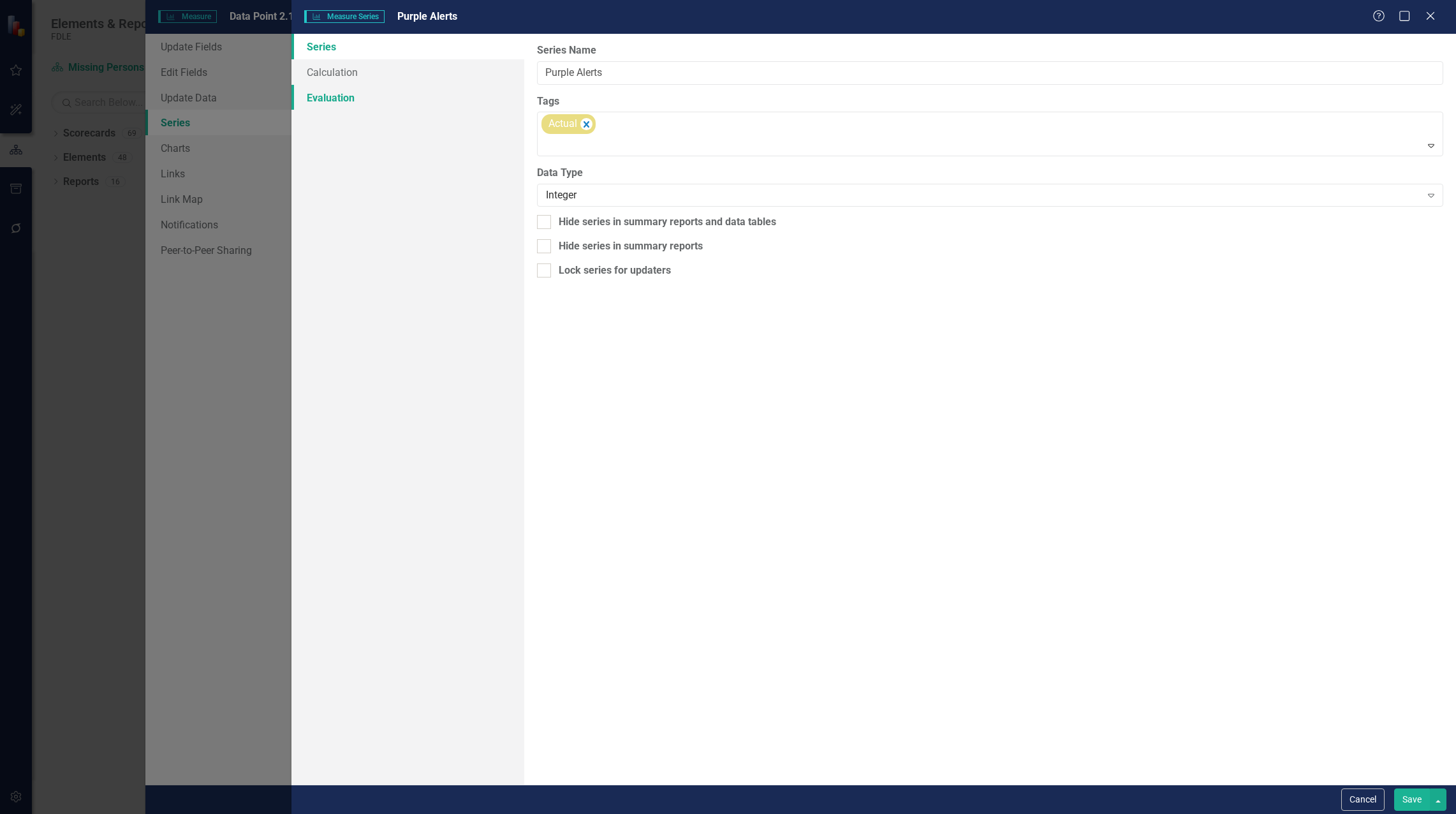
click at [334, 99] on link "Evaluation" at bounding box center [408, 97] width 233 height 26
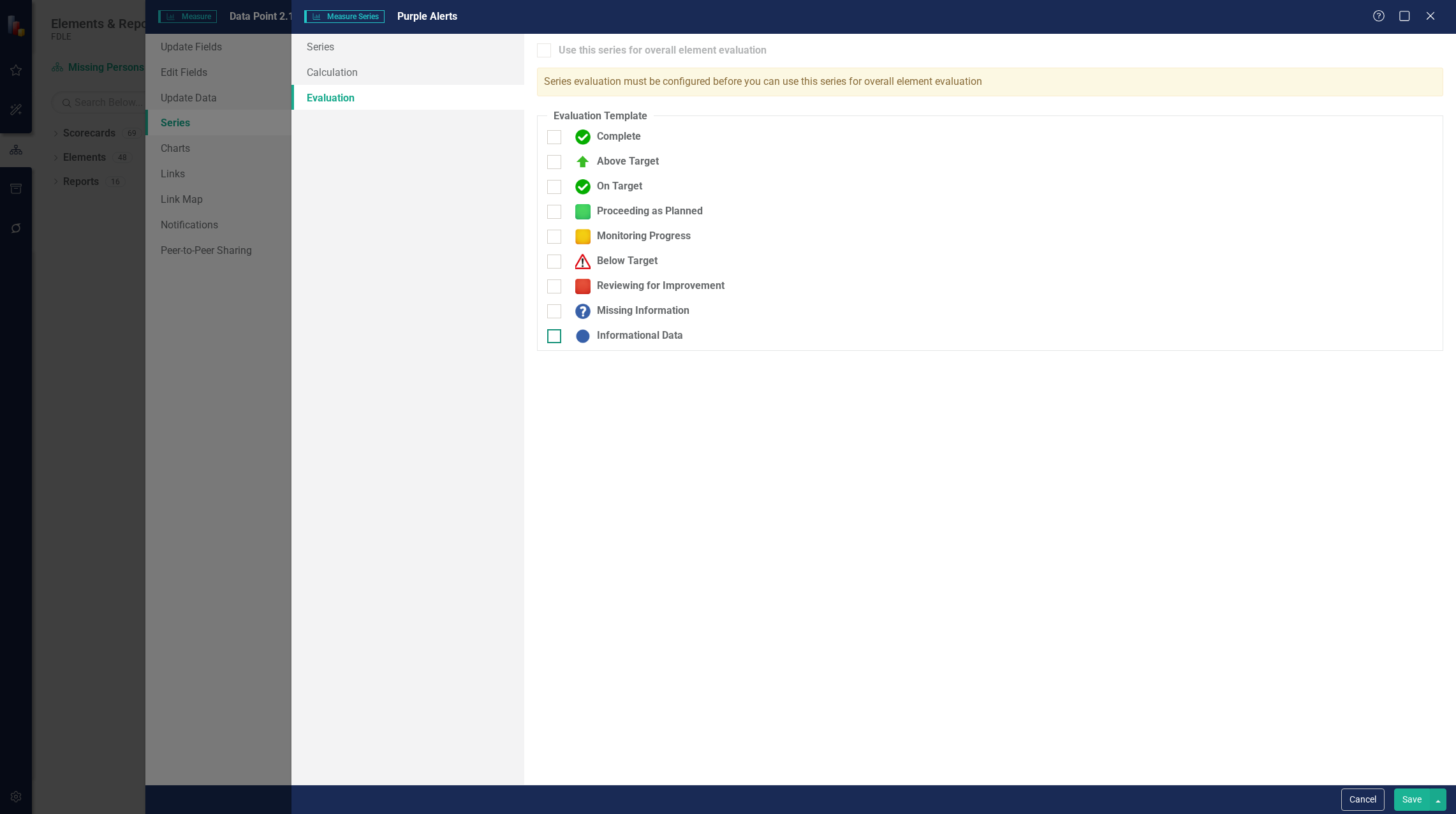
click at [556, 338] on div at bounding box center [554, 336] width 14 height 14
click at [556, 337] on input "Informational Data" at bounding box center [552, 333] width 8 height 8
checkbox input "true"
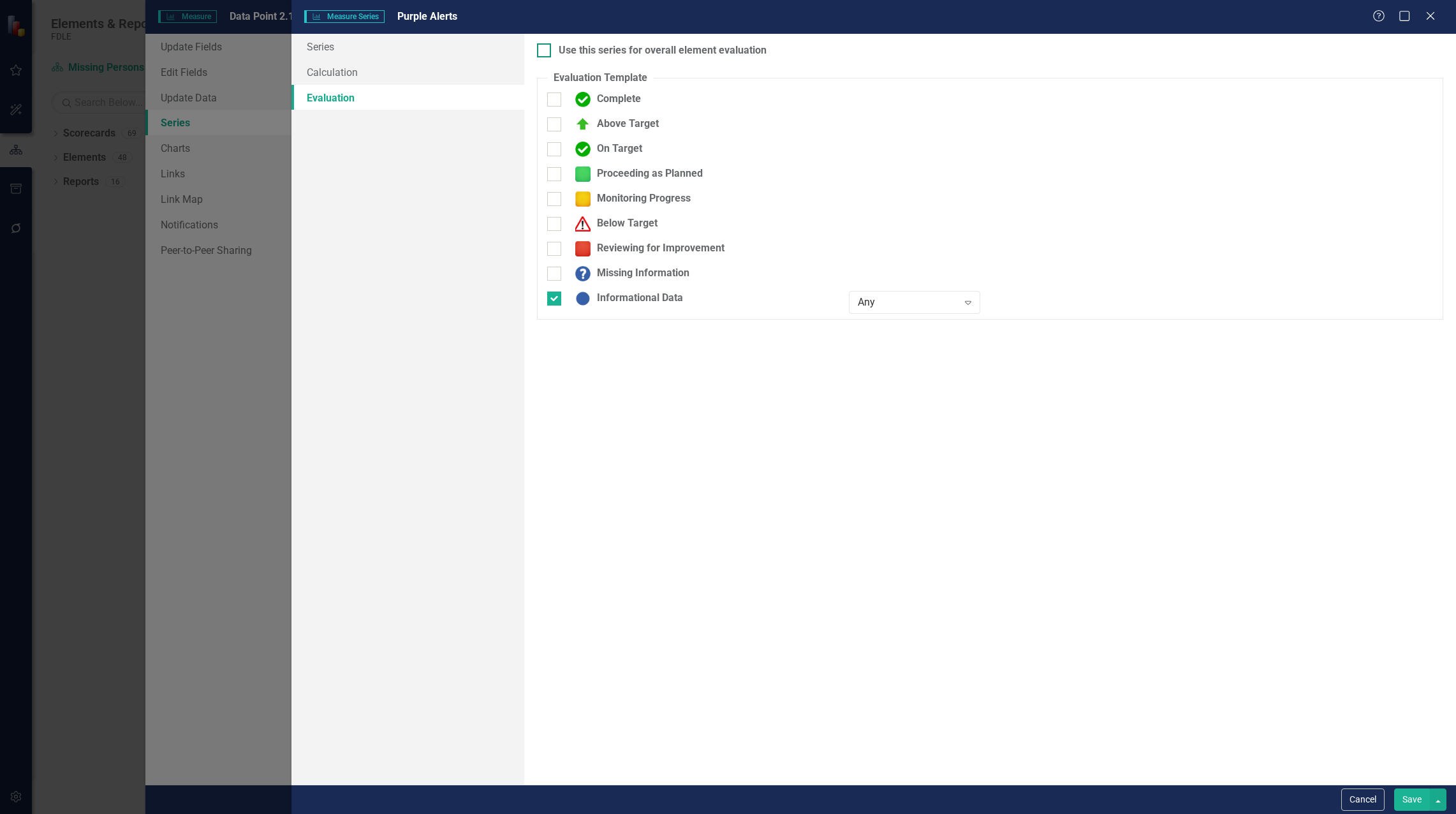
click at [663, 54] on div "Use this series for overall element evaluation" at bounding box center [662, 50] width 208 height 15
click at [545, 51] on input "Use this series for overall element evaluation" at bounding box center [541, 47] width 8 height 8
checkbox input "true"
click at [1406, 793] on button "Save" at bounding box center [1411, 799] width 35 height 22
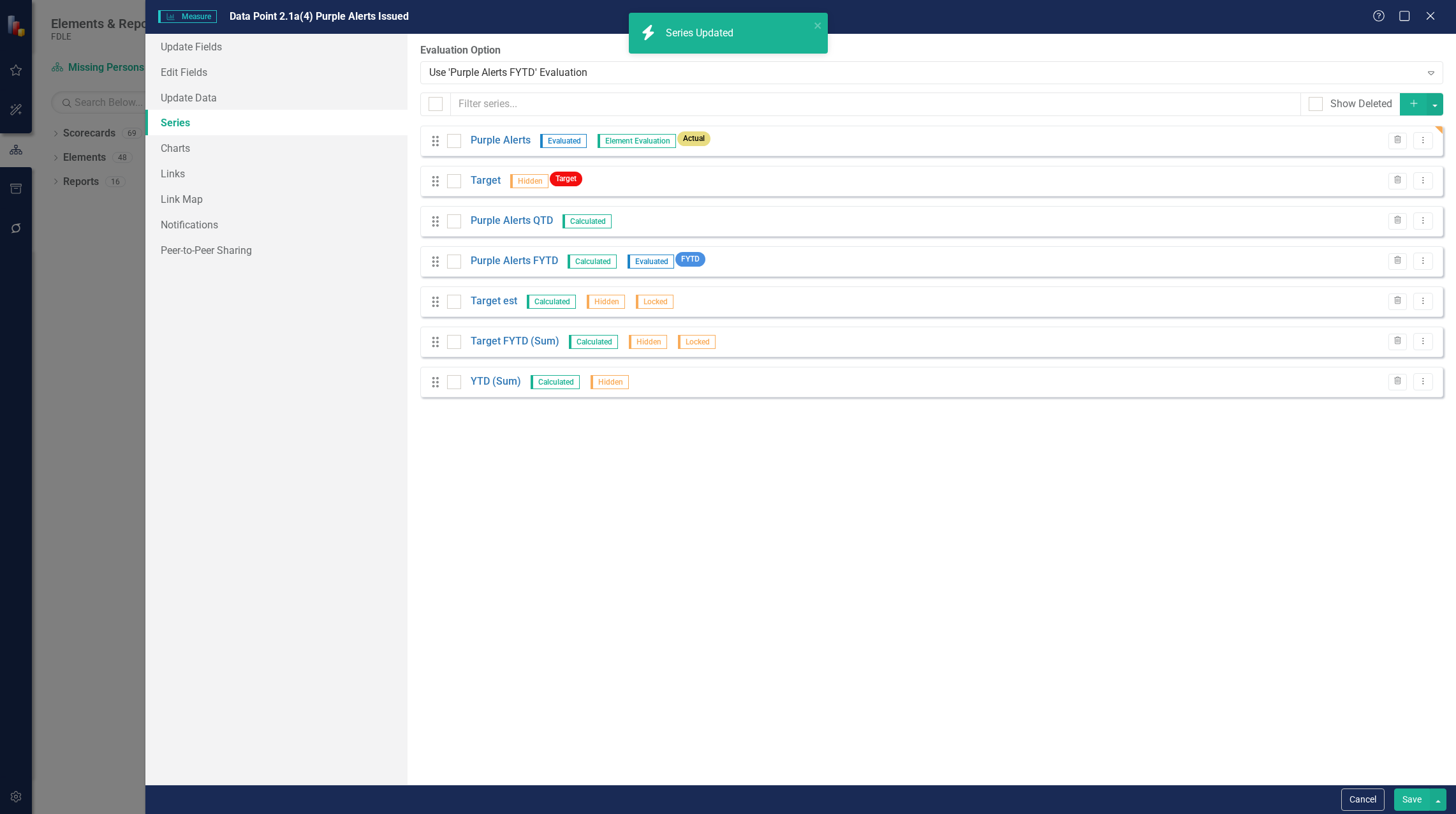
click at [1415, 801] on button "Save" at bounding box center [1411, 799] width 35 height 22
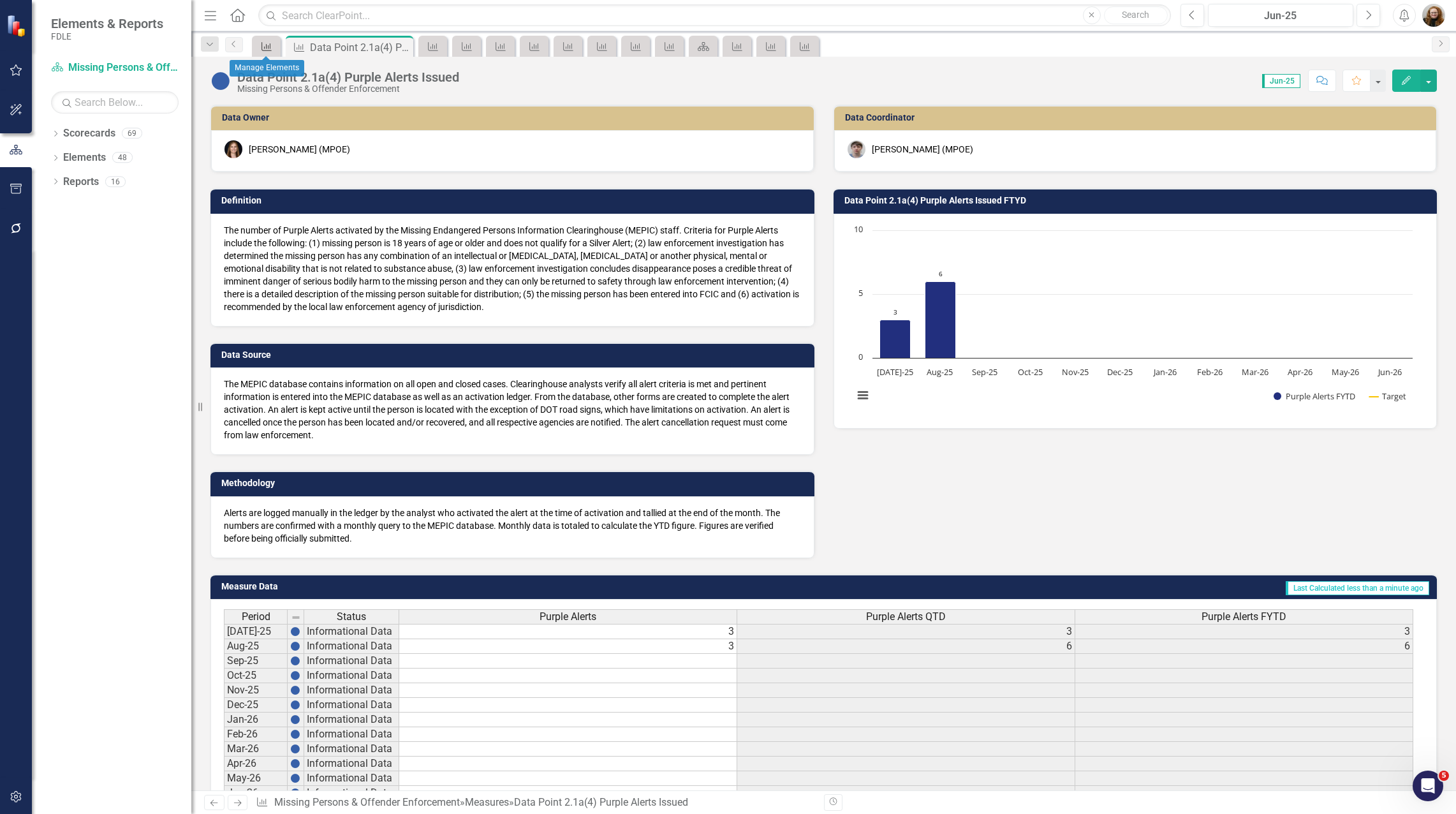
click at [266, 48] on icon at bounding box center [266, 47] width 10 height 9
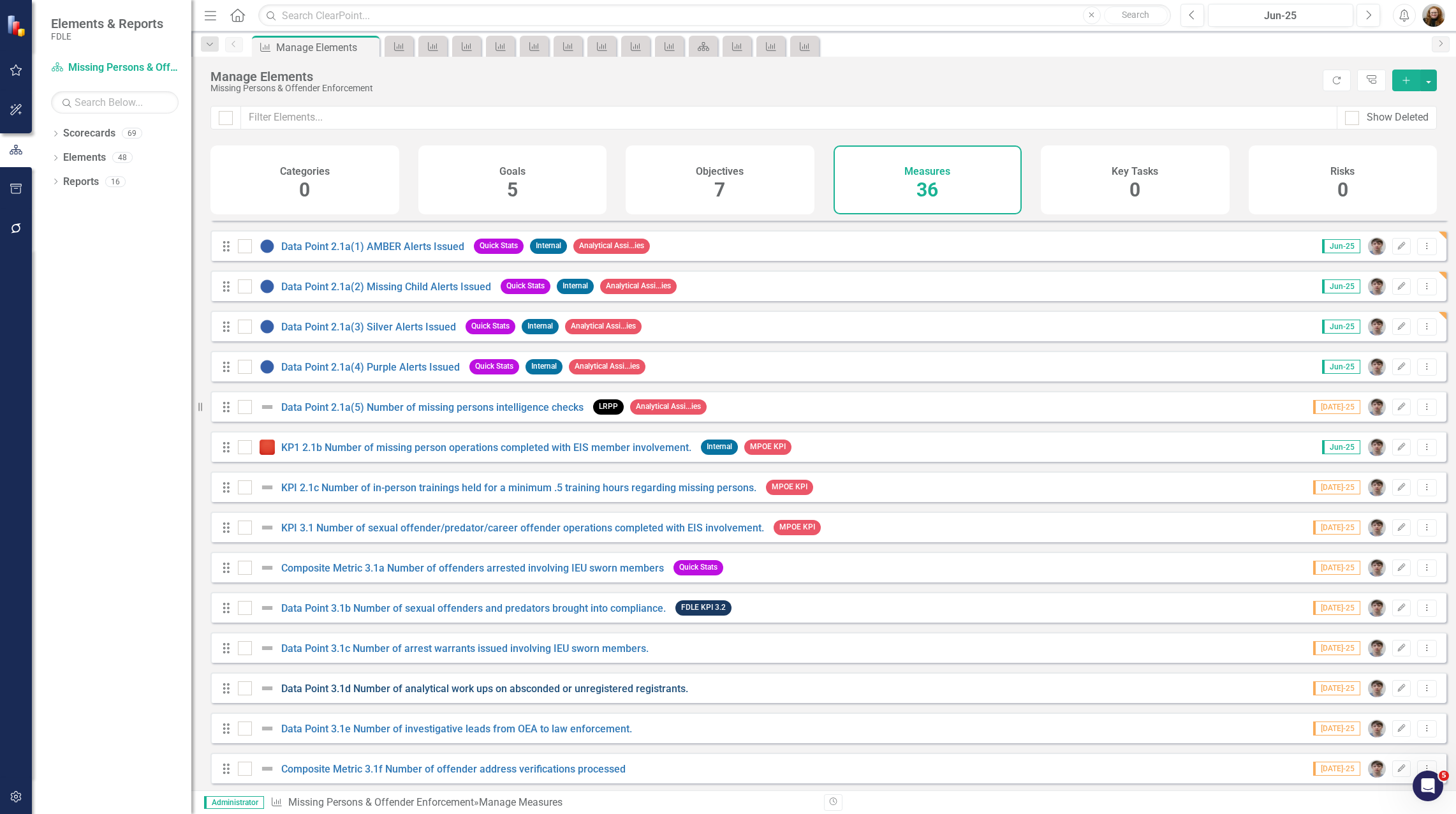
scroll to position [701, 0]
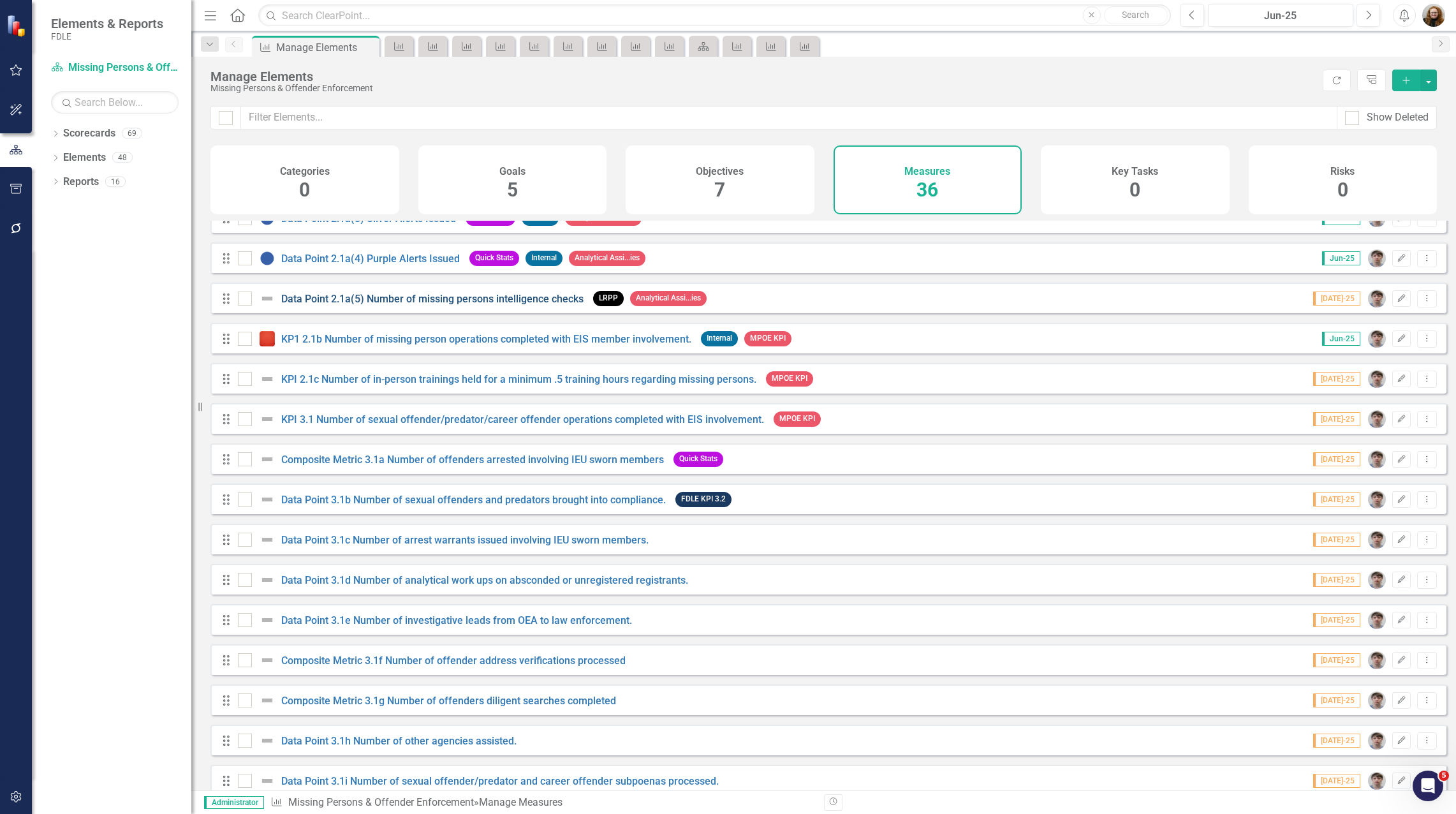
click at [410, 305] on link "Data Point 2.1a(5) Number of missing persons intelligence checks" at bounding box center [432, 298] width 303 height 12
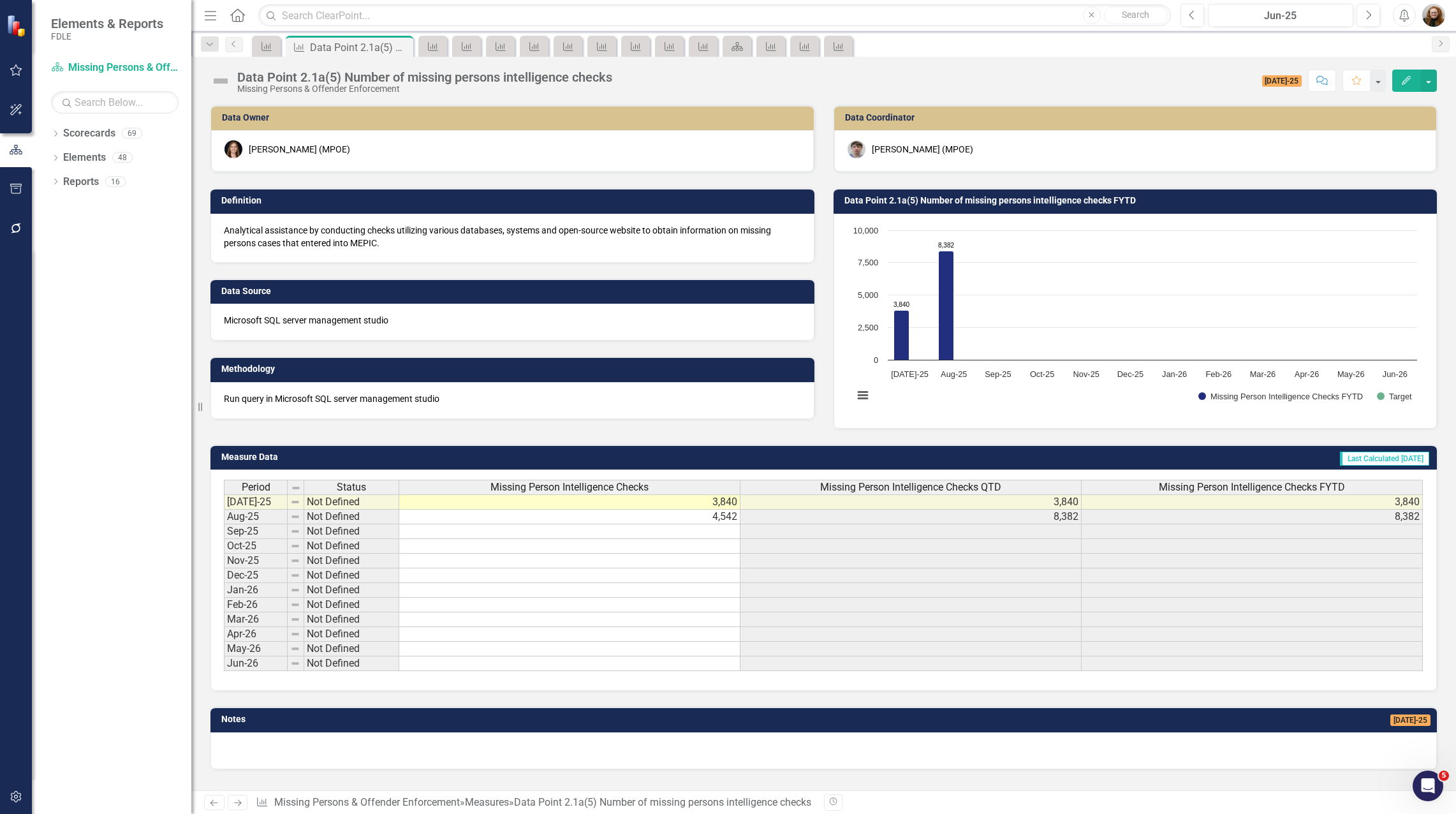
click at [1406, 79] on icon "Edit" at bounding box center [1406, 80] width 12 height 9
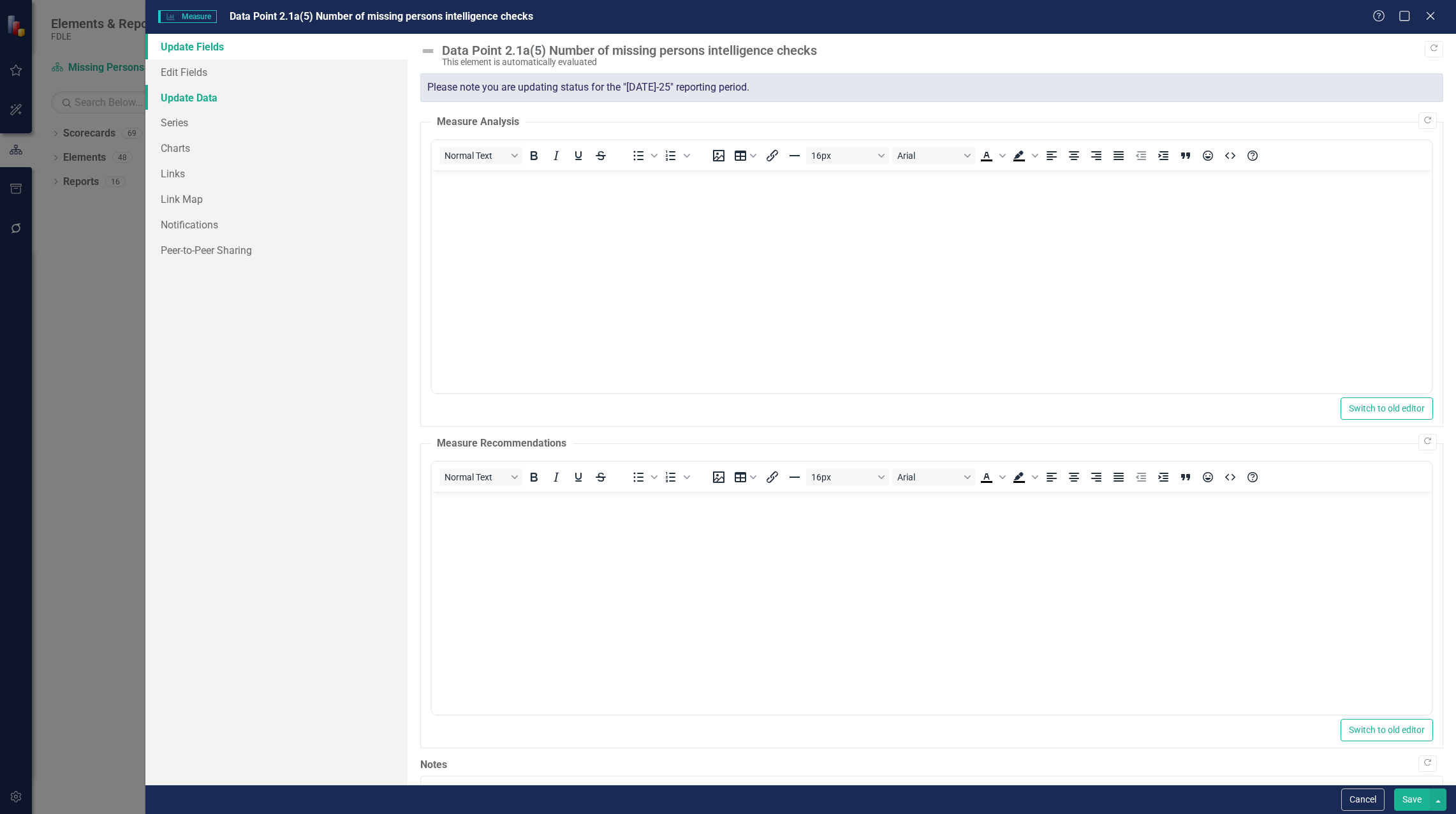
click at [203, 90] on link "Update Data" at bounding box center [276, 97] width 262 height 26
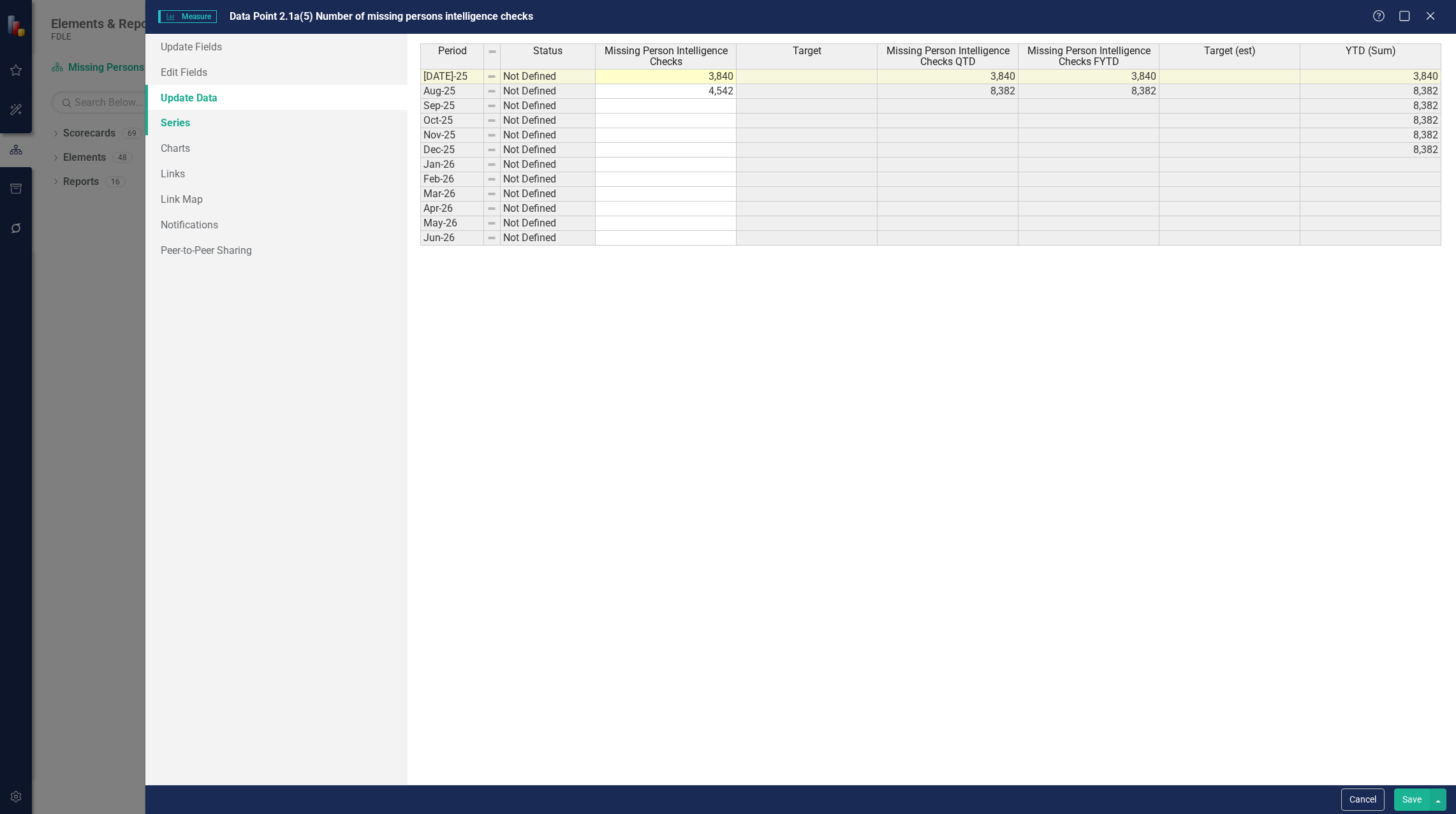
click at [185, 129] on link "Series" at bounding box center [276, 122] width 262 height 26
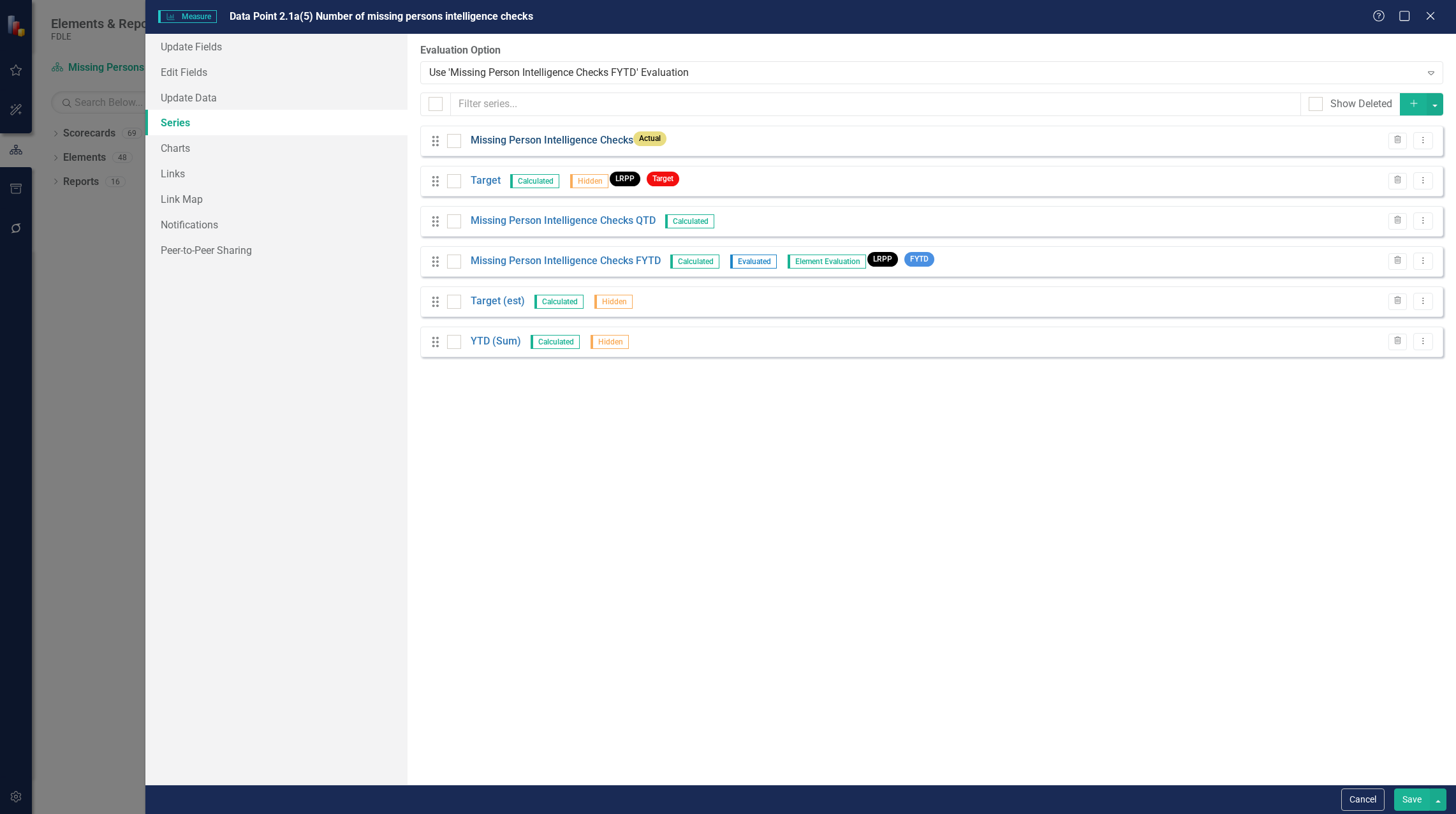
click at [517, 134] on link "Missing Person Intelligence Checks" at bounding box center [552, 141] width 163 height 15
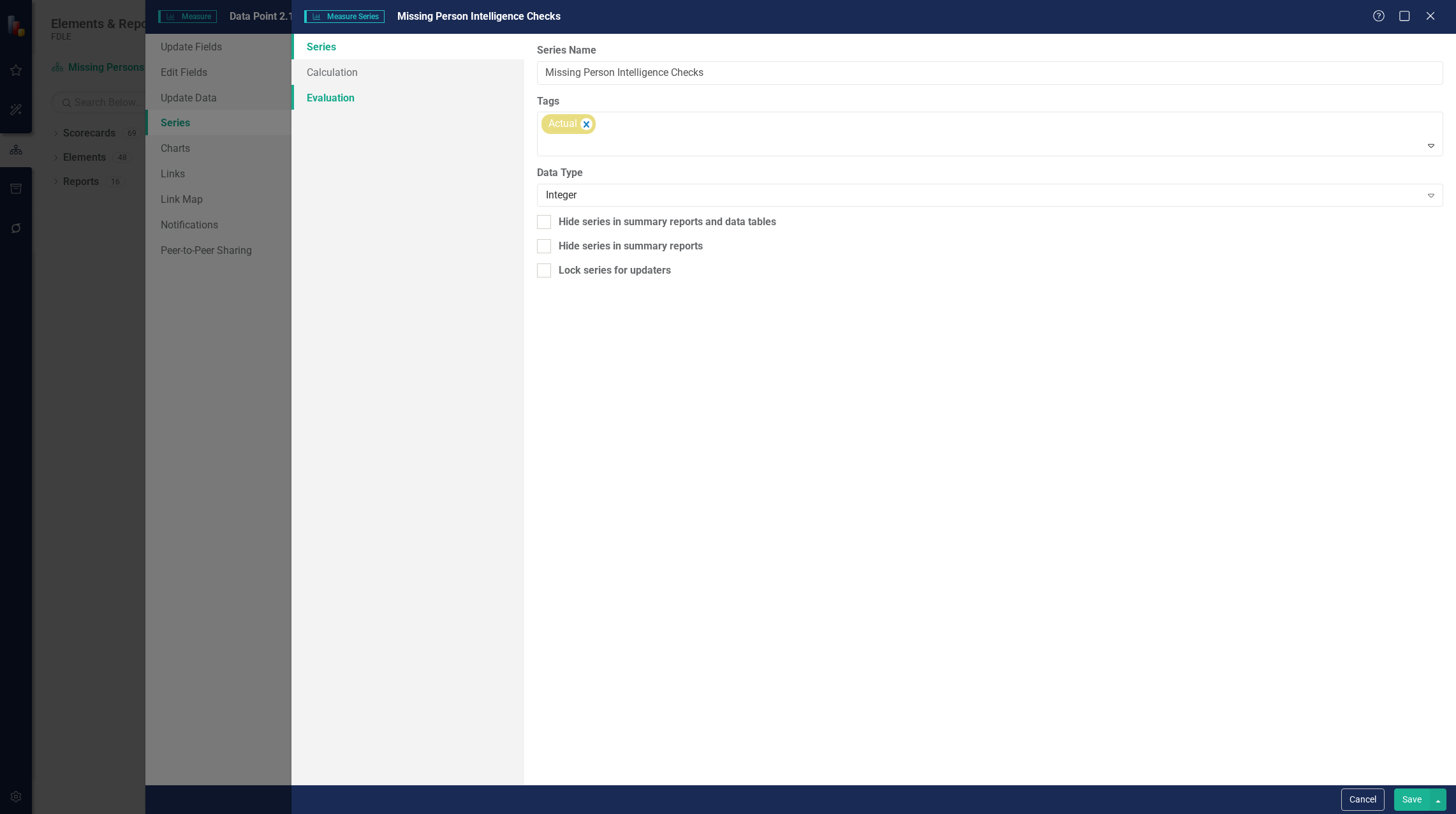
click at [353, 96] on link "Evaluation" at bounding box center [408, 97] width 233 height 26
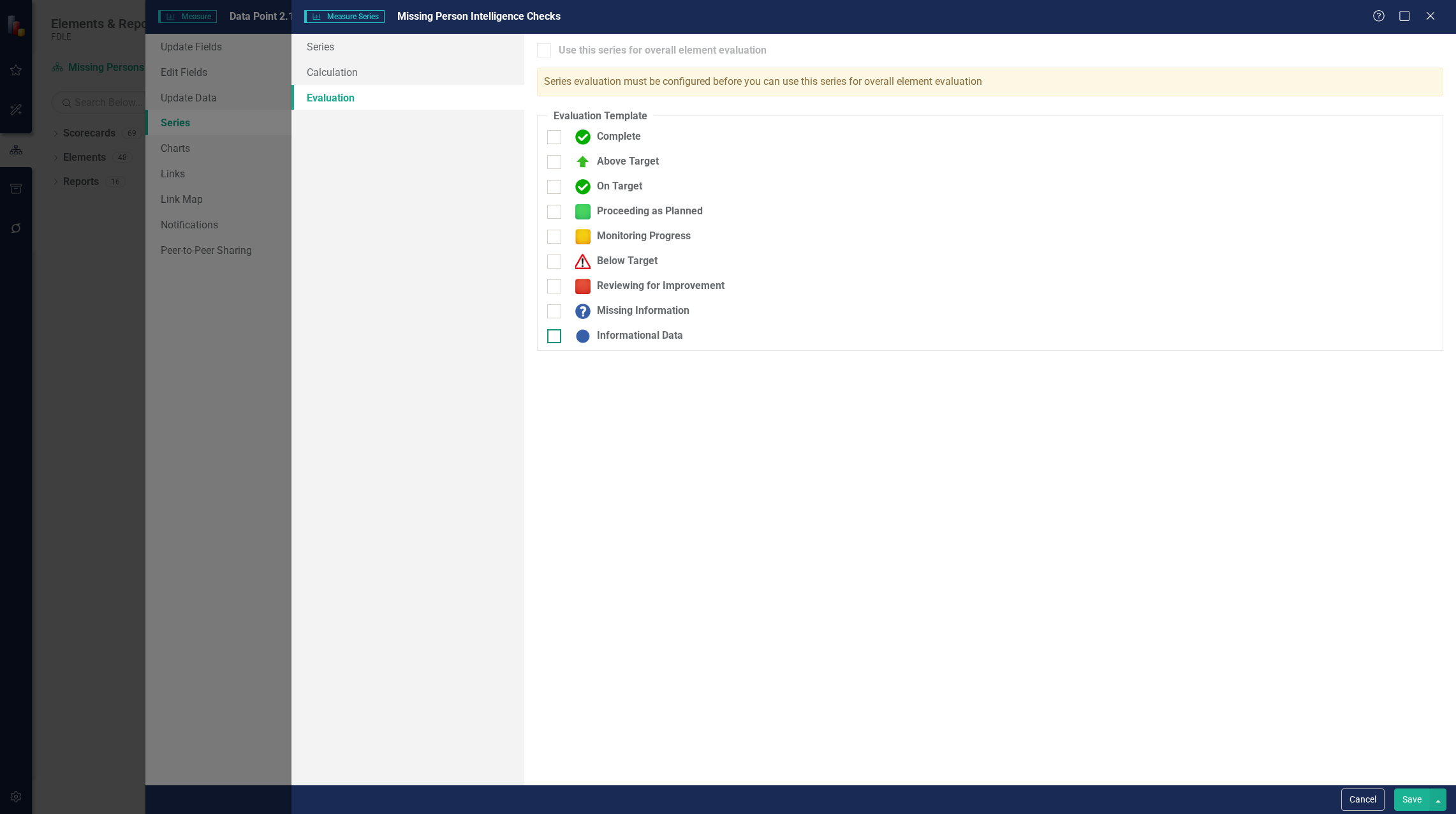
drag, startPoint x: 546, startPoint y: 341, endPoint x: 590, endPoint y: 333, distance: 44.7
click at [550, 338] on div "Informational Data" at bounding box center [689, 341] width 302 height 25
click at [554, 335] on input "Informational Data" at bounding box center [552, 333] width 8 height 8
checkbox input "true"
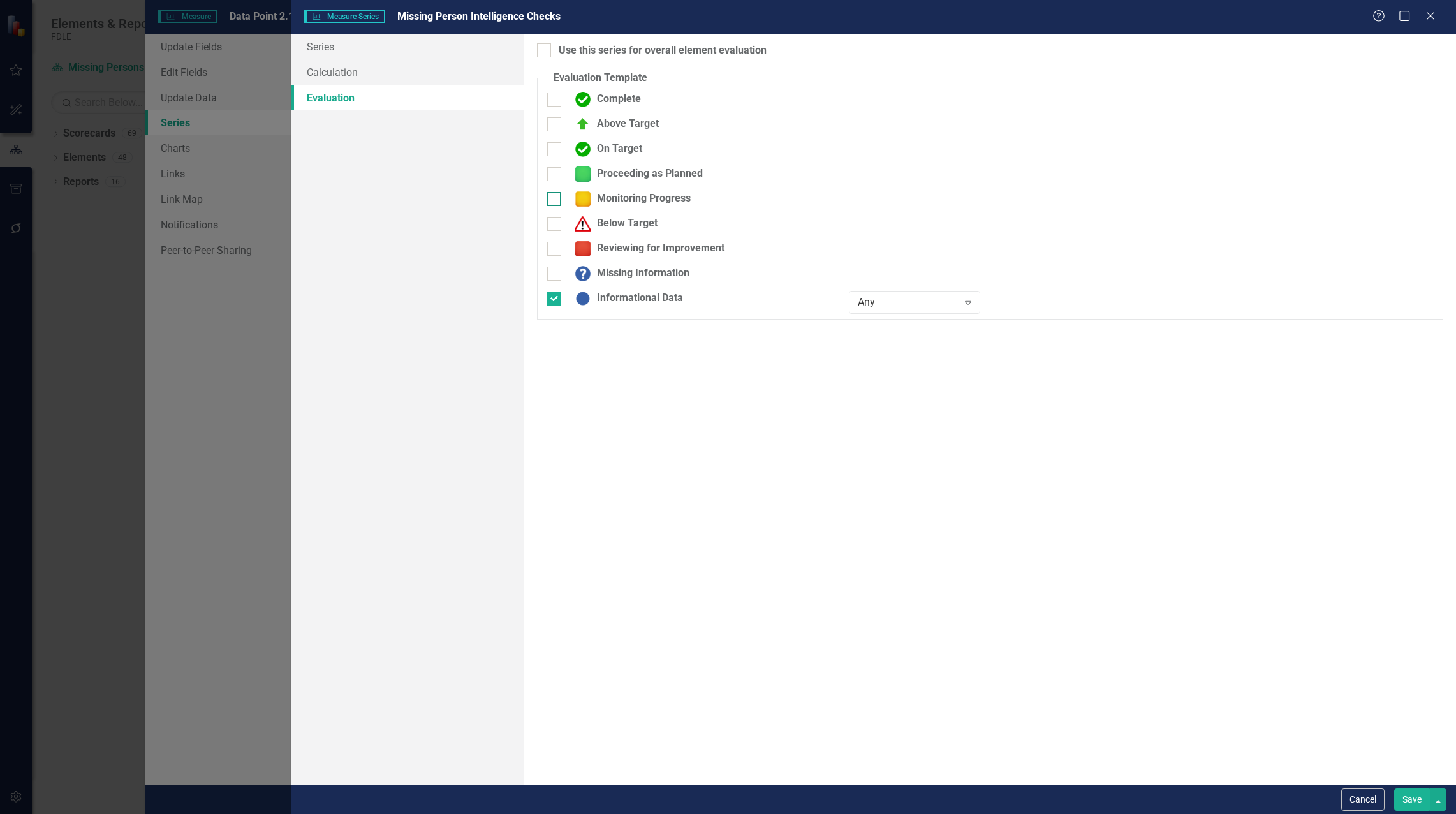
drag, startPoint x: 550, startPoint y: 55, endPoint x: 718, endPoint y: 194, distance: 218.0
click at [551, 55] on div "Use this series for overall element evaluation" at bounding box center [990, 50] width 906 height 15
click at [545, 51] on input "Use this series for overall element evaluation" at bounding box center [541, 47] width 8 height 8
checkbox input "true"
drag, startPoint x: 1411, startPoint y: 807, endPoint x: 1395, endPoint y: 796, distance: 19.4
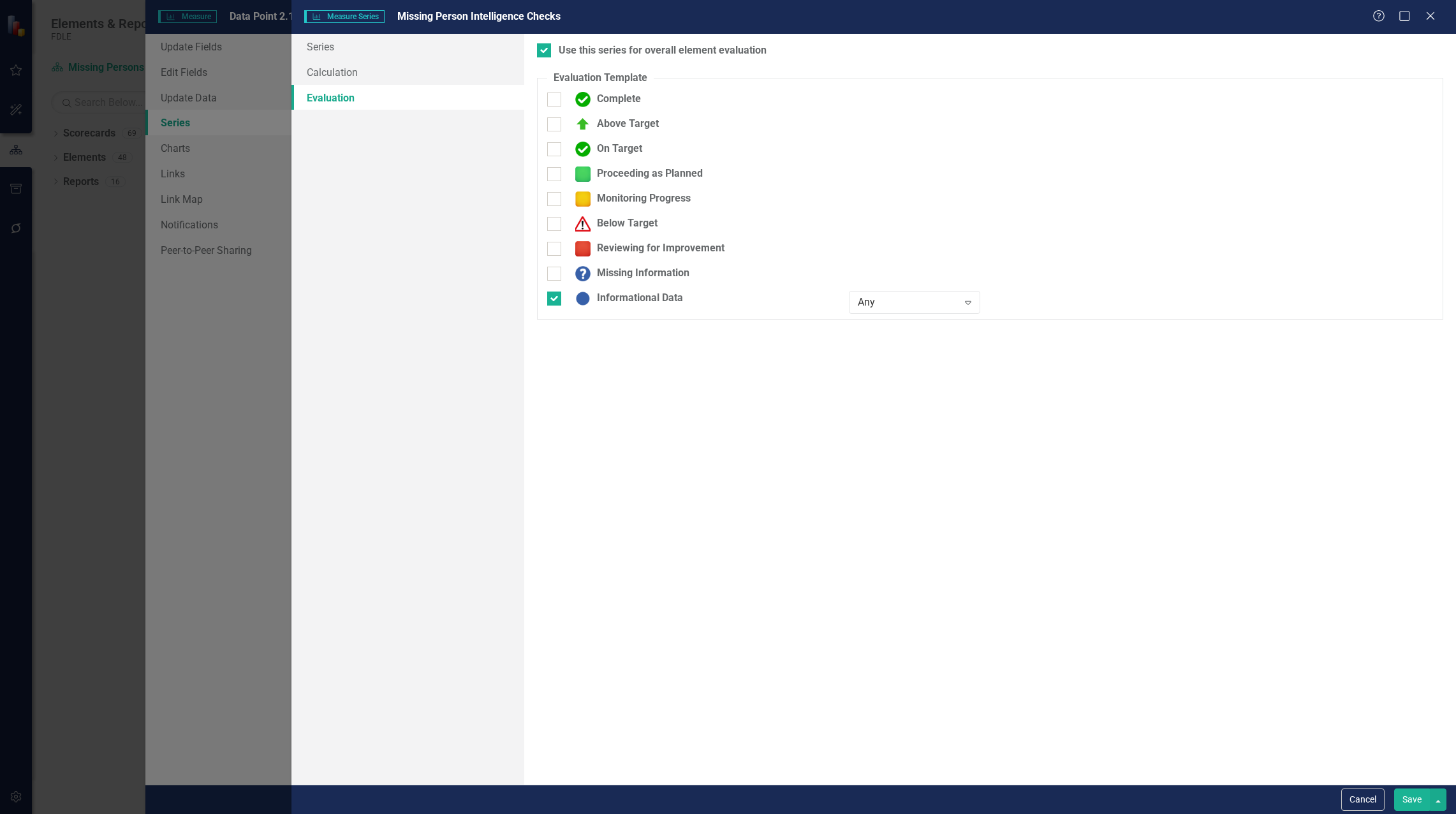
click at [1410, 807] on button "Save" at bounding box center [1411, 799] width 35 height 22
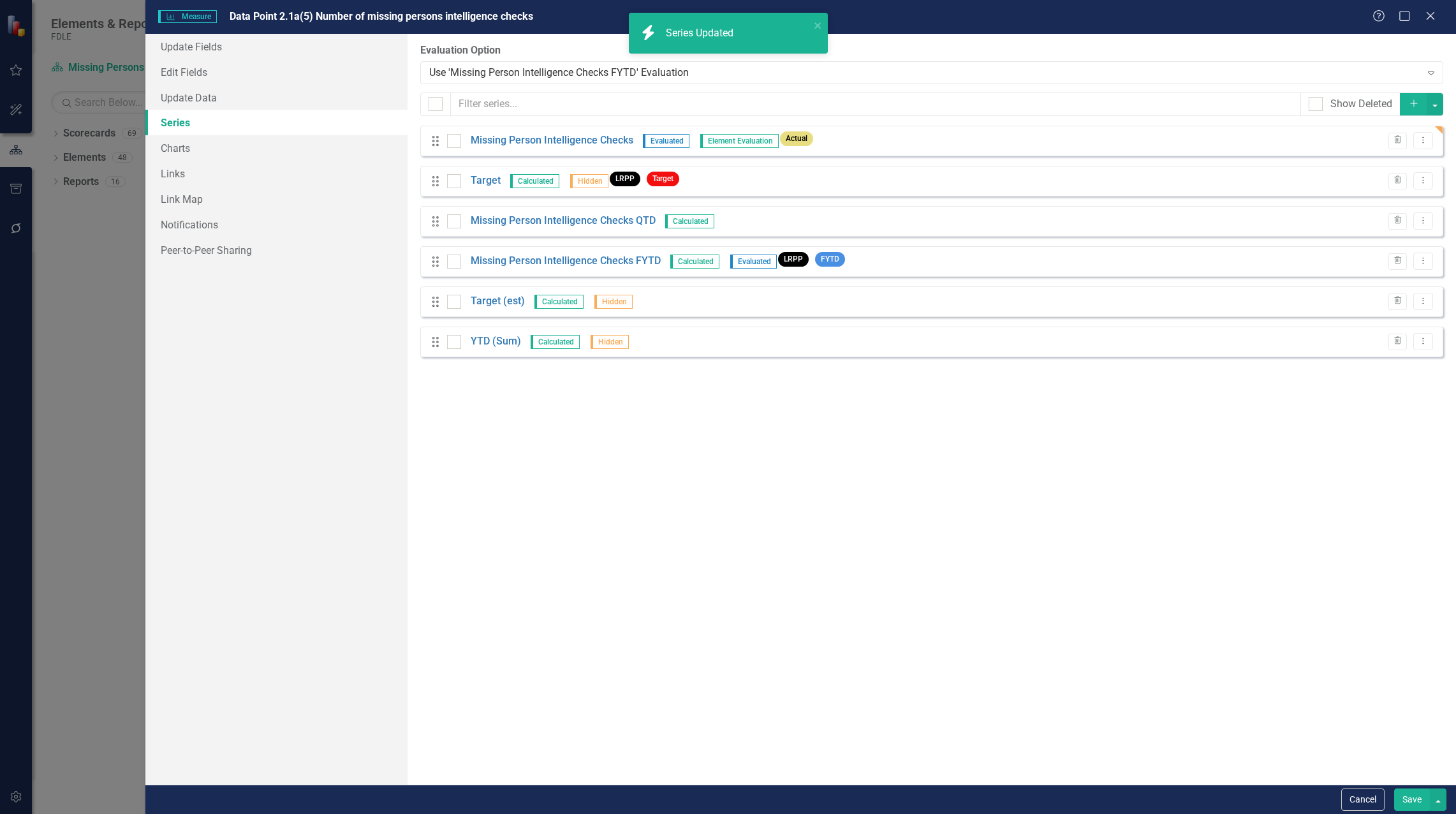
click at [1407, 803] on button "Save" at bounding box center [1411, 799] width 35 height 22
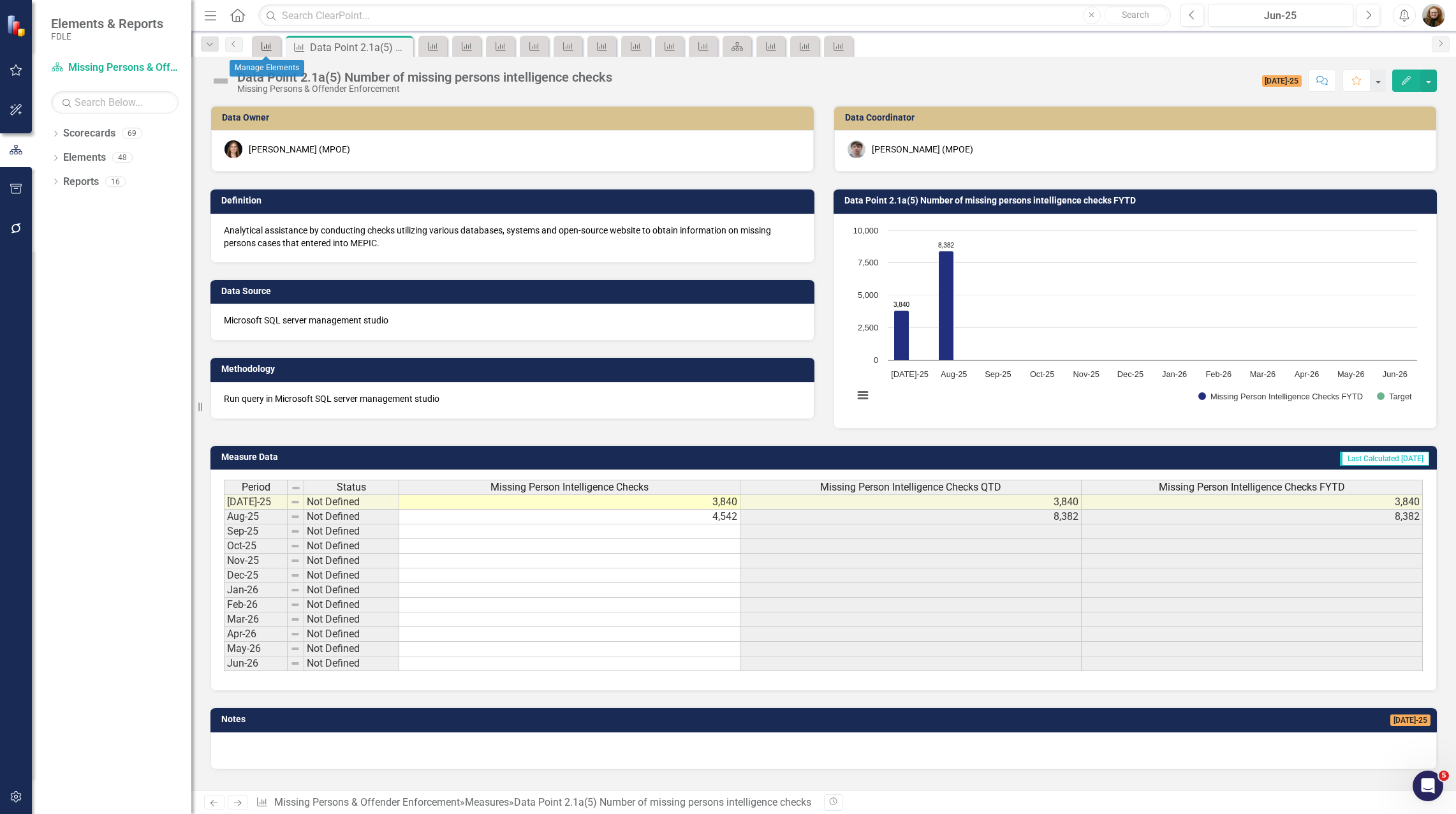
click at [263, 47] on icon "Measure" at bounding box center [266, 47] width 13 height 10
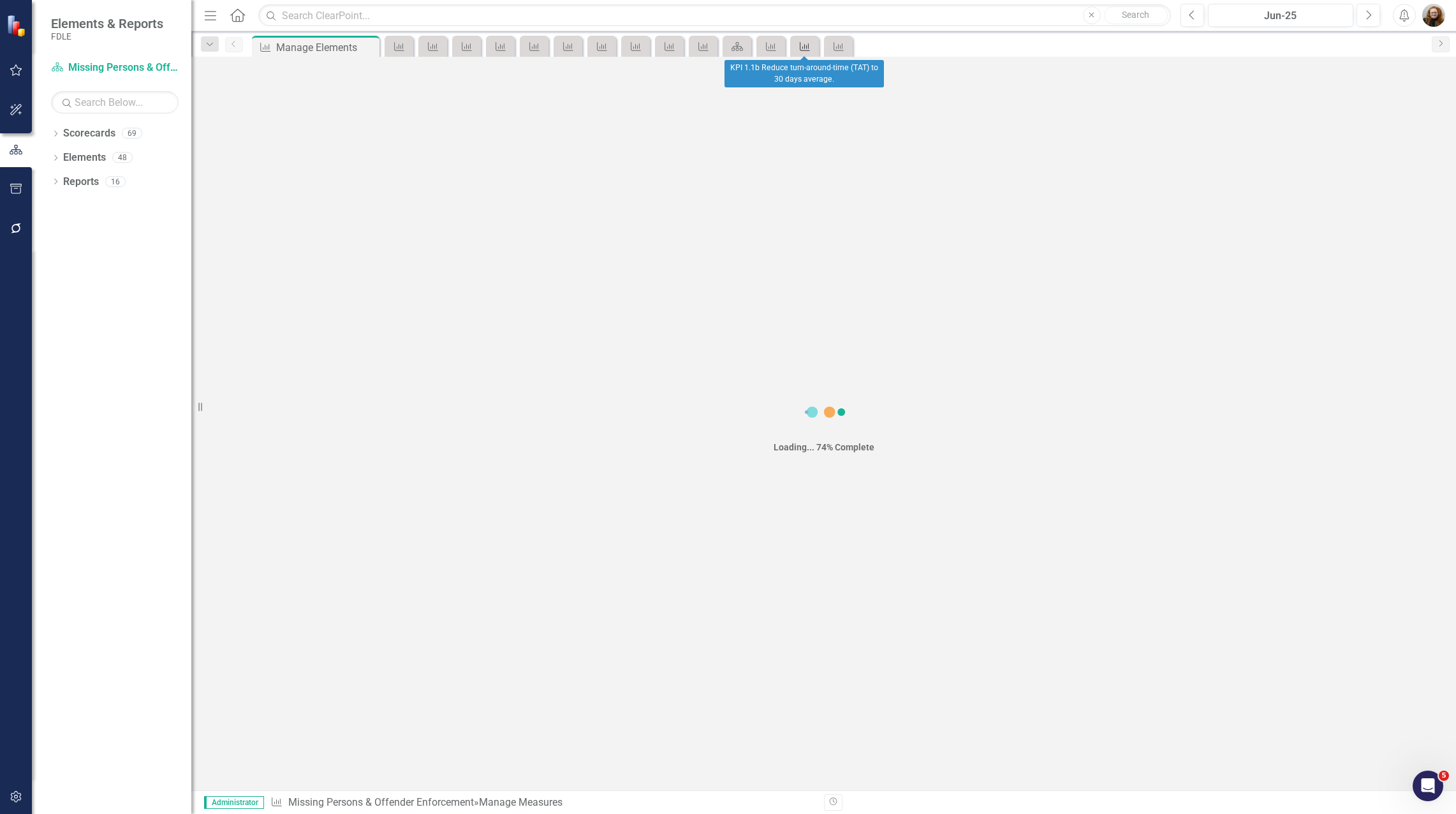
click at [801, 47] on icon "Measure" at bounding box center [805, 47] width 13 height 10
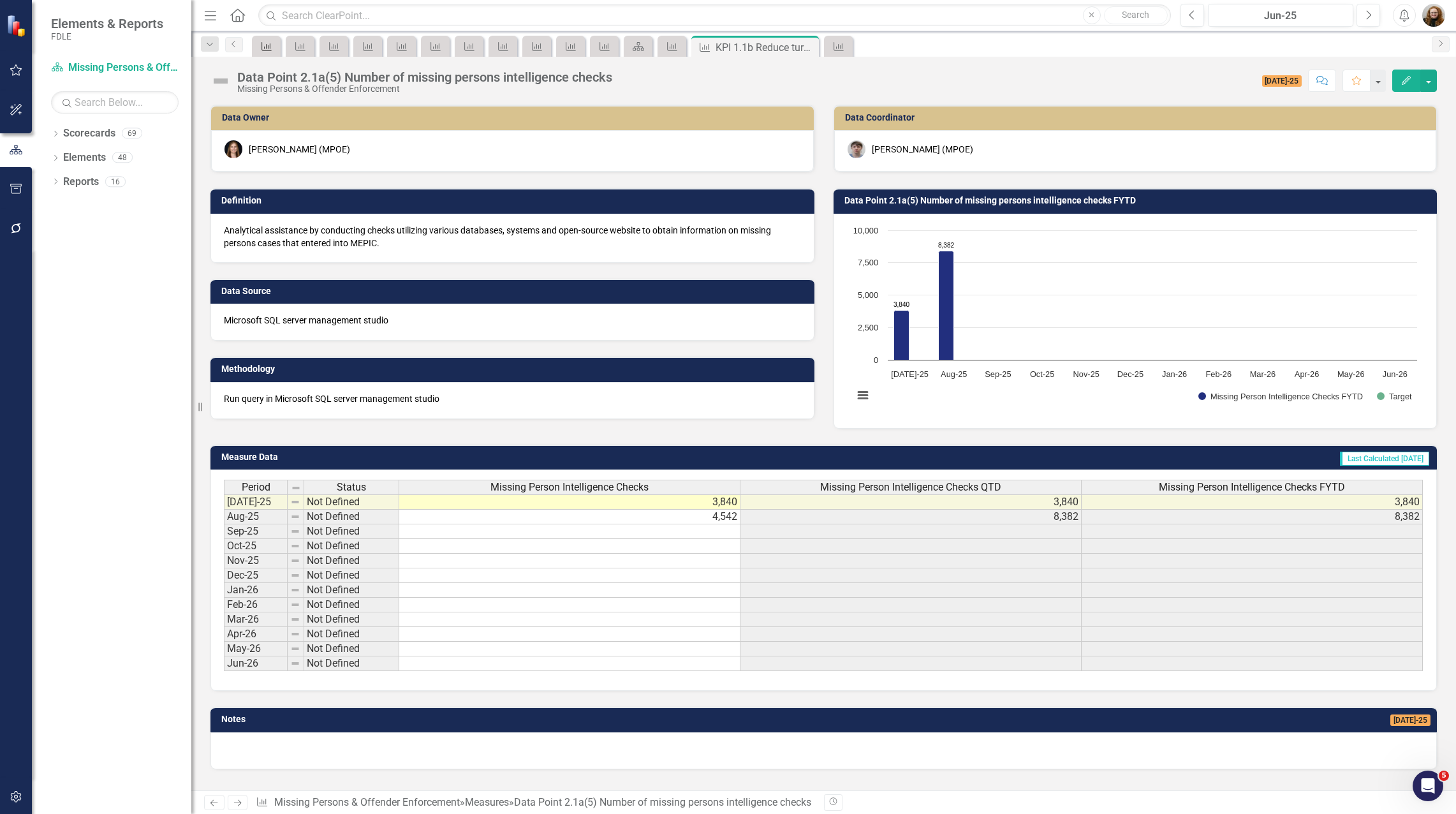
click at [262, 48] on icon at bounding box center [266, 47] width 10 height 9
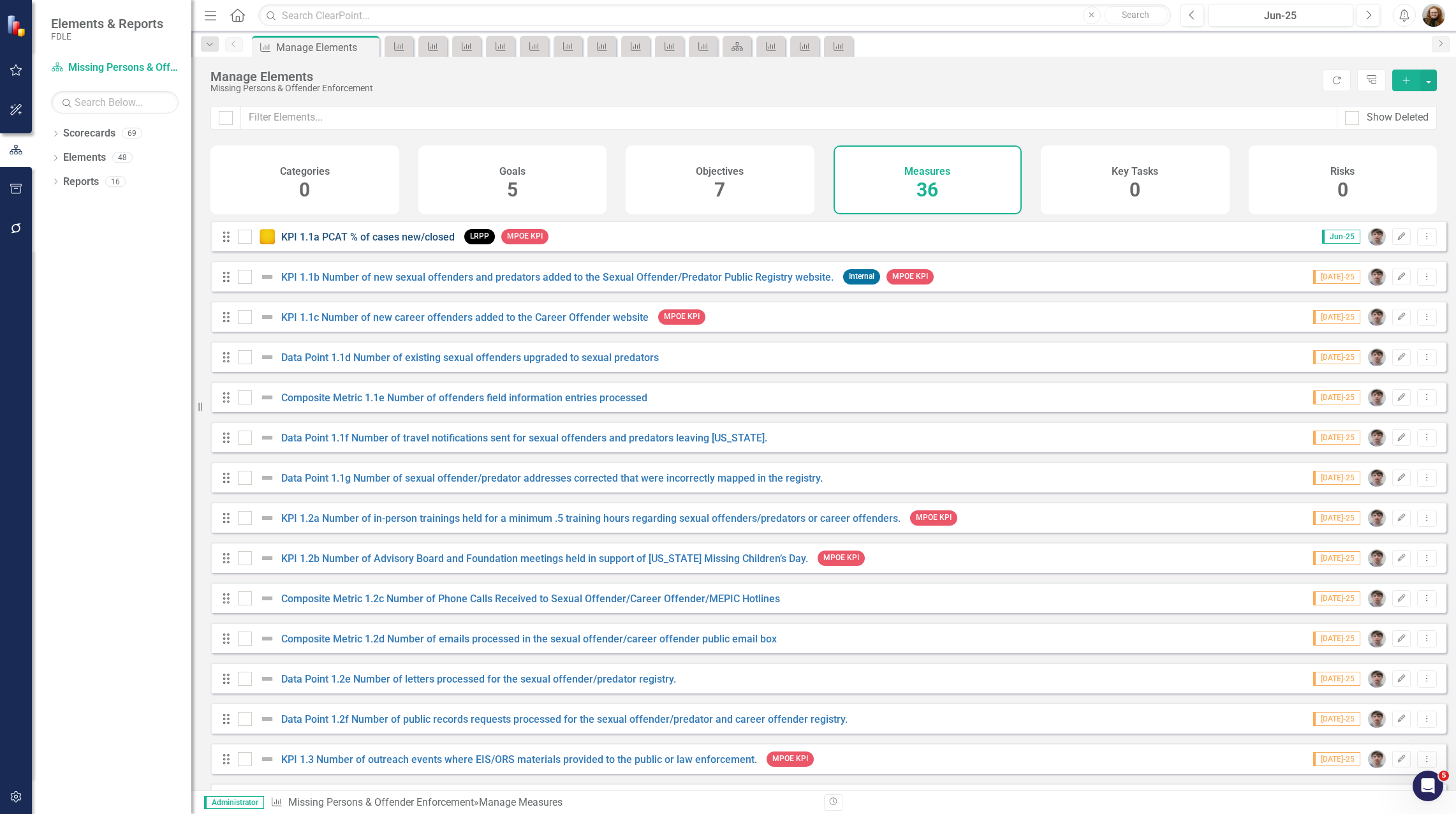
click at [415, 243] on link "KPI 1.1a PCAT % of cases new/closed" at bounding box center [367, 237] width 173 height 12
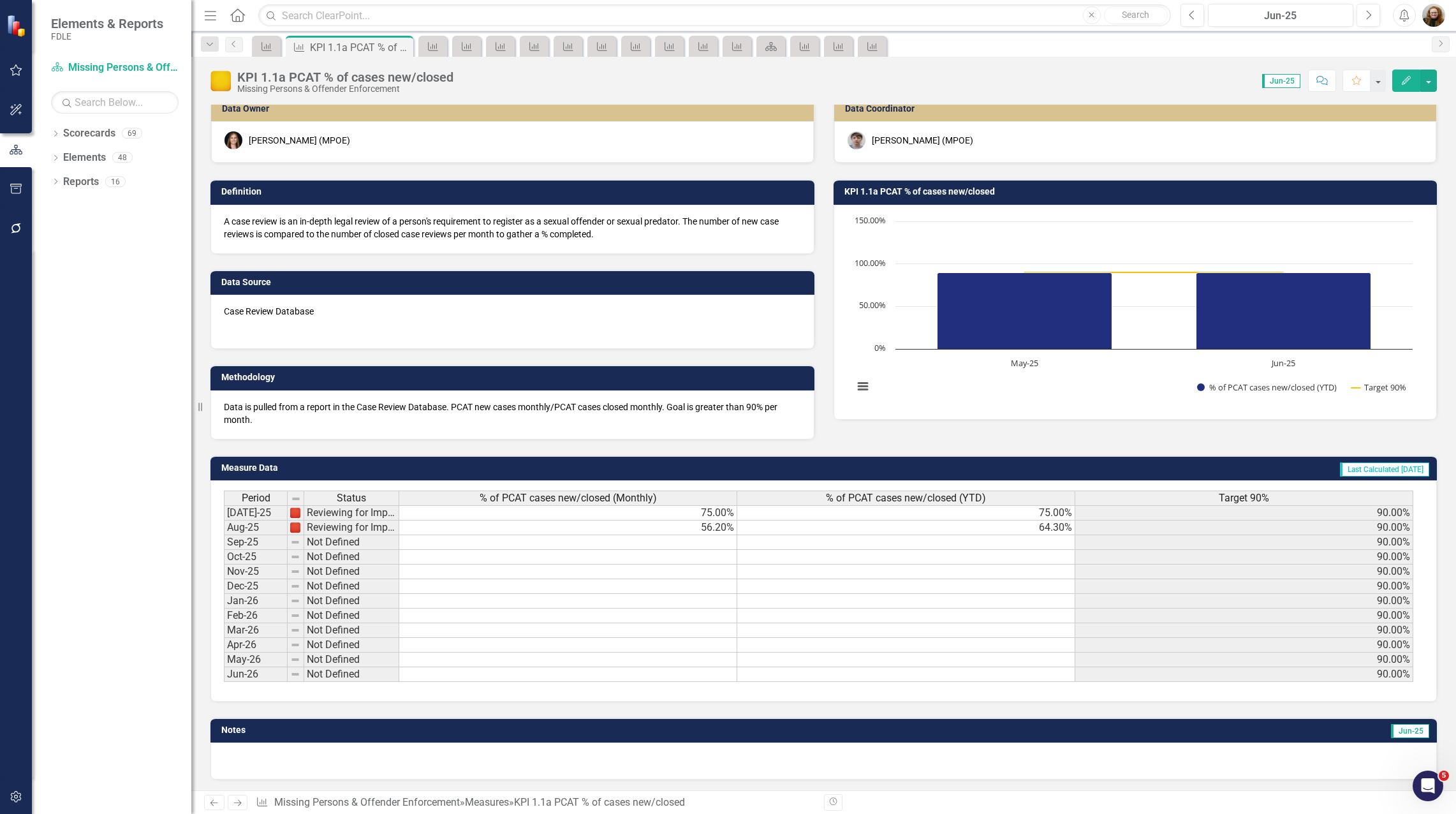
scroll to position [11, 0]
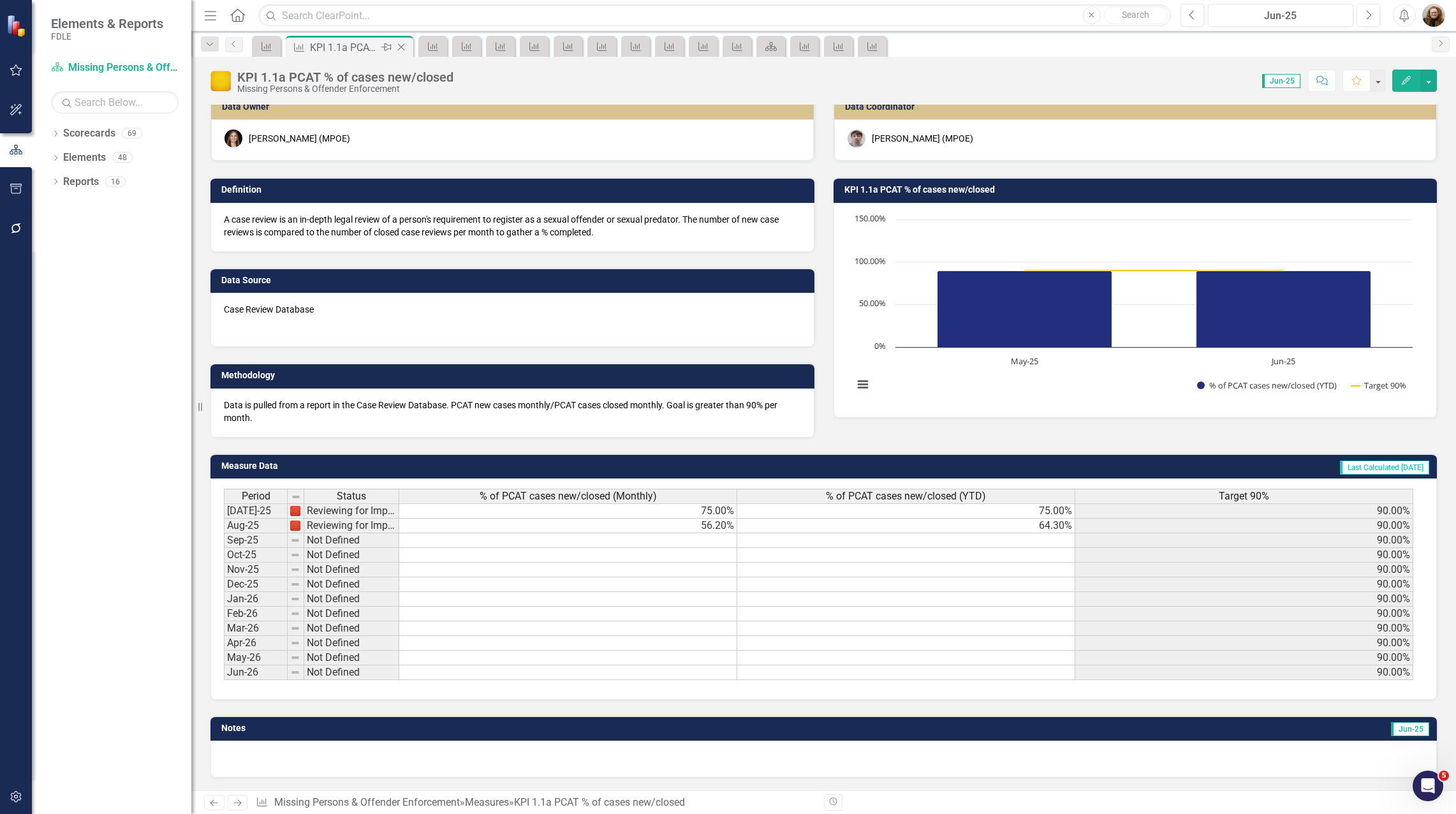
click at [402, 49] on icon "Close" at bounding box center [401, 47] width 13 height 10
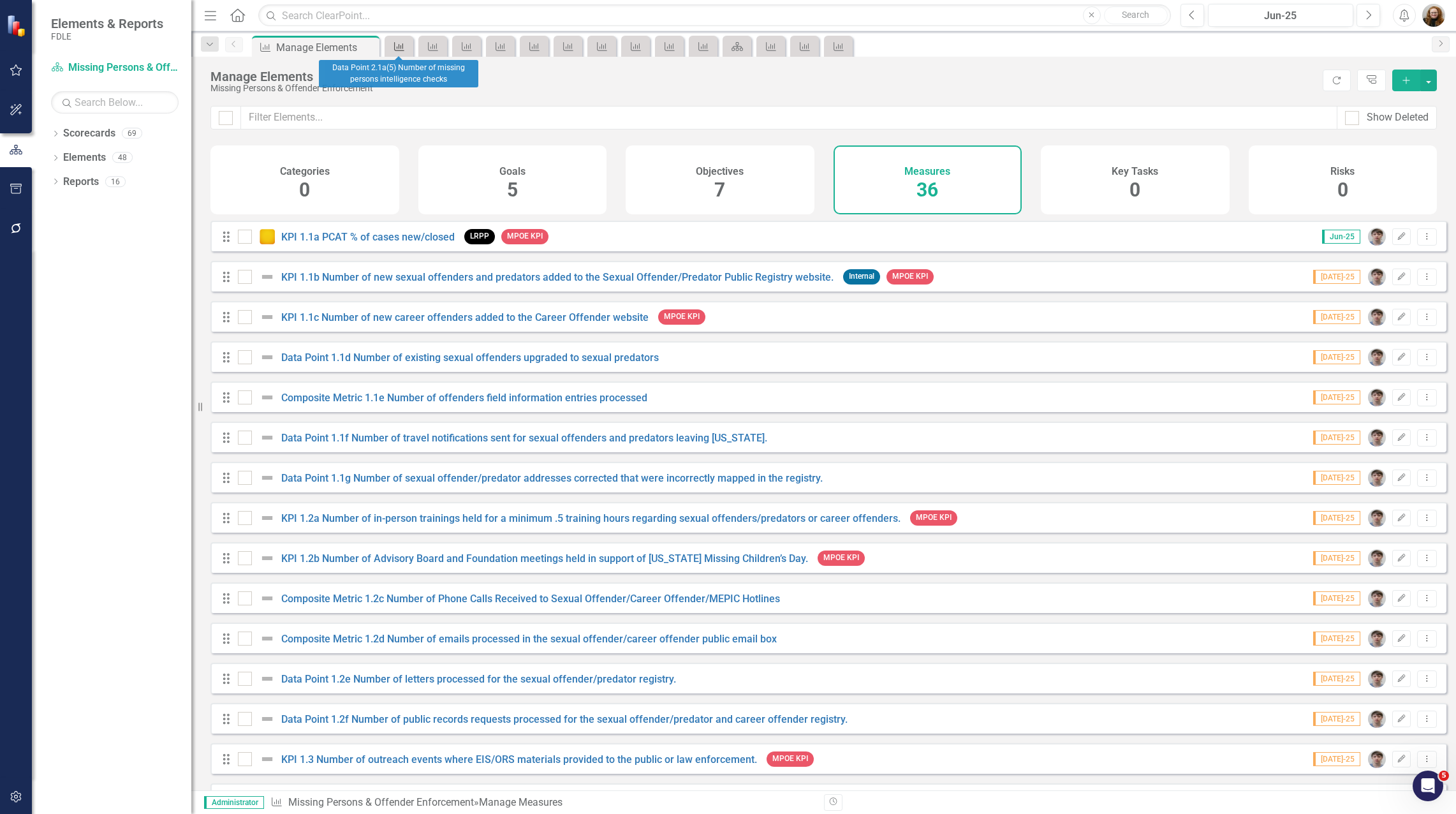
click at [404, 49] on icon "Measure" at bounding box center [399, 47] width 13 height 10
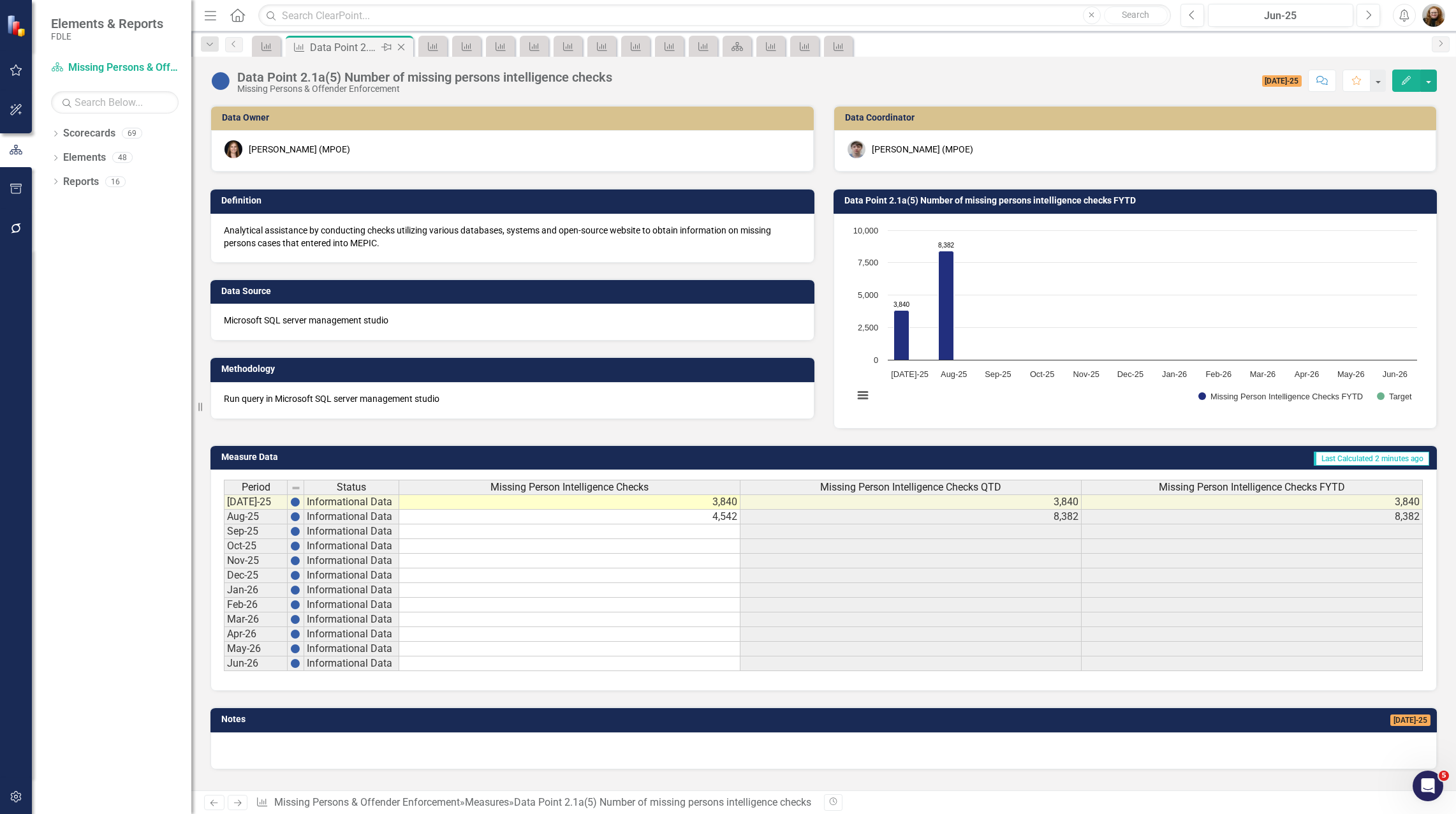
click at [404, 49] on icon "Close" at bounding box center [401, 47] width 13 height 10
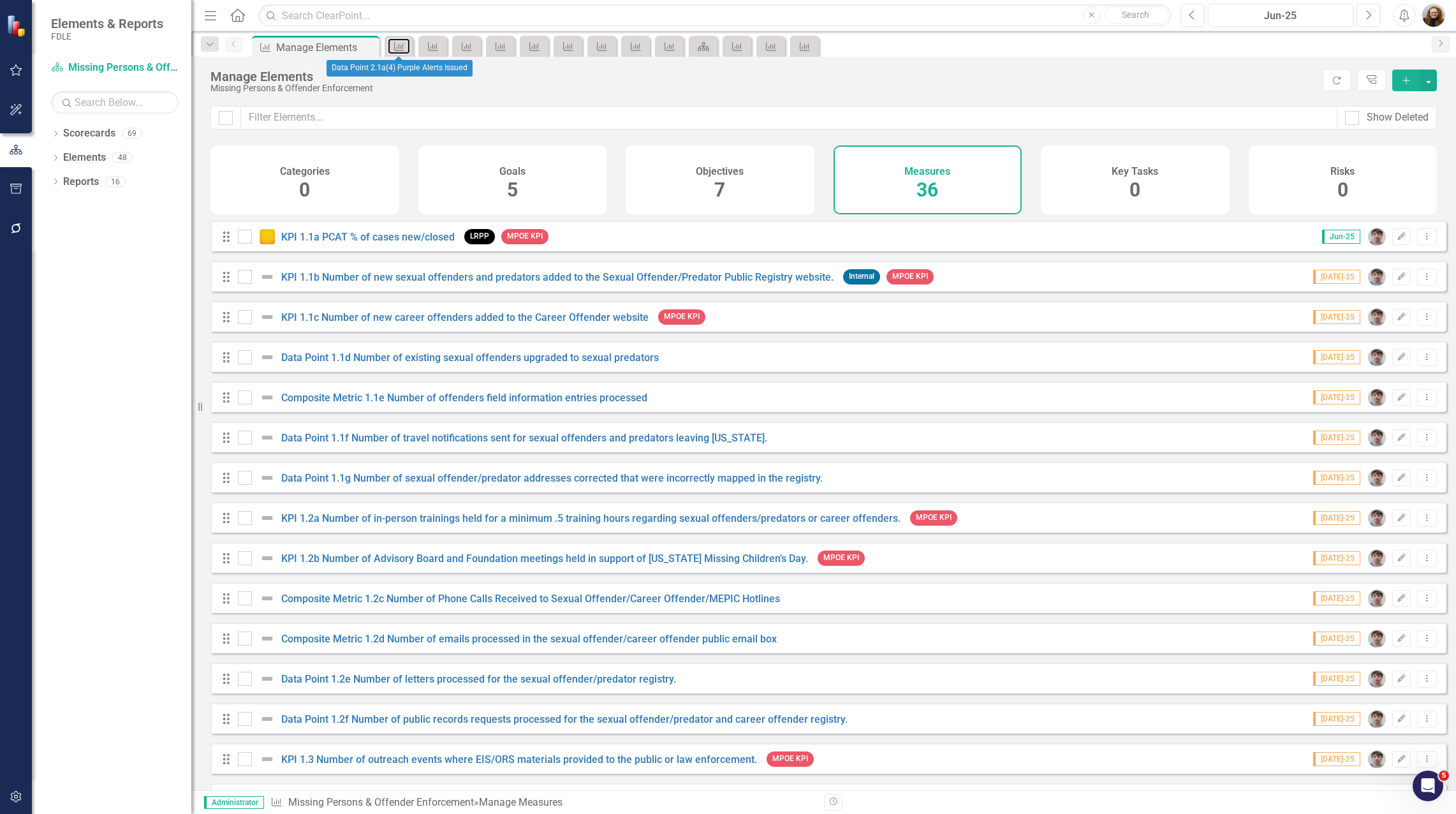
click at [404, 49] on icon "Measure" at bounding box center [399, 47] width 13 height 10
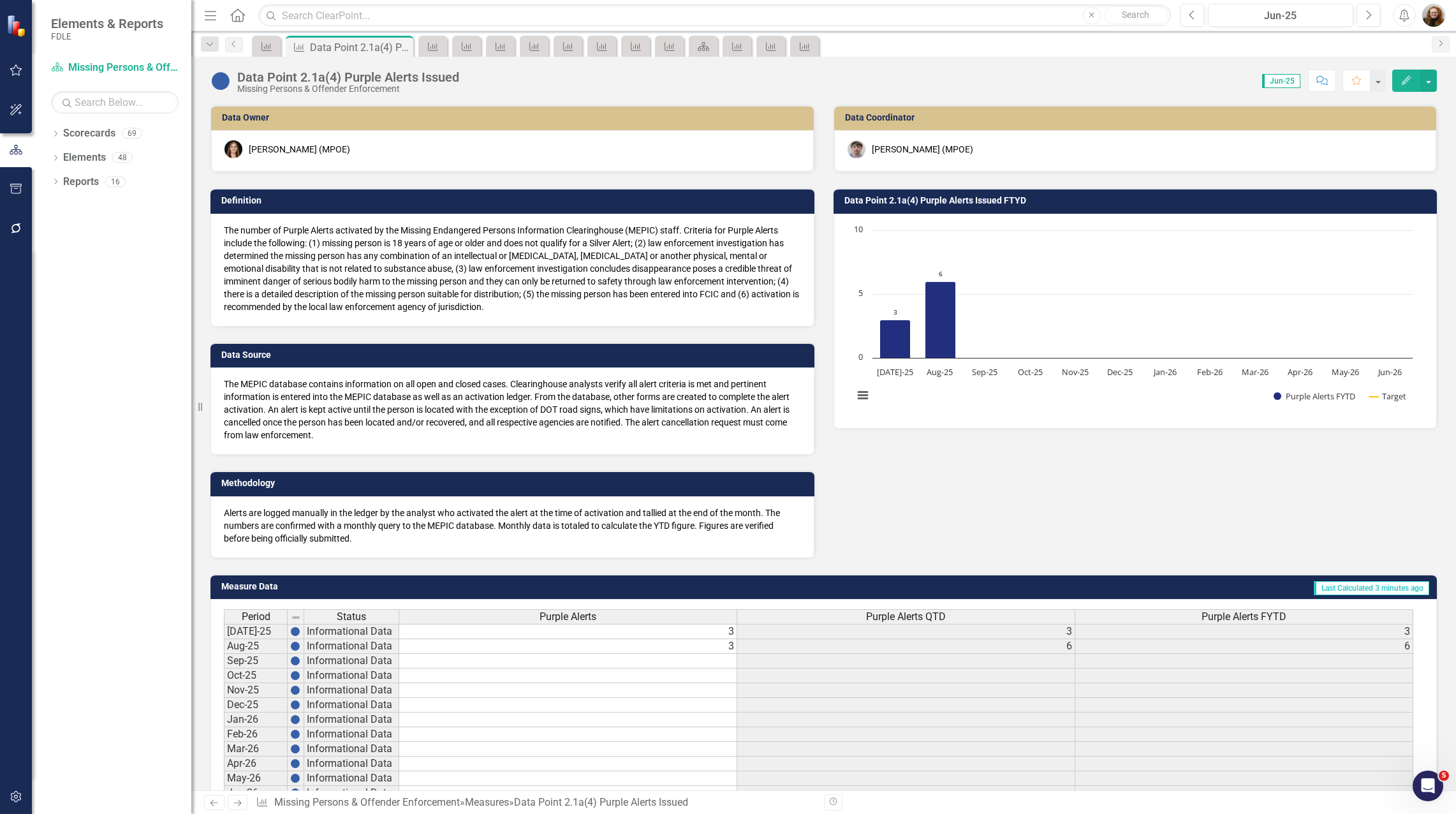
click at [0, 0] on icon "Close" at bounding box center [0, 0] width 0 height 0
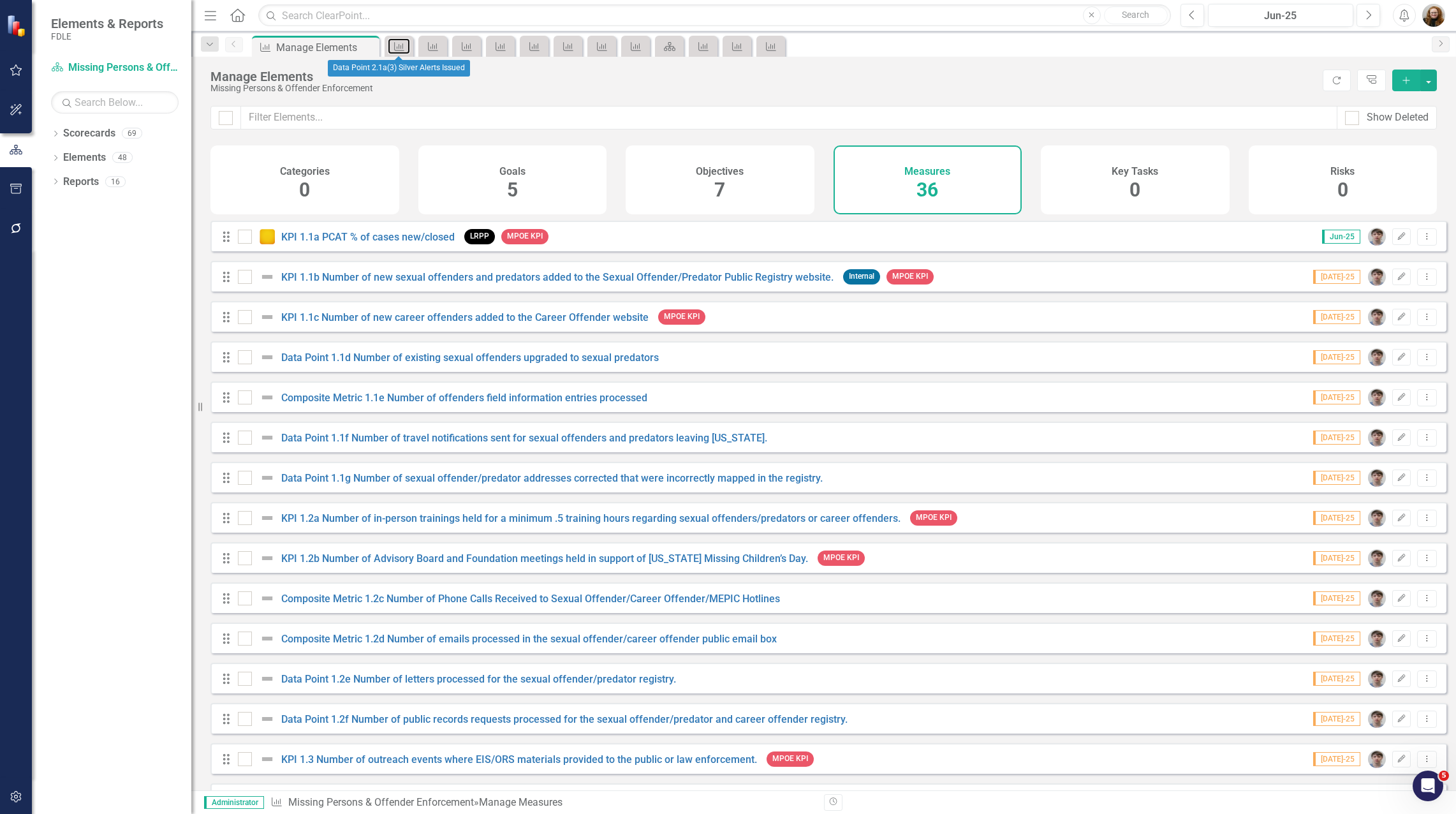
click at [404, 49] on icon "Measure" at bounding box center [399, 47] width 13 height 10
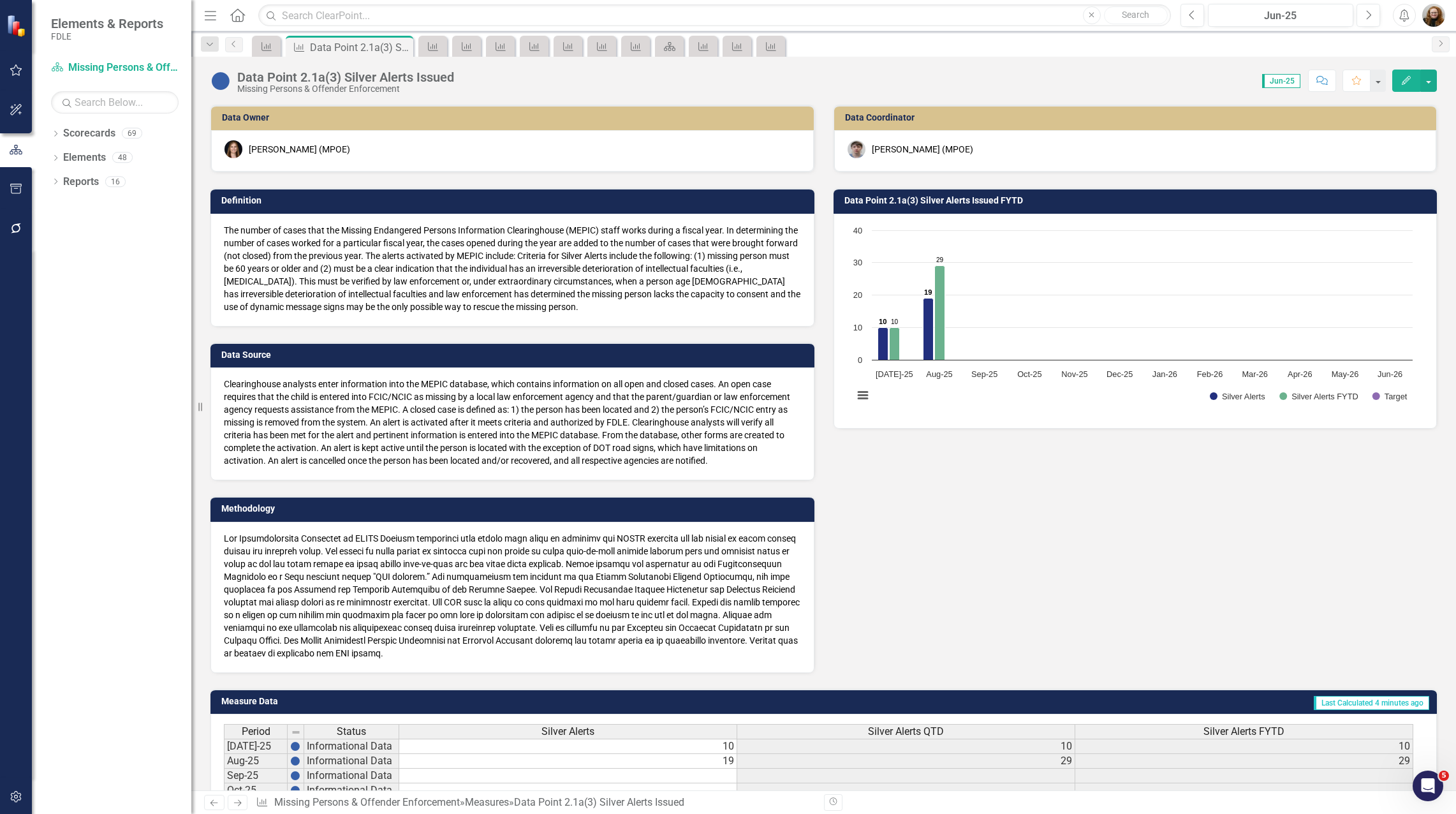
click at [0, 0] on icon "Close" at bounding box center [0, 0] width 0 height 0
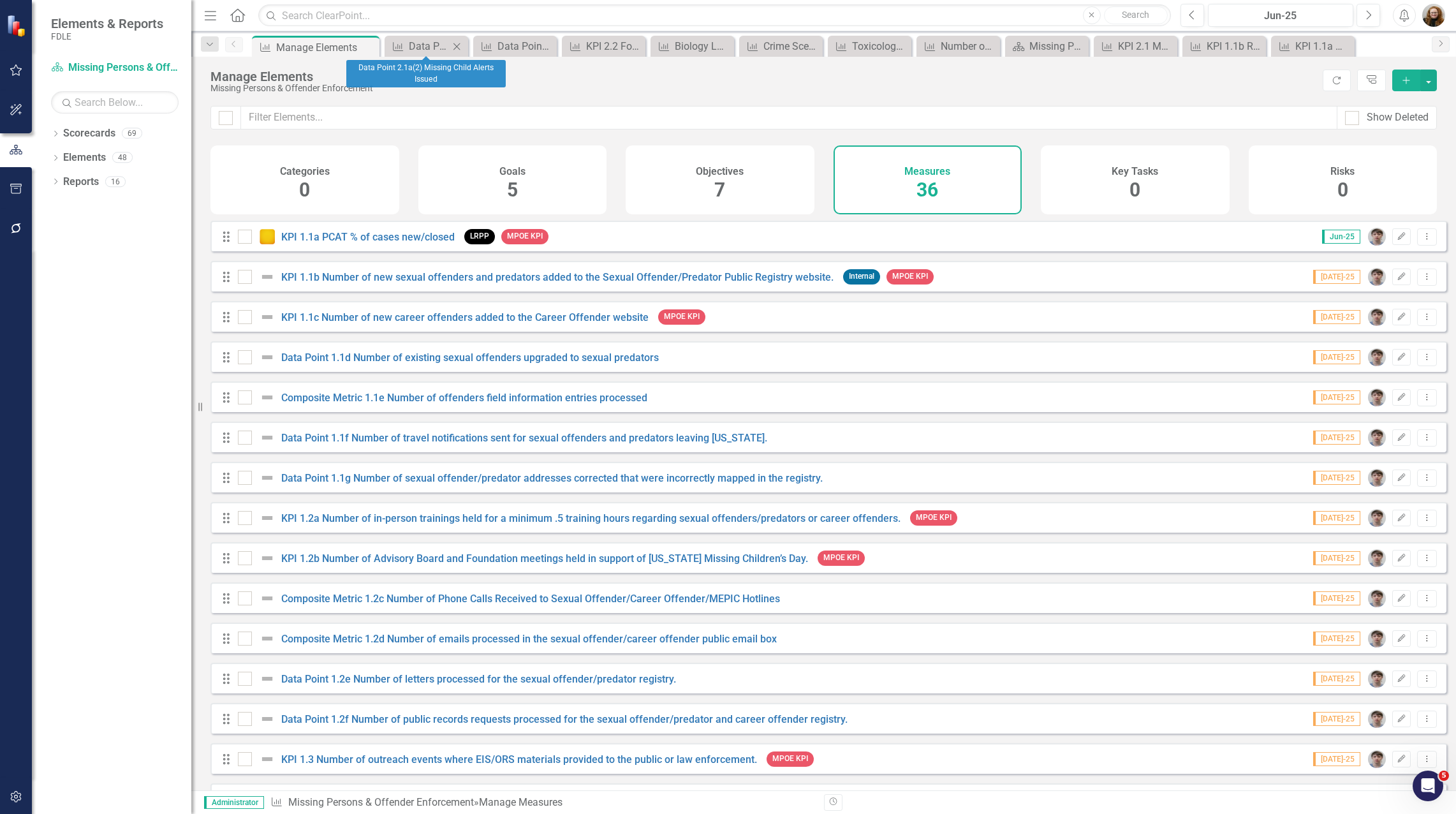
click at [454, 48] on icon "Close" at bounding box center [456, 47] width 13 height 10
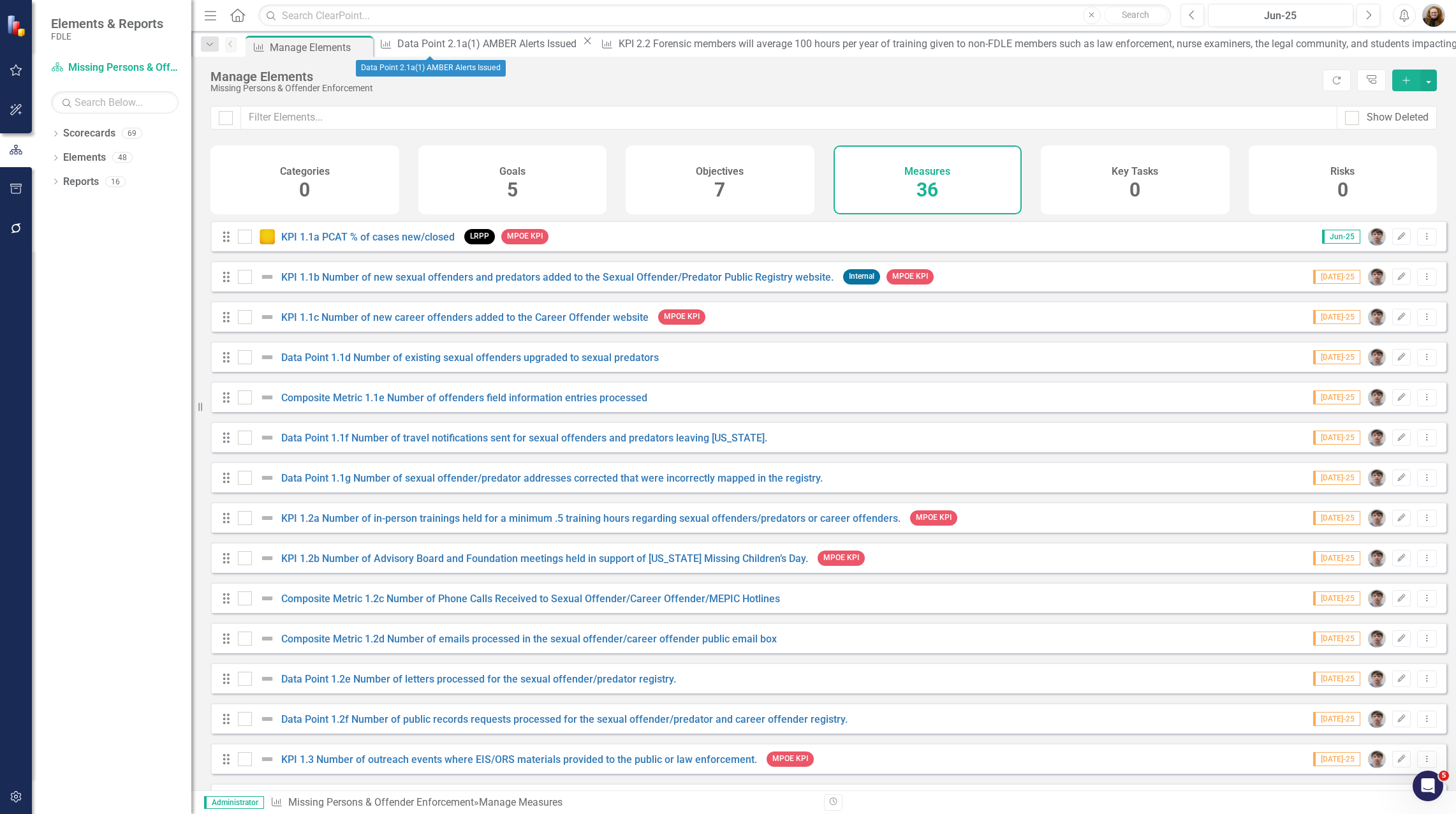
click at [581, 45] on icon "Close" at bounding box center [587, 40] width 13 height 10
click at [1373, 45] on div "Close" at bounding box center [1381, 40] width 16 height 10
drag, startPoint x: 476, startPoint y: 42, endPoint x: 499, endPoint y: 42, distance: 23.0
click at [479, 42] on div "Measure Biology Landing Updater Close" at bounding box center [451, 43] width 152 height 16
click at [513, 46] on icon "Close" at bounding box center [519, 40] width 13 height 10
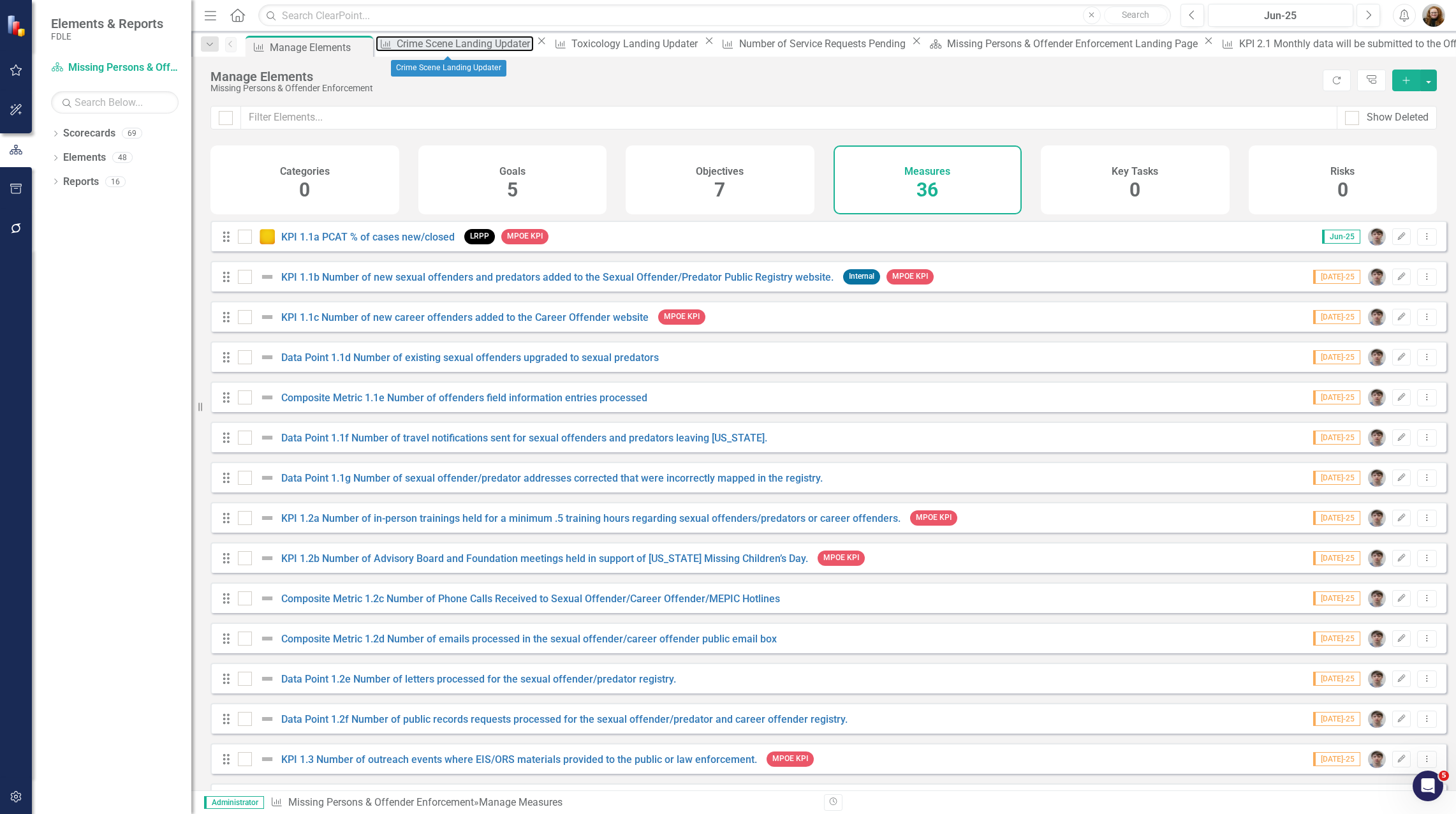
click at [489, 47] on div "Crime Scene Landing Updater" at bounding box center [465, 43] width 137 height 16
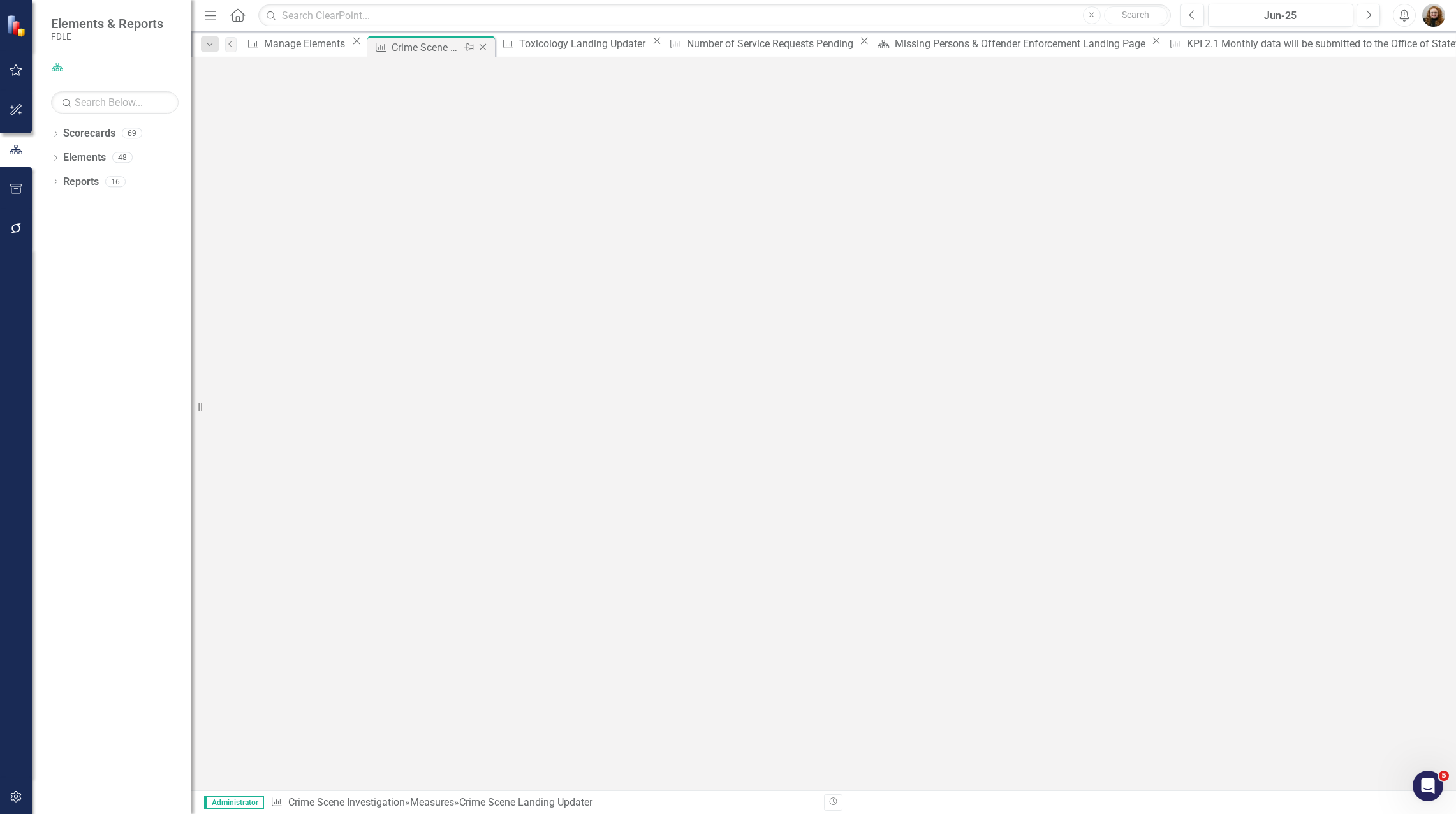
click at [489, 44] on icon "Close" at bounding box center [483, 47] width 13 height 10
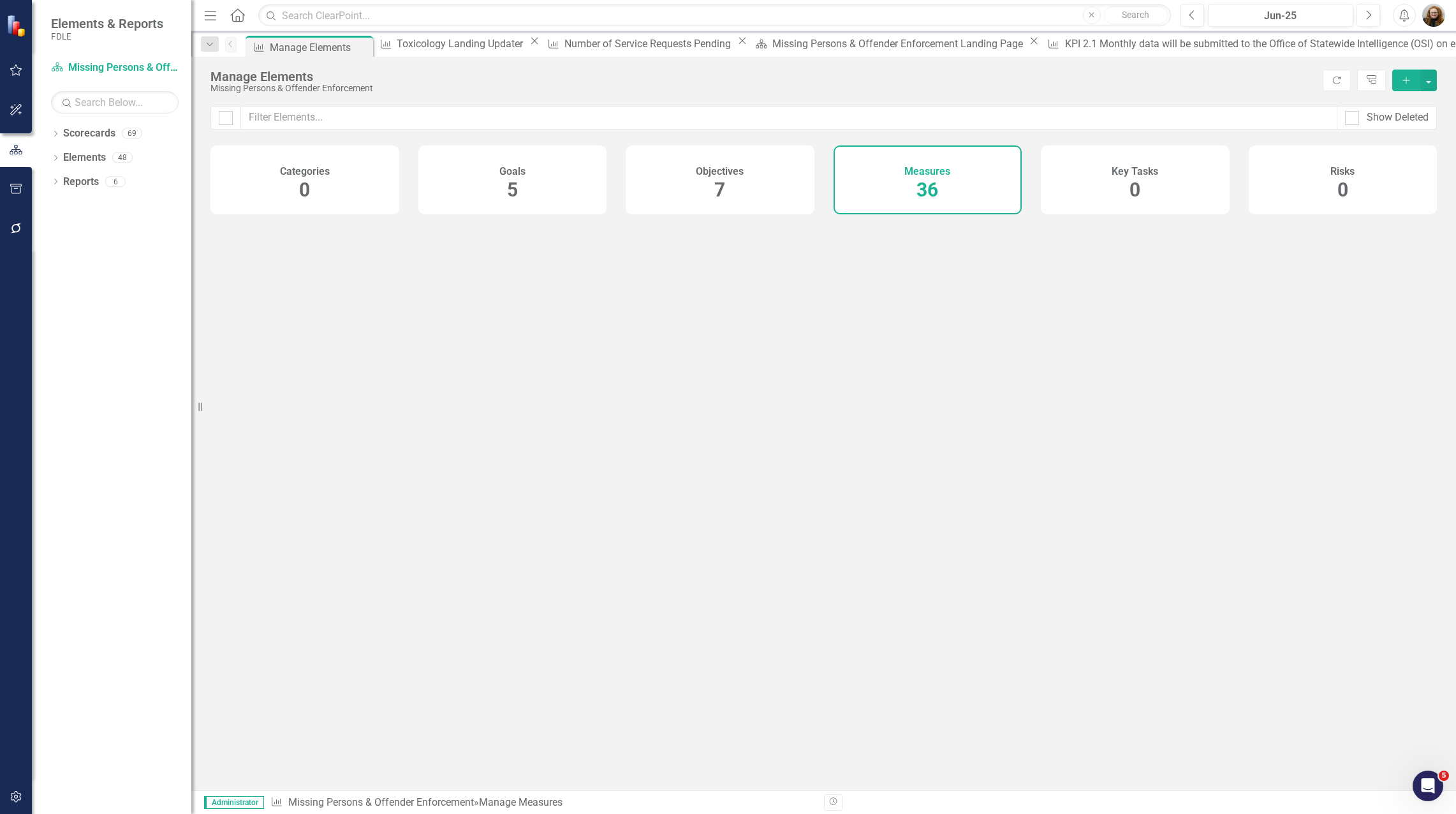
click at [528, 43] on icon "Close" at bounding box center [534, 40] width 13 height 10
click at [568, 43] on icon "Close" at bounding box center [575, 40] width 13 height 10
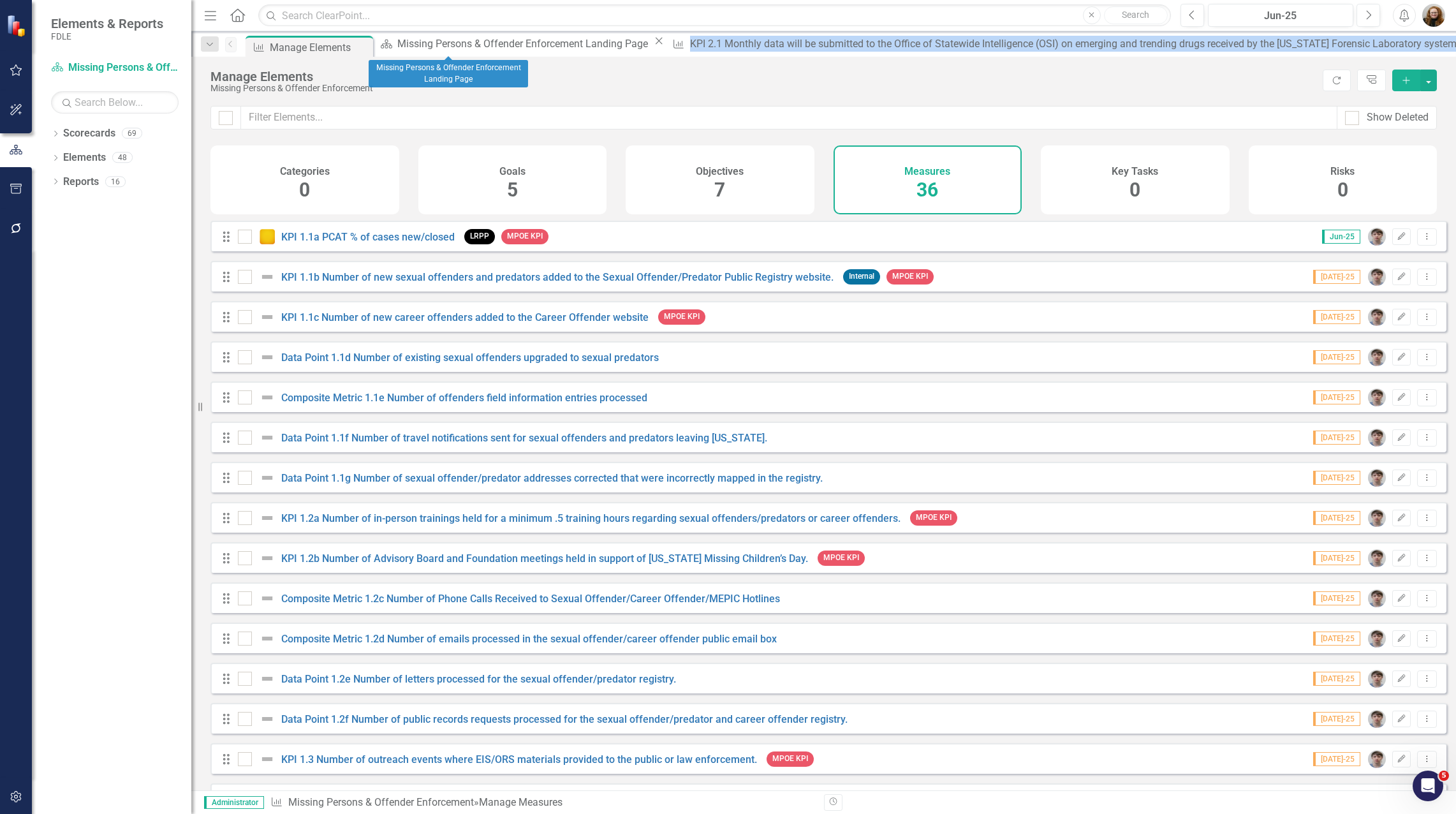
click at [653, 43] on icon "Close" at bounding box center [659, 40] width 13 height 10
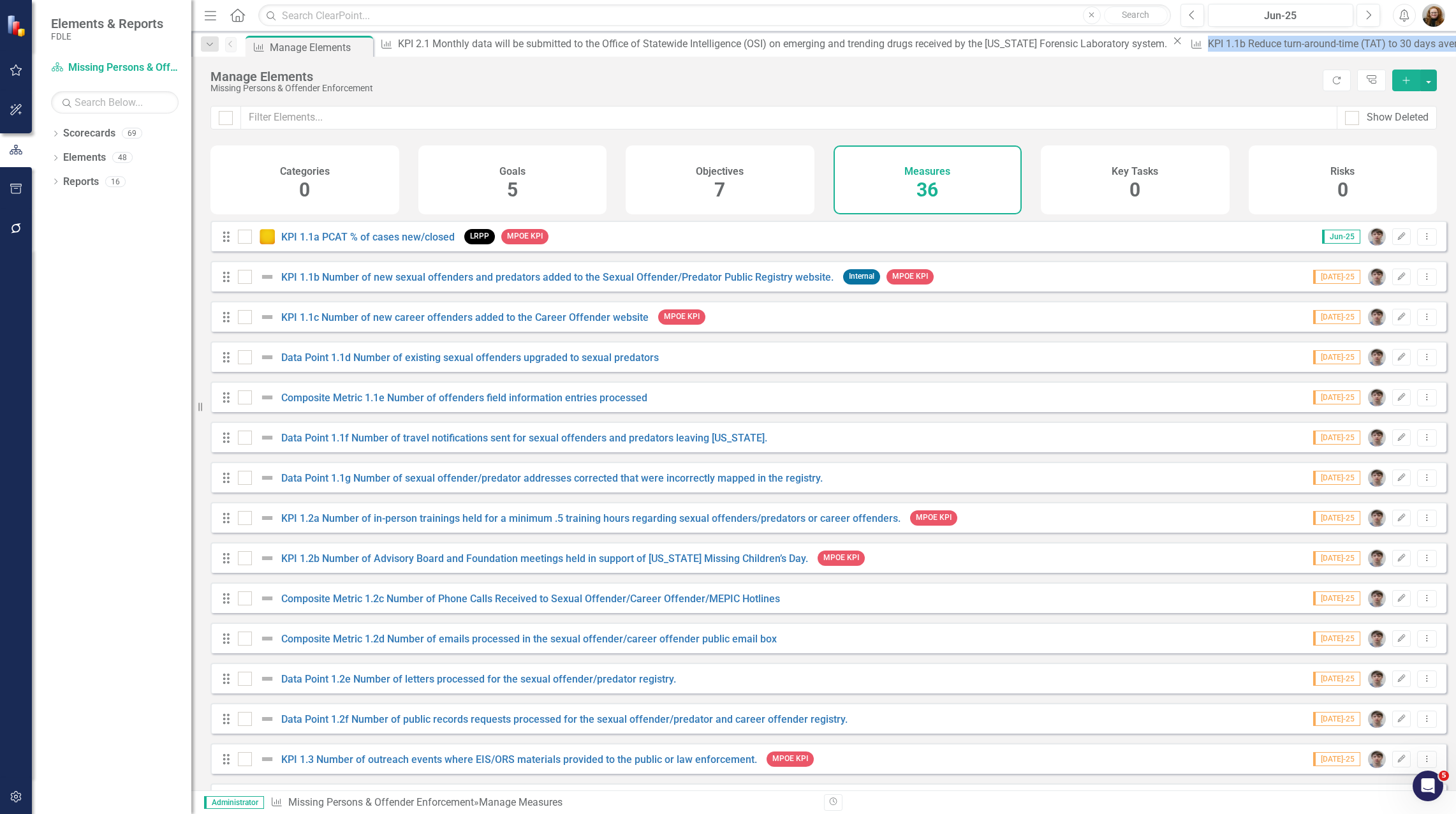
click at [1171, 44] on icon "Close" at bounding box center [1177, 40] width 13 height 10
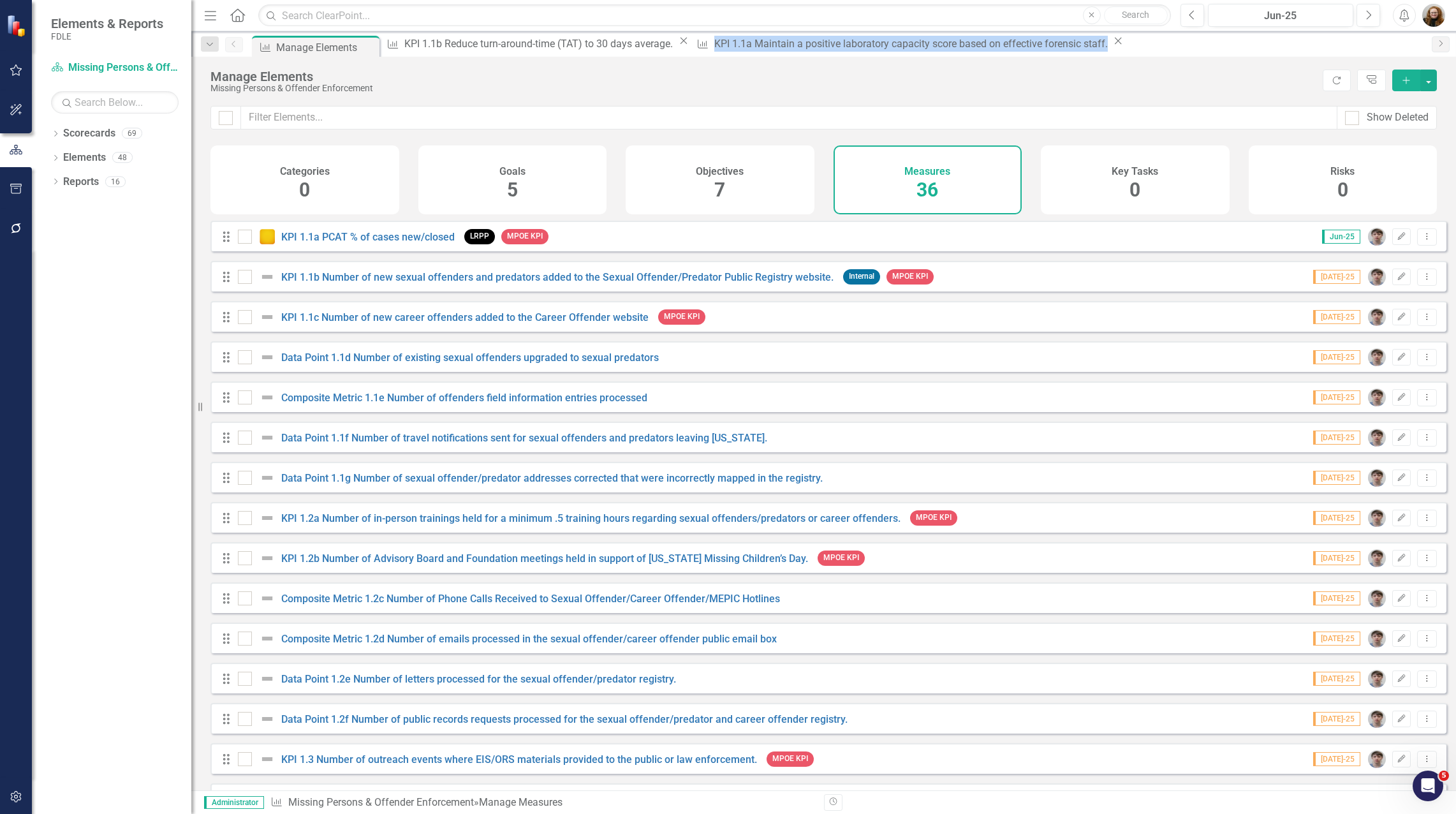
click at [678, 44] on icon "Close" at bounding box center [684, 40] width 13 height 10
click at [802, 44] on icon "Close" at bounding box center [808, 40] width 13 height 10
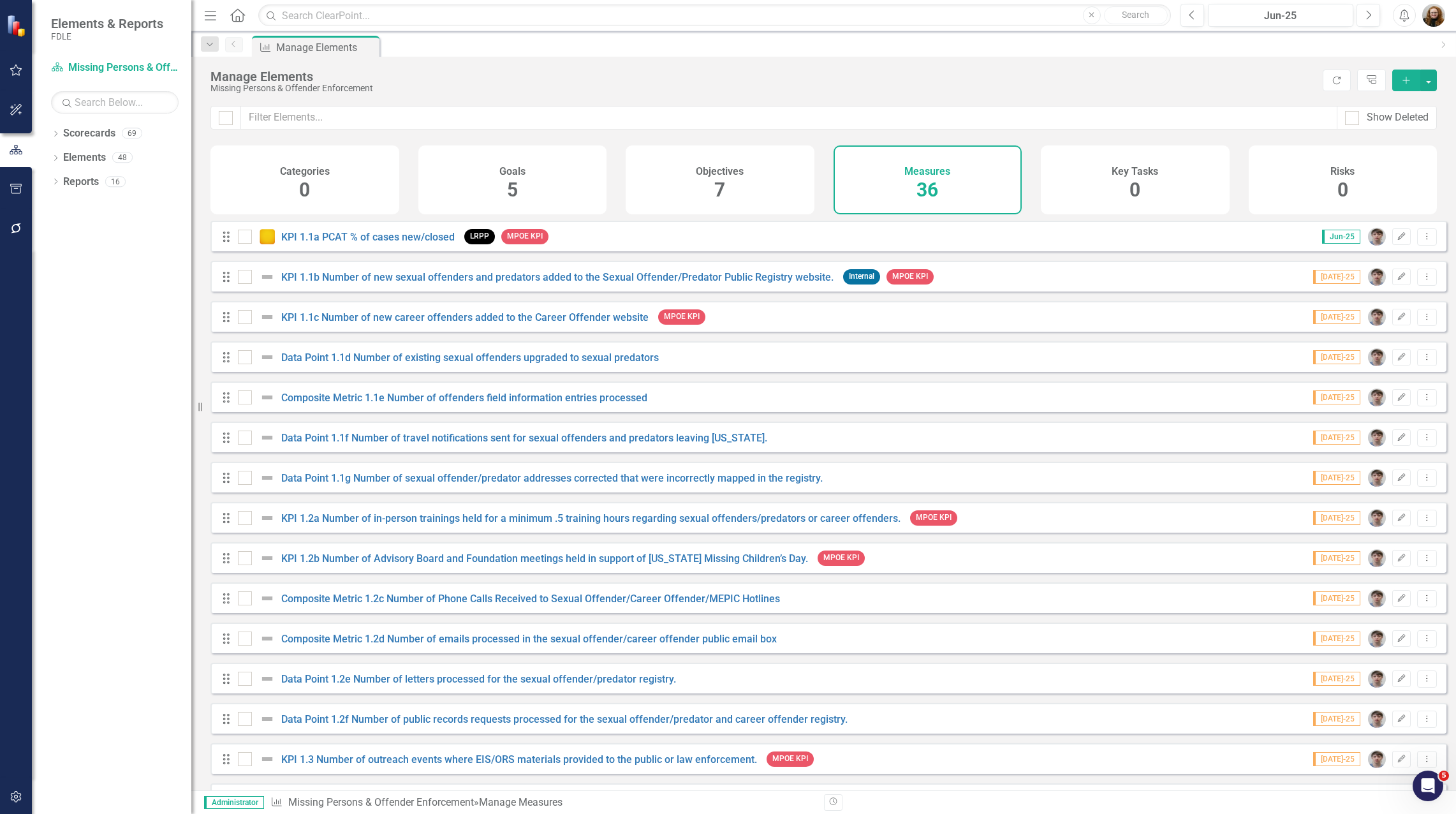
click at [154, 279] on div "Dropdown Scorecards 69 Dropdown FDLE Commissioner's Initiative Team Project Das…" at bounding box center [111, 468] width 159 height 691
